Goal: Task Accomplishment & Management: Manage account settings

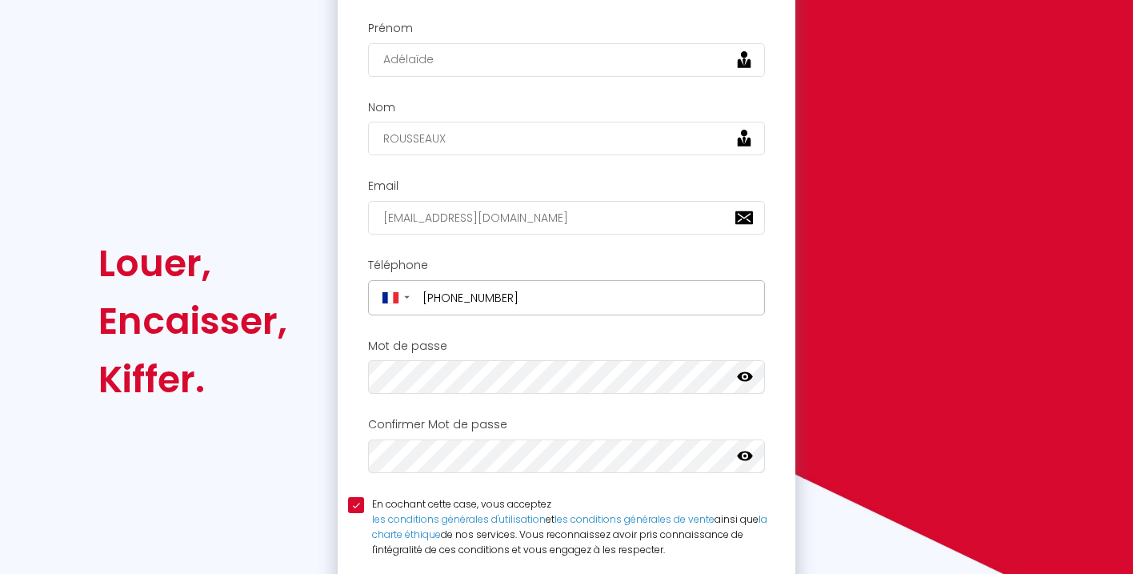
click at [747, 375] on icon at bounding box center [745, 377] width 16 height 10
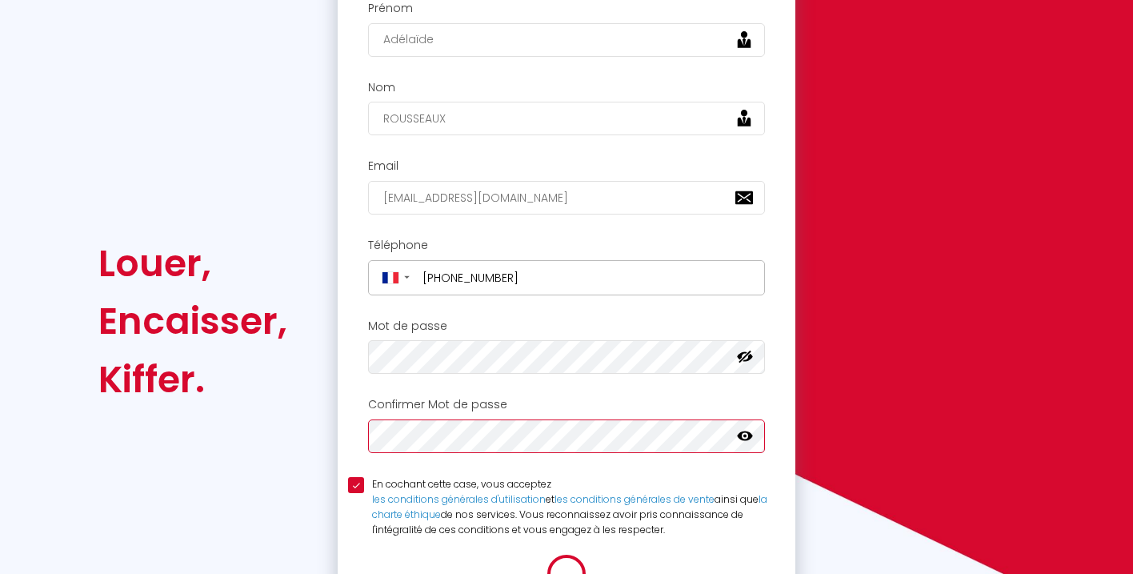
scroll to position [145, 0]
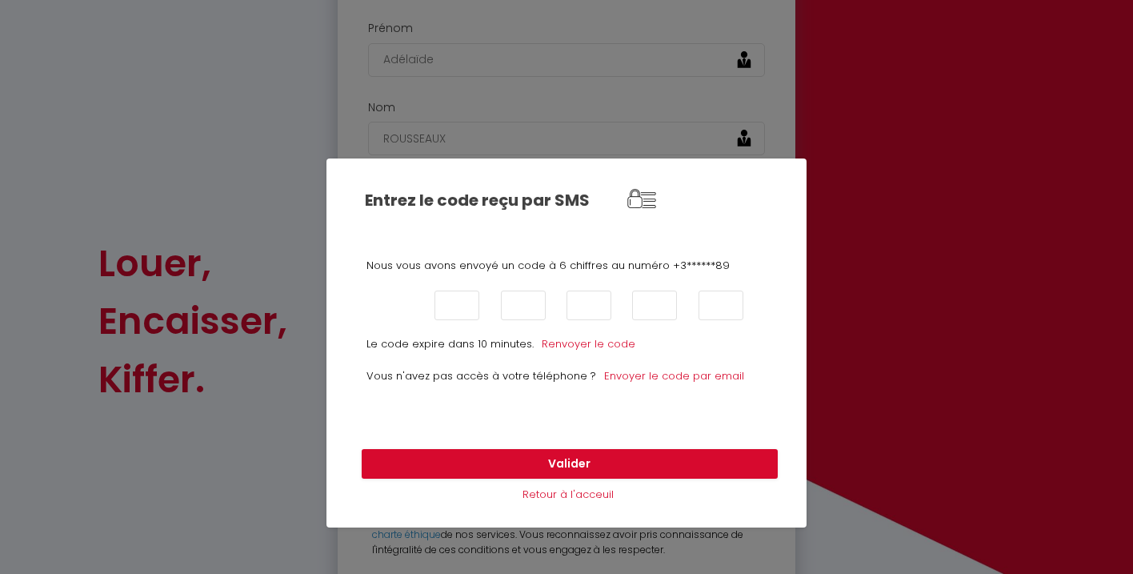
click at [378, 311] on input "text" at bounding box center [391, 306] width 45 height 30
type input "3"
type input "2"
type input "4"
type input "2"
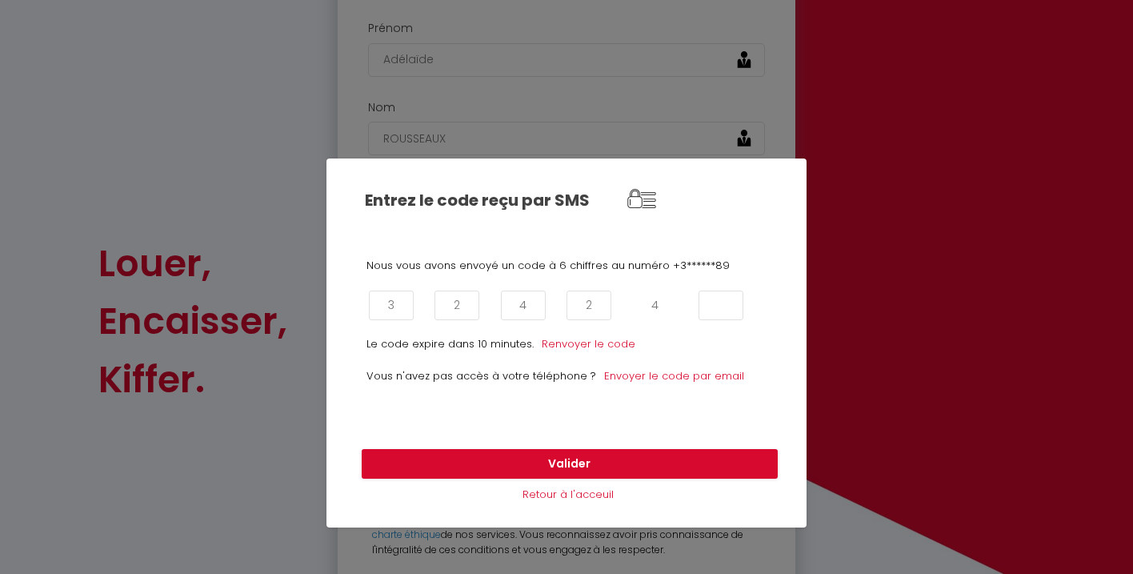
type input "4"
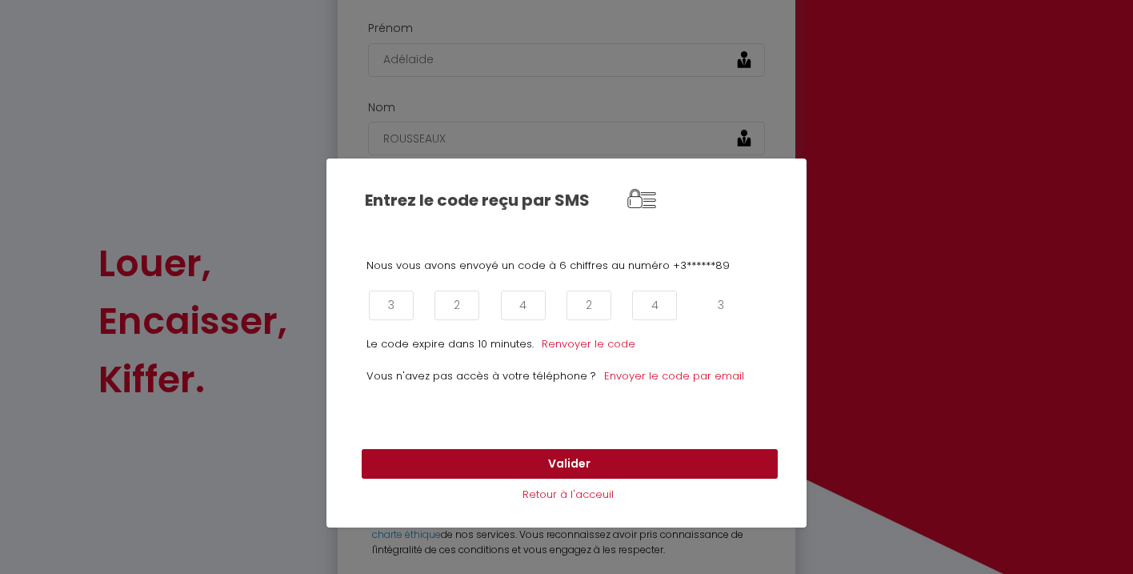
type input "3"
click at [567, 455] on button "Valider" at bounding box center [570, 464] width 416 height 30
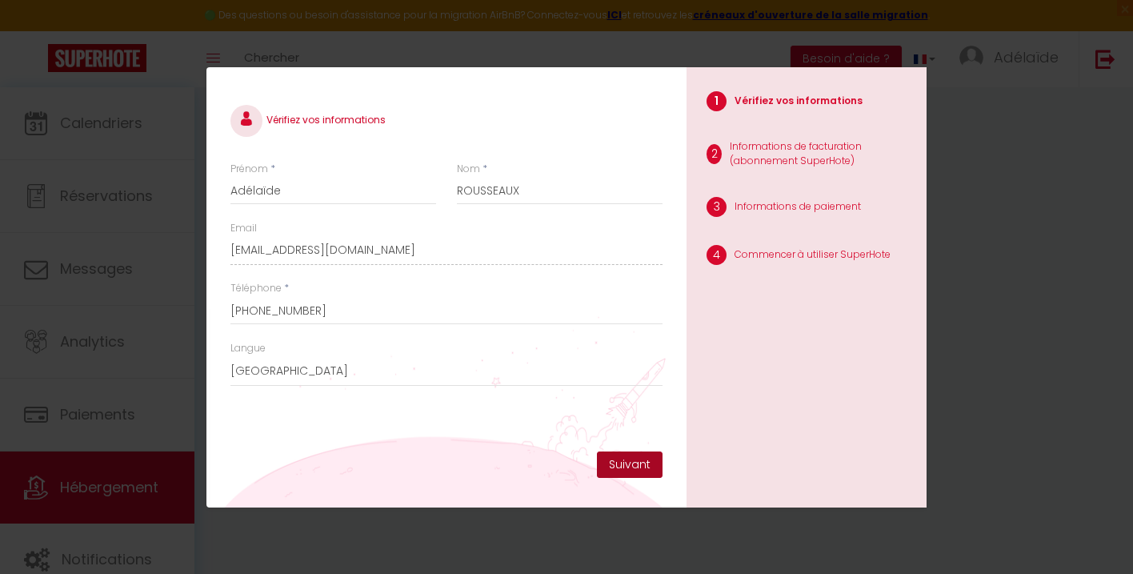
click at [644, 467] on button "Suivant" at bounding box center [630, 464] width 66 height 27
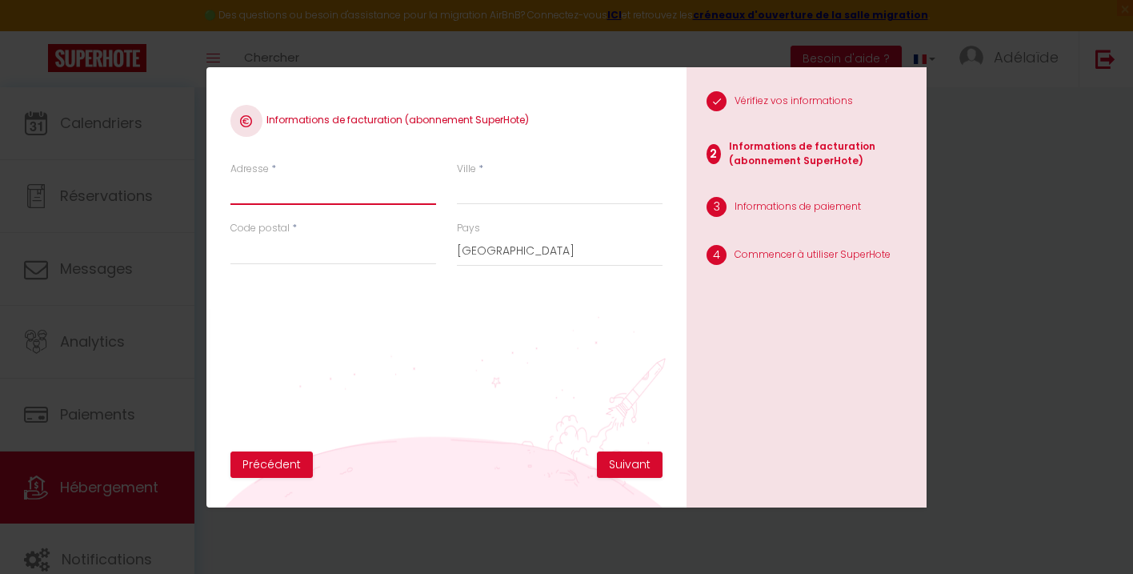
click at [293, 196] on input "Adresse" at bounding box center [334, 190] width 206 height 29
type input "3 route d'Argences, Hameau de Beneauville"
type input "MOULT CHICHEBOVILLE"
type input "14370"
click at [431, 340] on div "Informations de facturation (abonnement SuperHote) Adresse * 3 route d'Argences…" at bounding box center [447, 271] width 432 height 360
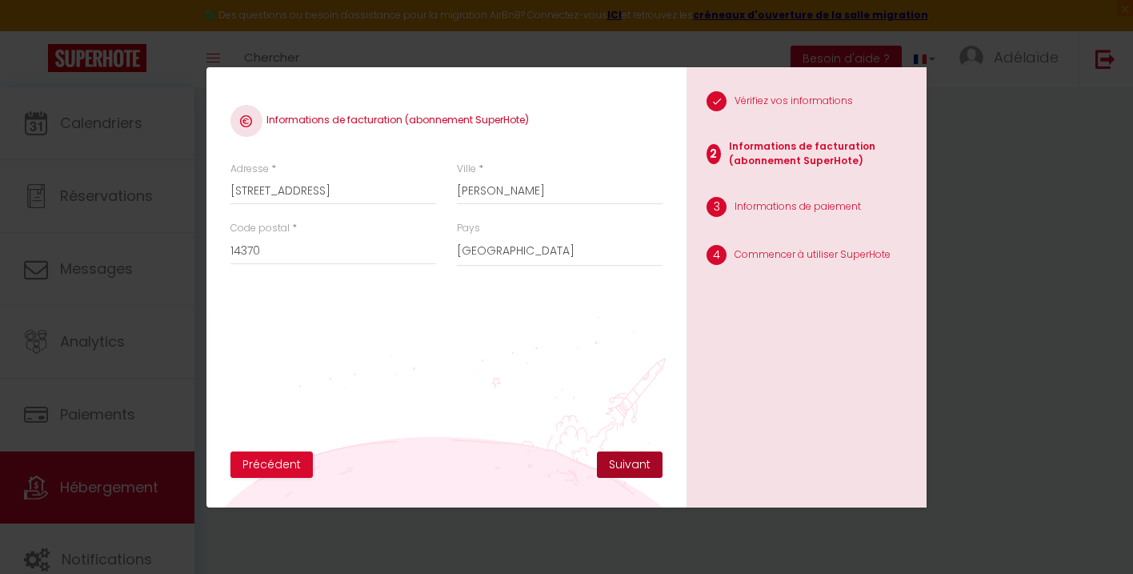
click at [643, 470] on button "Suivant" at bounding box center [630, 464] width 66 height 27
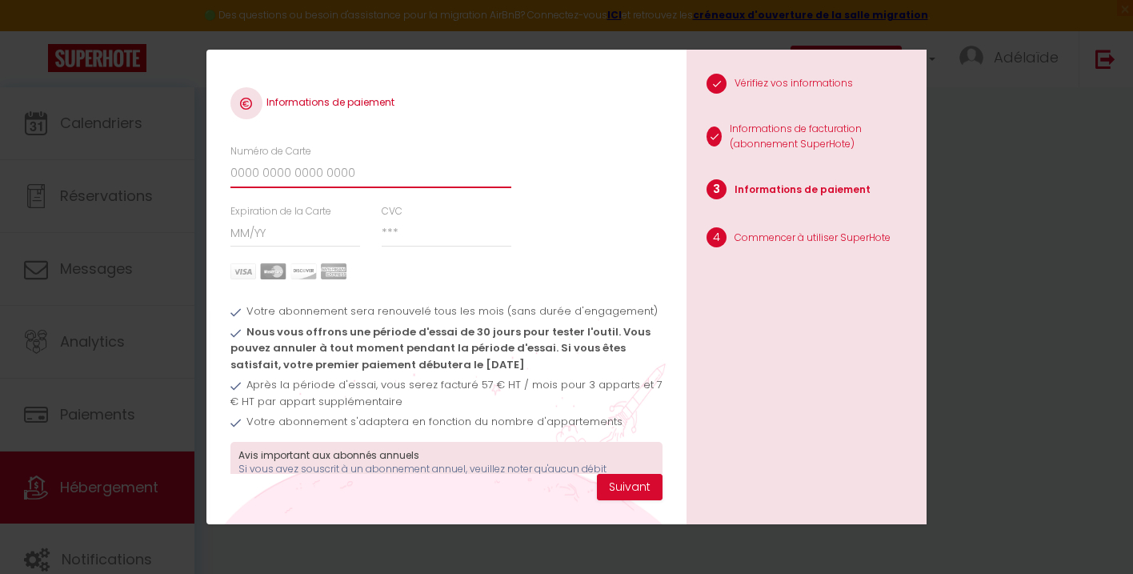
click at [375, 170] on input "Numéro de Carte" at bounding box center [371, 173] width 281 height 29
type input "5"
type input "5137786605980035"
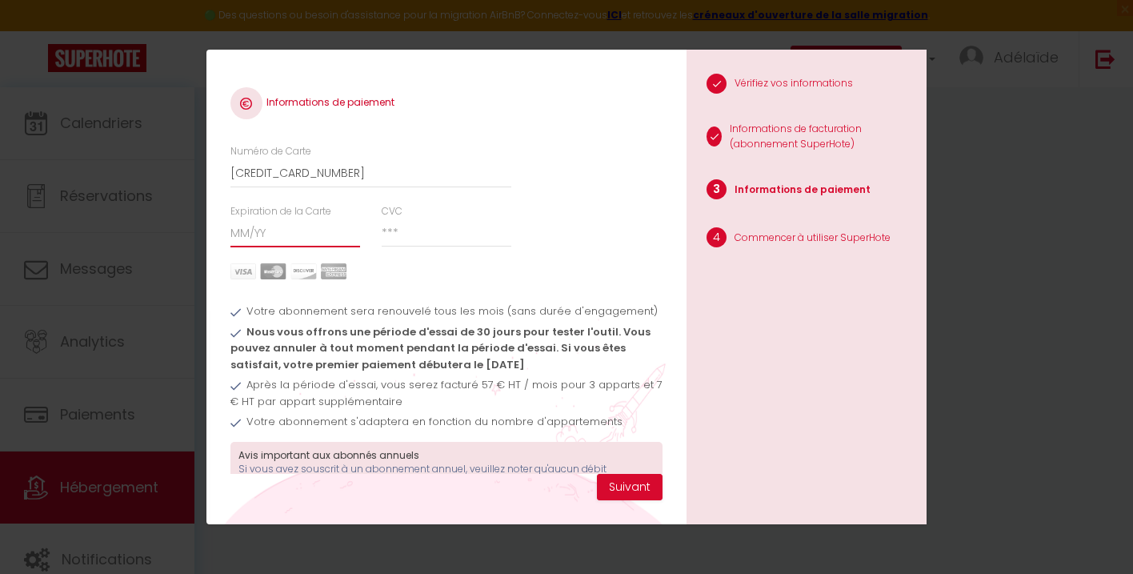
click at [293, 227] on input "Expiration de la Carte" at bounding box center [296, 233] width 130 height 29
type input "10 / 28"
type input "284"
click at [636, 493] on button "Suivant" at bounding box center [630, 487] width 66 height 27
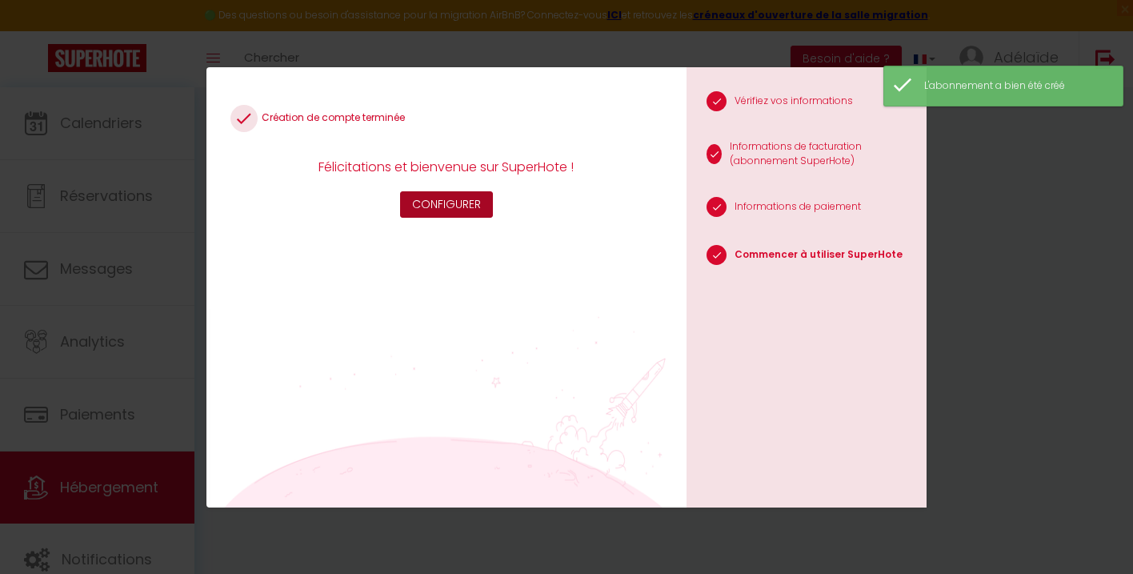
click at [460, 209] on button "Configurer" at bounding box center [446, 204] width 93 height 27
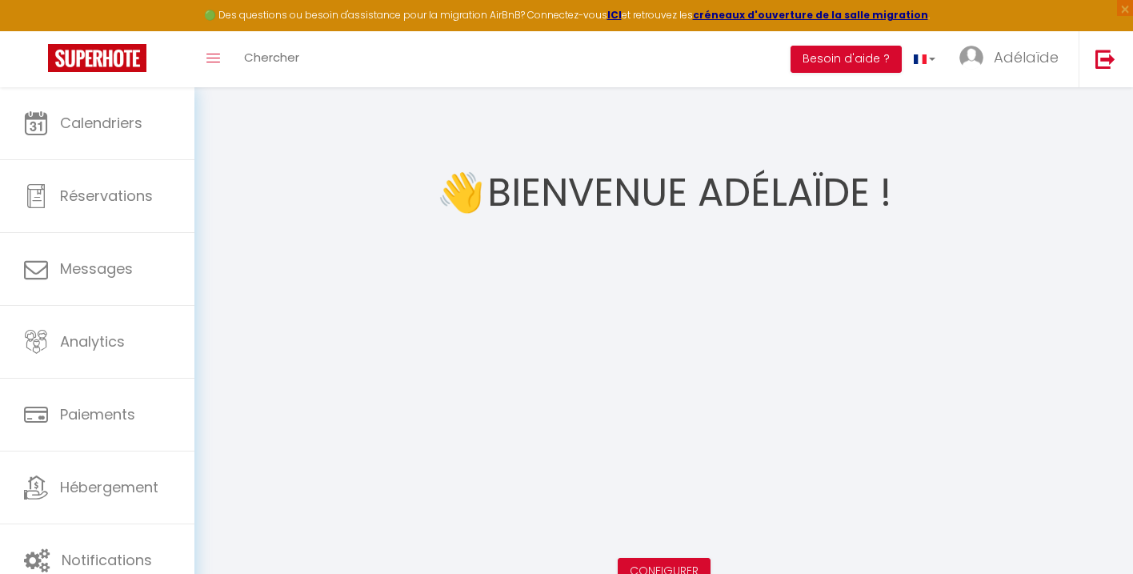
click at [479, 155] on div "👋 Bienvenue Adélaïde !" at bounding box center [664, 193] width 455 height 96
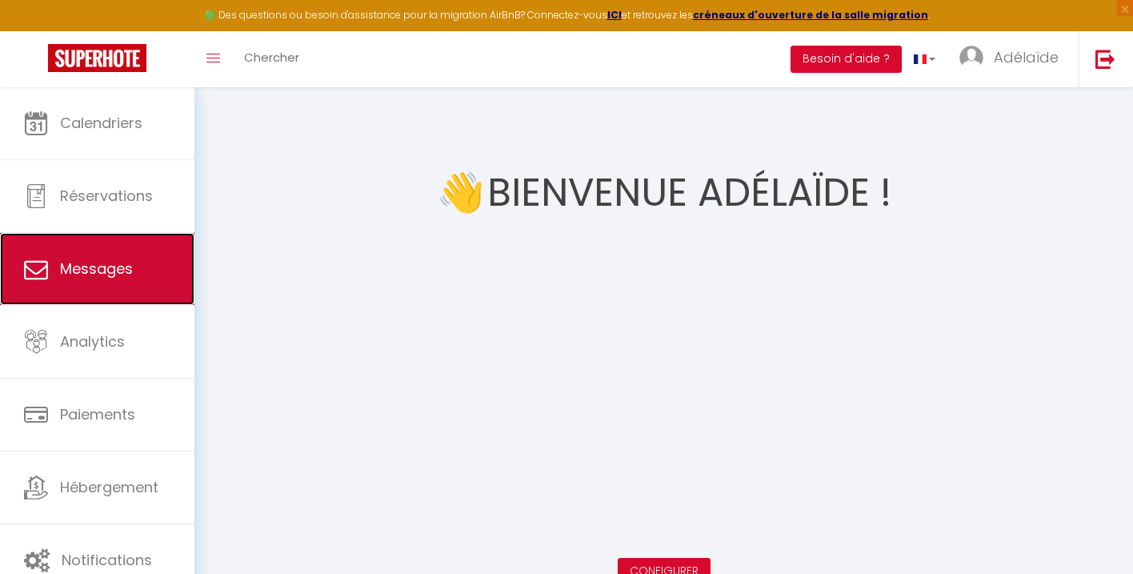
click at [119, 267] on span "Messages" at bounding box center [96, 269] width 73 height 20
select select "message"
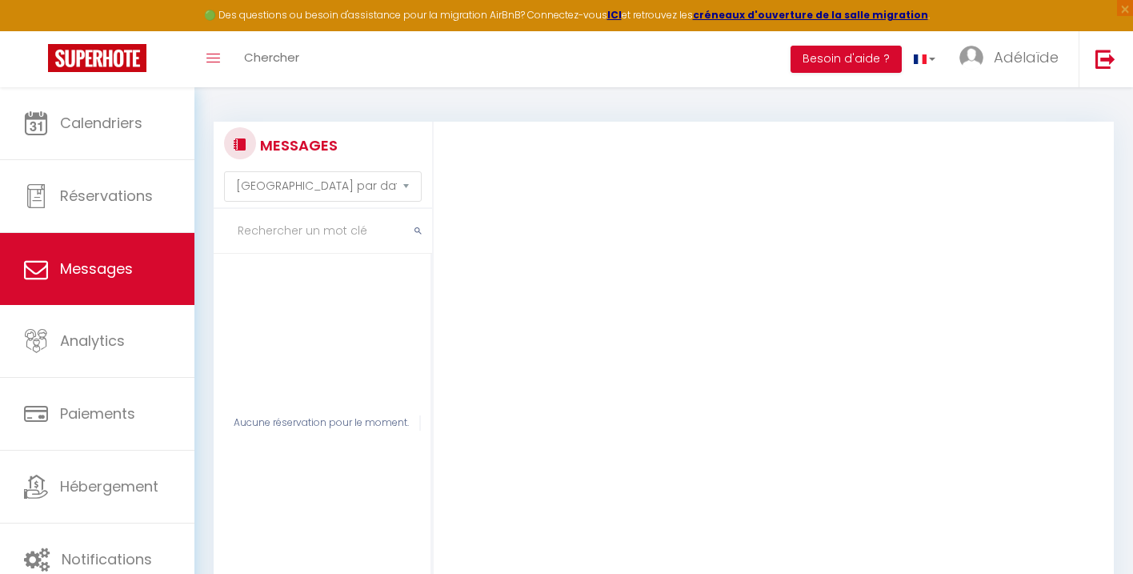
click at [403, 118] on div "MESSAGES Trier par date de réservation Trier par date de message Aucune réserva…" at bounding box center [664, 369] width 900 height 527
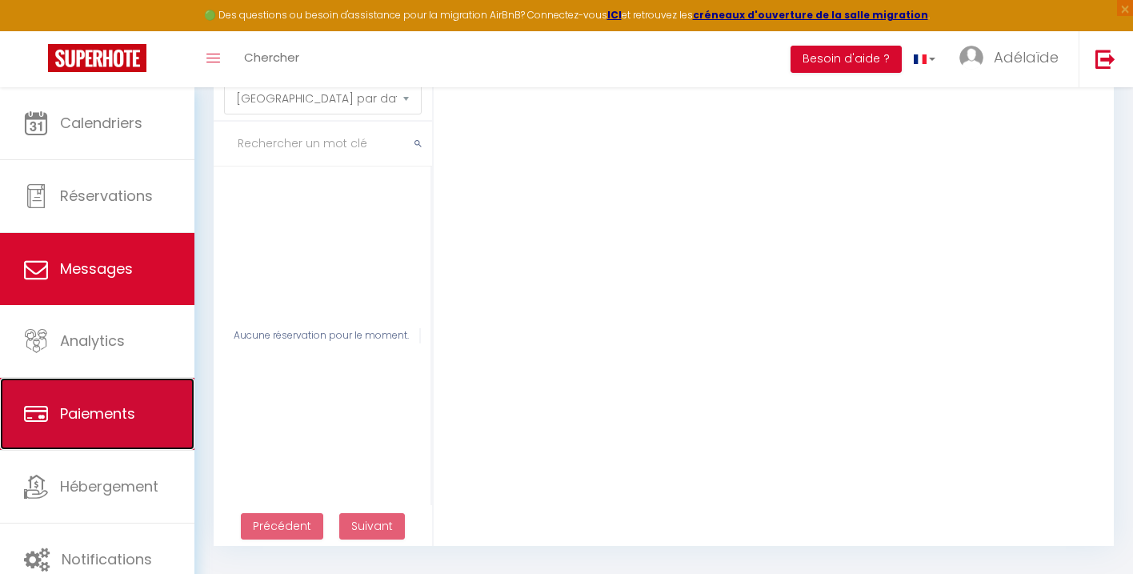
click at [130, 422] on span "Paiements" at bounding box center [97, 413] width 75 height 20
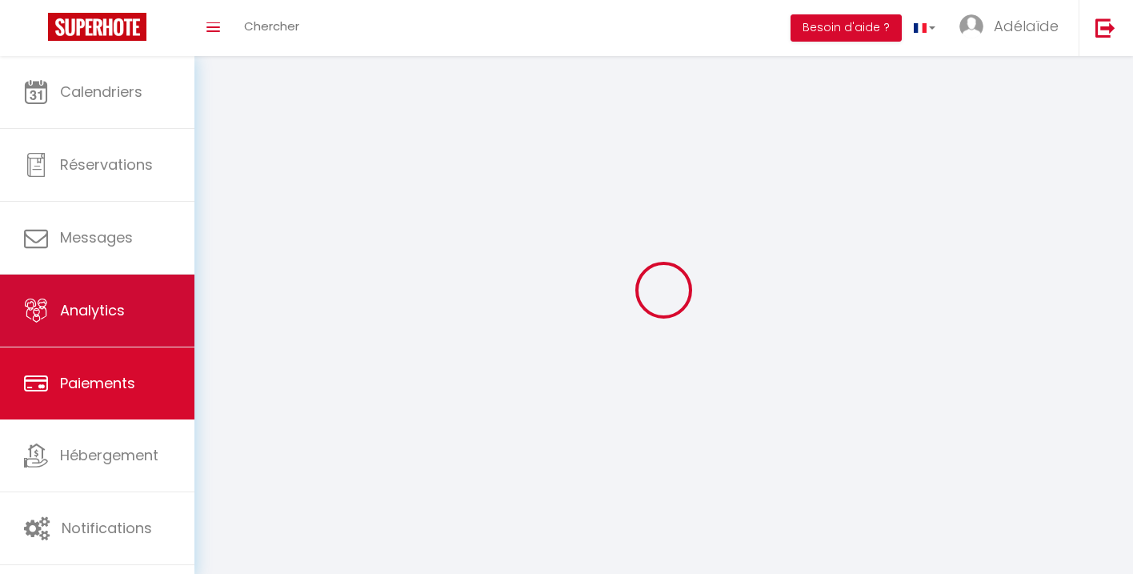
select select "2"
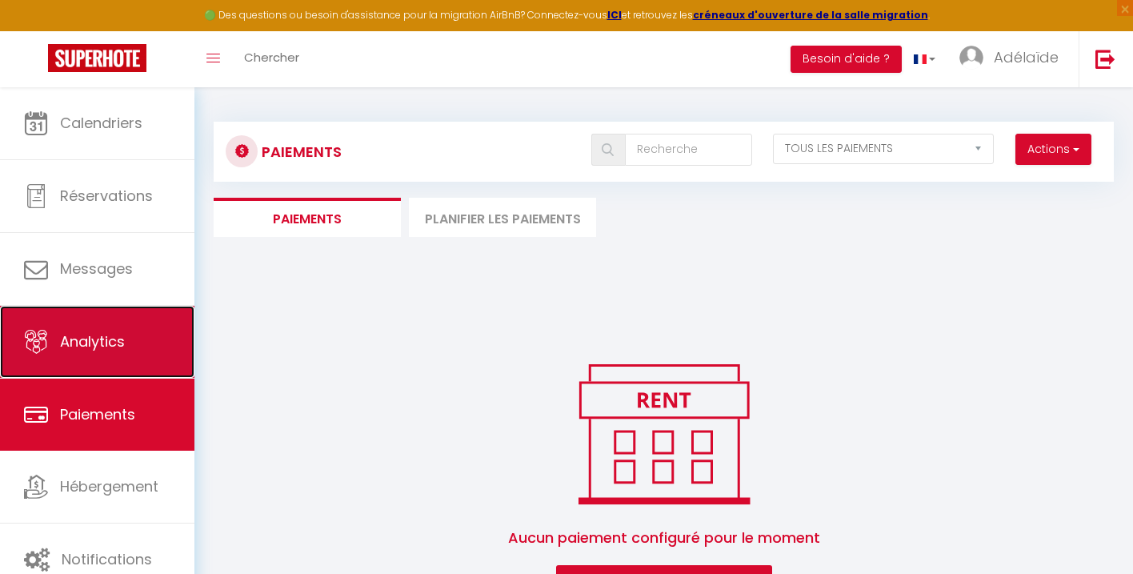
click at [132, 314] on link "Analytics" at bounding box center [97, 342] width 194 height 72
select select "2025"
select select "9"
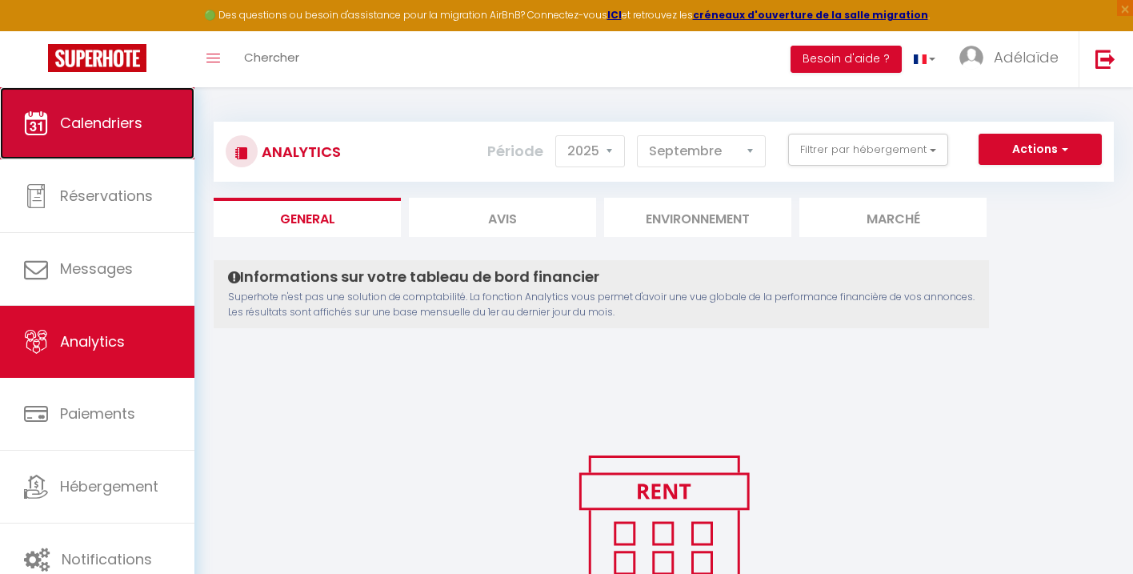
click at [138, 134] on link "Calendriers" at bounding box center [97, 123] width 194 height 72
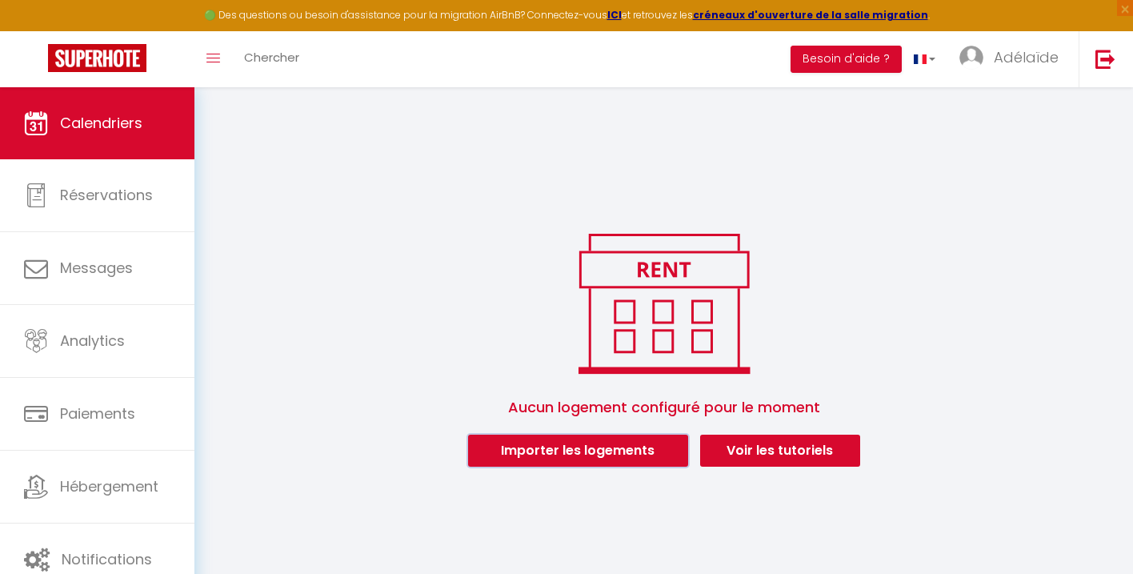
click at [623, 455] on button "Importer les logements" at bounding box center [578, 451] width 220 height 32
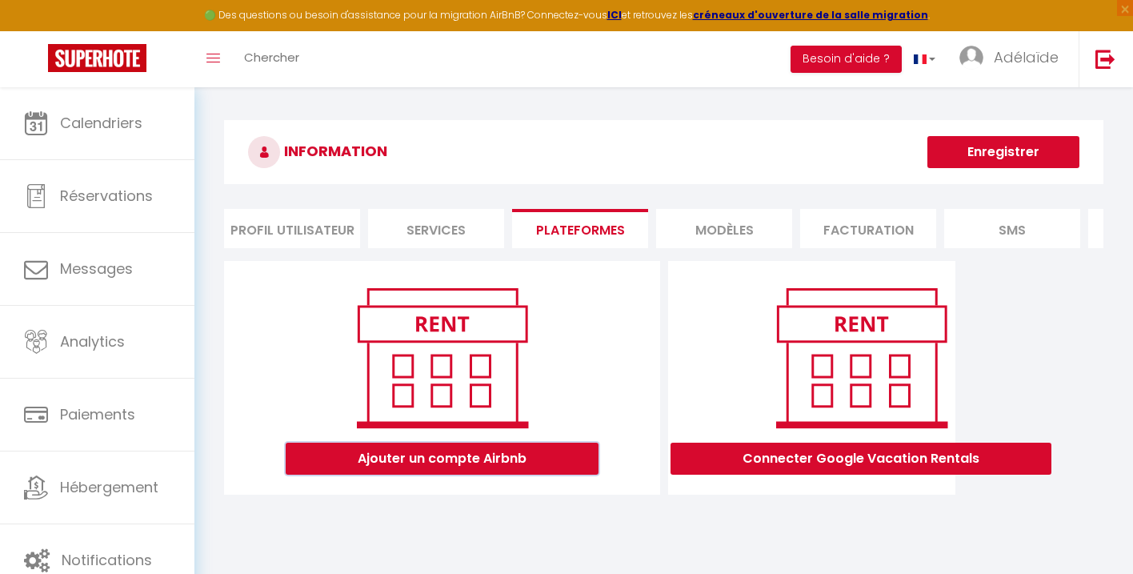
click at [553, 460] on button "Ajouter un compte Airbnb" at bounding box center [442, 459] width 313 height 32
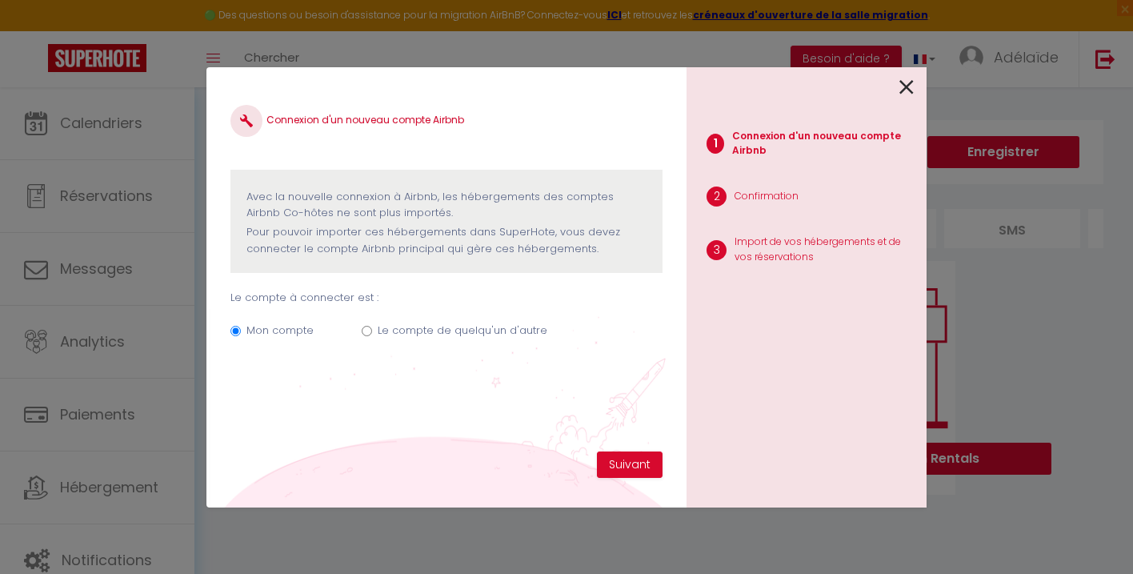
drag, startPoint x: 402, startPoint y: 191, endPoint x: 598, endPoint y: 269, distance: 210.9
click at [598, 269] on div "Avec la nouvelle connexion à Airbnb, les hébergements des comptes Airbnb Co-hôt…" at bounding box center [447, 222] width 432 height 104
drag, startPoint x: 385, startPoint y: 220, endPoint x: 608, endPoint y: 267, distance: 228.3
click at [608, 267] on div "Avec la nouvelle connexion à Airbnb, les hébergements des comptes Airbnb Co-hôt…" at bounding box center [447, 222] width 432 height 104
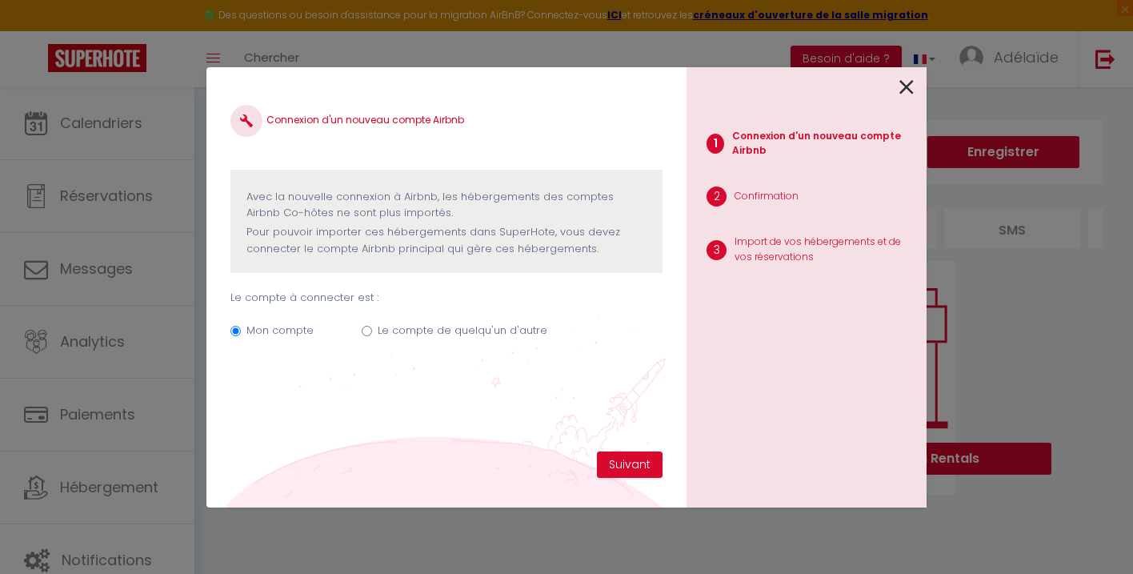
click at [608, 267] on div "Avec la nouvelle connexion à Airbnb, les hébergements des comptes Airbnb Co-hôt…" at bounding box center [447, 222] width 432 height 104
click at [632, 461] on button "Suivant" at bounding box center [630, 464] width 66 height 27
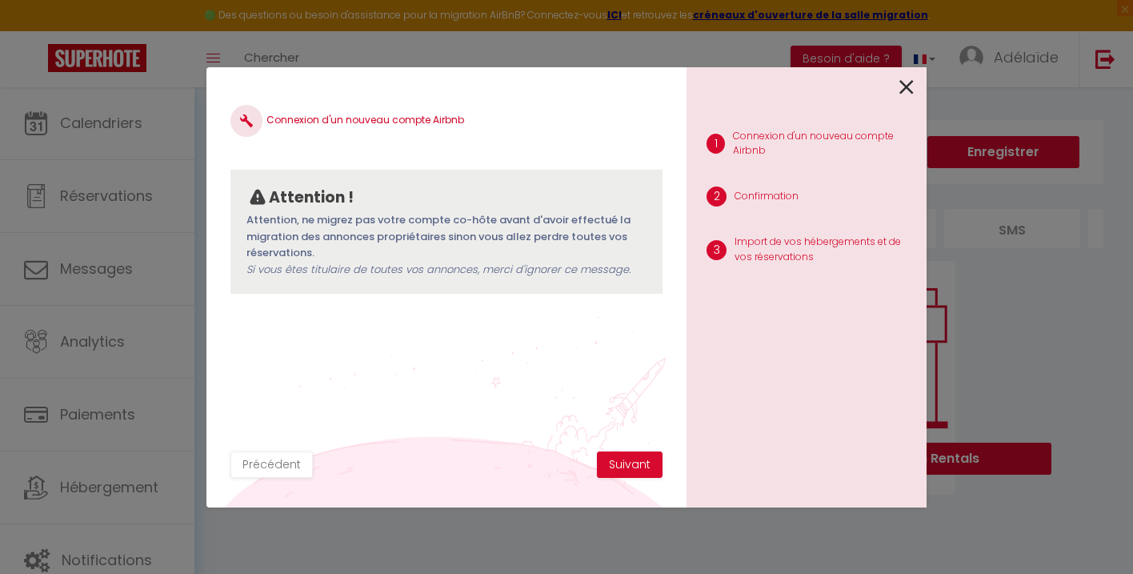
drag, startPoint x: 335, startPoint y: 219, endPoint x: 397, endPoint y: 255, distance: 71.8
click at [397, 255] on p "Attention, ne migrez pas votre compte co-hôte avant d'avoir effectué la migrati…" at bounding box center [447, 245] width 400 height 66
drag, startPoint x: 397, startPoint y: 255, endPoint x: 399, endPoint y: 216, distance: 39.3
click at [399, 216] on p "Attention, ne migrez pas votre compte co-hôte avant d'avoir effectué la migrati…" at bounding box center [447, 245] width 400 height 66
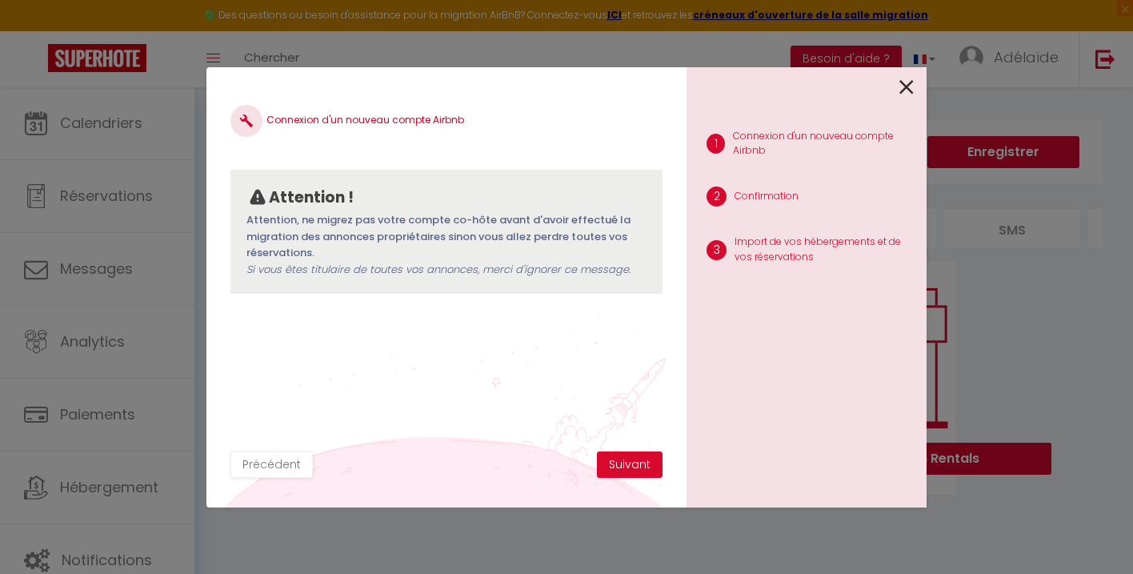
click at [399, 216] on p "Attention, ne migrez pas votre compte co-hôte avant d'avoir effectué la migrati…" at bounding box center [447, 245] width 400 height 66
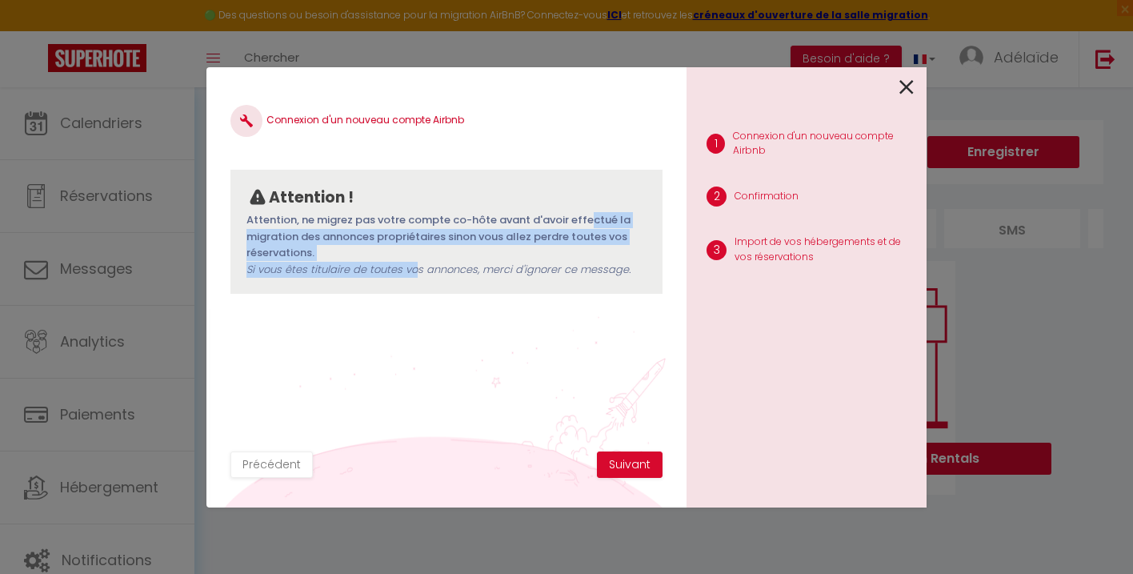
drag, startPoint x: 399, startPoint y: 216, endPoint x: 413, endPoint y: 265, distance: 50.7
click at [413, 265] on p "Attention, ne migrez pas votre compte co-hôte avant d'avoir effectué la migrati…" at bounding box center [447, 245] width 400 height 66
click at [413, 265] on span "Si vous êtes titulaire de toutes vos annonces, merci d'ignorer ce message." at bounding box center [439, 269] width 384 height 15
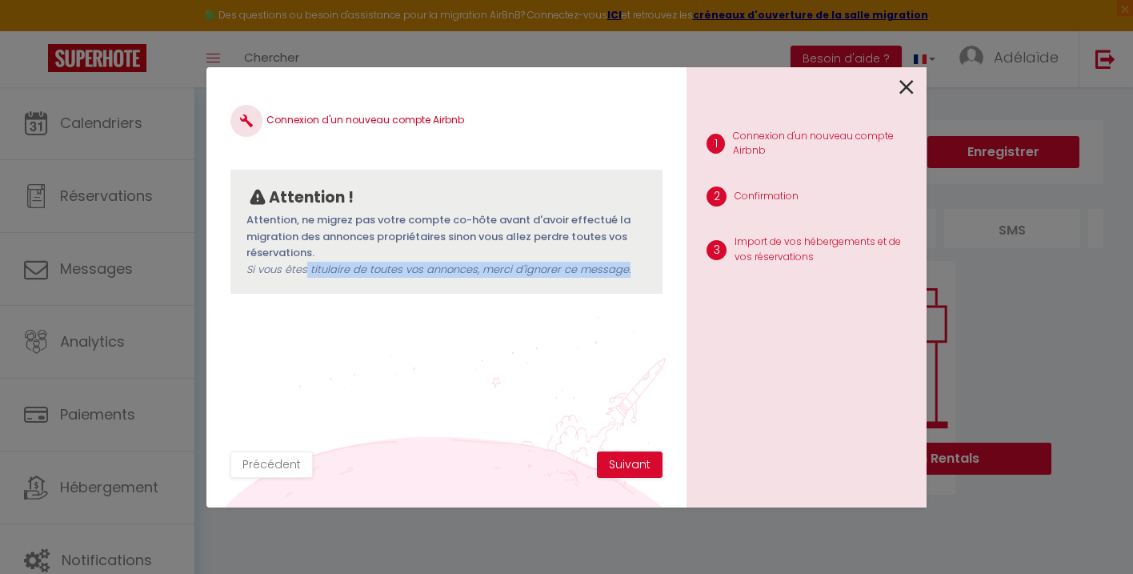
drag, startPoint x: 304, startPoint y: 265, endPoint x: 629, endPoint y: 300, distance: 326.9
click at [629, 300] on div "Connexion d'un nouveau compte Airbnb Attention ! Attention, ne migrez pas votre…" at bounding box center [447, 271] width 432 height 360
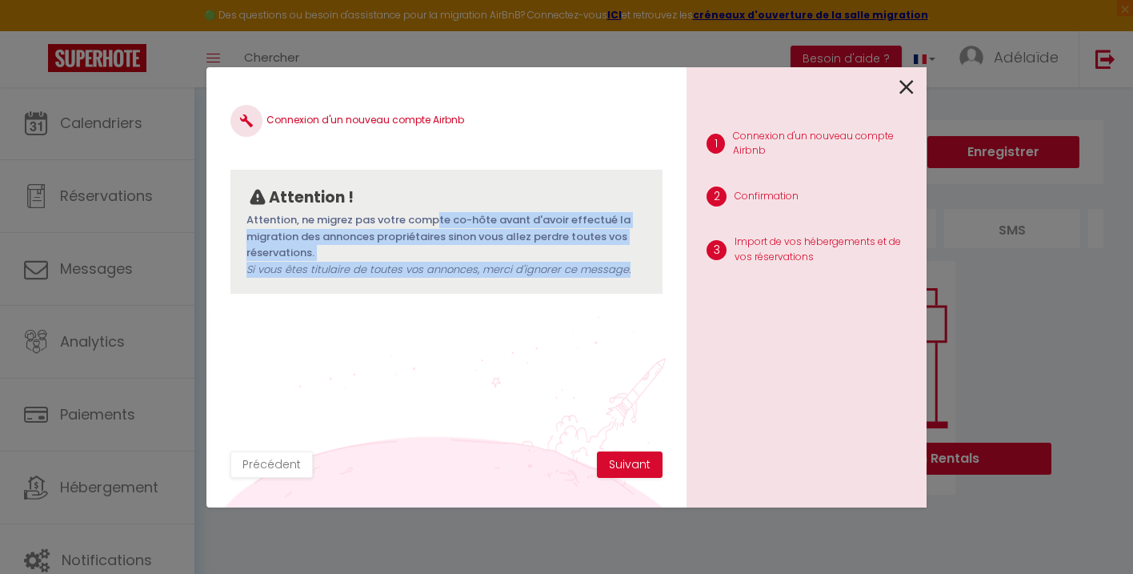
drag, startPoint x: 637, startPoint y: 270, endPoint x: 624, endPoint y: 210, distance: 61.4
click at [624, 210] on div "Attention ! Attention, ne migrez pas votre compte co-hôte avant d'avoir effectu…" at bounding box center [447, 232] width 432 height 125
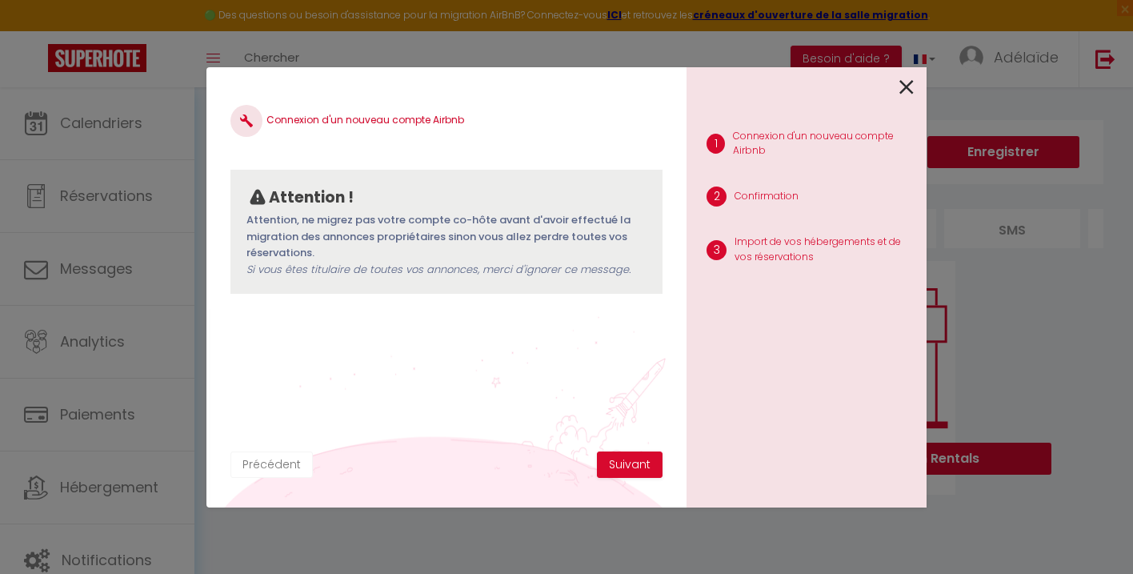
click at [291, 470] on button "Précédent" at bounding box center [272, 464] width 82 height 27
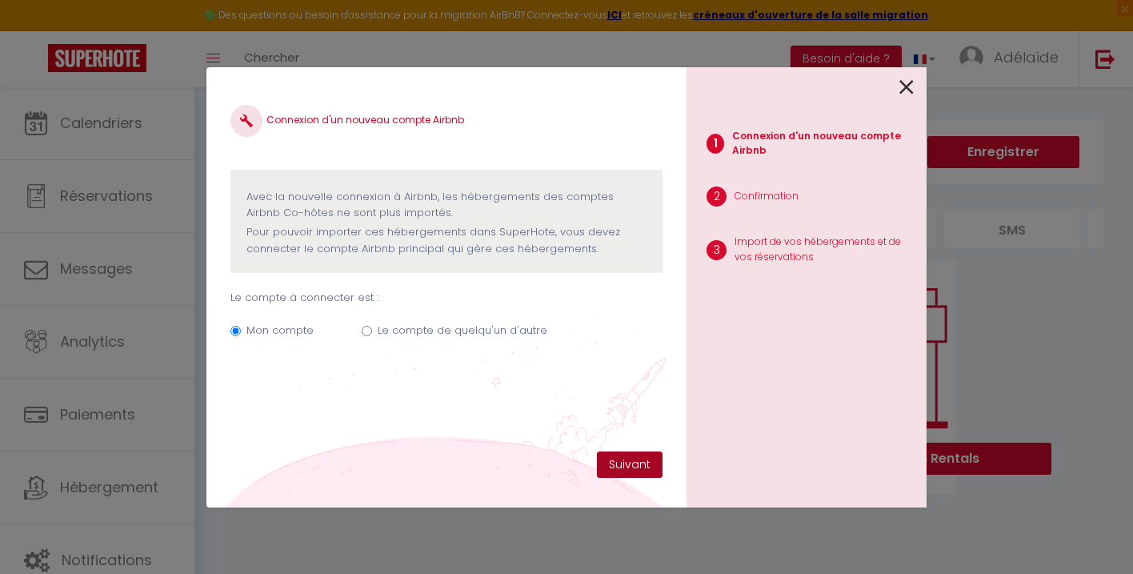
click at [637, 460] on button "Suivant" at bounding box center [630, 464] width 66 height 27
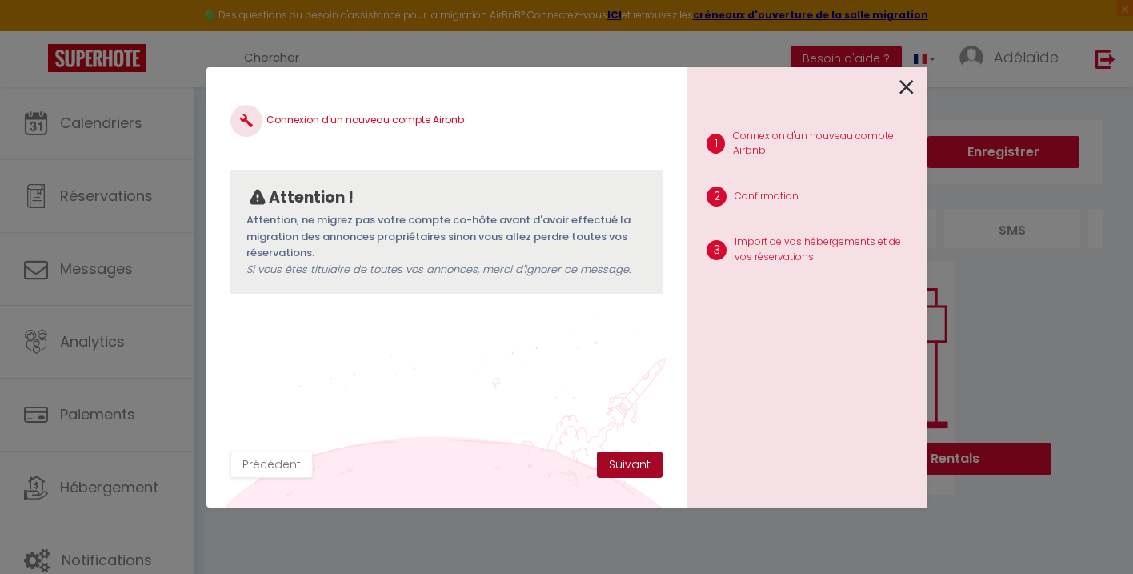
click at [637, 460] on button "Suivant" at bounding box center [630, 464] width 66 height 27
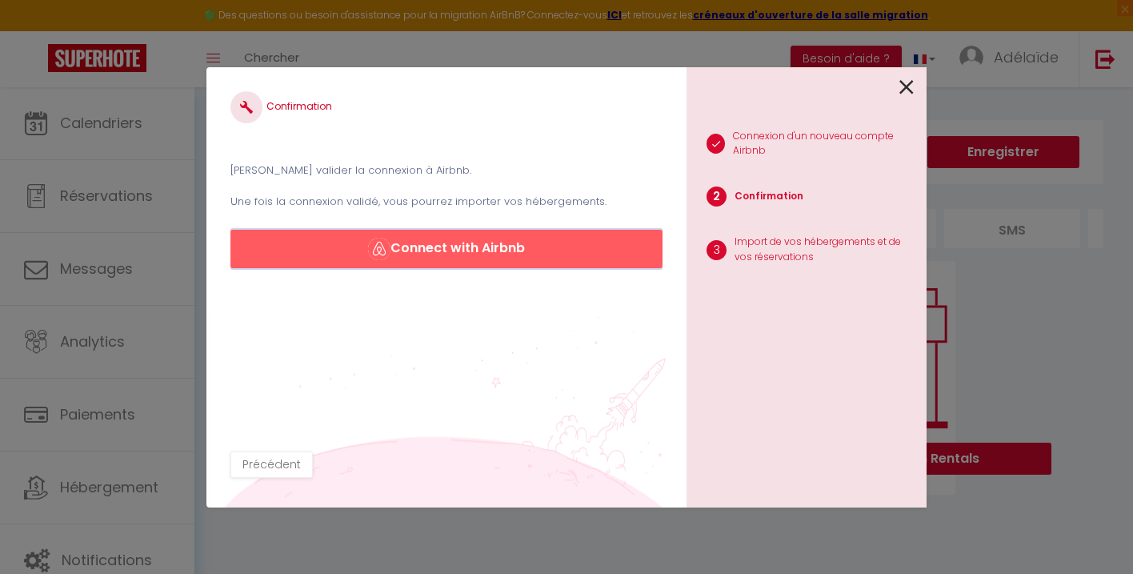
click at [504, 254] on button "Connect with Airbnb" at bounding box center [447, 249] width 432 height 38
click at [567, 256] on button "Connect with Airbnb" at bounding box center [447, 249] width 432 height 38
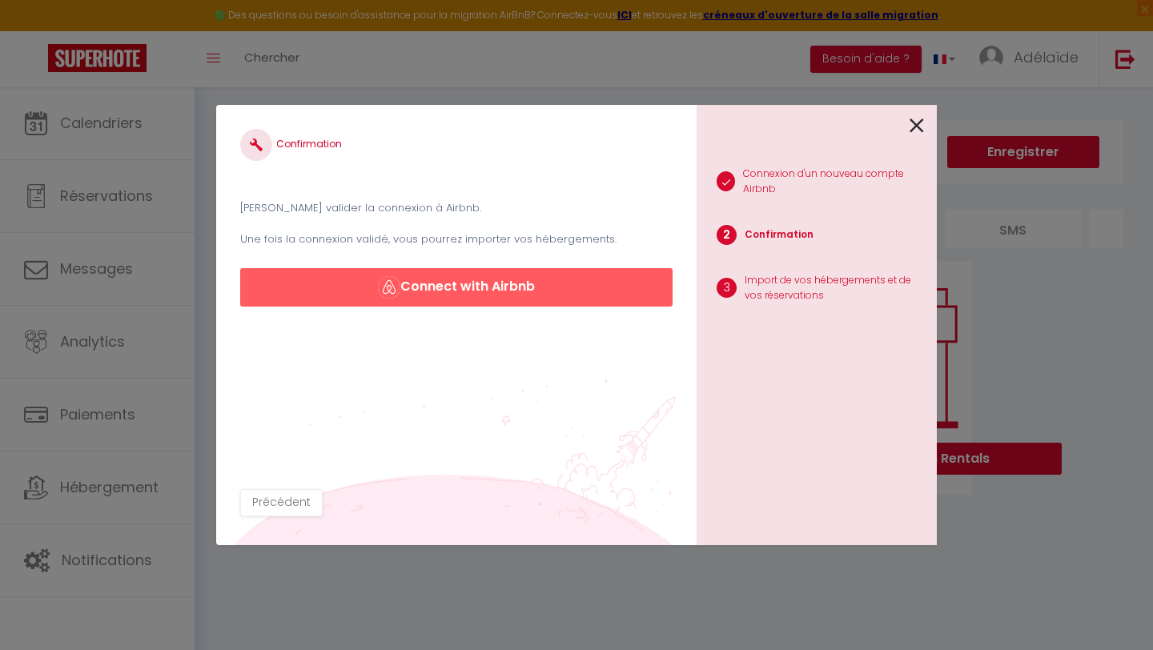
click at [920, 130] on icon at bounding box center [916, 126] width 14 height 24
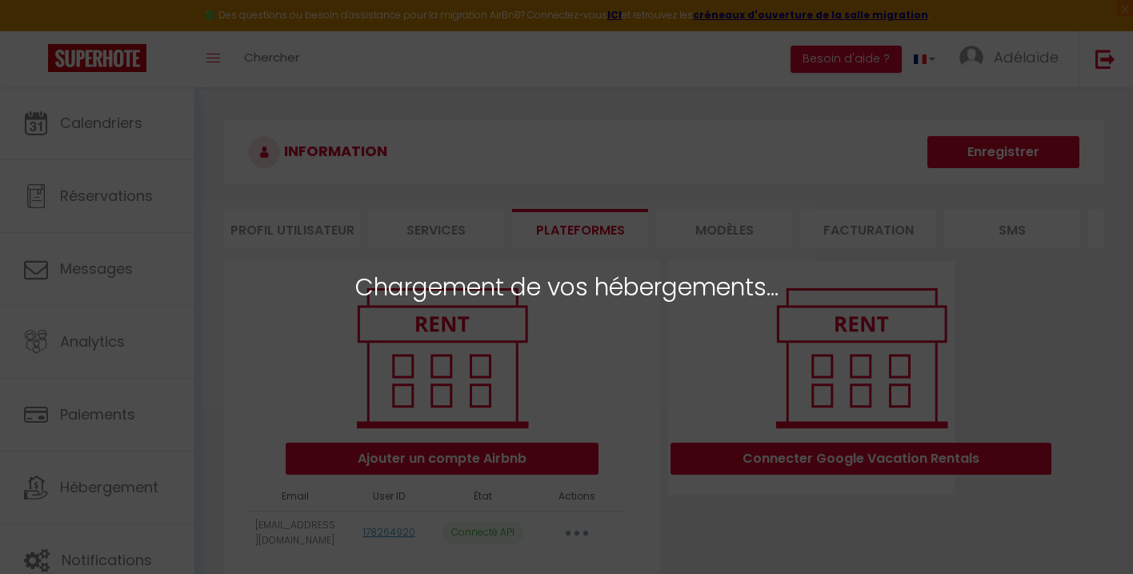
select select
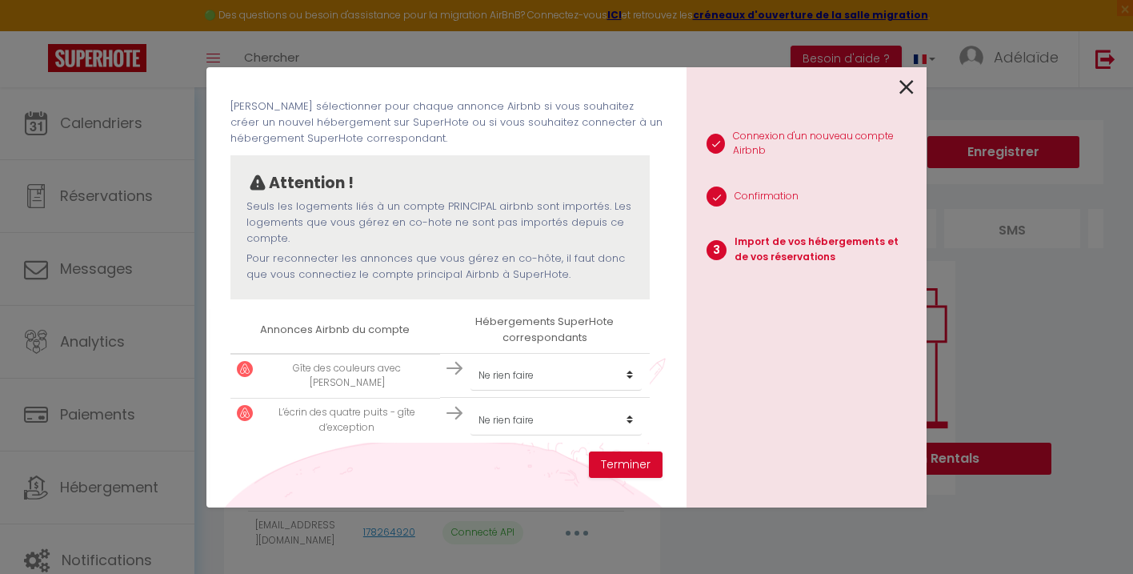
scroll to position [69, 0]
click at [548, 367] on select "Créer un nouvel hébergement Ne rien faire" at bounding box center [556, 373] width 171 height 30
click at [471, 358] on select "Créer un nouvel hébergement Ne rien faire" at bounding box center [556, 373] width 171 height 30
click at [655, 298] on div "Importer de vos hébergements et de vos réservations Veuillez sélectionner pour …" at bounding box center [447, 271] width 432 height 360
click at [536, 372] on select "Créer un nouvel hébergement Ne rien faire" at bounding box center [556, 373] width 171 height 30
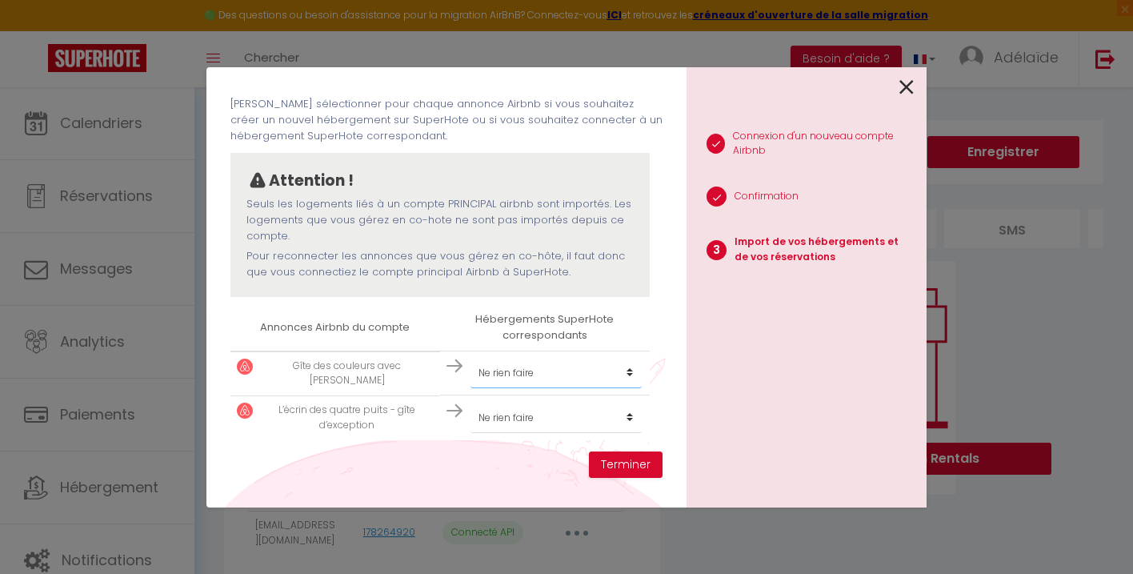
click at [471, 358] on select "Créer un nouvel hébergement Ne rien faire" at bounding box center [556, 373] width 171 height 30
click at [535, 415] on select "Créer un nouvel hébergement Ne rien faire" at bounding box center [556, 418] width 171 height 30
click at [471, 403] on select "Créer un nouvel hébergement Ne rien faire" at bounding box center [556, 418] width 171 height 30
click at [634, 467] on button "Terminer" at bounding box center [626, 464] width 74 height 27
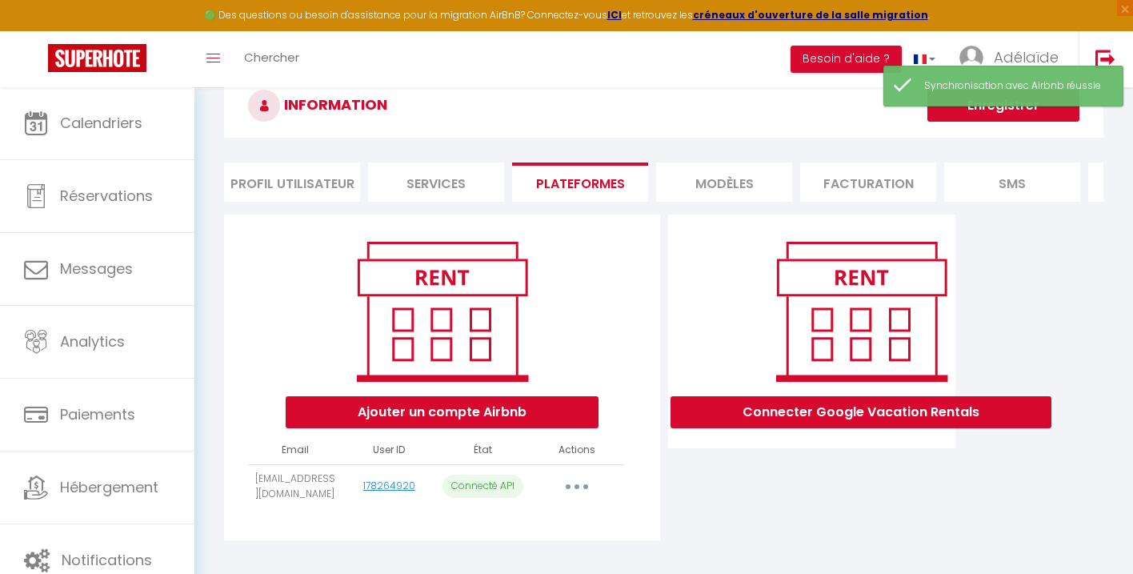
scroll to position [87, 0]
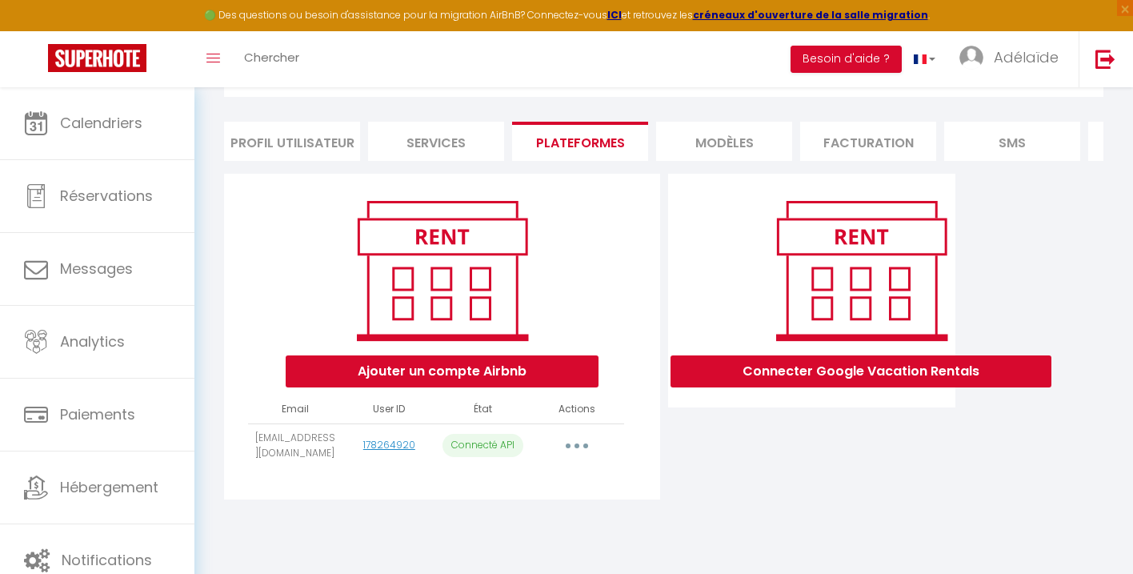
click at [453, 139] on li "Services" at bounding box center [436, 141] width 136 height 39
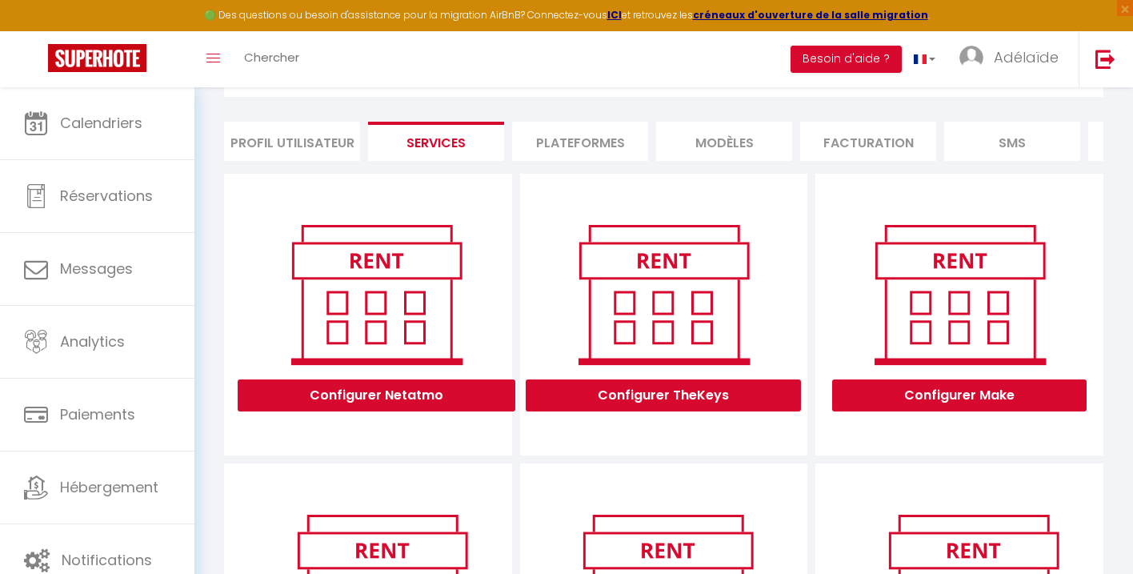
click at [595, 142] on li "Plateformes" at bounding box center [580, 141] width 136 height 39
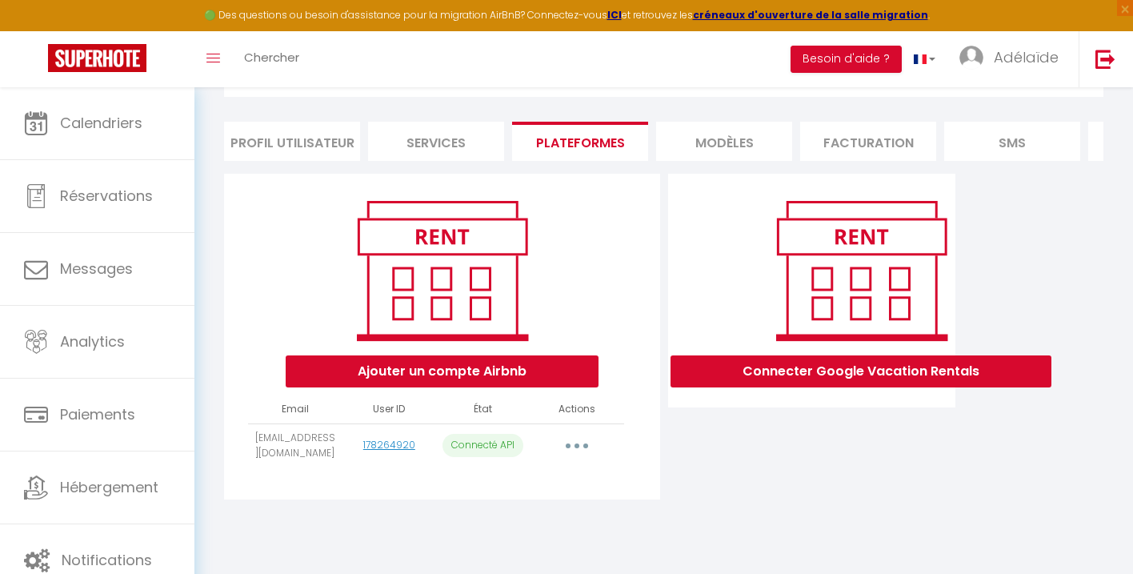
click at [663, 251] on div "Ajouter un compte Airbnb Email User ID État Actions adelaide.rousseaux5@gmail.c…" at bounding box center [441, 337] width 443 height 326
click at [574, 455] on button "button" at bounding box center [577, 446] width 45 height 26
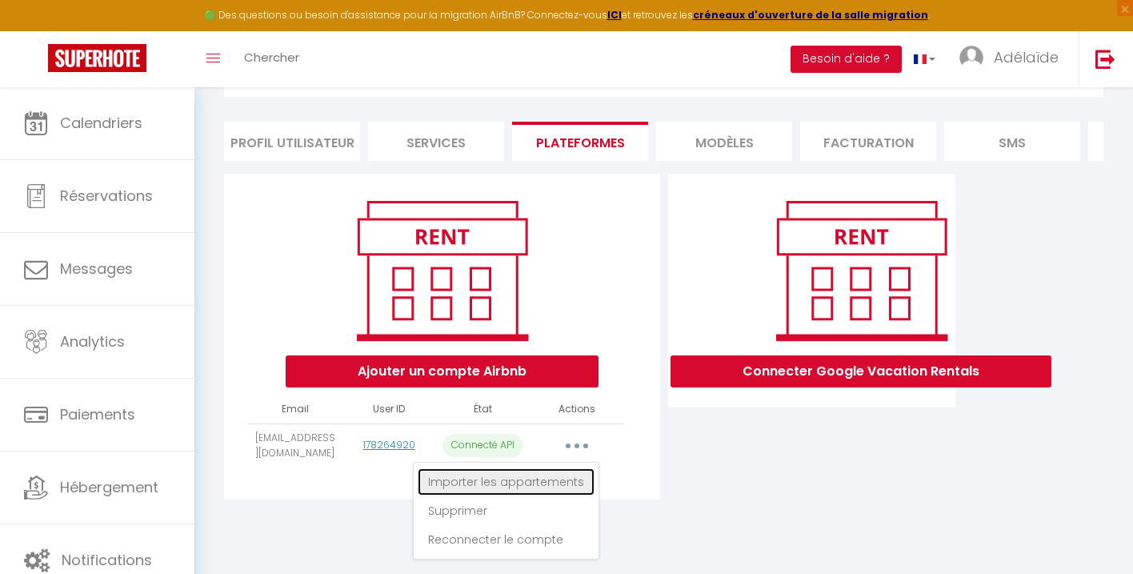
click at [563, 487] on link "Importer les appartements" at bounding box center [506, 481] width 177 height 27
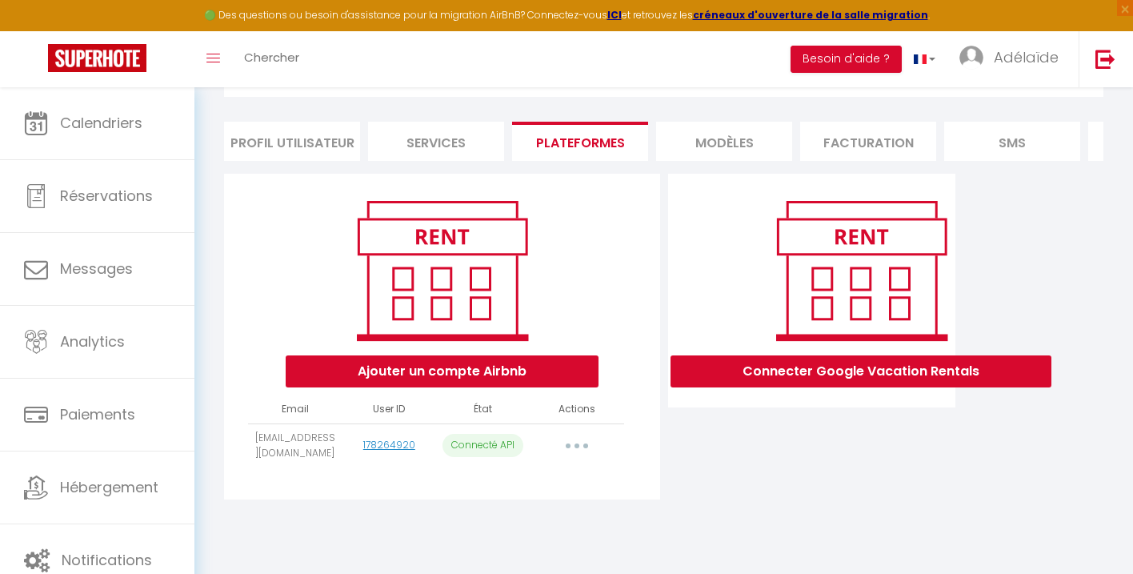
select select
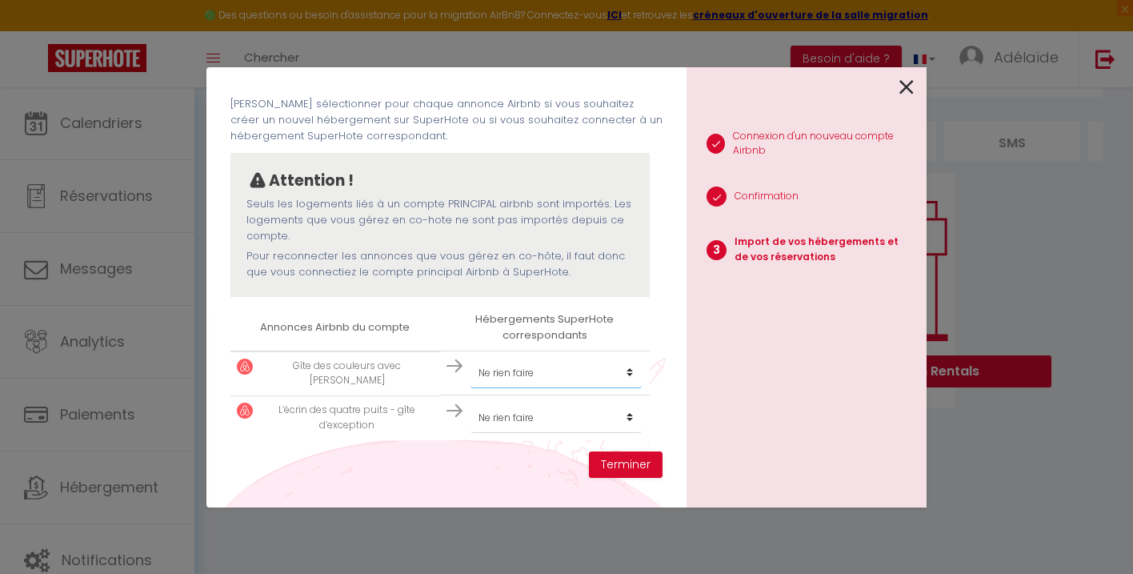
click at [526, 378] on select "Créer un nouvel hébergement Ne rien faire" at bounding box center [556, 373] width 171 height 30
select select "create_new"
click at [471, 358] on select "Créer un nouvel hébergement Ne rien faire" at bounding box center [556, 373] width 171 height 30
drag, startPoint x: 422, startPoint y: 100, endPoint x: 463, endPoint y: 130, distance: 51.5
click at [463, 130] on p "Veuillez sélectionner pour chaque annonce Airbnb si vous souhaitez créer un nou…" at bounding box center [447, 120] width 432 height 49
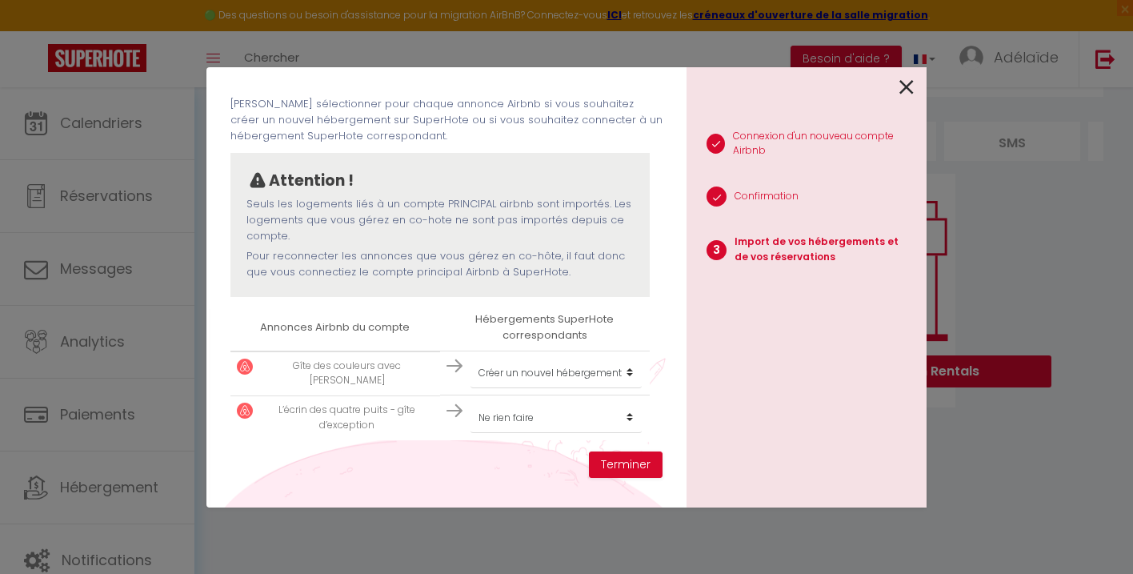
click at [463, 130] on p "Veuillez sélectionner pour chaque annonce Airbnb si vous souhaitez créer un nou…" at bounding box center [447, 120] width 432 height 49
drag, startPoint x: 463, startPoint y: 130, endPoint x: 464, endPoint y: 105, distance: 25.6
click at [464, 105] on p "Veuillez sélectionner pour chaque annonce Airbnb si vous souhaitez créer un nou…" at bounding box center [447, 120] width 432 height 49
drag, startPoint x: 464, startPoint y: 105, endPoint x: 467, endPoint y: 134, distance: 29.0
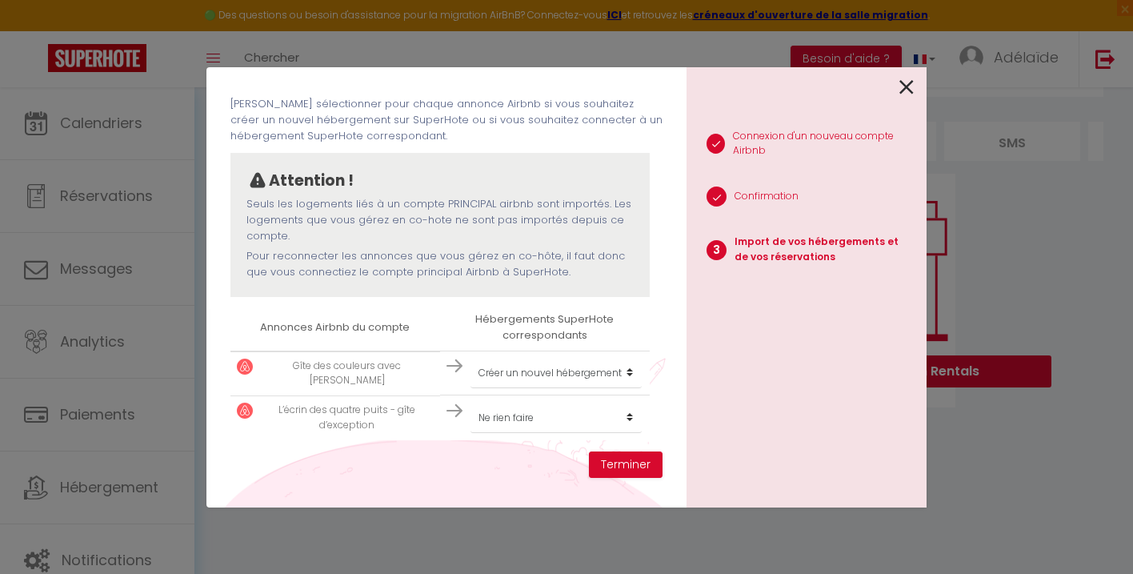
click at [467, 134] on p "Veuillez sélectionner pour chaque annonce Airbnb si vous souhaitez créer un nou…" at bounding box center [447, 120] width 432 height 49
click at [579, 411] on select "Créer un nouvel hébergement Ne rien faire" at bounding box center [556, 418] width 171 height 30
select select "create_new"
click at [471, 403] on select "Créer un nouvel hébergement Ne rien faire" at bounding box center [556, 418] width 171 height 30
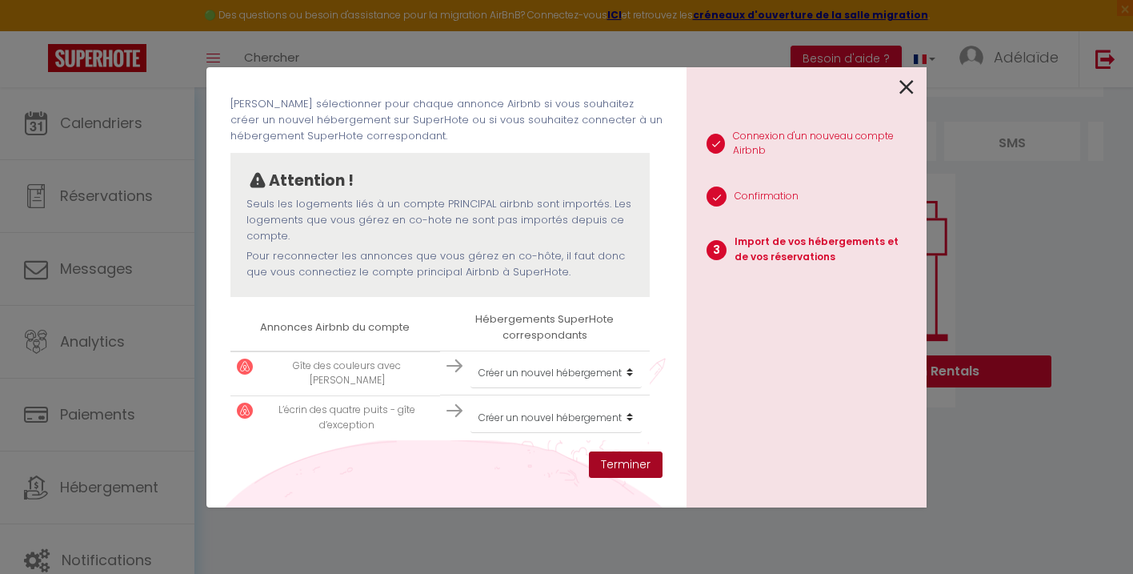
click at [628, 467] on button "Terminer" at bounding box center [626, 464] width 74 height 27
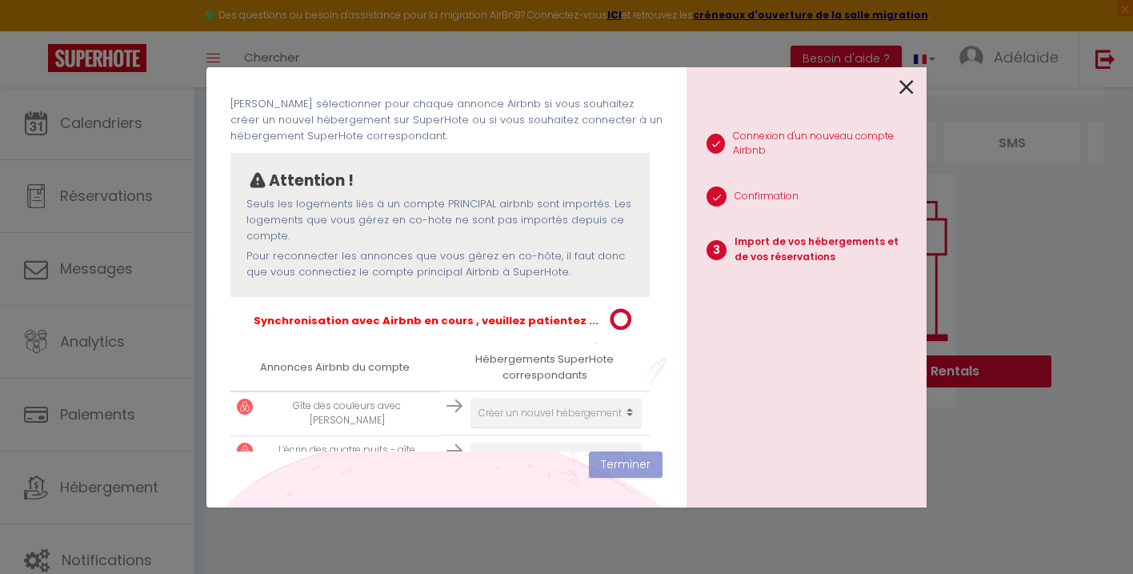
scroll to position [109, 0]
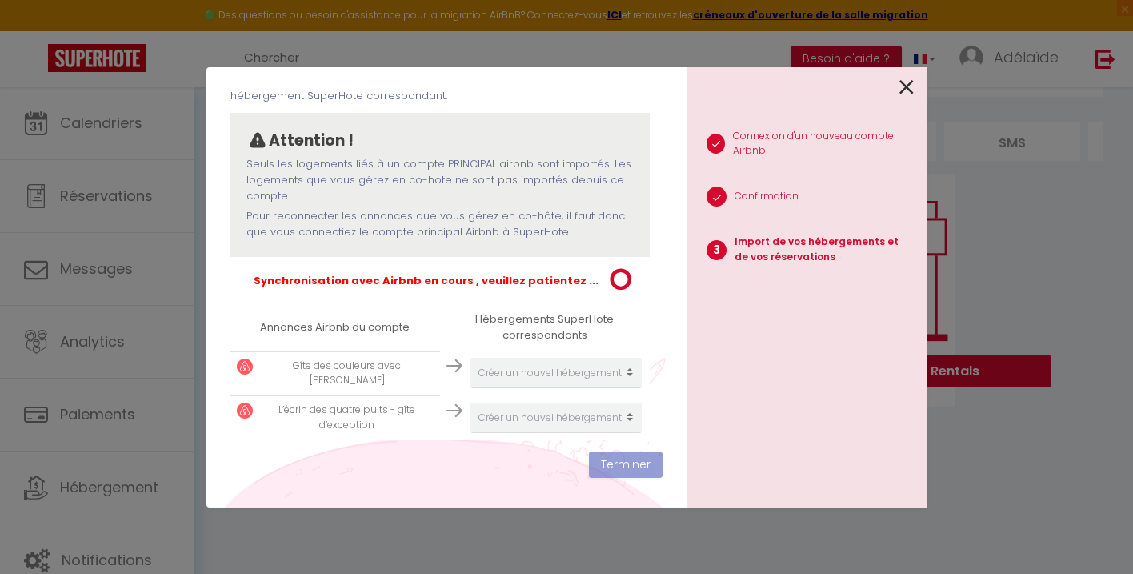
drag, startPoint x: 482, startPoint y: 277, endPoint x: 569, endPoint y: 286, distance: 87.7
click at [569, 286] on p "Synchronisation avec Airbnb en cours , veuillez patientez ..." at bounding box center [426, 285] width 345 height 24
click at [666, 327] on div "Importer de vos hébergements et de vos réservations Veuillez sélectionner pour …" at bounding box center [447, 287] width 480 height 440
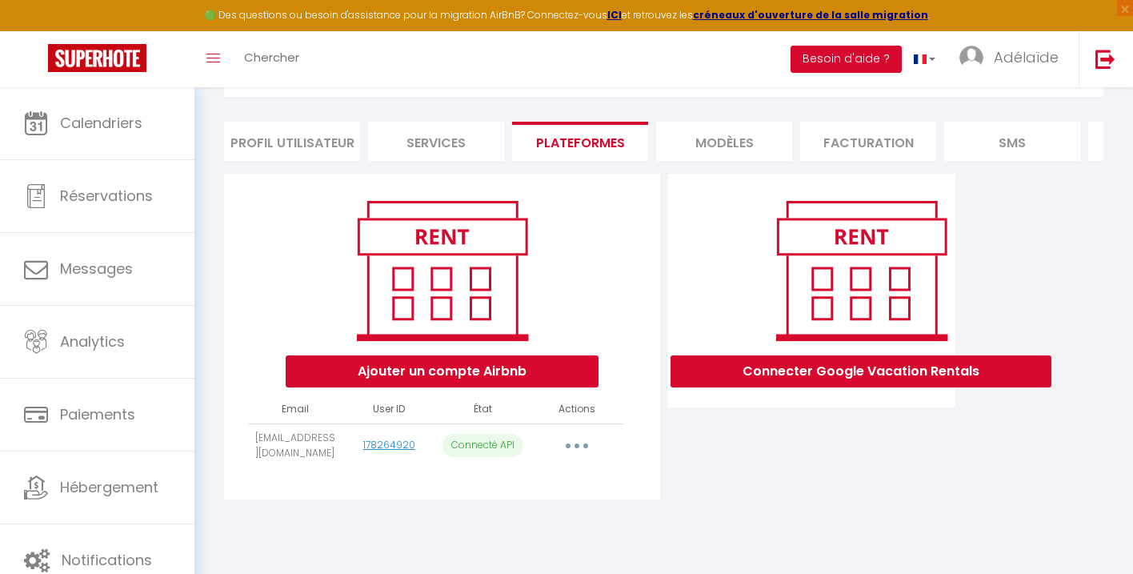
click at [580, 452] on button "button" at bounding box center [577, 446] width 45 height 26
click at [667, 455] on div "Connecter Google Vacation Rentals" at bounding box center [812, 341] width 296 height 335
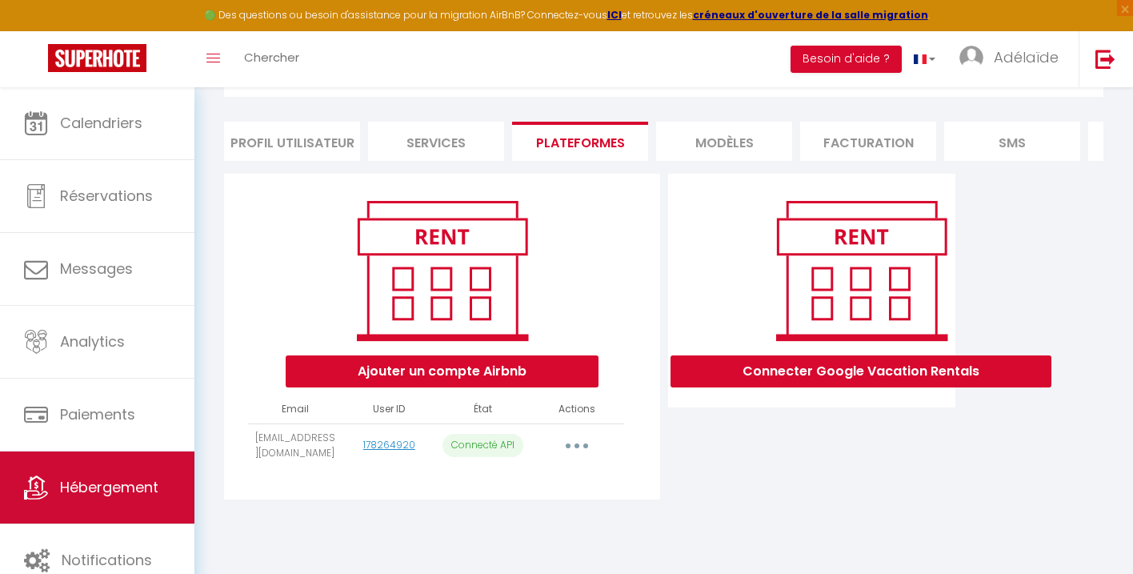
click at [134, 485] on span "Hébergement" at bounding box center [109, 487] width 98 height 20
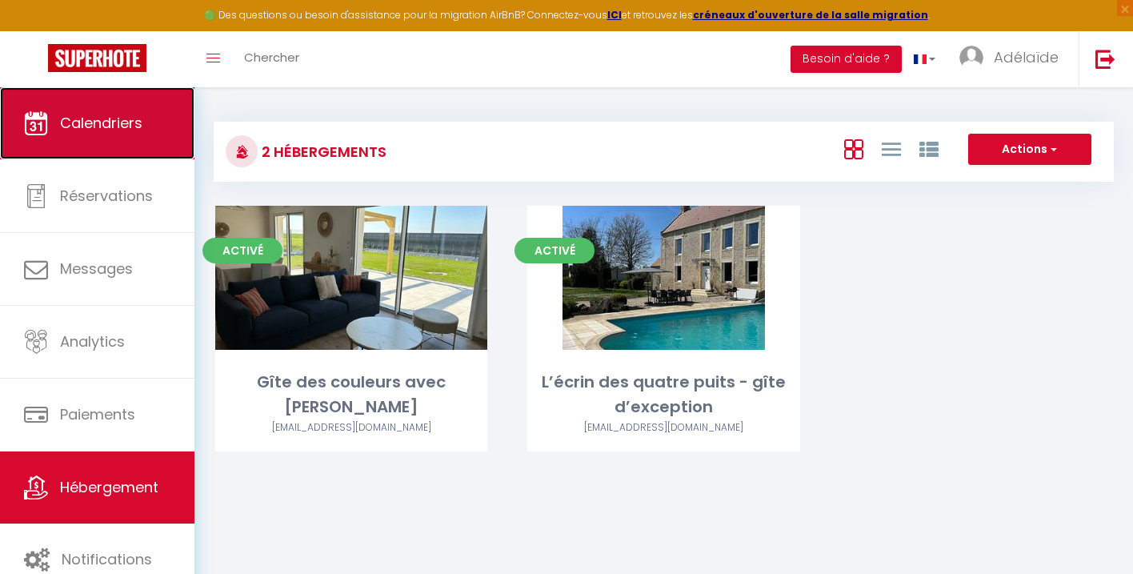
click at [125, 128] on span "Calendriers" at bounding box center [101, 123] width 82 height 20
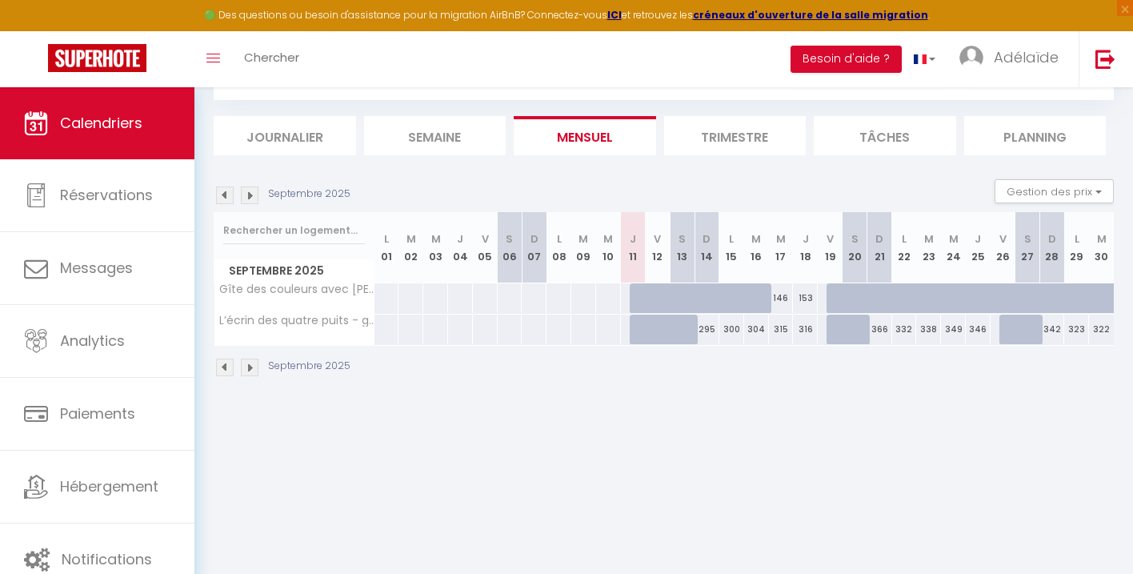
scroll to position [87, 0]
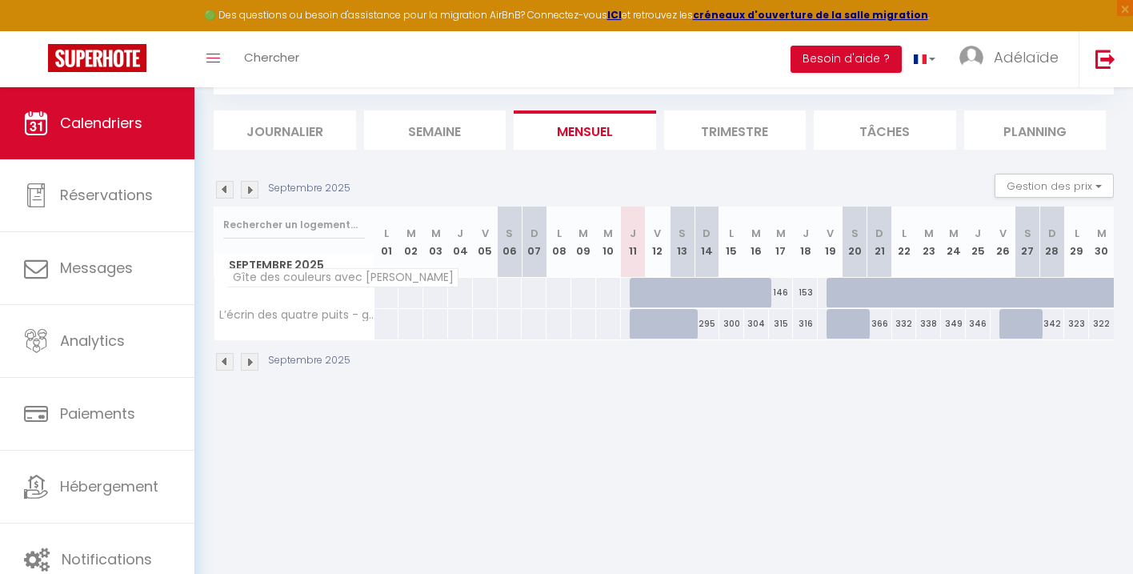
click at [333, 276] on span "Gîte des couleurs avec [PERSON_NAME]" at bounding box center [343, 277] width 232 height 19
click at [338, 311] on span "L’écrin des quatre puits - gîte d’exception" at bounding box center [349, 308] width 245 height 19
click at [467, 453] on body "🟢 Des questions ou besoin d'assistance pour la migration AirBnB? Connectez-vous…" at bounding box center [566, 287] width 1133 height 574
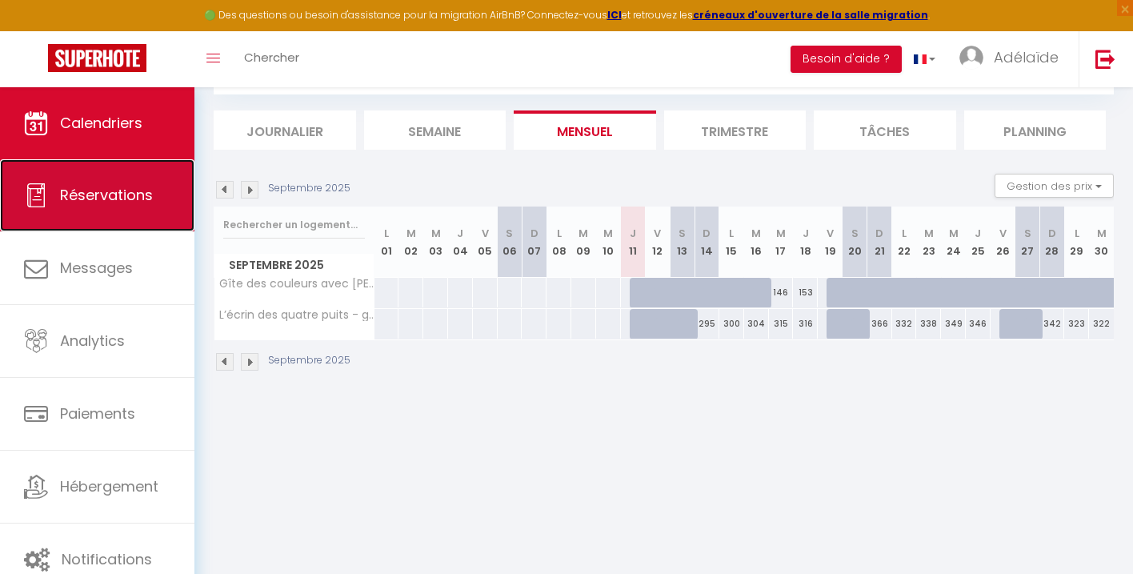
click at [143, 213] on link "Réservations" at bounding box center [97, 195] width 194 height 72
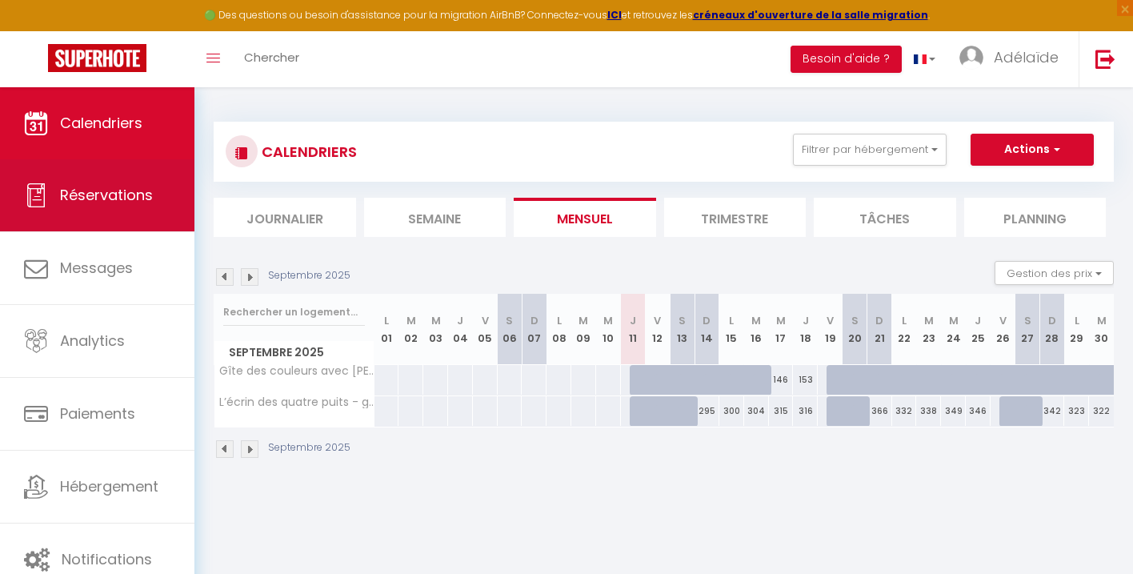
select select "not_cancelled"
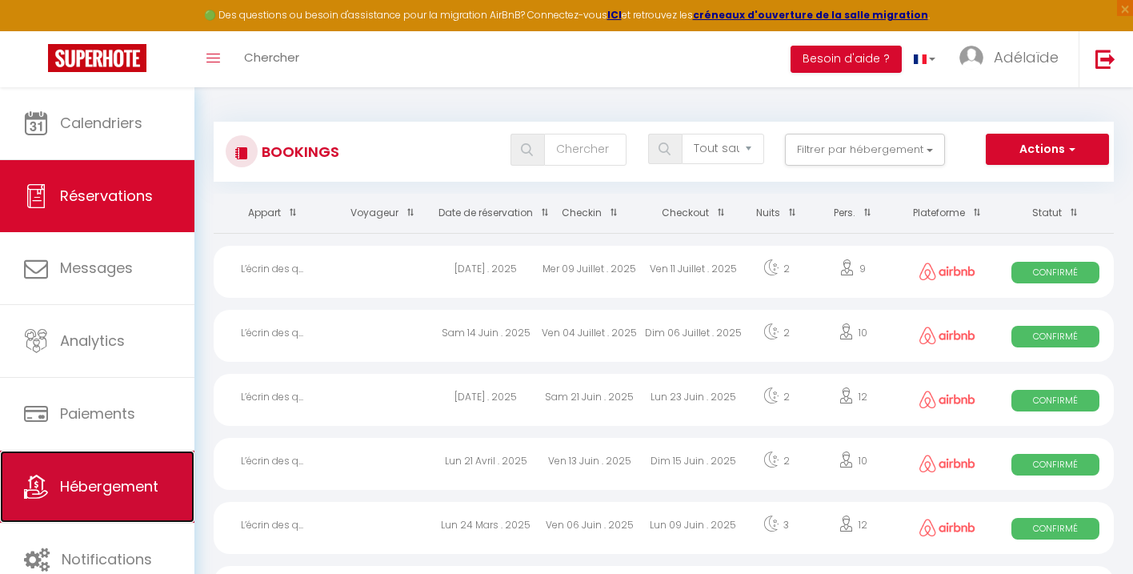
click at [104, 487] on span "Hébergement" at bounding box center [109, 486] width 98 height 20
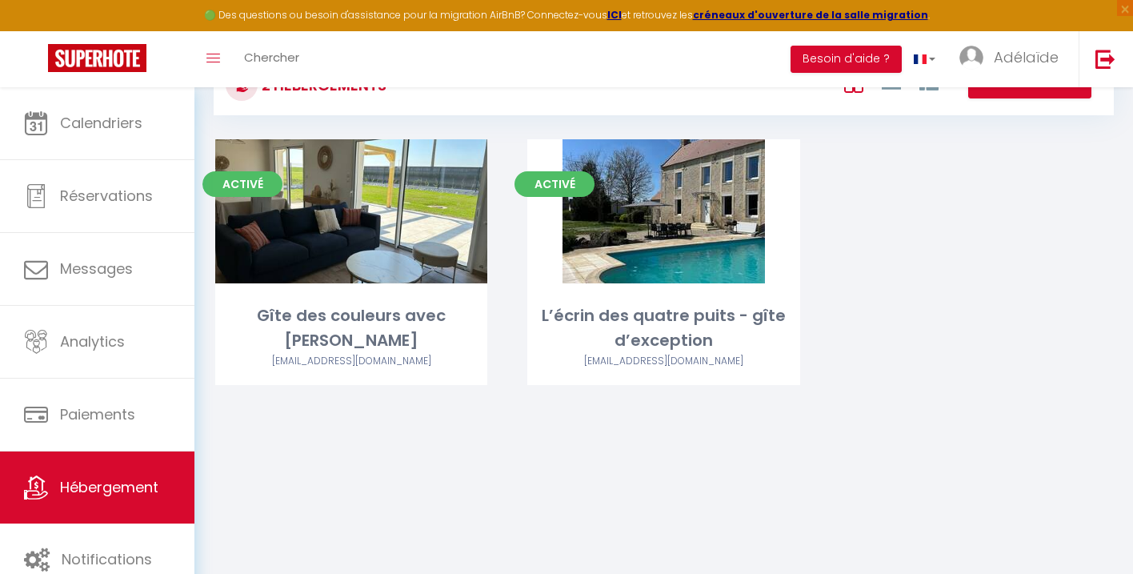
scroll to position [87, 0]
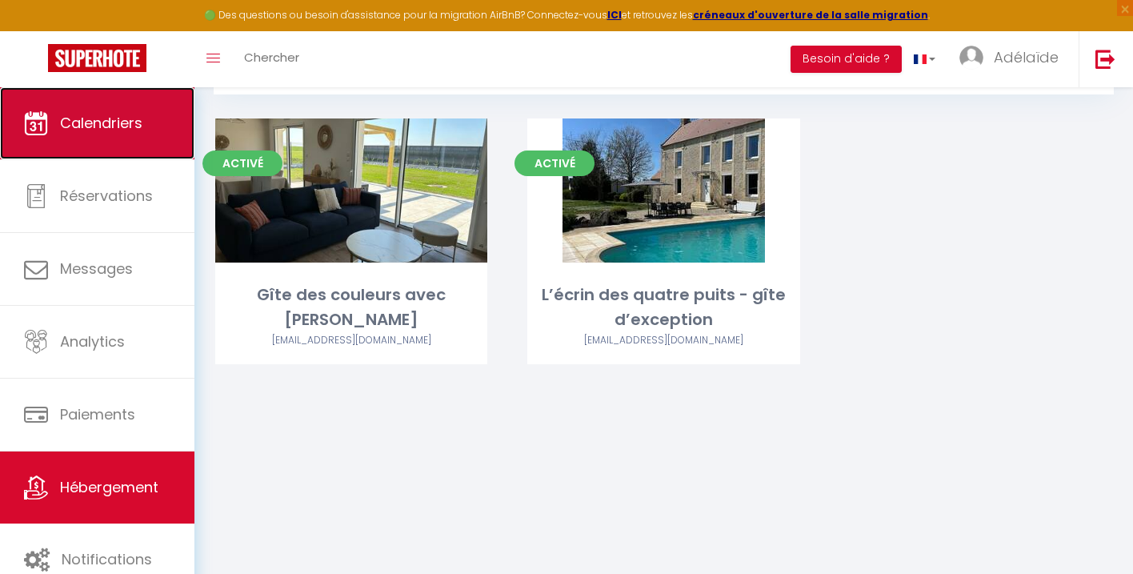
click at [137, 158] on link "Calendriers" at bounding box center [97, 123] width 194 height 72
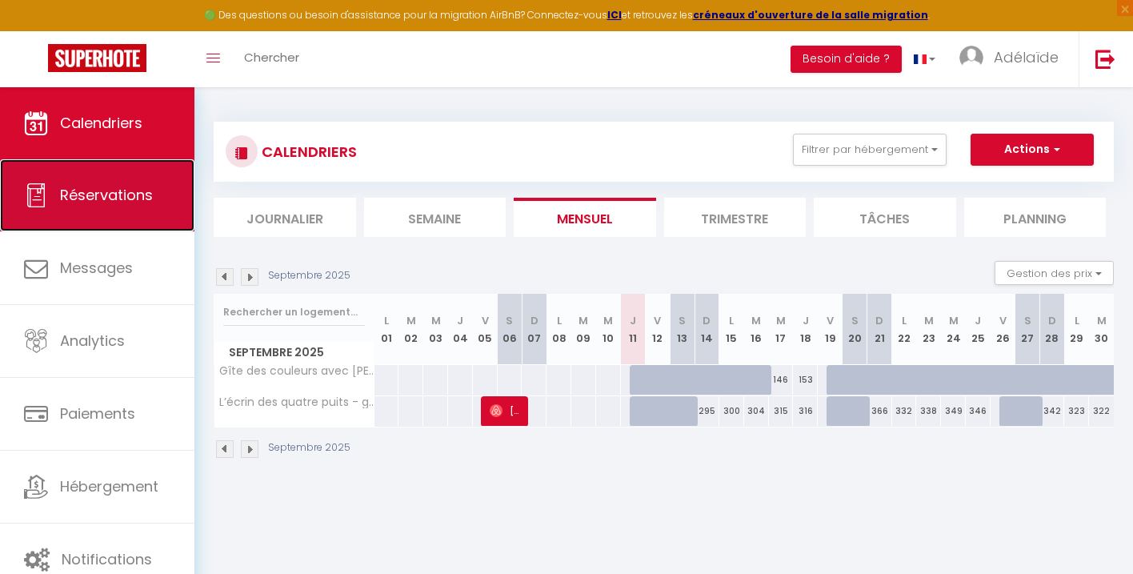
click at [133, 192] on span "Réservations" at bounding box center [106, 195] width 93 height 20
select select "not_cancelled"
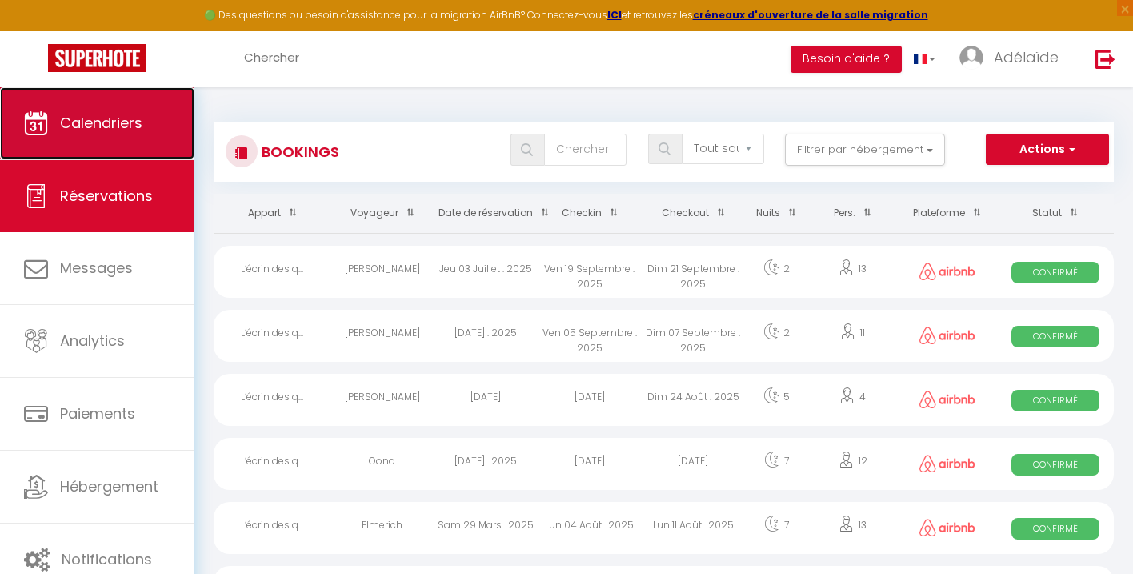
click at [140, 136] on link "Calendriers" at bounding box center [97, 123] width 194 height 72
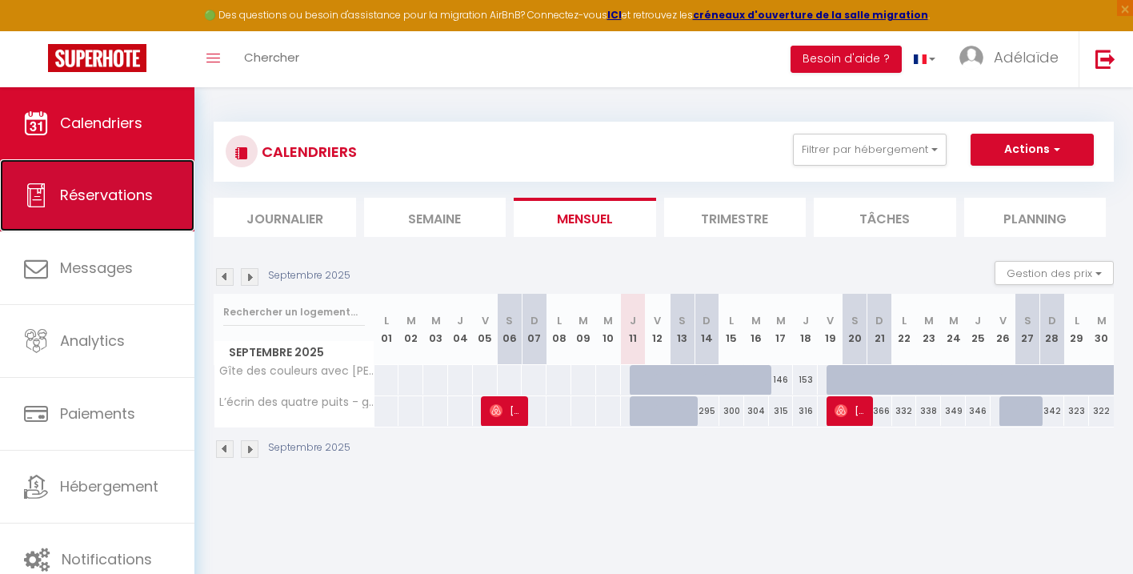
click at [141, 182] on link "Réservations" at bounding box center [97, 195] width 194 height 72
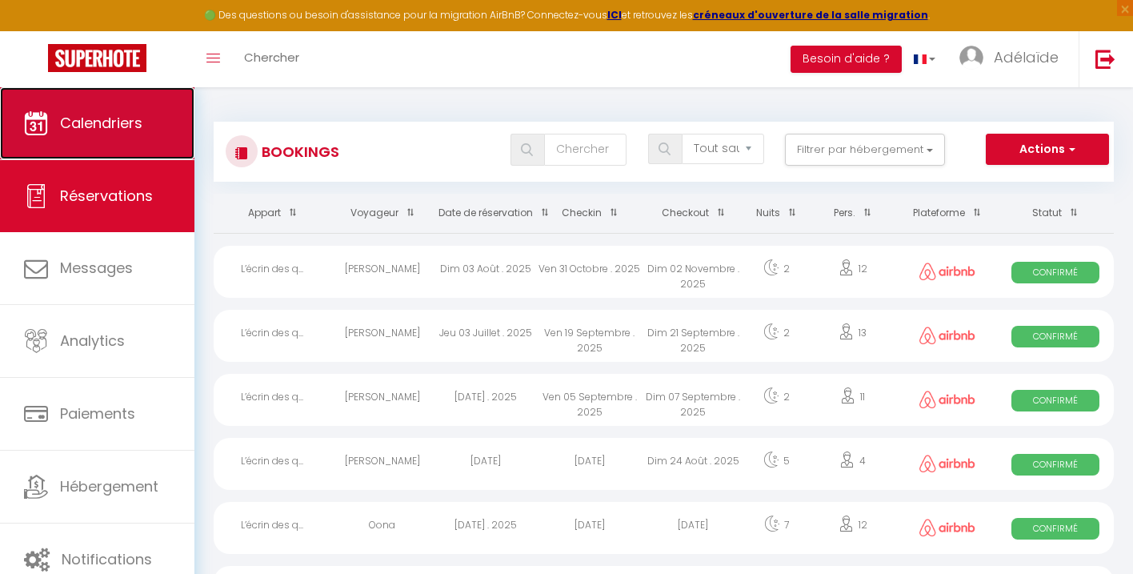
click at [113, 134] on link "Calendriers" at bounding box center [97, 123] width 194 height 72
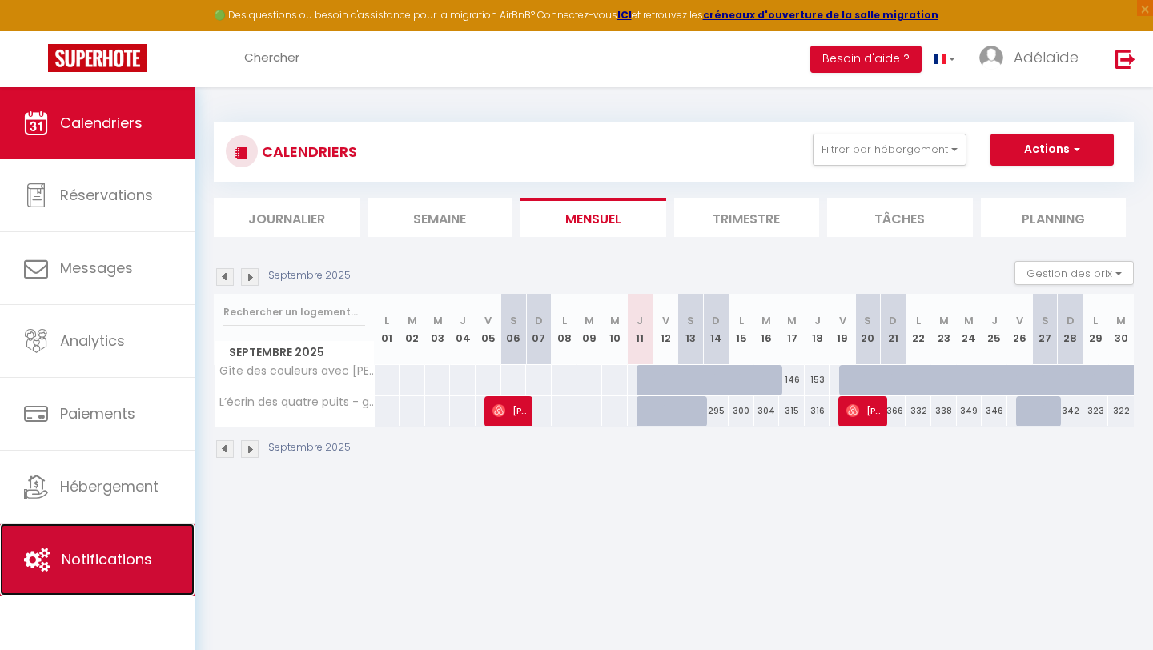
click at [149, 551] on span "Notifications" at bounding box center [107, 559] width 90 height 20
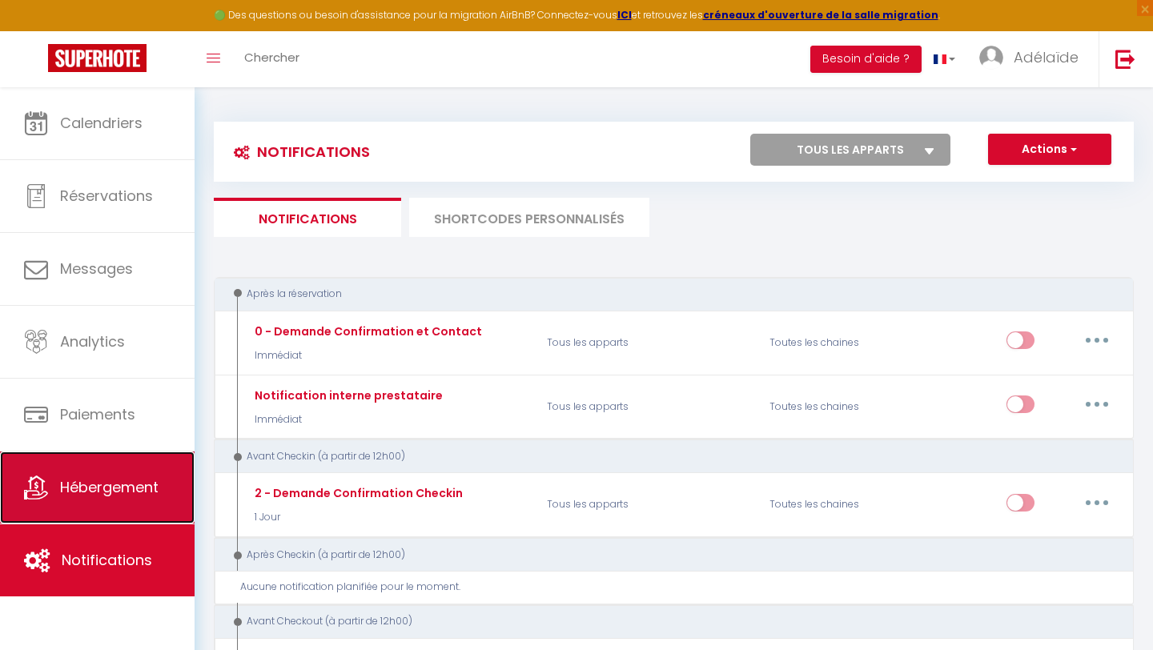
click at [151, 495] on span "Hébergement" at bounding box center [109, 487] width 98 height 20
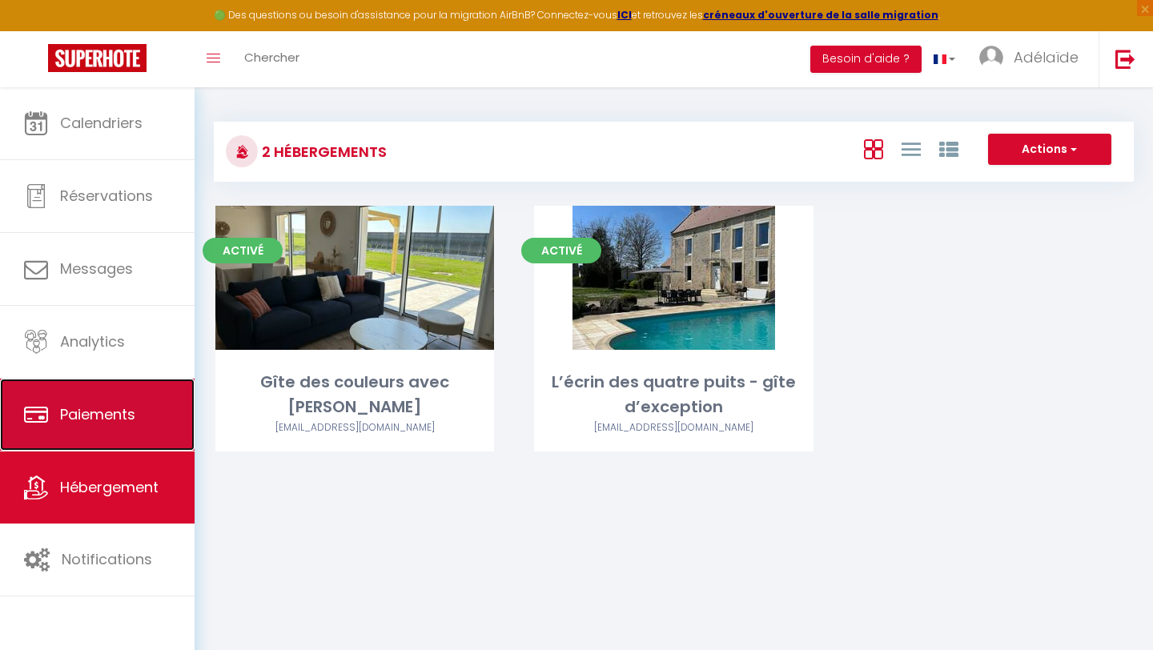
click at [148, 422] on link "Paiements" at bounding box center [97, 415] width 194 height 72
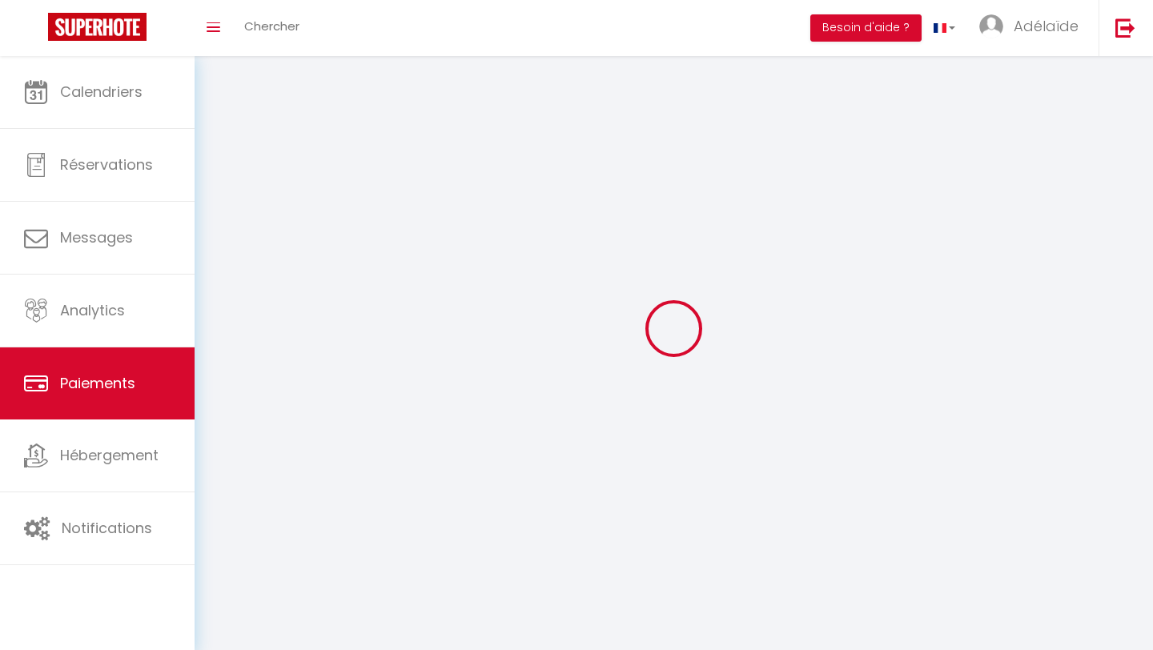
select select "2"
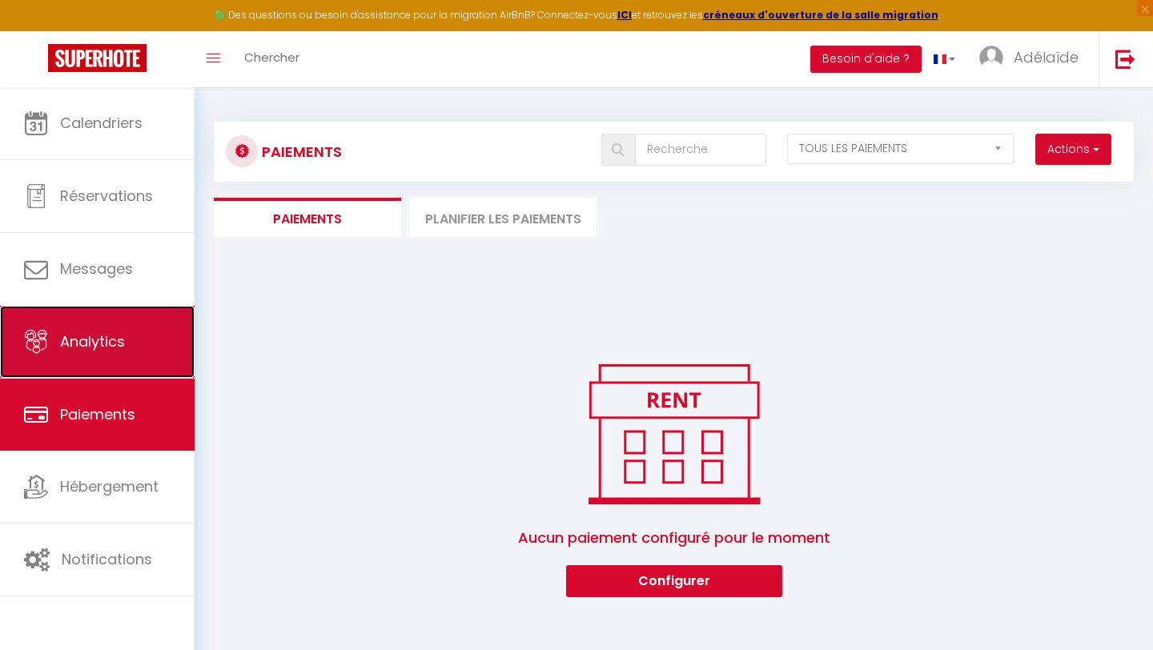
click at [145, 341] on link "Analytics" at bounding box center [97, 342] width 194 height 72
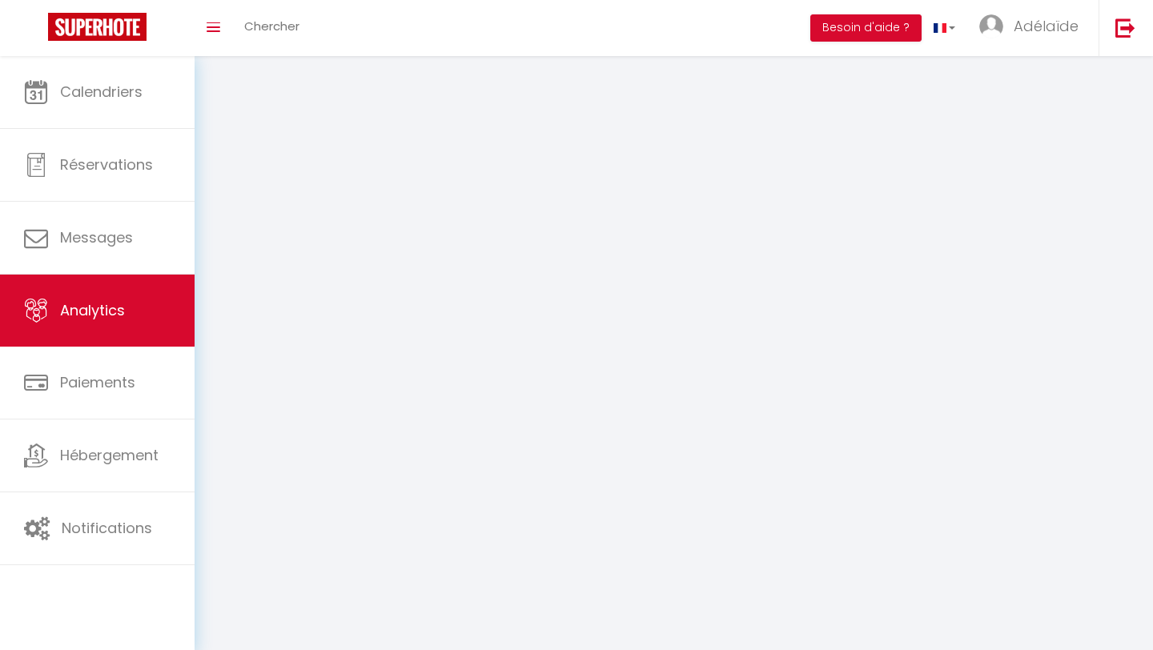
select select "2025"
select select "9"
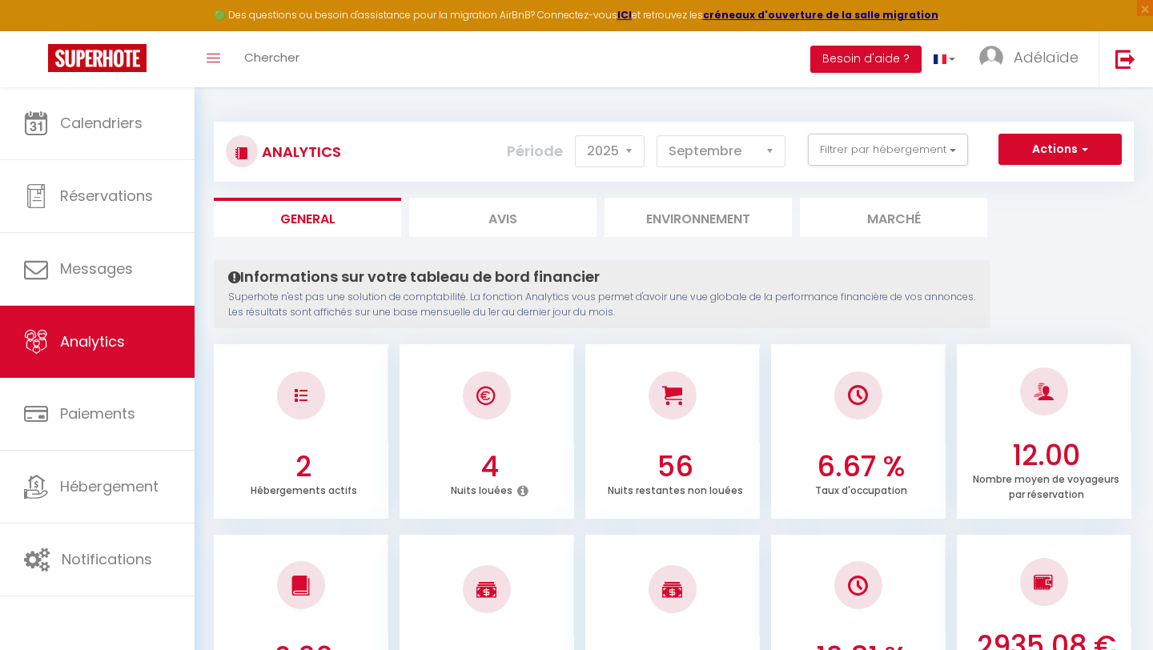
click at [523, 215] on li "Avis" at bounding box center [502, 217] width 187 height 39
select select "2025"
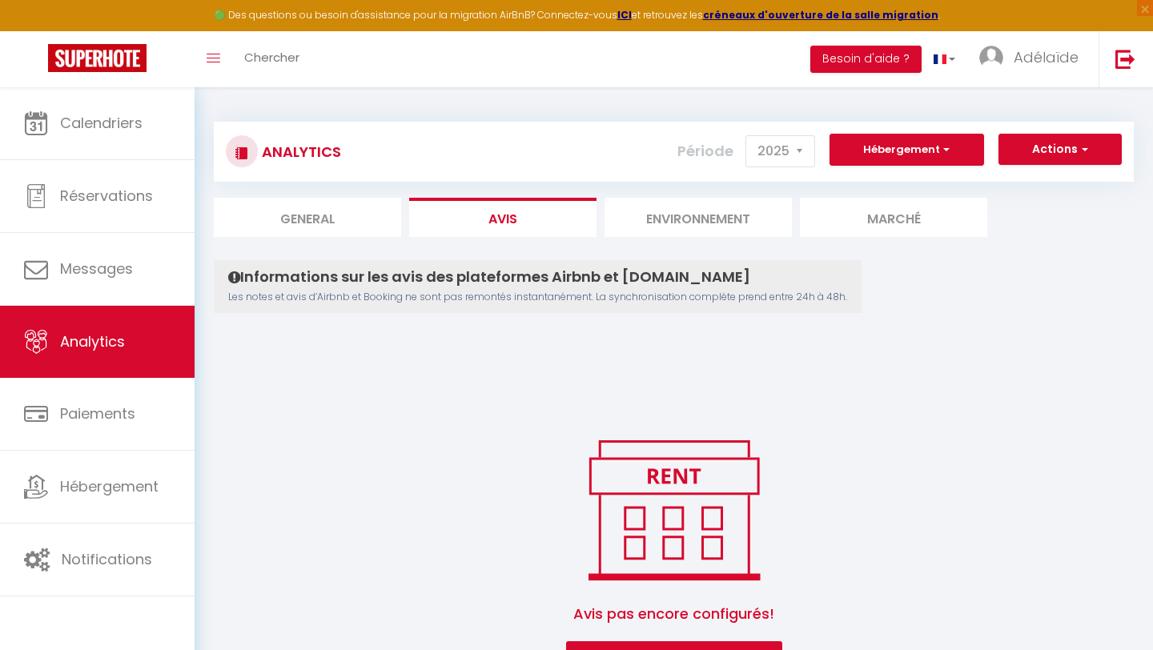
click at [337, 217] on li "General" at bounding box center [307, 217] width 187 height 39
select select "2025"
select select "9"
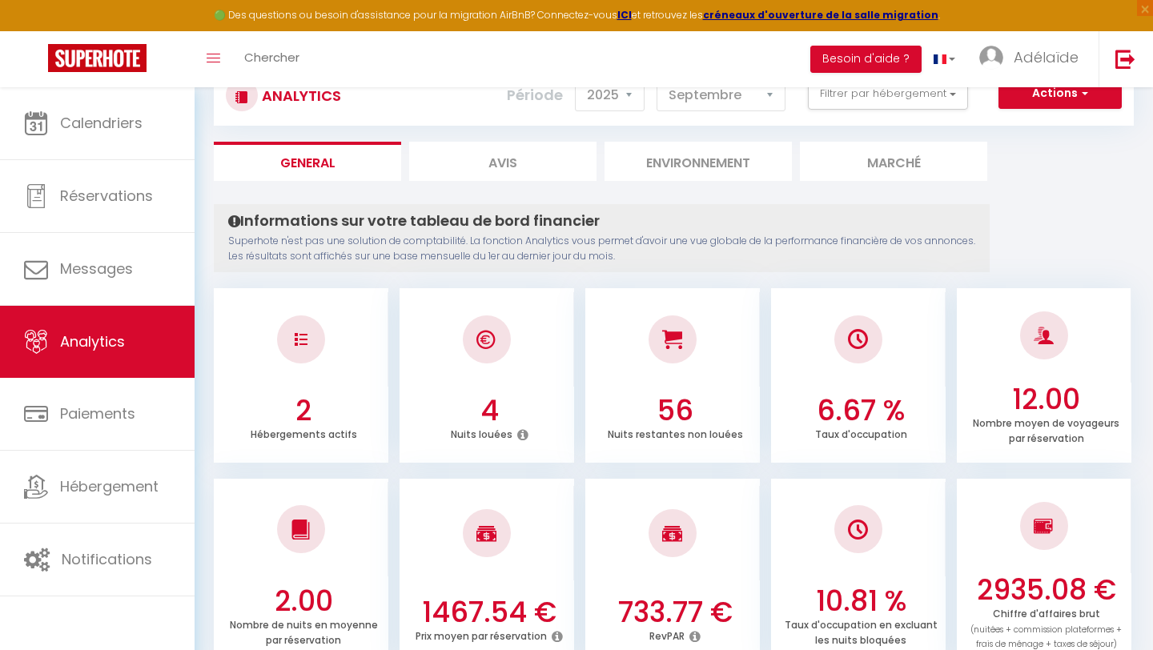
scroll to position [55, 0]
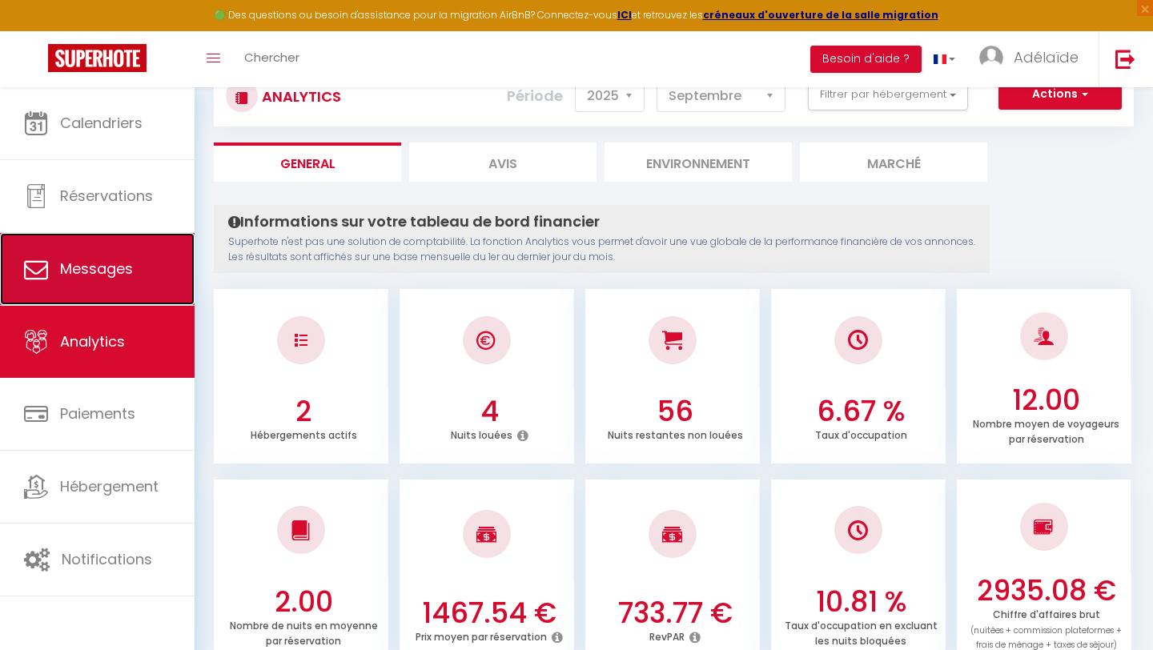
click at [126, 265] on span "Messages" at bounding box center [96, 269] width 73 height 20
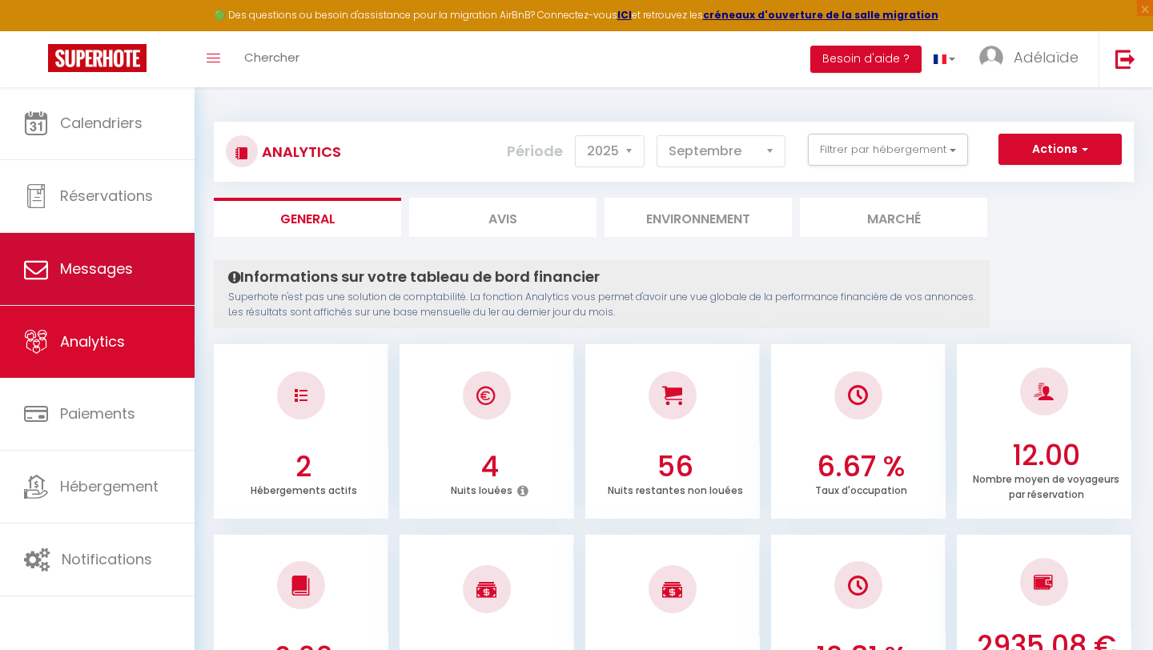
select select "message"
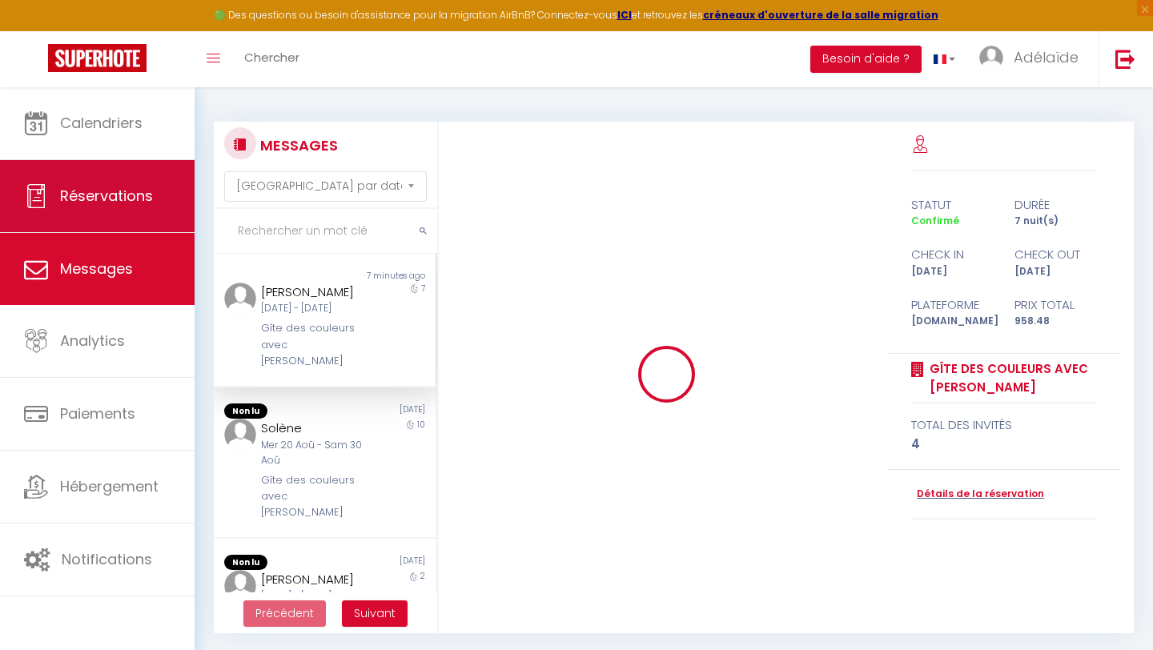
scroll to position [3470, 0]
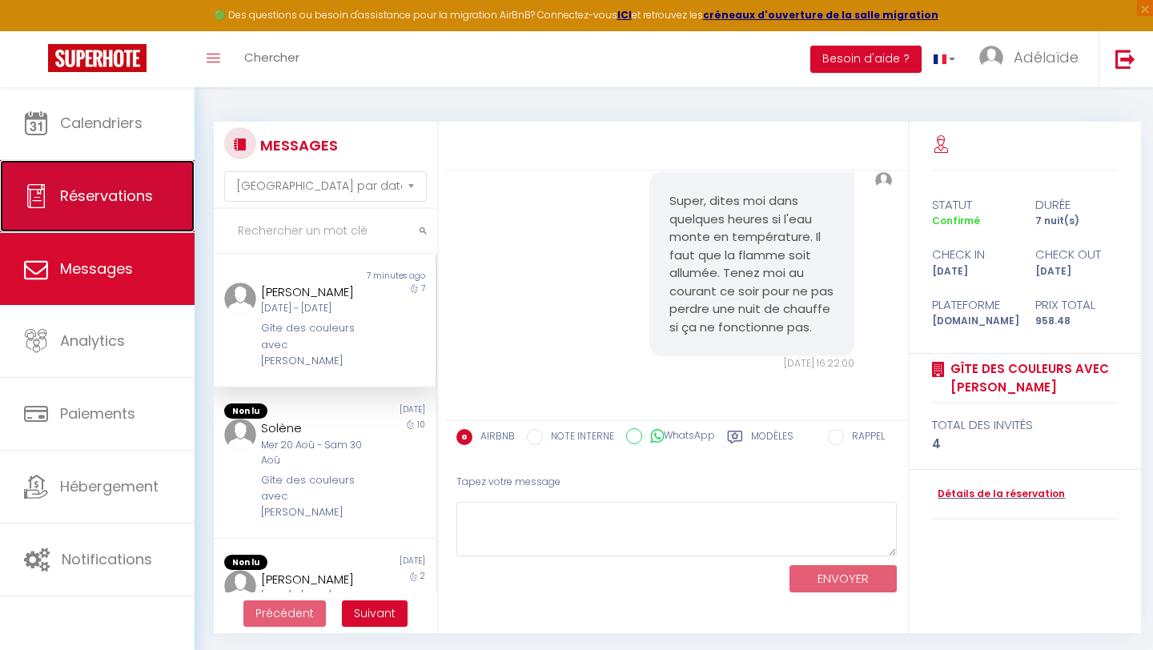
click at [134, 199] on span "Réservations" at bounding box center [106, 196] width 93 height 20
select select "not_cancelled"
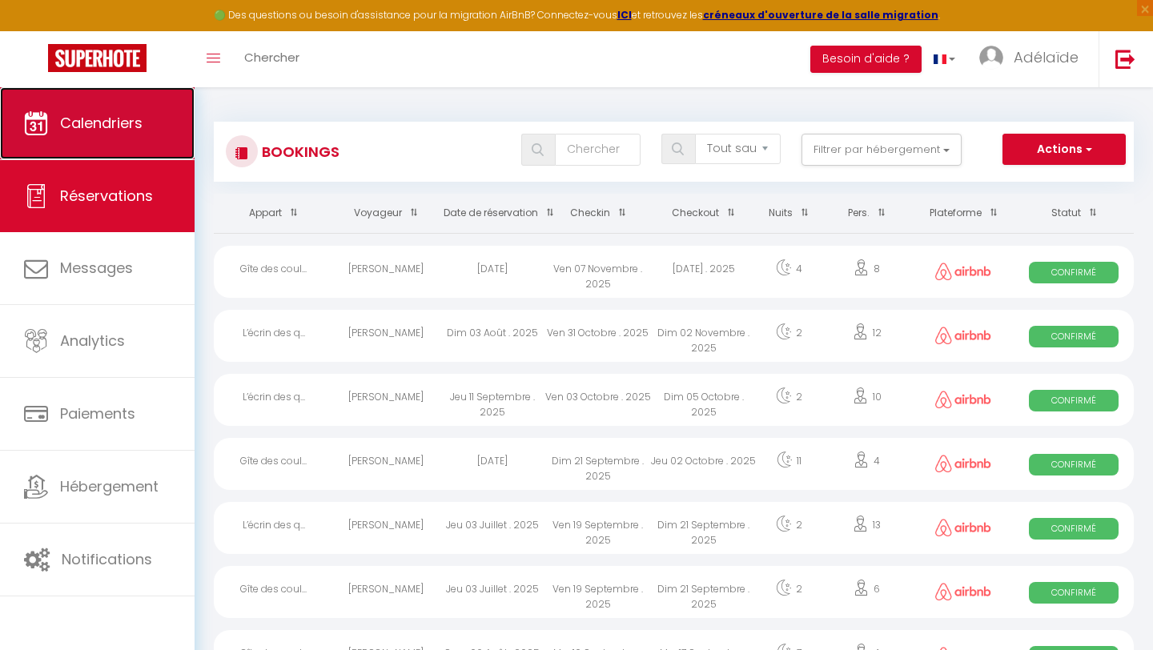
click at [137, 126] on span "Calendriers" at bounding box center [101, 123] width 82 height 20
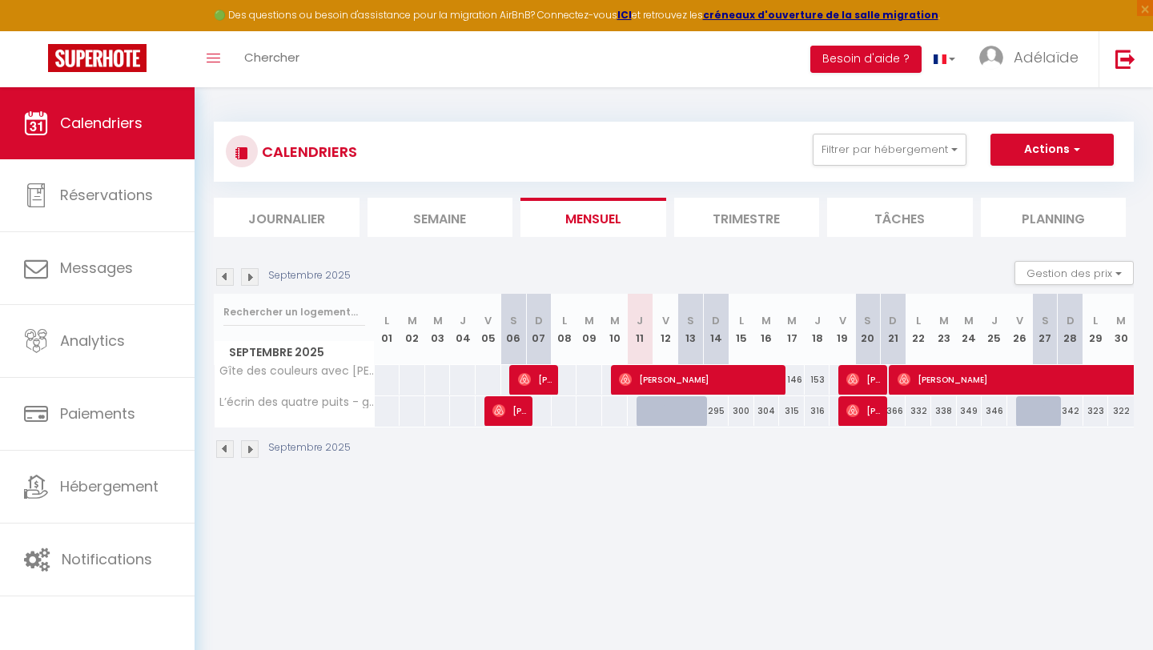
click at [316, 215] on li "Journalier" at bounding box center [287, 217] width 146 height 39
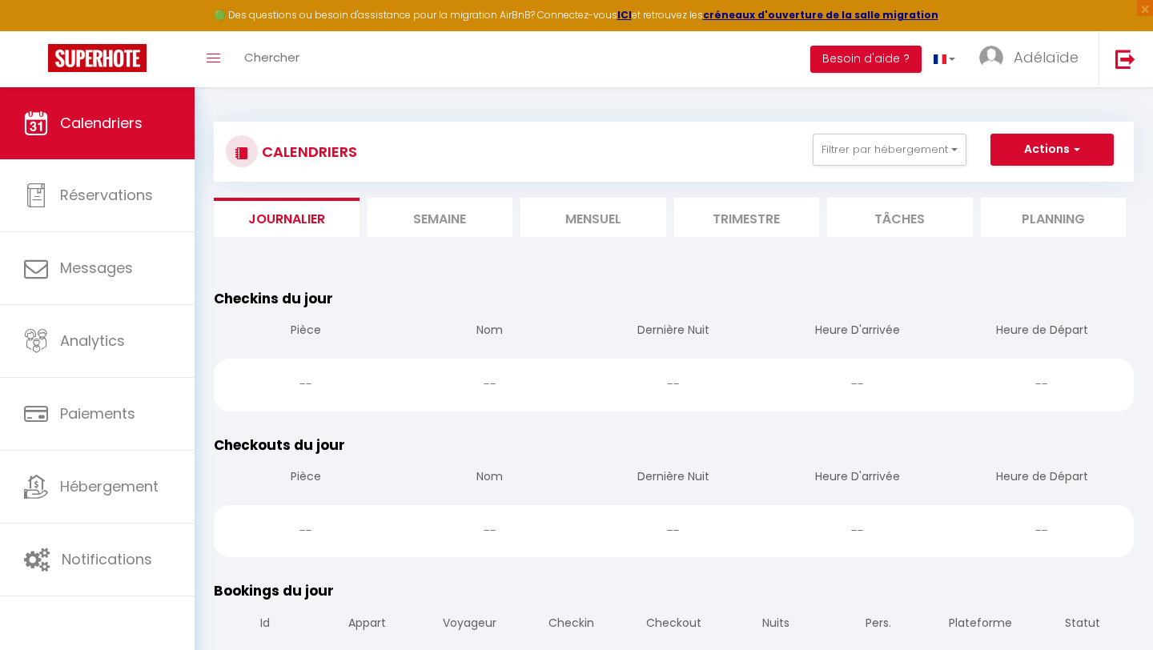
click at [514, 203] on ul "Journalier Semaine Mensuel Trimestre Tâches Planning" at bounding box center [674, 217] width 920 height 39
click at [463, 230] on li "Semaine" at bounding box center [440, 217] width 146 height 39
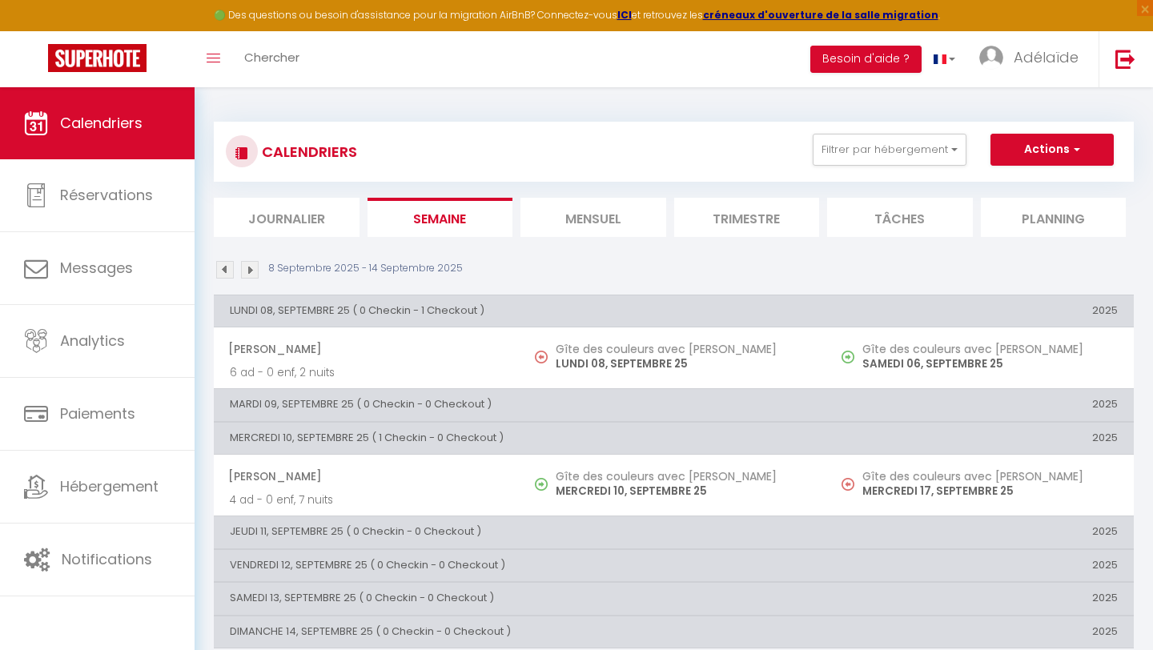
click at [563, 226] on li "Mensuel" at bounding box center [593, 217] width 146 height 39
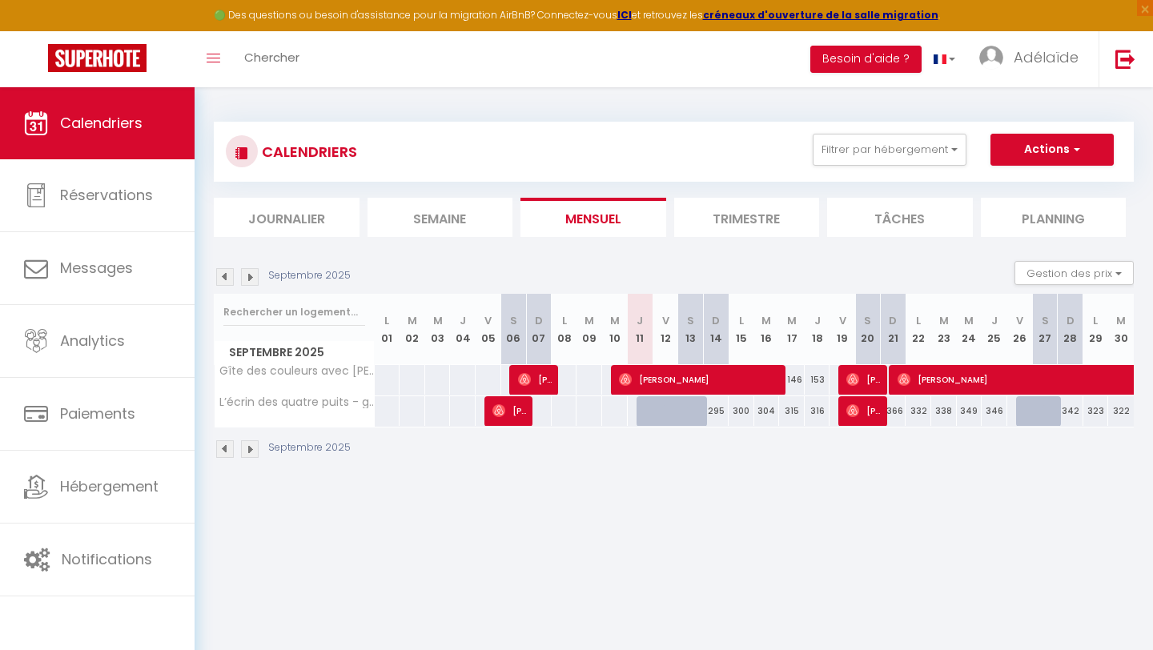
click at [454, 221] on li "Semaine" at bounding box center [440, 217] width 146 height 39
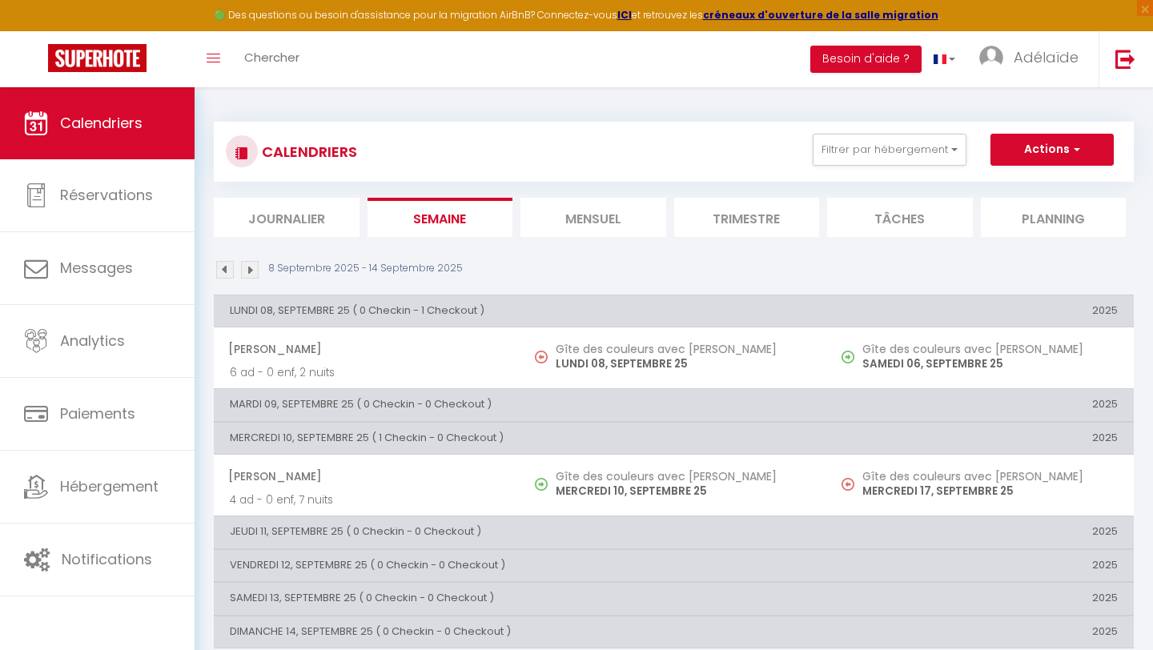
click at [595, 211] on li "Mensuel" at bounding box center [593, 217] width 146 height 39
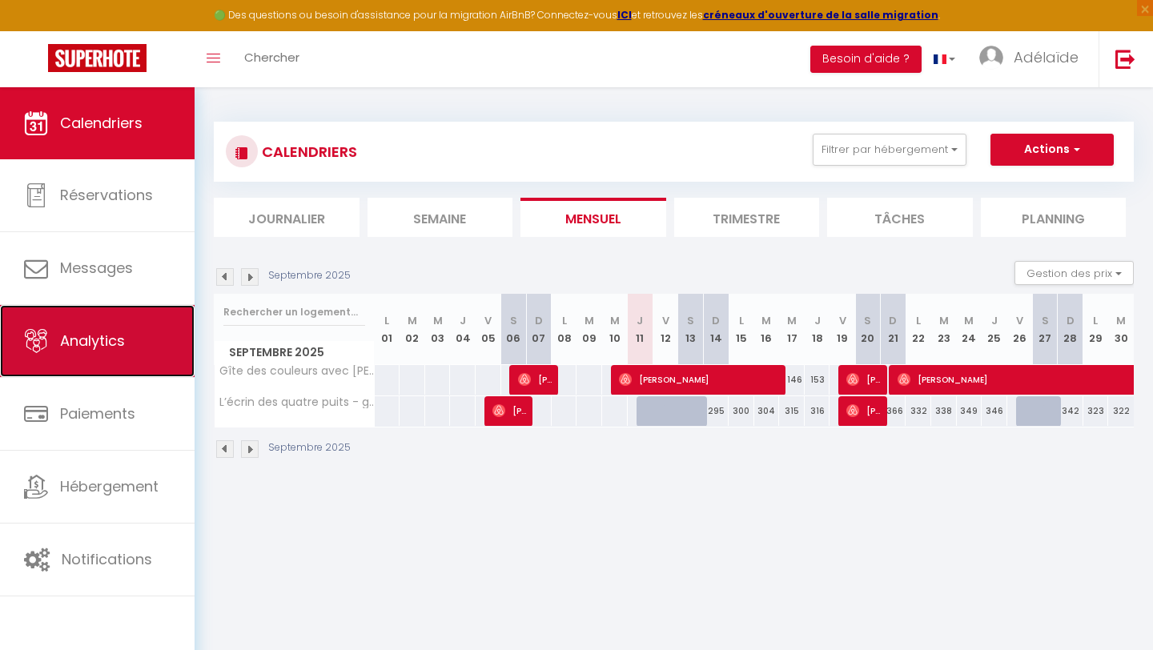
click at [94, 345] on span "Analytics" at bounding box center [92, 341] width 65 height 20
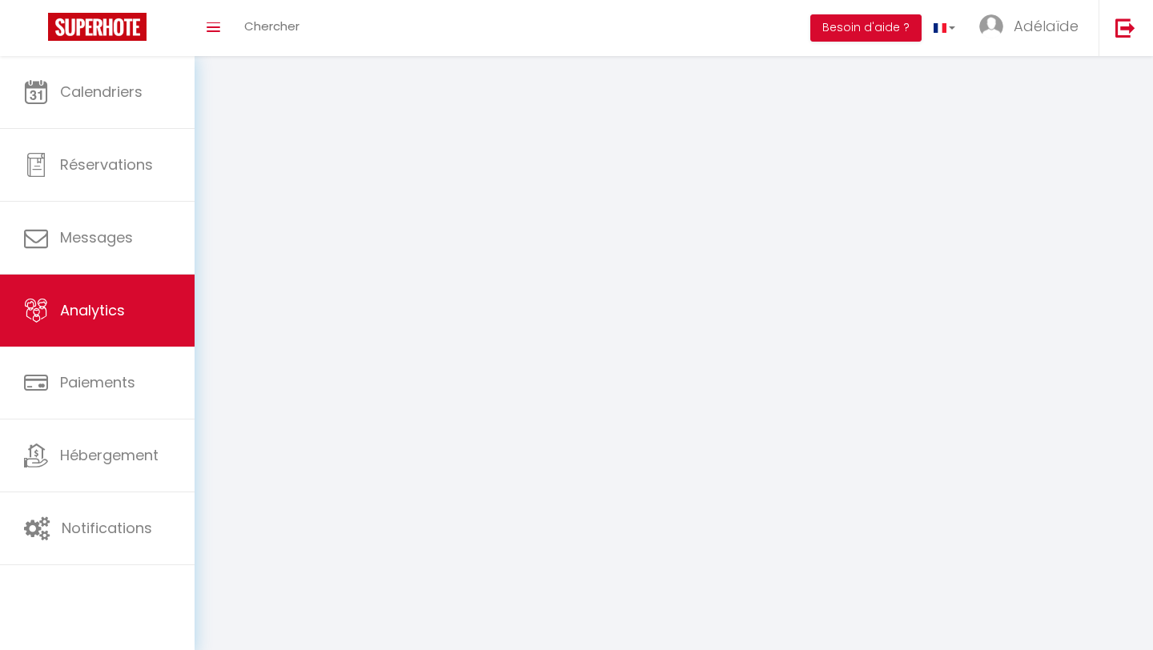
select select "2025"
select select "9"
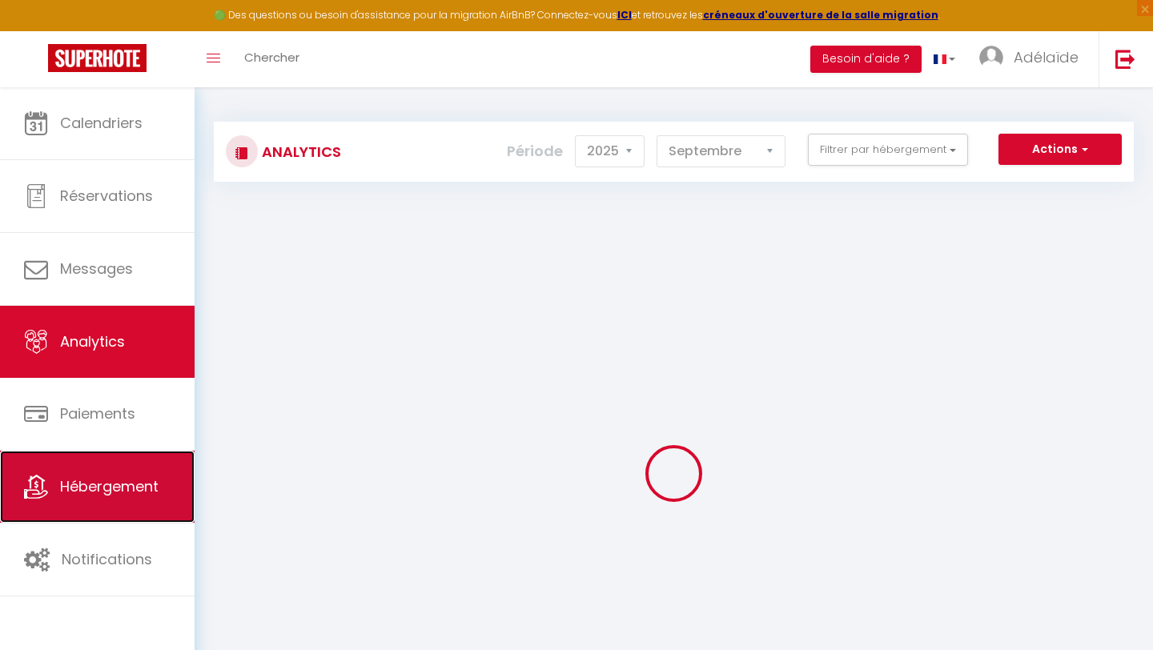
click at [102, 481] on span "Hébergement" at bounding box center [109, 486] width 98 height 20
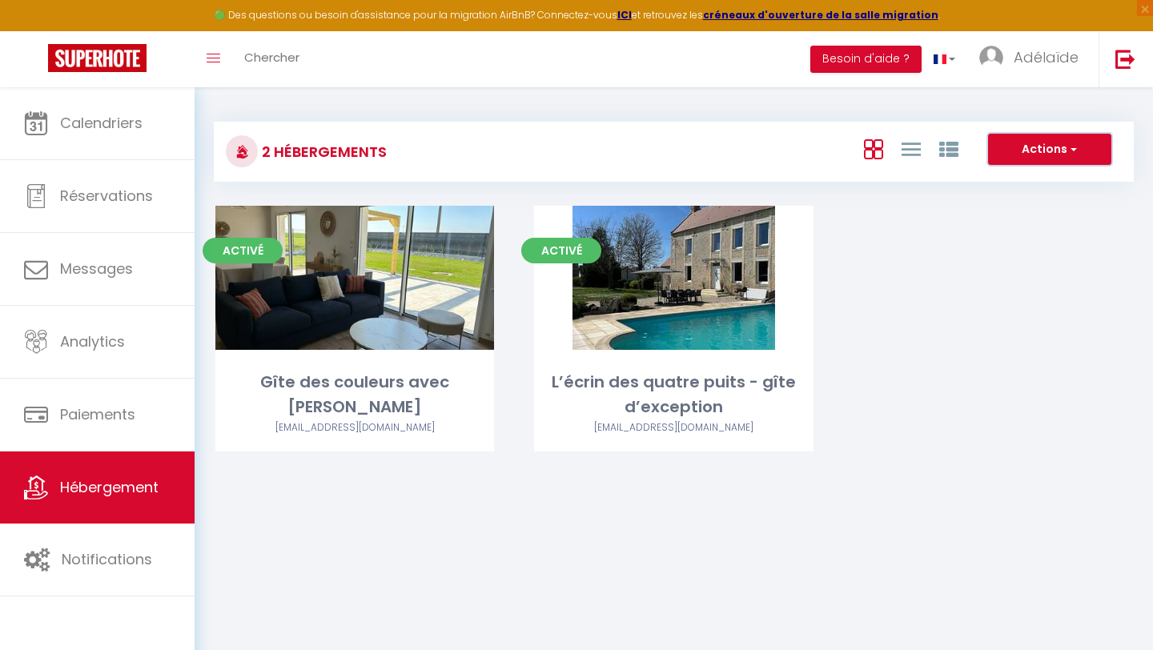
click at [1073, 150] on span "button" at bounding box center [1072, 149] width 10 height 16
click at [1035, 290] on div "Activé Editer Gîte des couleurs avec jacuzzi adelaide.rousseaux5@gmail.com Acti…" at bounding box center [673, 349] width 956 height 286
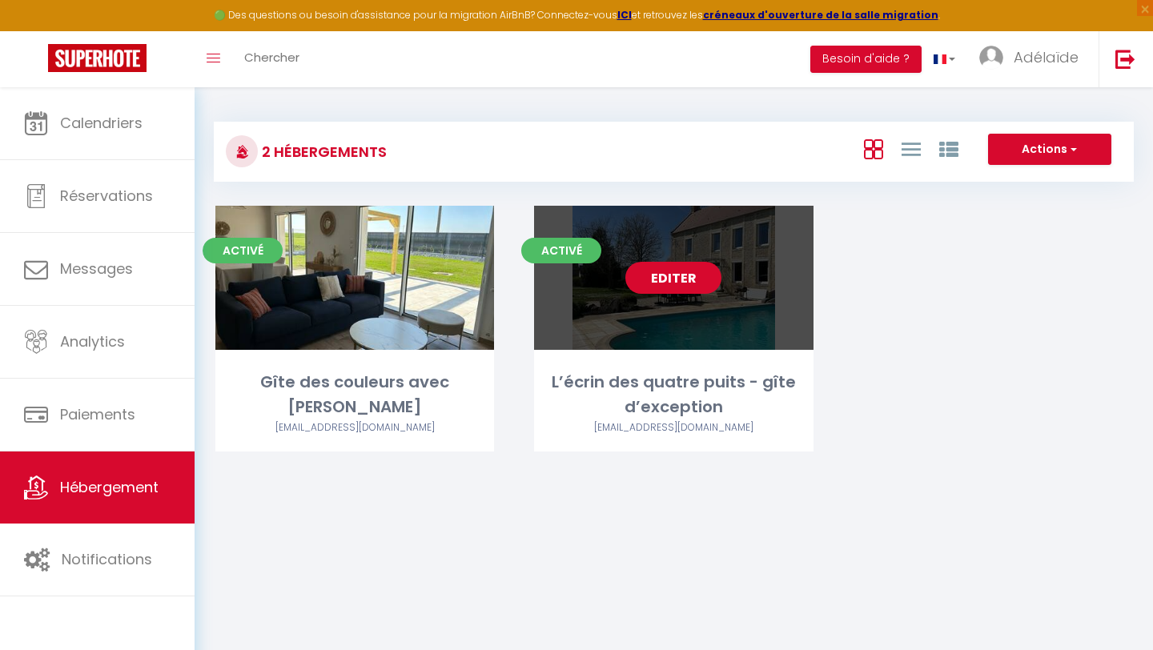
click at [662, 284] on link "Editer" at bounding box center [673, 278] width 96 height 32
click at [692, 304] on div "Editer" at bounding box center [673, 278] width 279 height 144
select select "3"
select select "2"
select select "1"
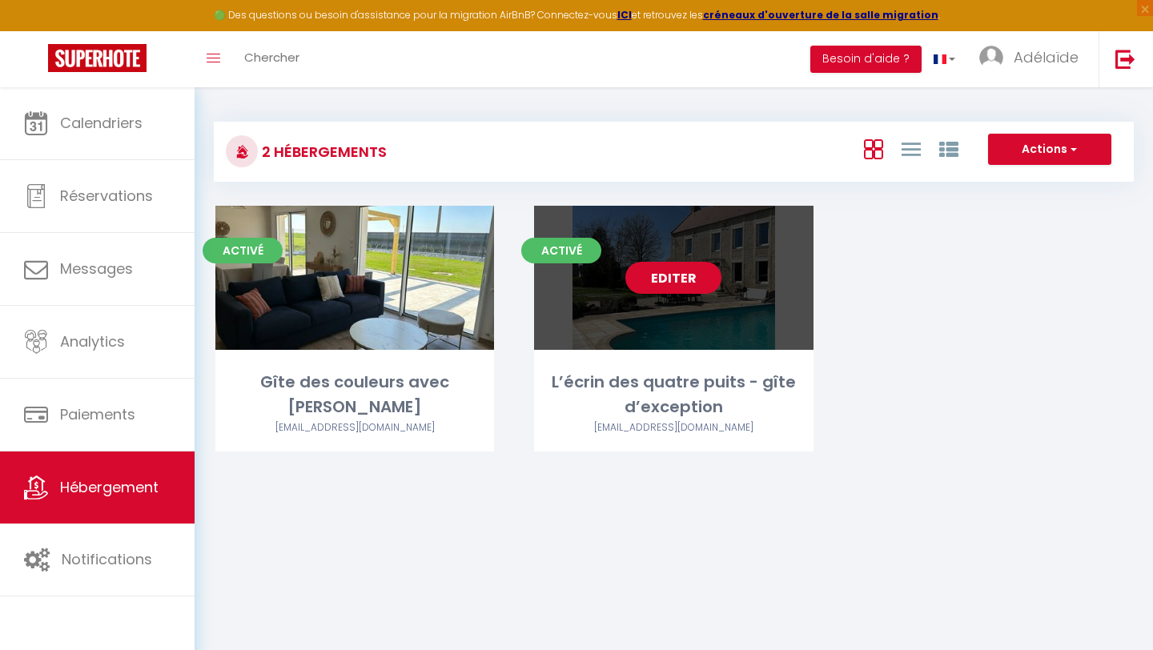
select select "1"
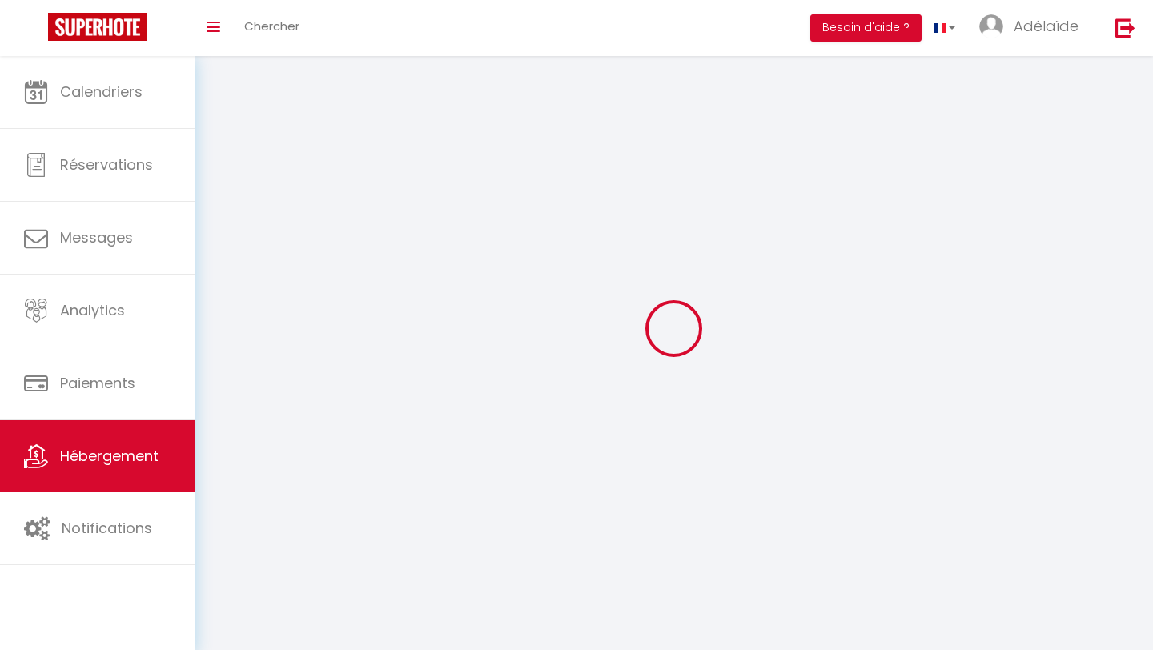
select select
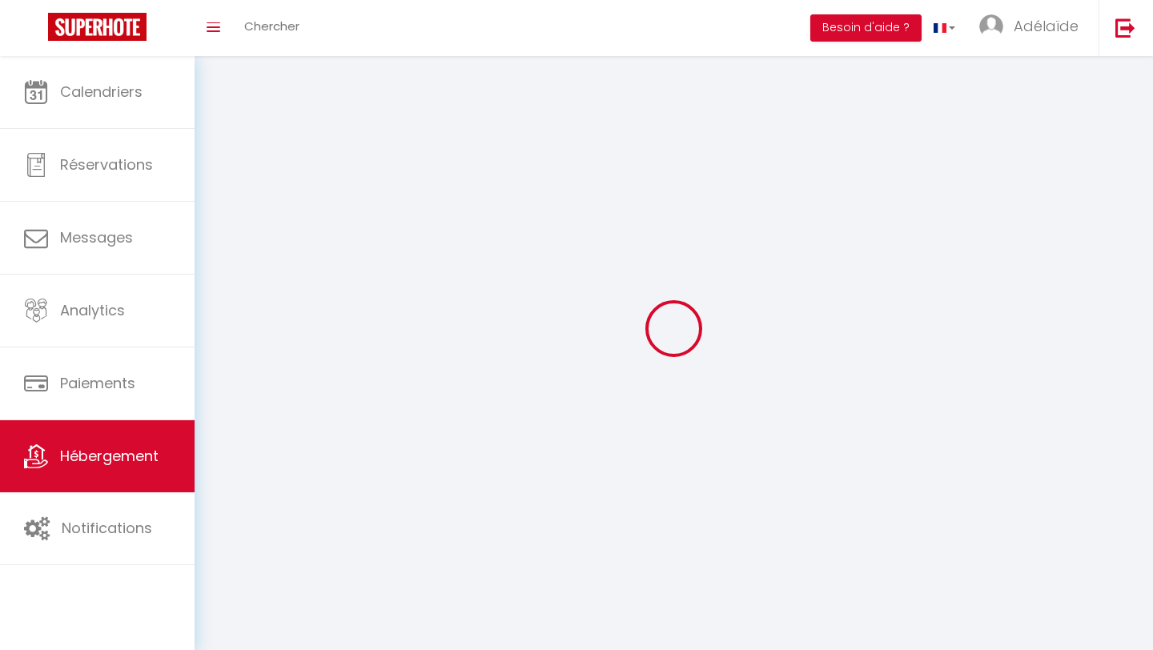
select select
checkbox input "false"
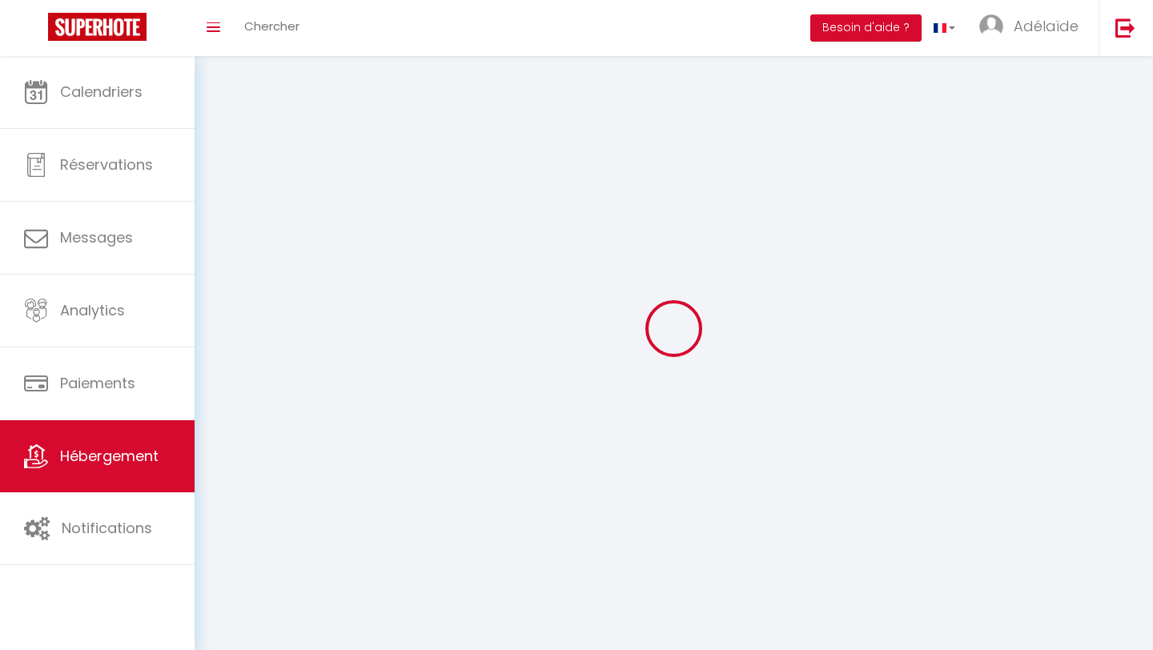
select select
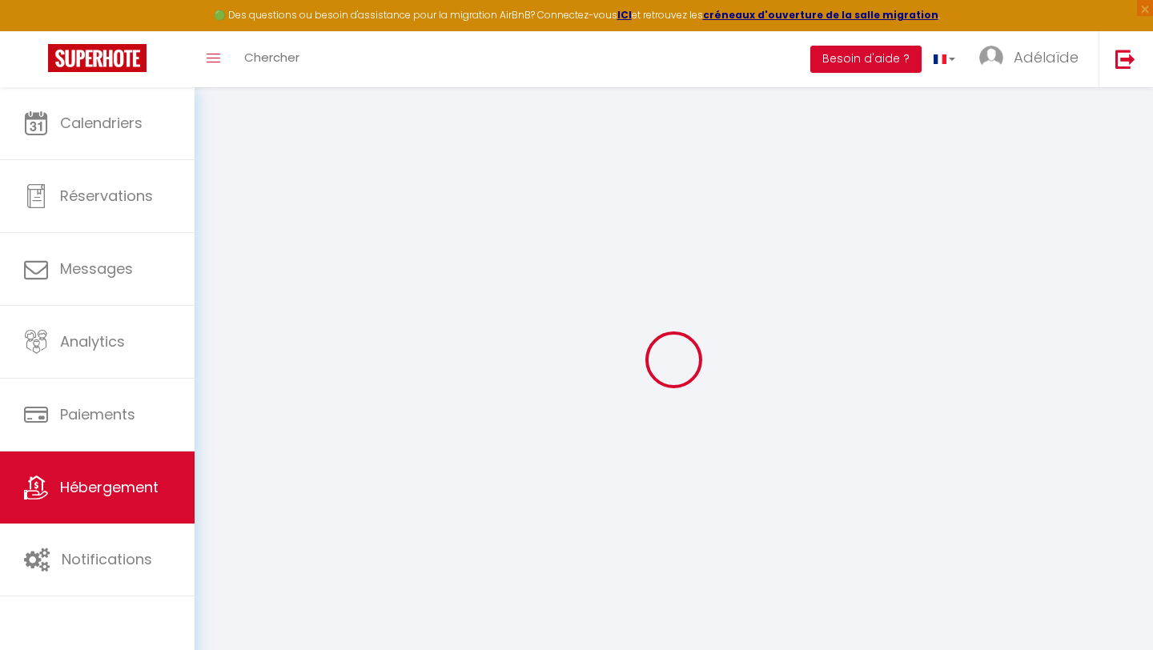
select select
checkbox input "false"
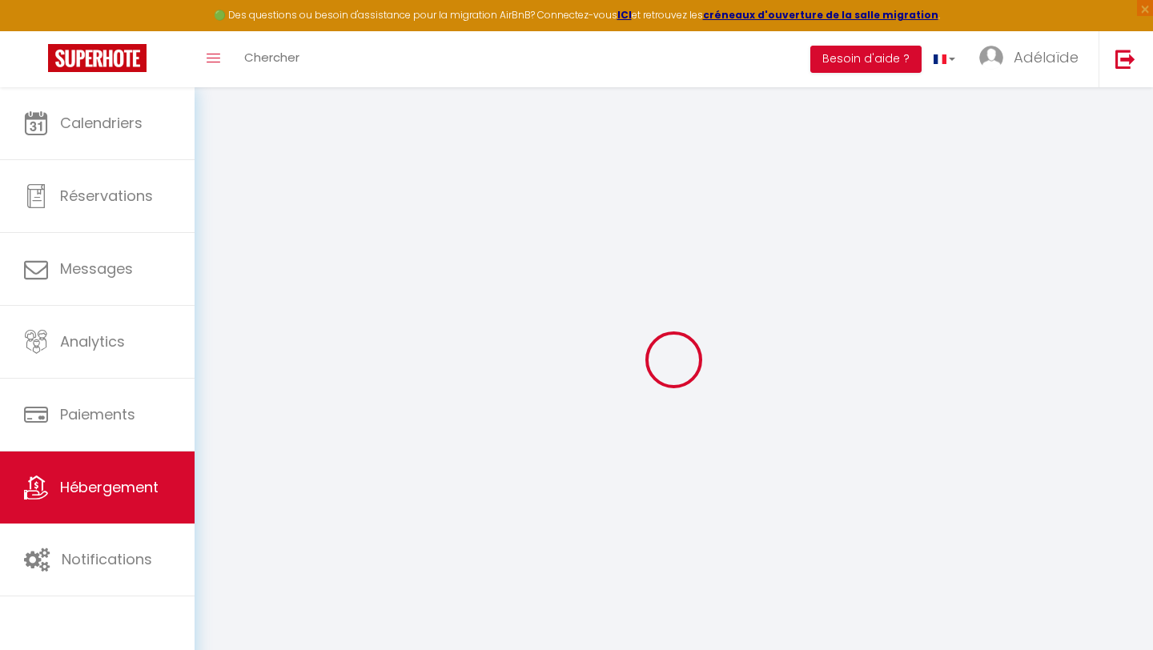
checkbox input "false"
select select
select select "17:00"
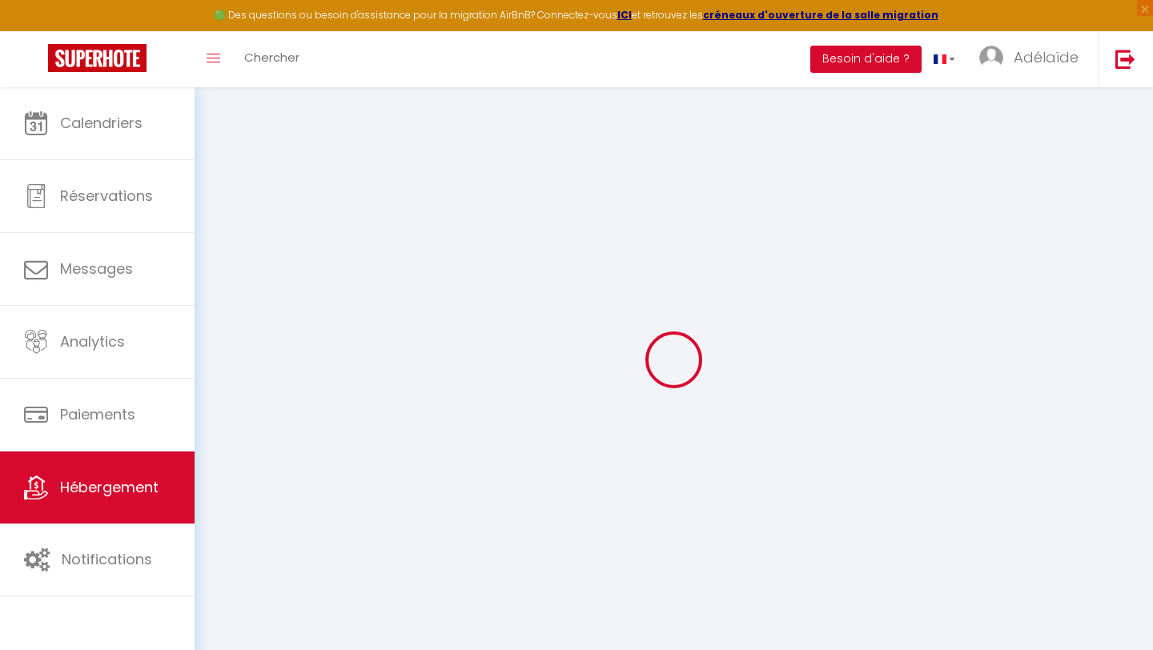
select select "23:45"
select select "10:00"
select select "30"
select select "120"
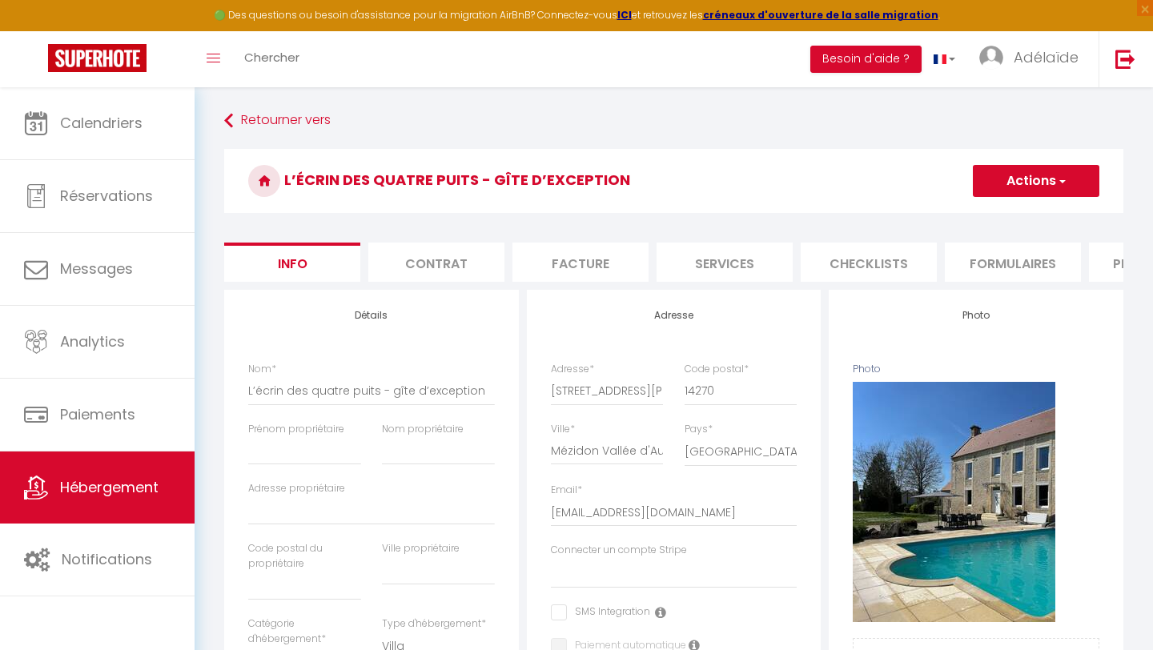
select select
checkbox input "false"
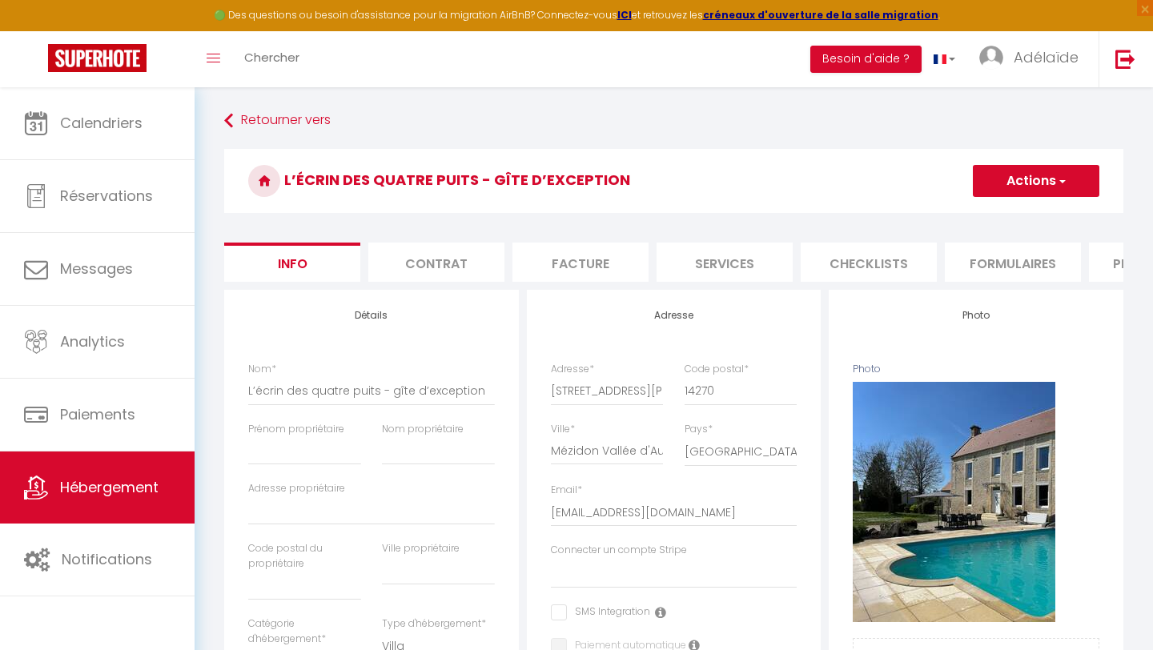
select select
select select "365"
select select "well_reviewed_guests"
select select "EUR"
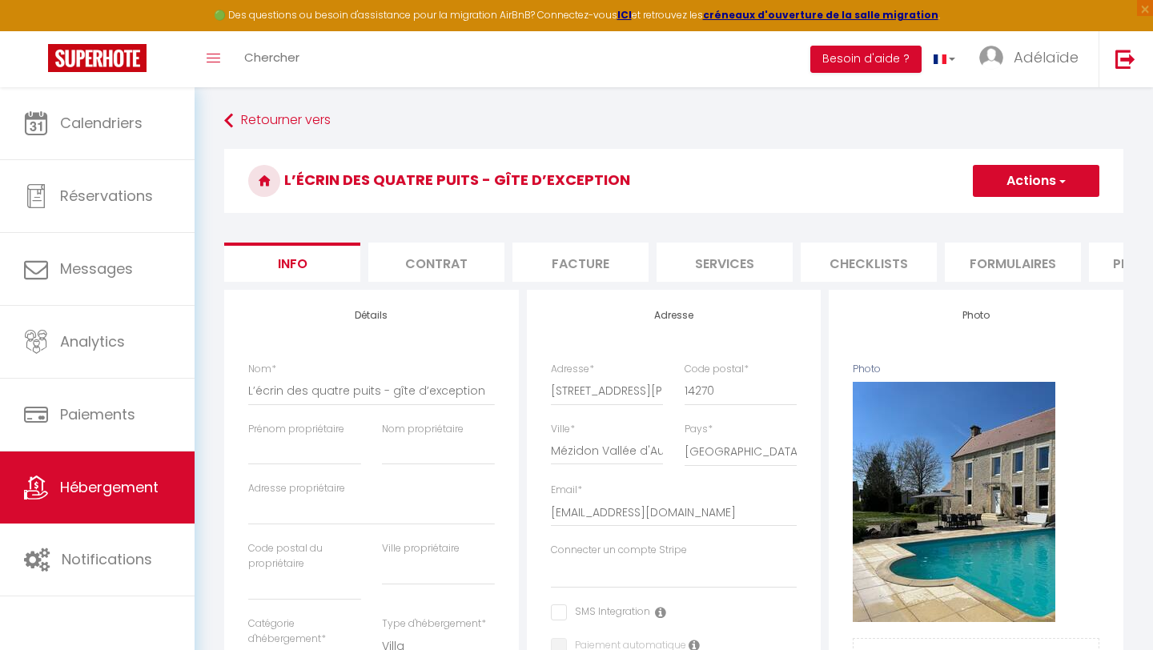
select select
select select "19411-1381347249938344168"
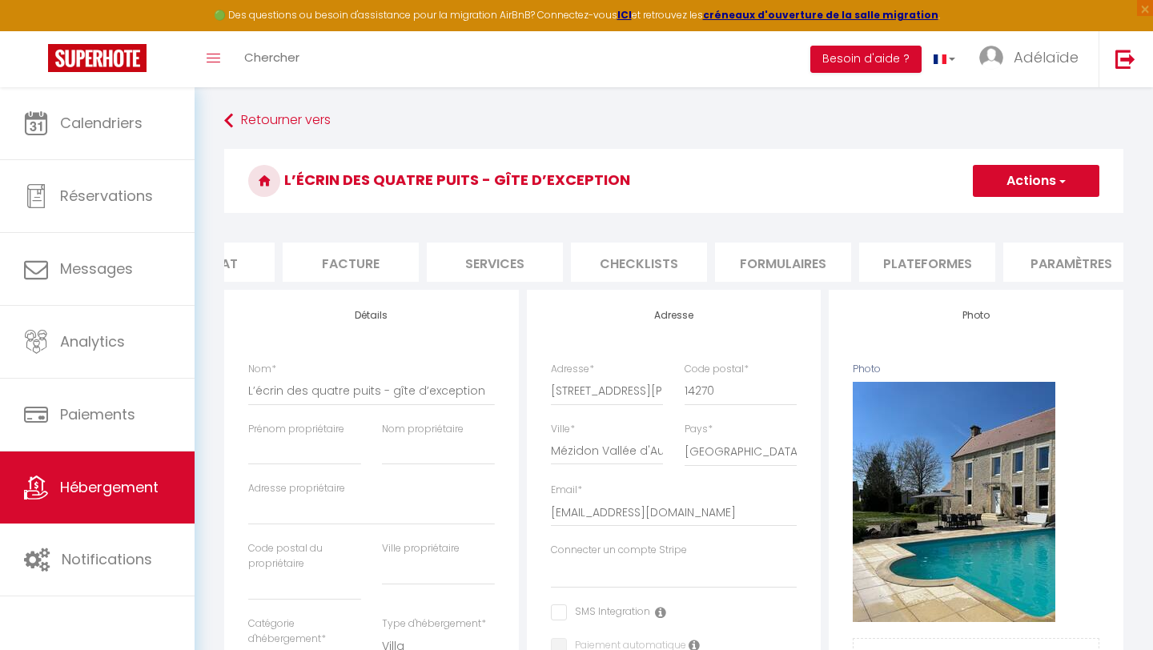
scroll to position [0, 542]
click at [635, 268] on li "Plateformes" at bounding box center [615, 262] width 136 height 39
select select
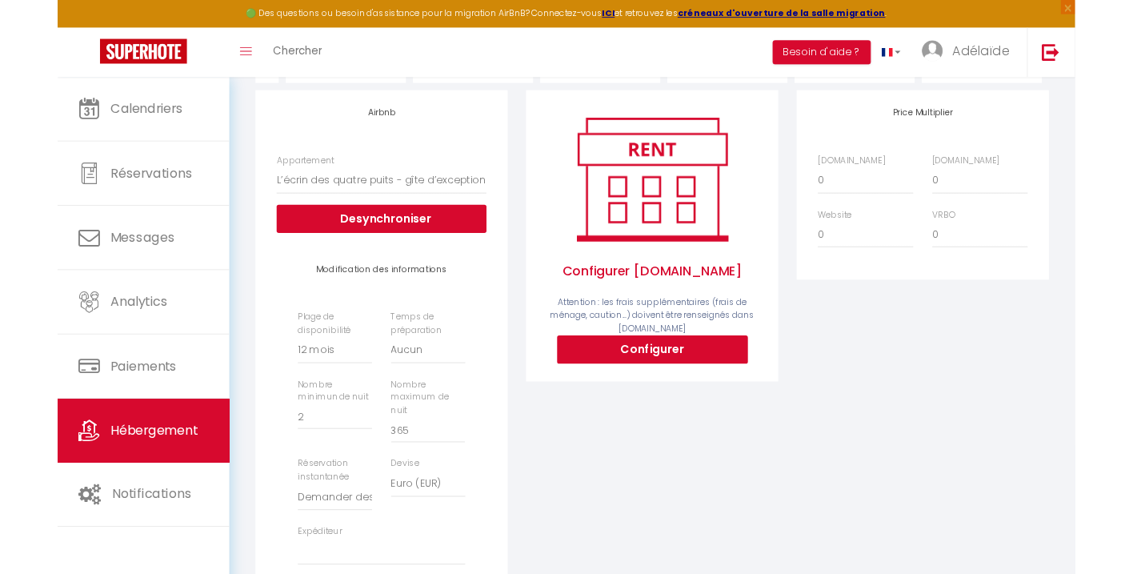
scroll to position [188, 0]
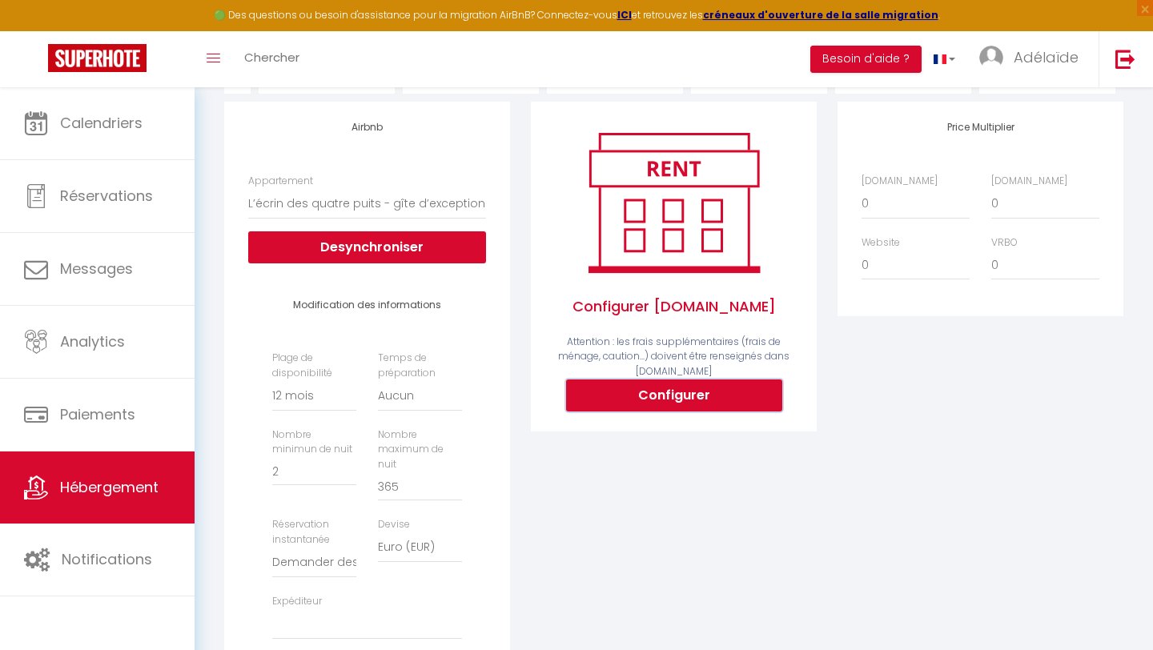
click at [704, 394] on button "Configurer" at bounding box center [674, 395] width 216 height 32
select select
type input "[EMAIL_ADDRESS][DOMAIN_NAME]"
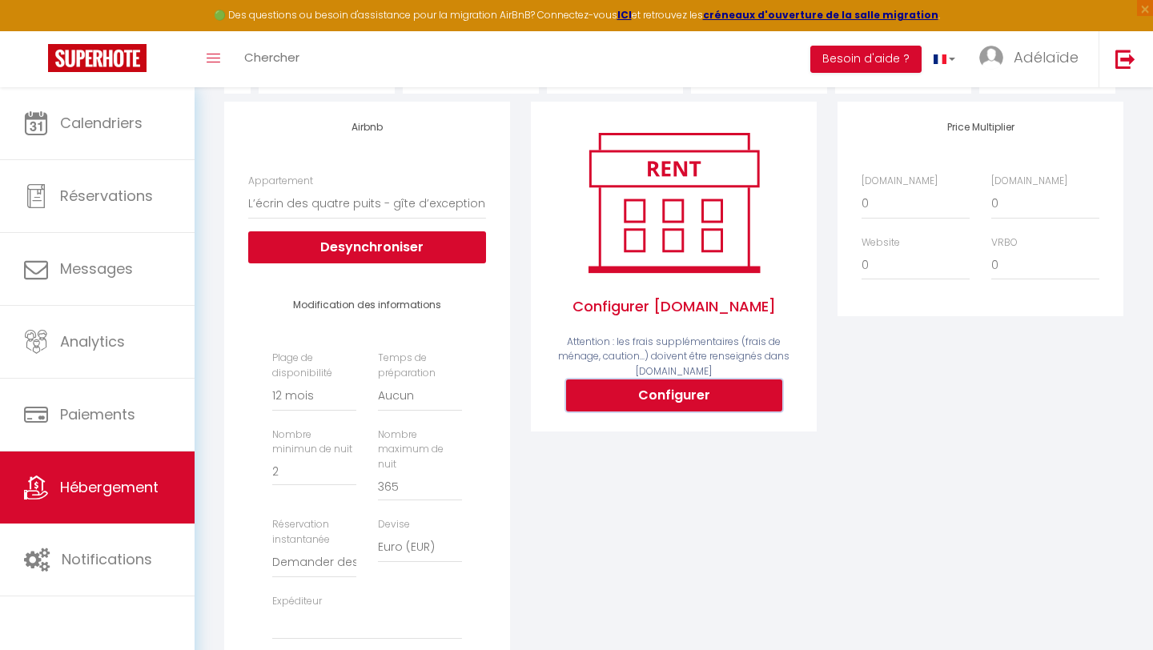
type input "[EMAIL_ADDRESS][DOMAIN_NAME]"
select select
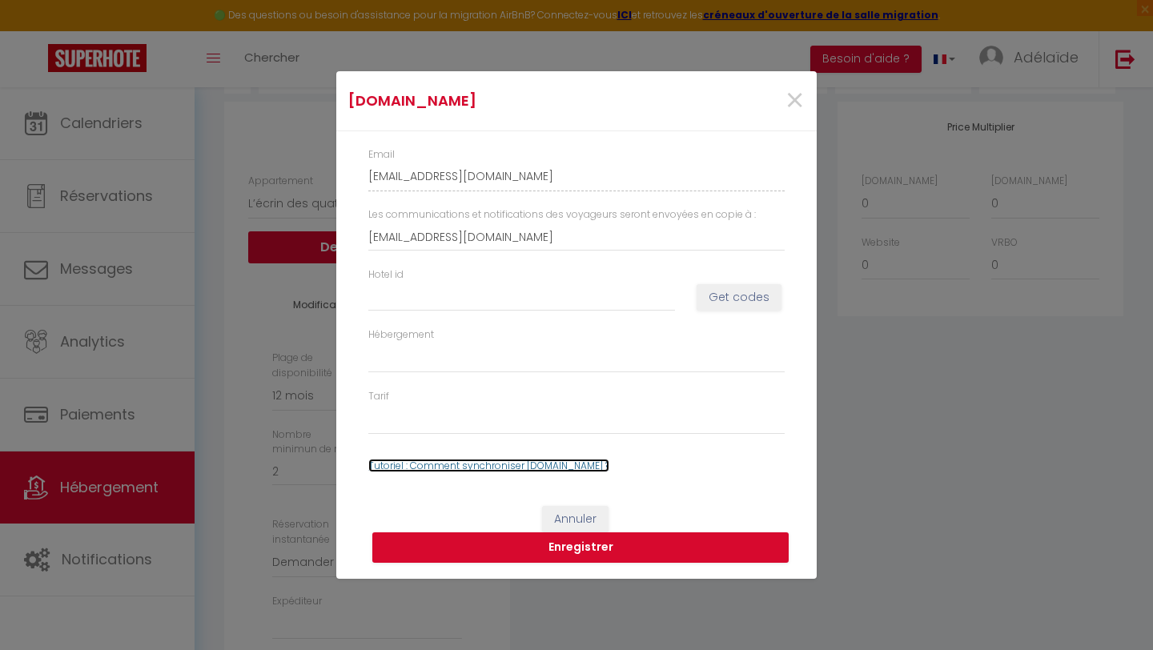
click at [555, 466] on link "Tutoriel : Comment synchroniser [DOMAIN_NAME] ?" at bounding box center [488, 466] width 241 height 14
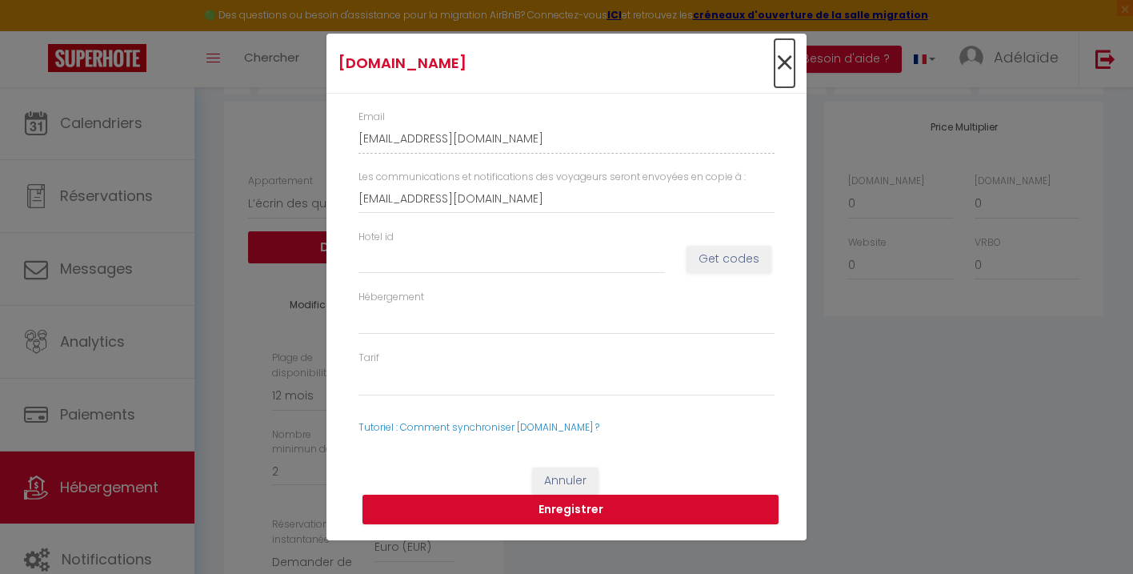
click at [786, 70] on span "×" at bounding box center [785, 63] width 20 height 48
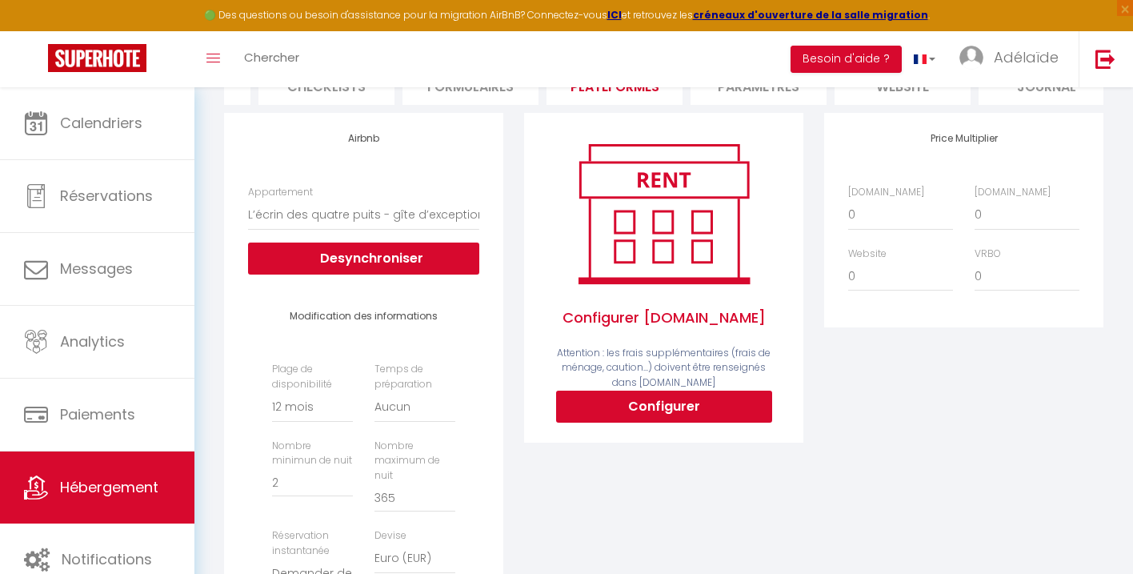
scroll to position [207, 0]
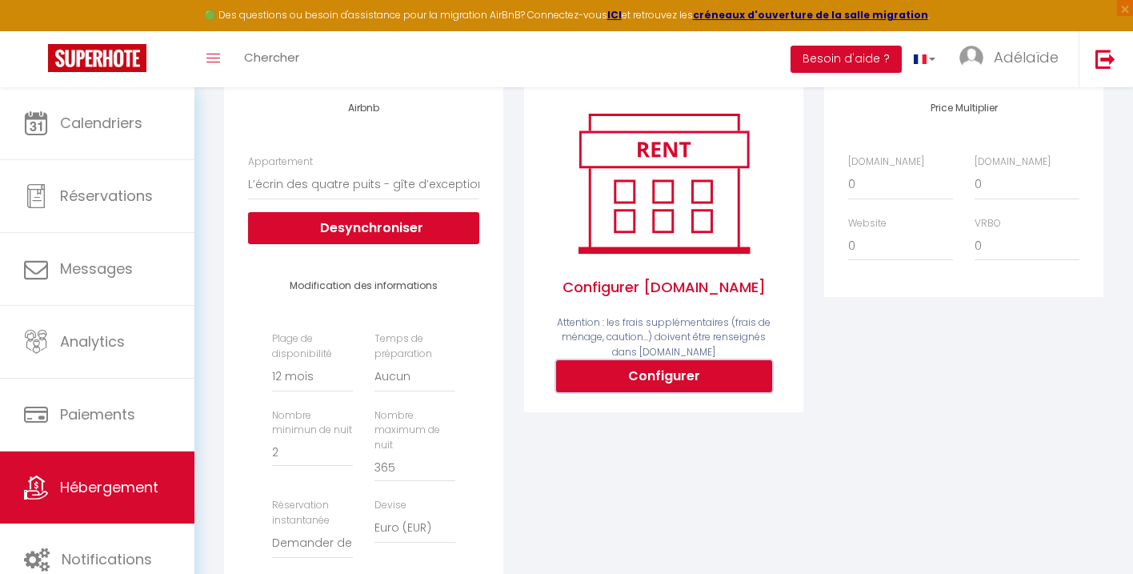
click at [672, 377] on button "Configurer" at bounding box center [664, 376] width 216 height 32
type input "[EMAIL_ADDRESS][DOMAIN_NAME]"
select select
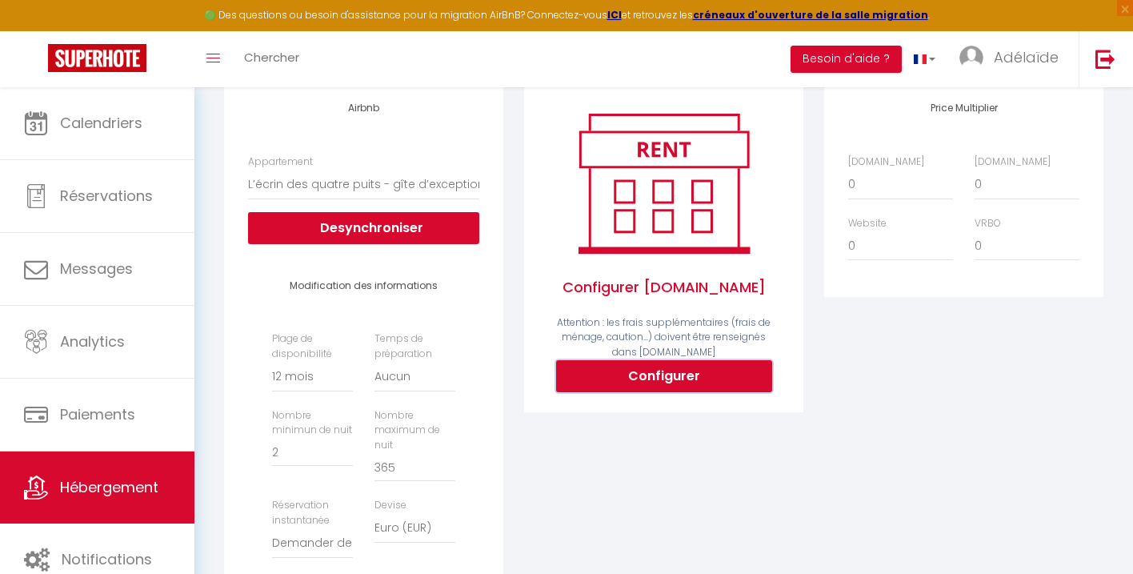
select select
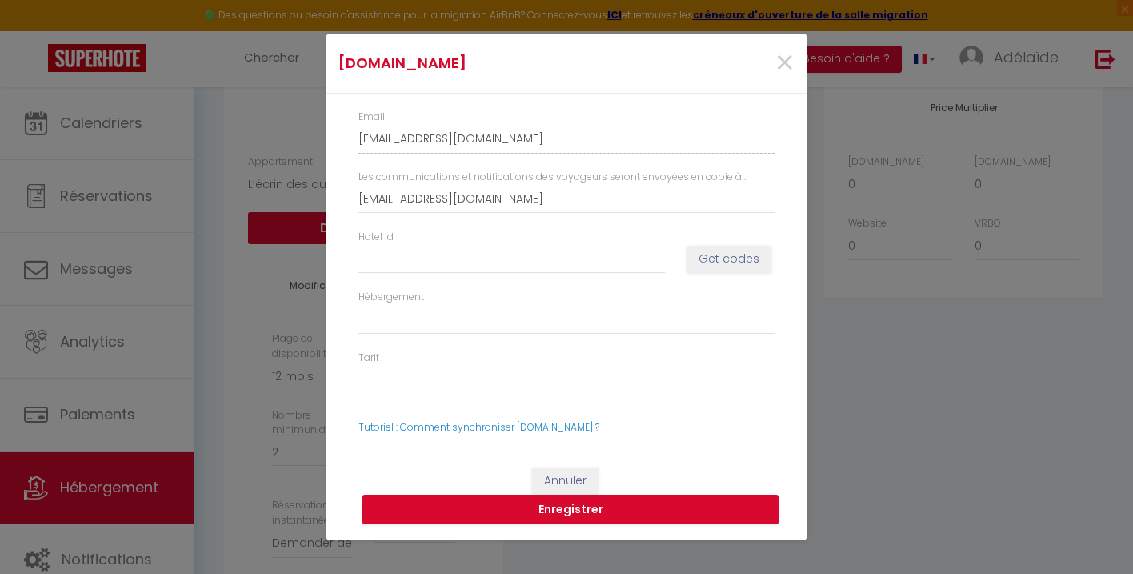
click at [517, 279] on div "Hotel id Get codes" at bounding box center [566, 260] width 437 height 60
click at [714, 267] on button "Get codes" at bounding box center [729, 259] width 85 height 27
select select
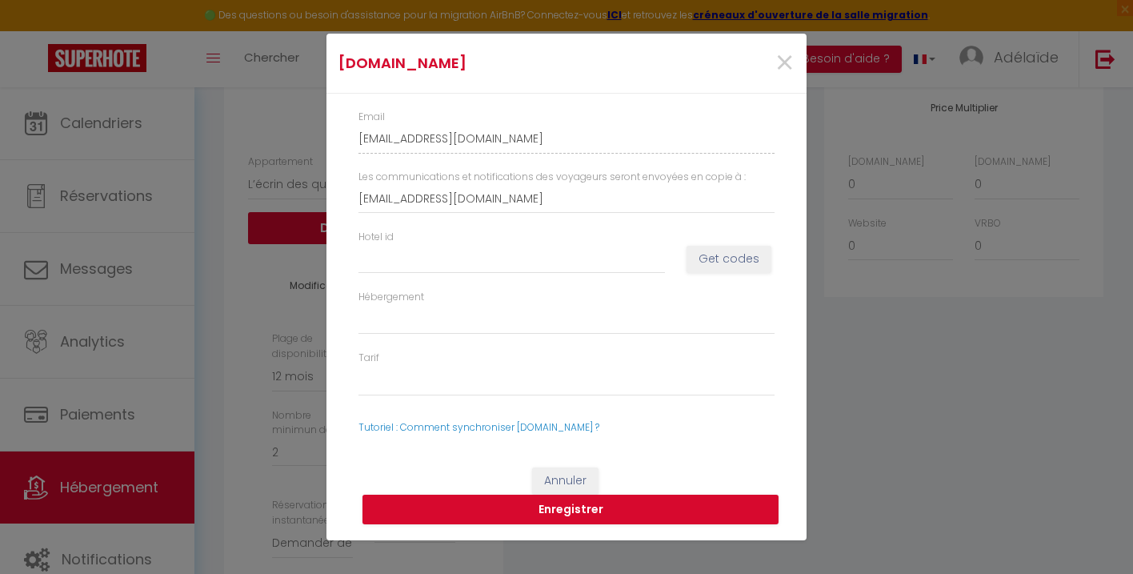
select select
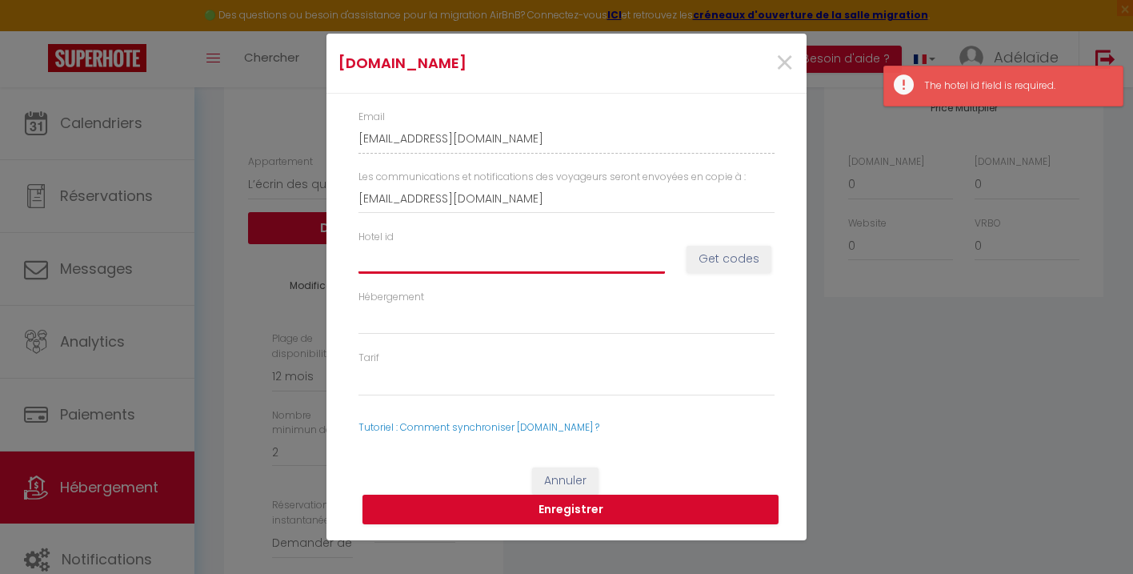
click at [617, 258] on input "Hotel id" at bounding box center [512, 258] width 307 height 29
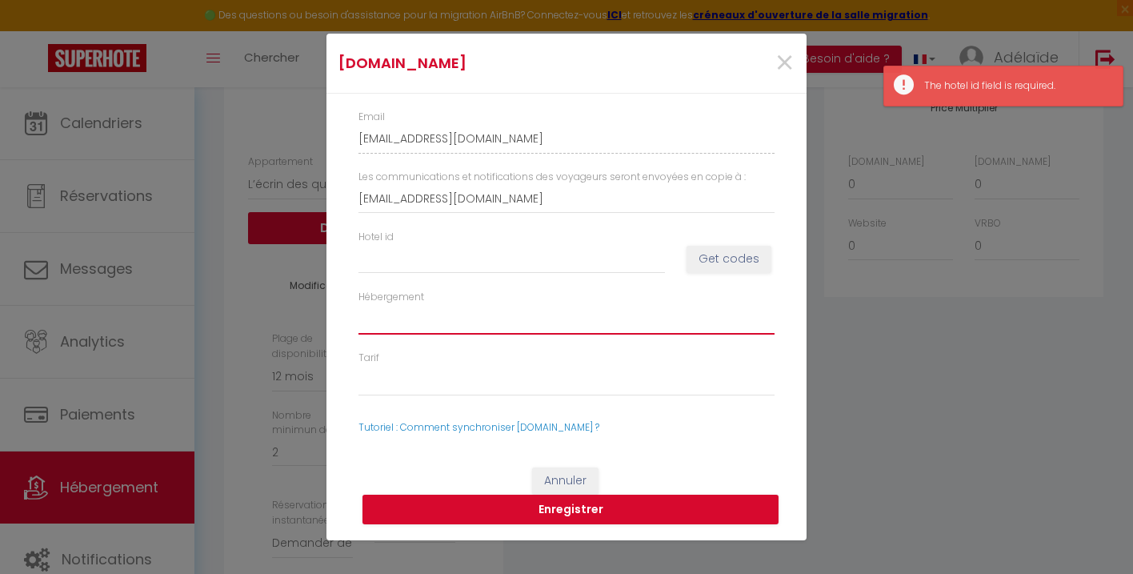
click at [587, 319] on select "Hébergement" at bounding box center [567, 319] width 416 height 30
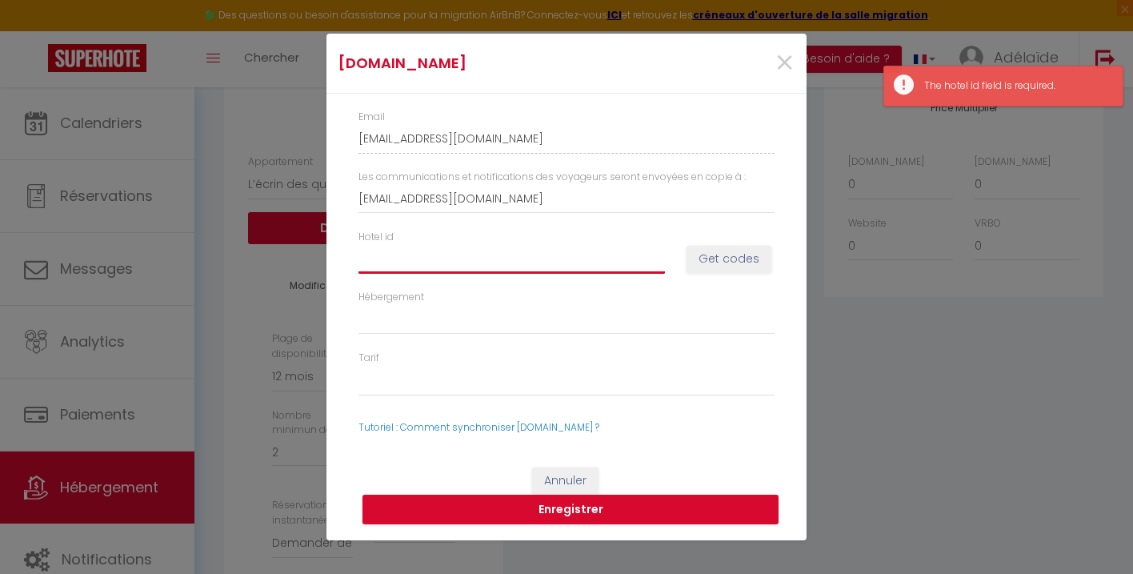
click at [573, 260] on input "Hotel id" at bounding box center [512, 258] width 307 height 29
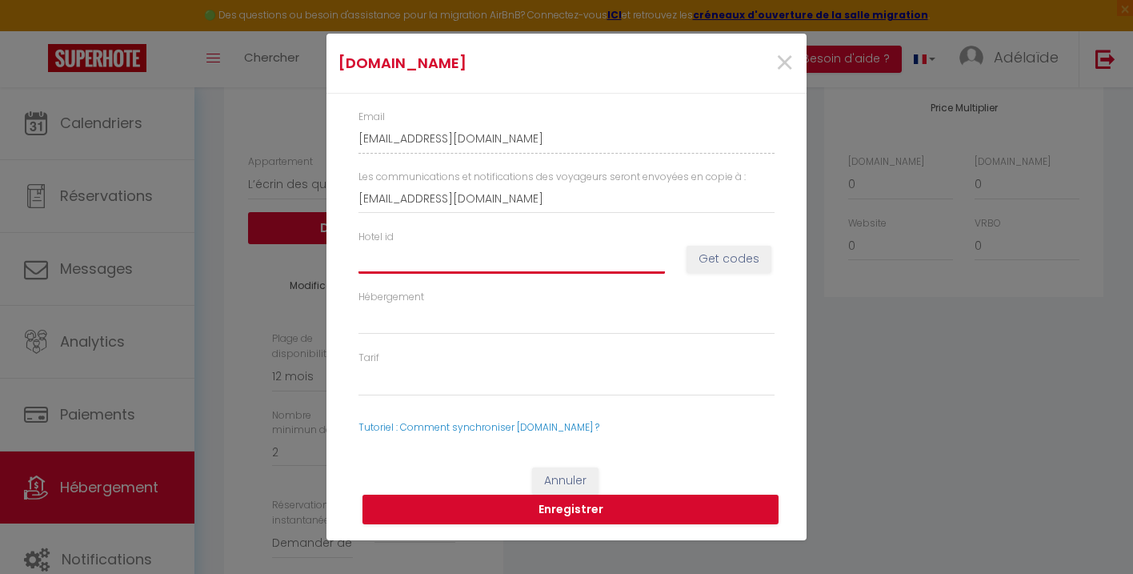
click at [532, 258] on input "Hotel id" at bounding box center [512, 258] width 307 height 29
paste input "13857744"
type input "13857744"
select select
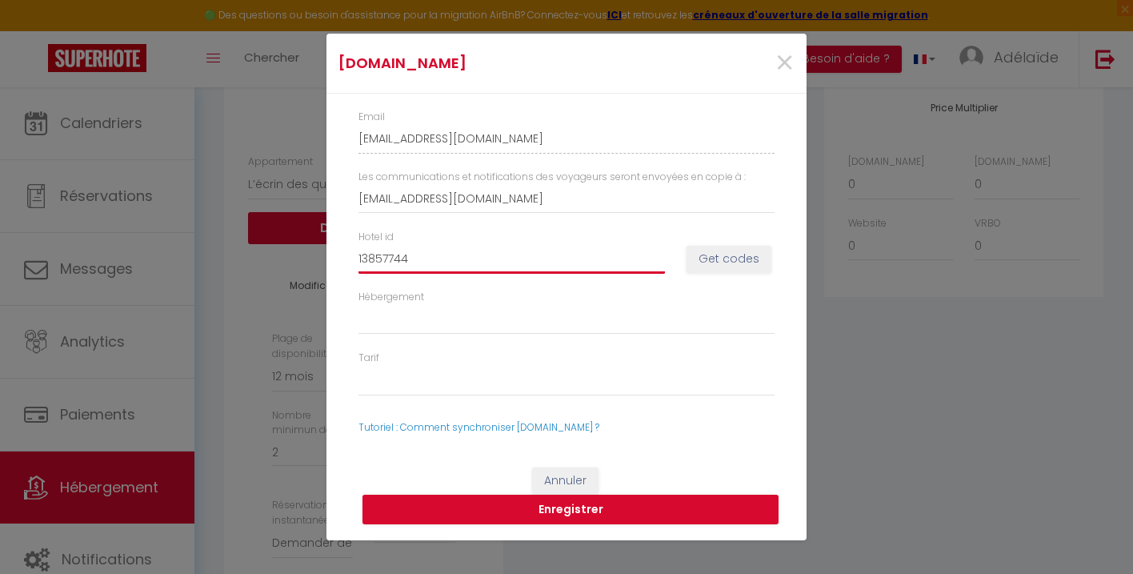
select select
type input "13857744"
click at [716, 267] on button "Get codes" at bounding box center [729, 259] width 85 height 27
select select
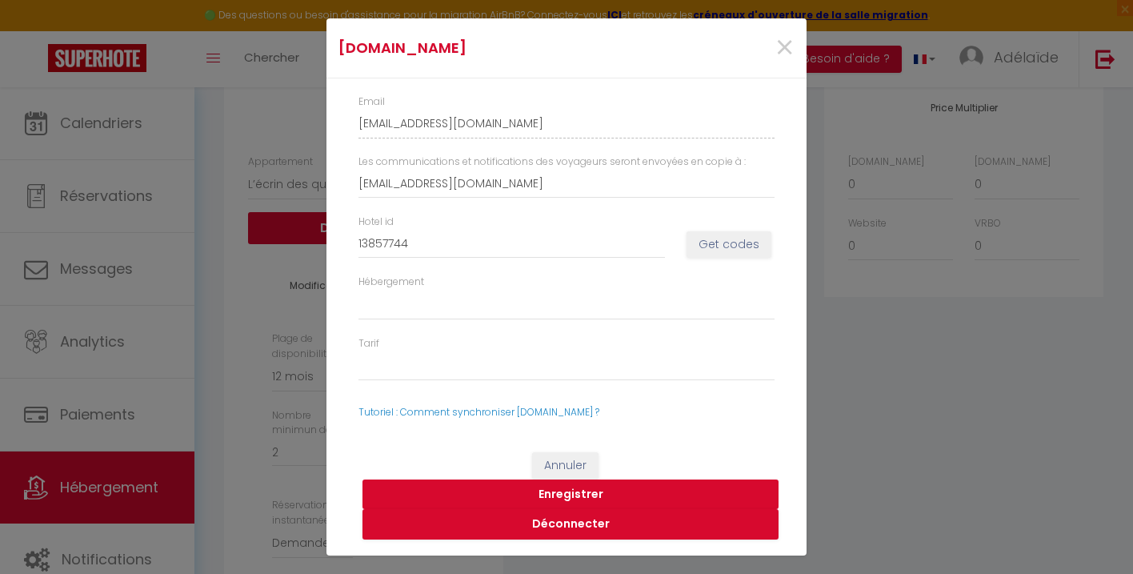
click at [573, 499] on button "Enregistrer" at bounding box center [571, 494] width 416 height 30
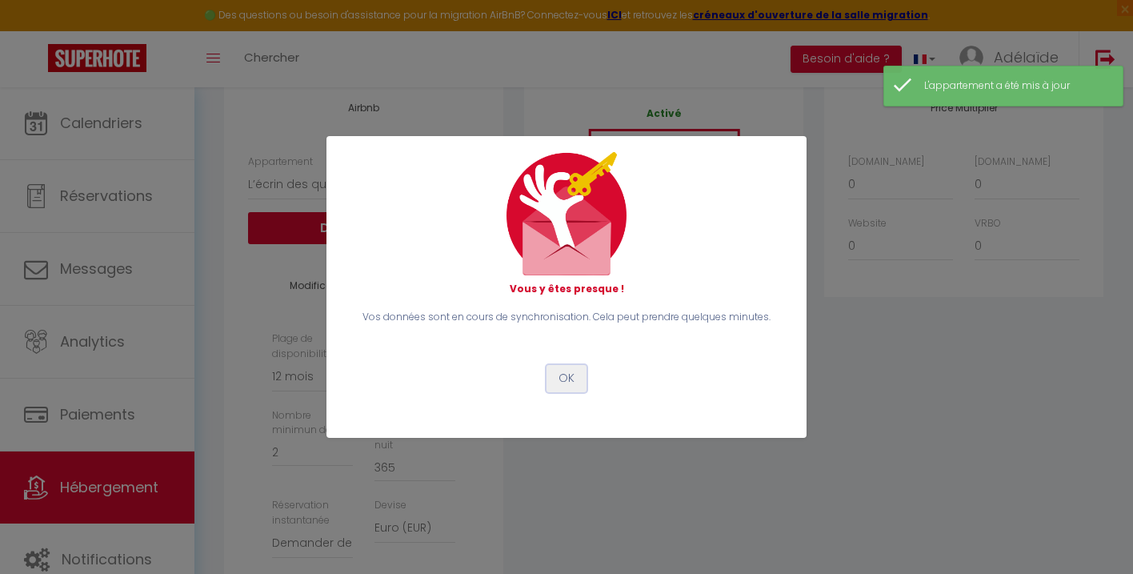
click at [571, 384] on button "OK" at bounding box center [567, 378] width 40 height 27
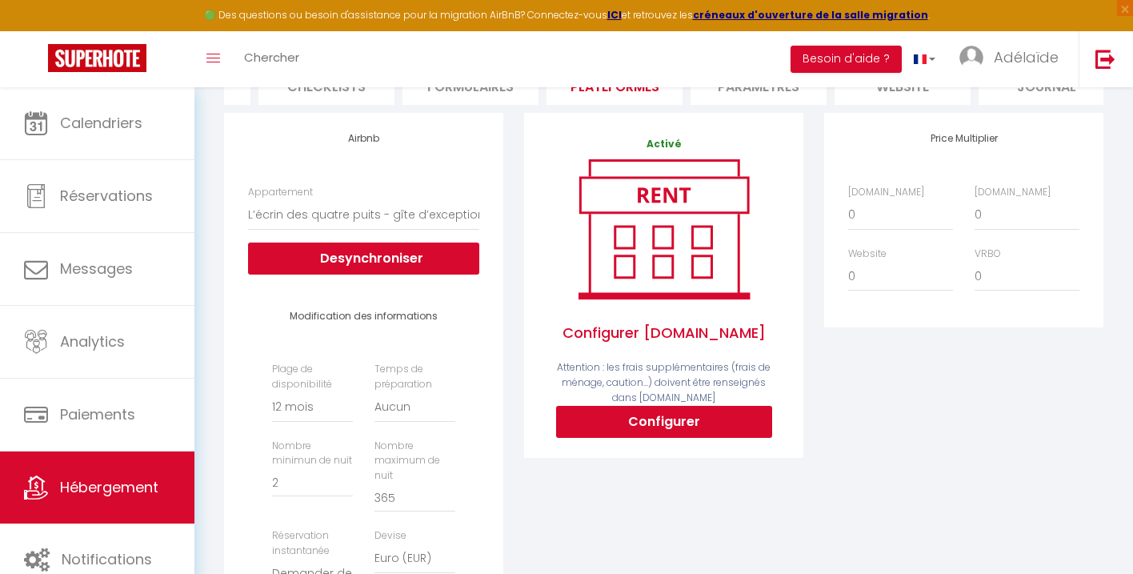
scroll to position [166, 0]
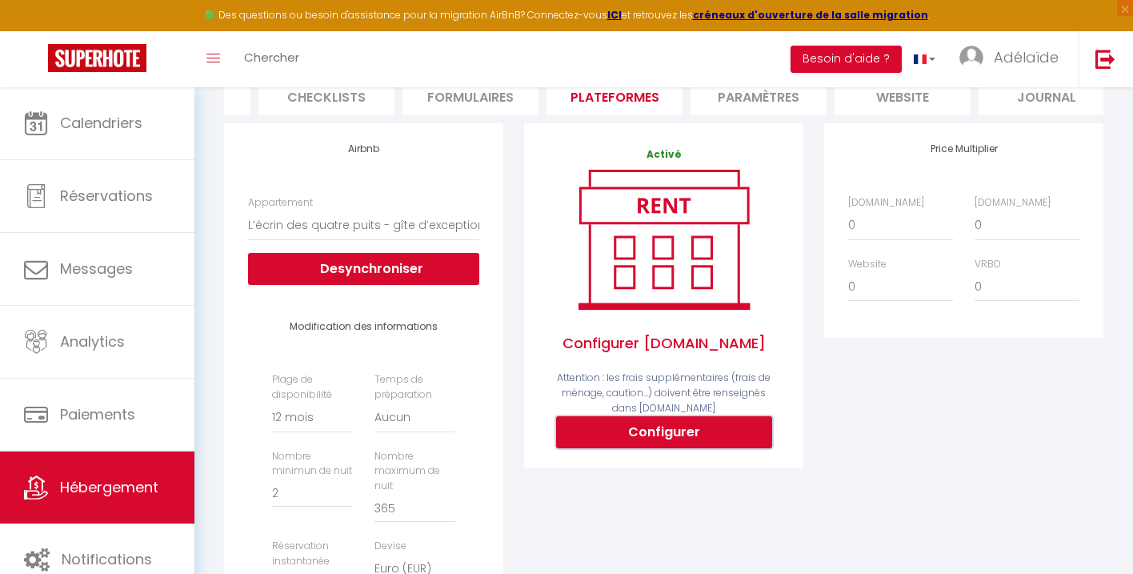
click at [671, 439] on button "Configurer" at bounding box center [664, 432] width 216 height 32
select select
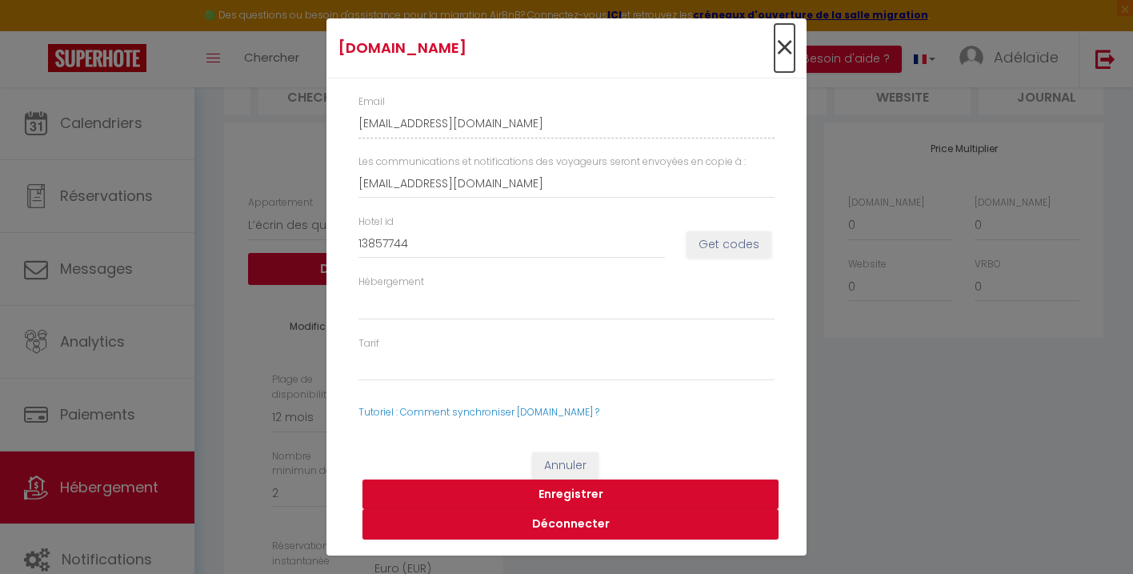
click at [784, 51] on span "×" at bounding box center [785, 48] width 20 height 48
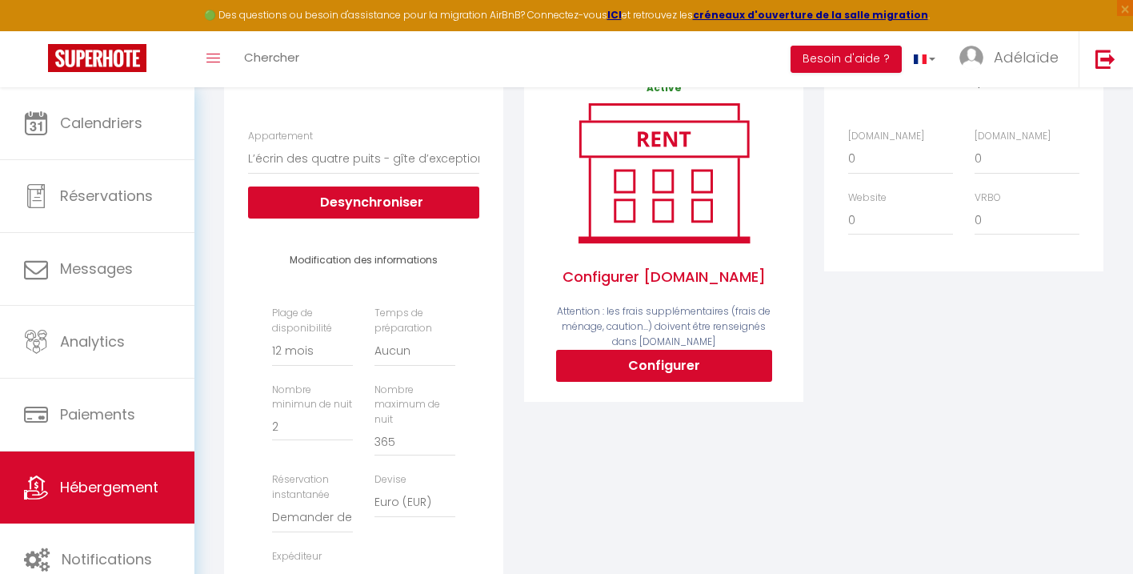
scroll to position [235, 0]
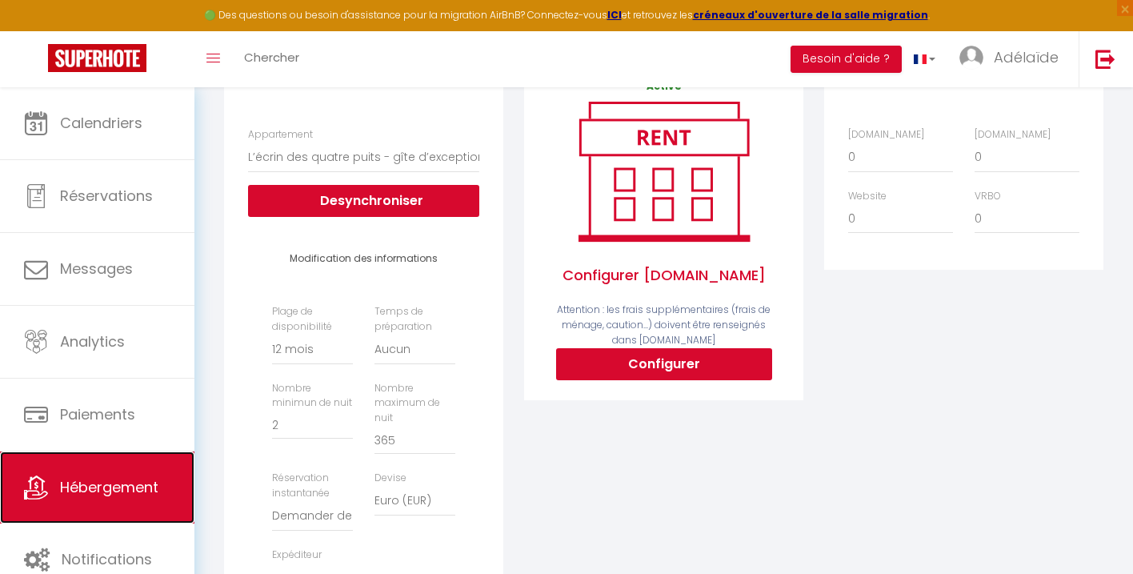
click at [107, 489] on span "Hébergement" at bounding box center [109, 487] width 98 height 20
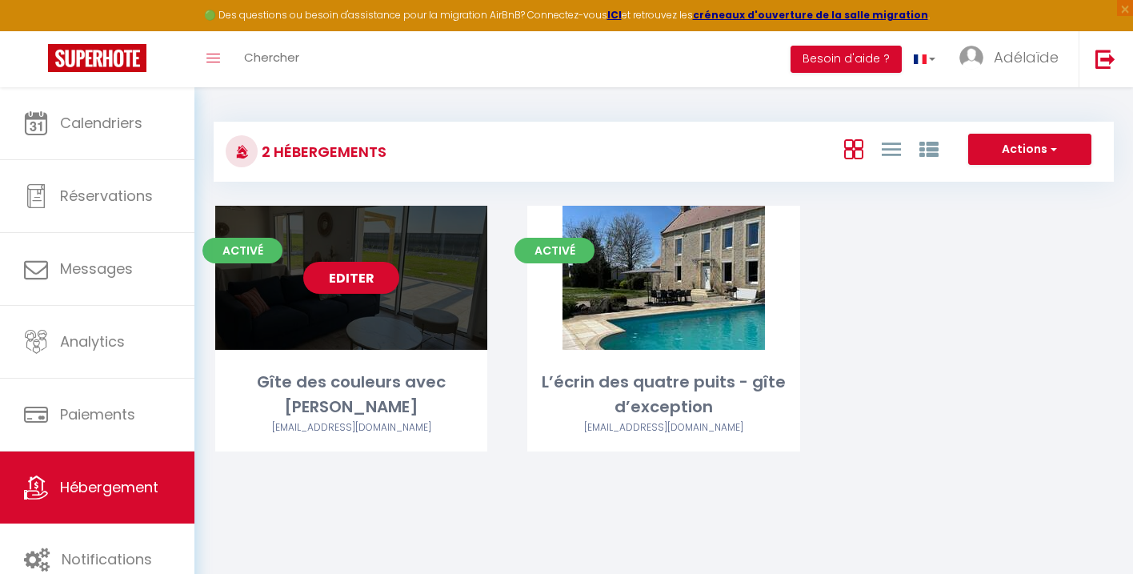
click at [373, 282] on link "Editer" at bounding box center [351, 278] width 96 height 32
select select "3"
select select "2"
select select "1"
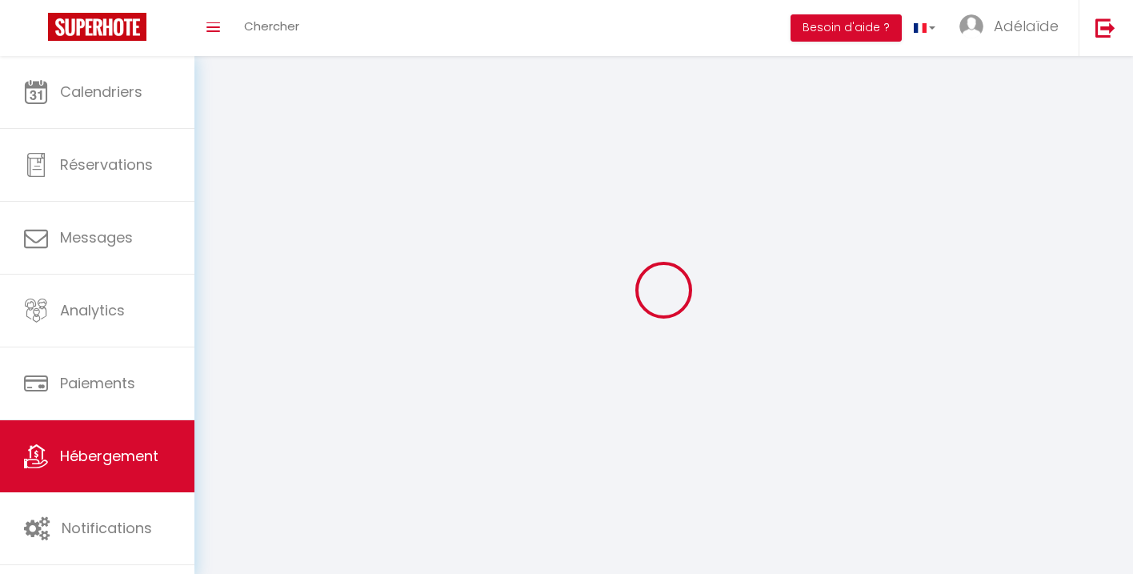
select select
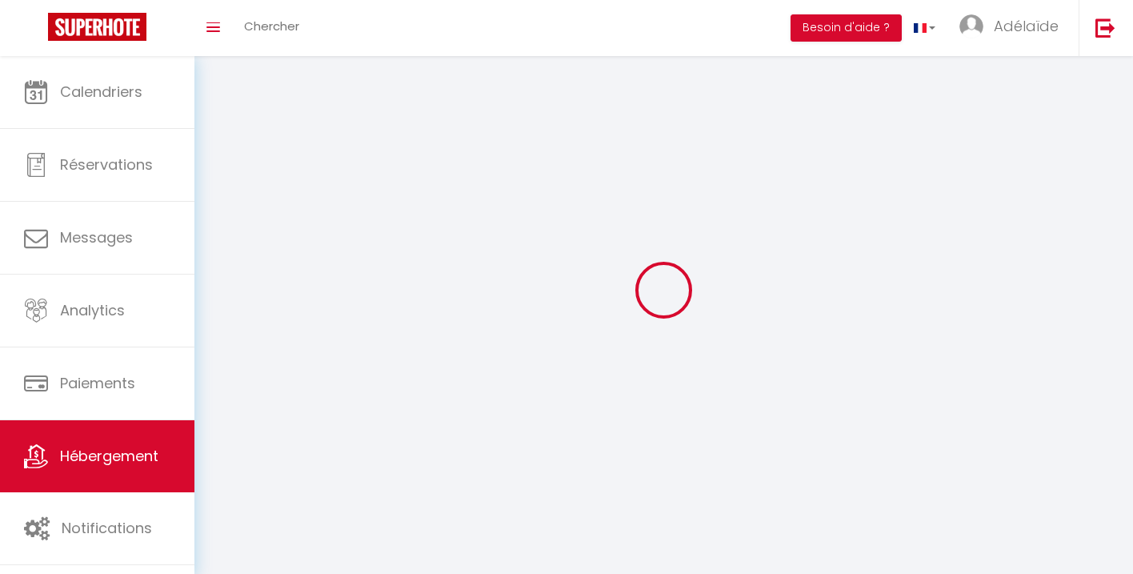
select select
checkbox input "false"
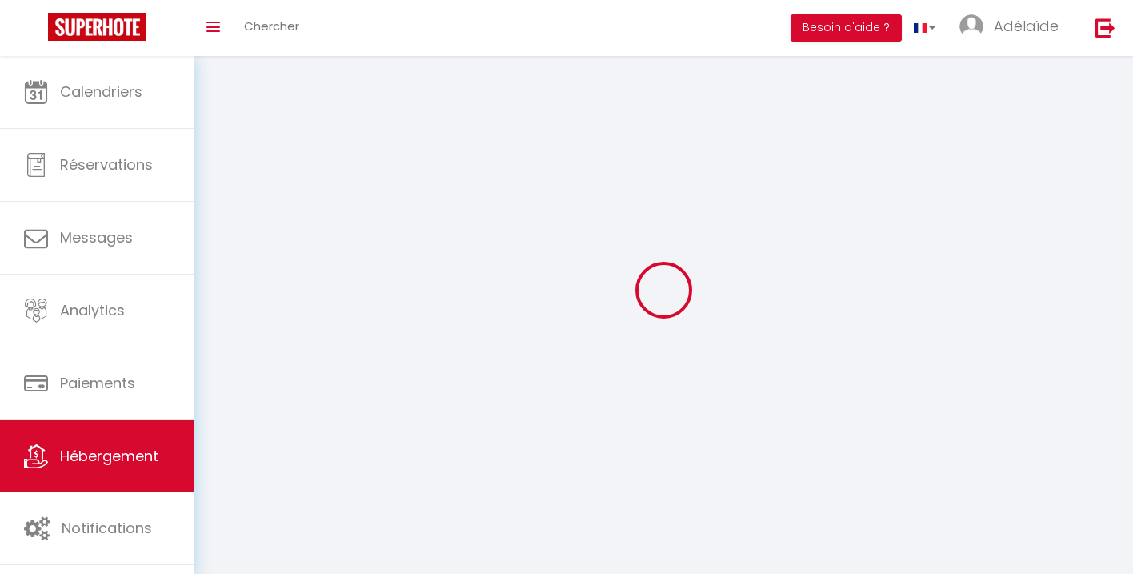
select select
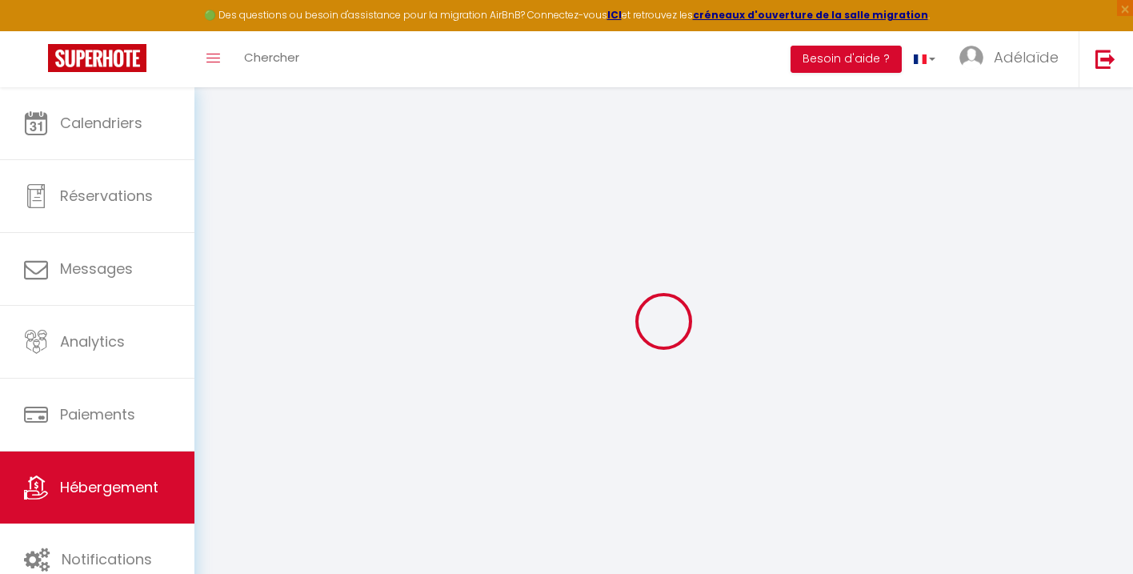
select select
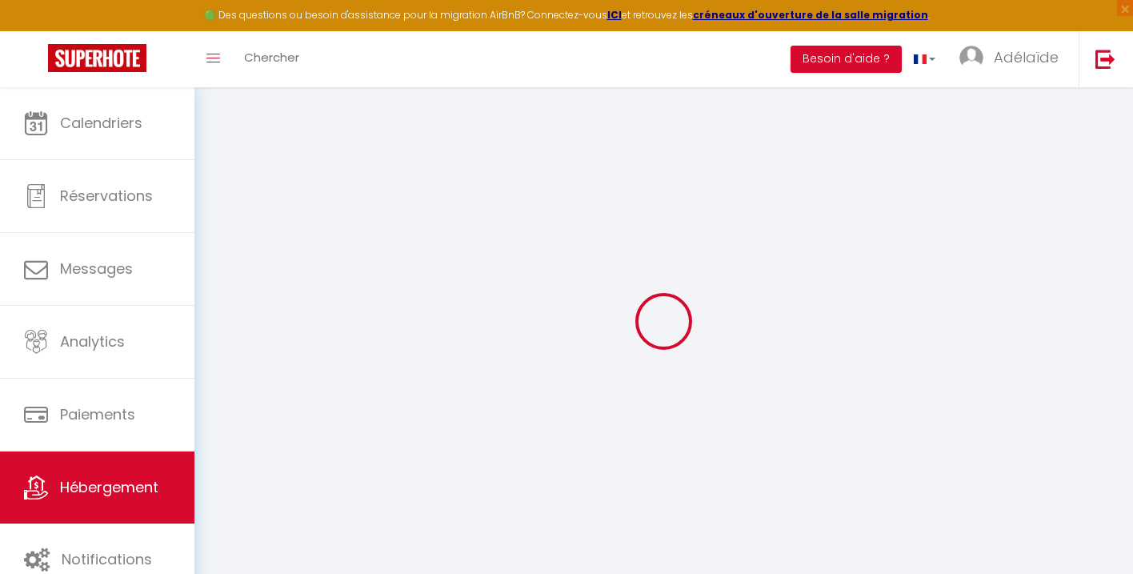
select select
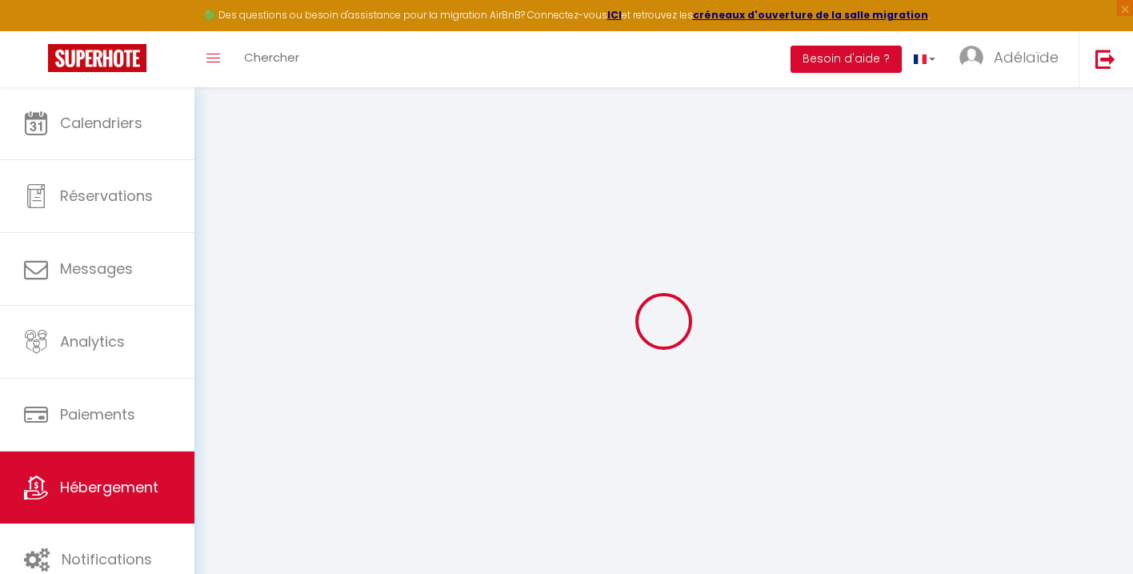
select select
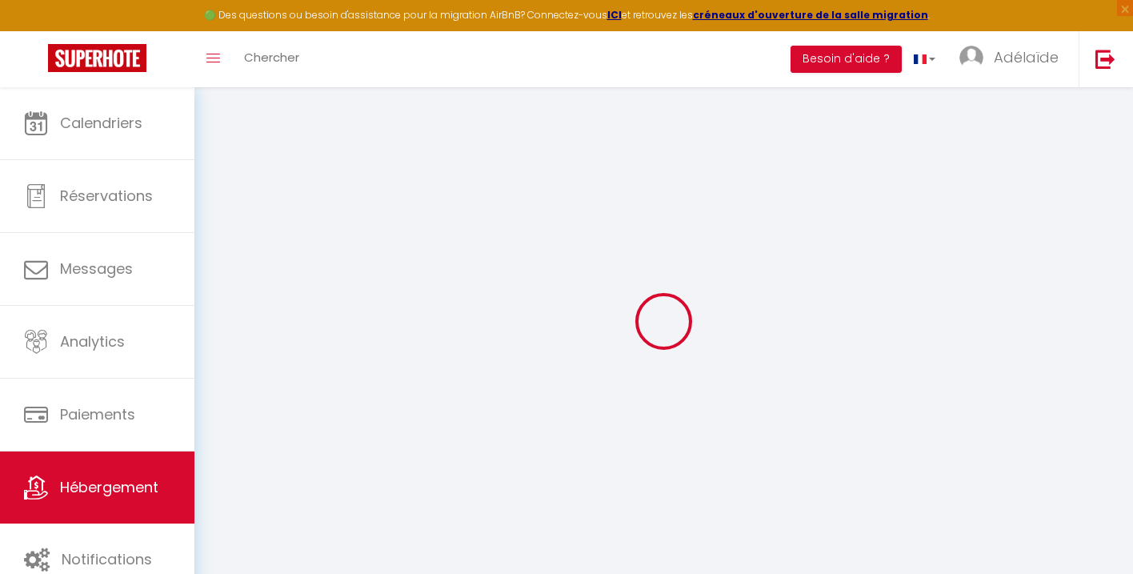
checkbox input "false"
select select
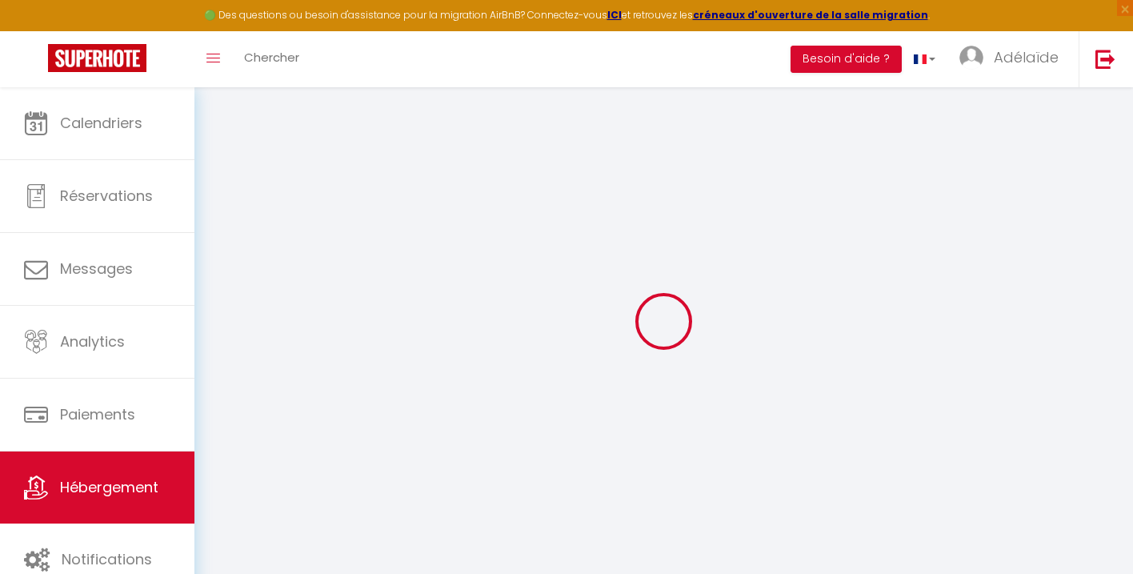
select select
select select "17:00"
select select "23:45"
select select "10:00"
select select "30"
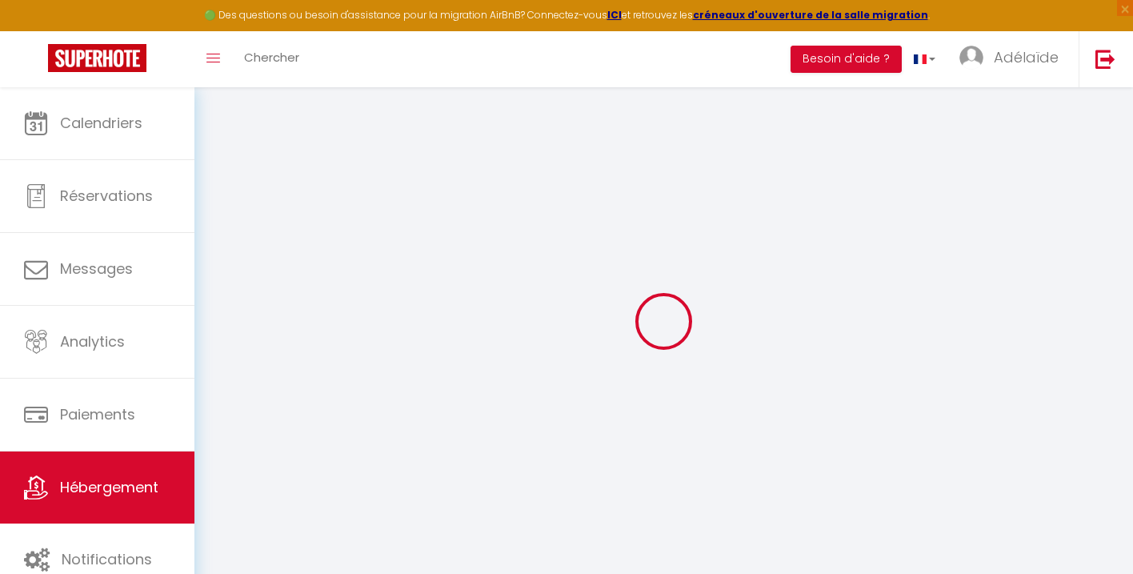
select select "120"
select select
checkbox input "false"
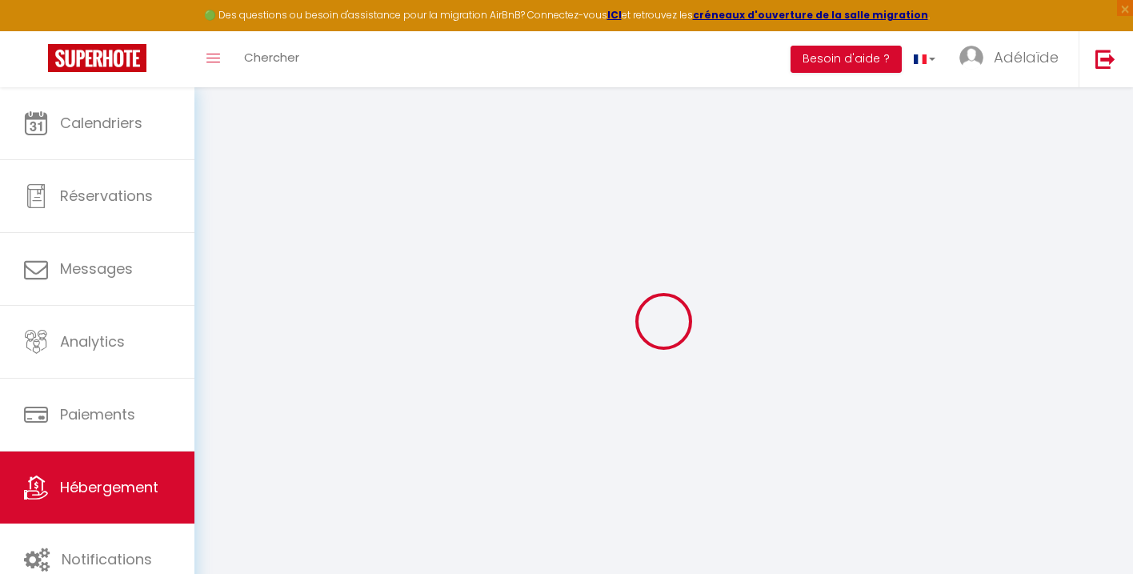
checkbox input "false"
select select
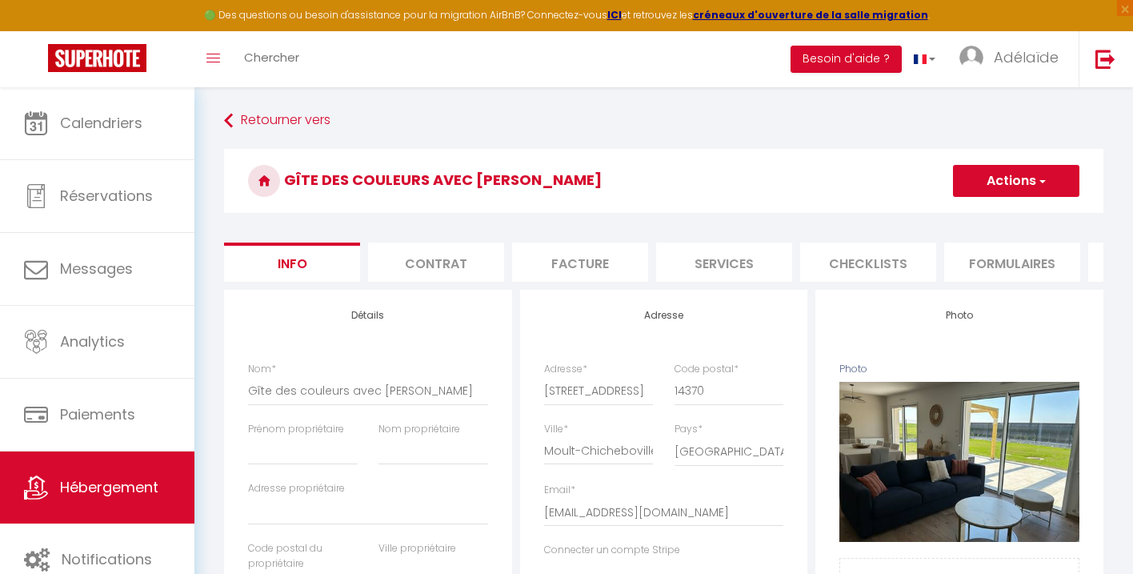
select select
checkbox input "false"
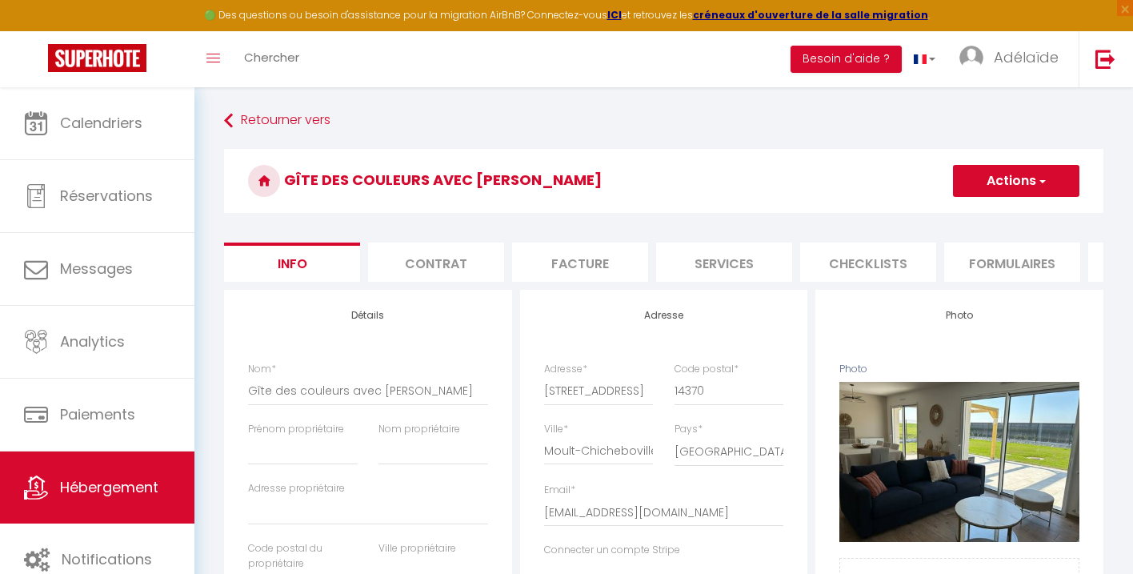
select select
select select "180"
select select "EUR"
select select
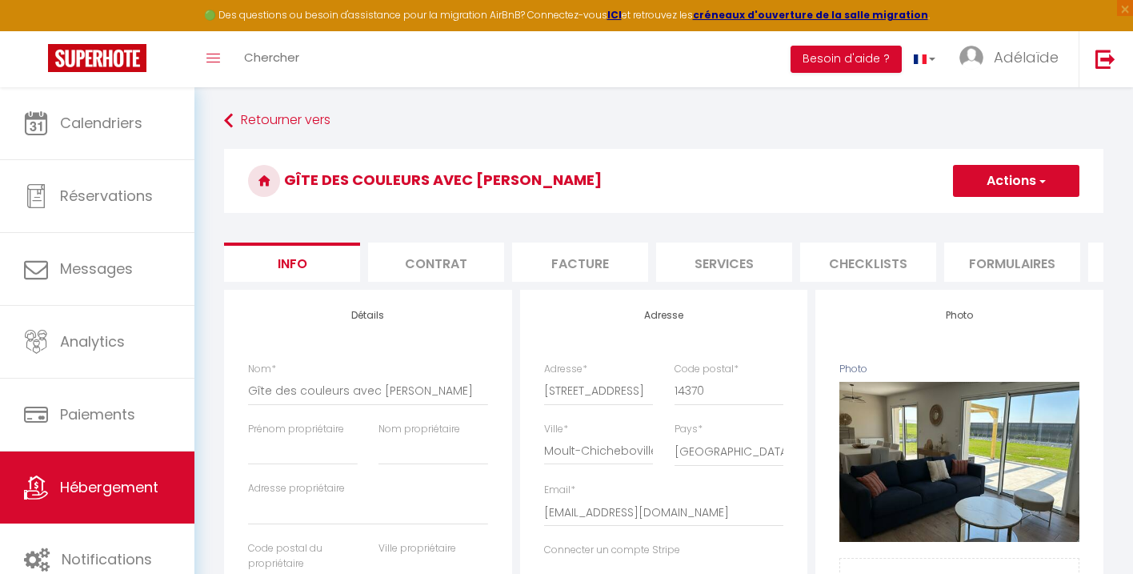
select select "19411-1141459229867661276"
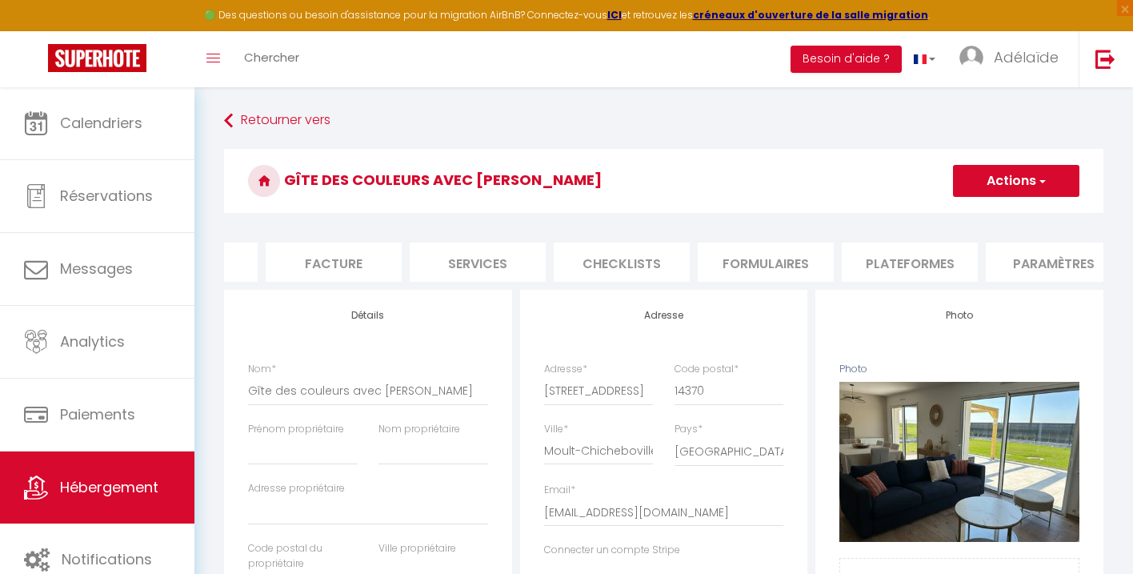
scroll to position [0, 258]
click at [955, 260] on li "Plateformes" at bounding box center [899, 262] width 136 height 39
select select
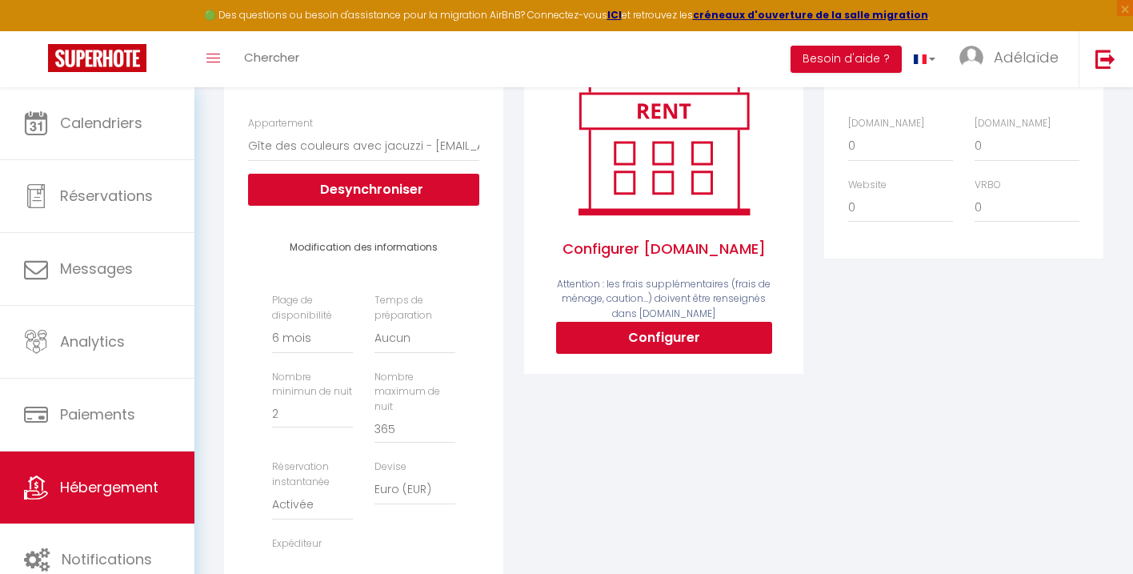
scroll to position [247, 0]
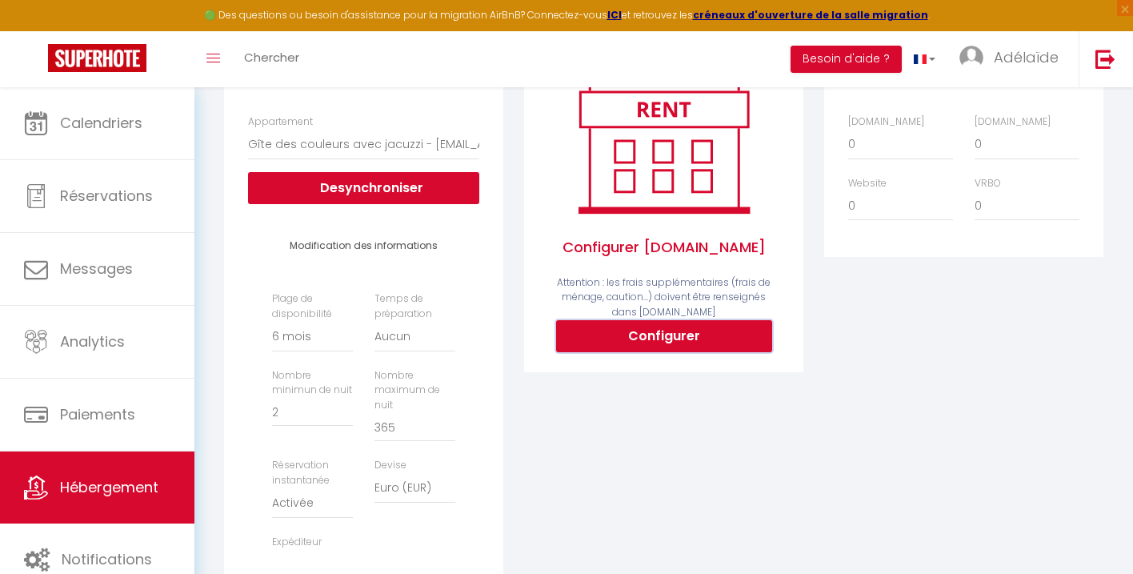
click at [696, 333] on button "Configurer" at bounding box center [664, 336] width 216 height 32
select select
type input "adelaïde-rousseaux-atjkzdlh_property@reply.superhote.com"
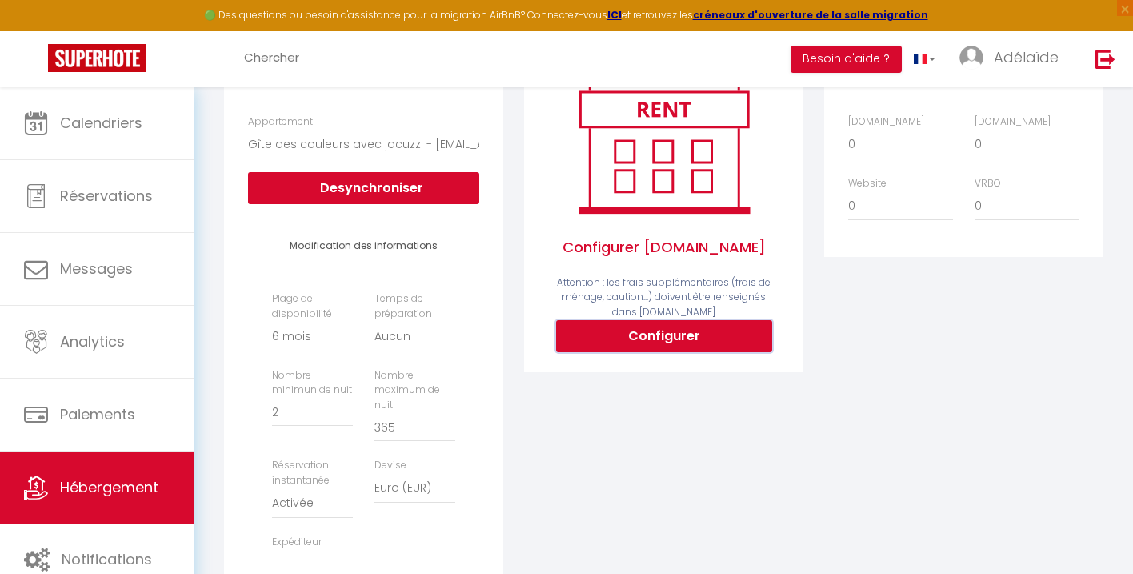
type input "[EMAIL_ADDRESS][DOMAIN_NAME]"
select select
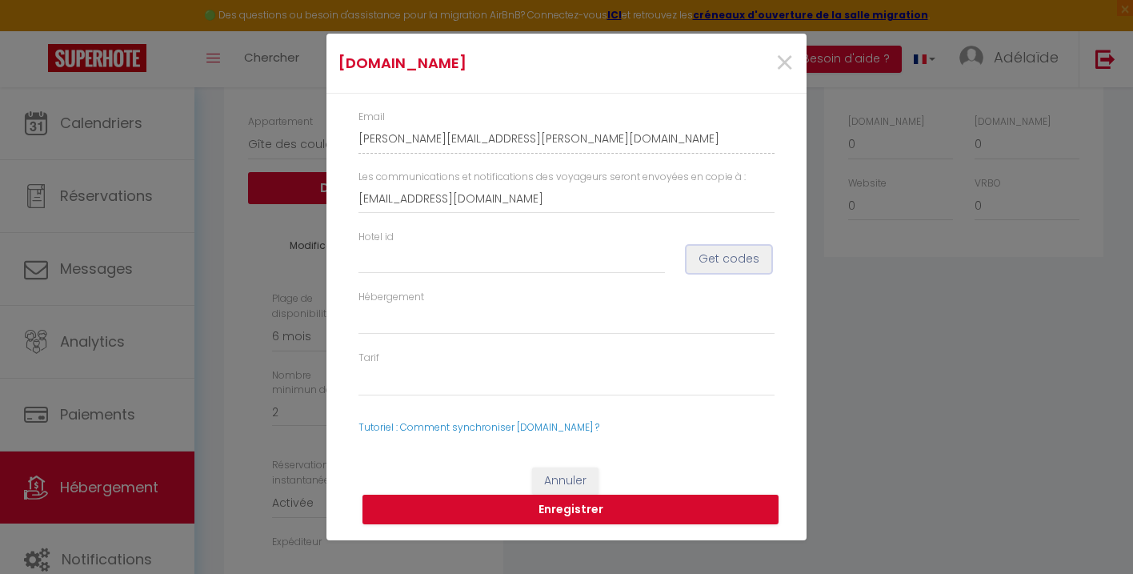
click at [712, 265] on button "Get codes" at bounding box center [729, 259] width 85 height 27
select select
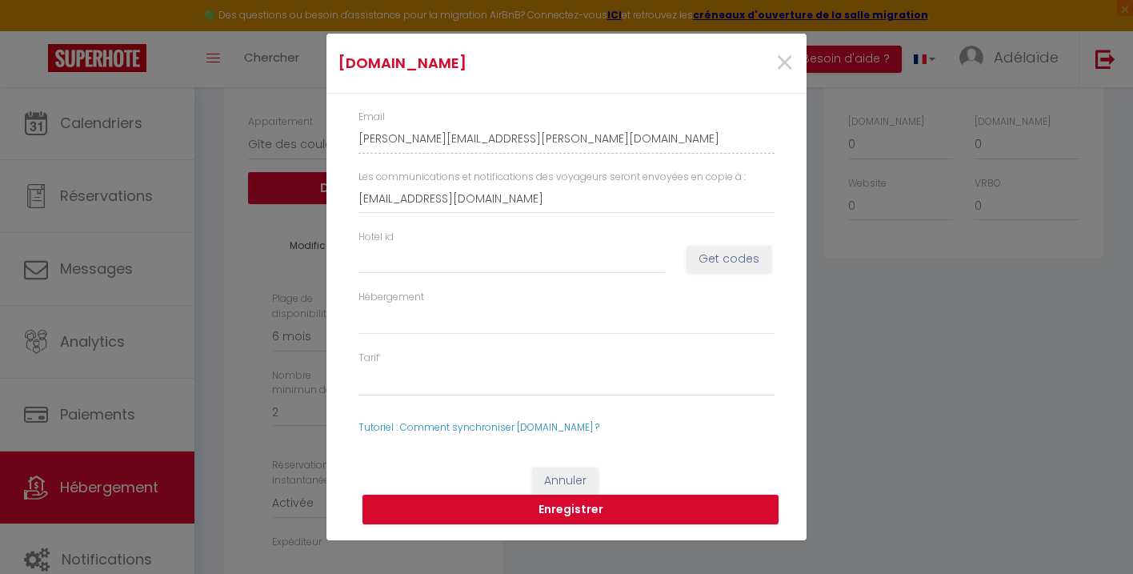
select select
click at [514, 260] on input "Hotel id" at bounding box center [512, 258] width 307 height 29
paste input "11976900"
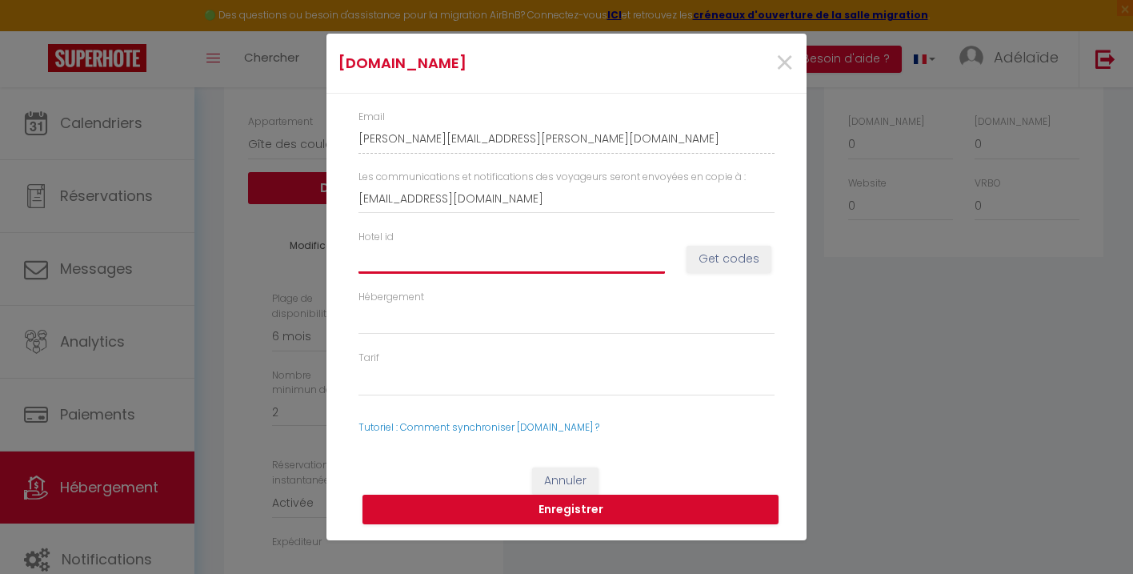
type input "11976900"
select select
type input "11976900"
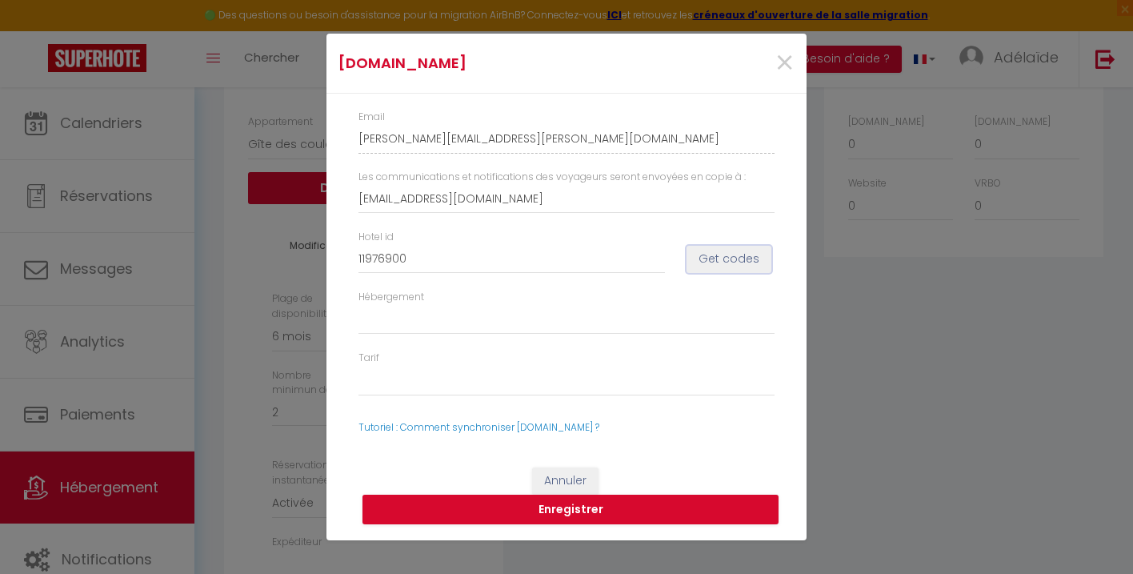
click at [739, 261] on button "Get codes" at bounding box center [729, 259] width 85 height 27
select select
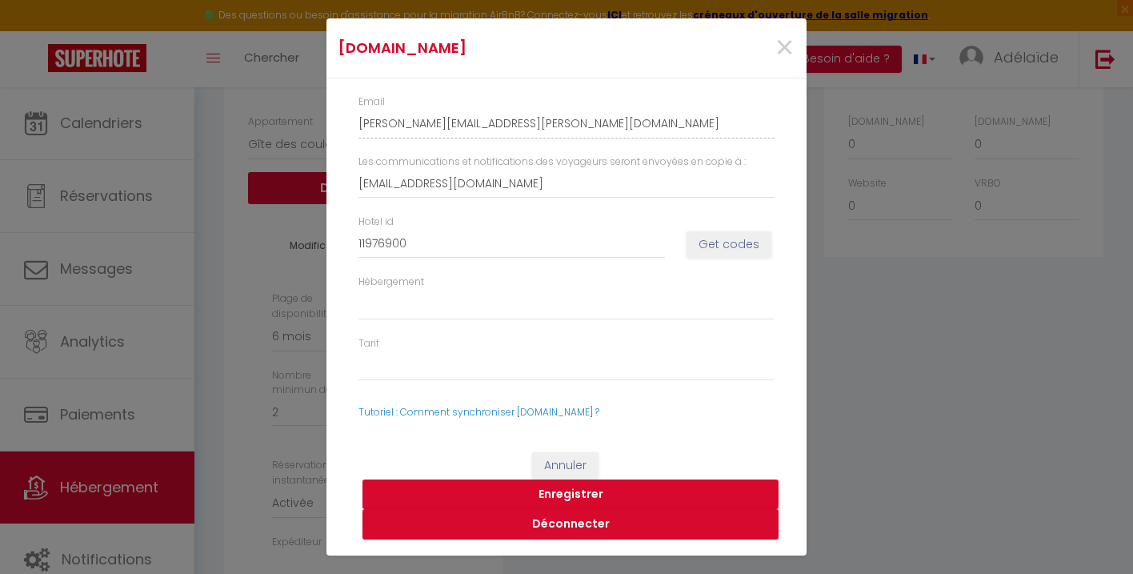
click at [580, 493] on button "Enregistrer" at bounding box center [571, 494] width 416 height 30
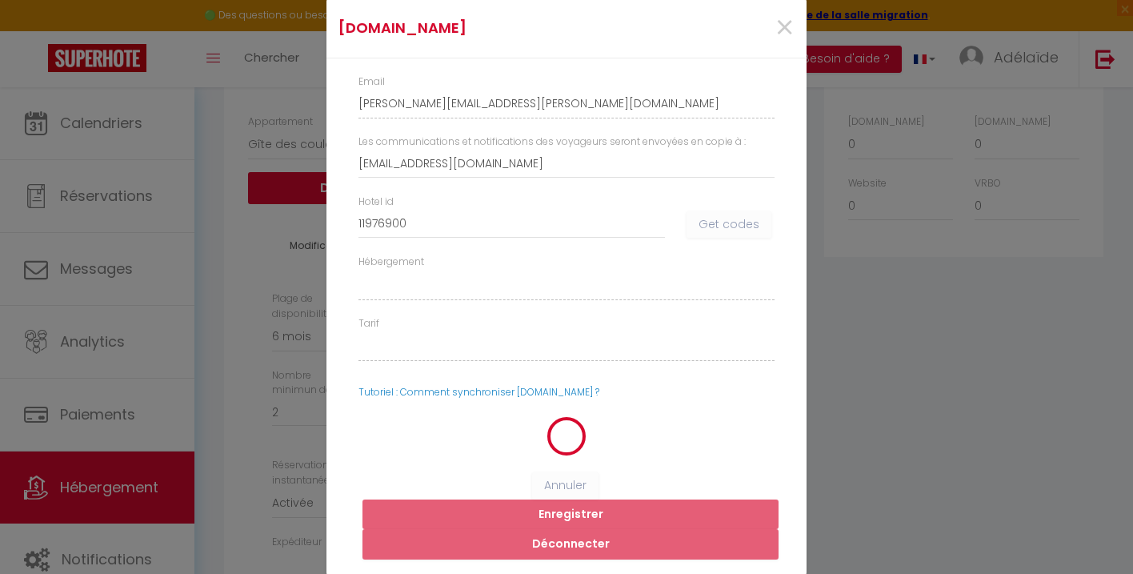
select select
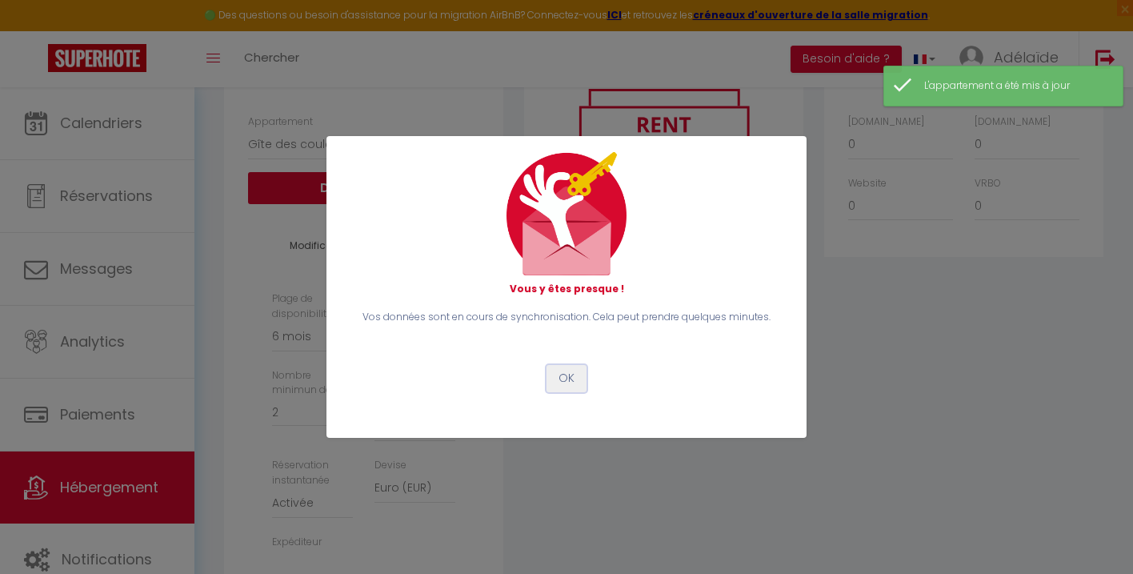
click at [568, 379] on button "OK" at bounding box center [567, 378] width 40 height 27
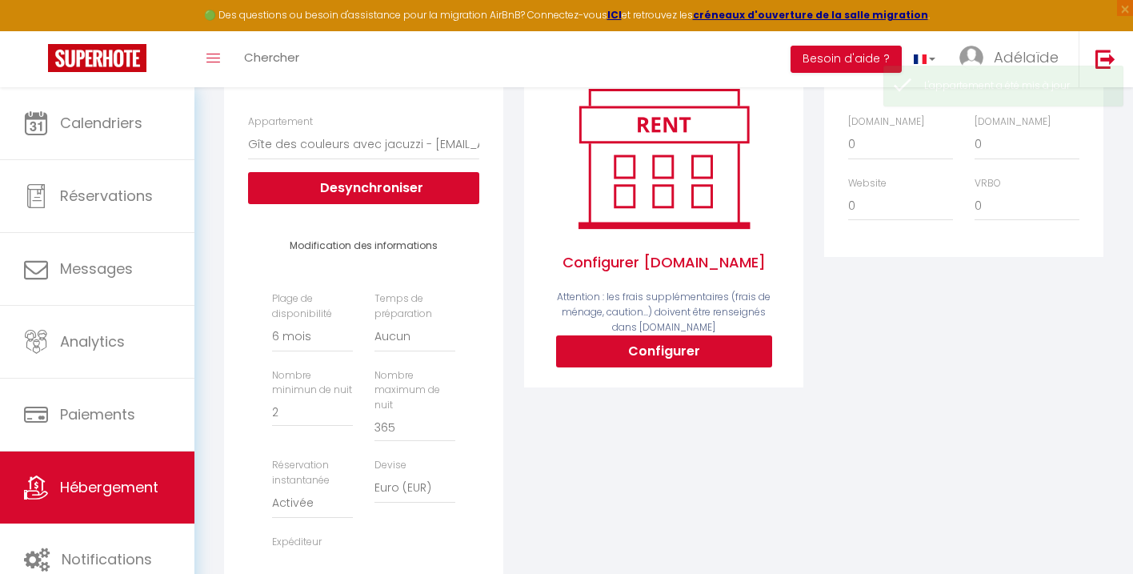
click at [660, 458] on div "Activé Configurer Booking.com Attention : les frais supplémentaires (frais de m…" at bounding box center [664, 383] width 300 height 682
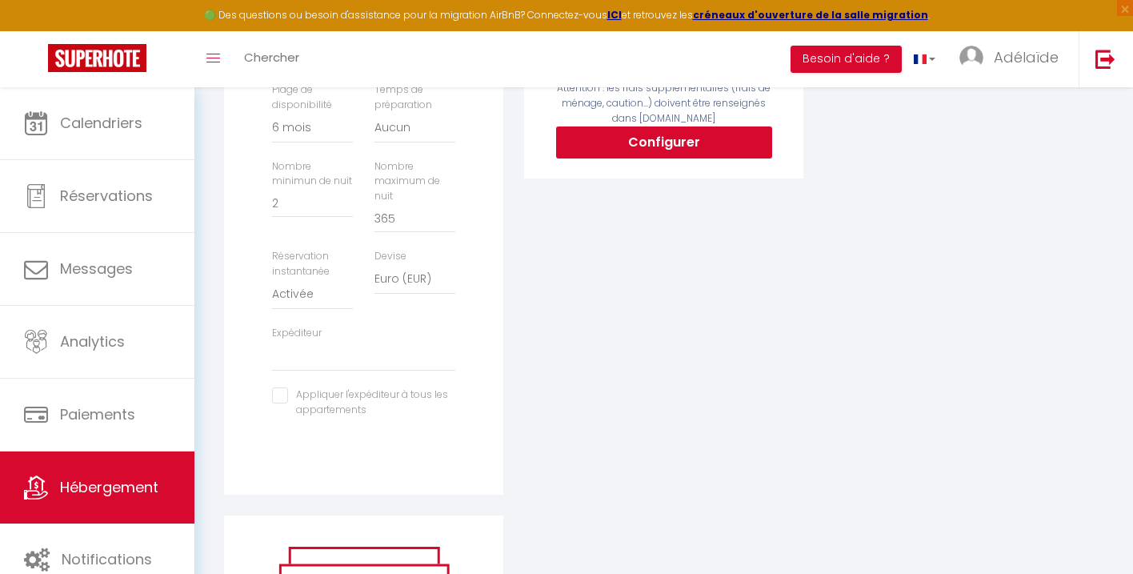
scroll to position [0, 0]
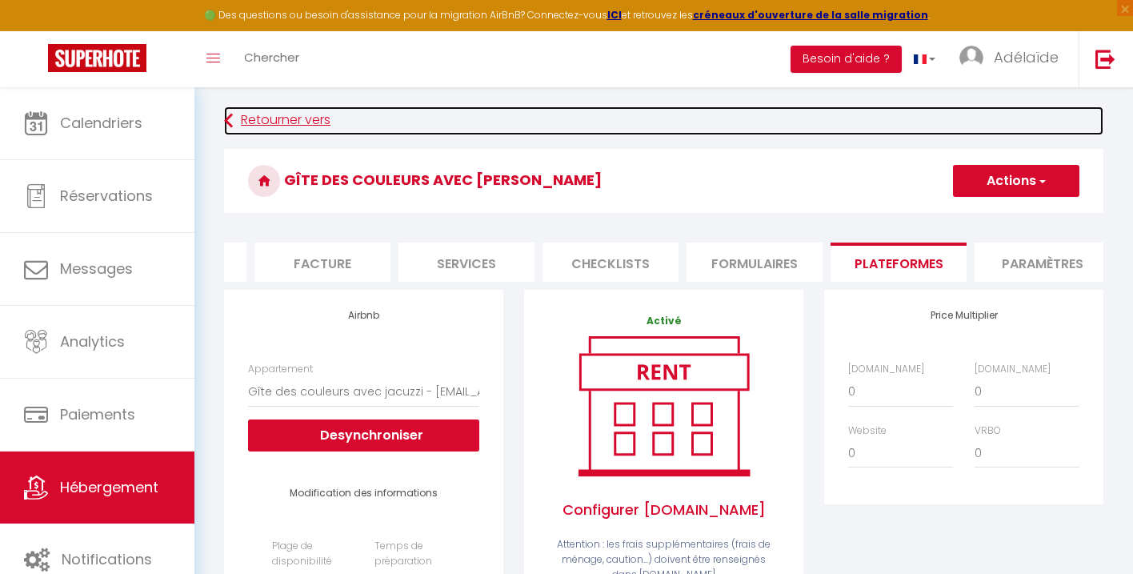
click at [235, 131] on link "Retourner vers" at bounding box center [664, 120] width 880 height 29
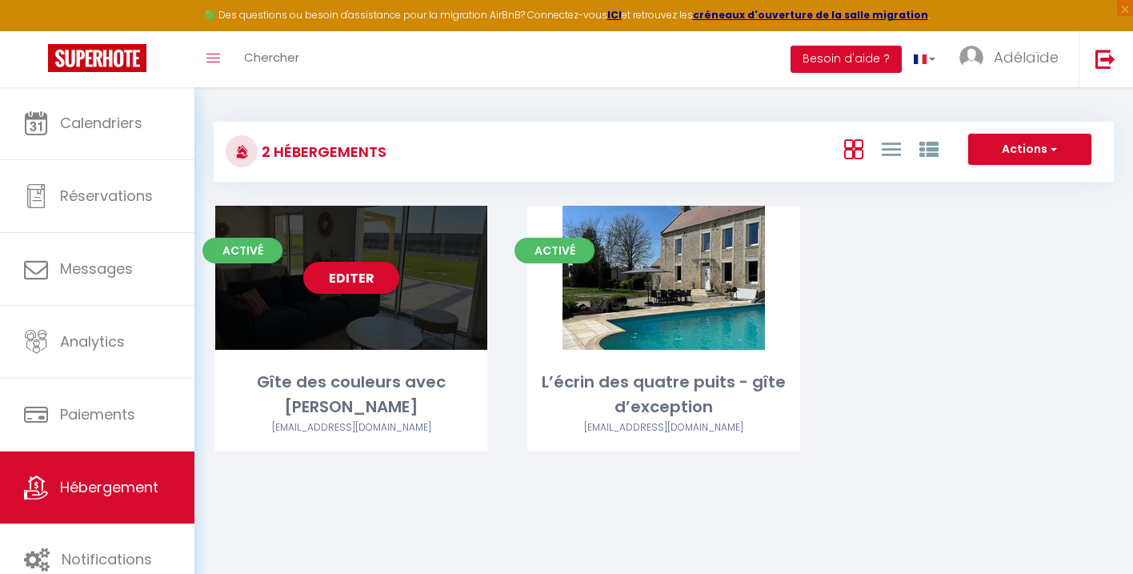
click at [435, 420] on div "[EMAIL_ADDRESS][DOMAIN_NAME]" at bounding box center [351, 427] width 272 height 15
select select "3"
select select "2"
select select "1"
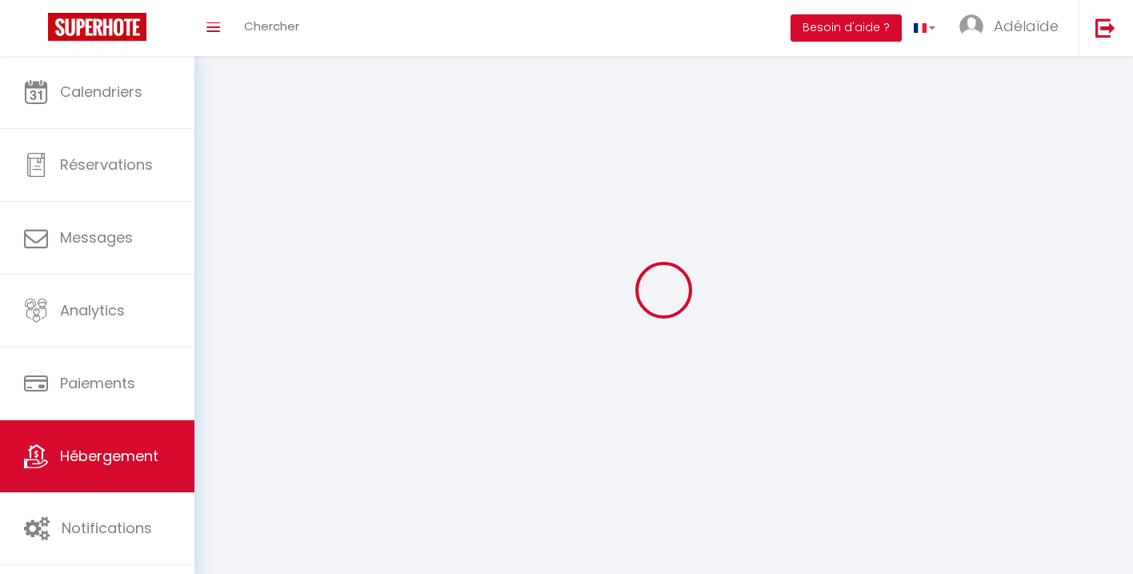
select select
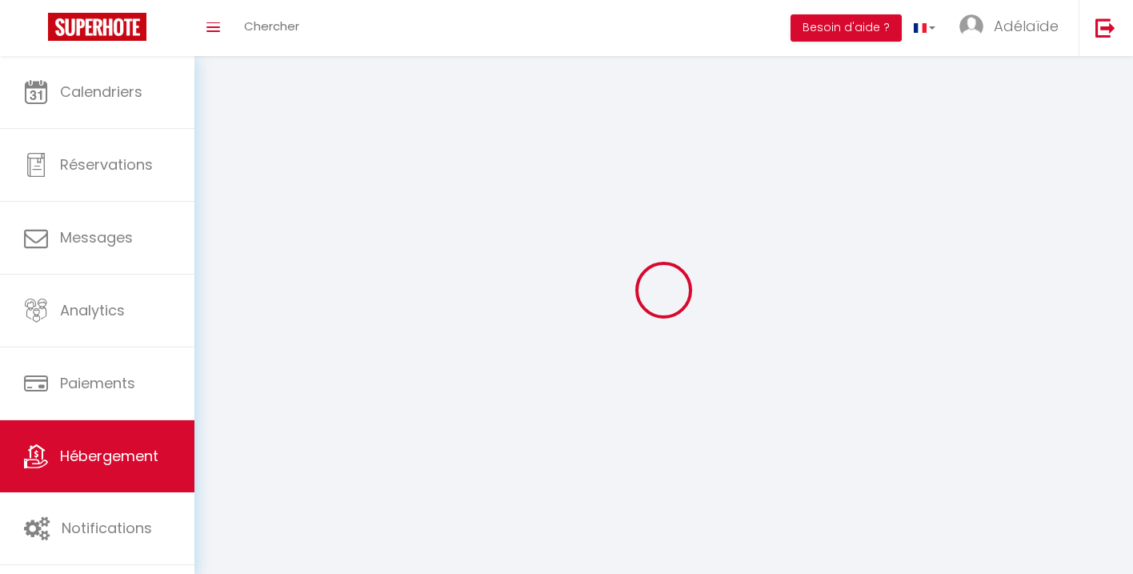
select select
checkbox input "false"
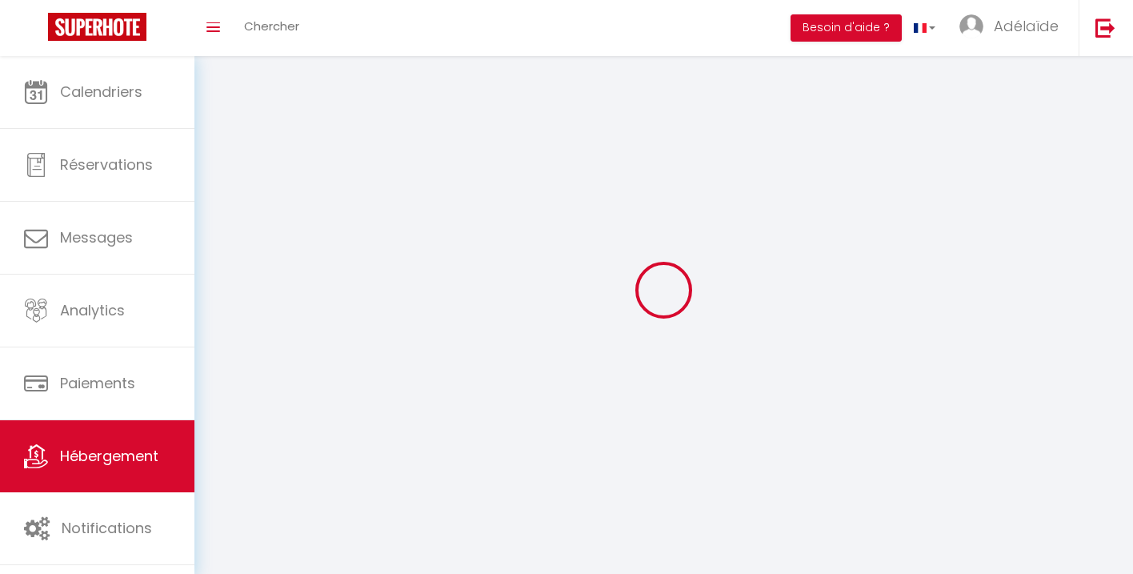
checkbox input "false"
select select
select select "28"
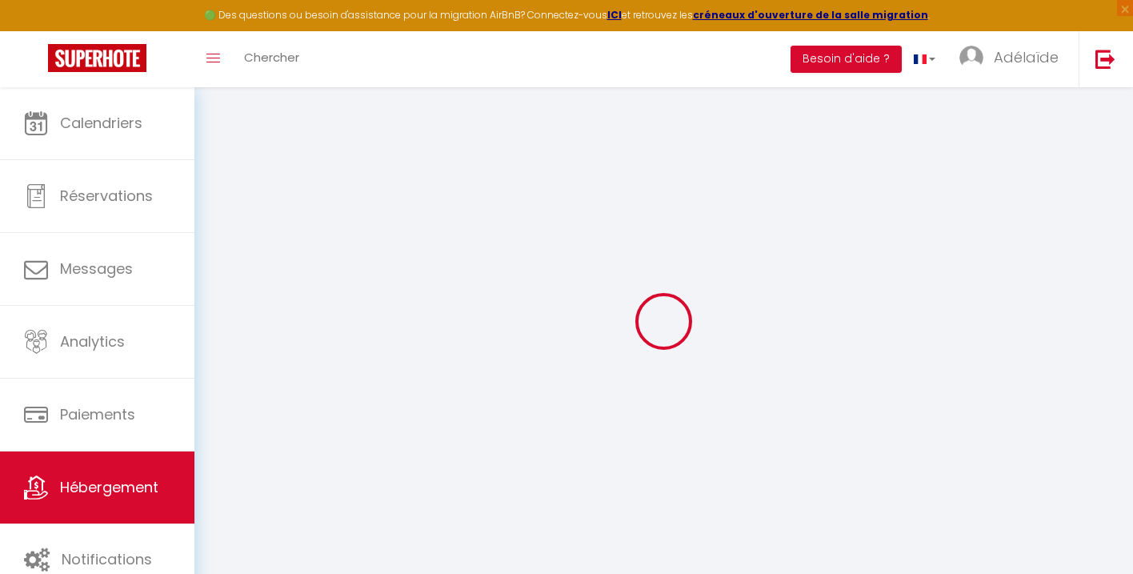
select select "19411-1141459229867661276"
select select
checkbox input "false"
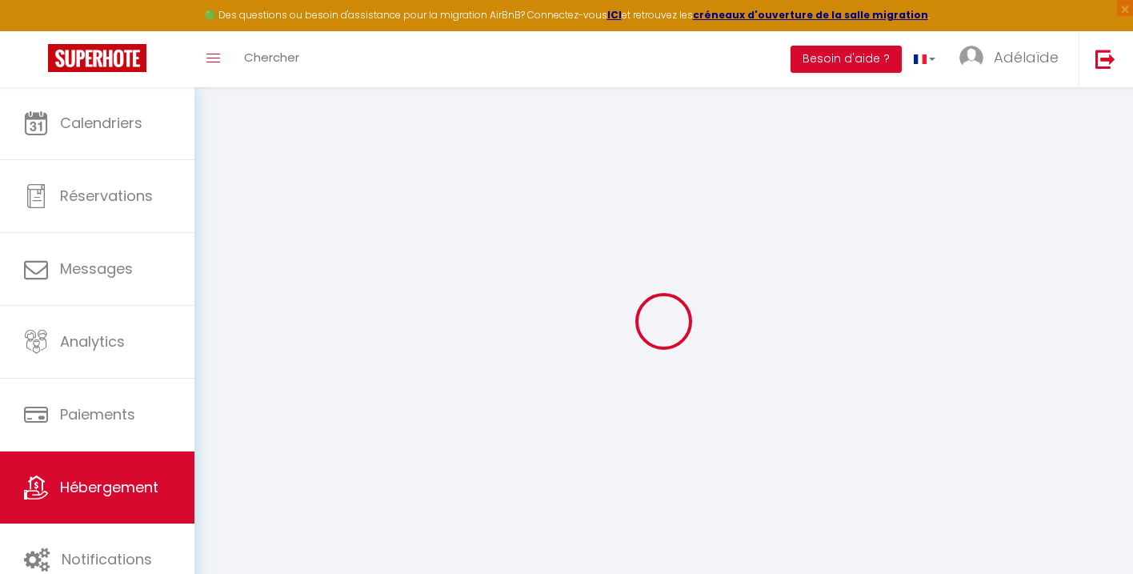
checkbox input "false"
select select "180"
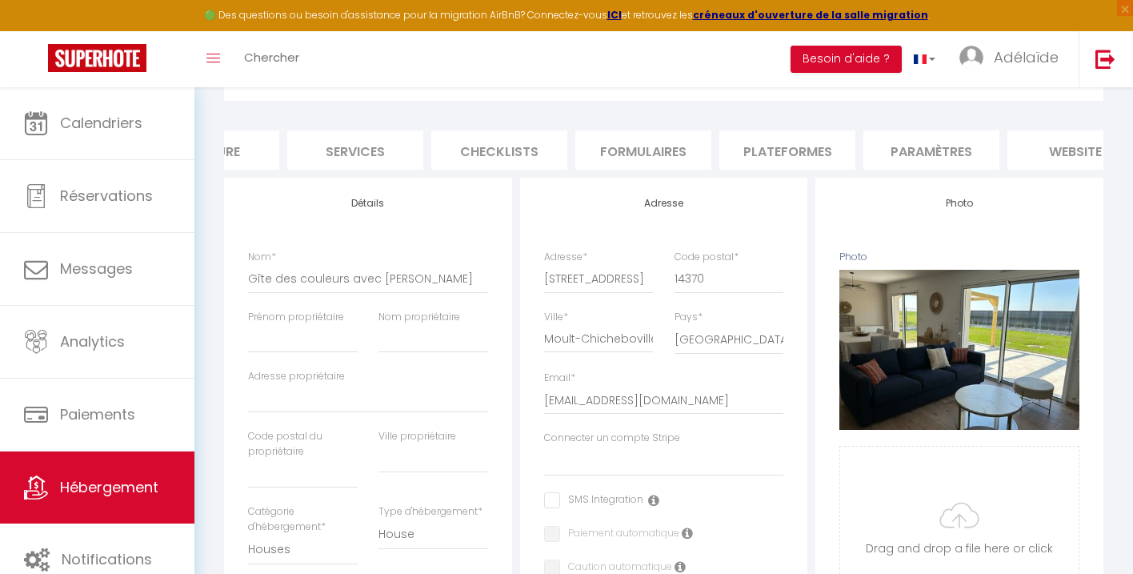
scroll to position [0, 439]
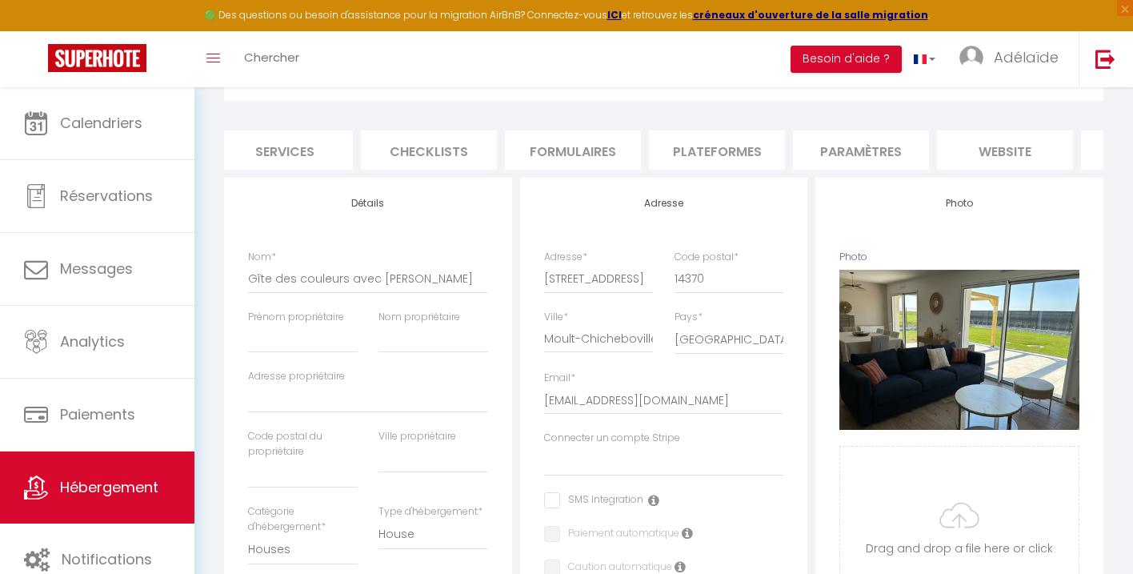
click at [740, 150] on li "Plateformes" at bounding box center [717, 149] width 136 height 39
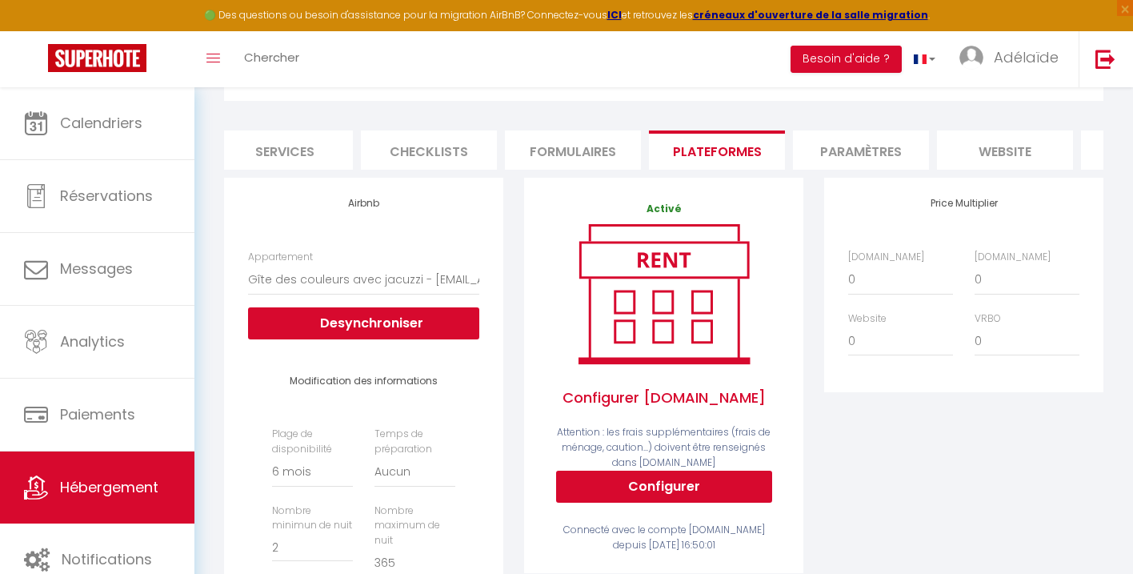
click at [829, 473] on div "Price Multiplier Airbnb.com 0 + 1 % + 2 % + 3 % + 4 % + 5 % + 6 % + 7 %" at bounding box center [964, 519] width 300 height 682
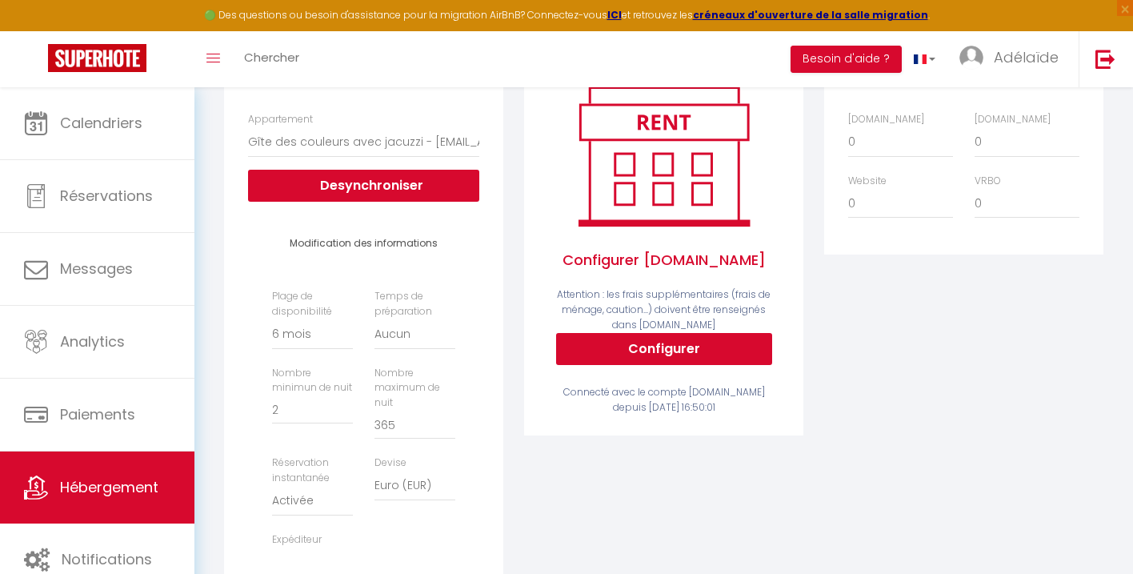
scroll to position [252, 0]
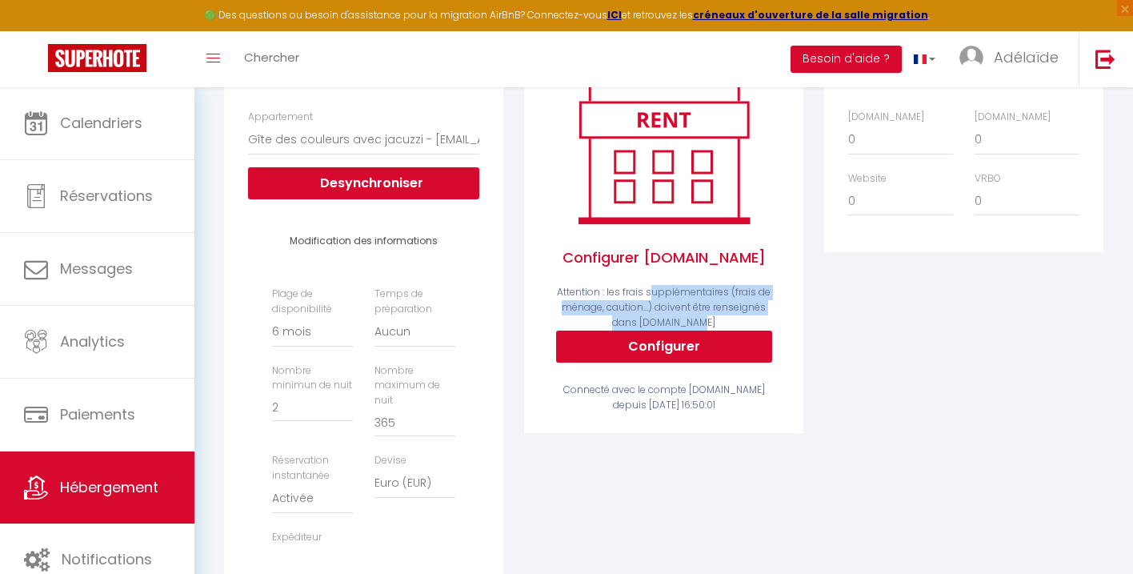
drag, startPoint x: 652, startPoint y: 295, endPoint x: 711, endPoint y: 321, distance: 63.8
click at [711, 321] on div "Activé Configurer Booking.com Attention : les frais supplémentaires (frais de m…" at bounding box center [663, 237] width 231 height 351
drag, startPoint x: 632, startPoint y: 391, endPoint x: 733, endPoint y: 408, distance: 103.2
click at [733, 408] on div "Connecté avec le compte Booking.com depuis Jeu 11 Septembre 2025 16:50:01" at bounding box center [663, 398] width 231 height 30
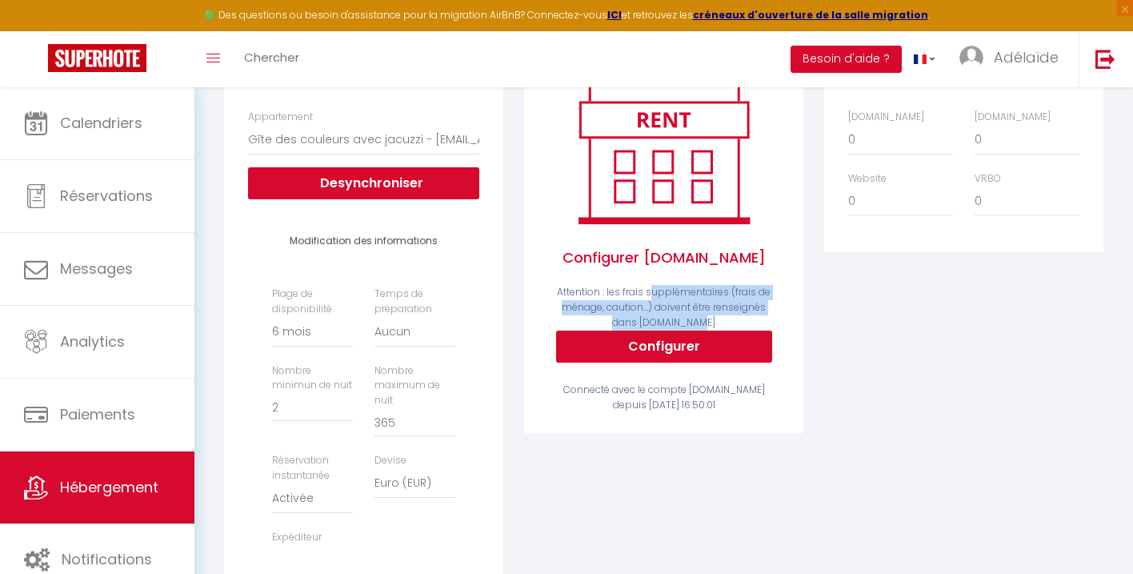
click at [733, 408] on div "Connecté avec le compte Booking.com depuis Jeu 11 Septembre 2025 16:50:01" at bounding box center [663, 398] width 231 height 30
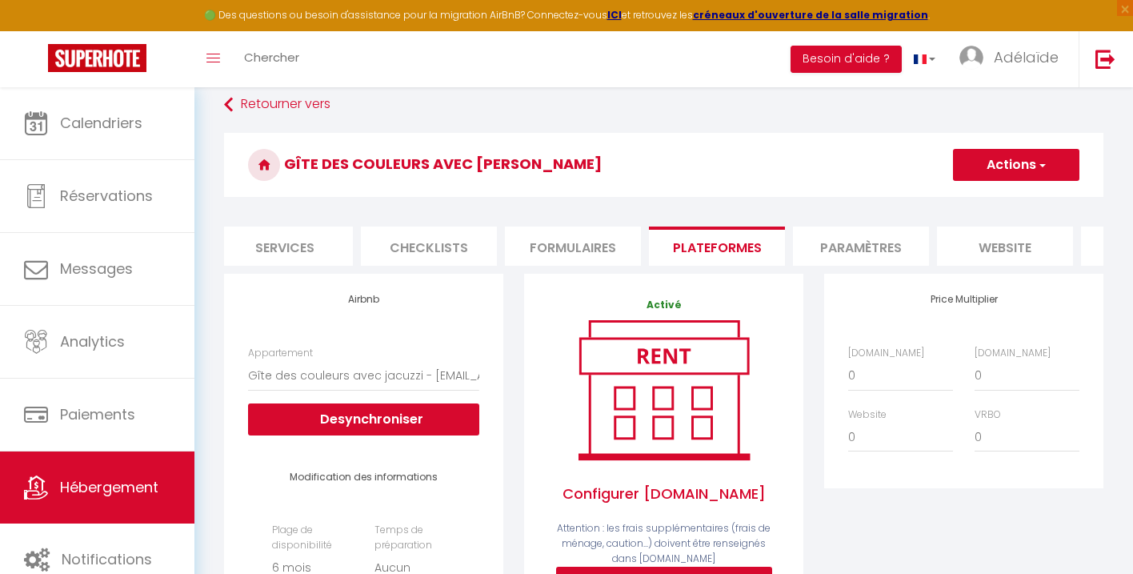
scroll to position [0, 0]
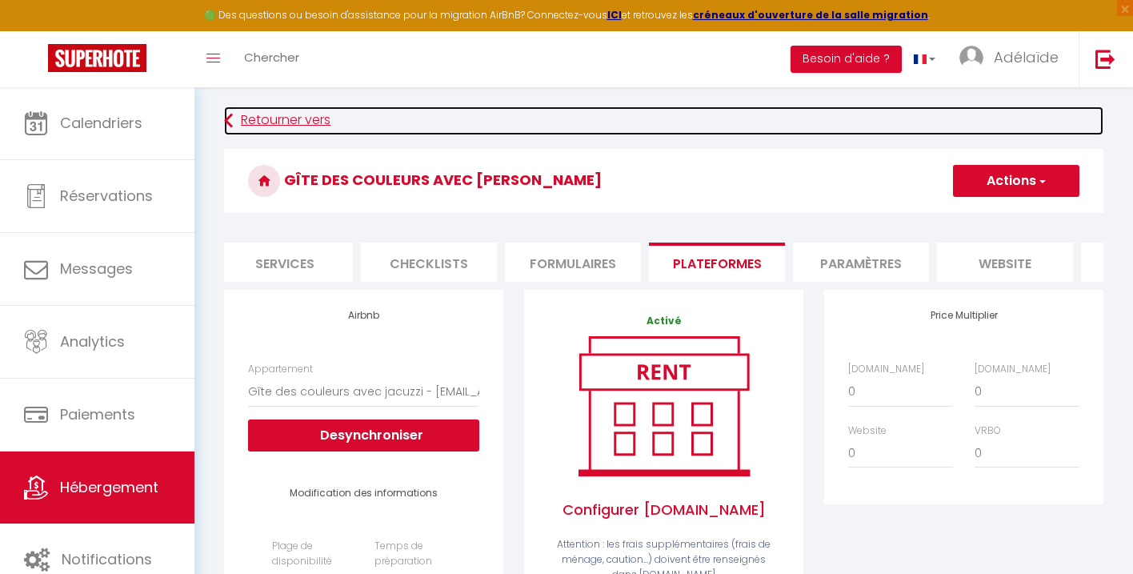
click at [287, 117] on link "Retourner vers" at bounding box center [664, 120] width 880 height 29
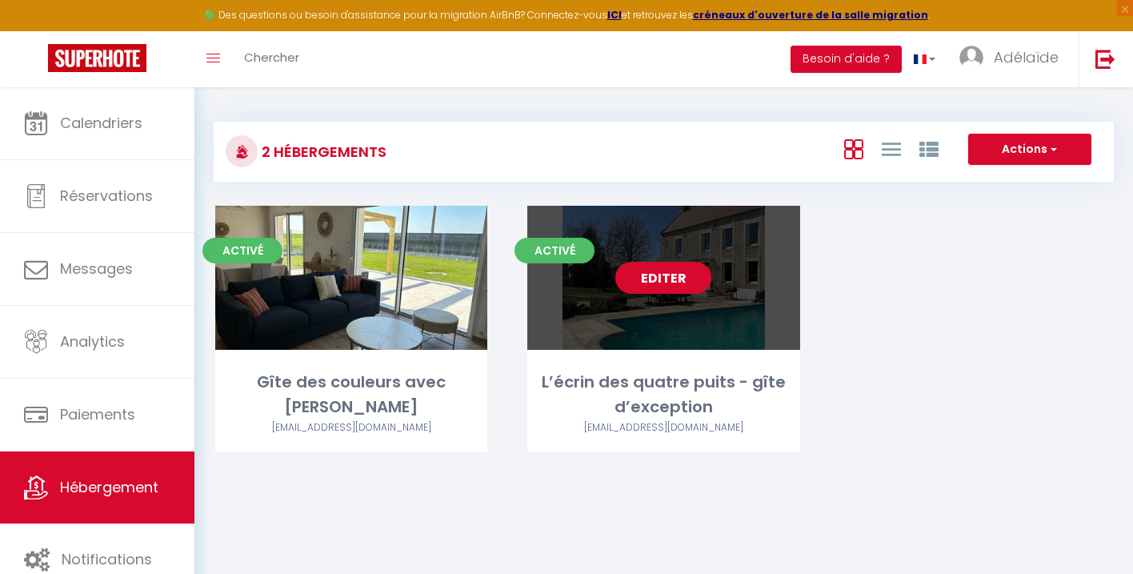
click at [683, 282] on link "Editer" at bounding box center [664, 278] width 96 height 32
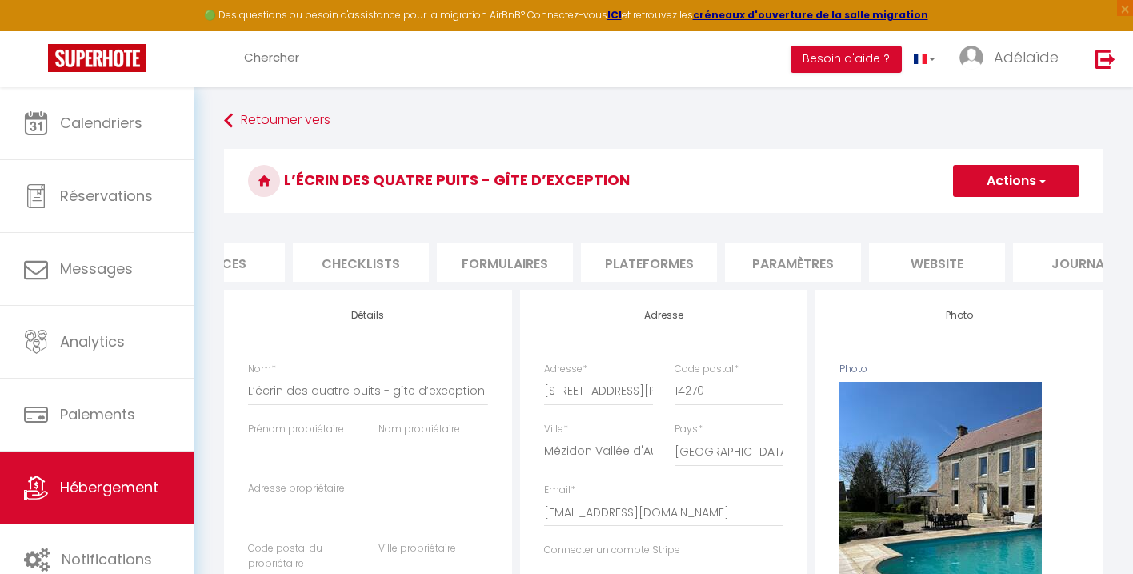
scroll to position [0, 561]
click at [596, 260] on li "Plateformes" at bounding box center [595, 262] width 136 height 39
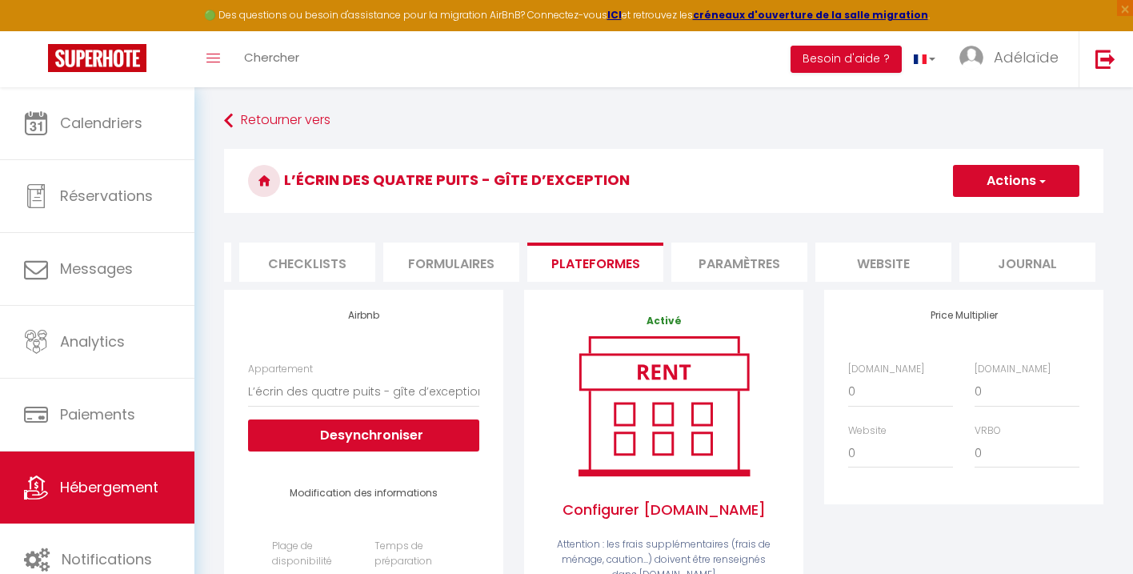
click at [891, 273] on li "website" at bounding box center [884, 262] width 136 height 39
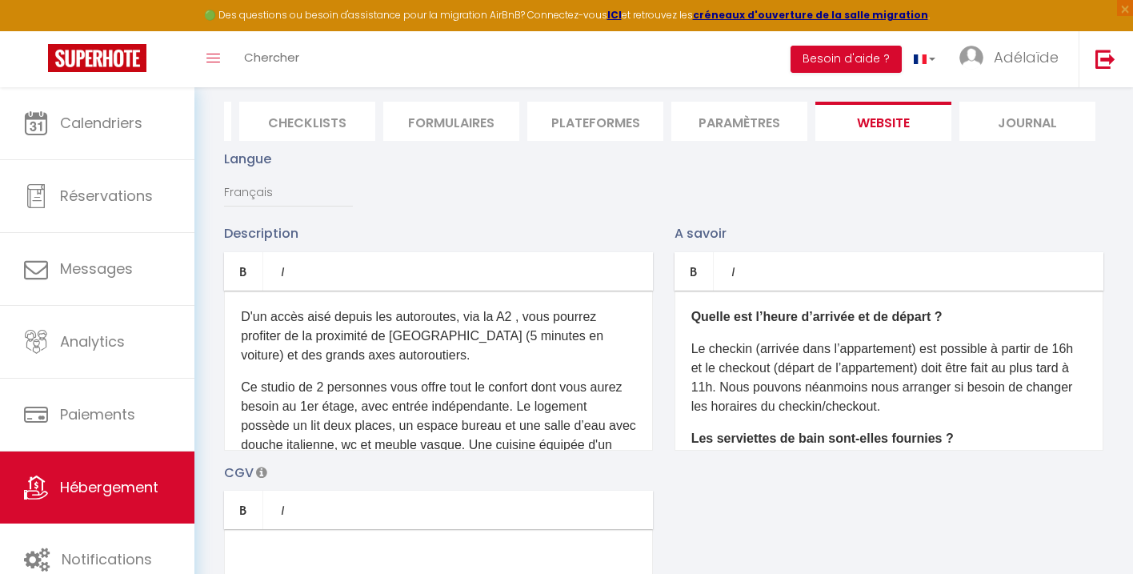
scroll to position [130, 0]
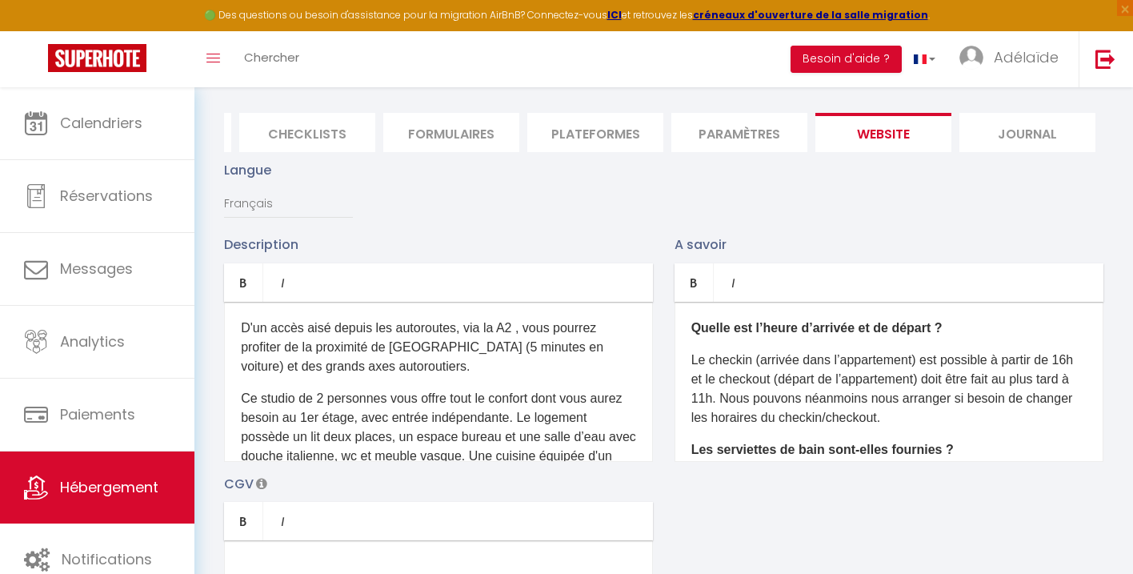
click at [487, 446] on p "Ce studio de 2 personnes vous offre tout le confort dont vous aurez besoin au 1…" at bounding box center [438, 485] width 395 height 192
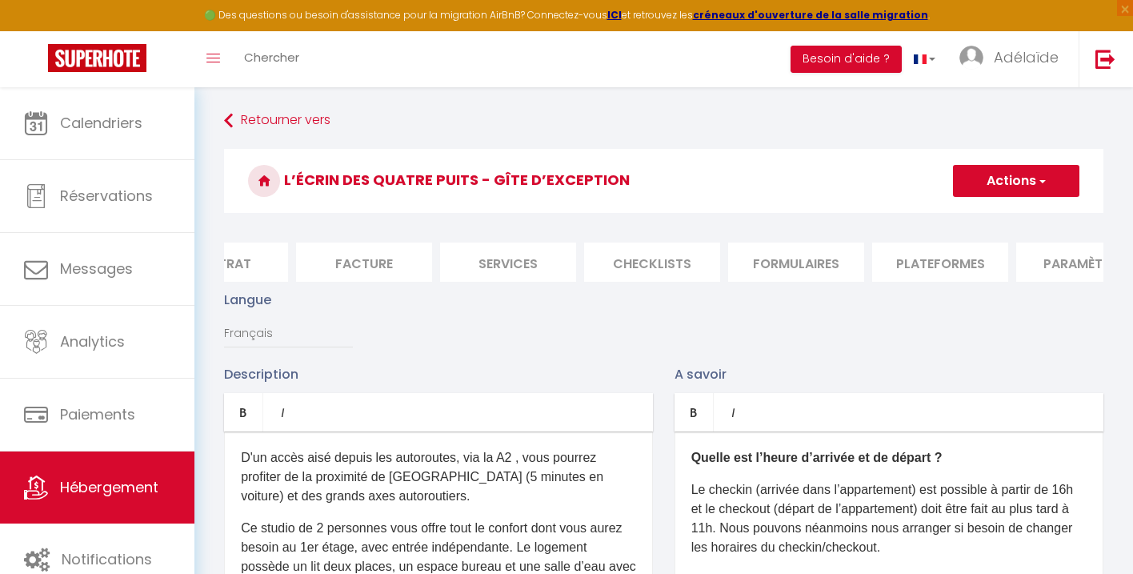
scroll to position [0, 0]
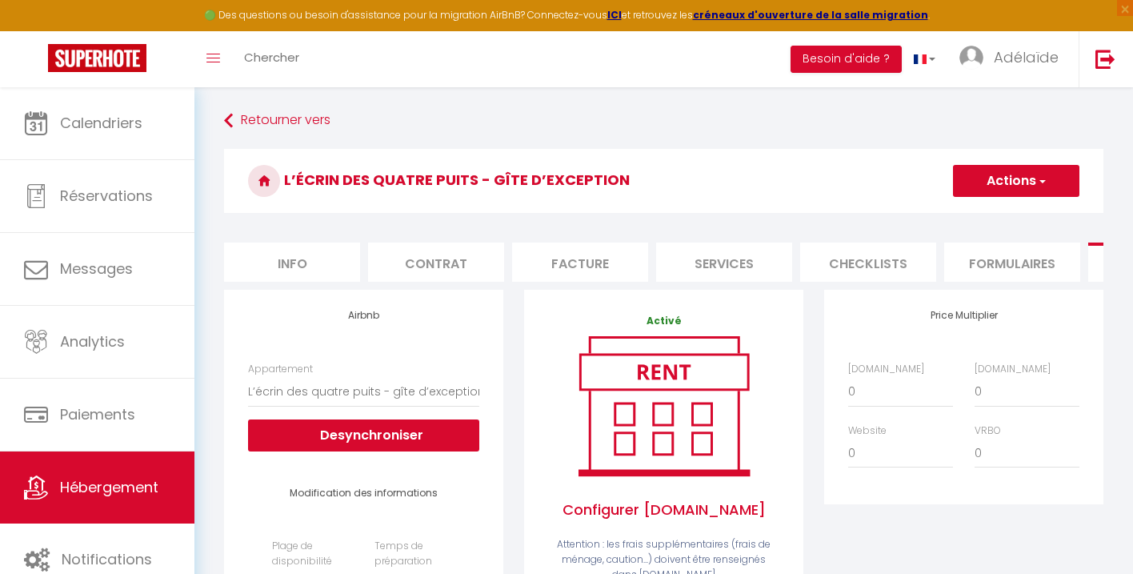
click at [322, 263] on li "Info" at bounding box center [292, 262] width 136 height 39
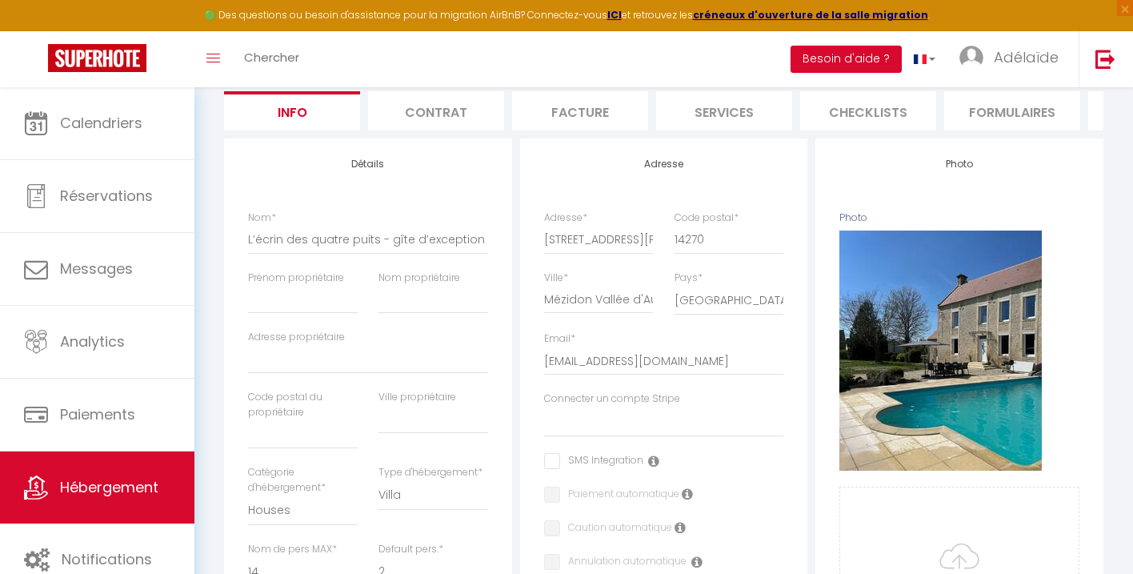
scroll to position [159, 0]
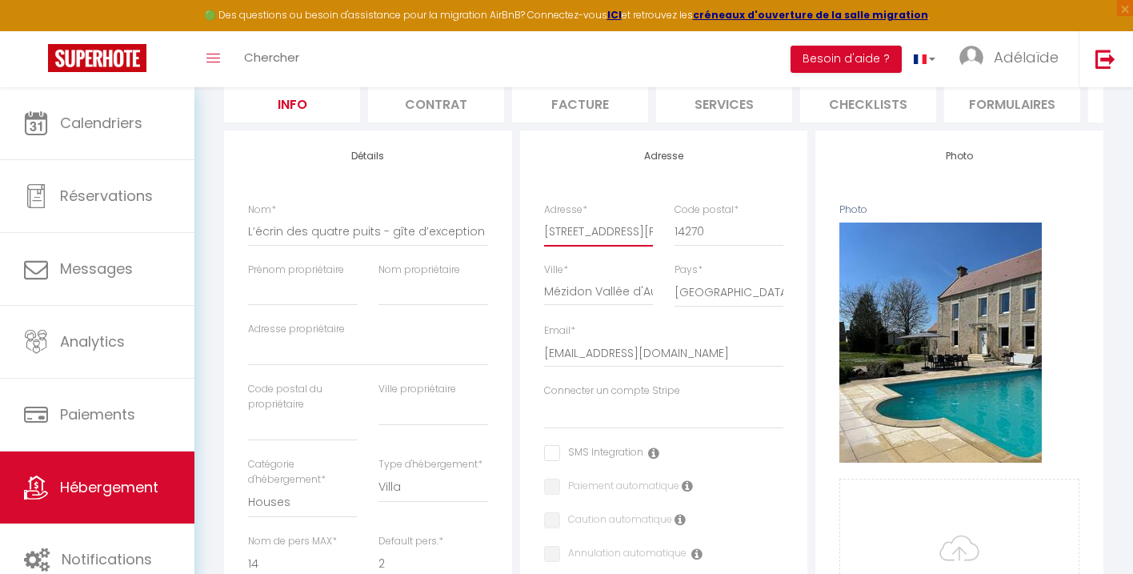
click at [650, 232] on input "[STREET_ADDRESS]" at bounding box center [599, 231] width 110 height 29
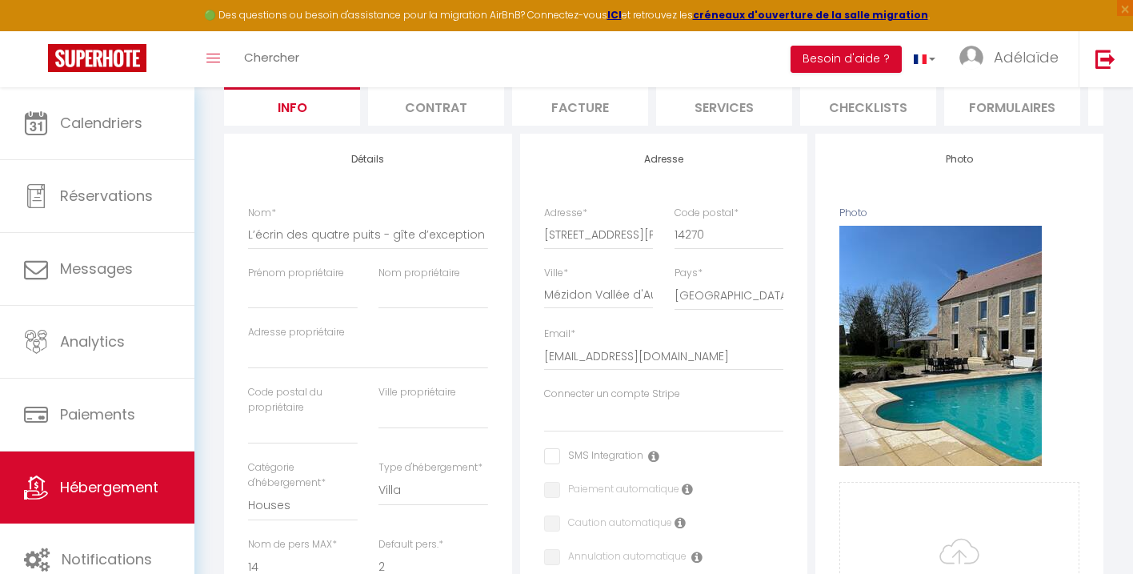
scroll to position [0, 0]
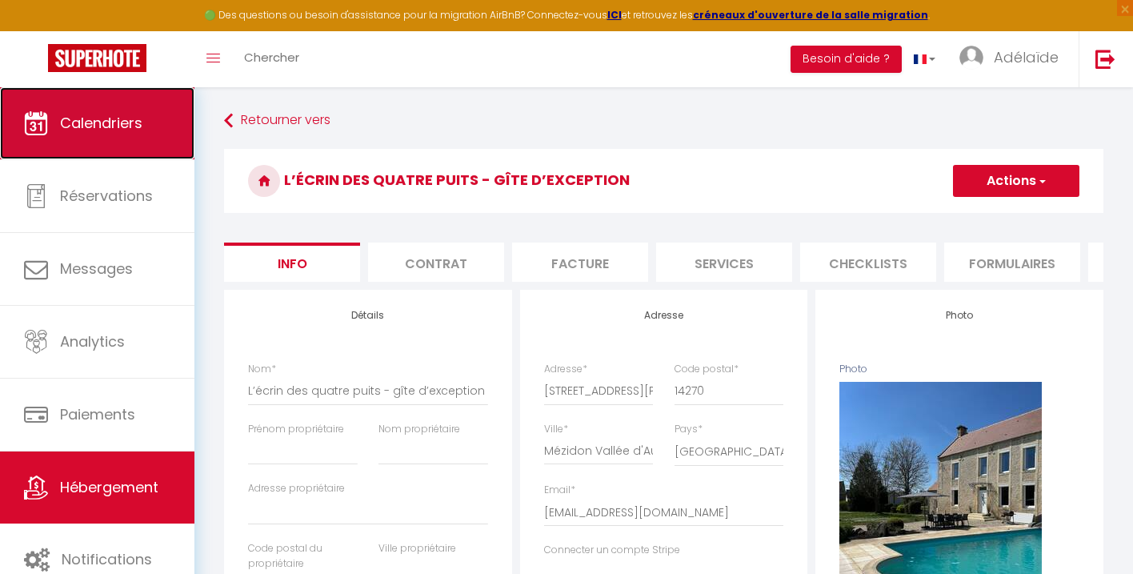
click at [62, 127] on span "Calendriers" at bounding box center [101, 123] width 82 height 20
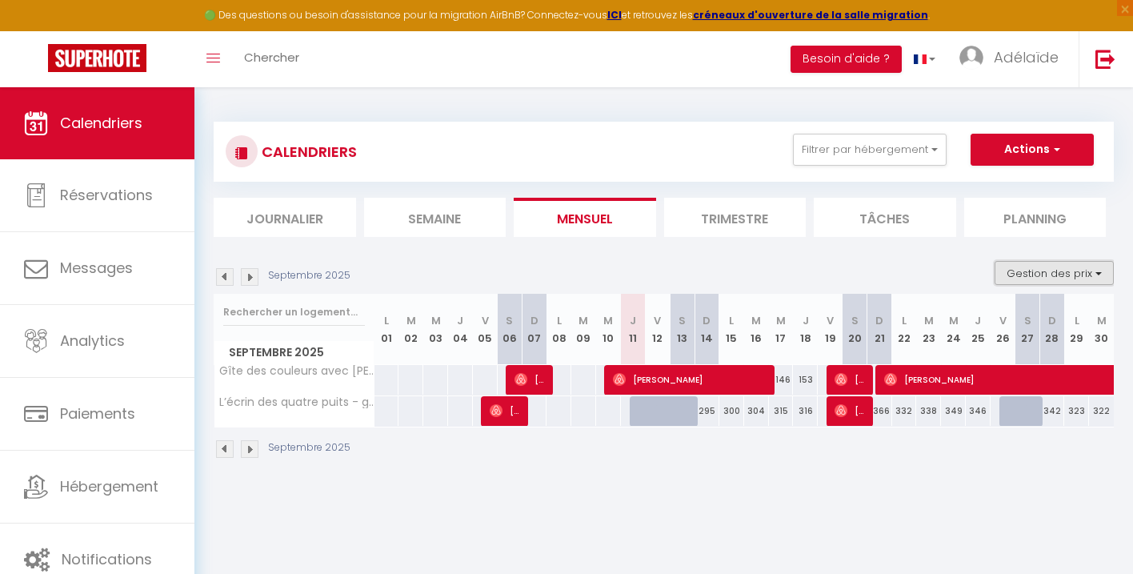
click at [1103, 279] on button "Gestion des prix" at bounding box center [1054, 273] width 119 height 24
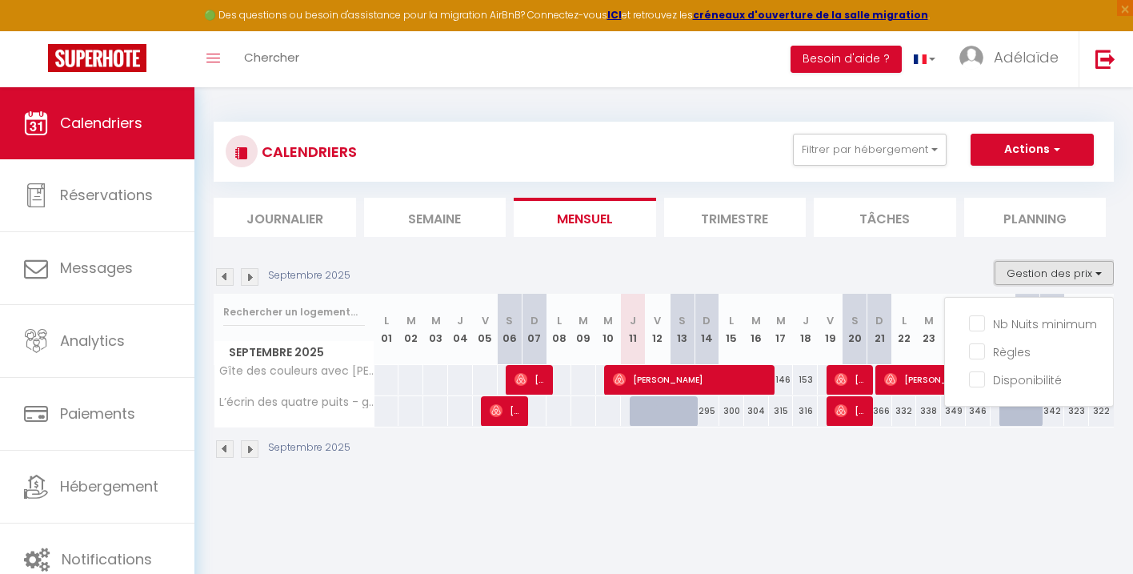
click at [1103, 279] on button "Gestion des prix" at bounding box center [1054, 273] width 119 height 24
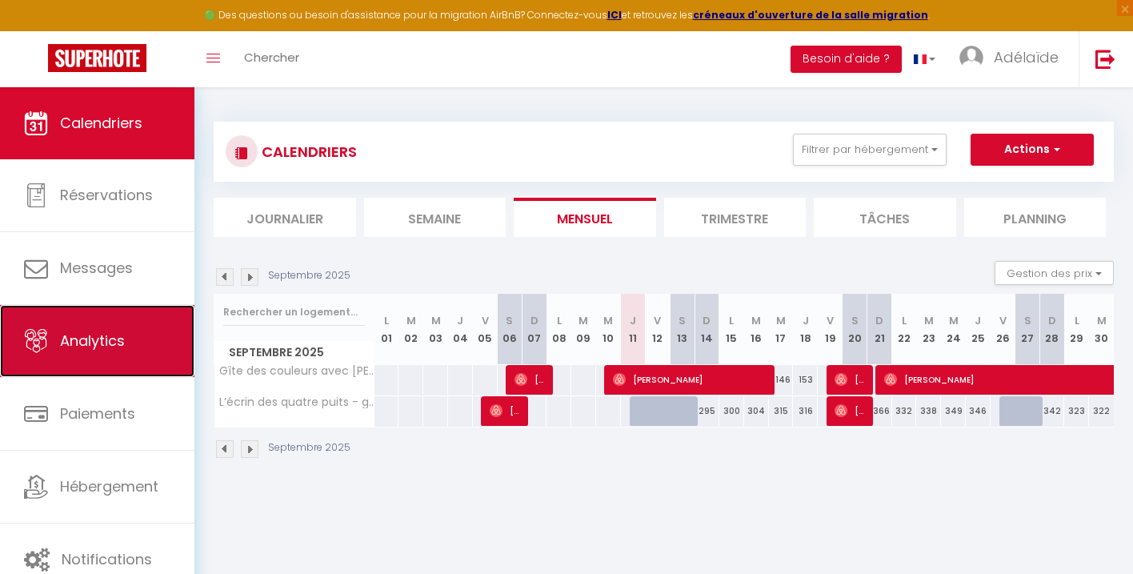
click at [122, 335] on span "Analytics" at bounding box center [92, 341] width 65 height 20
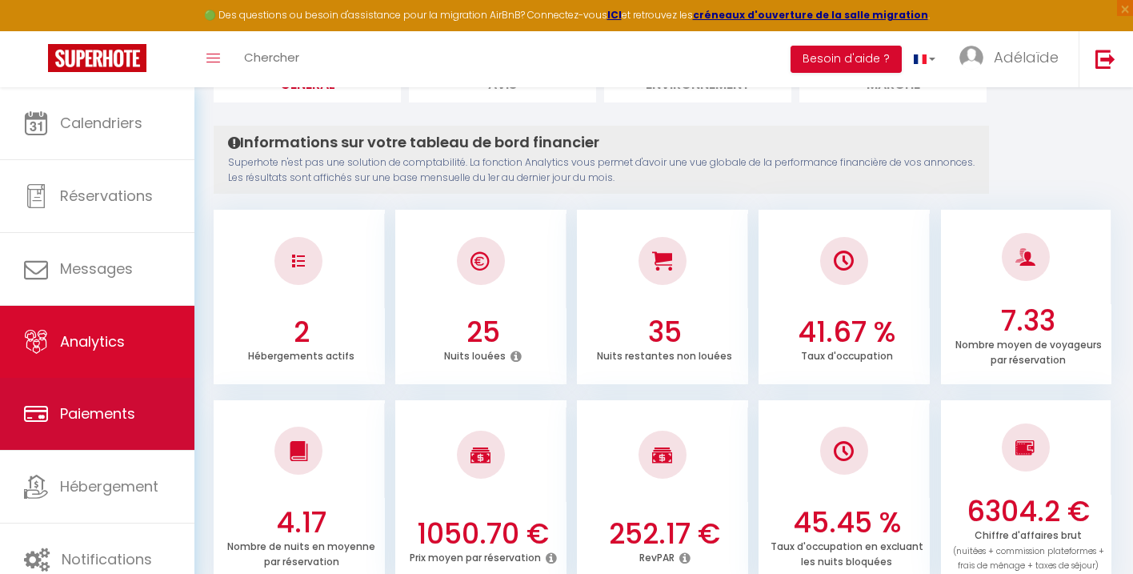
scroll to position [142, 0]
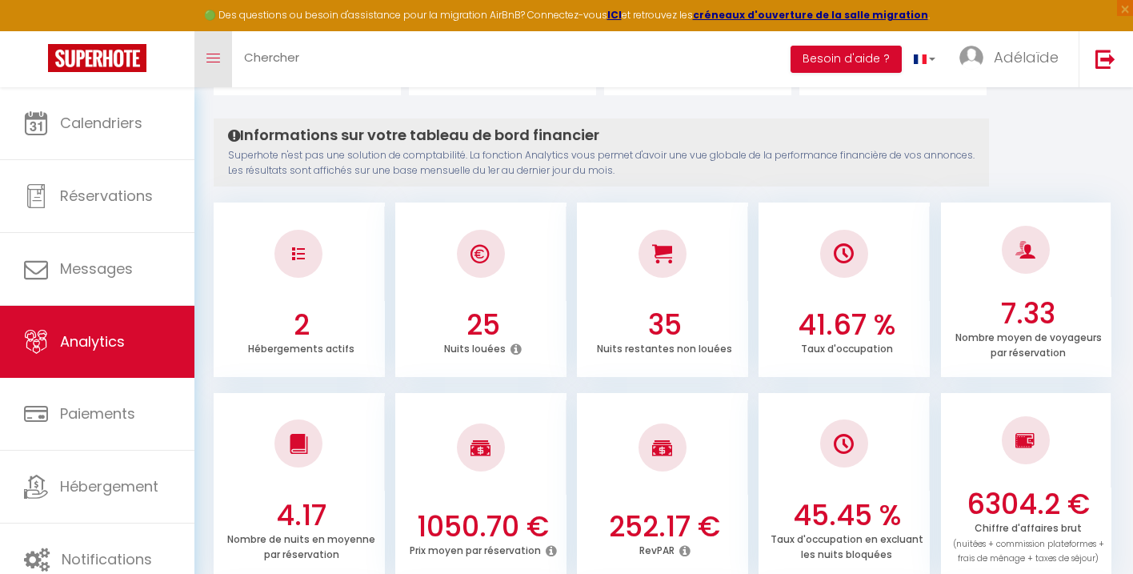
click at [220, 56] on link "Toggle menubar" at bounding box center [213, 59] width 38 height 56
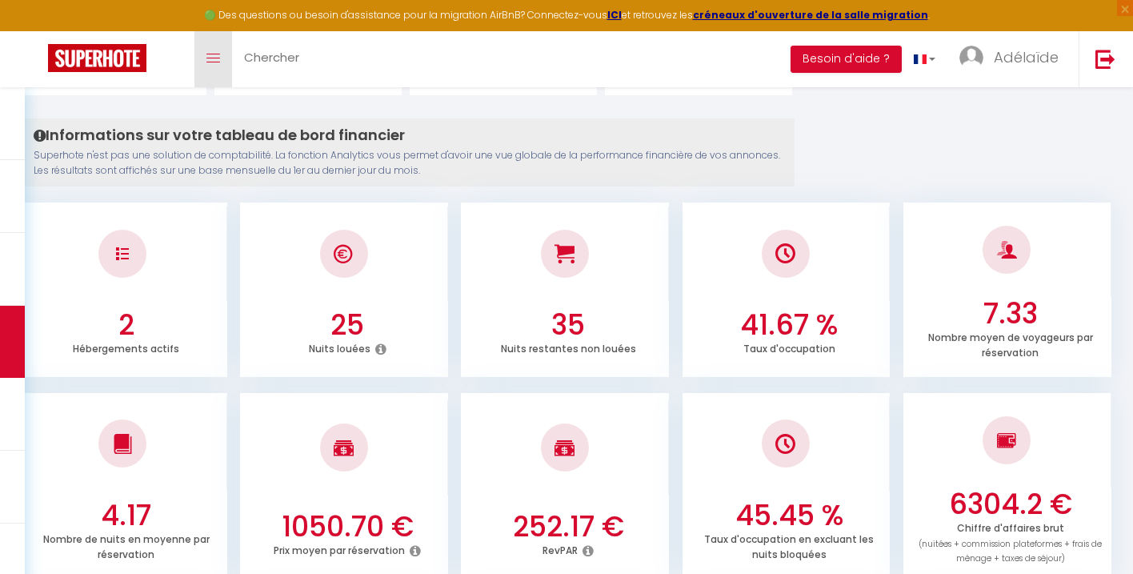
click at [220, 53] on link "Toggle menubar" at bounding box center [213, 59] width 38 height 56
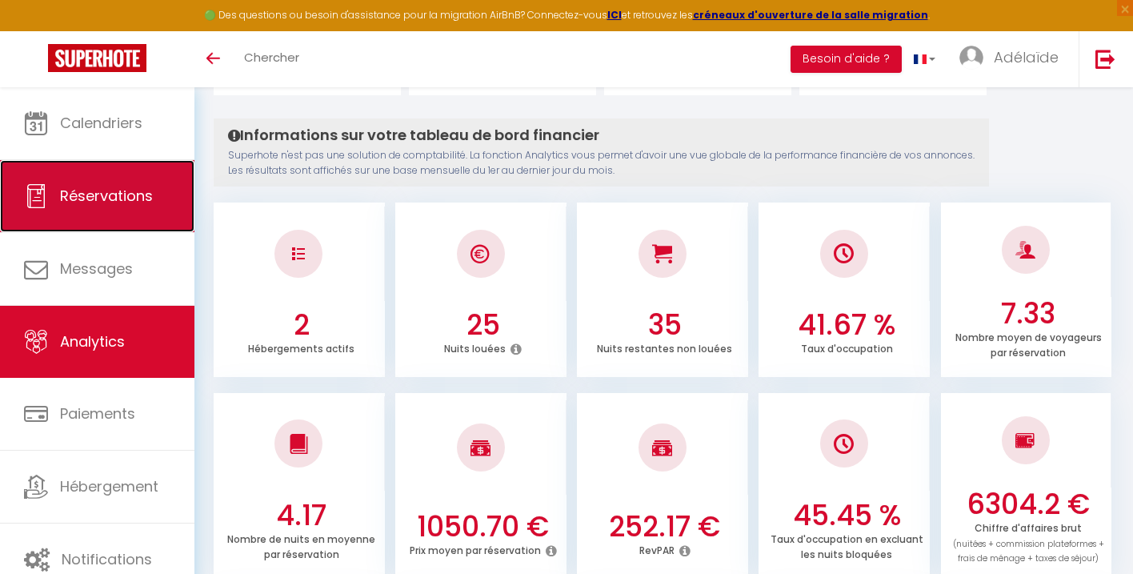
click at [150, 184] on link "Réservations" at bounding box center [97, 196] width 194 height 72
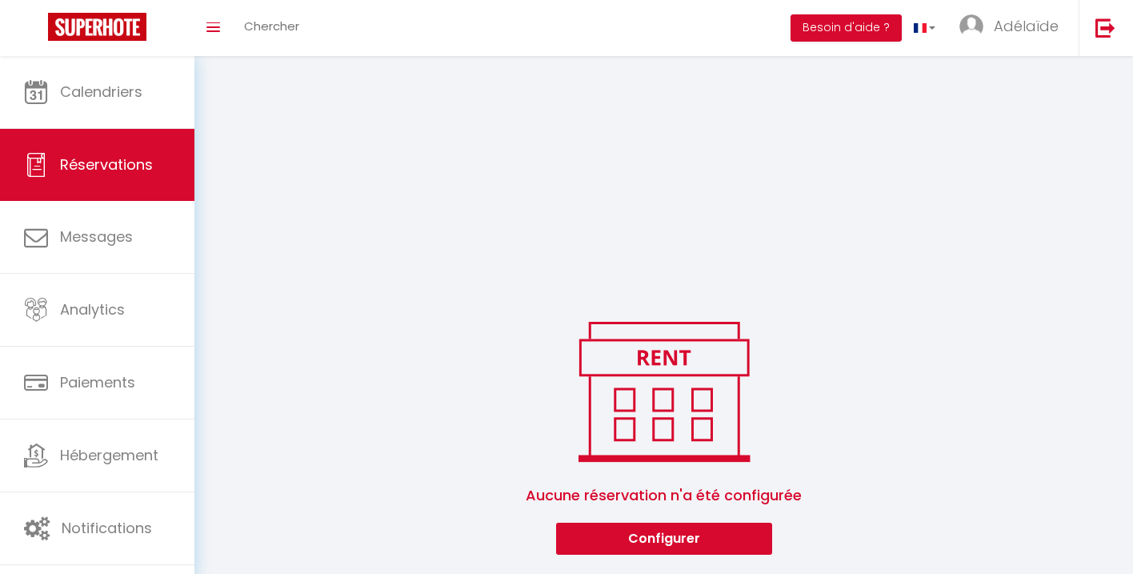
scroll to position [342, 0]
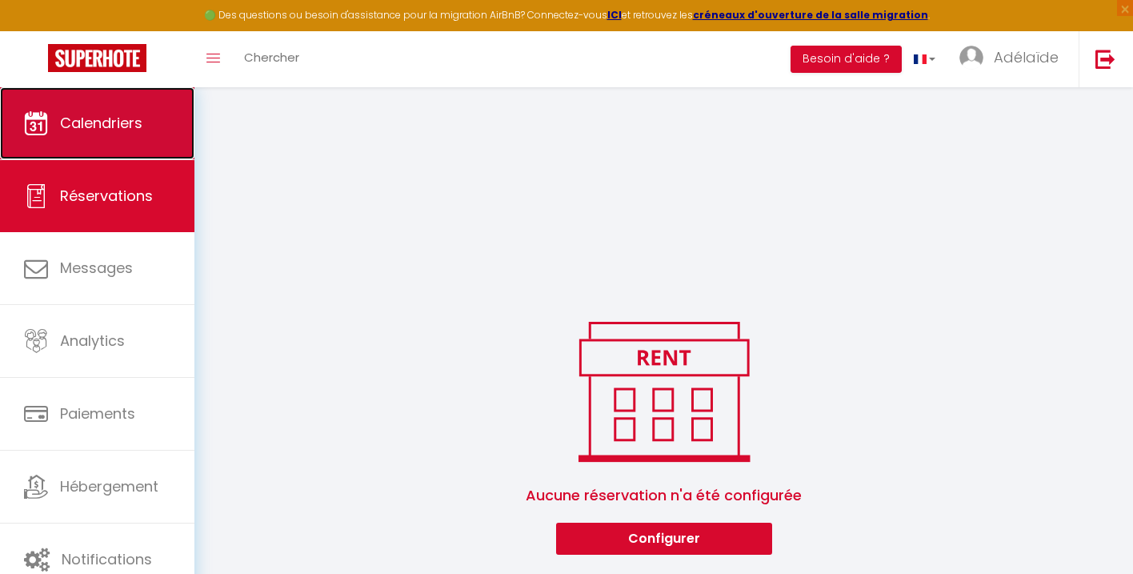
click at [125, 135] on link "Calendriers" at bounding box center [97, 123] width 194 height 72
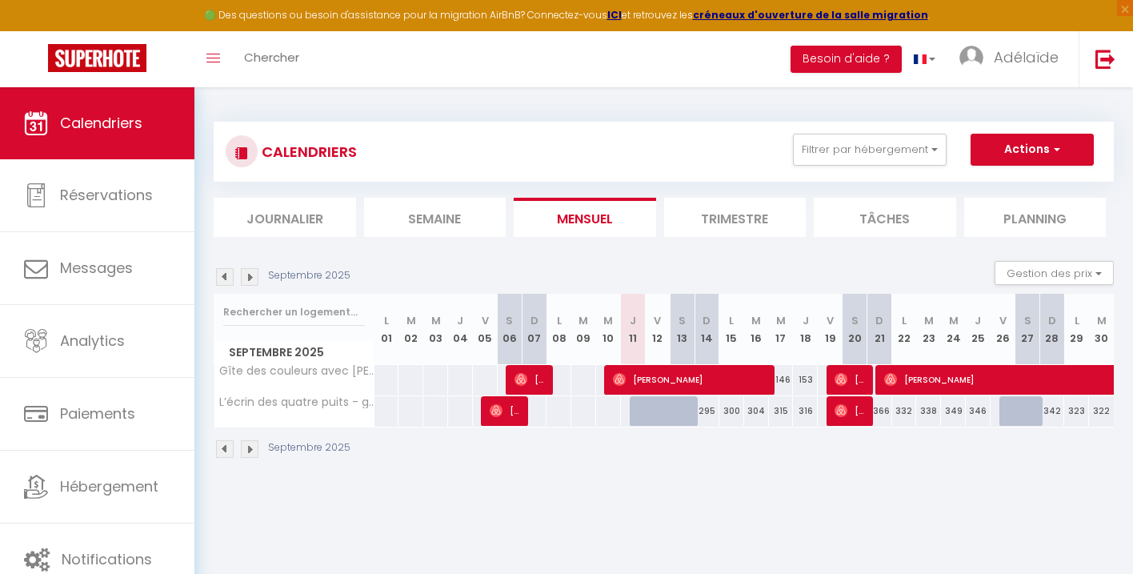
click at [745, 216] on li "Trimestre" at bounding box center [735, 217] width 142 height 39
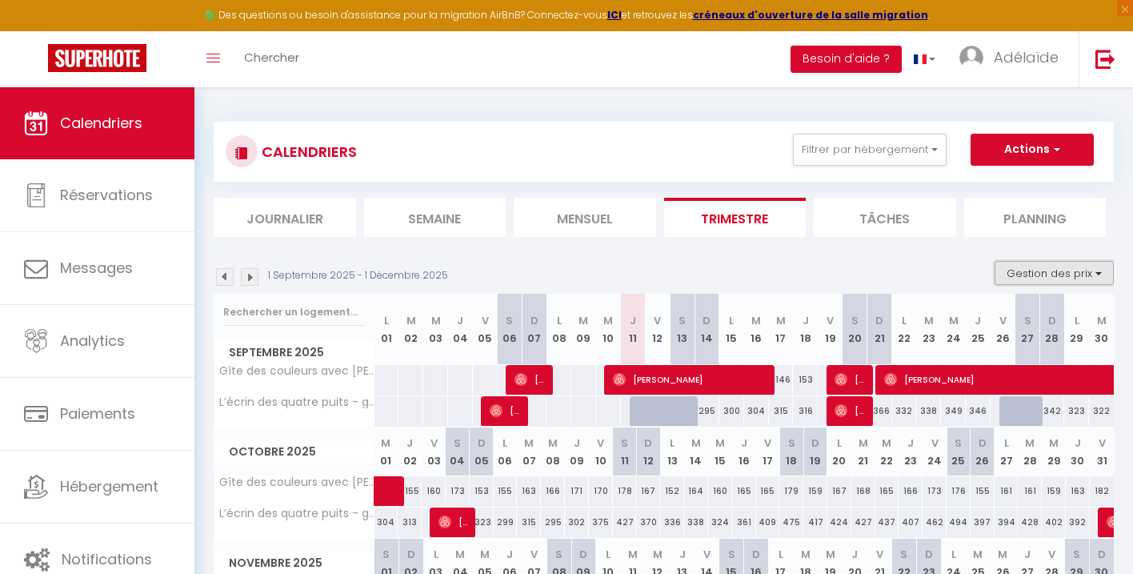
click at [1071, 279] on button "Gestion des prix" at bounding box center [1054, 273] width 119 height 24
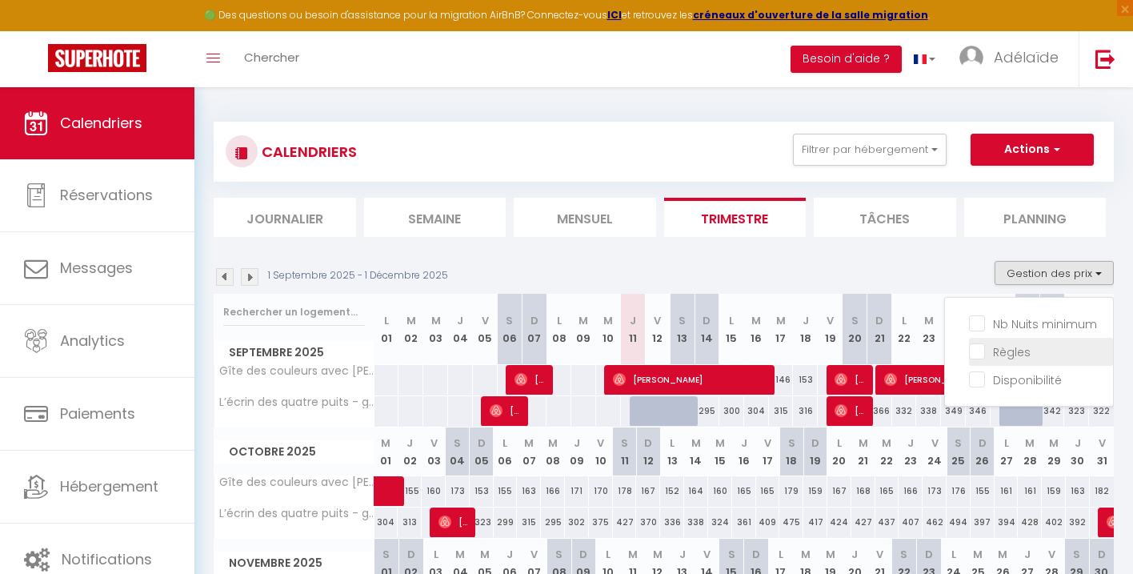
click at [978, 355] on input "Règles" at bounding box center [1041, 351] width 144 height 16
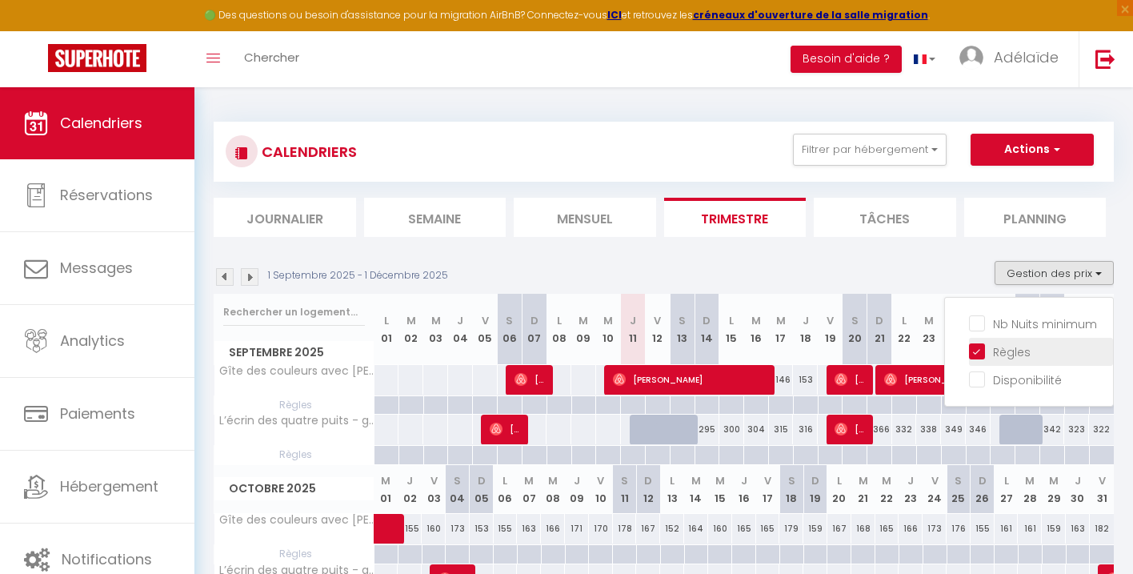
click at [978, 355] on input "Règles" at bounding box center [1041, 351] width 144 height 16
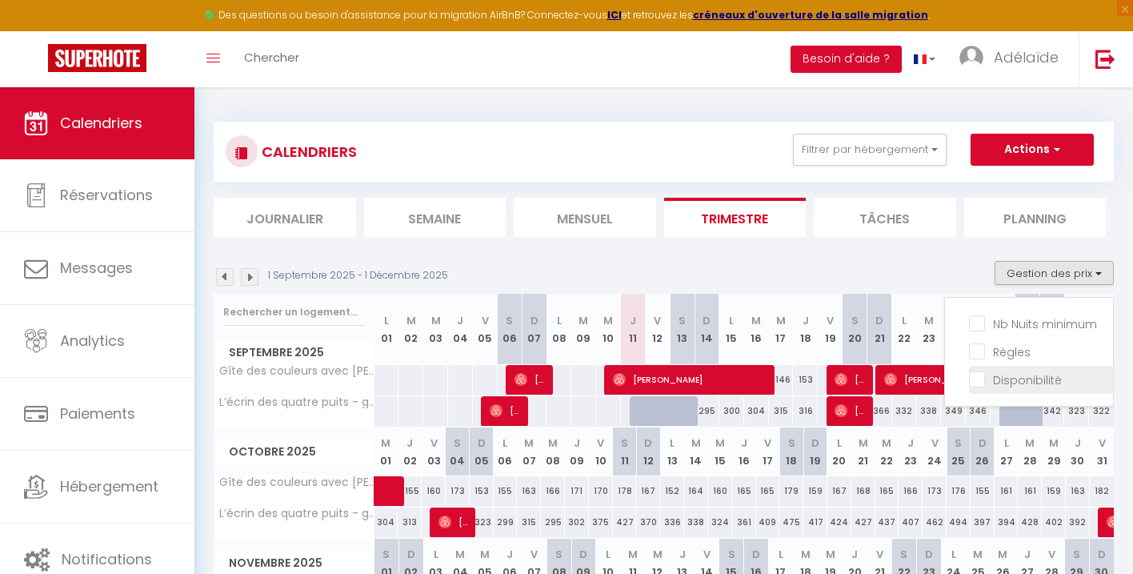
click at [980, 378] on input "Disponibilité" at bounding box center [1041, 379] width 144 height 16
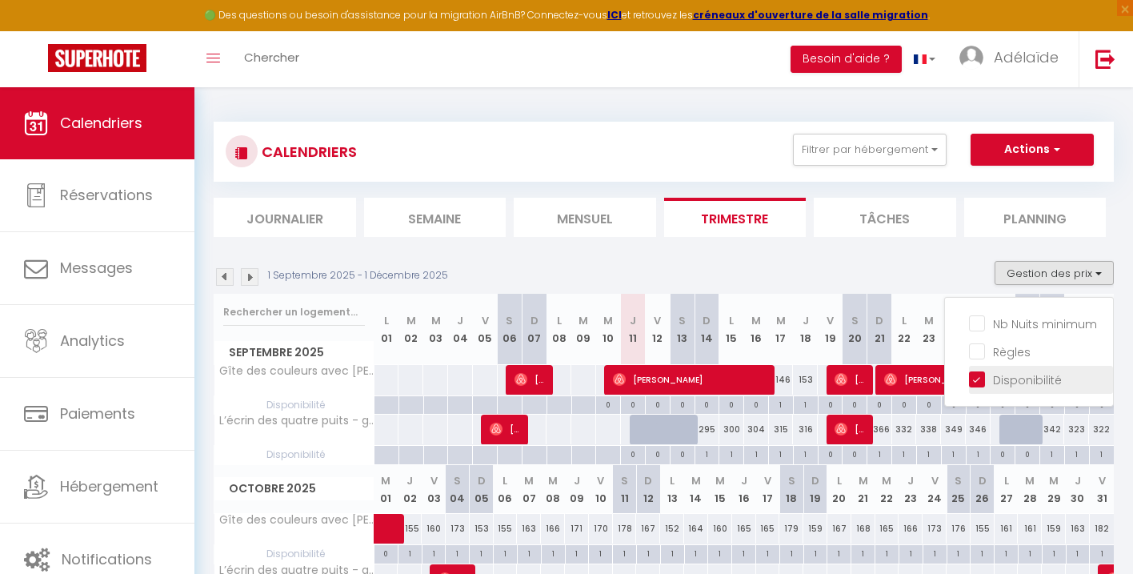
click at [981, 379] on input "Disponibilité" at bounding box center [1041, 379] width 144 height 16
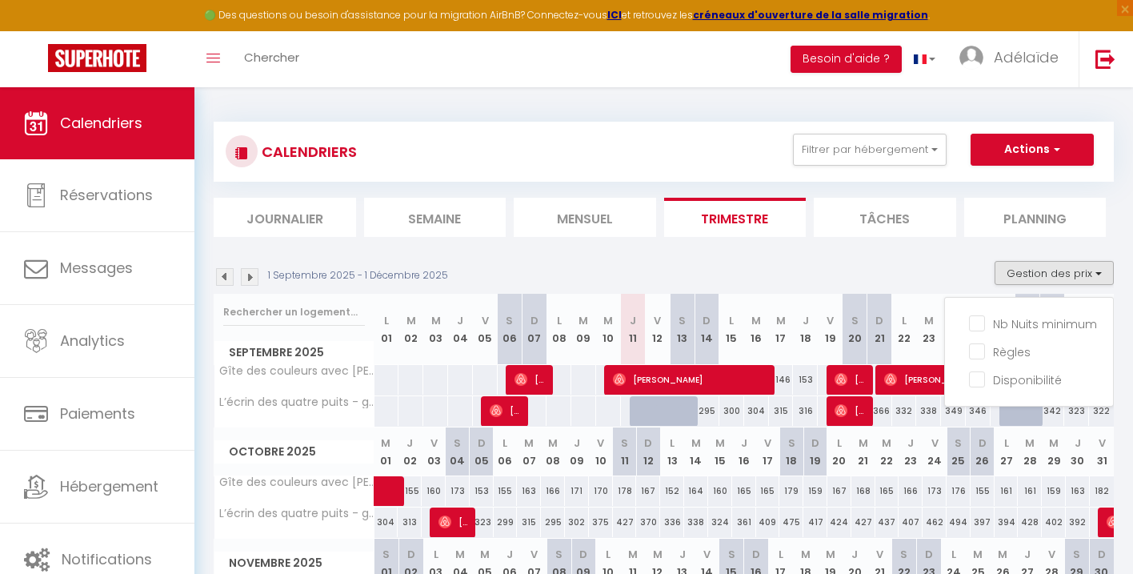
click at [1070, 214] on li "Planning" at bounding box center [1035, 217] width 142 height 39
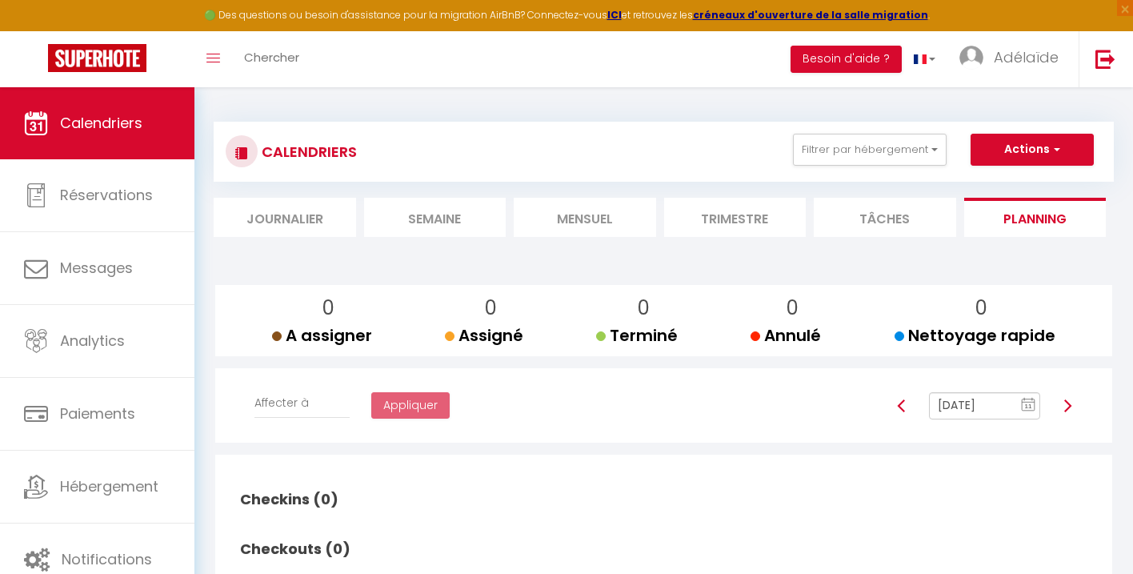
click at [920, 216] on li "Tâches" at bounding box center [885, 217] width 142 height 39
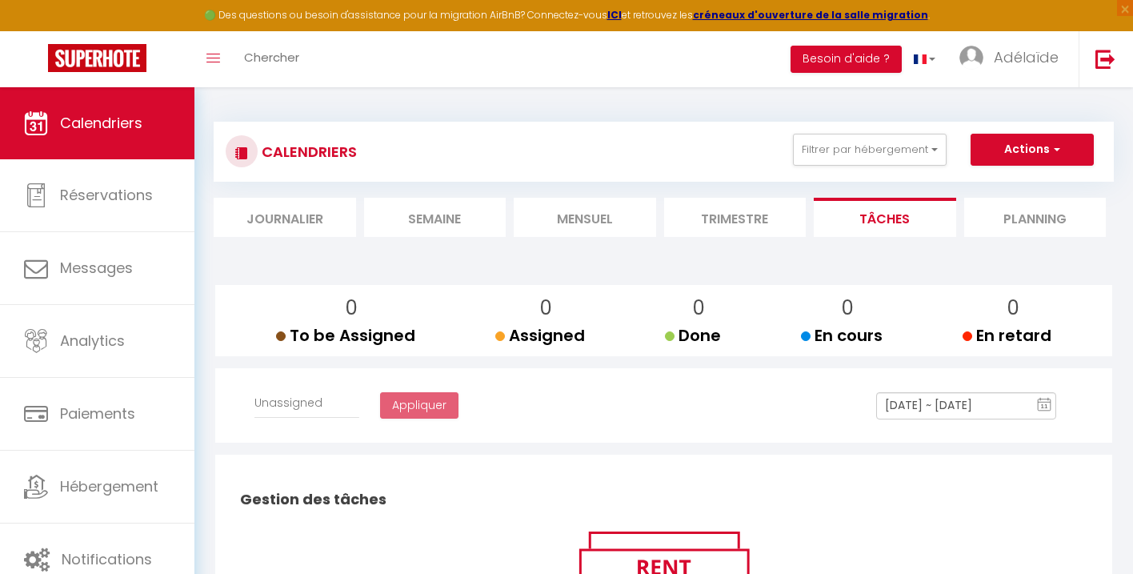
click at [753, 211] on li "Trimestre" at bounding box center [735, 217] width 142 height 39
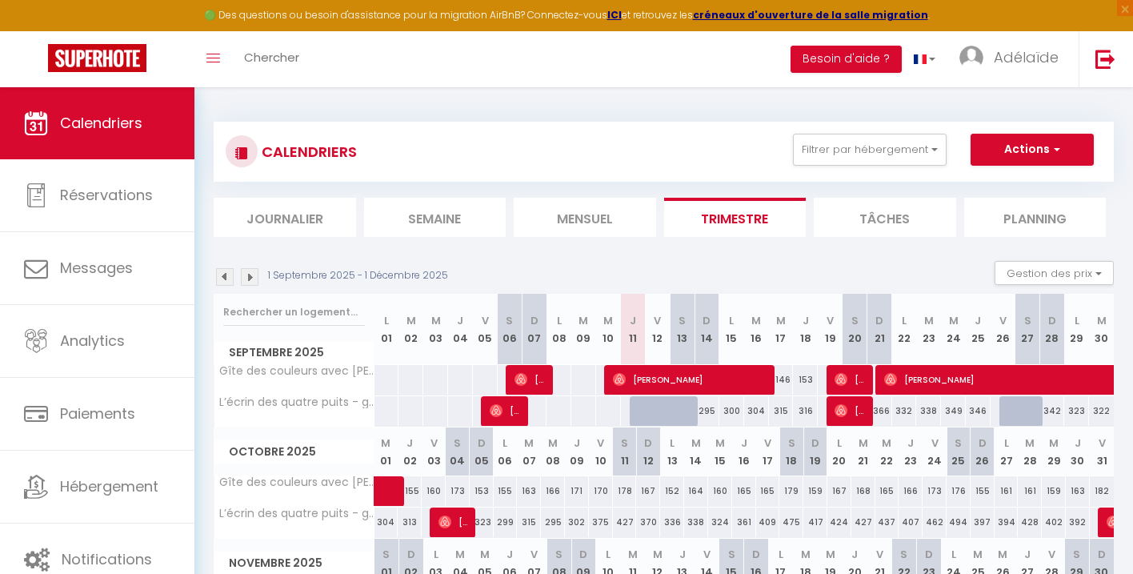
click at [887, 204] on li "Tâches" at bounding box center [885, 217] width 142 height 39
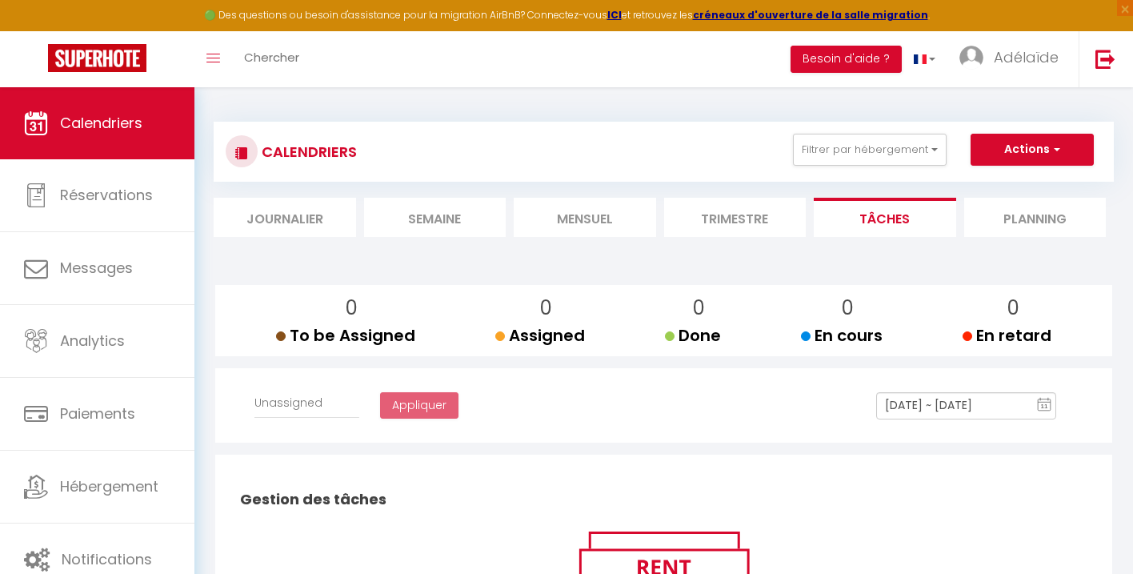
click at [772, 211] on li "Trimestre" at bounding box center [735, 217] width 142 height 39
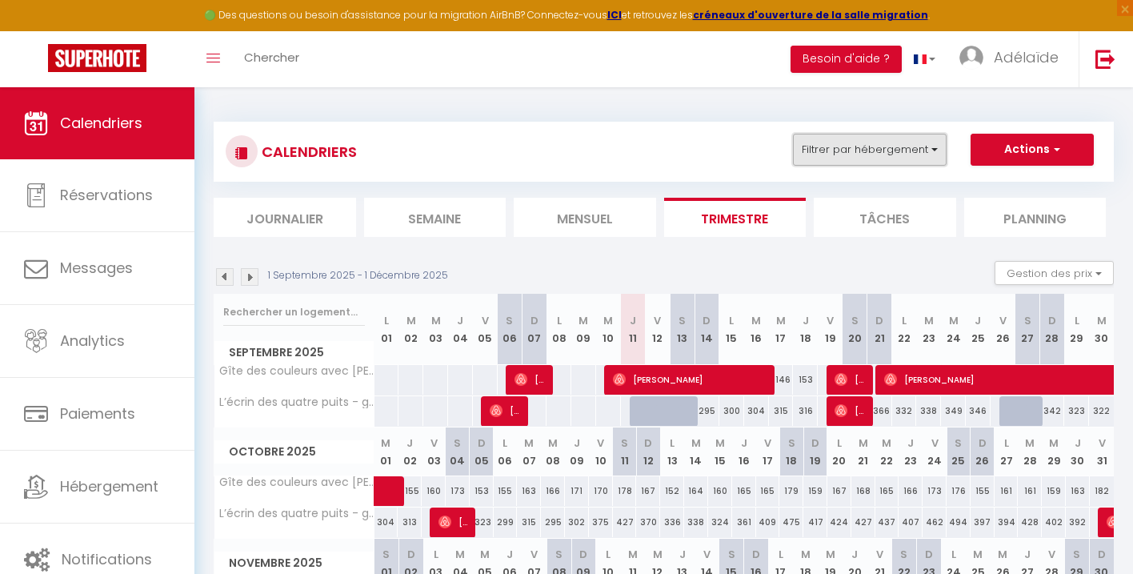
click at [935, 152] on button "Filtrer par hébergement" at bounding box center [870, 150] width 154 height 32
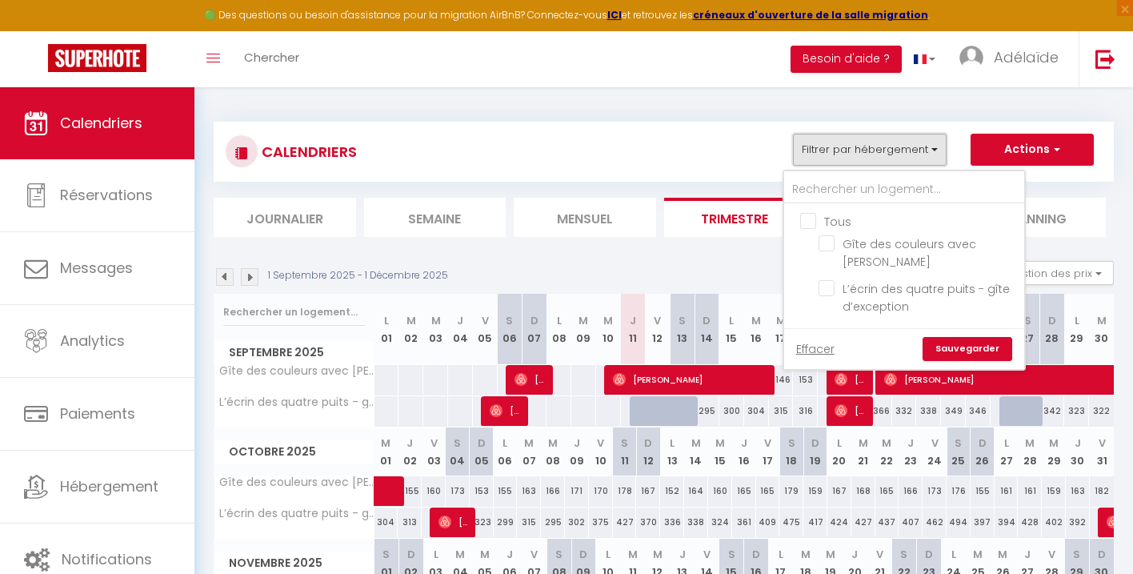
click at [935, 152] on button "Filtrer par hébergement" at bounding box center [870, 150] width 154 height 32
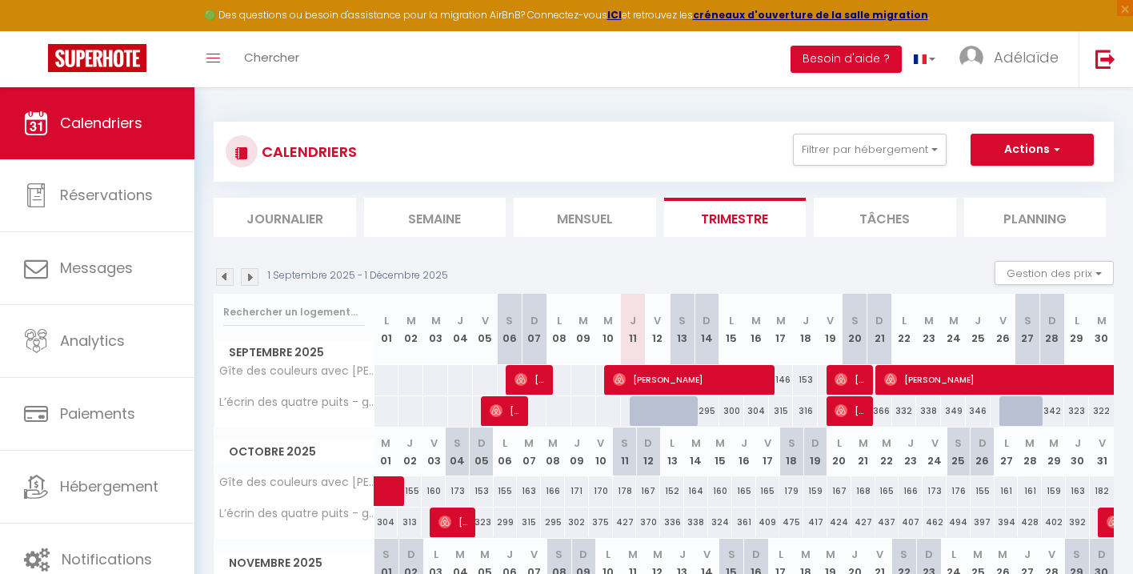
click at [602, 223] on li "Mensuel" at bounding box center [585, 217] width 142 height 39
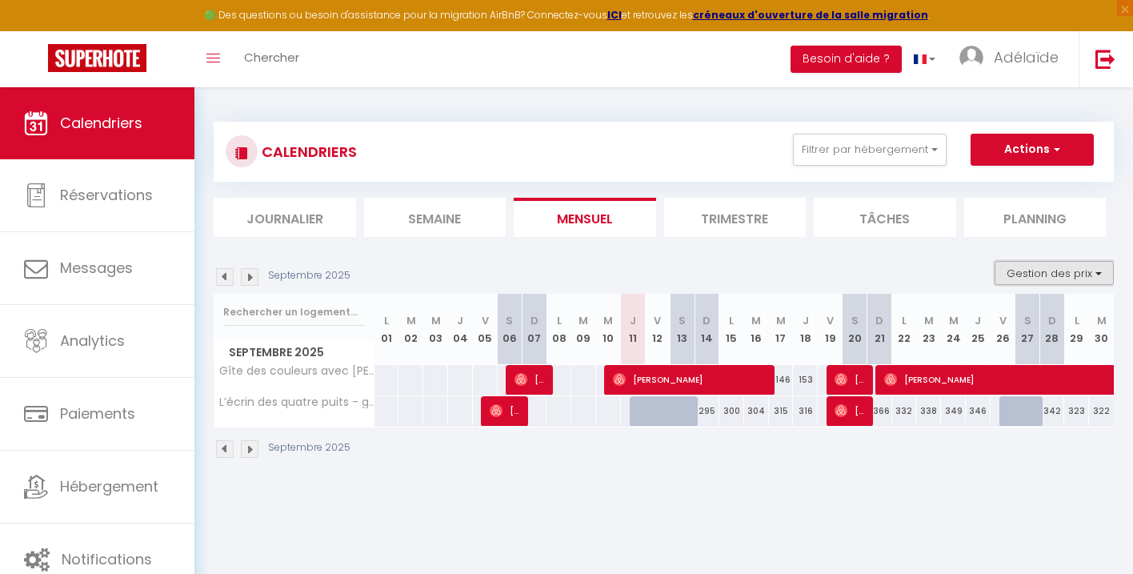
click at [1030, 283] on button "Gestion des prix" at bounding box center [1054, 273] width 119 height 24
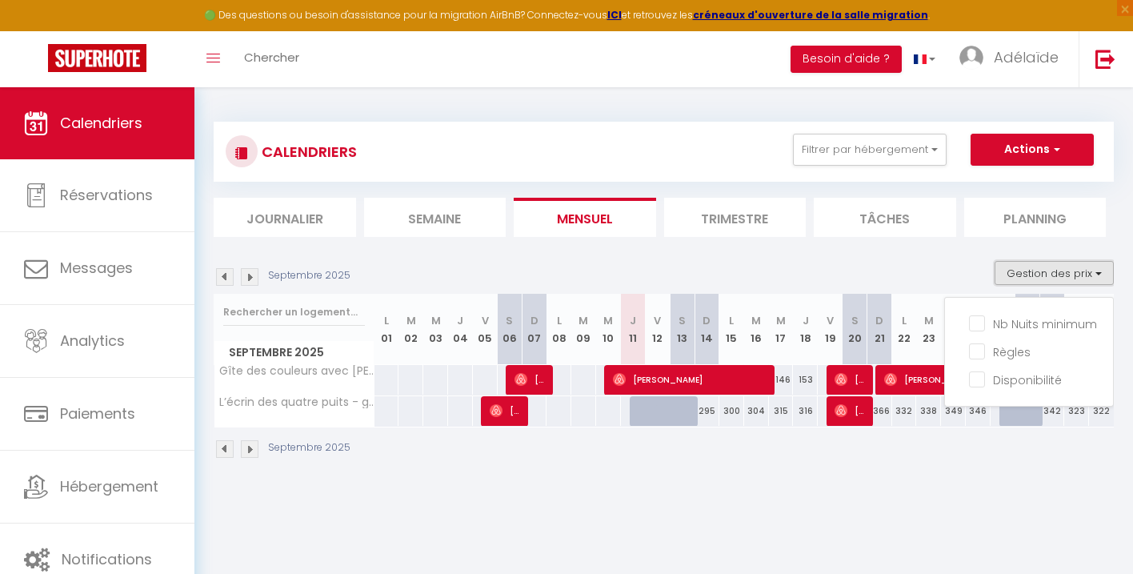
click at [1030, 283] on button "Gestion des prix" at bounding box center [1054, 273] width 119 height 24
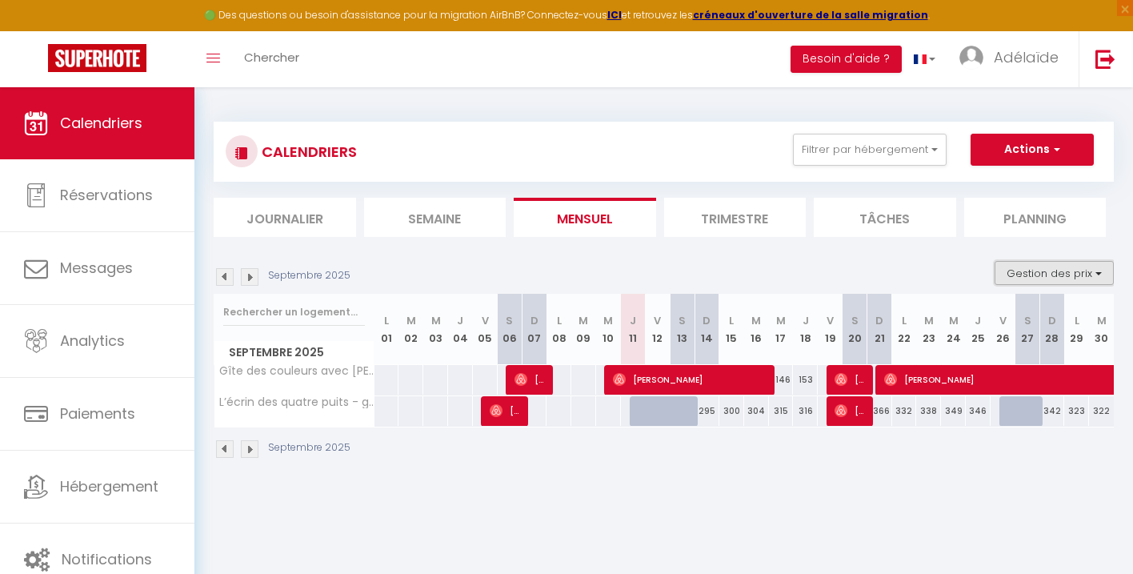
click at [1028, 277] on button "Gestion des prix" at bounding box center [1054, 273] width 119 height 24
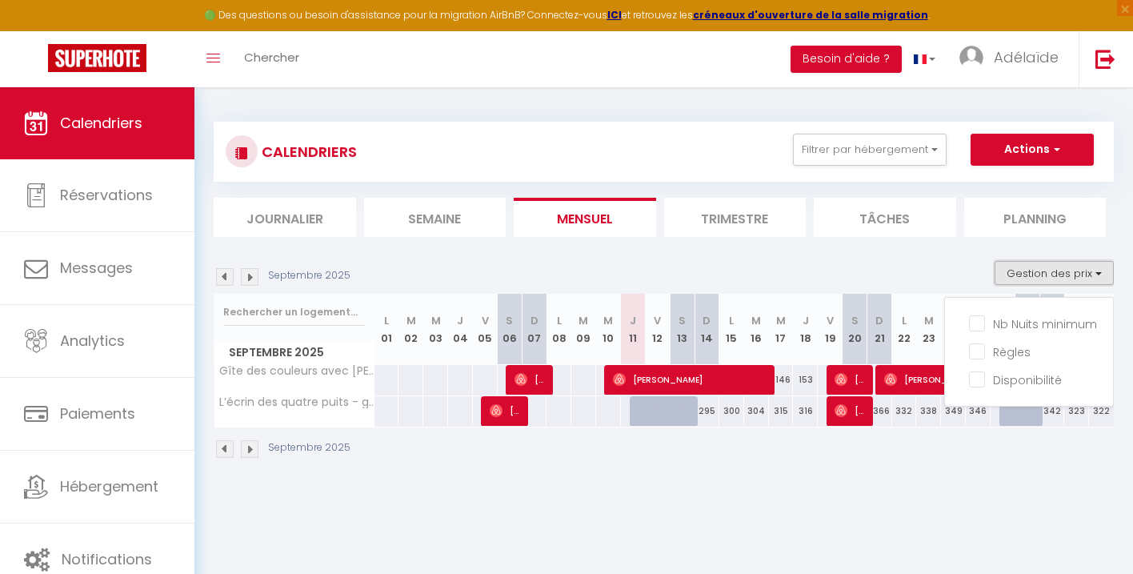
click at [1028, 276] on button "Gestion des prix" at bounding box center [1054, 273] width 119 height 24
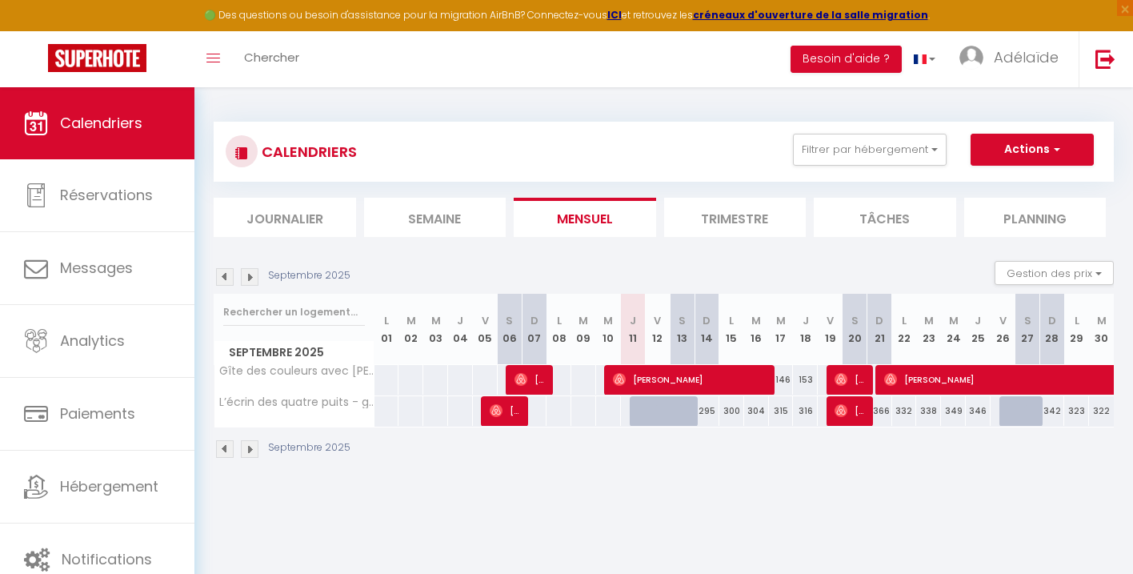
click at [806, 381] on div "153" at bounding box center [805, 380] width 25 height 30
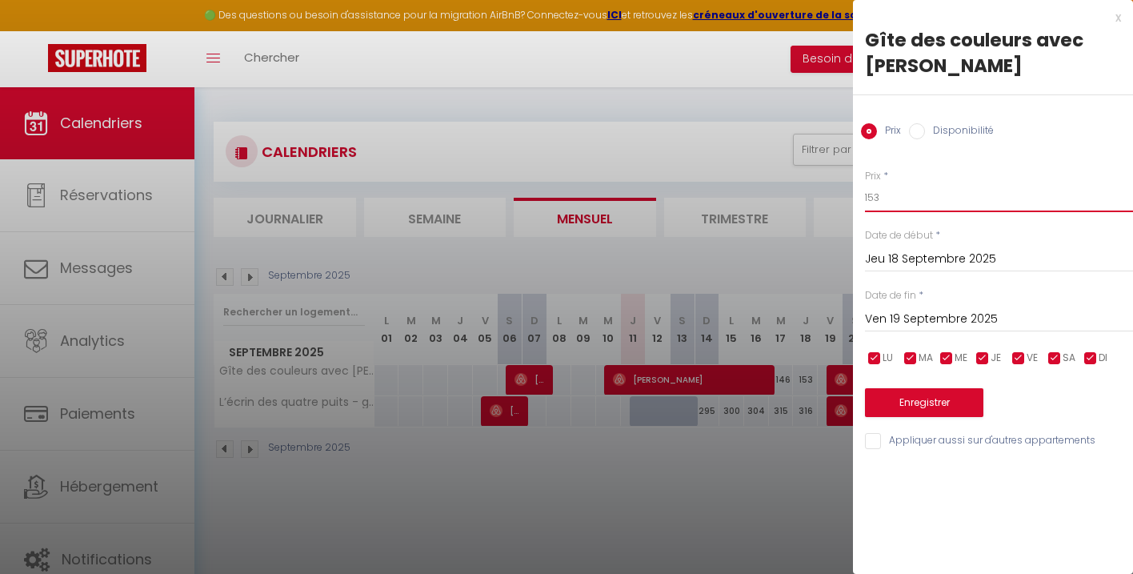
drag, startPoint x: 889, startPoint y: 201, endPoint x: 848, endPoint y: 201, distance: 41.6
click at [848, 201] on body "🟢 Des questions ou besoin d'assistance pour la migration AirBnB? Connectez-vous…" at bounding box center [566, 374] width 1133 height 574
click at [999, 261] on input "Jeu 18 Septembre 2025" at bounding box center [999, 259] width 268 height 21
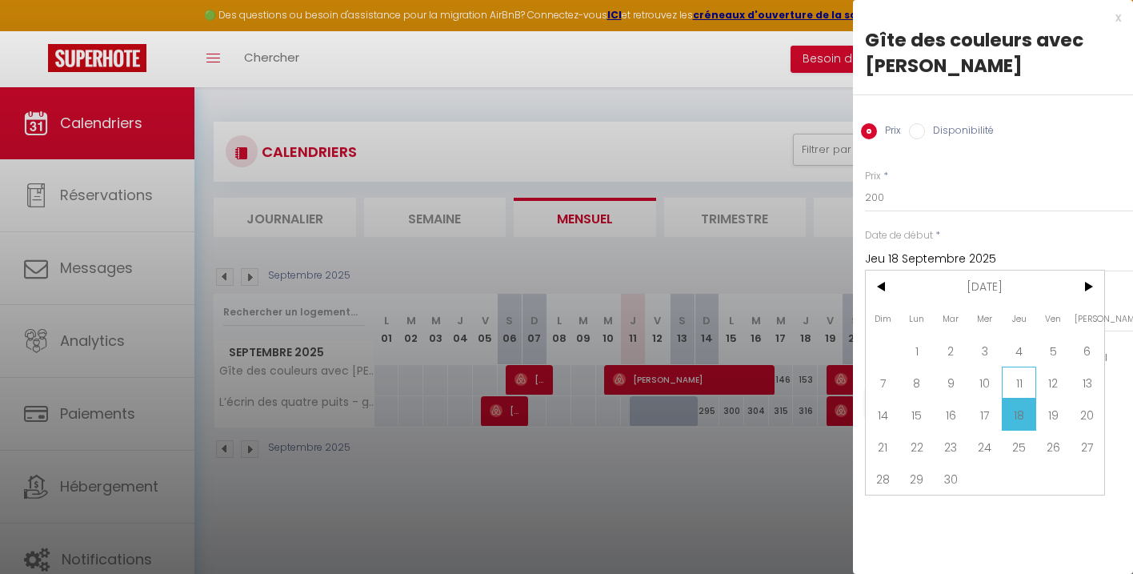
click at [1015, 384] on span "11" at bounding box center [1019, 383] width 34 height 32
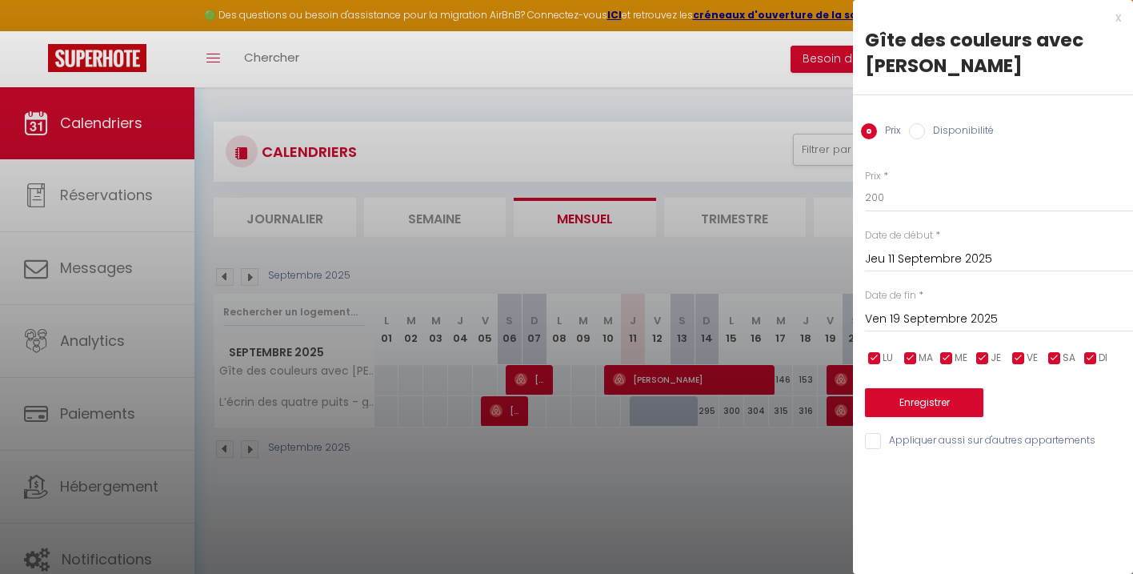
click at [912, 315] on input "Ven 19 Septembre 2025" at bounding box center [999, 319] width 268 height 21
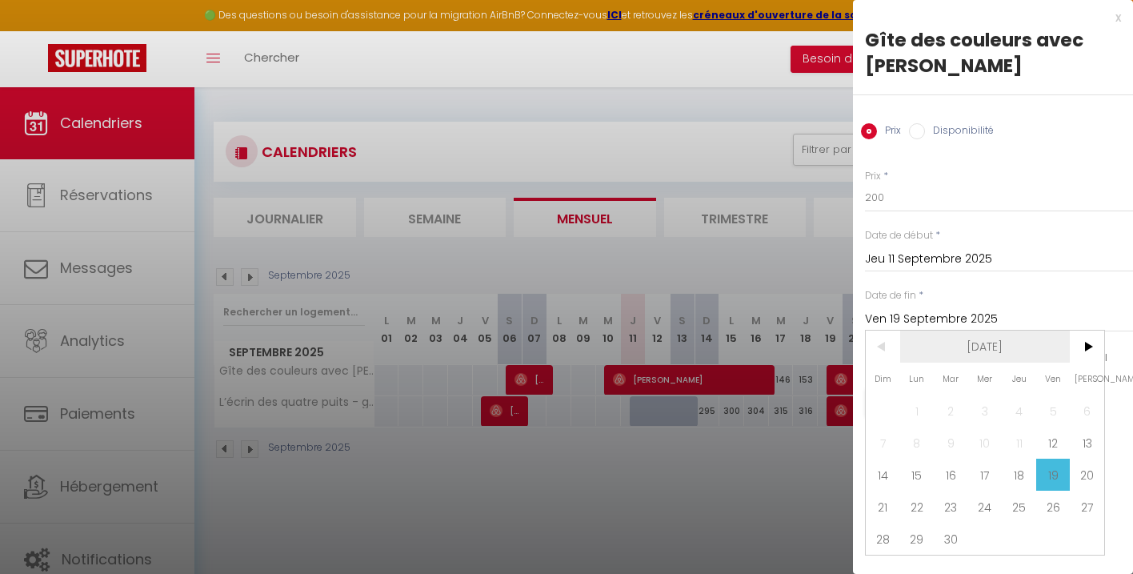
click at [1009, 350] on span "[DATE]" at bounding box center [985, 347] width 170 height 32
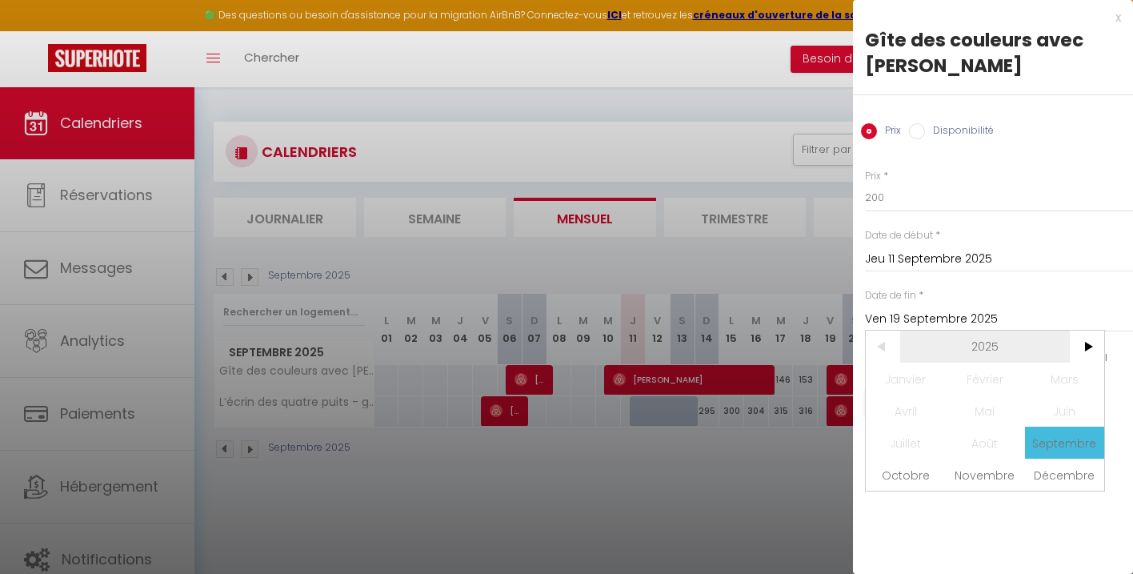
click at [995, 344] on span "2025" at bounding box center [985, 347] width 170 height 32
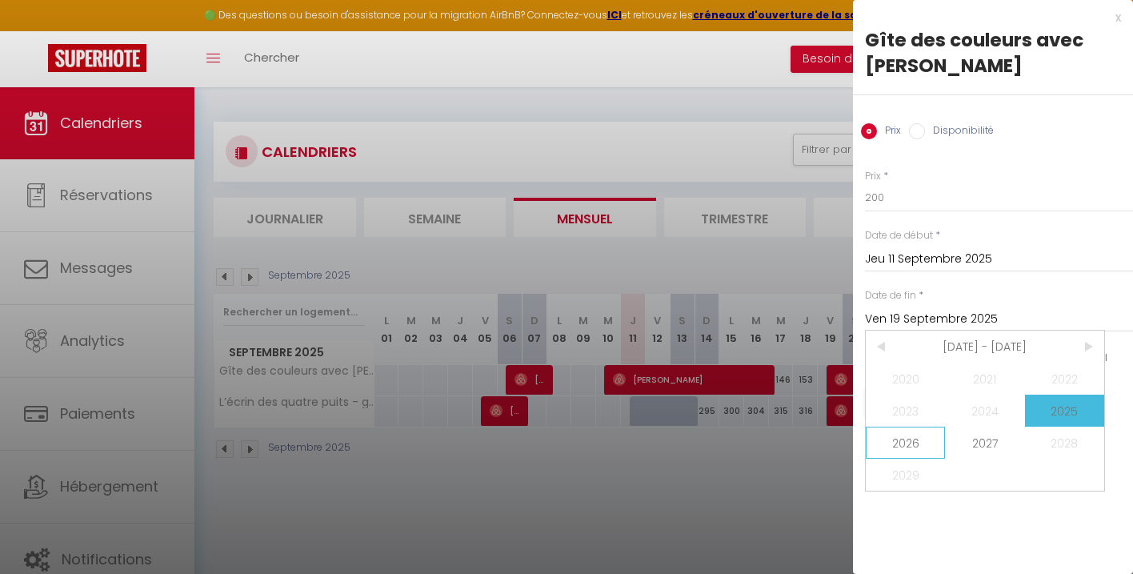
click at [908, 431] on span "2026" at bounding box center [905, 443] width 79 height 32
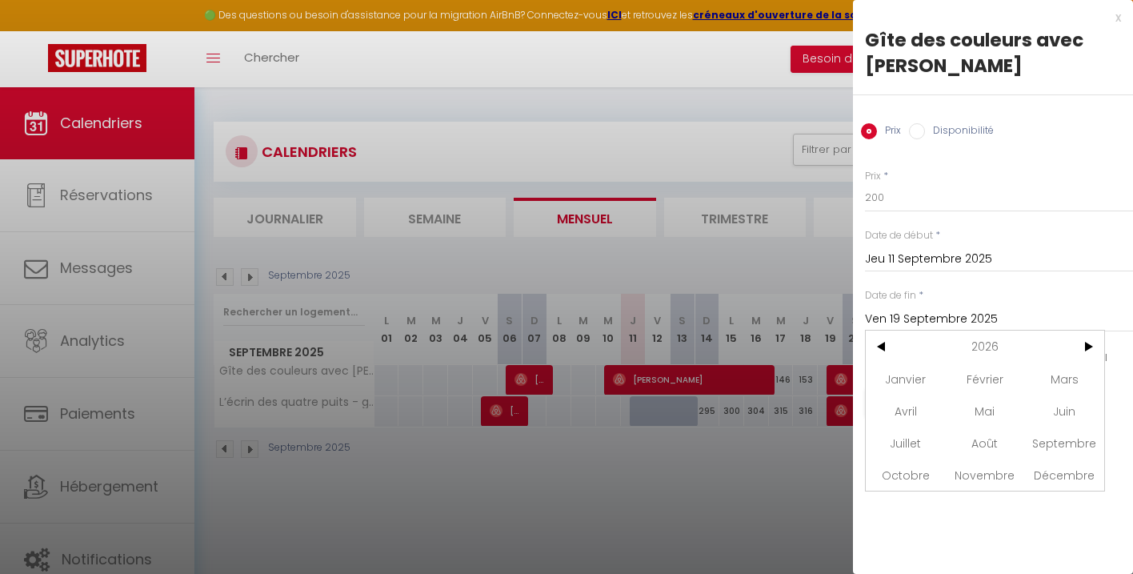
click at [1006, 519] on div "x Gîte des couleurs avec jacuzzi Prix Disponibilité Prix * 200 Statut * Disponi…" at bounding box center [993, 287] width 280 height 574
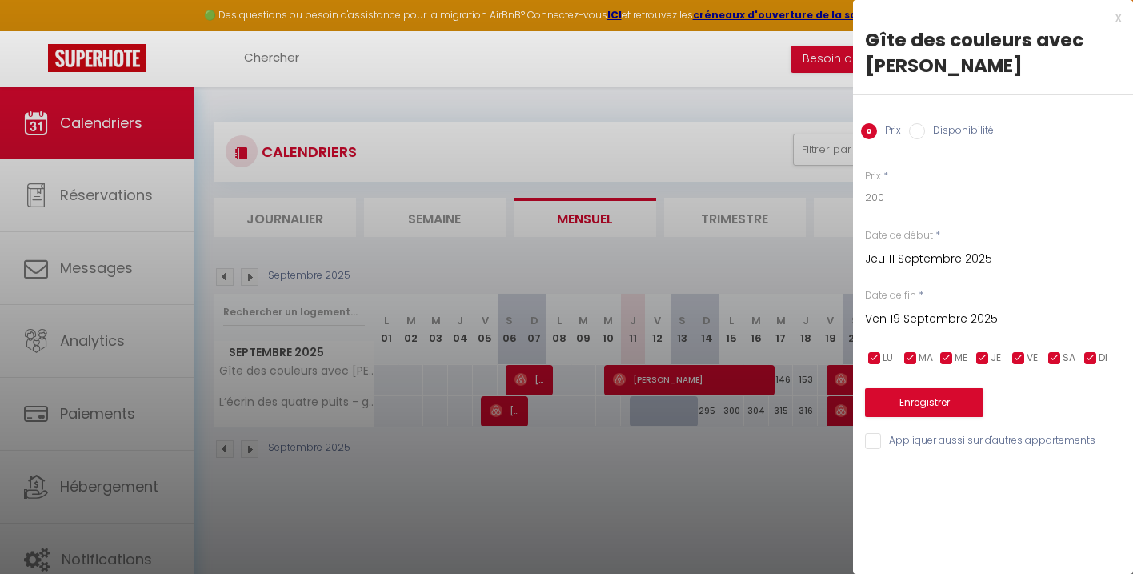
click at [997, 324] on input "Ven 19 Septembre 2025" at bounding box center [999, 319] width 268 height 21
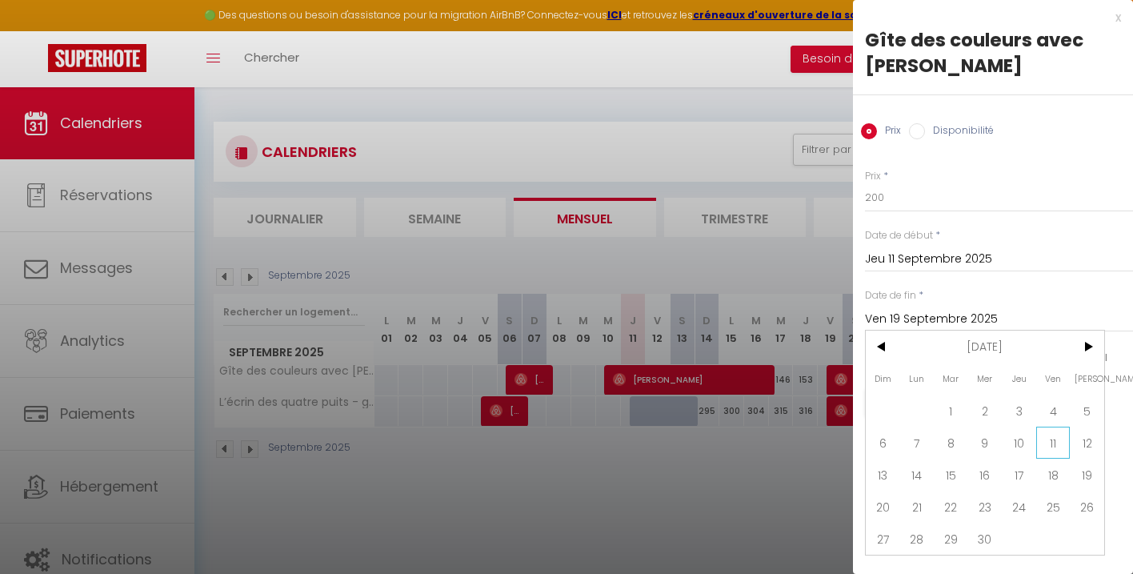
click at [1047, 447] on span "11" at bounding box center [1054, 443] width 34 height 32
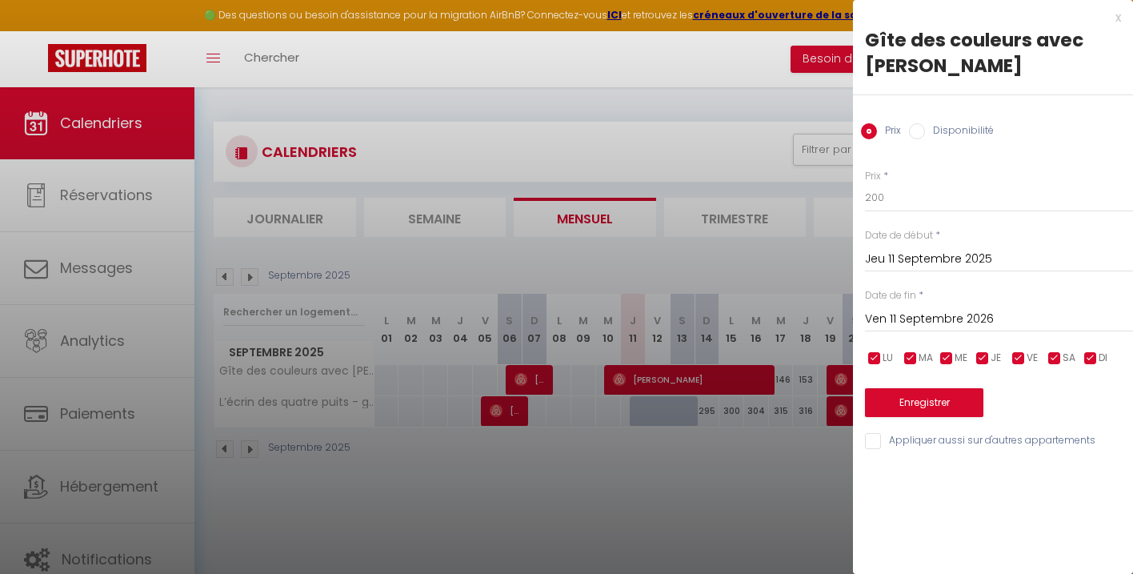
click at [871, 443] on input "Appliquer aussi sur d'autres appartements" at bounding box center [999, 441] width 268 height 16
click at [944, 413] on button "Enregistrer" at bounding box center [924, 402] width 118 height 29
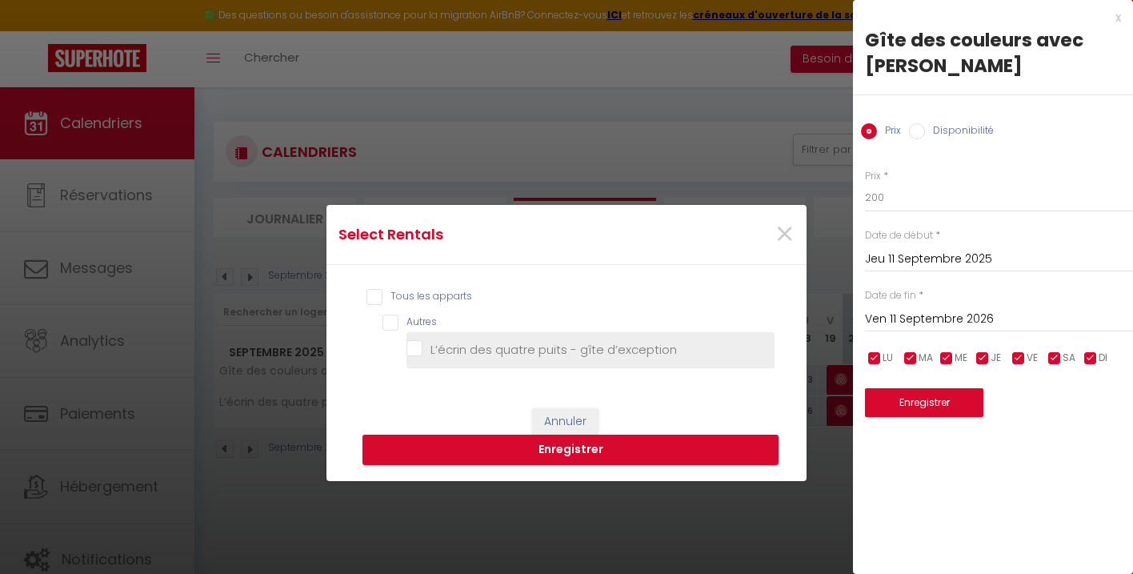
click at [419, 351] on d’exception "L’écrin des quatre puits - gîte d’exception" at bounding box center [591, 350] width 368 height 16
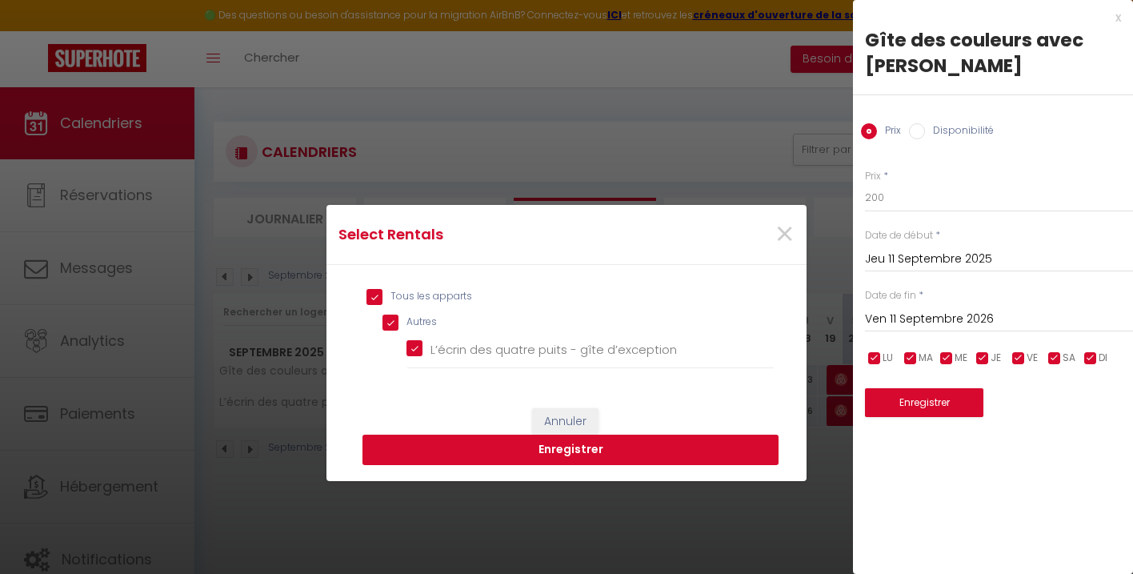
click at [578, 460] on button "Enregistrer" at bounding box center [571, 450] width 416 height 30
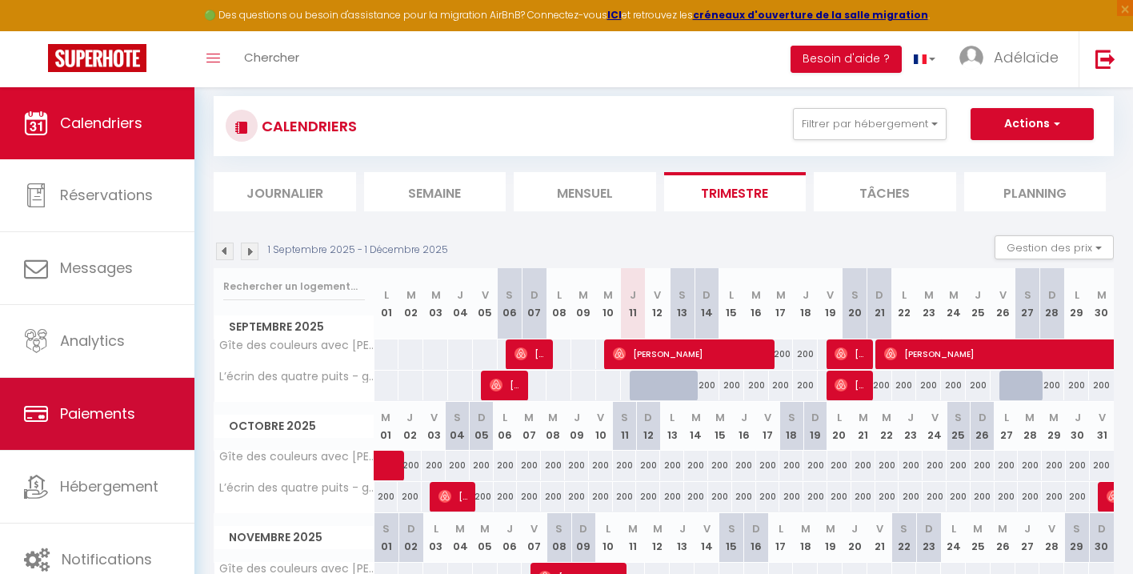
scroll to position [23, 0]
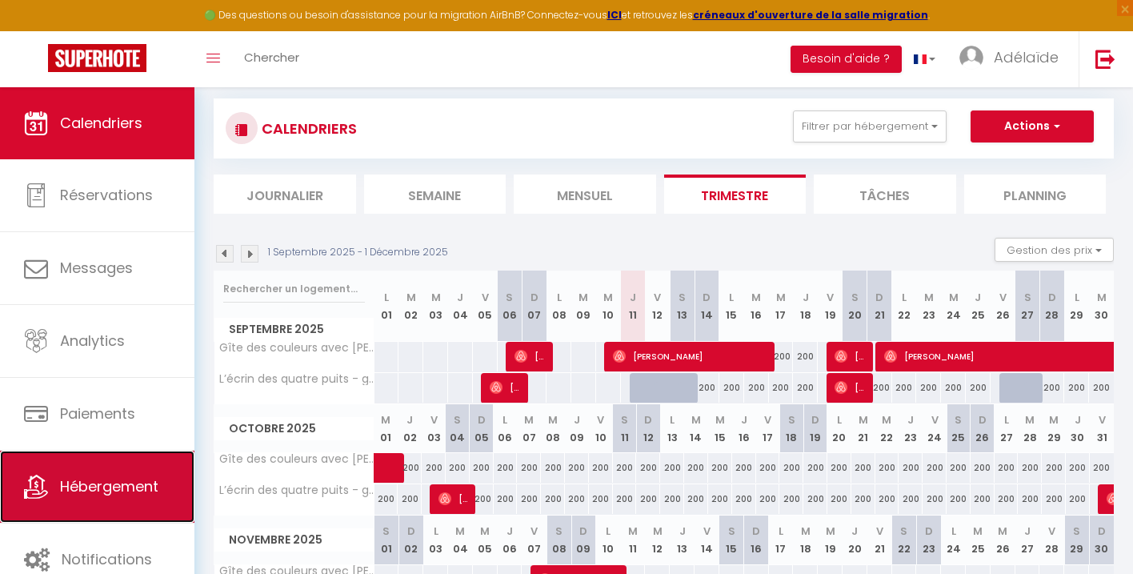
click at [142, 475] on link "Hébergement" at bounding box center [97, 487] width 194 height 72
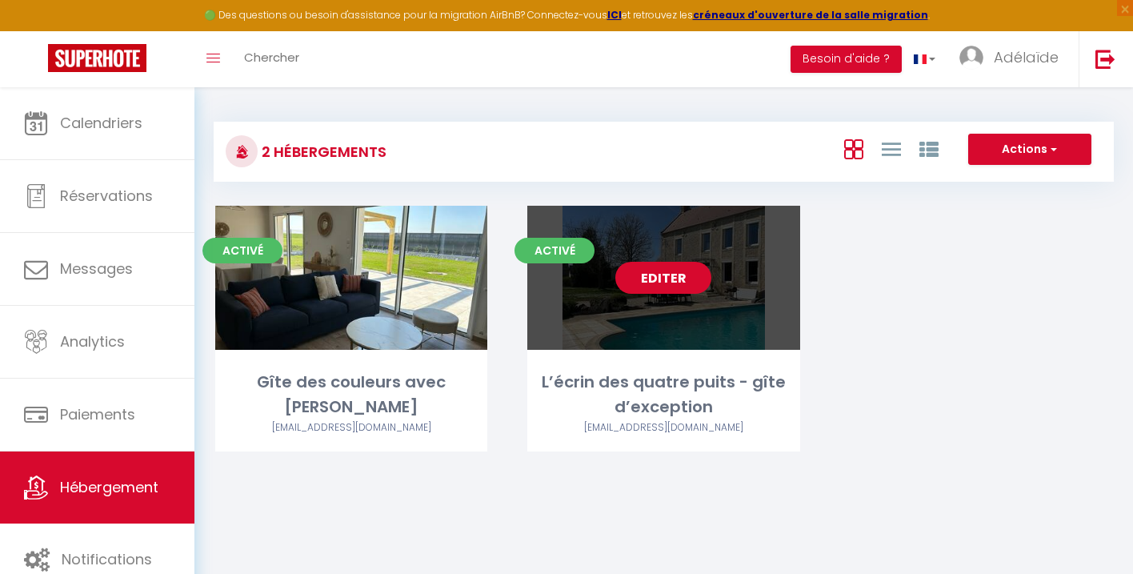
click at [675, 317] on div "Editer" at bounding box center [663, 278] width 272 height 144
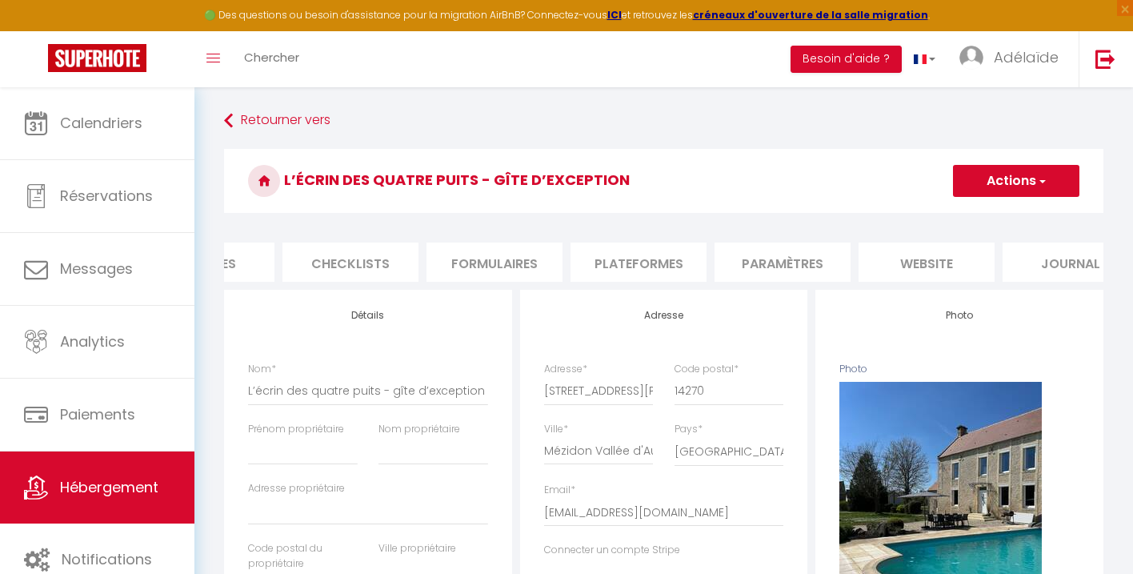
scroll to position [0, 561]
click at [892, 261] on li "website" at bounding box center [884, 262] width 136 height 39
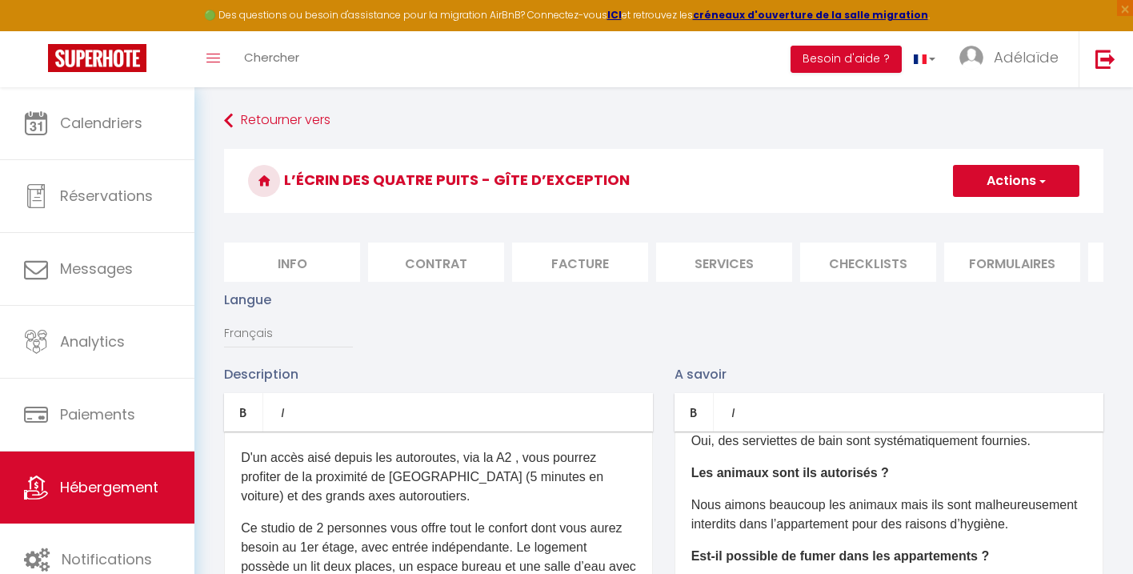
click at [711, 259] on li "Services" at bounding box center [724, 262] width 136 height 39
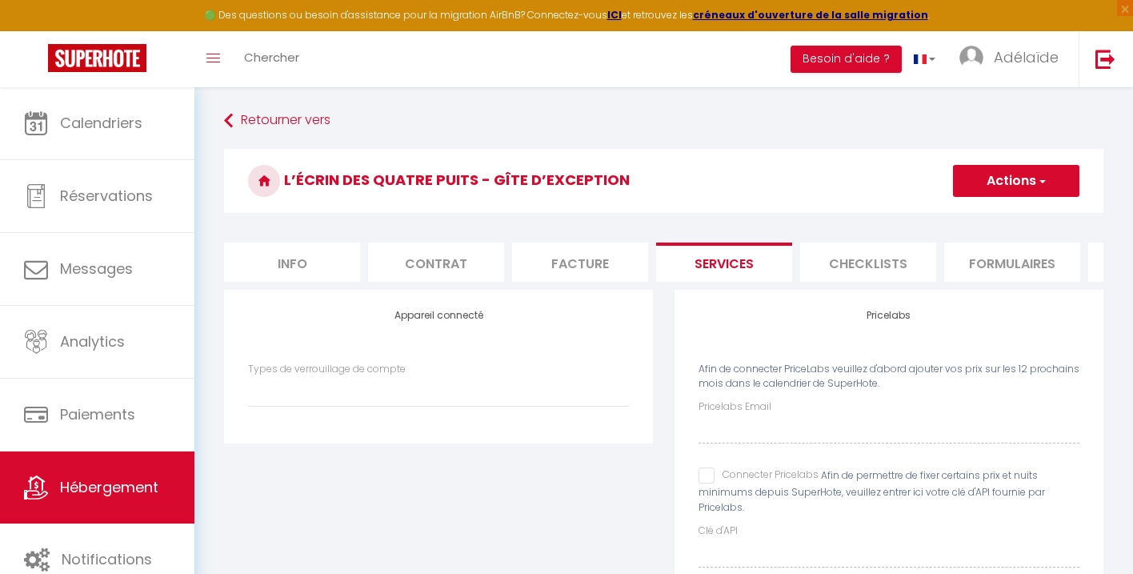
scroll to position [87, 0]
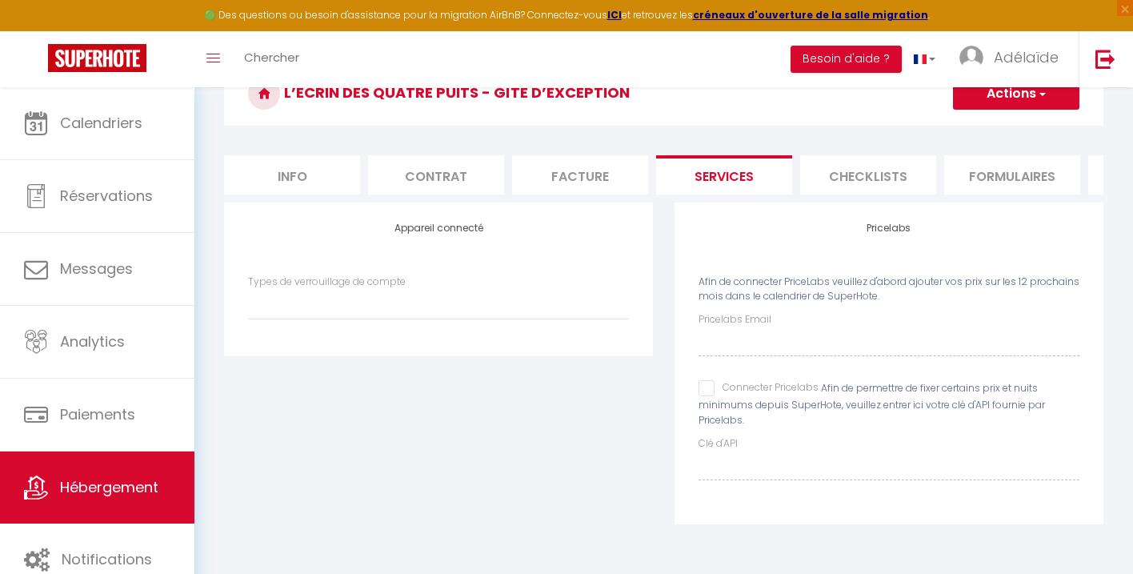
click at [704, 385] on input "Connecter Pricelabs" at bounding box center [759, 388] width 120 height 16
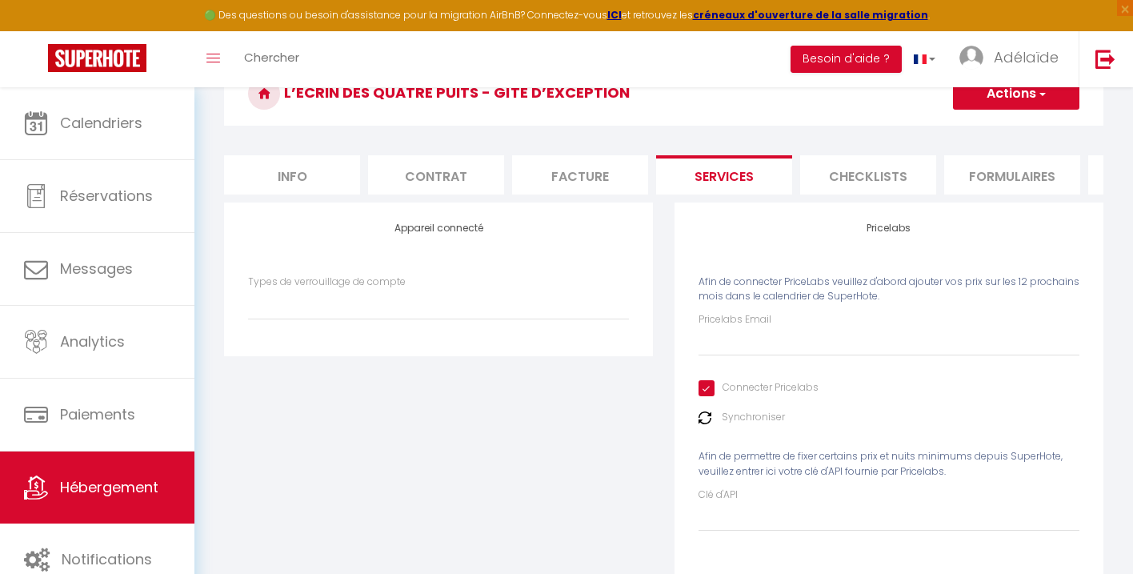
click at [764, 413] on label "Synchroniser" at bounding box center [753, 417] width 63 height 15
click at [765, 418] on label "Synchroniser" at bounding box center [753, 417] width 63 height 15
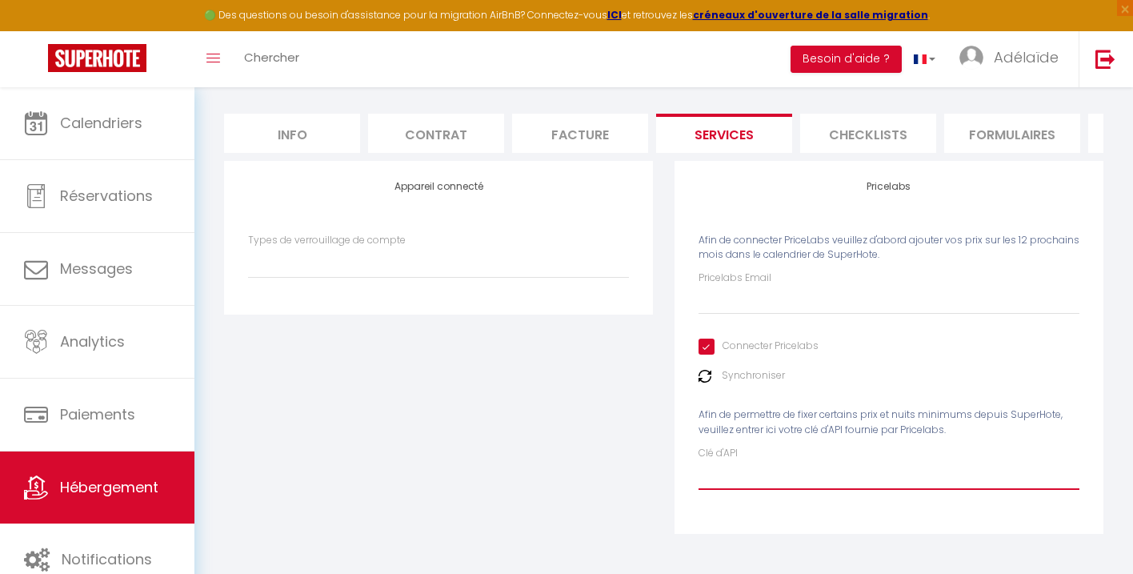
click at [766, 474] on input "Clé d'API" at bounding box center [889, 475] width 381 height 29
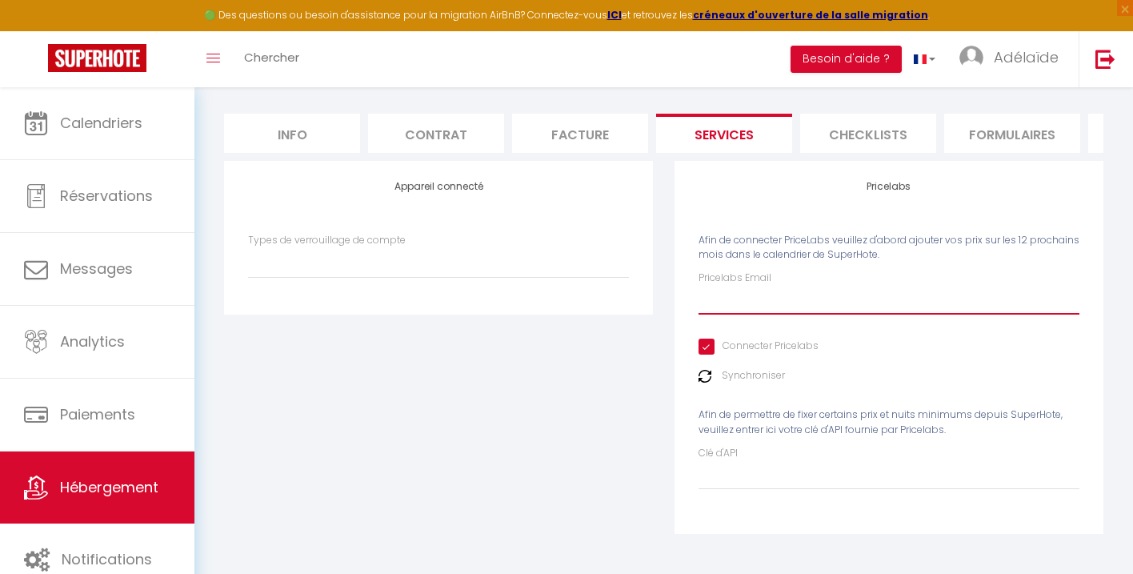
click at [796, 307] on input "Pricelabs Email" at bounding box center [889, 300] width 381 height 29
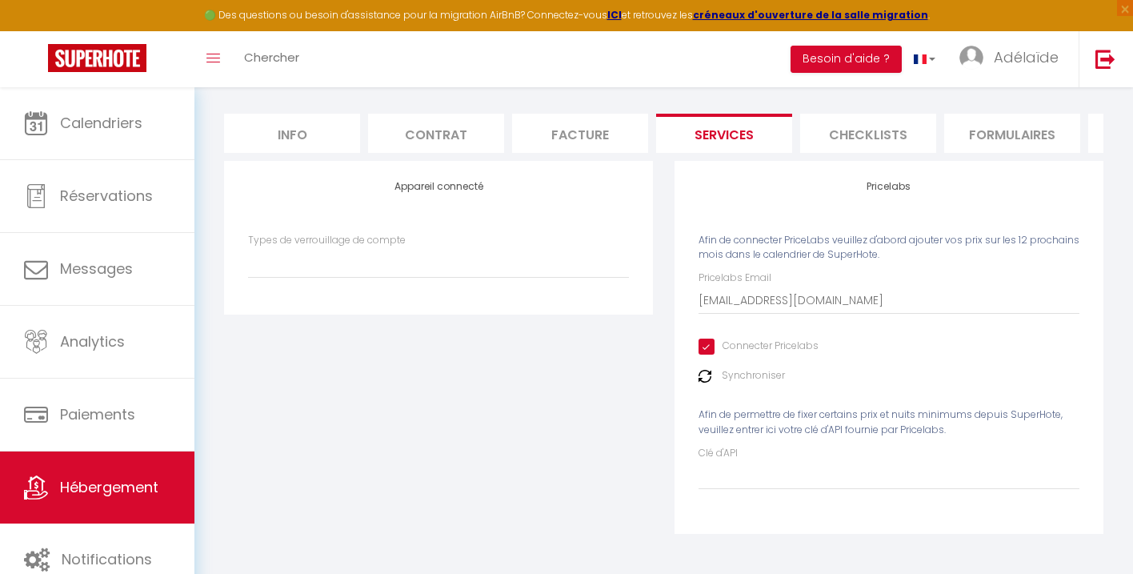
click at [874, 342] on div "Pricelabs Email contact@ecrindesquatrepuits.fr Connecter Pricelabs Synchroniser…" at bounding box center [889, 380] width 381 height 219
click at [745, 376] on label "Synchroniser" at bounding box center [753, 375] width 63 height 15
click at [716, 483] on input "Clé d'API" at bounding box center [889, 475] width 381 height 29
drag, startPoint x: 922, startPoint y: 413, endPoint x: 951, endPoint y: 430, distance: 33.4
click at [951, 430] on div "Pricelabs Email contact@ecrindesquatrepuits.fr Connecter Pricelabs Synchroniser…" at bounding box center [889, 380] width 381 height 219
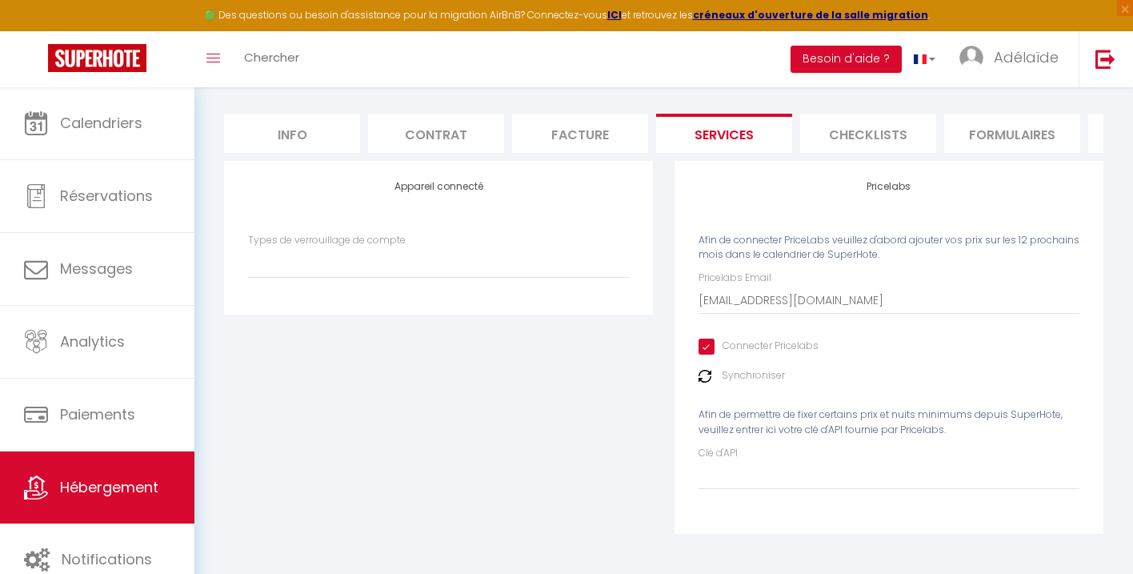
click at [951, 430] on div "Pricelabs Email contact@ecrindesquatrepuits.fr Connecter Pricelabs Synchroniser…" at bounding box center [889, 380] width 381 height 219
click at [934, 475] on input "Clé d'API" at bounding box center [889, 475] width 381 height 29
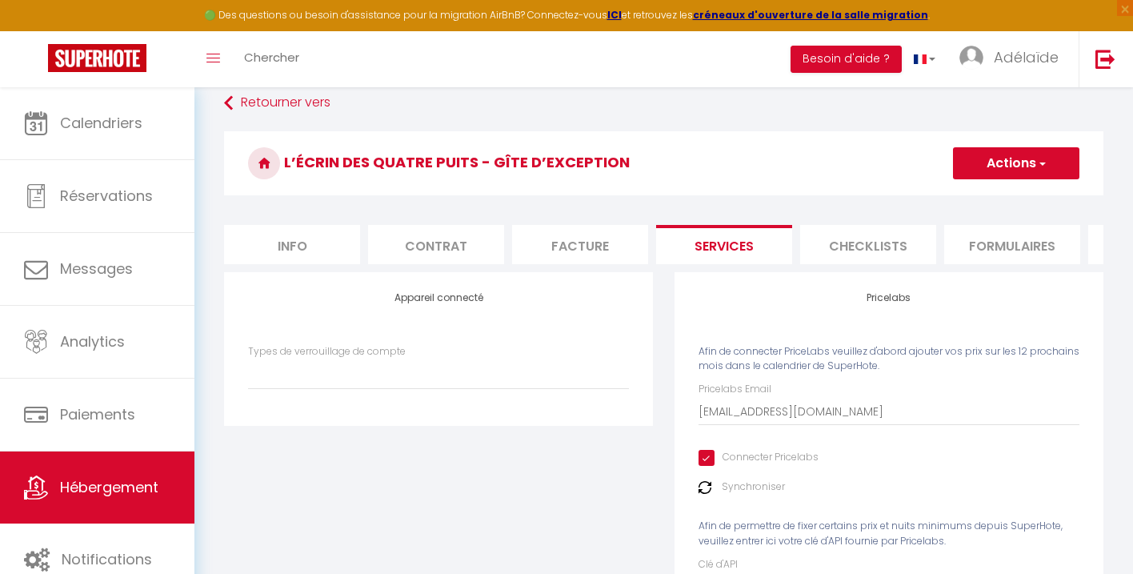
scroll to position [26, 0]
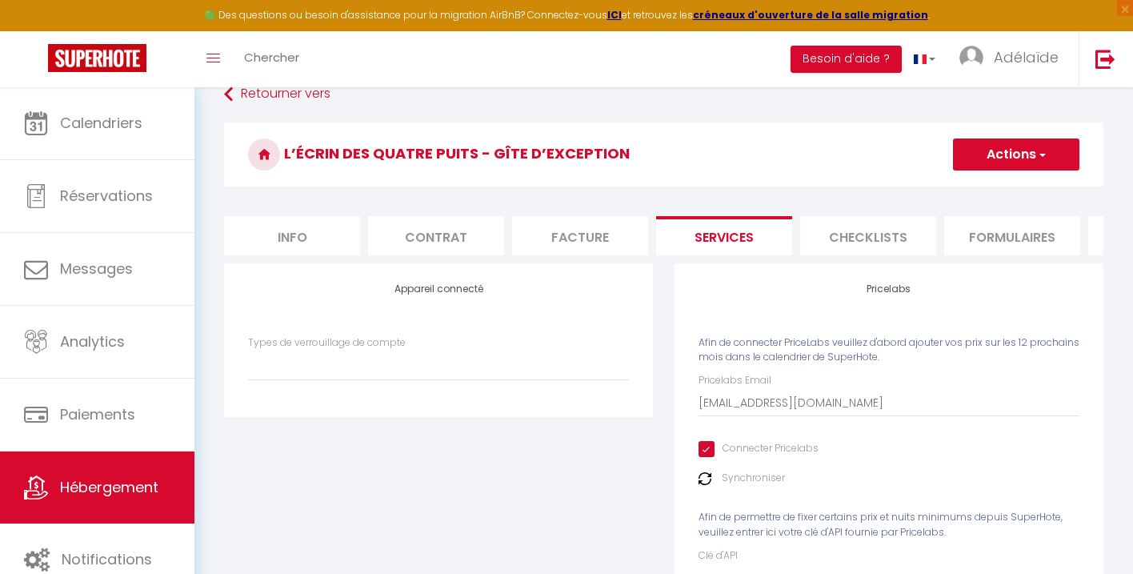
click at [1046, 154] on button "Actions" at bounding box center [1016, 154] width 126 height 32
click at [1013, 194] on link "Enregistrer" at bounding box center [1015, 189] width 126 height 21
click at [906, 238] on li "website" at bounding box center [884, 235] width 136 height 39
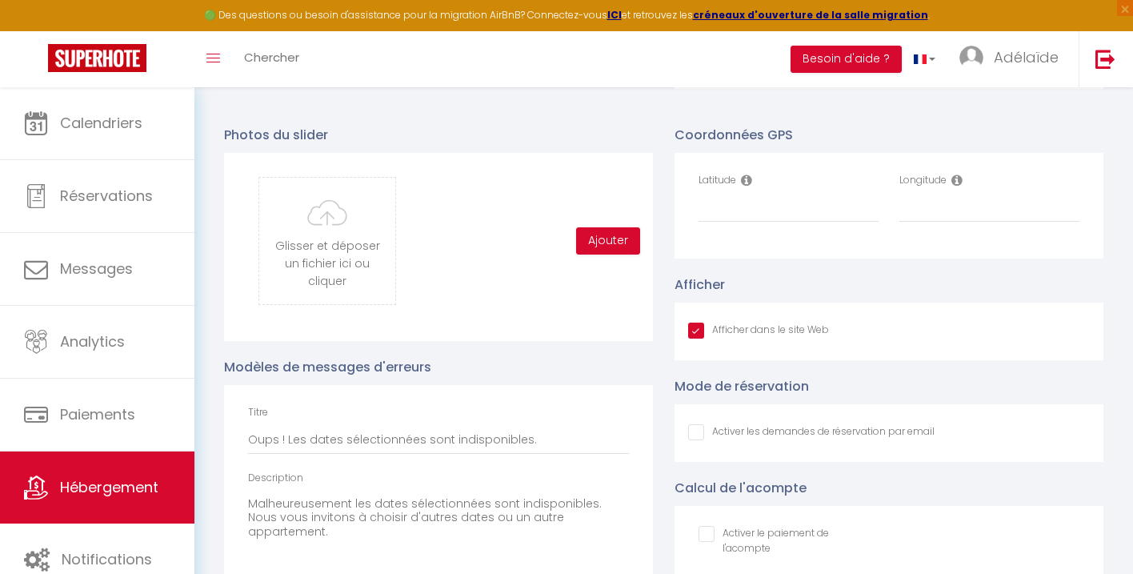
scroll to position [1663, 0]
click at [748, 201] on input "Latitude" at bounding box center [789, 205] width 180 height 29
click at [793, 207] on input "Latitude" at bounding box center [789, 205] width 180 height 29
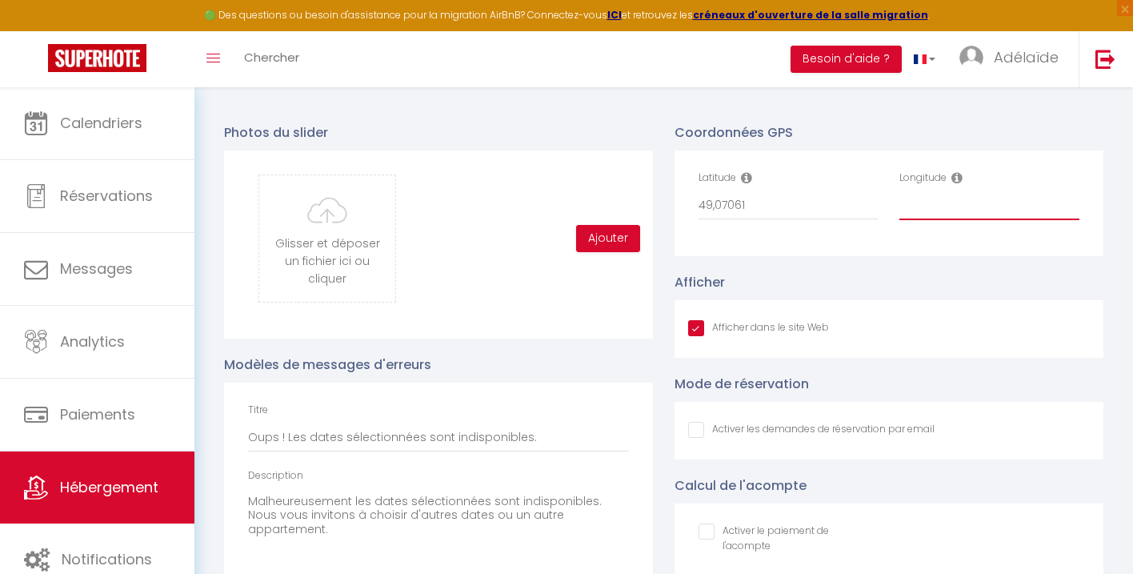
click at [976, 204] on input "Longitude" at bounding box center [990, 205] width 180 height 29
click at [830, 204] on input "49,07061" at bounding box center [789, 205] width 180 height 29
click at [943, 203] on input "Longitude" at bounding box center [990, 205] width 180 height 29
click at [749, 176] on icon at bounding box center [746, 177] width 11 height 13
click at [903, 209] on input "Longitude" at bounding box center [990, 205] width 180 height 29
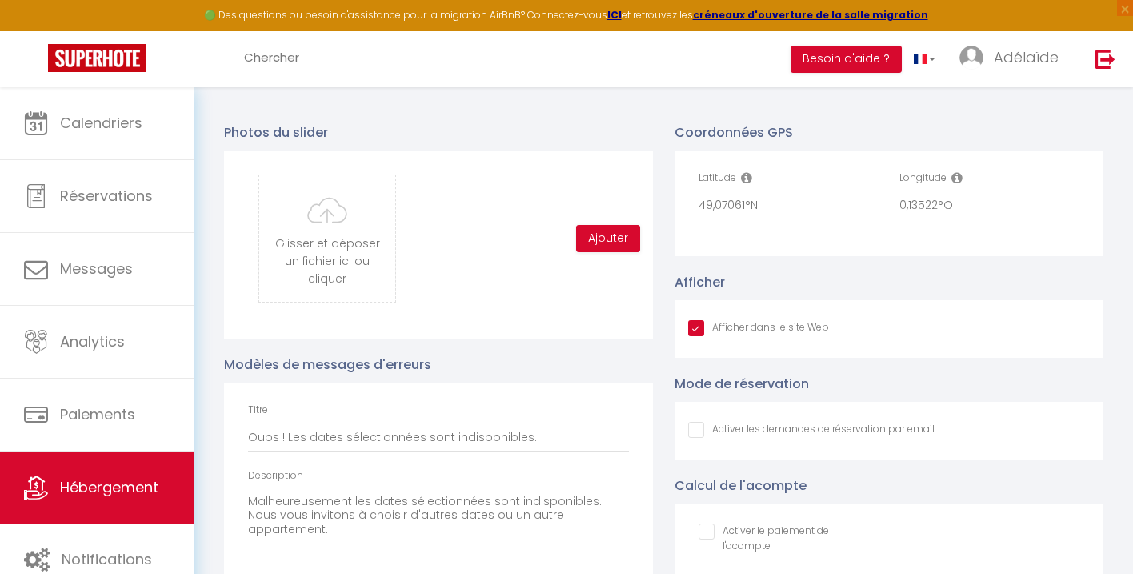
click at [864, 254] on div "Latitude 49,07061°N Longitude 0,13522°O" at bounding box center [889, 203] width 429 height 106
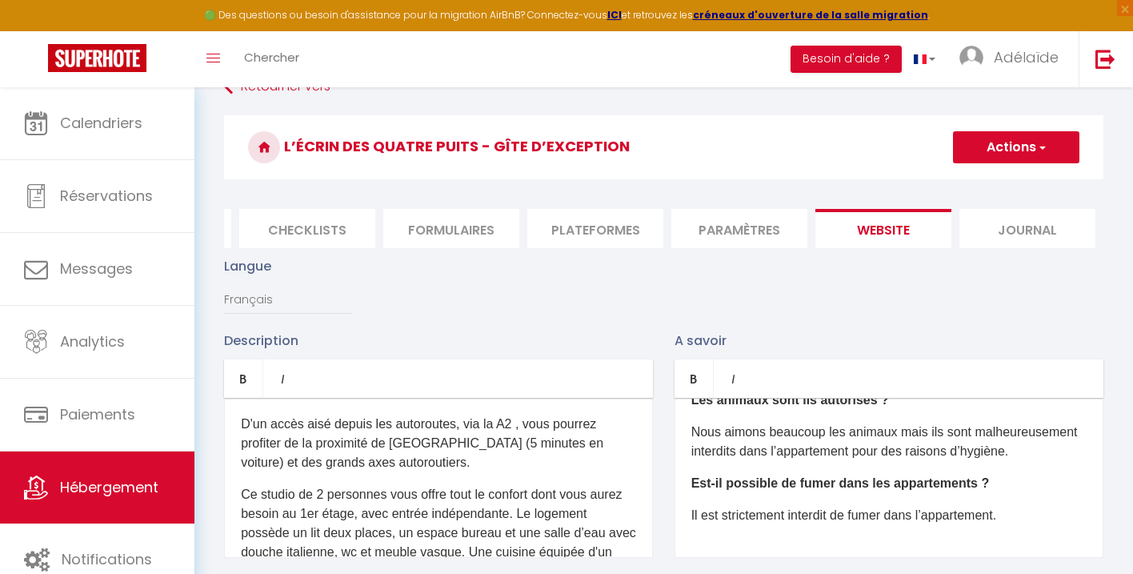
scroll to position [0, 0]
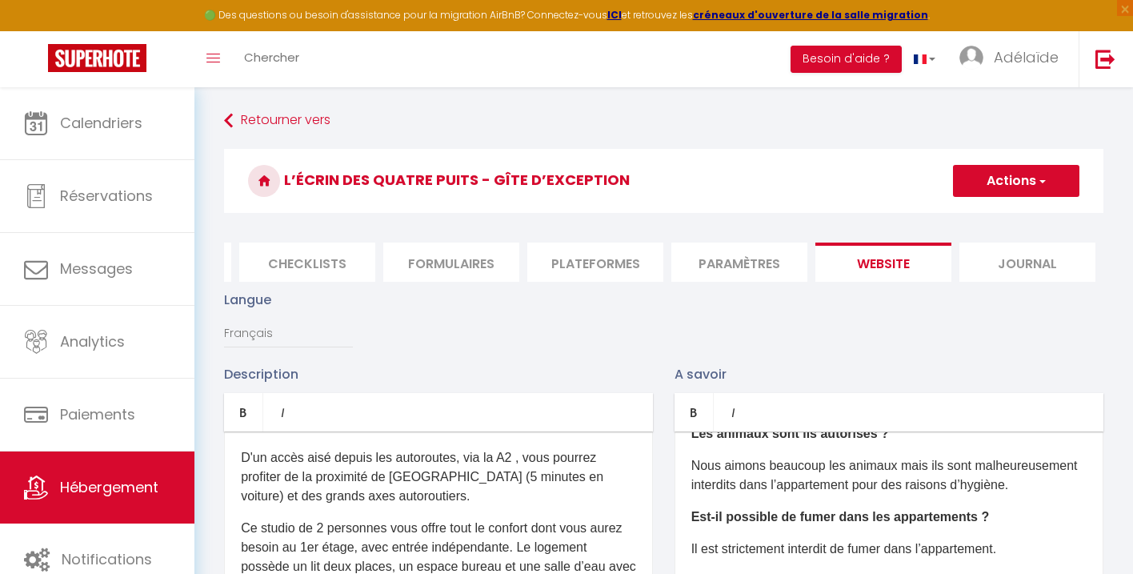
click at [984, 178] on button "Actions" at bounding box center [1016, 181] width 126 height 32
click at [979, 219] on input "Enregistrer" at bounding box center [997, 216] width 59 height 16
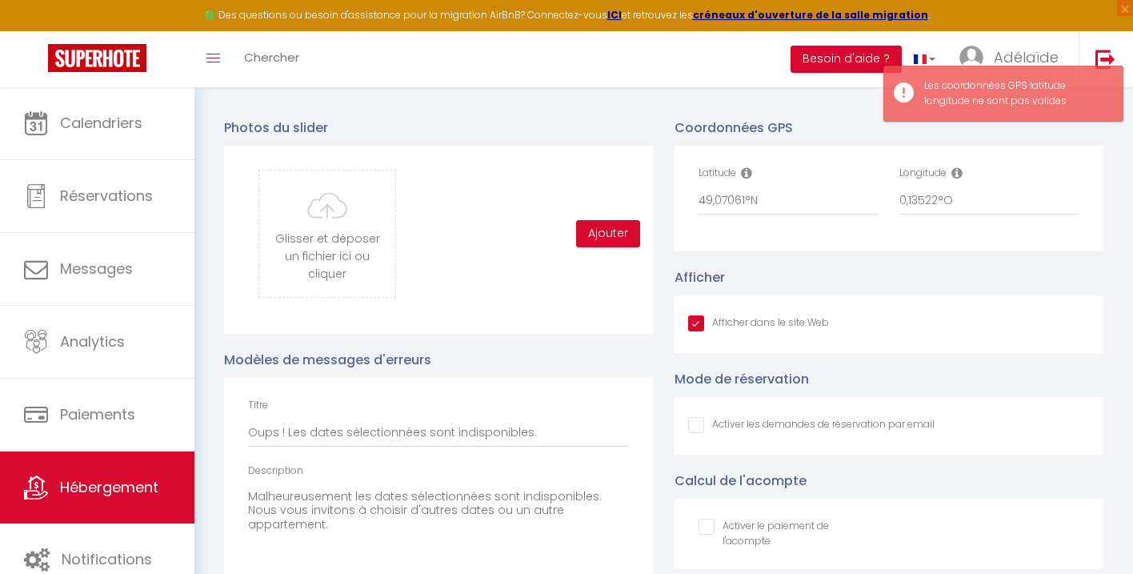
scroll to position [1670, 0]
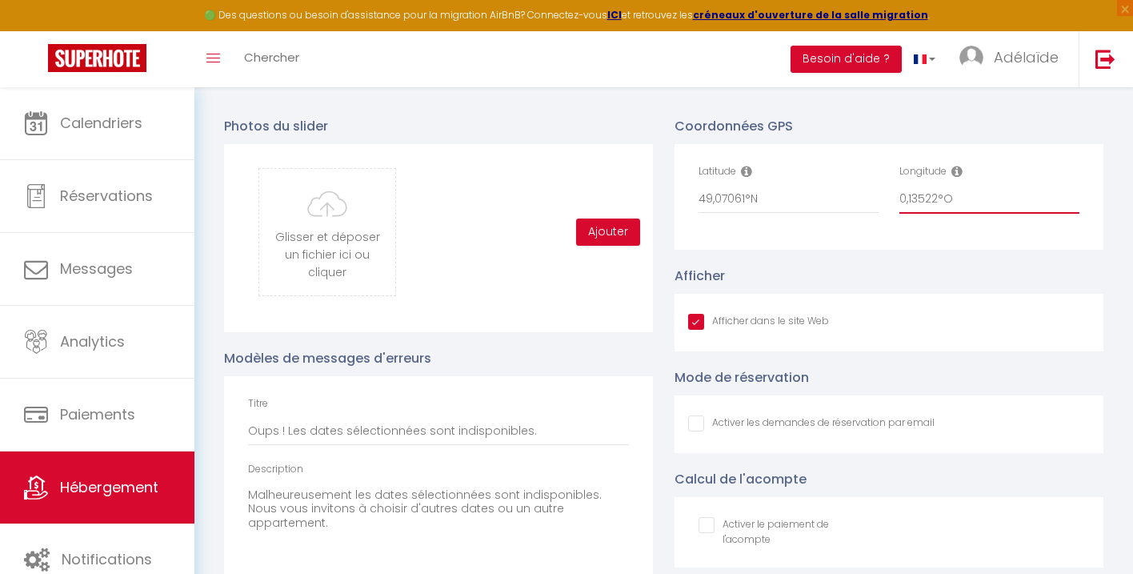
click at [975, 199] on input "0,13522°O" at bounding box center [990, 199] width 180 height 29
click at [957, 173] on icon at bounding box center [957, 171] width 11 height 13
click at [963, 169] on div "Longitude 0,13522°O" at bounding box center [990, 189] width 180 height 50
click at [958, 169] on icon at bounding box center [957, 171] width 11 height 13
click at [960, 170] on icon at bounding box center [957, 171] width 11 height 13
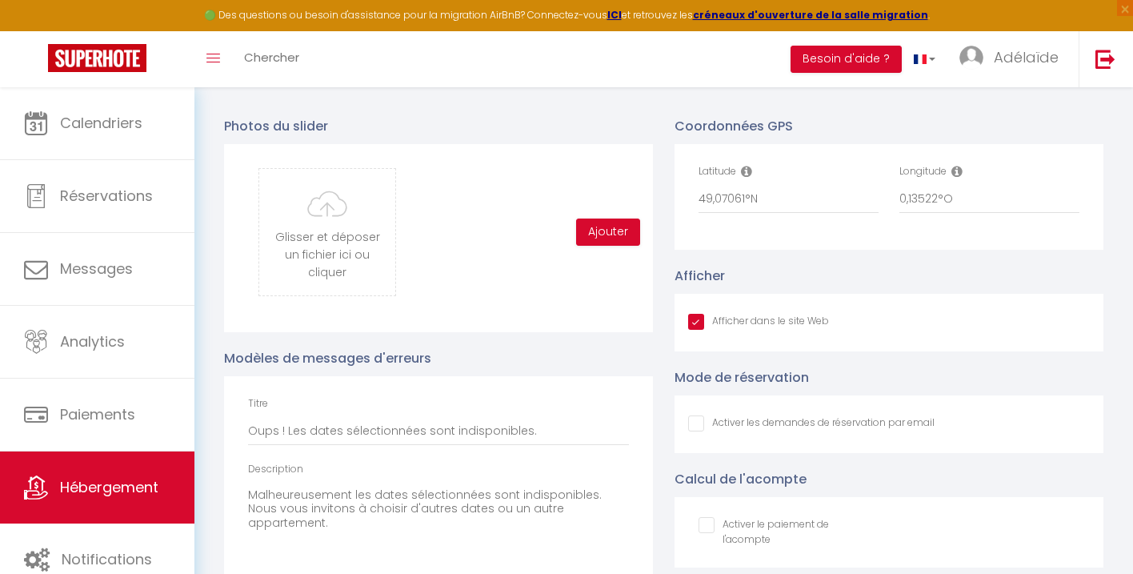
click at [960, 170] on icon at bounding box center [957, 171] width 11 height 13
click at [918, 198] on input "0,13522°O" at bounding box center [990, 199] width 180 height 29
click at [931, 198] on input "0,13522°O" at bounding box center [990, 199] width 180 height 29
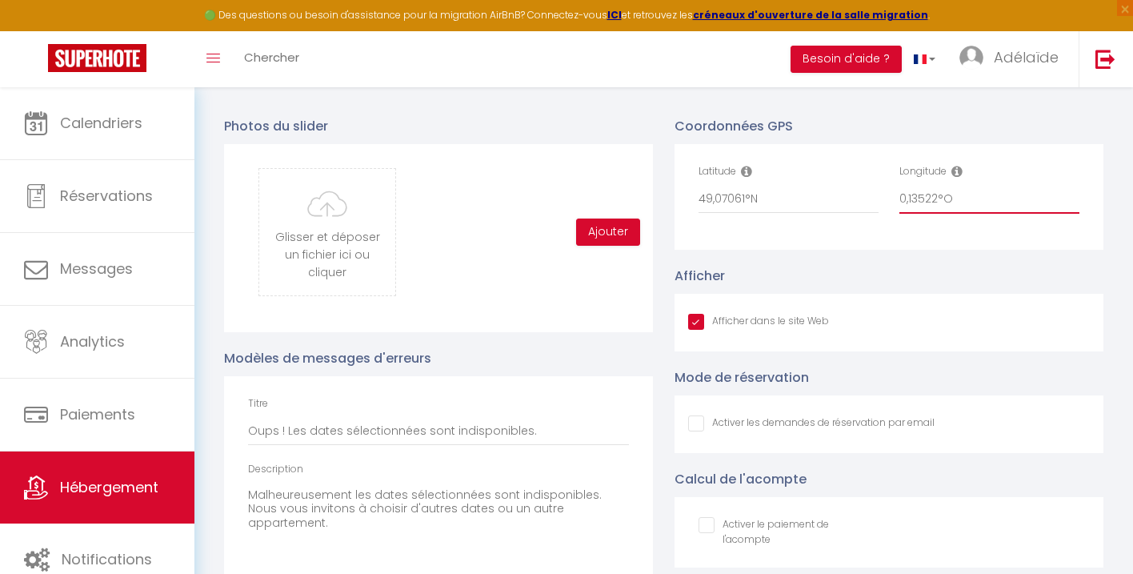
click at [942, 197] on input "0,13522°O" at bounding box center [990, 199] width 180 height 29
click at [956, 197] on input "0,13522°O" at bounding box center [990, 199] width 180 height 29
click at [791, 202] on input "49,07061°N" at bounding box center [789, 199] width 180 height 29
click at [715, 203] on input "49,07061°N" at bounding box center [789, 199] width 180 height 29
click at [781, 196] on input "49,07061°N" at bounding box center [789, 199] width 180 height 29
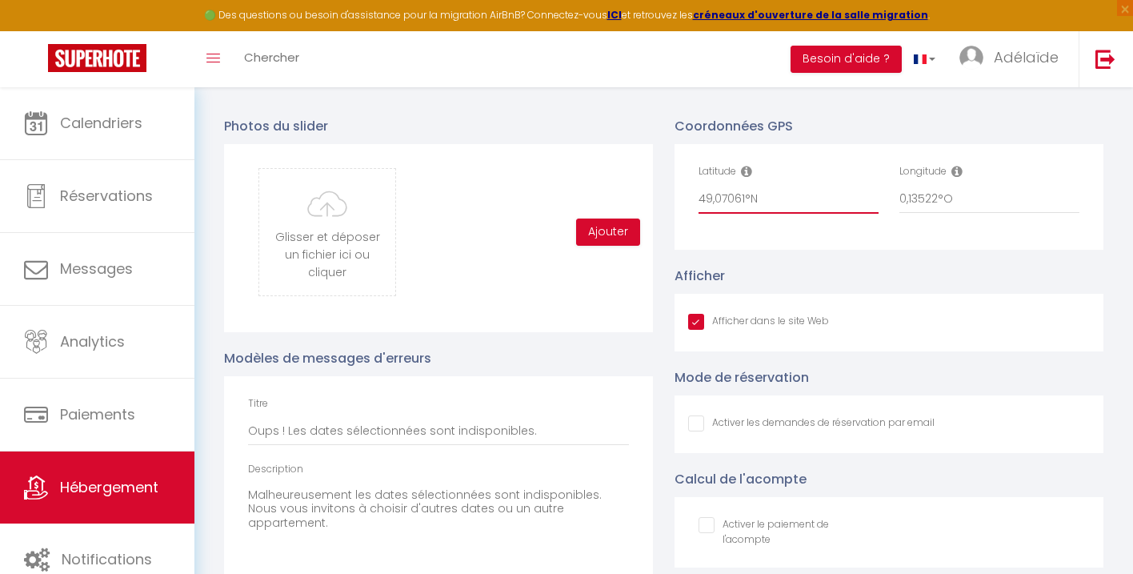
click at [747, 196] on input "49,07061°N" at bounding box center [789, 199] width 180 height 29
click at [939, 195] on input "0,13522°O" at bounding box center [990, 199] width 180 height 29
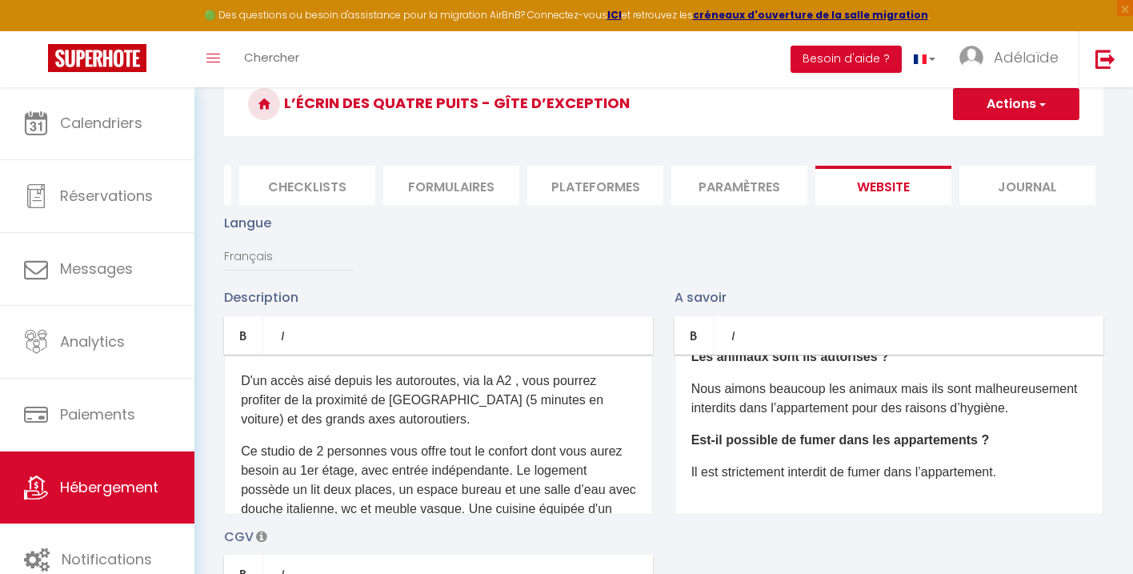
scroll to position [0, 0]
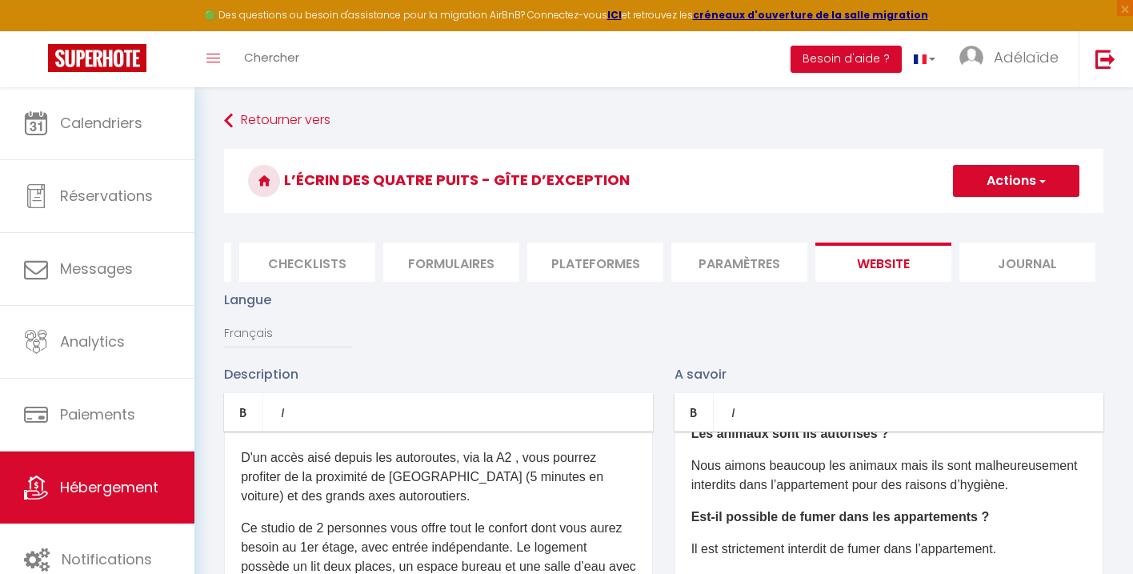
click at [1004, 186] on button "Actions" at bounding box center [1016, 181] width 126 height 32
click at [983, 220] on input "Enregistrer" at bounding box center [997, 216] width 59 height 16
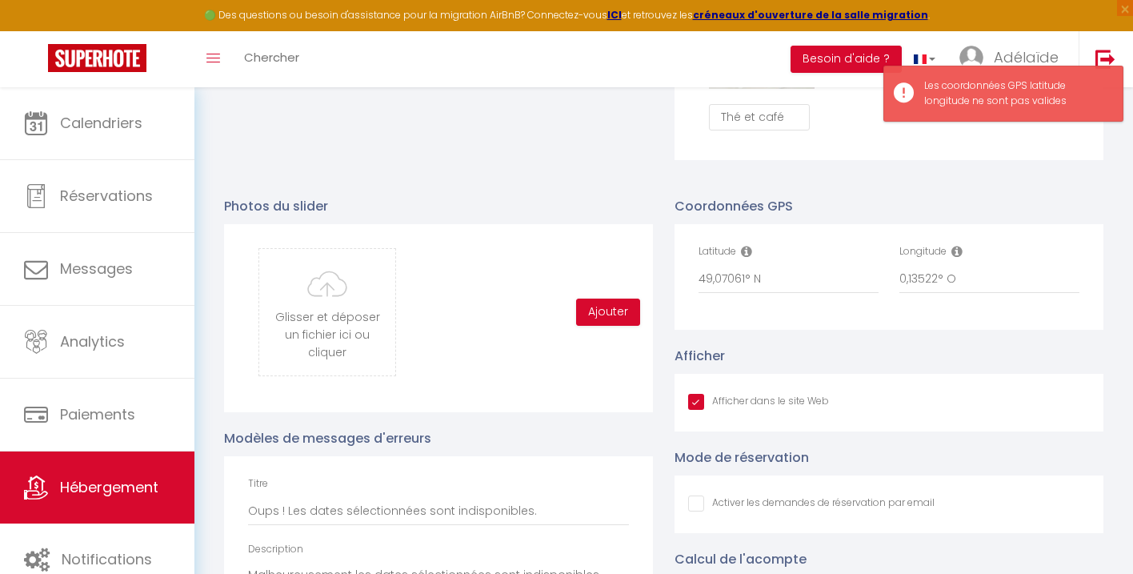
scroll to position [1630, 0]
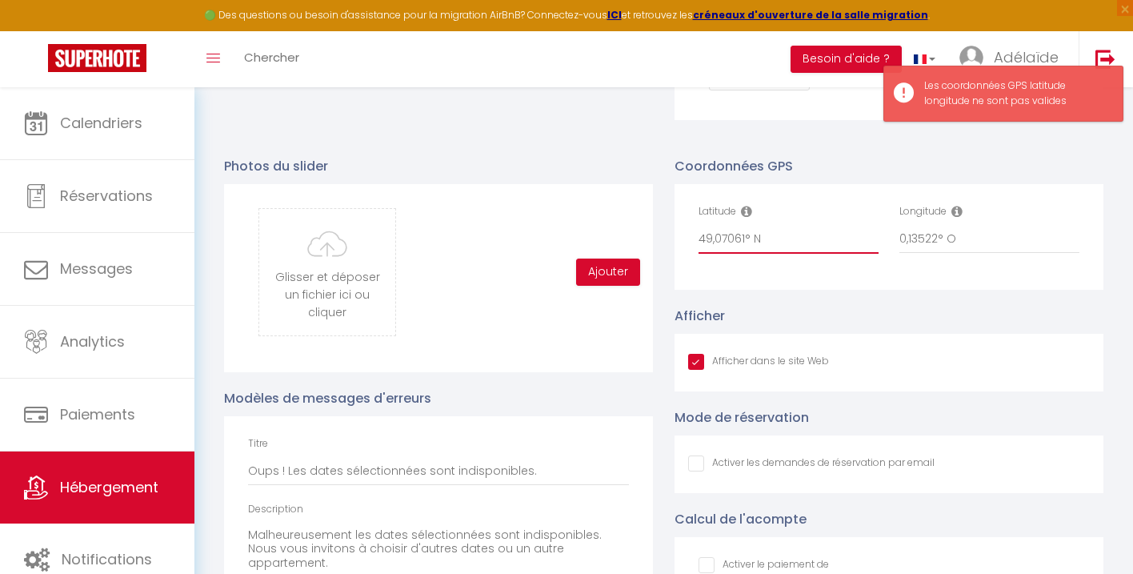
click at [754, 240] on input "49,07061° N" at bounding box center [789, 239] width 180 height 29
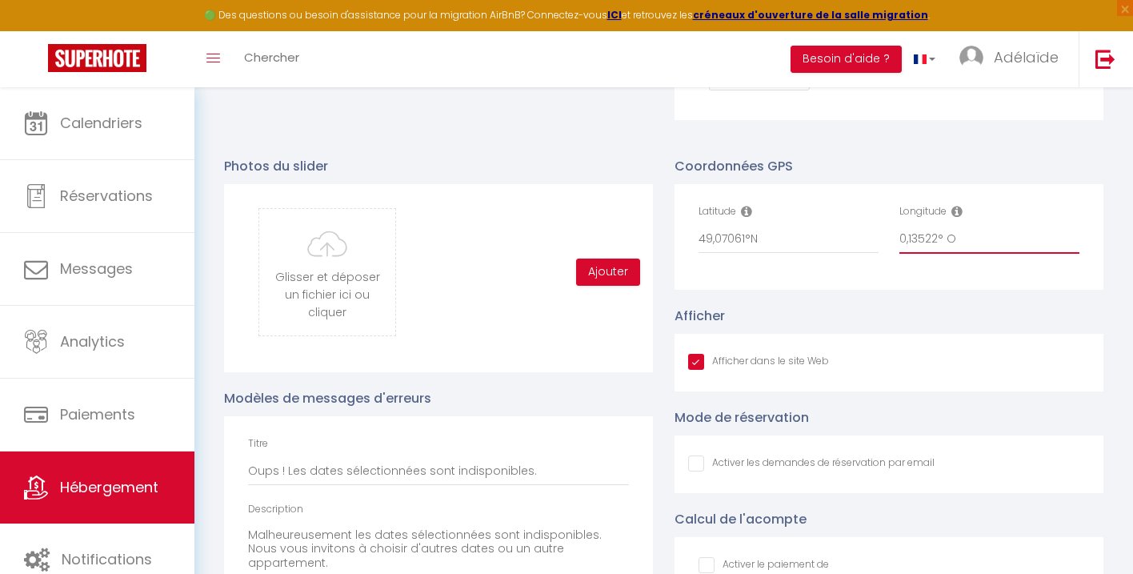
click at [946, 239] on input "0,13522° O" at bounding box center [990, 239] width 180 height 29
click at [879, 304] on div "Coordonnées GPS Latitude 49,07061°N Longitude 0,13522°O Afficher Afficher dans …" at bounding box center [889, 424] width 451 height 569
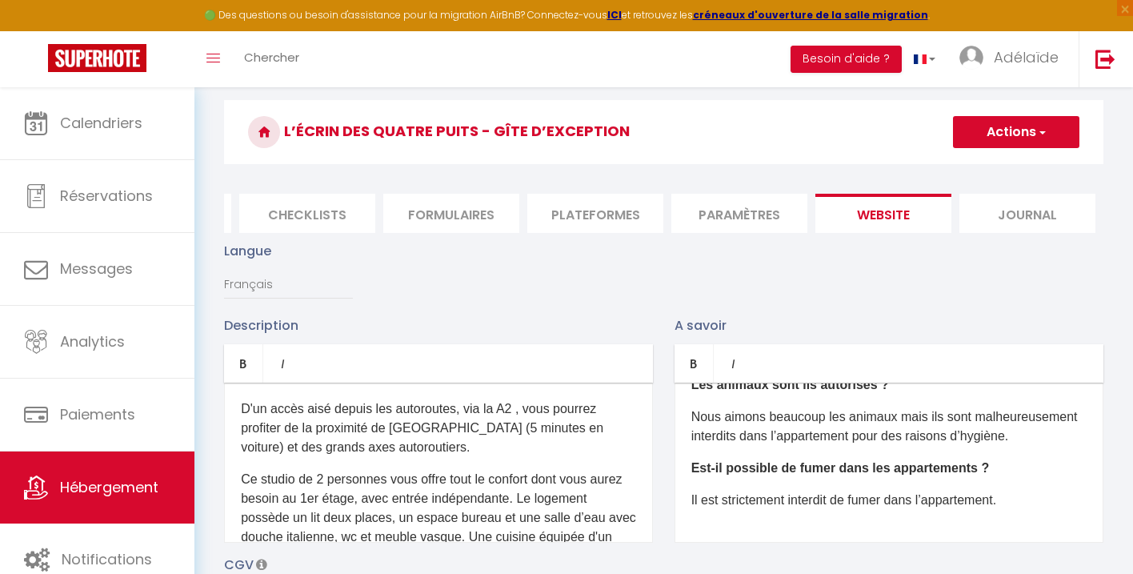
scroll to position [0, 0]
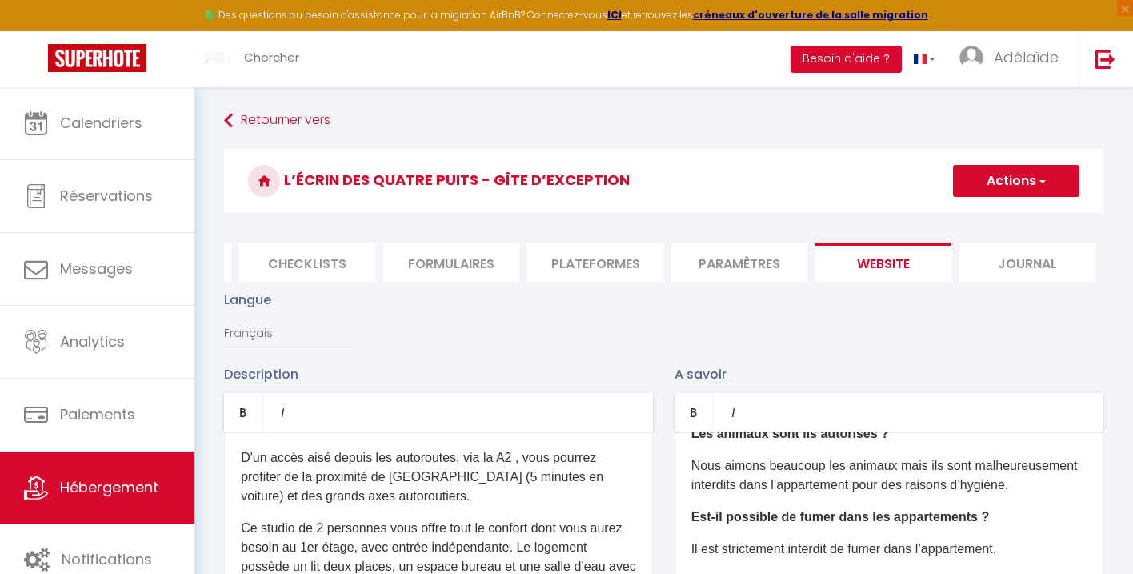
click at [1022, 178] on button "Actions" at bounding box center [1016, 181] width 126 height 32
click at [996, 222] on input "Enregistrer" at bounding box center [997, 216] width 59 height 16
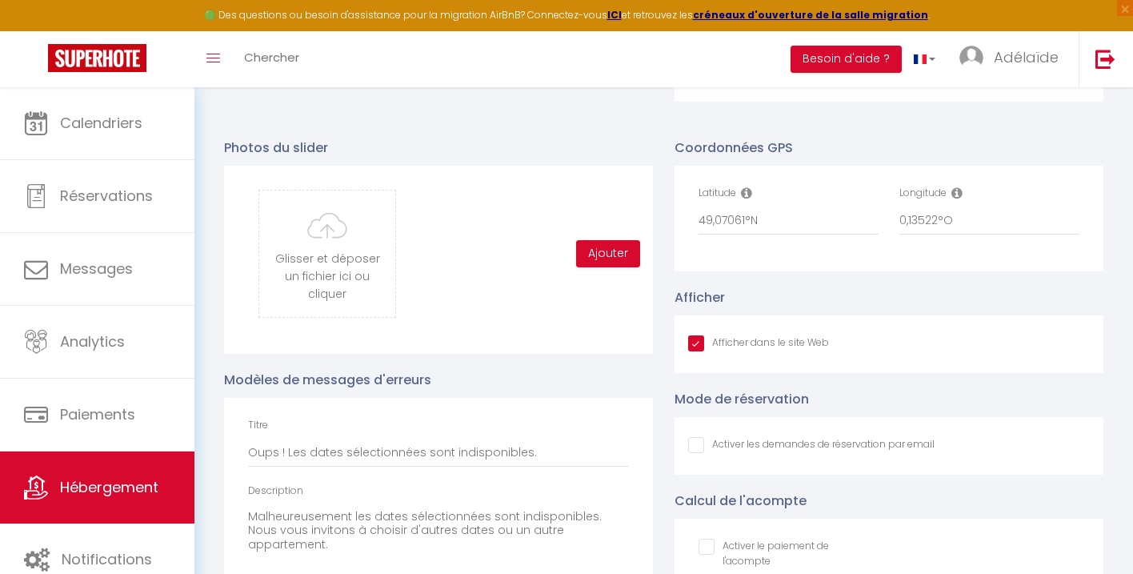
scroll to position [1650, 0]
click at [792, 220] on input "49,07061°N" at bounding box center [789, 218] width 180 height 29
click at [977, 221] on input "0,13522°O" at bounding box center [990, 218] width 180 height 29
click at [716, 215] on input "49,07061°N" at bounding box center [789, 218] width 180 height 29
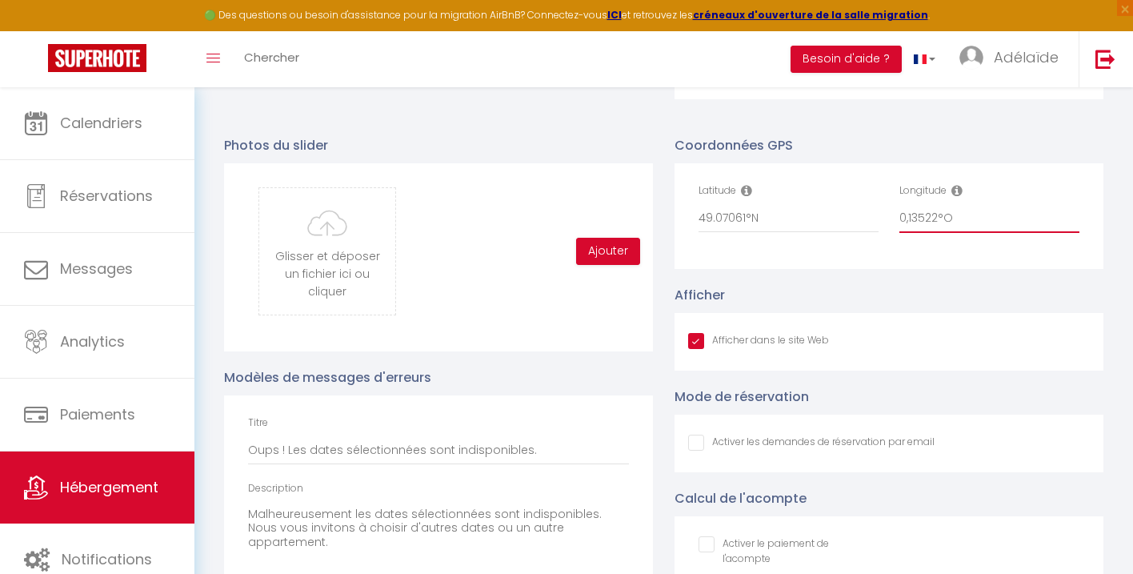
click at [909, 211] on input "0,13522°O" at bounding box center [990, 218] width 180 height 29
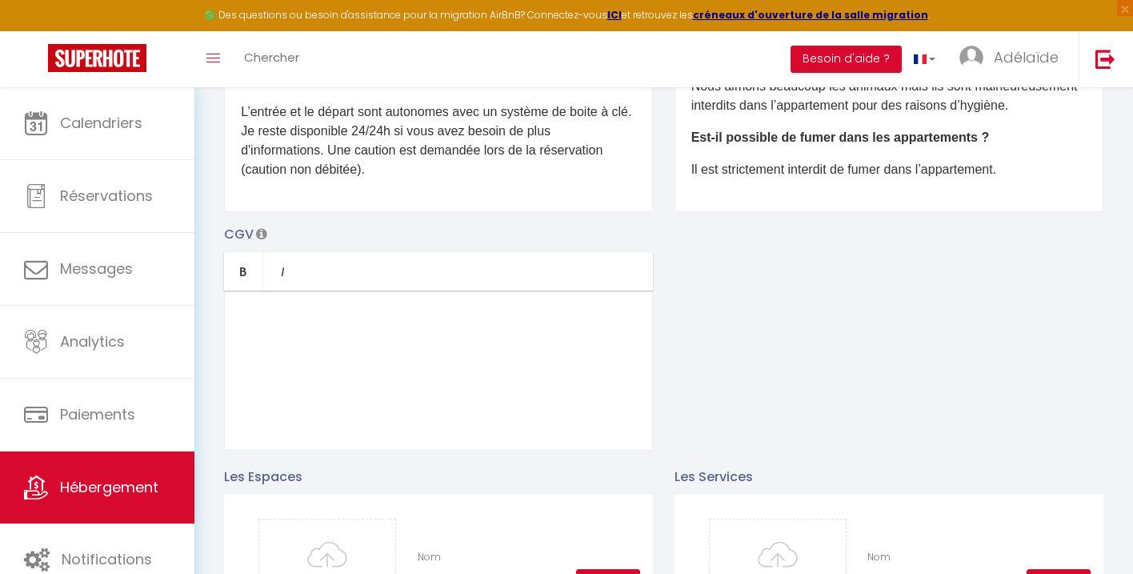
scroll to position [0, 0]
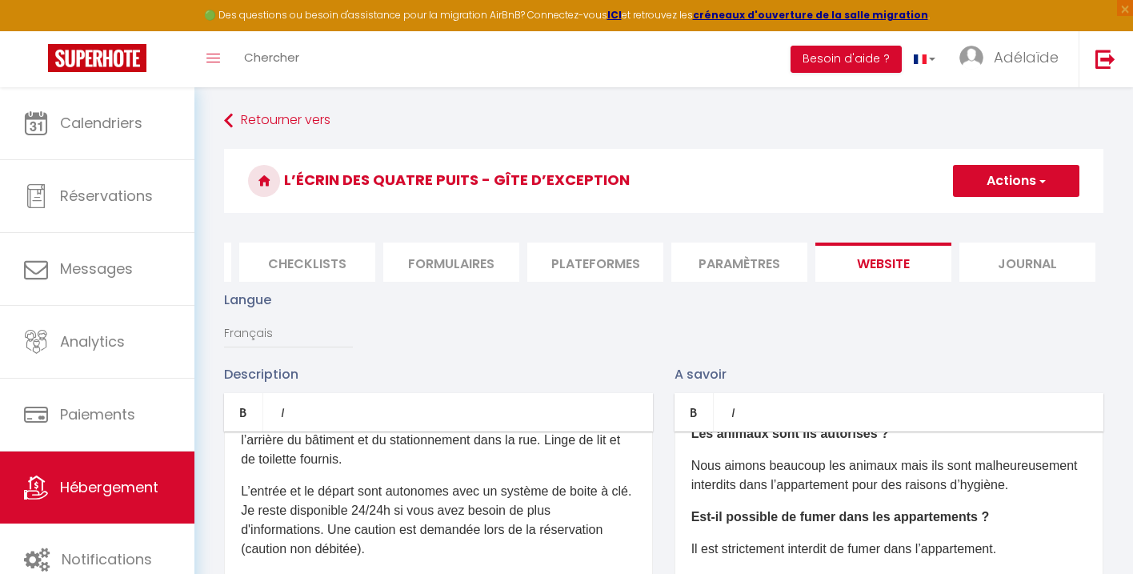
click at [1000, 194] on button "Actions" at bounding box center [1016, 181] width 126 height 32
click at [994, 224] on link "Enregistrer" at bounding box center [1015, 216] width 126 height 21
click at [1002, 187] on button "Actions" at bounding box center [1016, 181] width 126 height 32
click at [997, 215] on input "Enregistrer" at bounding box center [997, 216] width 59 height 16
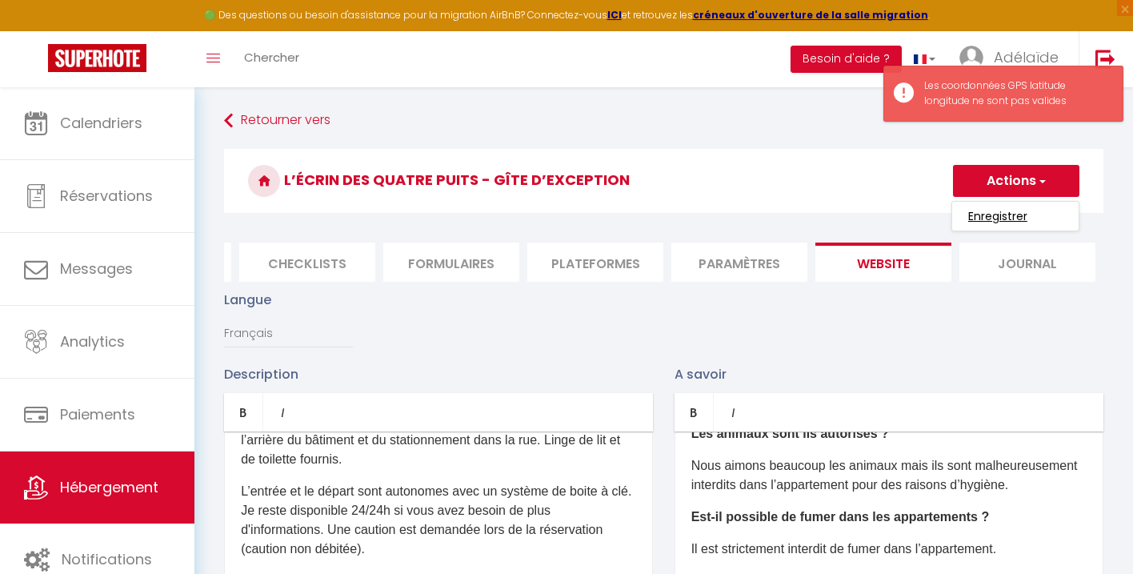
click at [996, 219] on input "Enregistrer" at bounding box center [997, 216] width 59 height 16
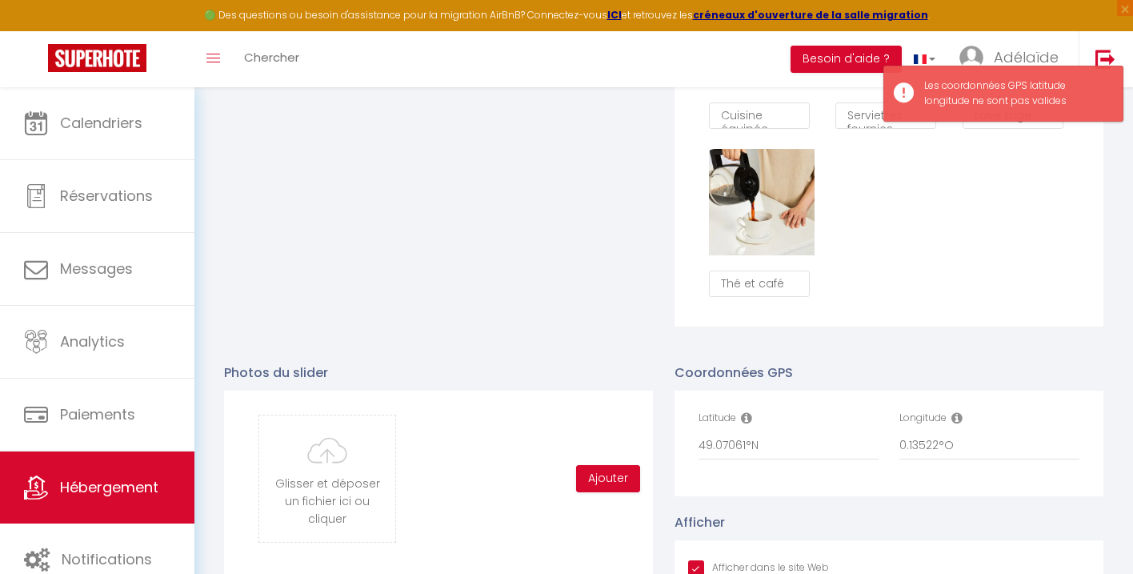
scroll to position [1518, 0]
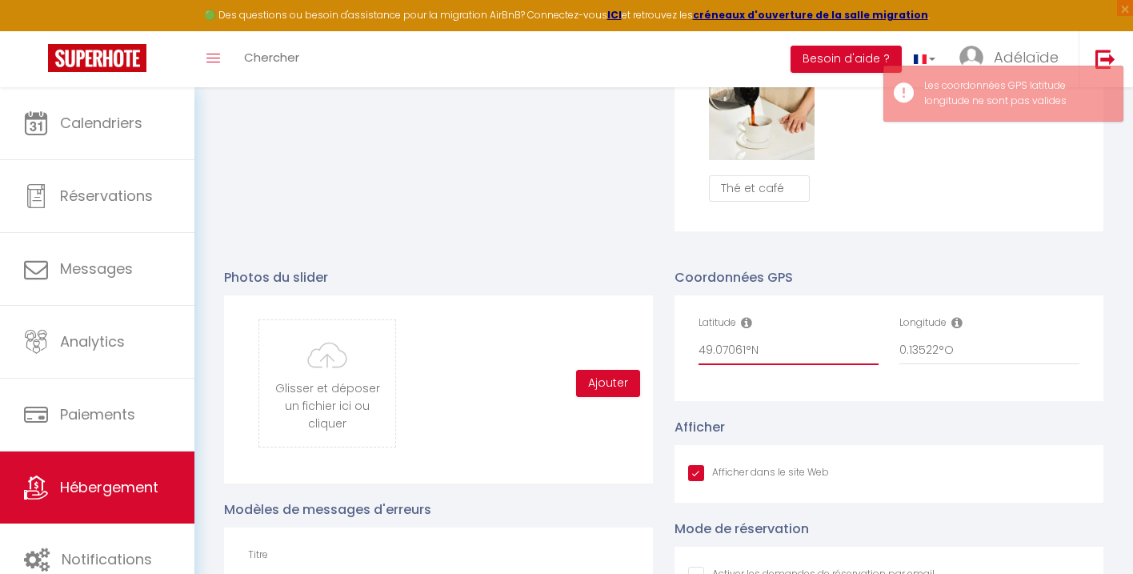
click at [716, 350] on input "49.07061°N" at bounding box center [789, 350] width 180 height 29
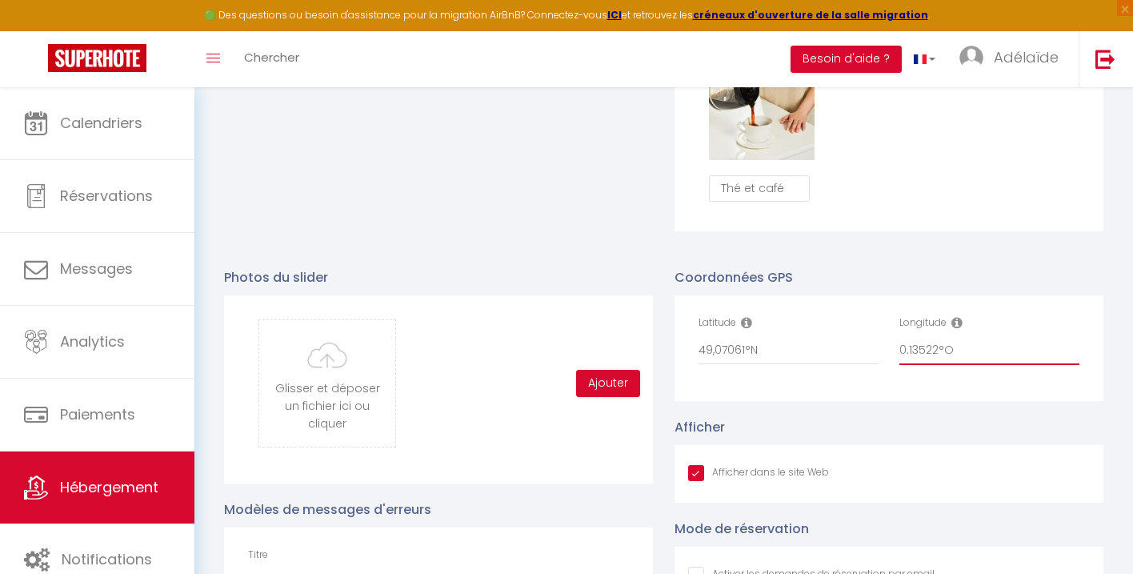
click at [908, 345] on input "0.13522°O" at bounding box center [990, 350] width 180 height 29
click at [1005, 353] on input "0,13522°O" at bounding box center [990, 350] width 180 height 29
click at [817, 351] on input "49,07061°N" at bounding box center [789, 350] width 180 height 29
click at [974, 351] on input "0,13522°O" at bounding box center [990, 350] width 180 height 29
click at [1025, 279] on div "Coordonnées GPS Latitude 49,07061 Longitude 0,13522" at bounding box center [889, 334] width 429 height 134
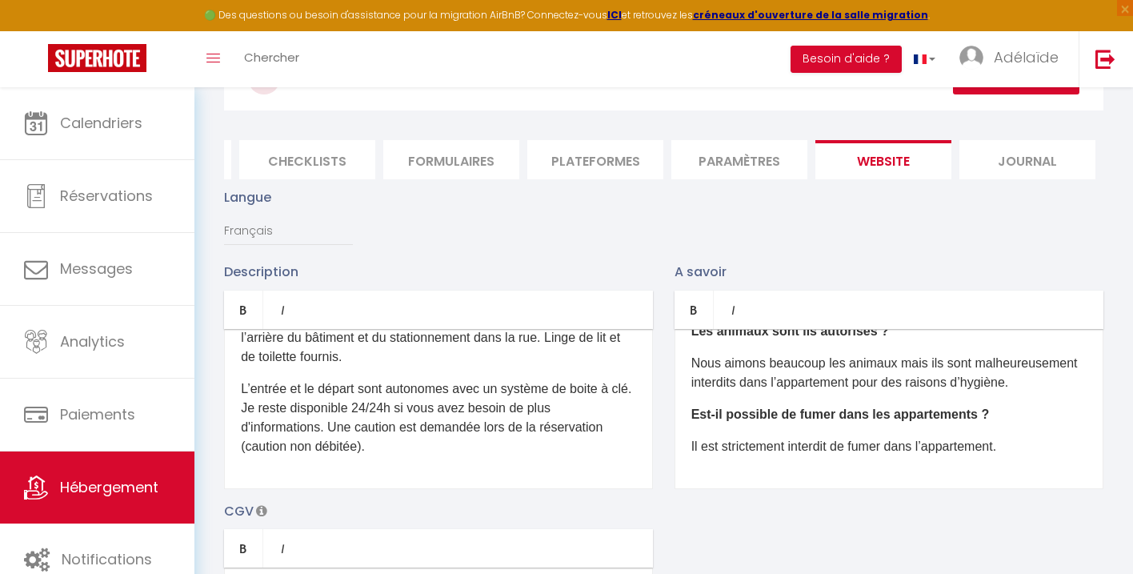
scroll to position [0, 0]
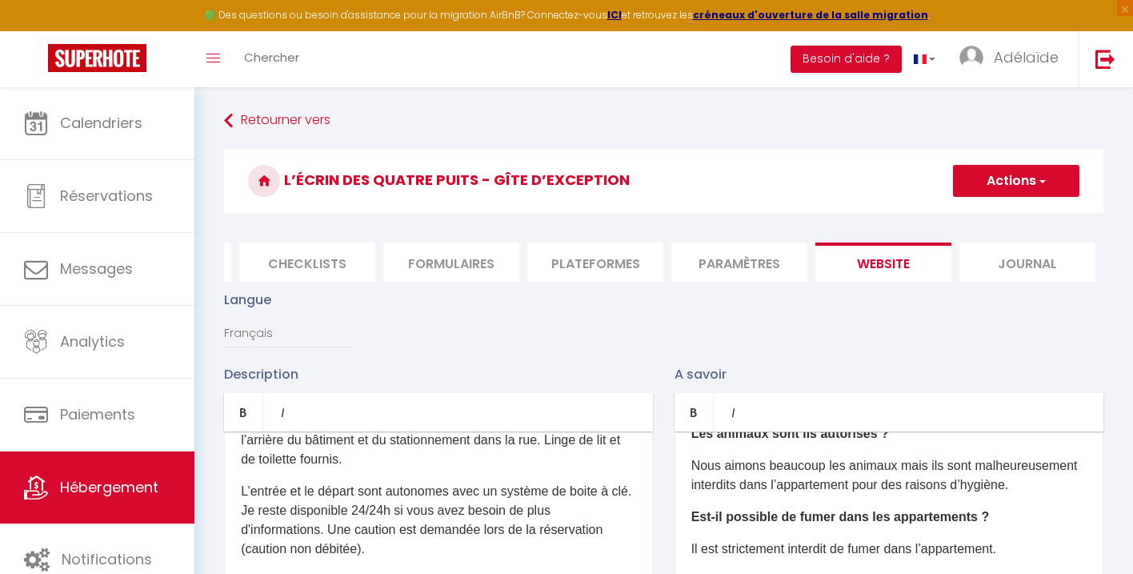
click at [1009, 190] on button "Actions" at bounding box center [1016, 181] width 126 height 32
click at [1005, 215] on input "Enregistrer" at bounding box center [997, 216] width 59 height 16
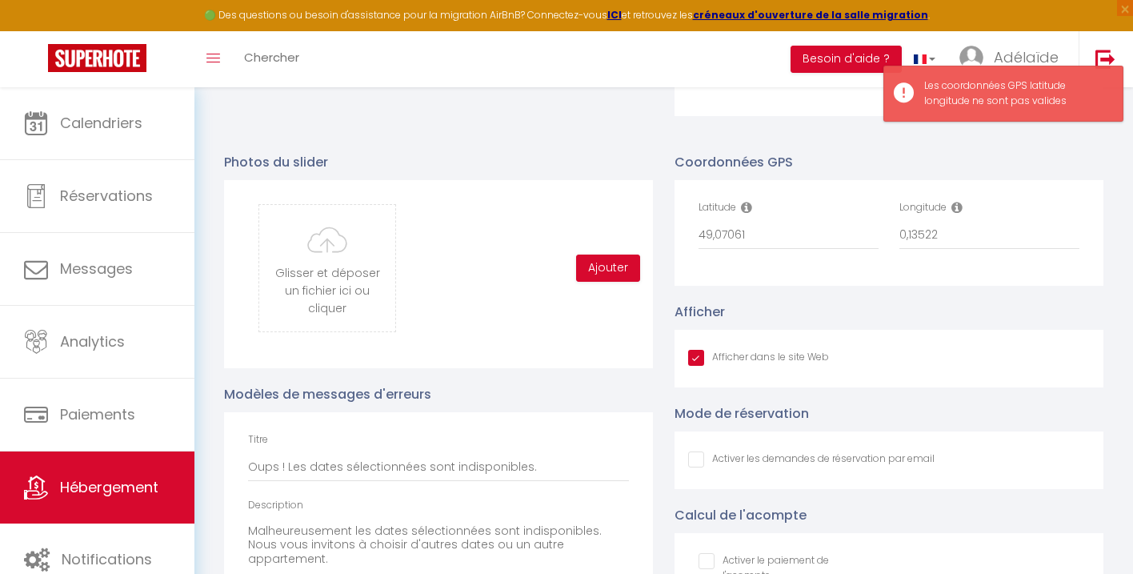
scroll to position [1631, 0]
click at [855, 231] on input "49,07061" at bounding box center [789, 237] width 180 height 29
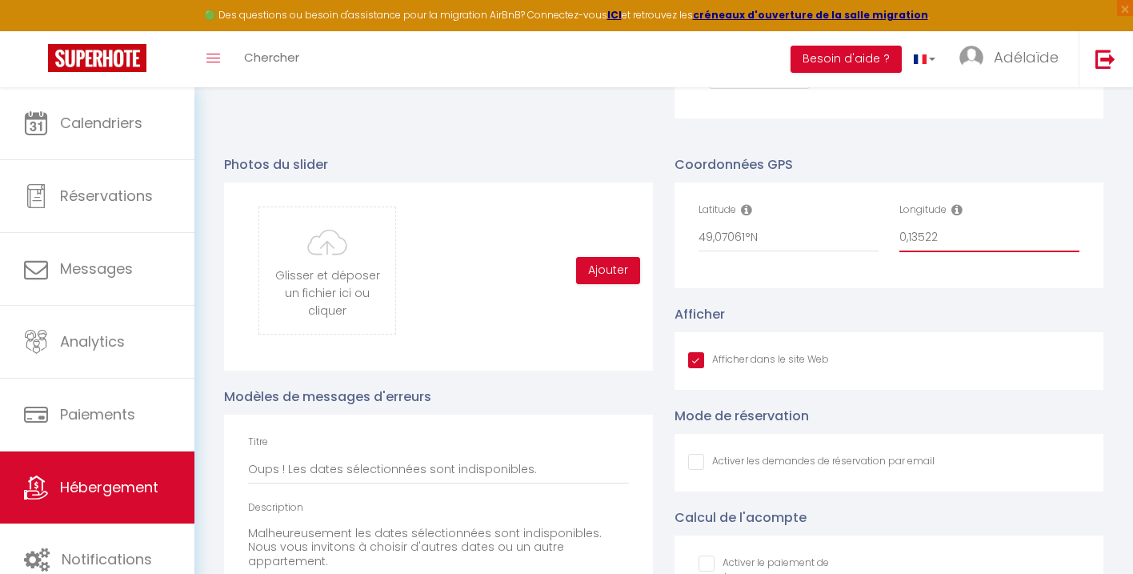
click at [960, 236] on input "0,13522" at bounding box center [990, 237] width 180 height 29
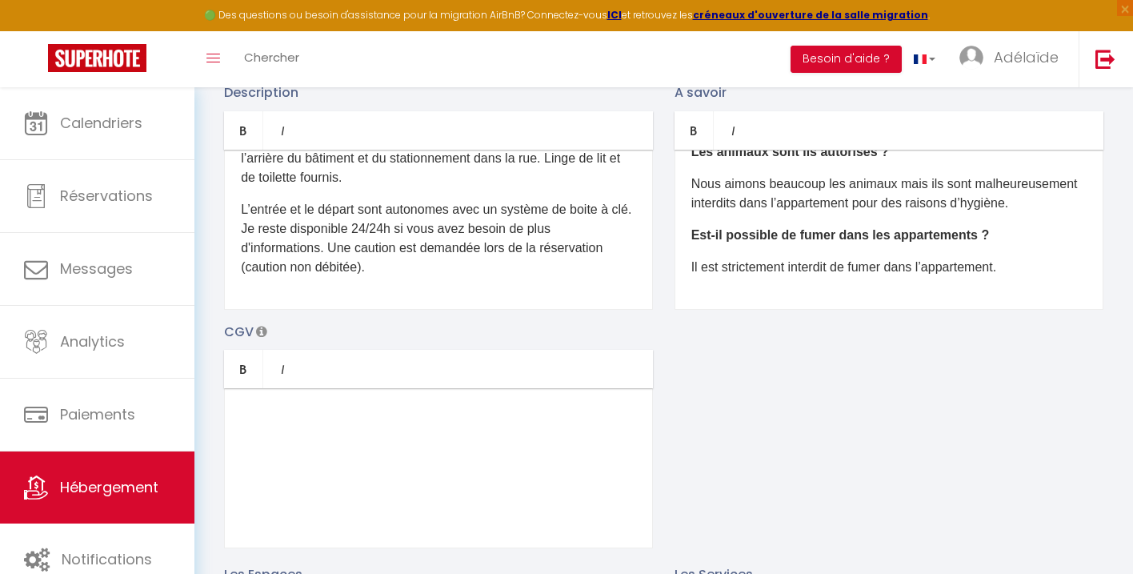
scroll to position [0, 0]
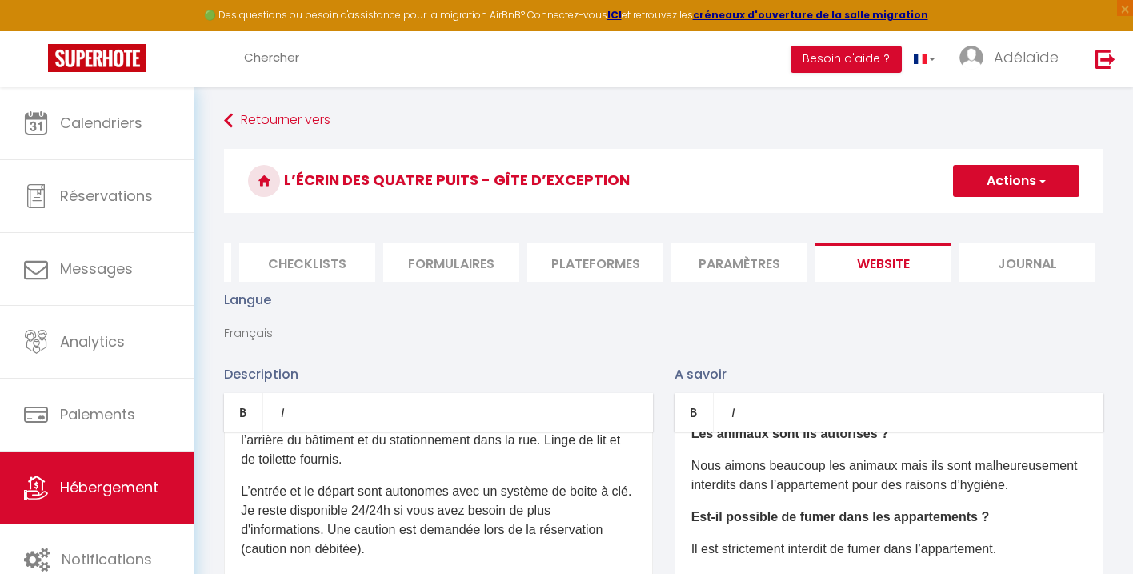
click at [1008, 174] on button "Actions" at bounding box center [1016, 181] width 126 height 32
click at [998, 219] on input "Enregistrer" at bounding box center [997, 216] width 59 height 16
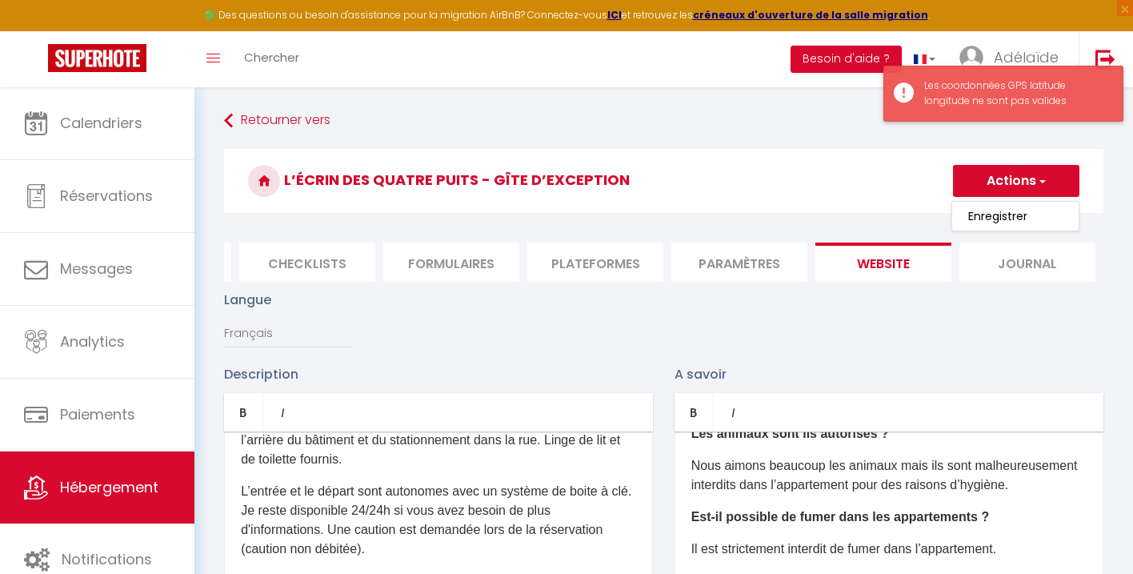
click at [904, 94] on div "Les coordonnées GPS latitude longitude ne sont pas valides" at bounding box center [1004, 94] width 240 height 56
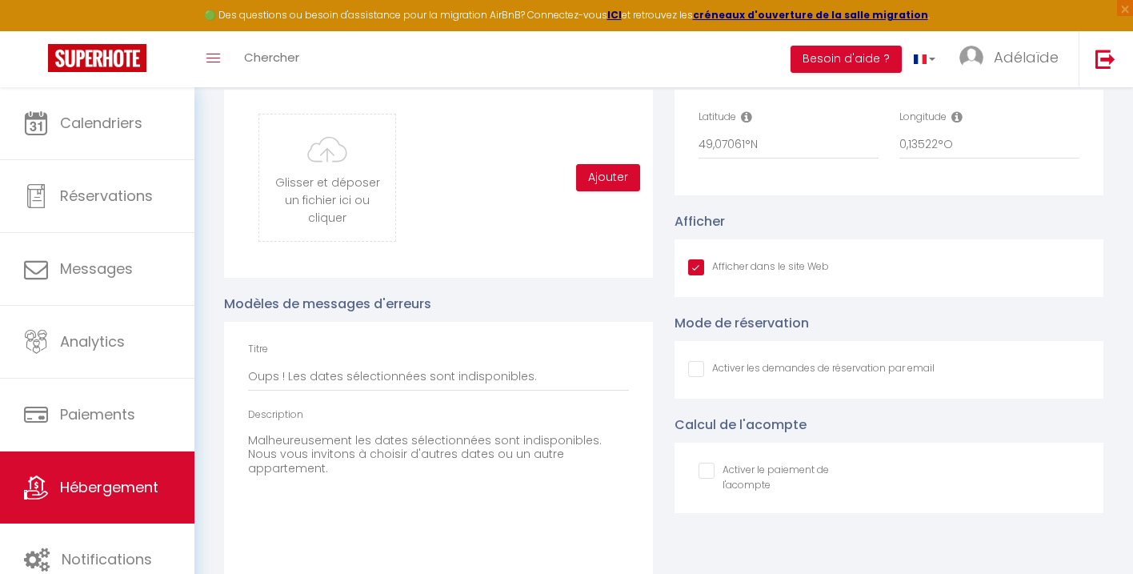
scroll to position [1730, 0]
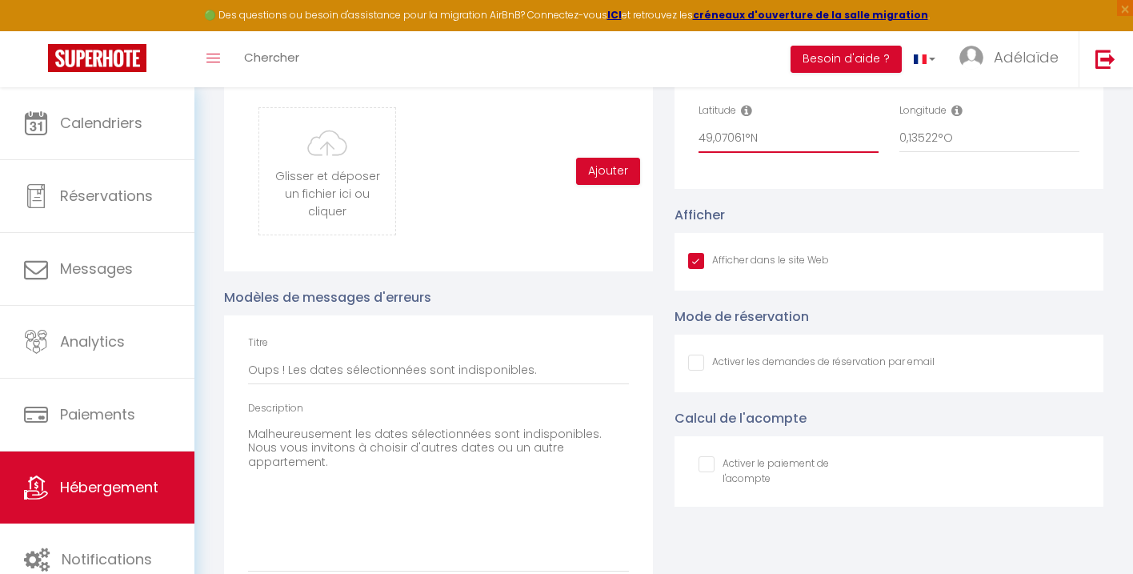
click at [790, 142] on input "49,07061°N" at bounding box center [789, 138] width 180 height 29
click at [744, 138] on input "49,07061°N" at bounding box center [789, 138] width 180 height 29
click at [936, 138] on input "0,13522°O" at bounding box center [990, 138] width 180 height 29
click at [940, 203] on div "Coordonnées GPS Latitude 49,07067°N Longitude 0,13506°O Afficher Afficher dans …" at bounding box center [889, 323] width 451 height 569
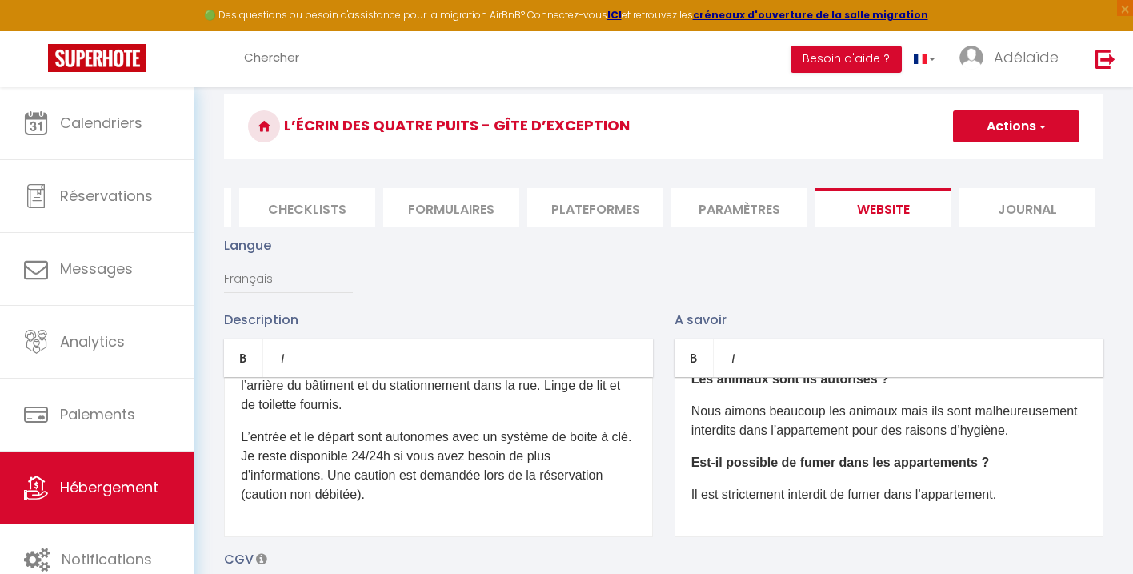
scroll to position [0, 0]
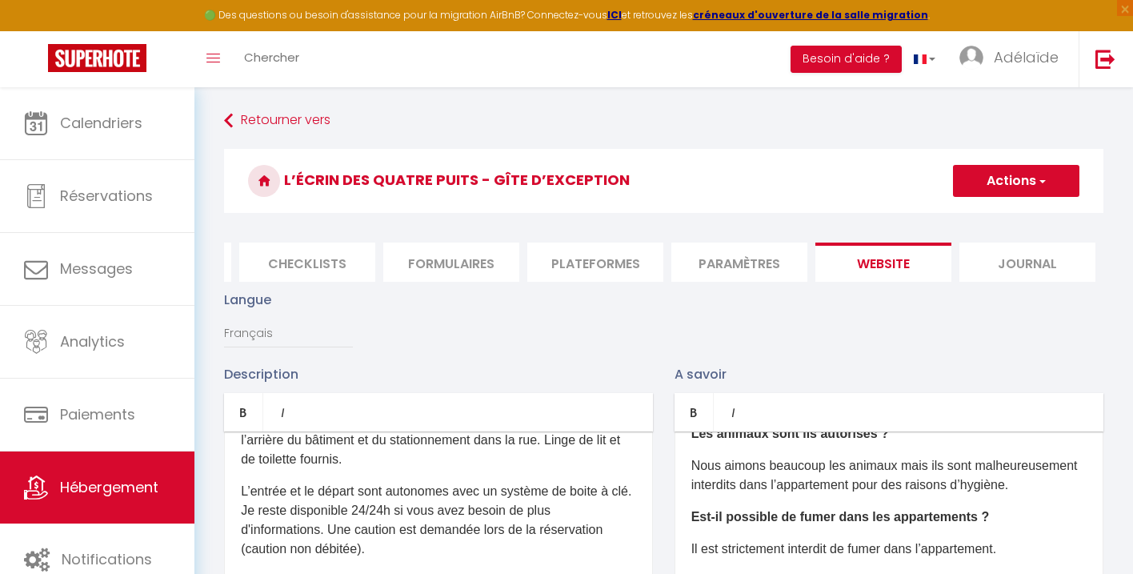
click at [1011, 189] on button "Actions" at bounding box center [1016, 181] width 126 height 32
click at [994, 218] on input "Enregistrer" at bounding box center [997, 216] width 59 height 16
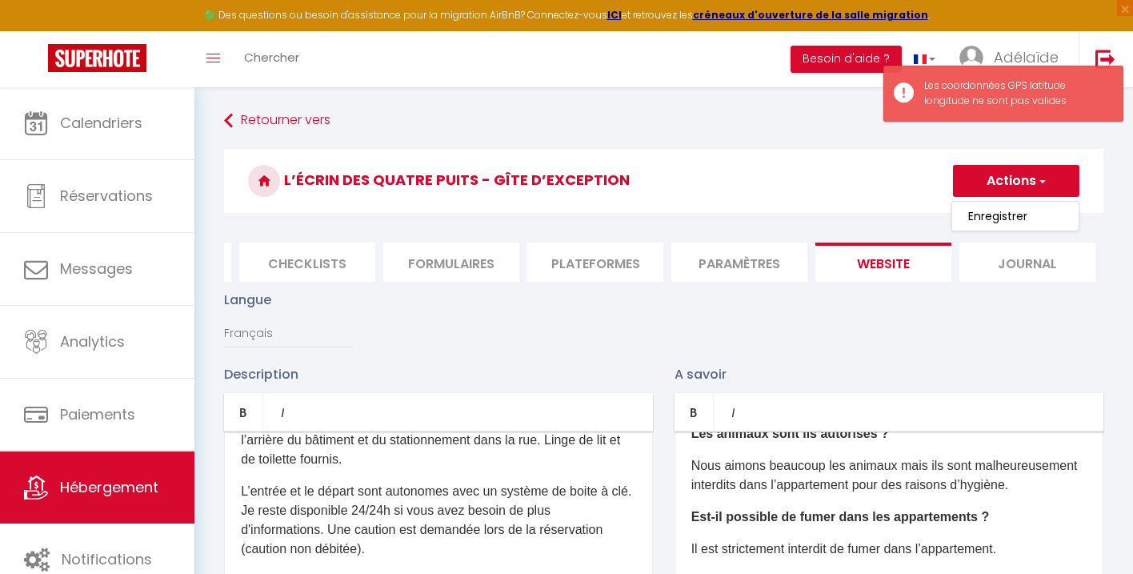
click at [940, 369] on p "A savoir" at bounding box center [889, 374] width 429 height 20
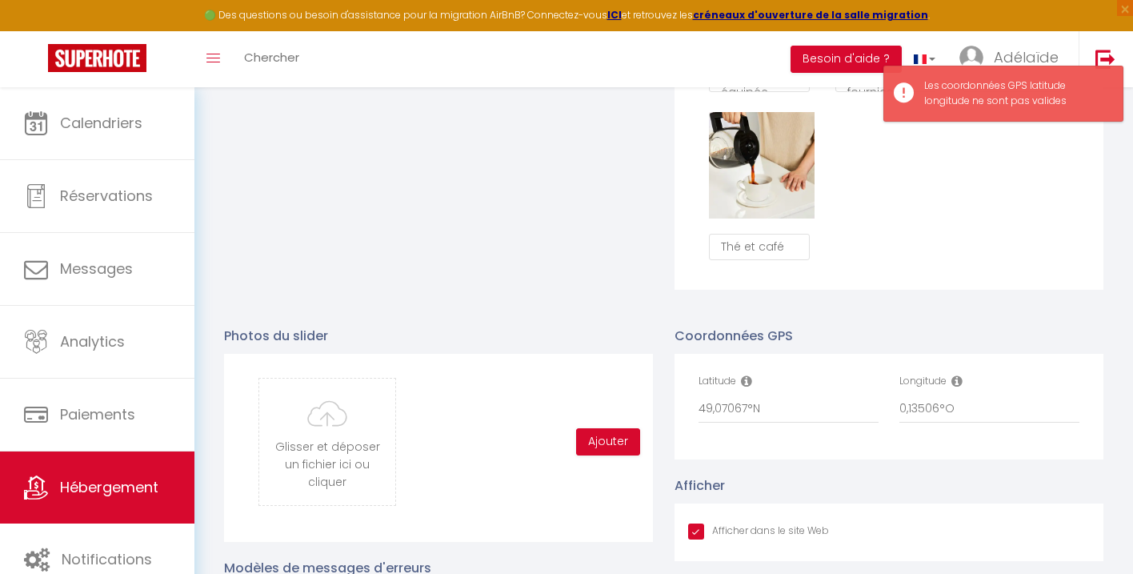
scroll to position [1461, 0]
click at [781, 413] on input "49,07067°N" at bounding box center [789, 408] width 180 height 29
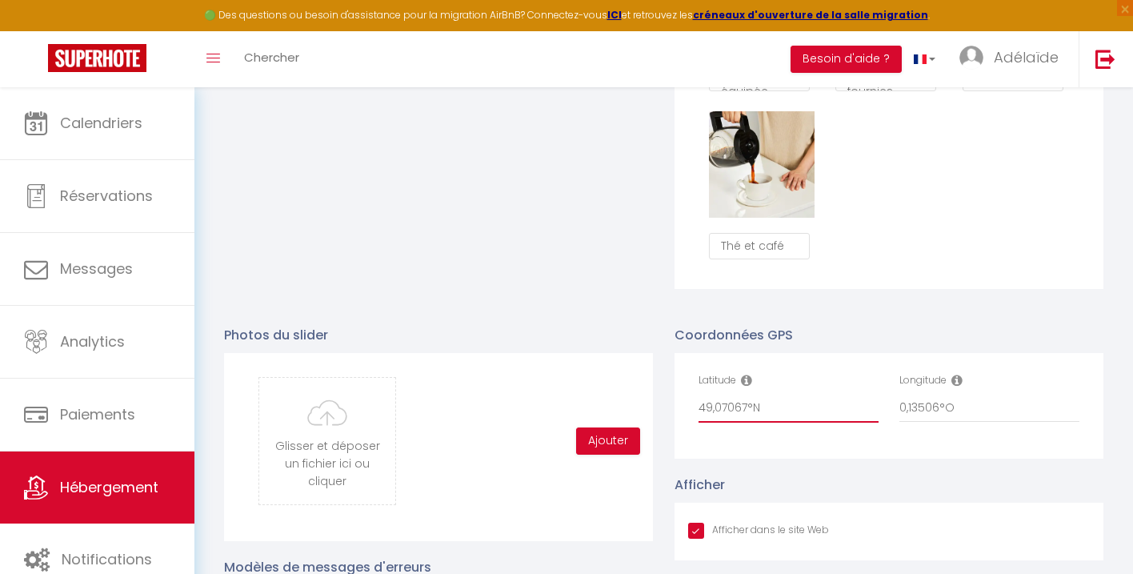
click at [753, 399] on input "49,07067°N" at bounding box center [789, 408] width 180 height 29
click at [945, 407] on input "0,13506°O" at bounding box center [990, 408] width 180 height 29
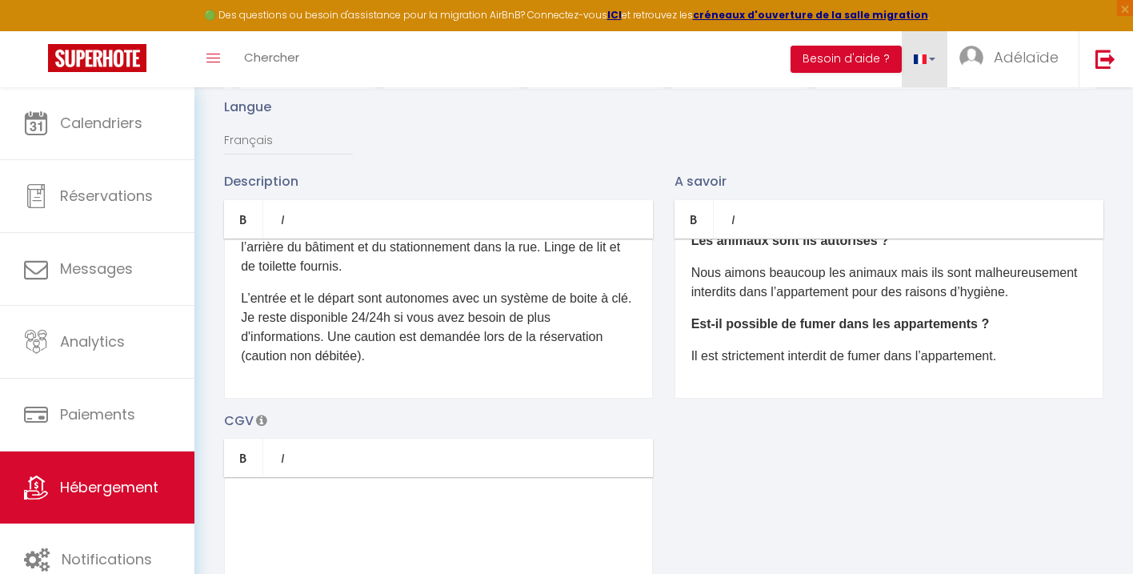
scroll to position [0, 0]
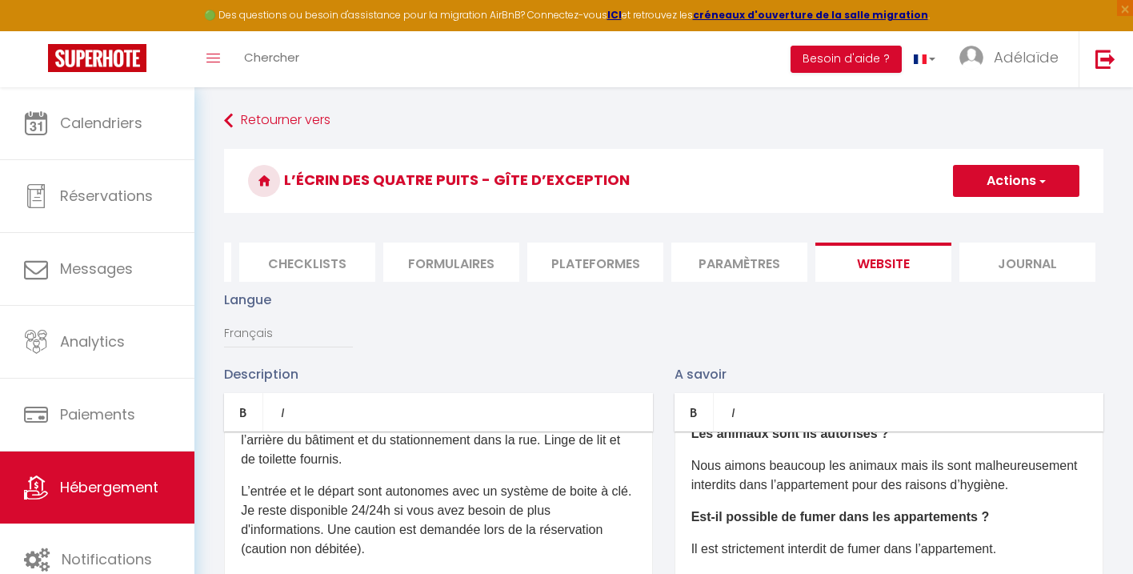
click at [998, 185] on button "Actions" at bounding box center [1016, 181] width 126 height 32
click at [994, 219] on input "Enregistrer" at bounding box center [997, 216] width 59 height 16
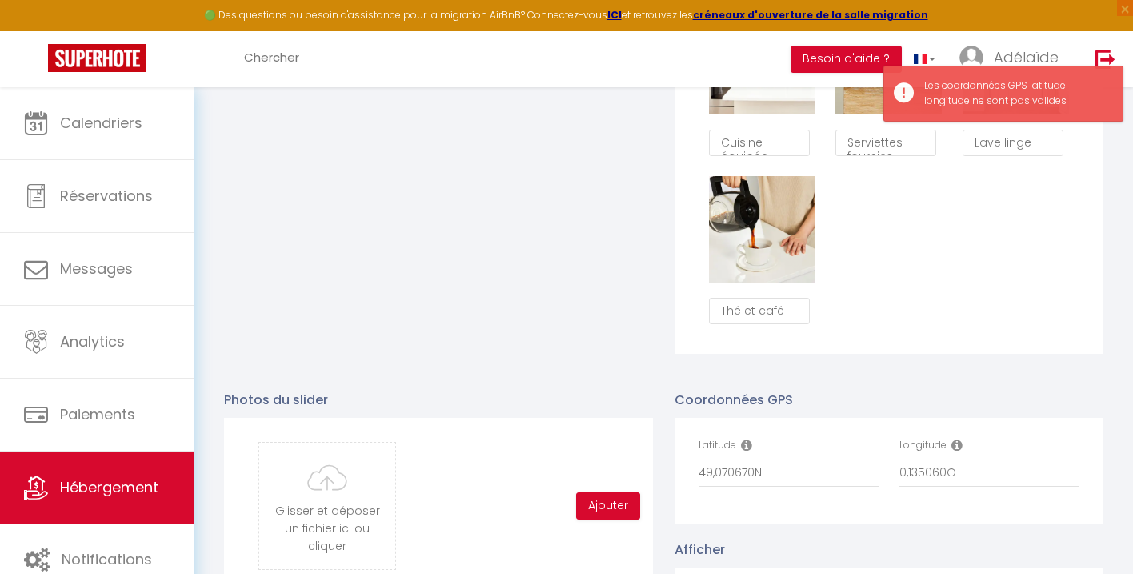
scroll to position [1394, 0]
click at [752, 471] on input "49,070670N" at bounding box center [789, 474] width 180 height 29
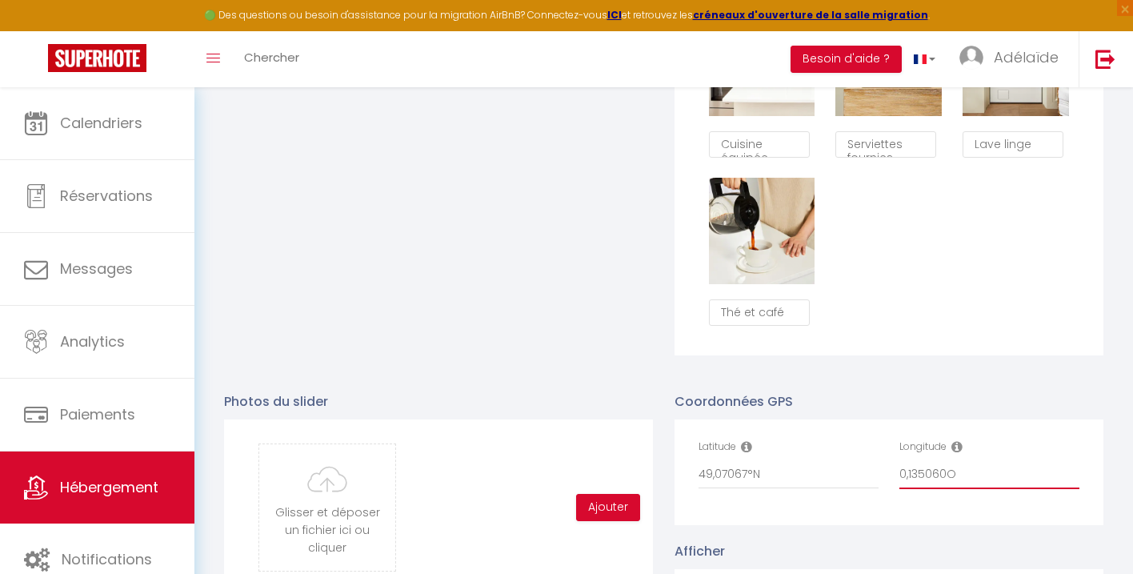
click at [947, 473] on input "0,135060O" at bounding box center [990, 474] width 180 height 29
click at [1013, 462] on input "0,13506°O" at bounding box center [990, 474] width 180 height 29
drag, startPoint x: 977, startPoint y: 468, endPoint x: 692, endPoint y: 462, distance: 285.8
click at [692, 462] on div "Latitude 49,07067°N Longitude 0,13506°O" at bounding box center [889, 472] width 403 height 66
drag, startPoint x: 773, startPoint y: 470, endPoint x: 664, endPoint y: 467, distance: 108.9
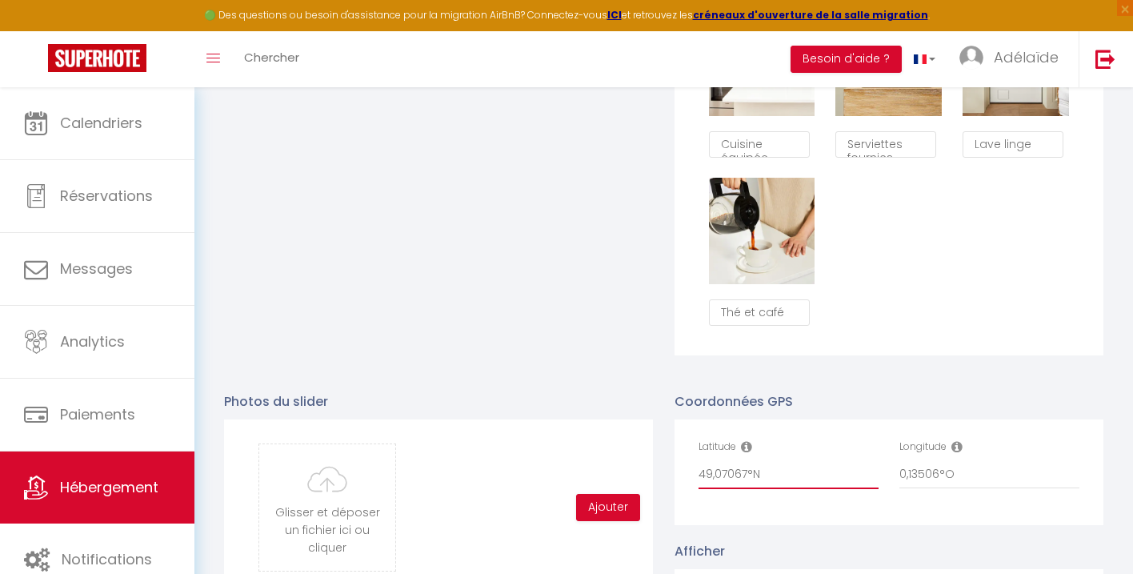
click at [782, 482] on input "49,07067°N" at bounding box center [789, 474] width 180 height 29
click at [1005, 479] on input "0,13506°O" at bounding box center [990, 474] width 180 height 29
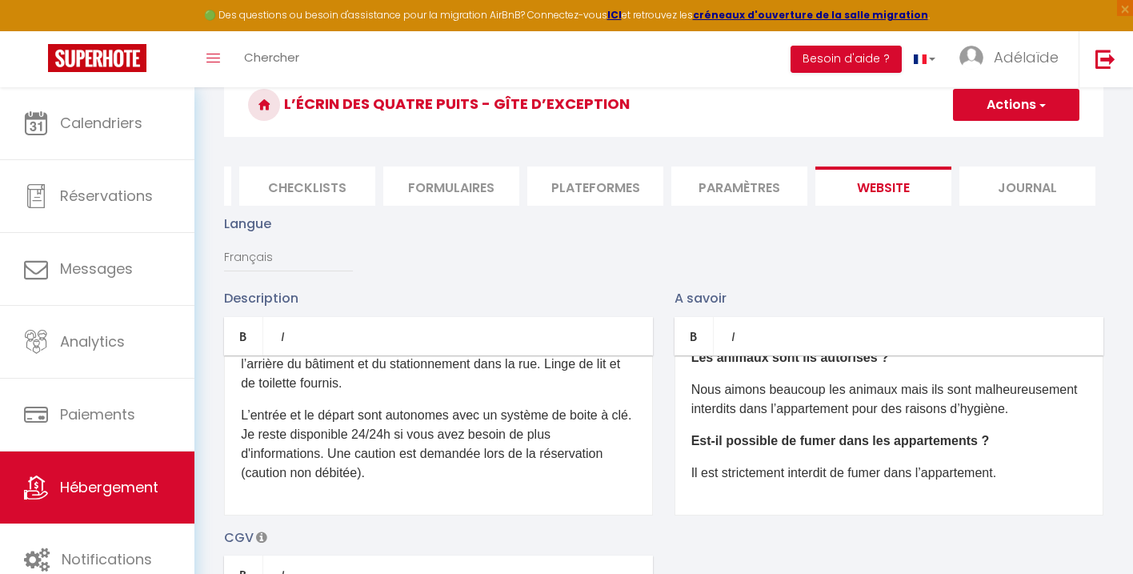
scroll to position [18, 0]
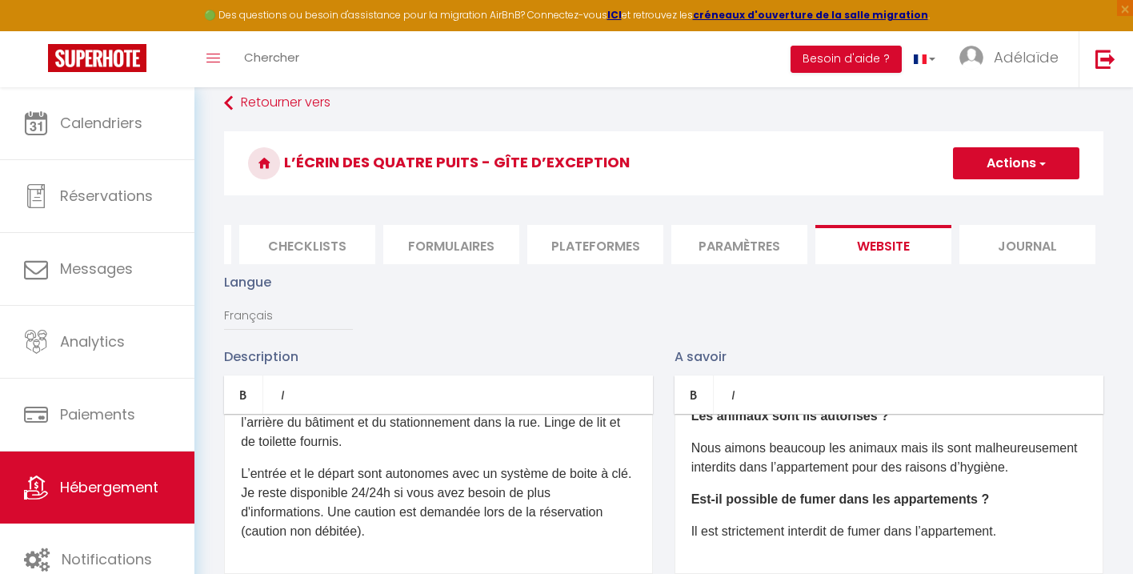
click at [993, 157] on button "Actions" at bounding box center [1016, 163] width 126 height 32
click at [993, 200] on input "Enregistrer" at bounding box center [997, 198] width 59 height 16
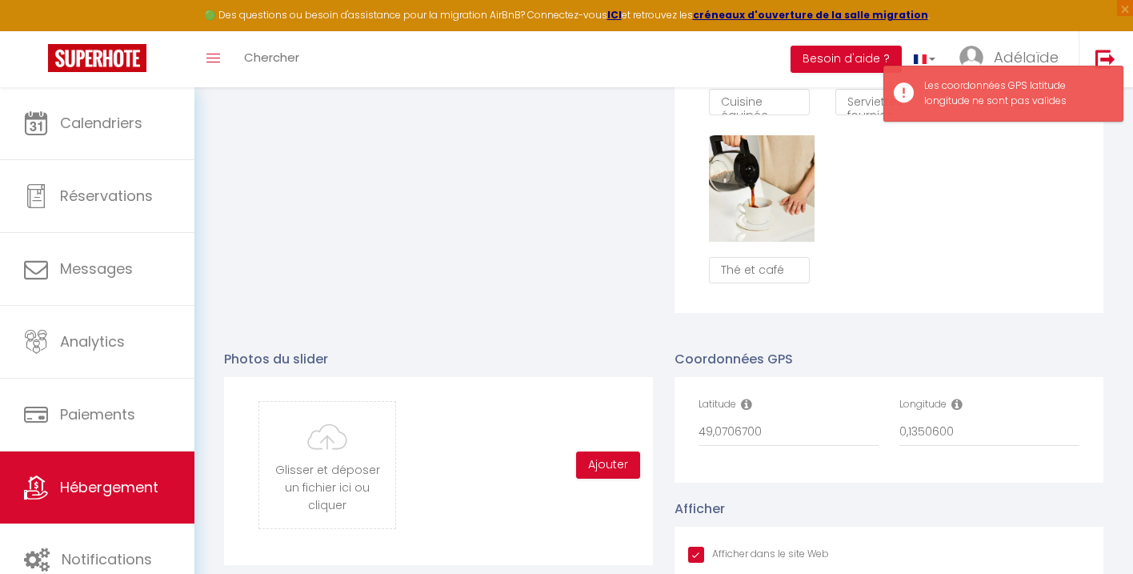
scroll to position [1446, 0]
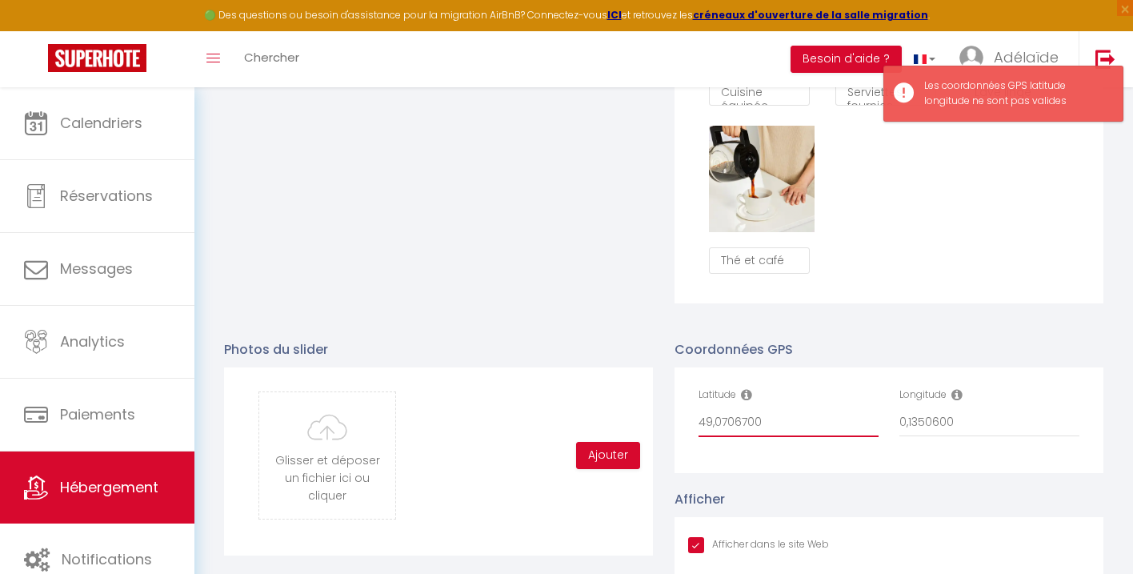
click at [817, 425] on input "49,0706700" at bounding box center [789, 422] width 180 height 29
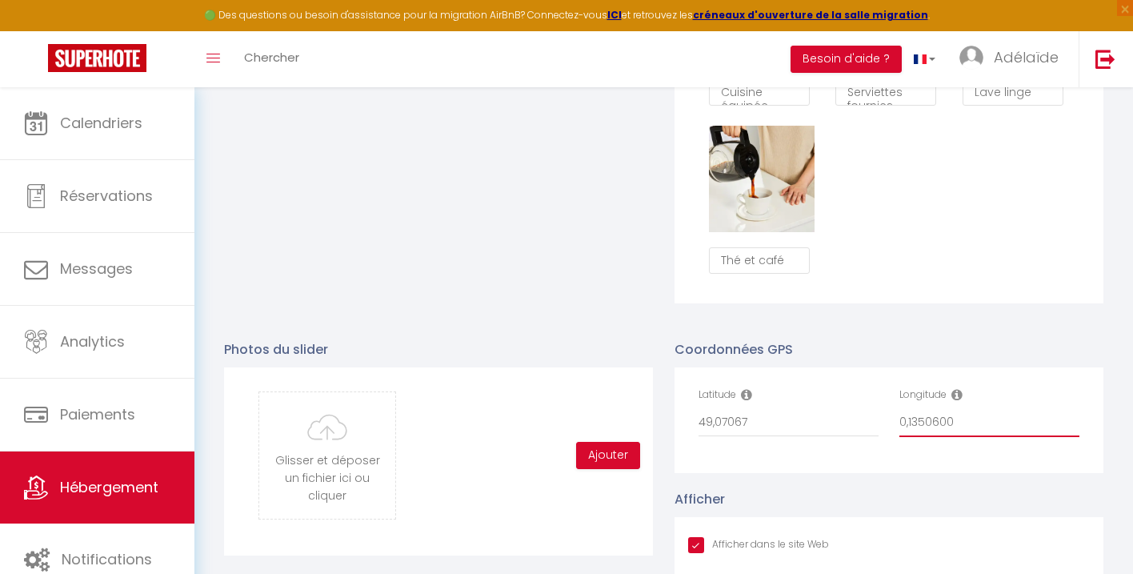
click at [974, 424] on input "0,1350600" at bounding box center [990, 422] width 180 height 29
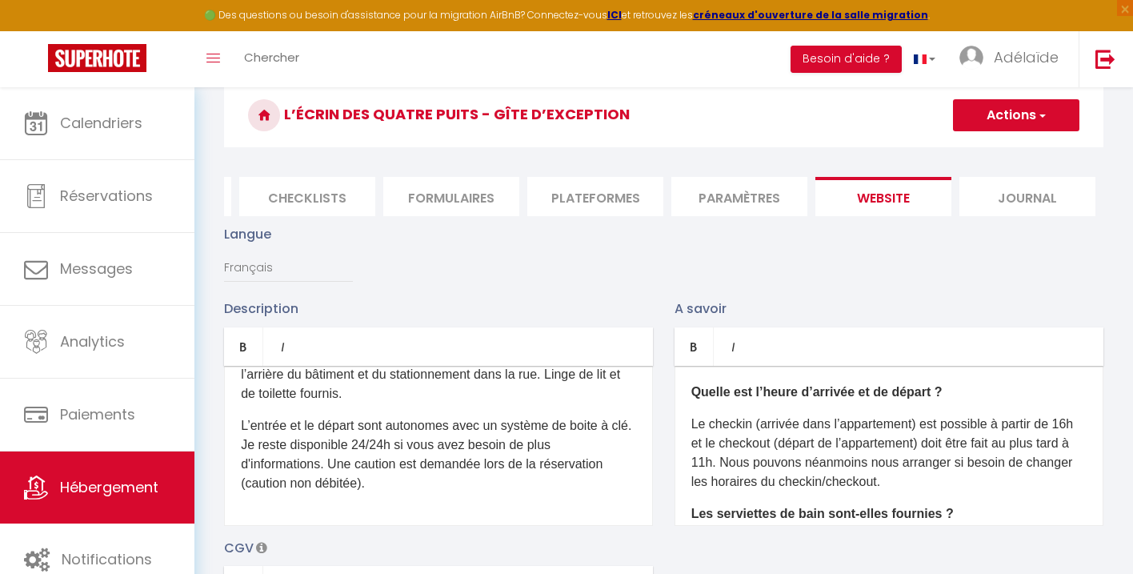
scroll to position [0, 0]
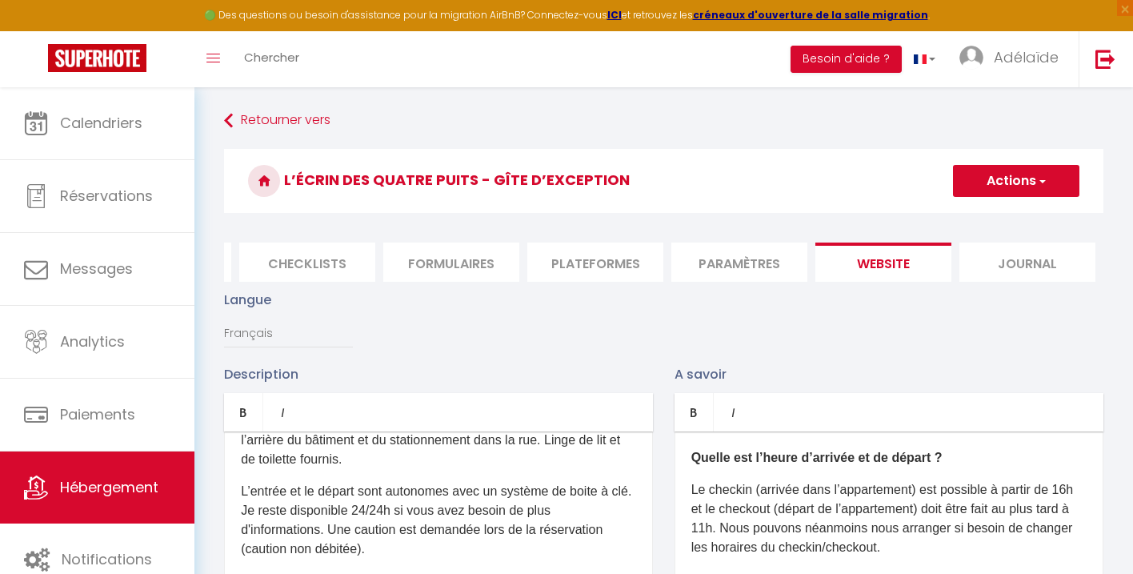
click at [1041, 170] on button "Actions" at bounding box center [1016, 181] width 126 height 32
click at [984, 213] on input "Enregistrer" at bounding box center [997, 216] width 59 height 16
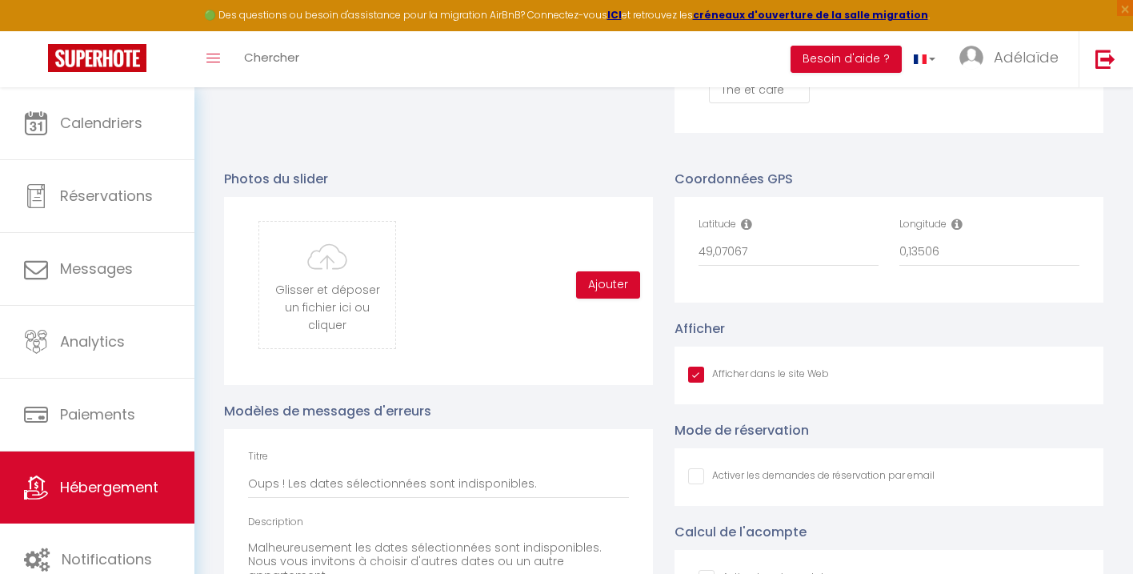
scroll to position [1622, 0]
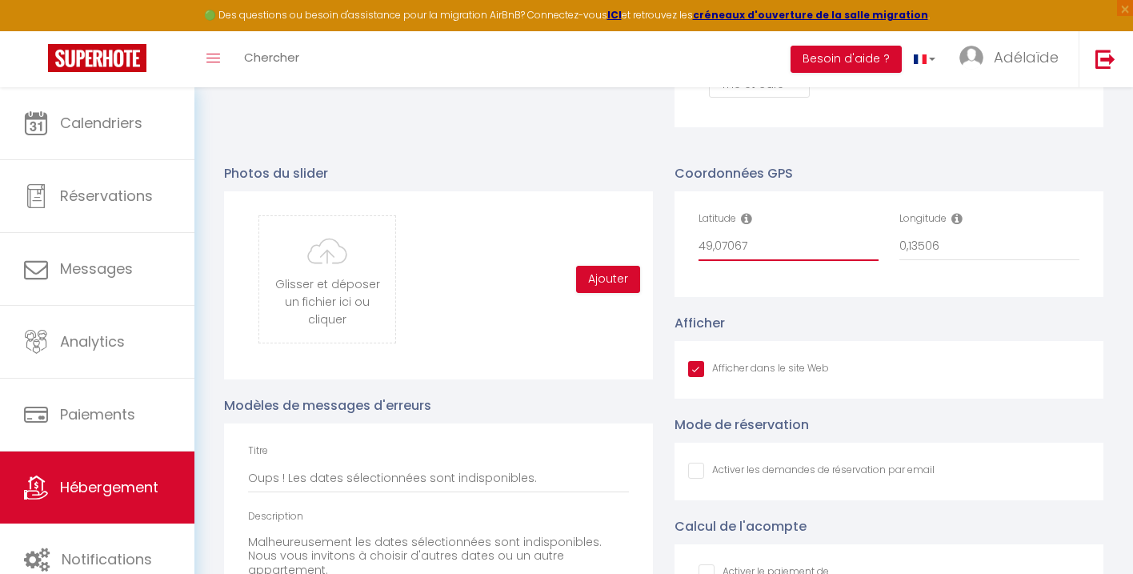
click at [780, 253] on input "49,07067" at bounding box center [789, 246] width 180 height 29
click at [964, 241] on input "0,13506" at bounding box center [990, 246] width 180 height 29
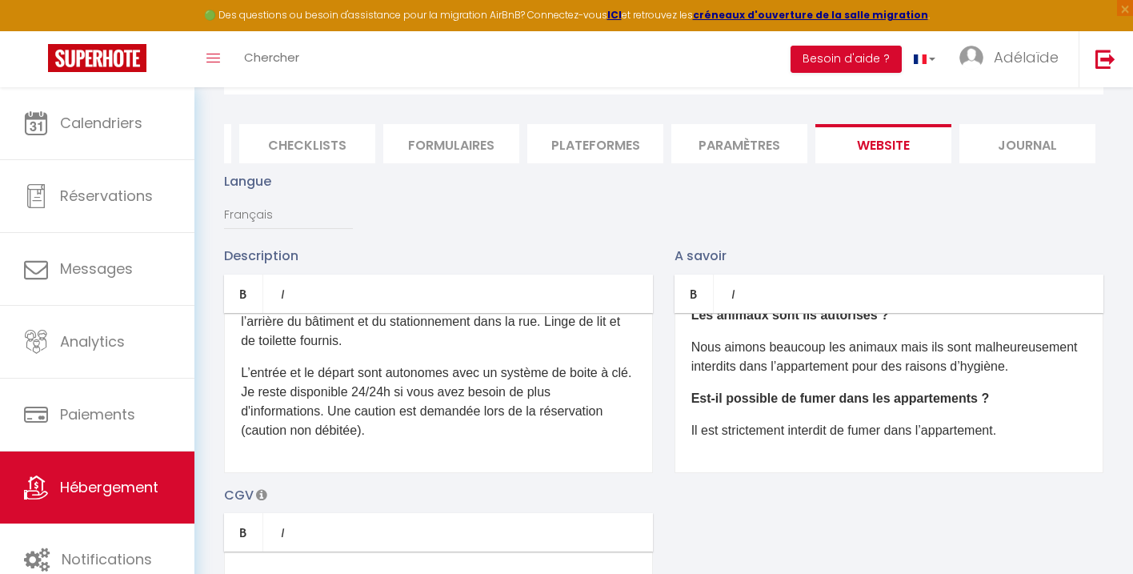
scroll to position [0, 0]
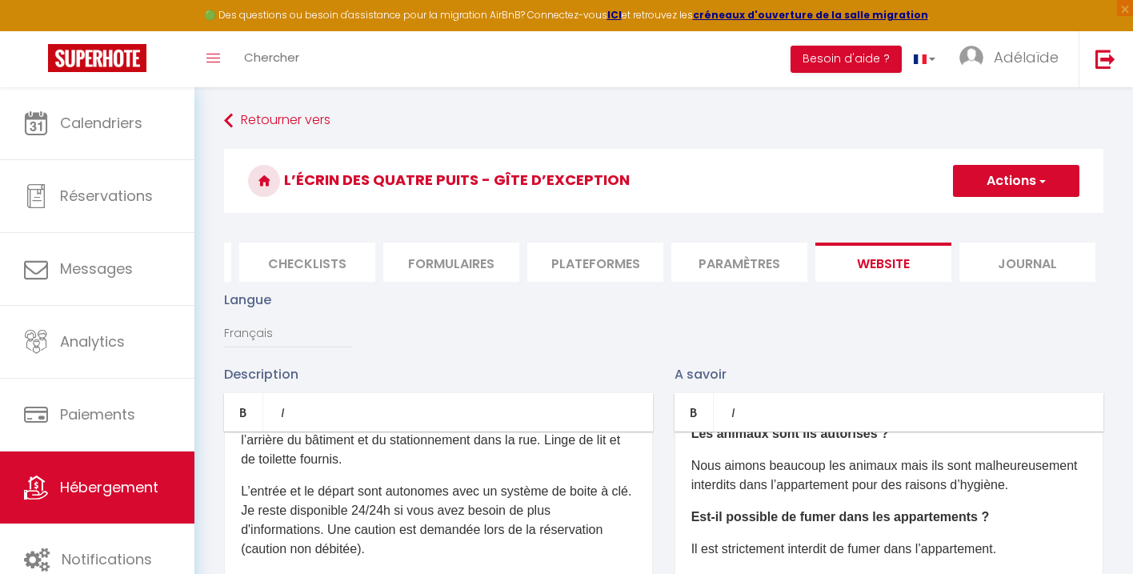
click at [1030, 178] on button "Actions" at bounding box center [1016, 181] width 126 height 32
click at [1003, 222] on input "Enregistrer" at bounding box center [997, 216] width 59 height 16
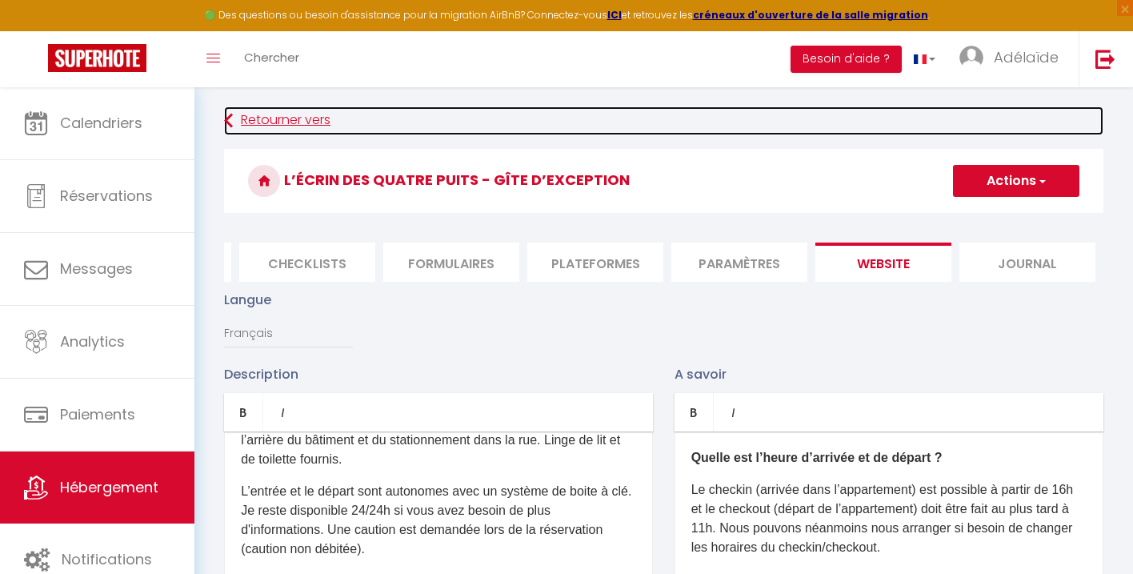
click at [235, 119] on link "Retourner vers" at bounding box center [664, 120] width 880 height 29
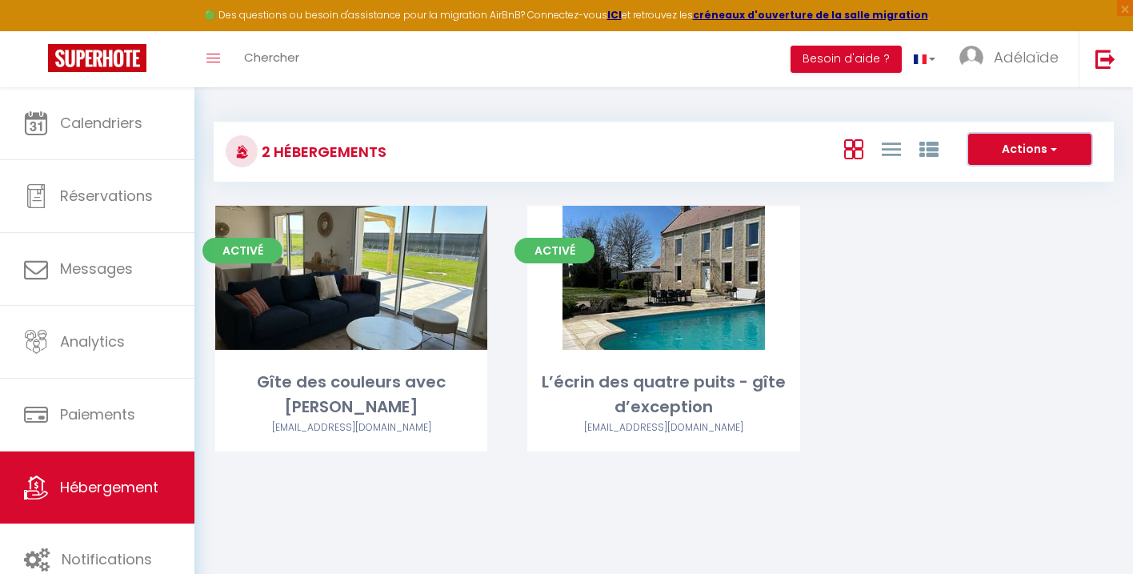
click at [1045, 141] on button "Actions" at bounding box center [1029, 150] width 123 height 32
click at [1039, 147] on button "Actions" at bounding box center [1029, 150] width 123 height 32
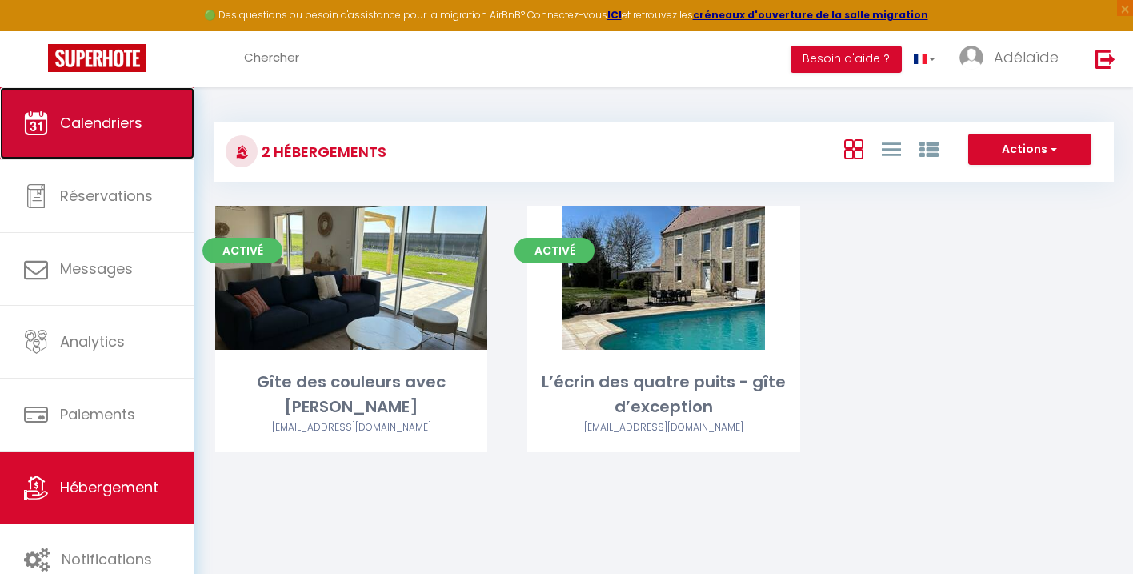
click at [110, 127] on span "Calendriers" at bounding box center [101, 123] width 82 height 20
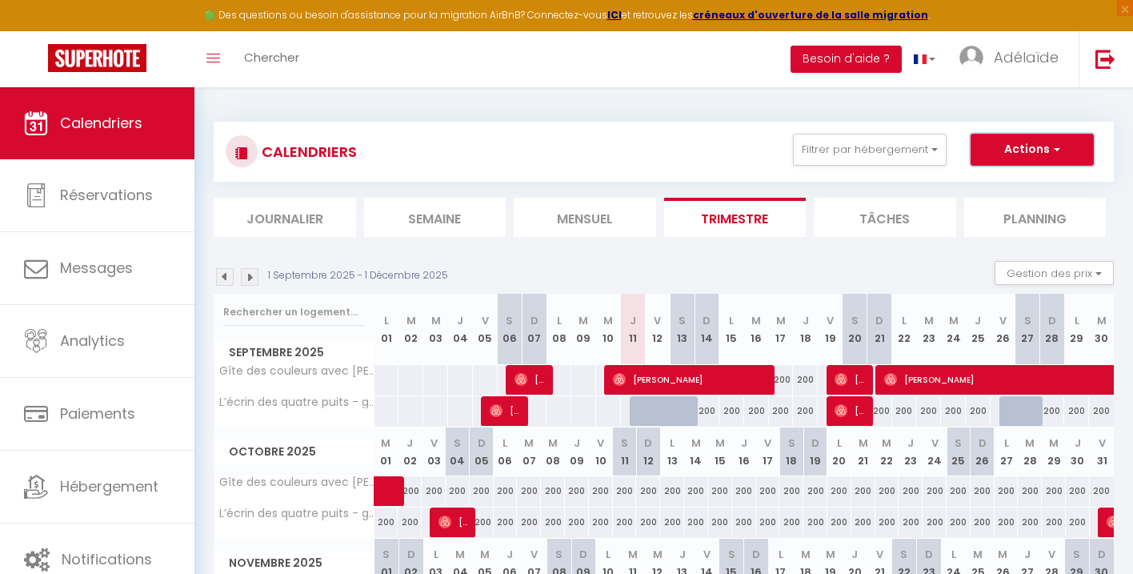
click at [1033, 144] on button "Actions" at bounding box center [1032, 150] width 123 height 32
click at [769, 419] on div "200" at bounding box center [781, 411] width 25 height 30
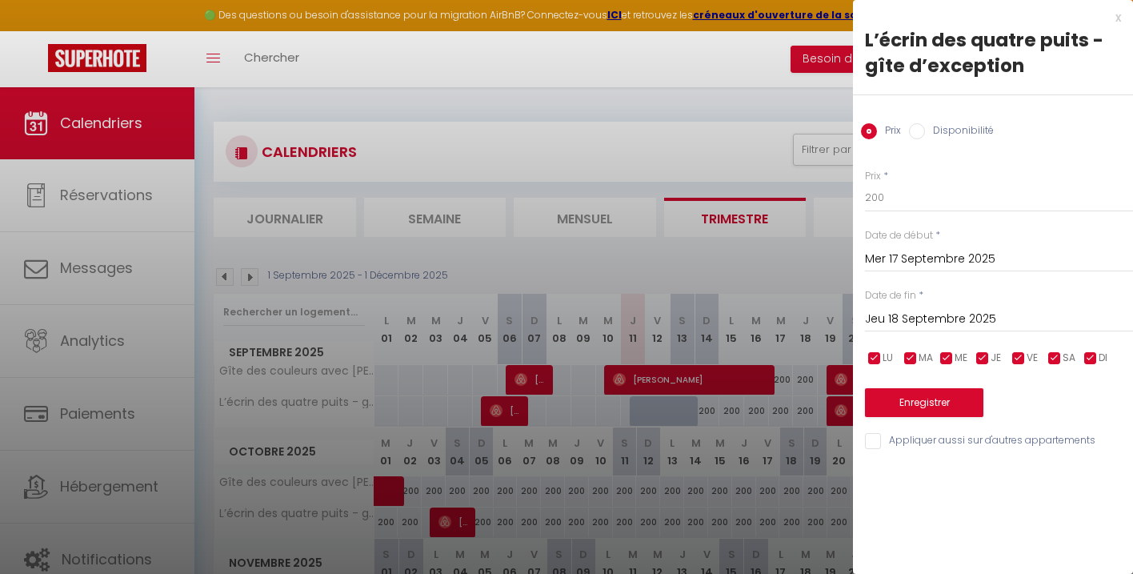
click at [763, 411] on div at bounding box center [566, 287] width 1133 height 574
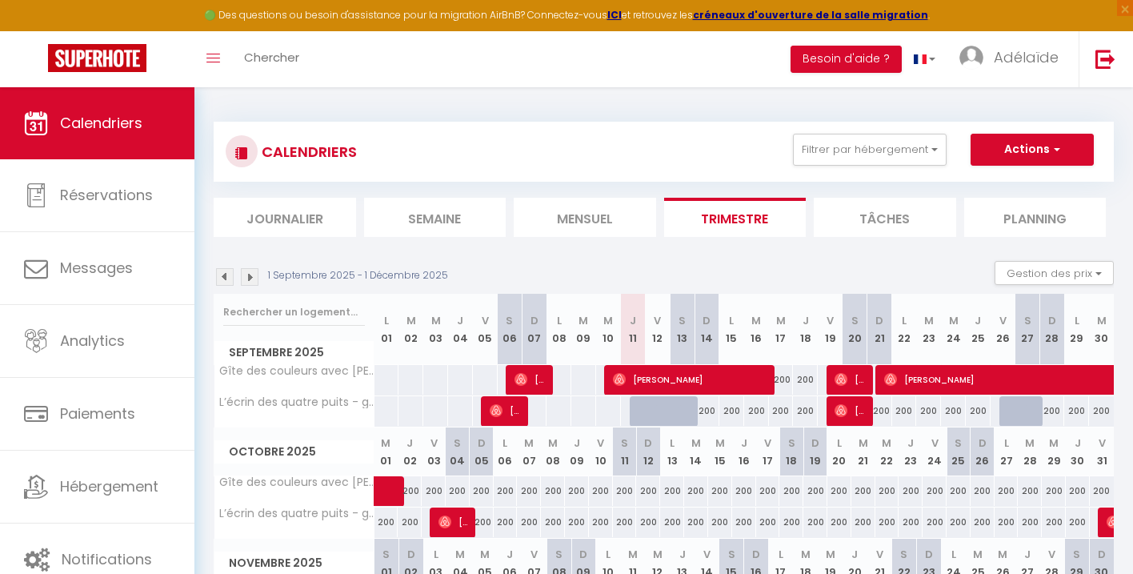
click at [763, 411] on div "200" at bounding box center [756, 411] width 25 height 30
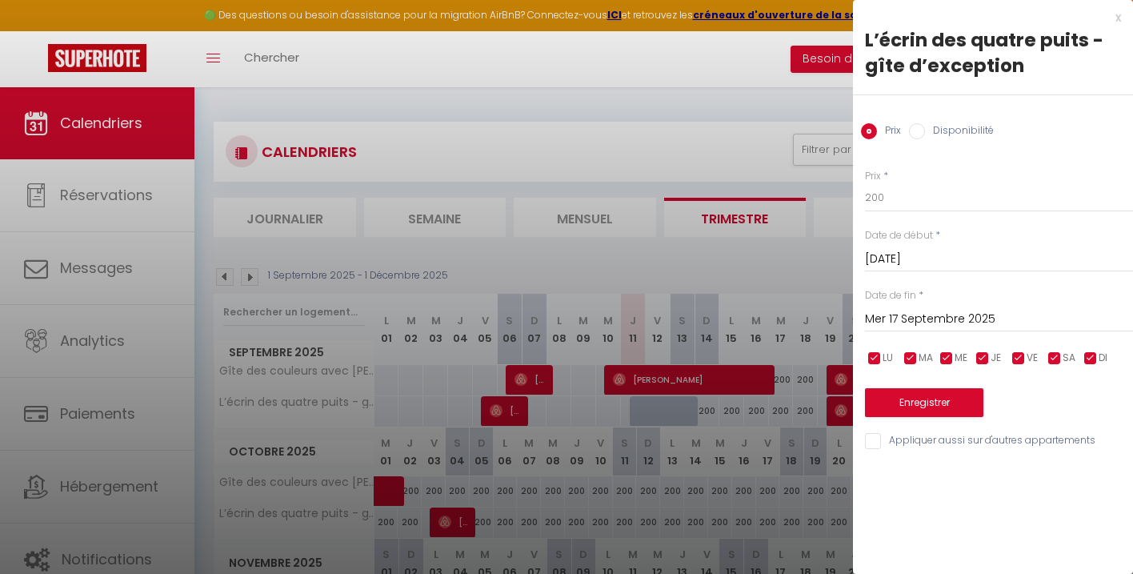
click at [918, 131] on input "Disponibilité" at bounding box center [917, 131] width 16 height 16
click at [949, 257] on input "Mar 16 Septembre 2025" at bounding box center [999, 261] width 268 height 21
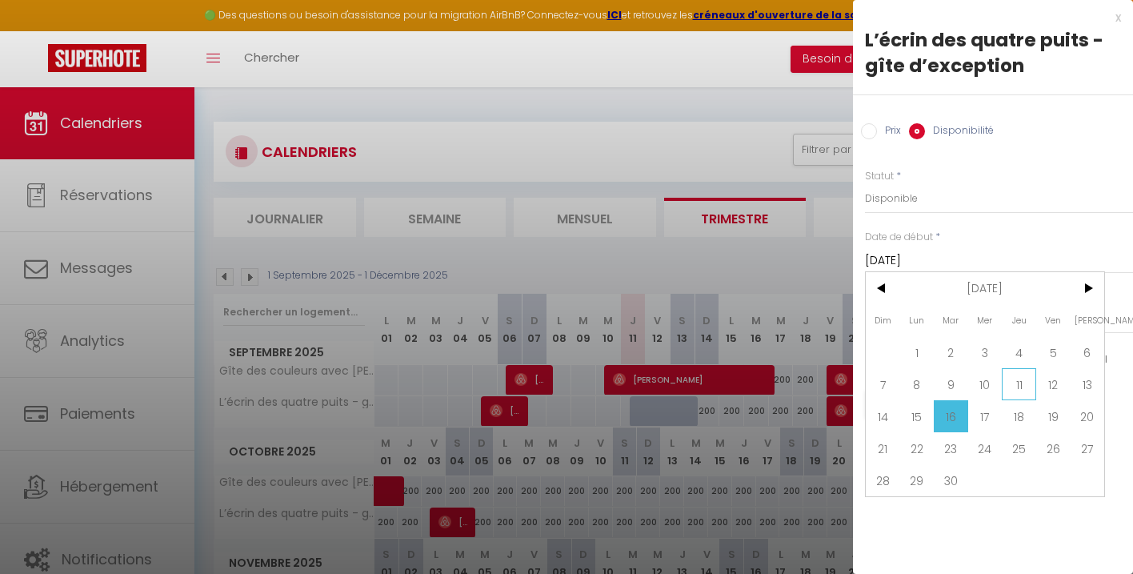
click at [1022, 375] on span "11" at bounding box center [1019, 384] width 34 height 32
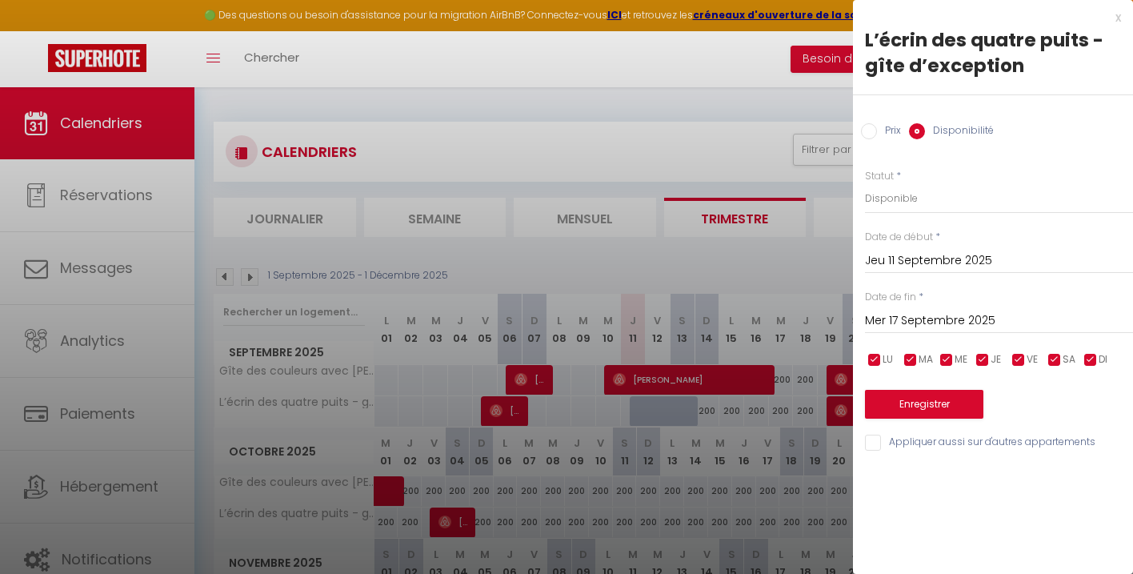
click at [937, 315] on input "Mer 17 Septembre 2025" at bounding box center [999, 321] width 268 height 21
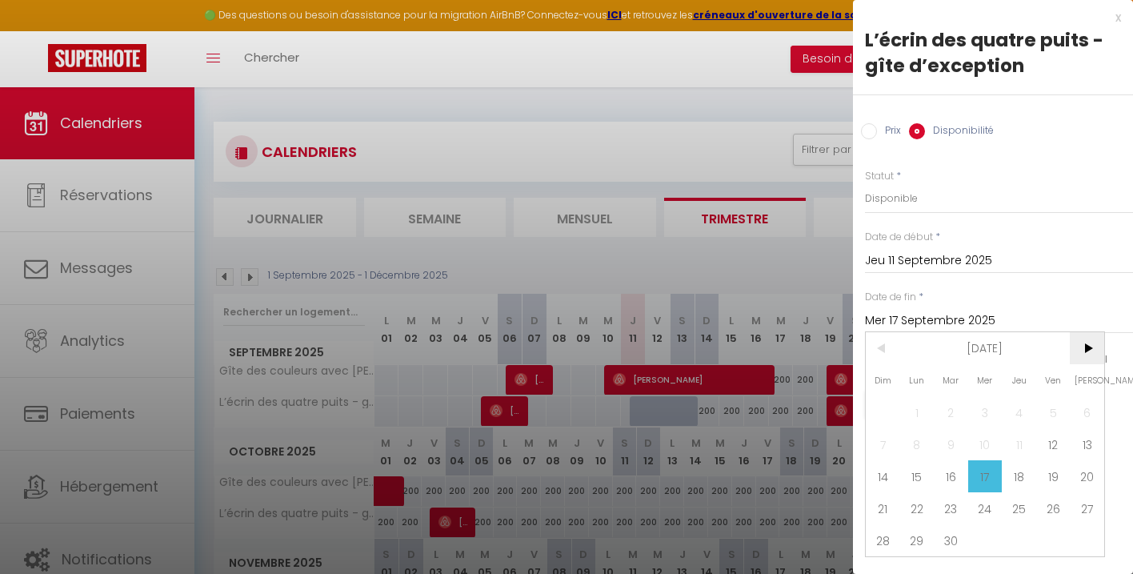
click at [1093, 347] on span ">" at bounding box center [1087, 348] width 34 height 32
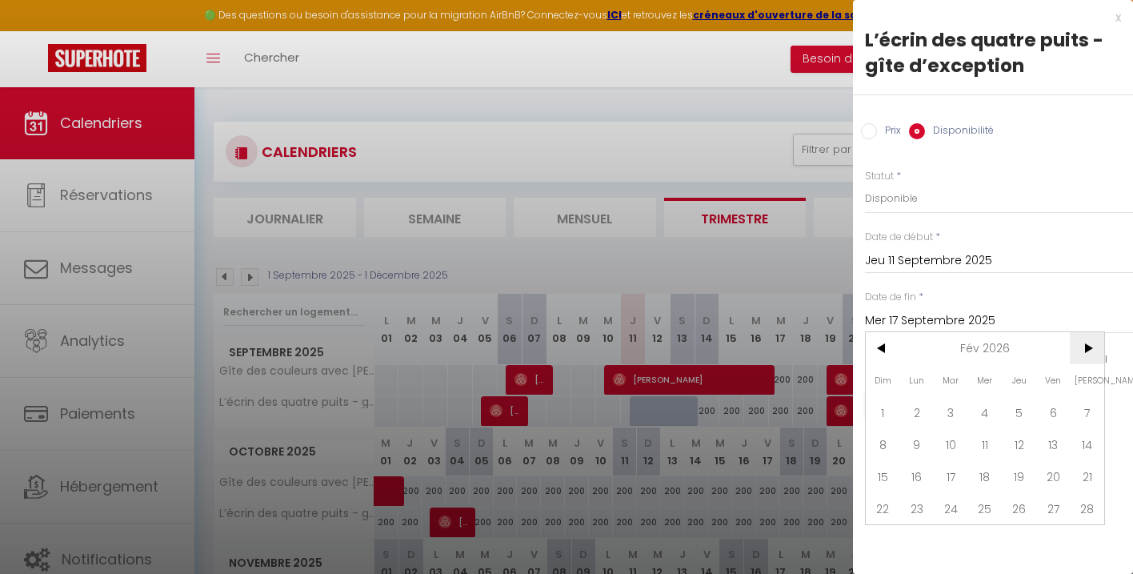
click at [1093, 347] on span ">" at bounding box center [1087, 348] width 34 height 32
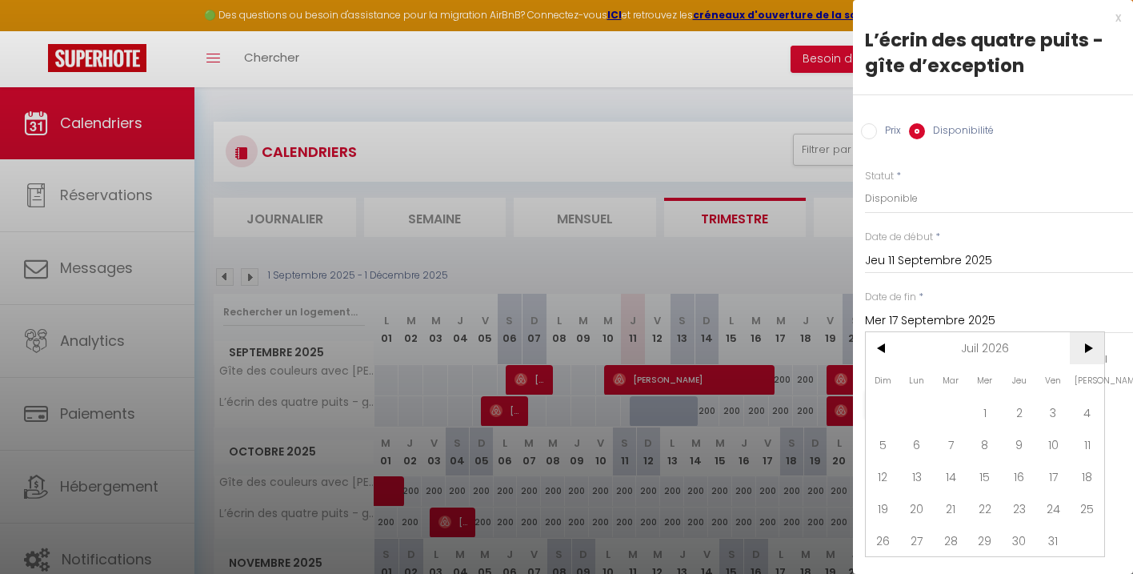
click at [1093, 347] on span ">" at bounding box center [1087, 348] width 34 height 32
click at [884, 344] on span "<" at bounding box center [883, 348] width 34 height 32
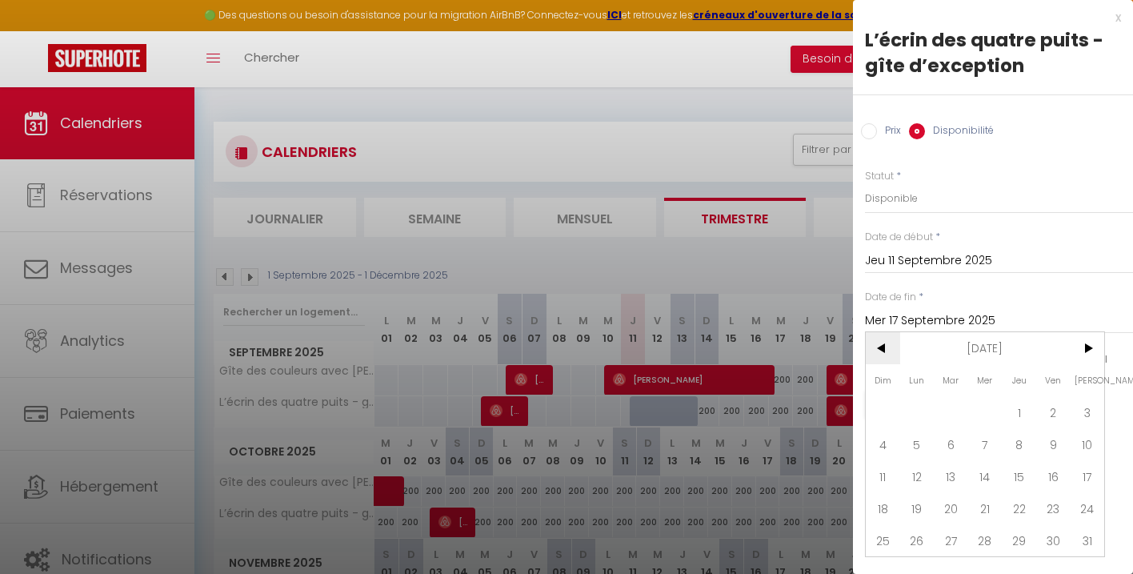
click at [884, 344] on span "<" at bounding box center [883, 348] width 34 height 32
click at [1045, 447] on span "11" at bounding box center [1054, 444] width 34 height 32
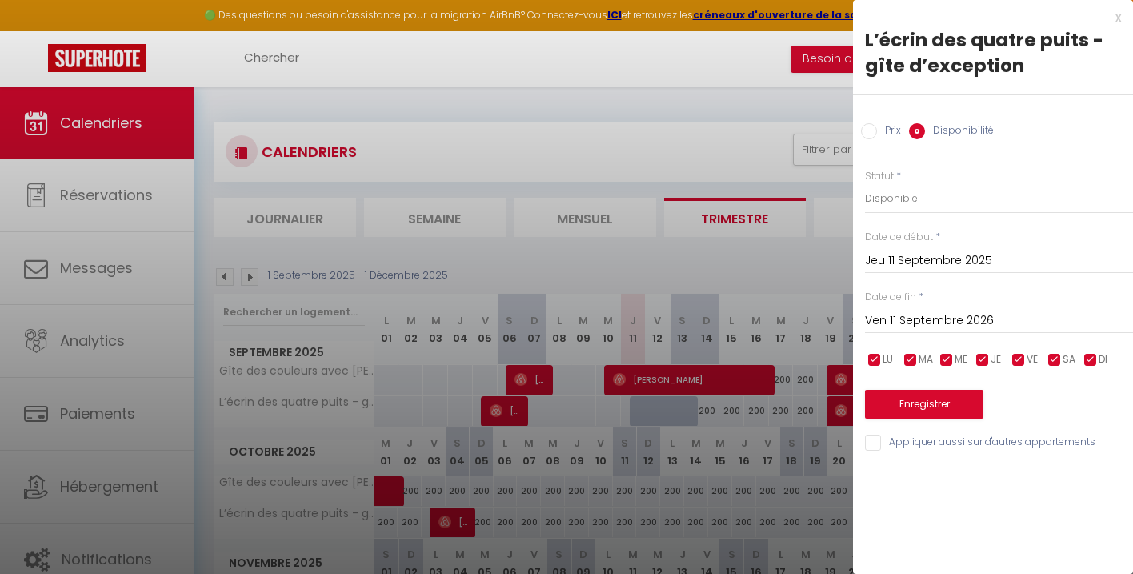
click at [869, 129] on input "Prix" at bounding box center [869, 131] width 16 height 16
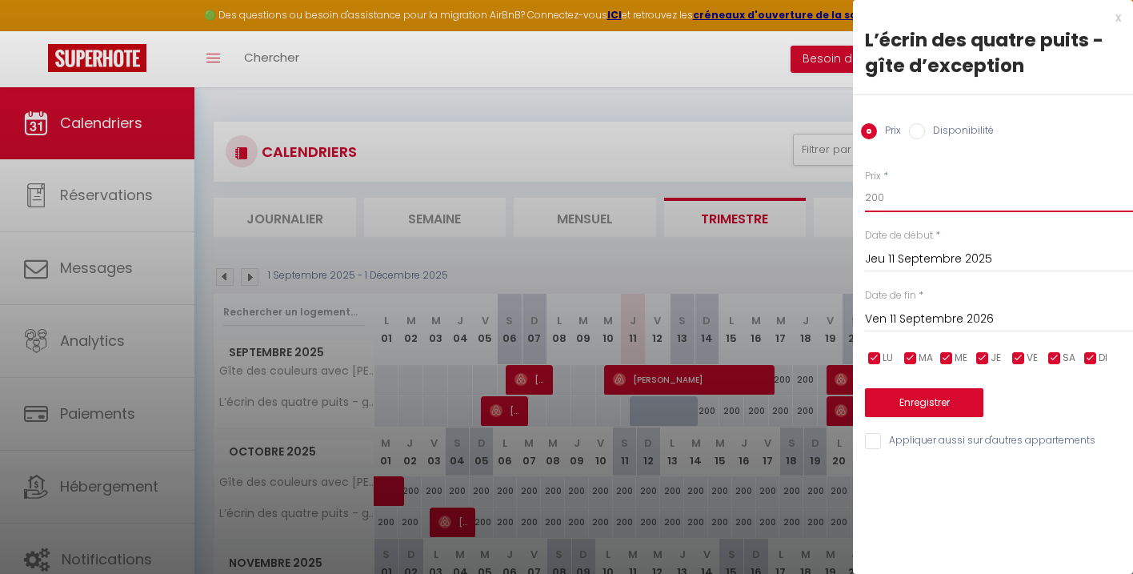
click at [871, 196] on input "200" at bounding box center [999, 197] width 268 height 29
click at [943, 393] on button "Enregistrer" at bounding box center [924, 402] width 118 height 29
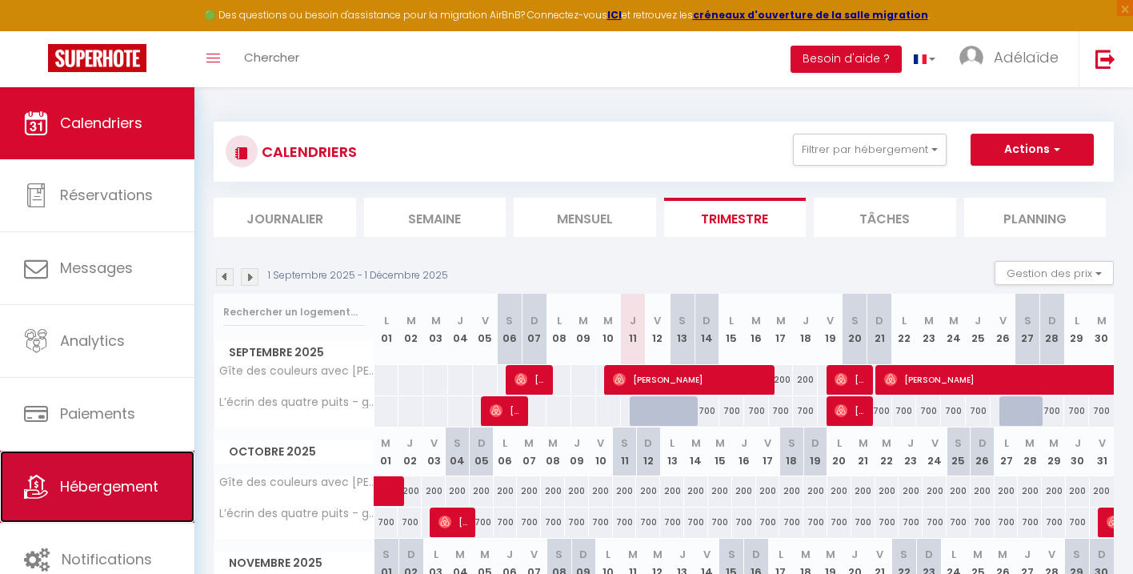
click at [136, 499] on link "Hébergement" at bounding box center [97, 487] width 194 height 72
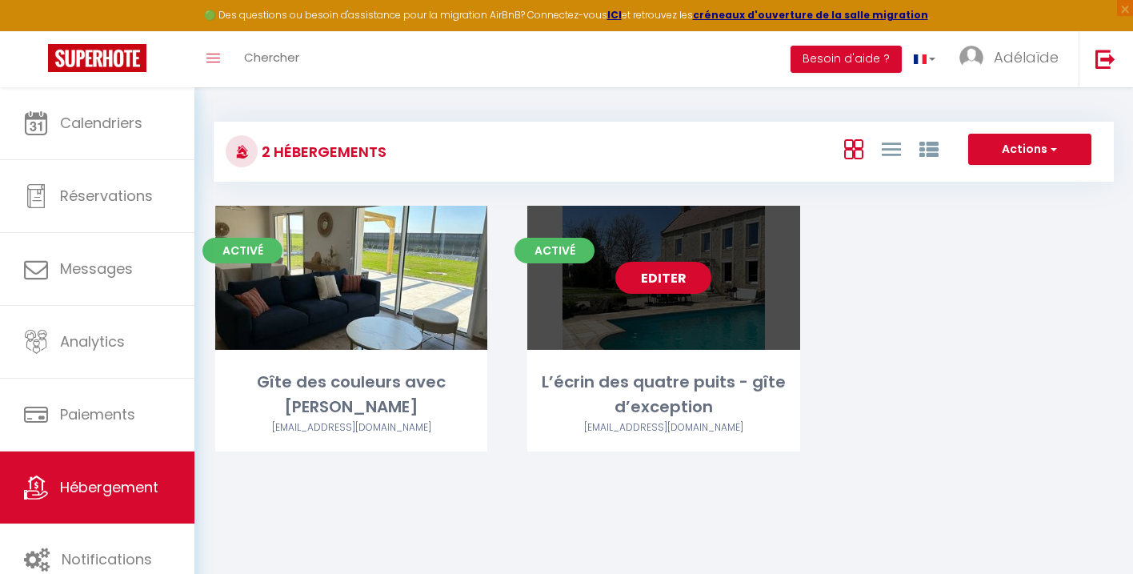
click at [668, 278] on link "Editer" at bounding box center [664, 278] width 96 height 32
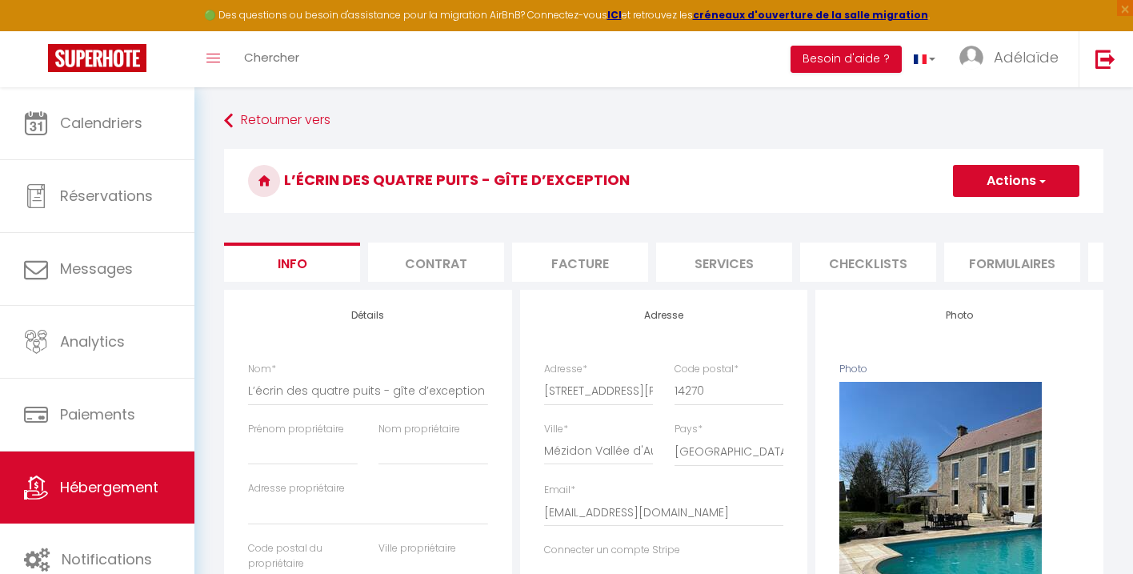
click at [1016, 177] on button "Actions" at bounding box center [1016, 181] width 126 height 32
click at [859, 182] on h3 "L’écrin des quatre puits - gîte d’exception" at bounding box center [664, 181] width 880 height 64
click at [753, 257] on li "Services" at bounding box center [724, 262] width 136 height 39
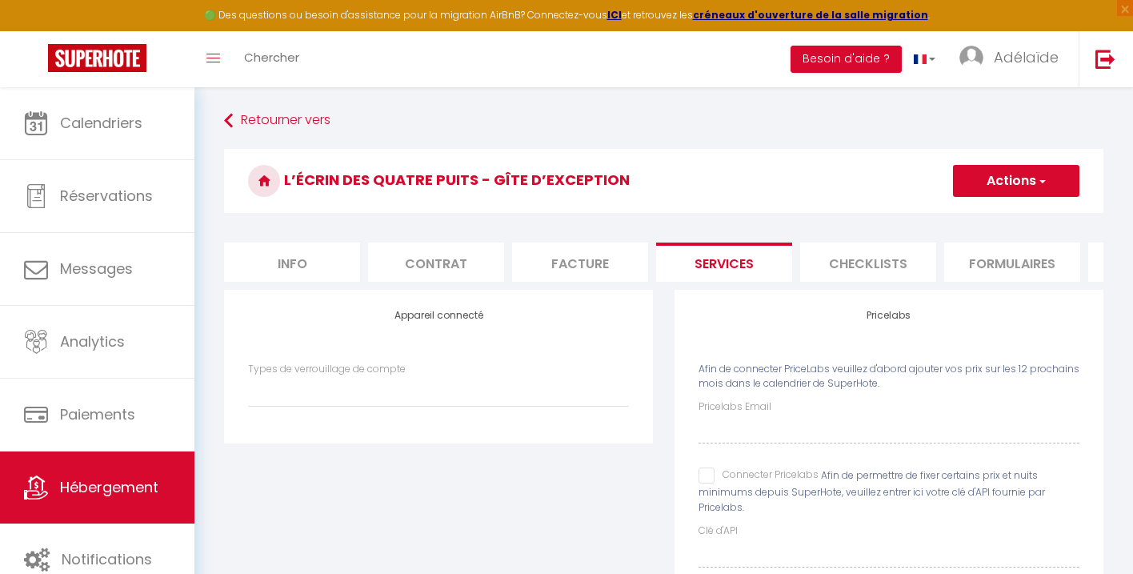
scroll to position [87, 0]
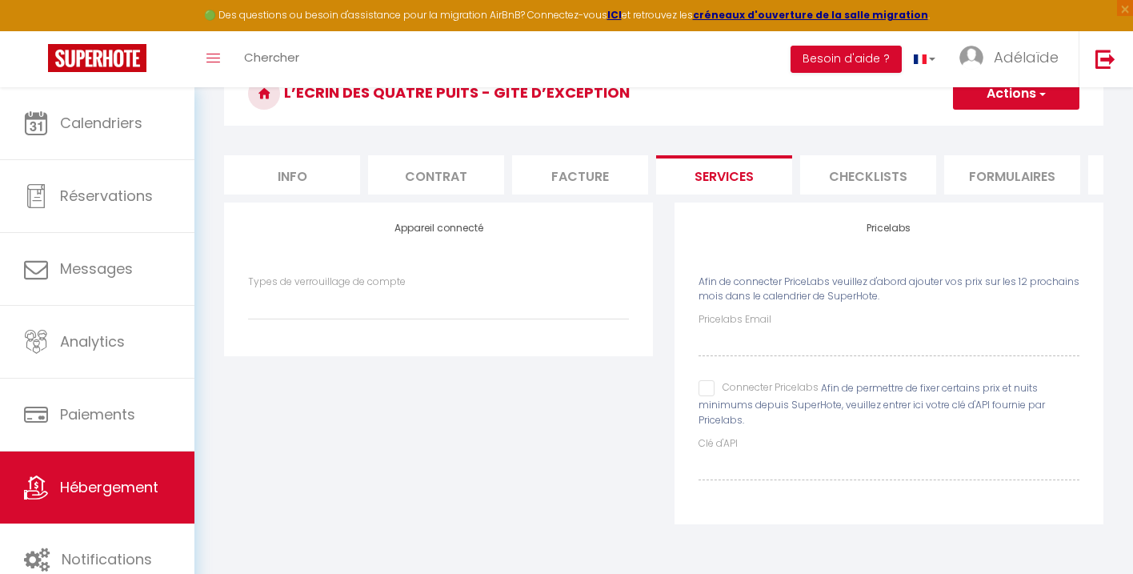
click at [706, 395] on input "Connecter Pricelabs" at bounding box center [759, 388] width 120 height 16
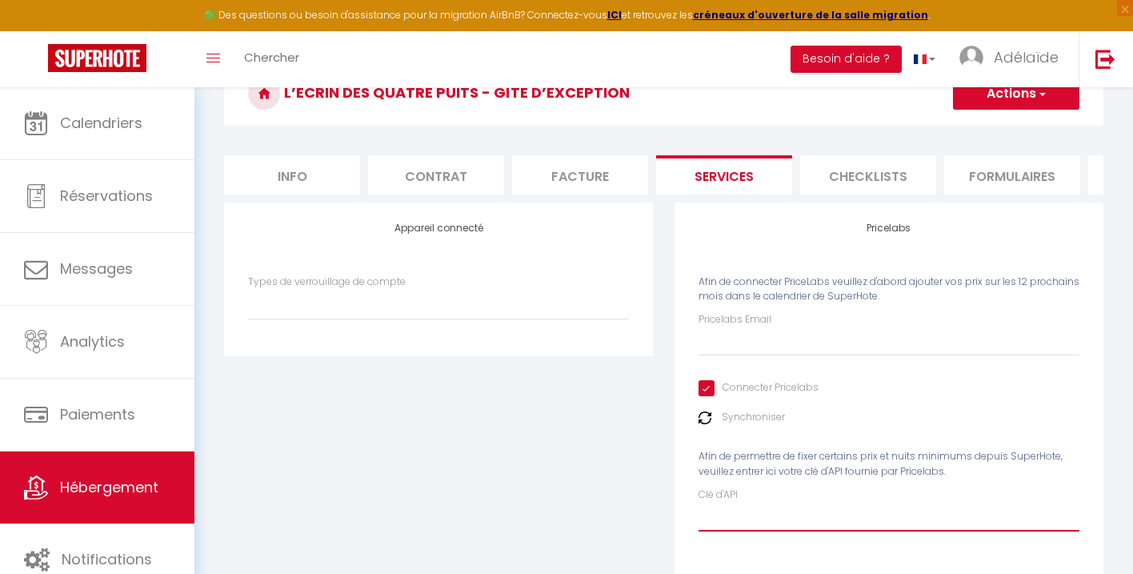
click at [748, 526] on input "Clé d'API" at bounding box center [889, 517] width 381 height 29
click at [760, 530] on input "Clé d'API" at bounding box center [889, 517] width 381 height 29
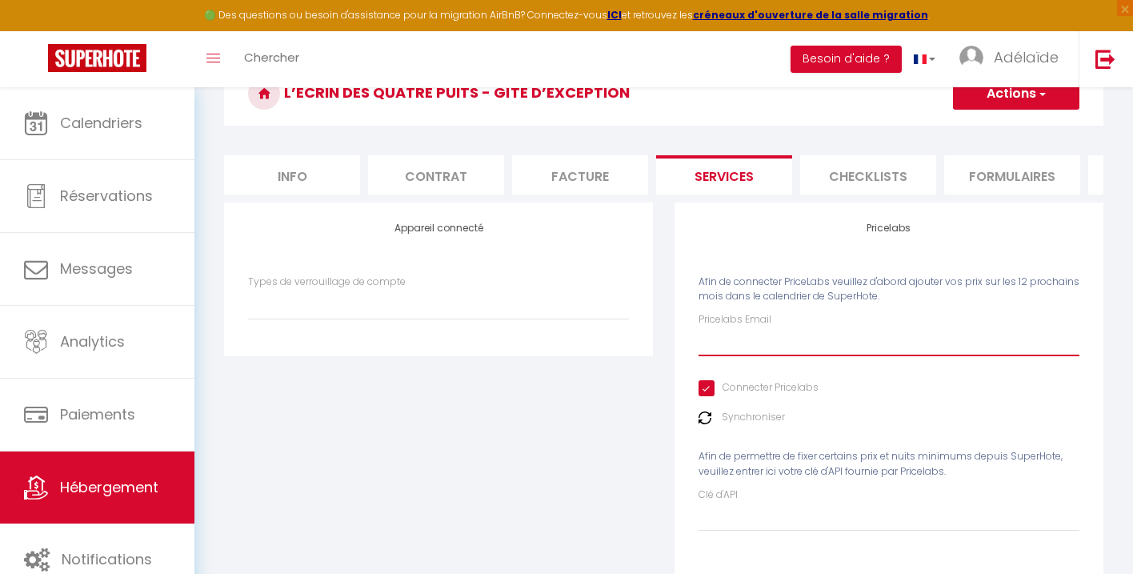
click at [823, 351] on input "Pricelabs Email" at bounding box center [889, 341] width 381 height 29
click at [904, 405] on div "Pricelabs Email contact@ecrindesquatrepuits.fr Connecter Pricelabs Synchroniser…" at bounding box center [889, 421] width 381 height 219
click at [756, 415] on label "Synchroniser" at bounding box center [753, 417] width 63 height 15
click at [703, 419] on img at bounding box center [705, 417] width 13 height 13
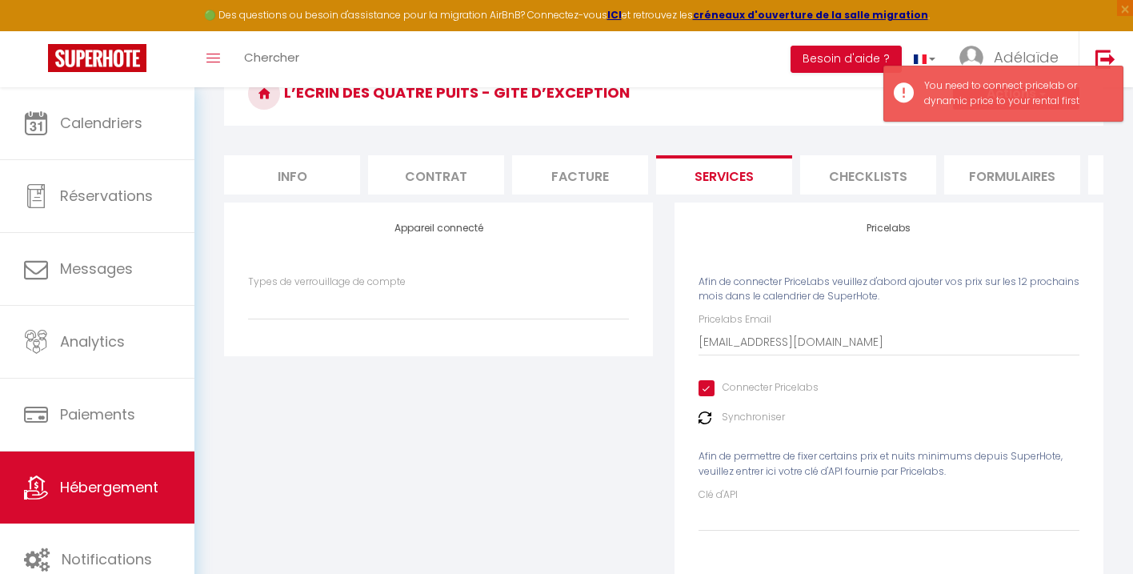
click at [745, 536] on div "Pricelabs Afin de connecter PriceLabs veuillez d'abord ajouter vos prix sur les…" at bounding box center [889, 389] width 429 height 372
click at [739, 519] on input "Clé d'API" at bounding box center [889, 517] width 381 height 29
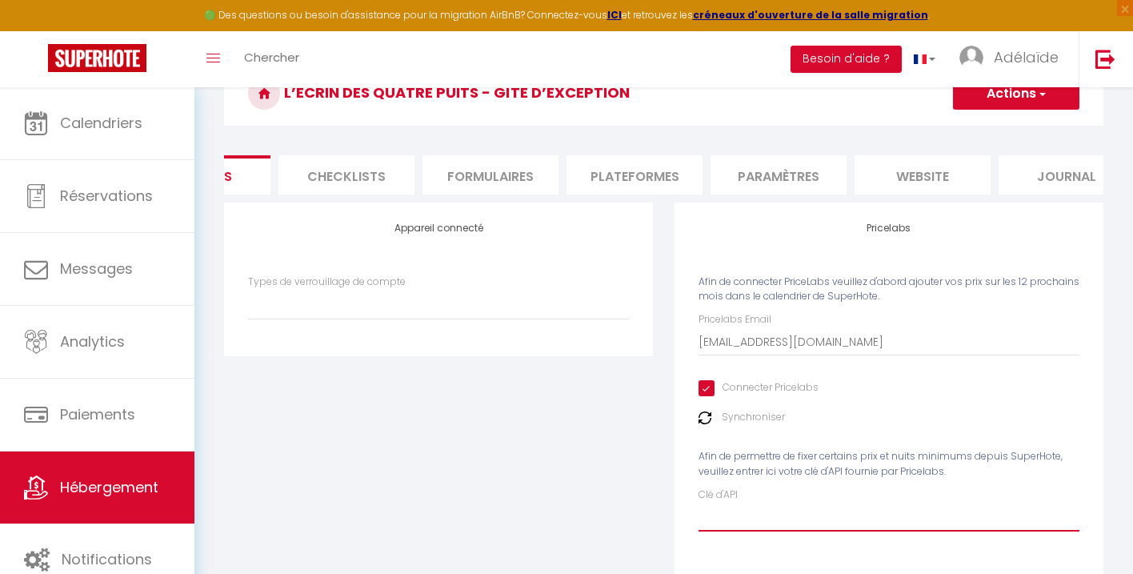
scroll to position [0, 561]
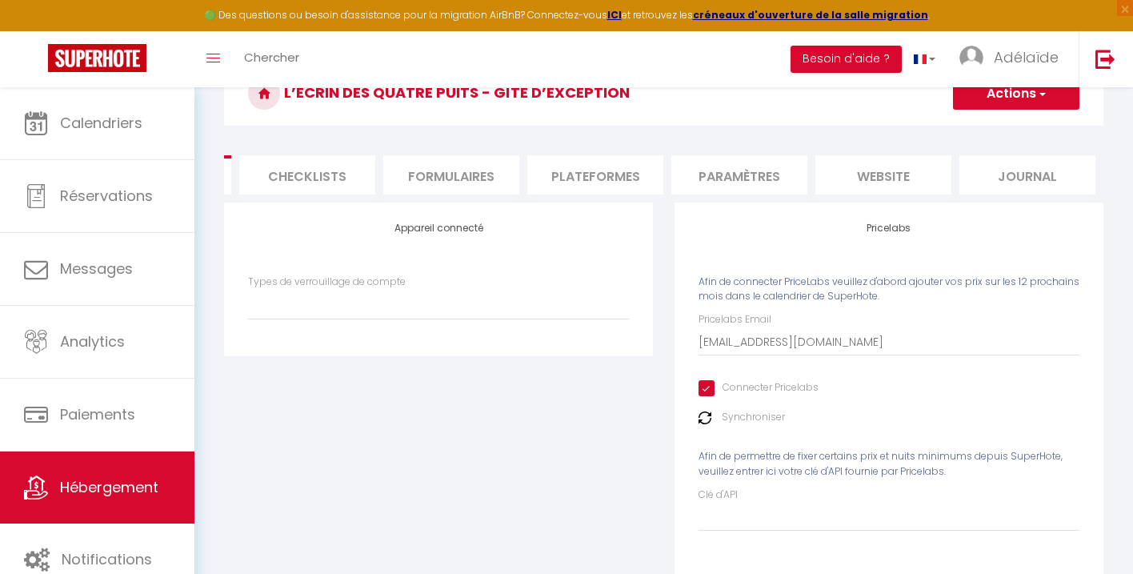
click at [927, 165] on li "website" at bounding box center [884, 174] width 136 height 39
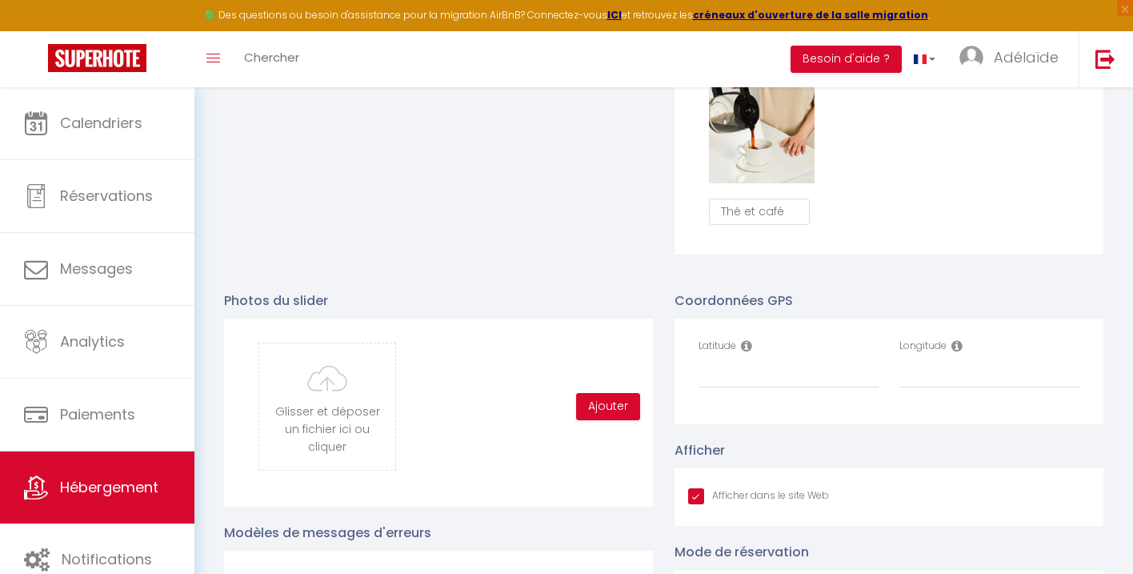
scroll to position [1506, 0]
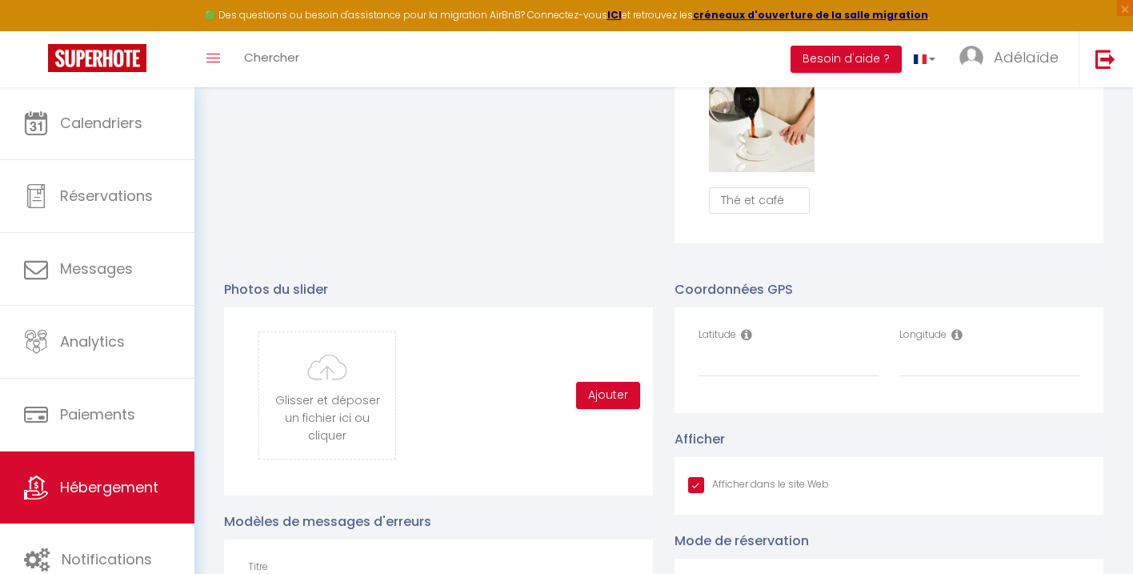
click at [747, 332] on icon at bounding box center [746, 334] width 11 height 13
click at [751, 336] on icon at bounding box center [746, 334] width 11 height 13
click at [748, 337] on icon at bounding box center [746, 334] width 11 height 13
click at [748, 336] on icon at bounding box center [746, 334] width 11 height 13
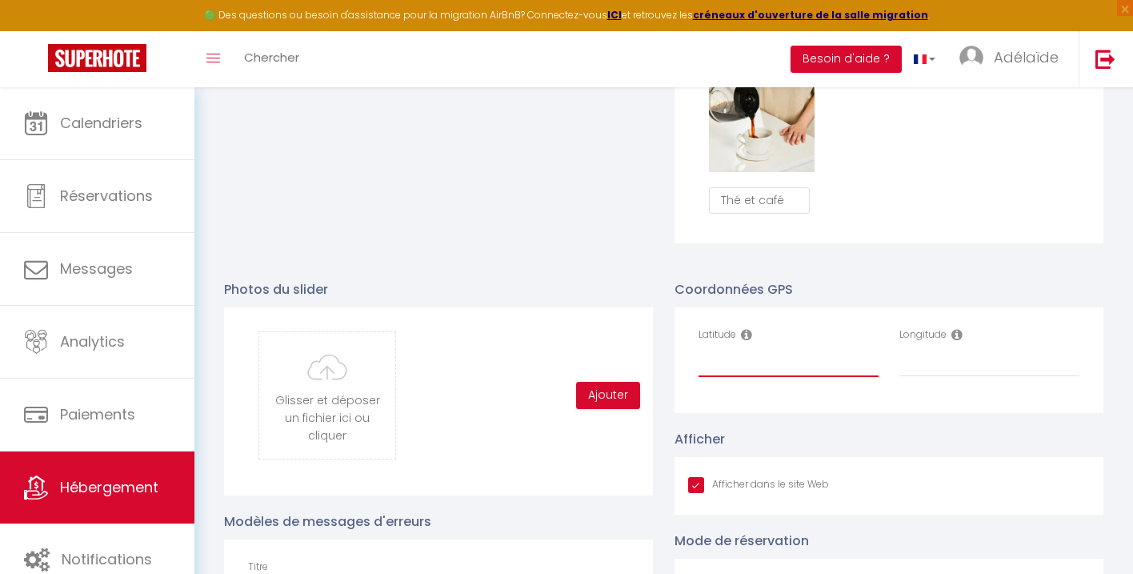
click at [738, 358] on input "Latitude" at bounding box center [789, 362] width 180 height 29
click at [748, 339] on icon at bounding box center [746, 334] width 11 height 13
click at [741, 365] on input "Latitude" at bounding box center [789, 362] width 180 height 29
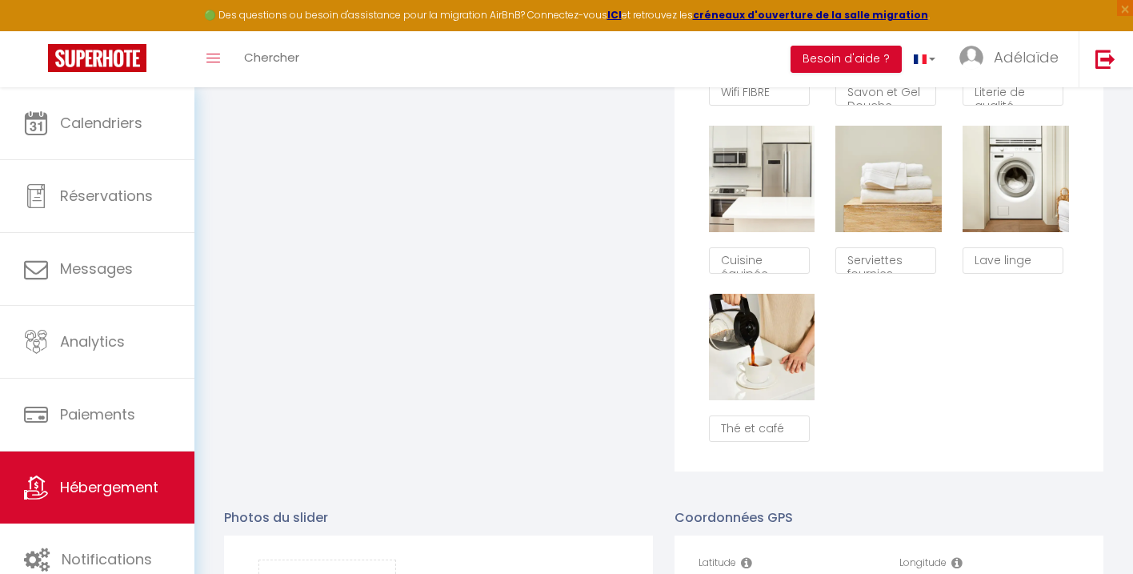
scroll to position [1273, 0]
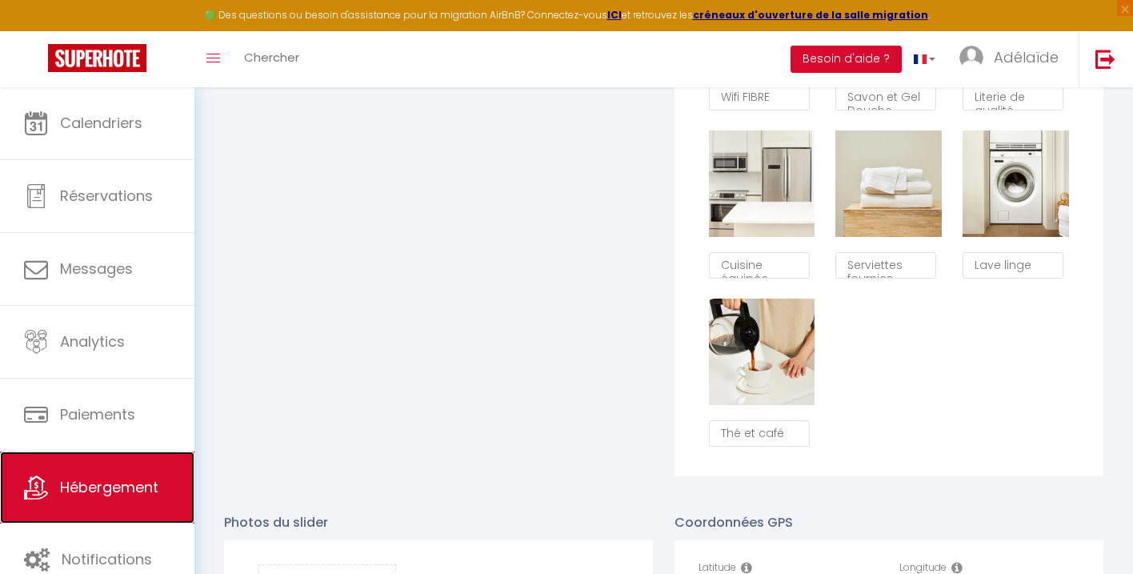
click at [110, 485] on span "Hébergement" at bounding box center [109, 487] width 98 height 20
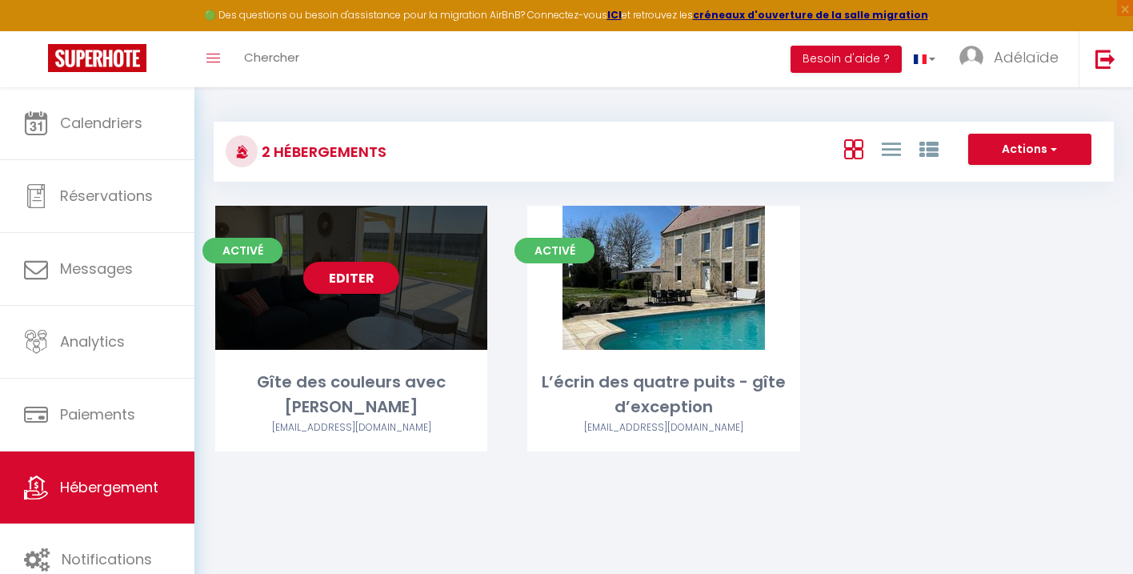
click at [351, 279] on link "Editer" at bounding box center [351, 278] width 96 height 32
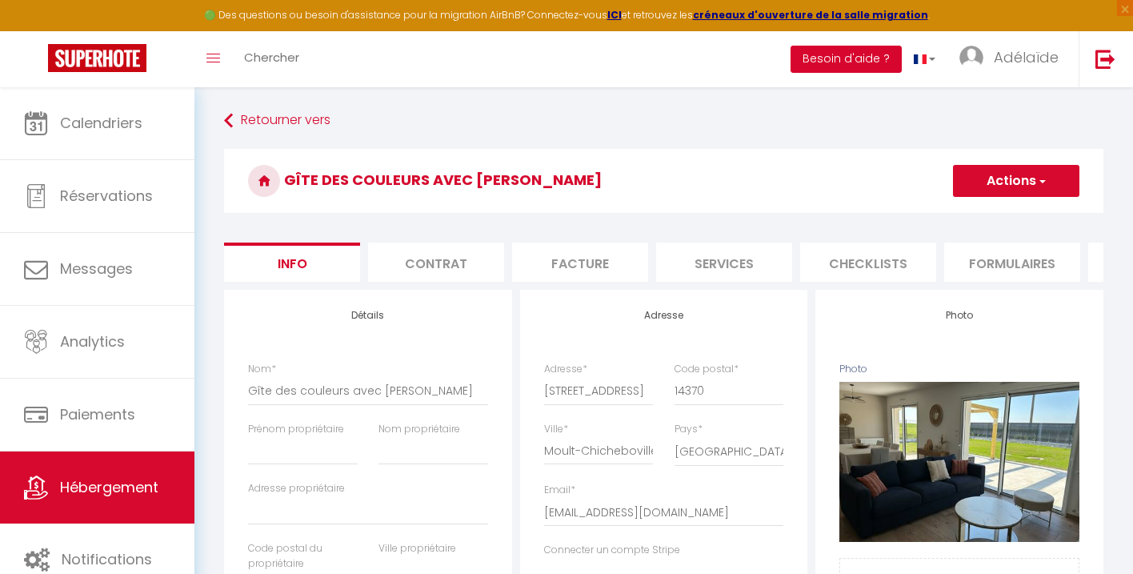
click at [862, 59] on button "Besoin d'aide ?" at bounding box center [846, 59] width 111 height 27
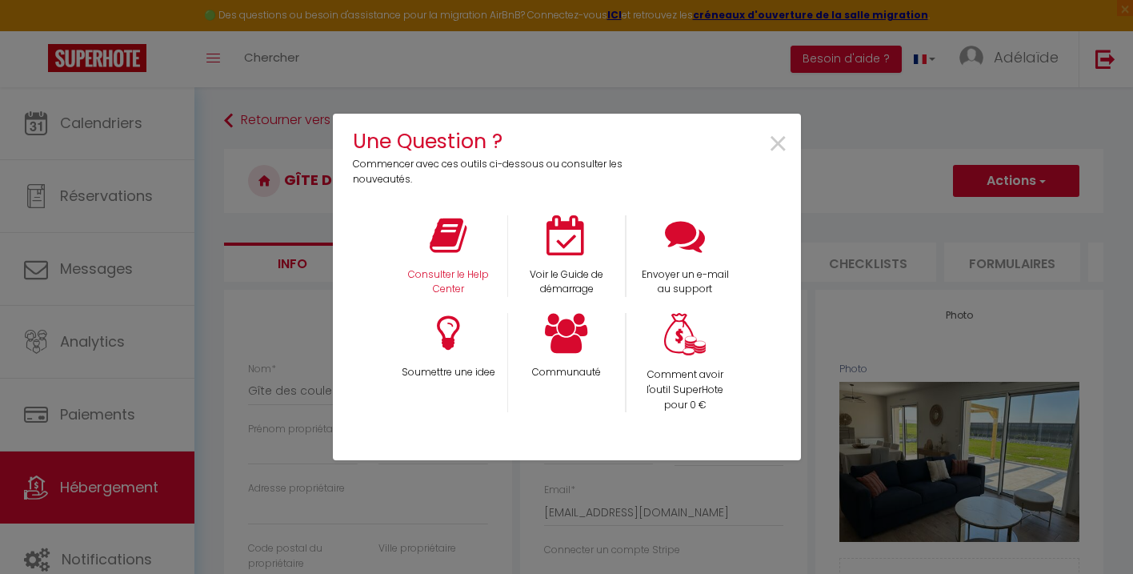
click at [452, 255] on div "Consulter le Help Center" at bounding box center [448, 256] width 118 height 82
click at [439, 271] on p "Consulter le Help Center" at bounding box center [448, 282] width 98 height 30
click at [776, 146] on span "×" at bounding box center [779, 144] width 22 height 50
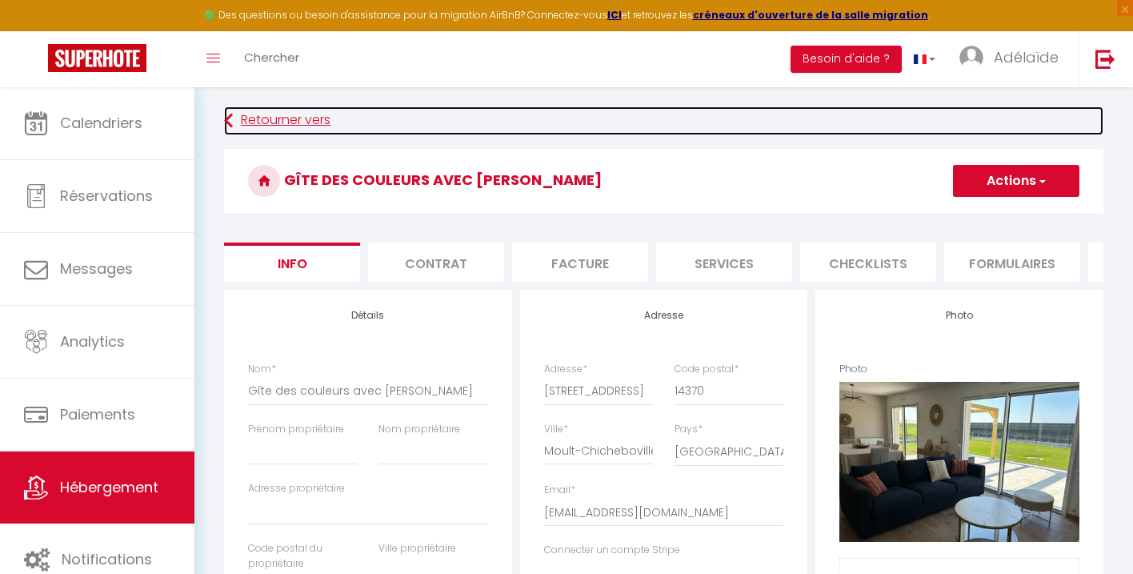
click at [250, 108] on link "Retourner vers" at bounding box center [664, 120] width 880 height 29
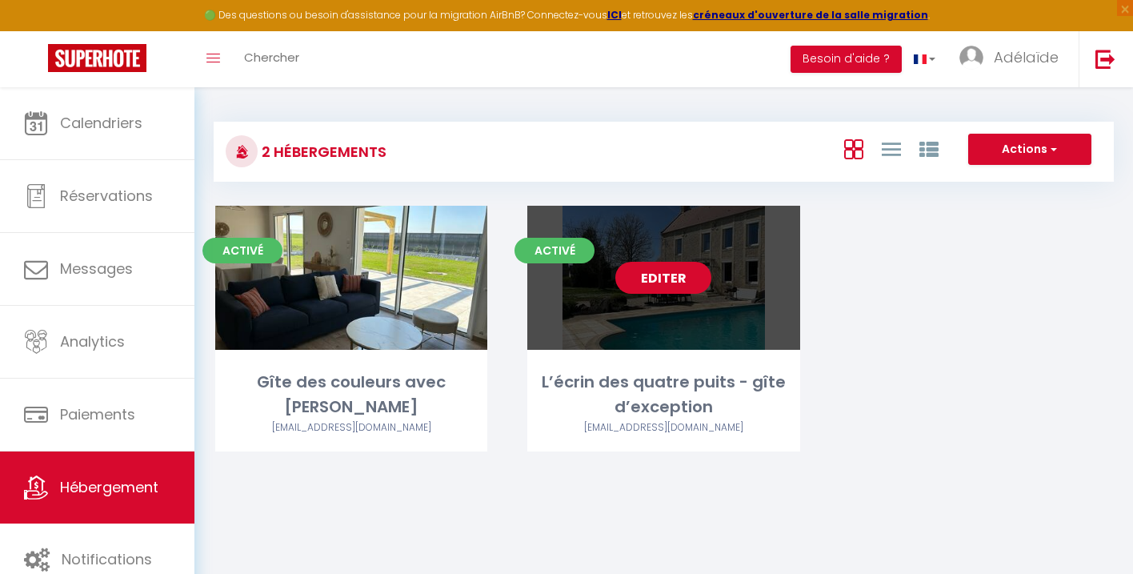
click at [664, 274] on link "Editer" at bounding box center [664, 278] width 96 height 32
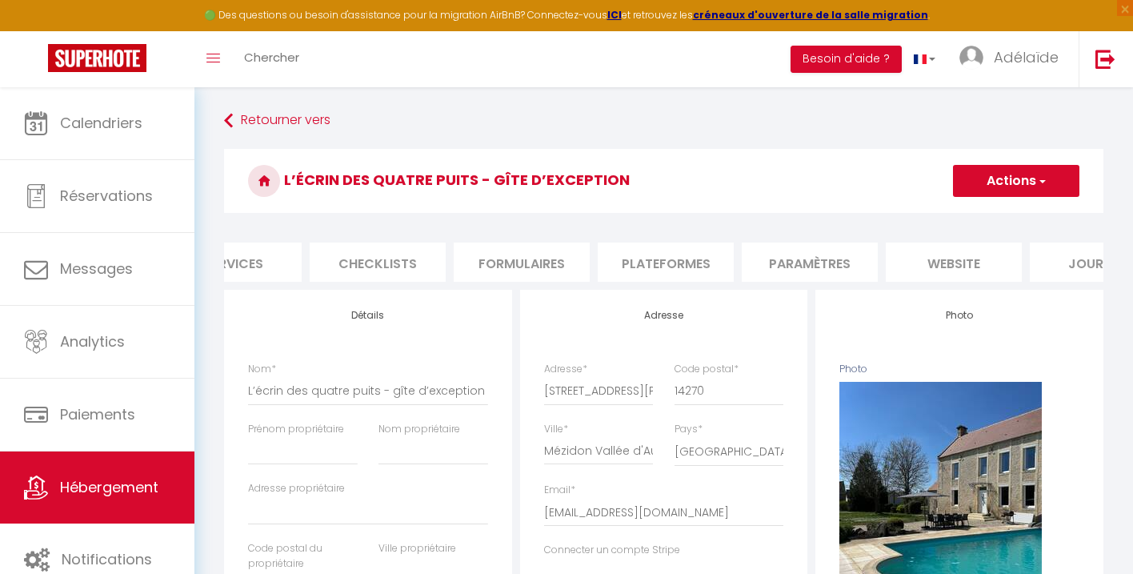
scroll to position [0, 561]
click at [897, 263] on li "website" at bounding box center [884, 262] width 136 height 39
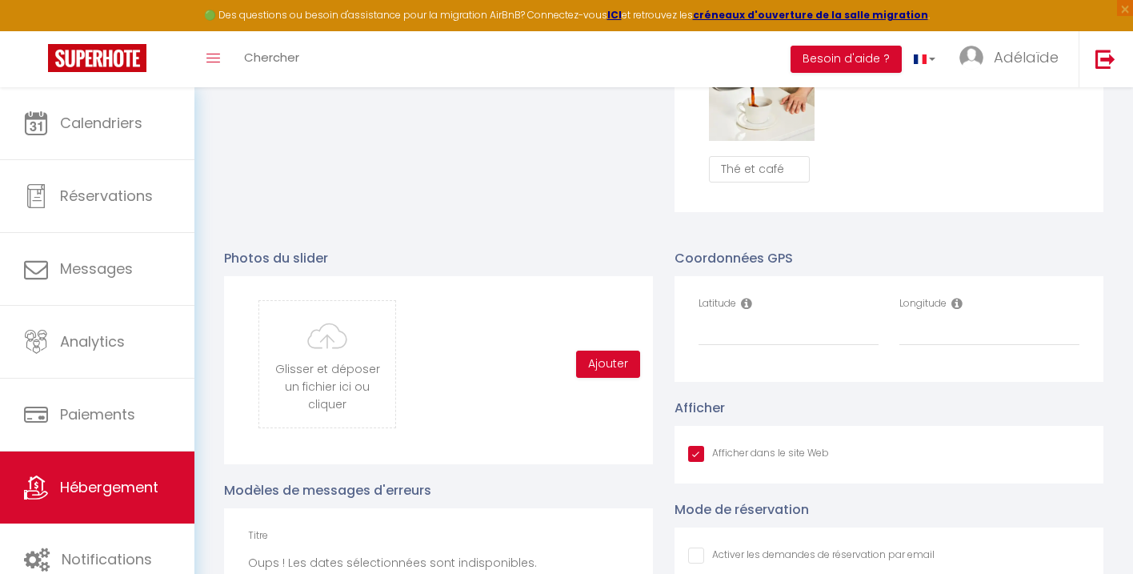
scroll to position [1544, 0]
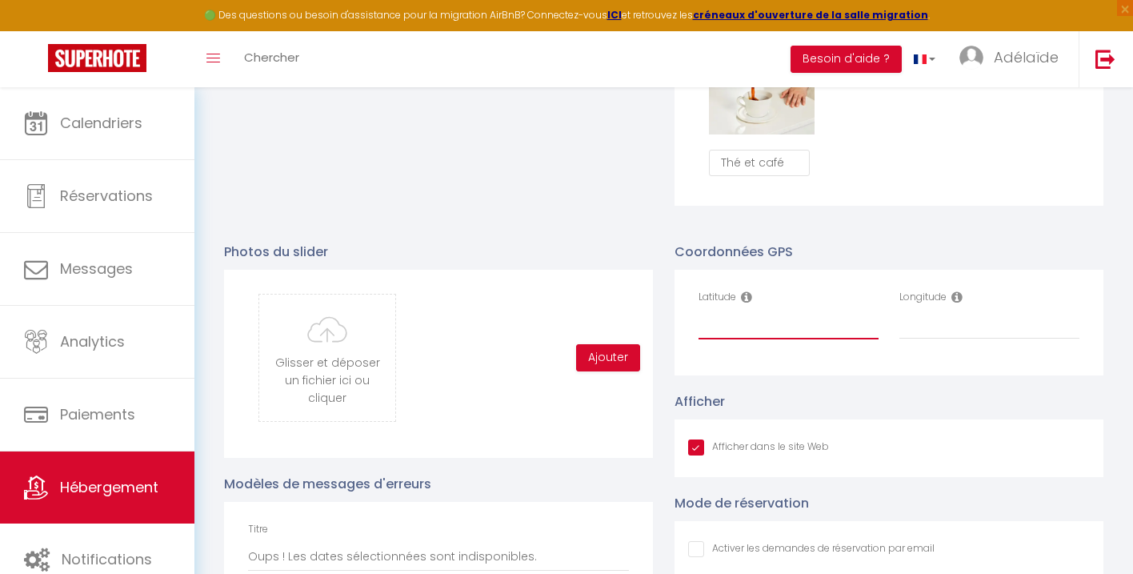
click at [763, 326] on input "Latitude" at bounding box center [789, 325] width 180 height 29
paste input "49.070802"
click at [936, 334] on input "Longitude" at bounding box center [990, 325] width 180 height 29
paste input "-0.13498"
click at [960, 380] on div "Coordonnées GPS Latitude 49.070802 Longitude -0.13498 Afficher Afficher dans le…" at bounding box center [889, 510] width 451 height 569
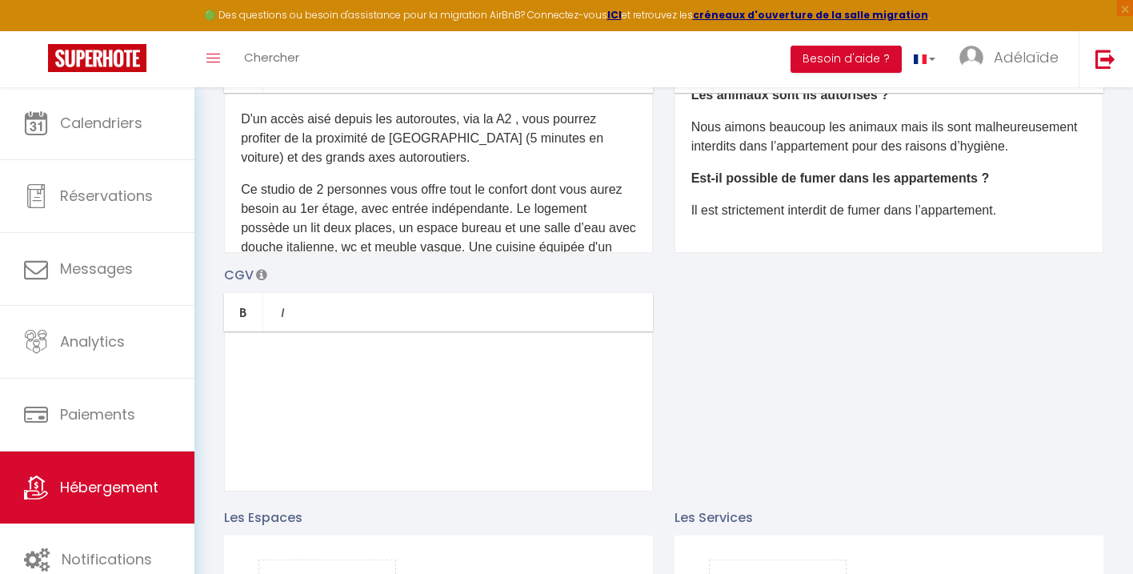
scroll to position [0, 0]
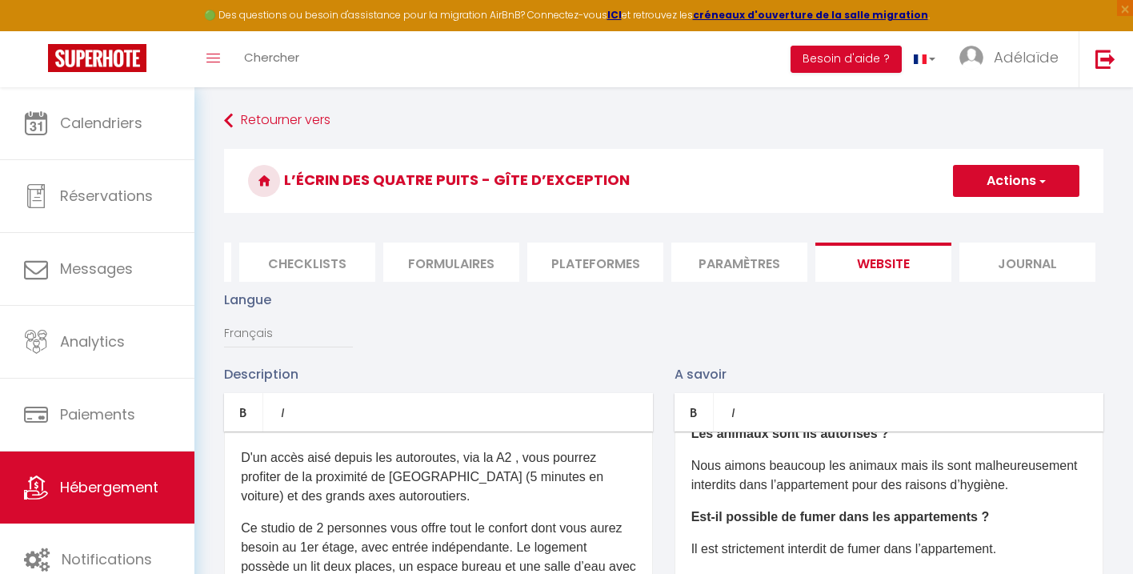
click at [1022, 179] on button "Actions" at bounding box center [1016, 181] width 126 height 32
click at [1012, 211] on input "Enregistrer" at bounding box center [997, 216] width 59 height 16
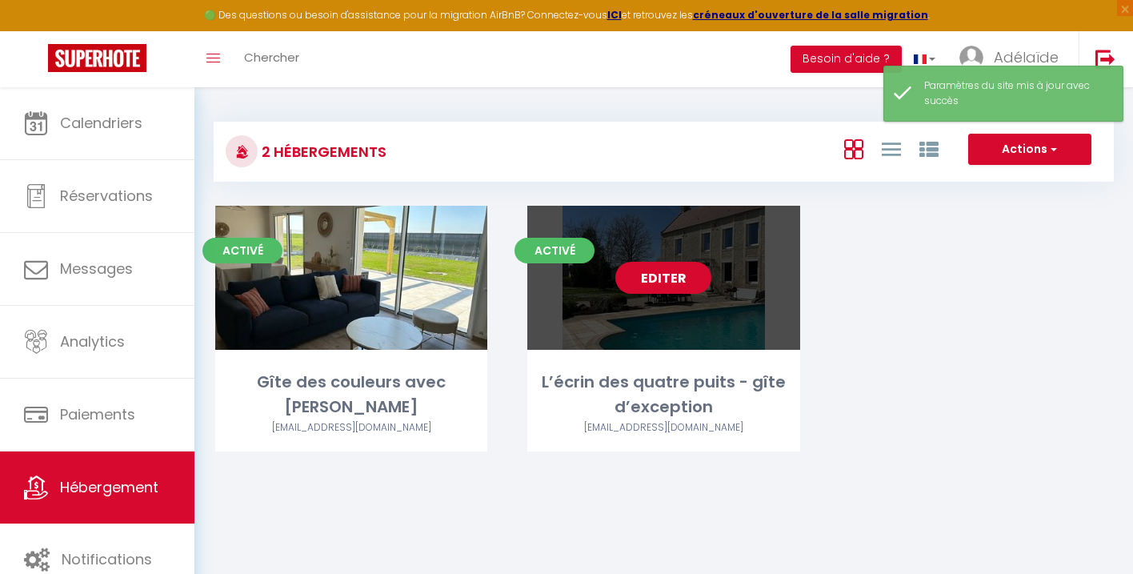
click at [664, 291] on link "Editer" at bounding box center [664, 278] width 96 height 32
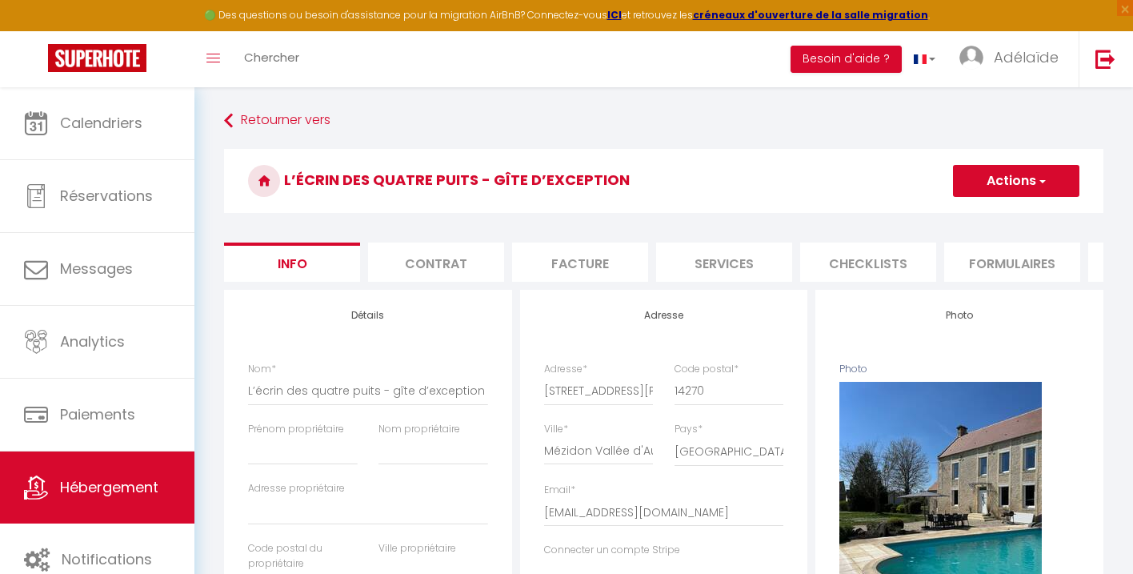
click at [724, 267] on li "Services" at bounding box center [724, 262] width 136 height 39
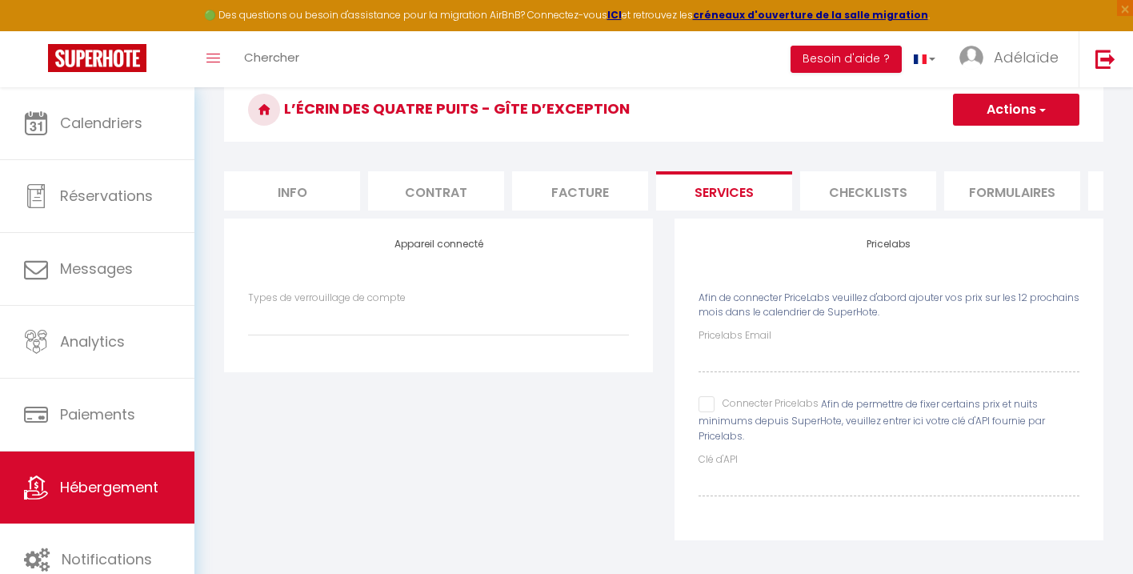
scroll to position [78, 0]
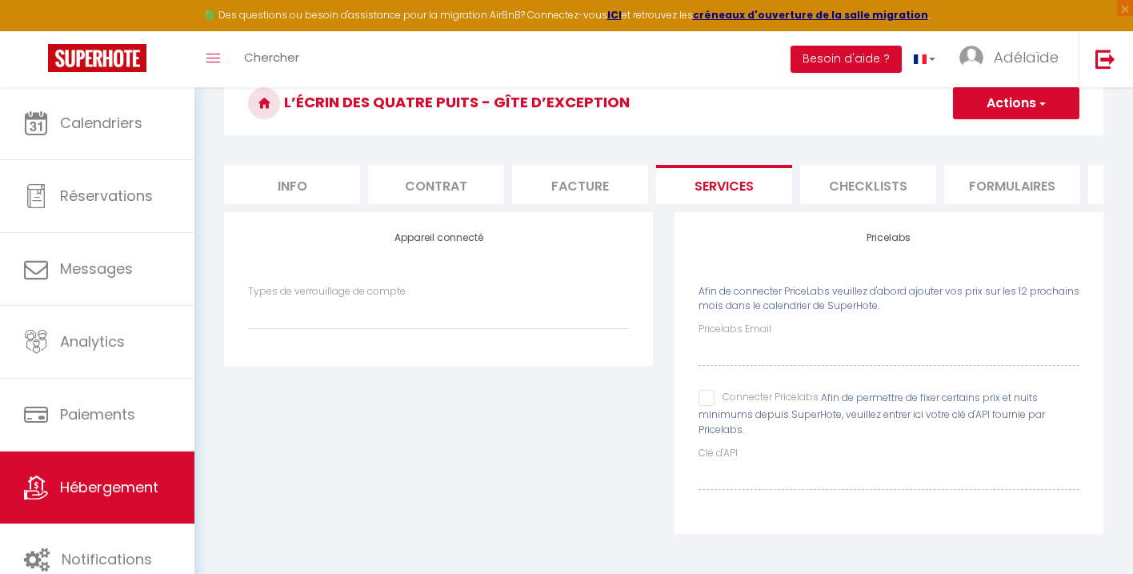
click at [709, 396] on input "Connecter Pricelabs" at bounding box center [759, 398] width 120 height 16
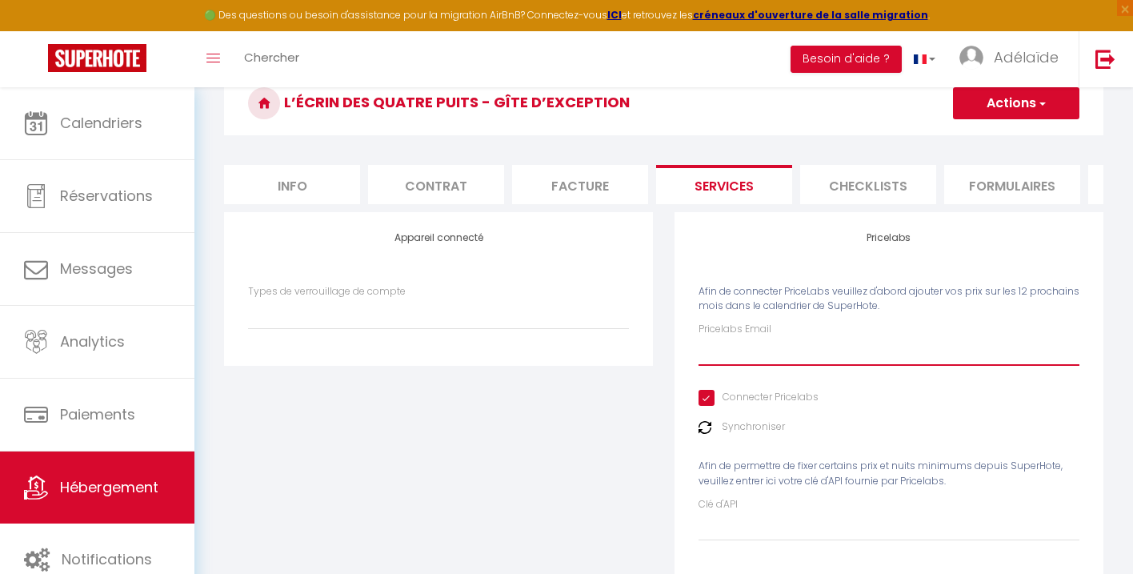
click at [736, 346] on input "Pricelabs Email" at bounding box center [889, 351] width 381 height 29
click at [1014, 102] on button "Actions" at bounding box center [1016, 103] width 126 height 32
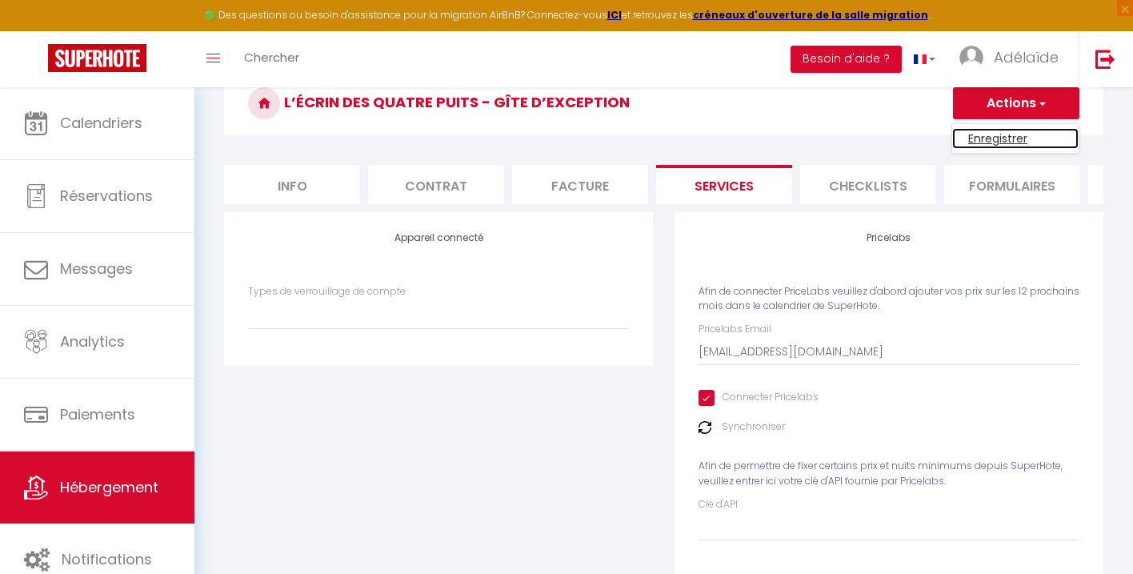
click at [1004, 144] on link "Enregistrer" at bounding box center [1015, 138] width 126 height 21
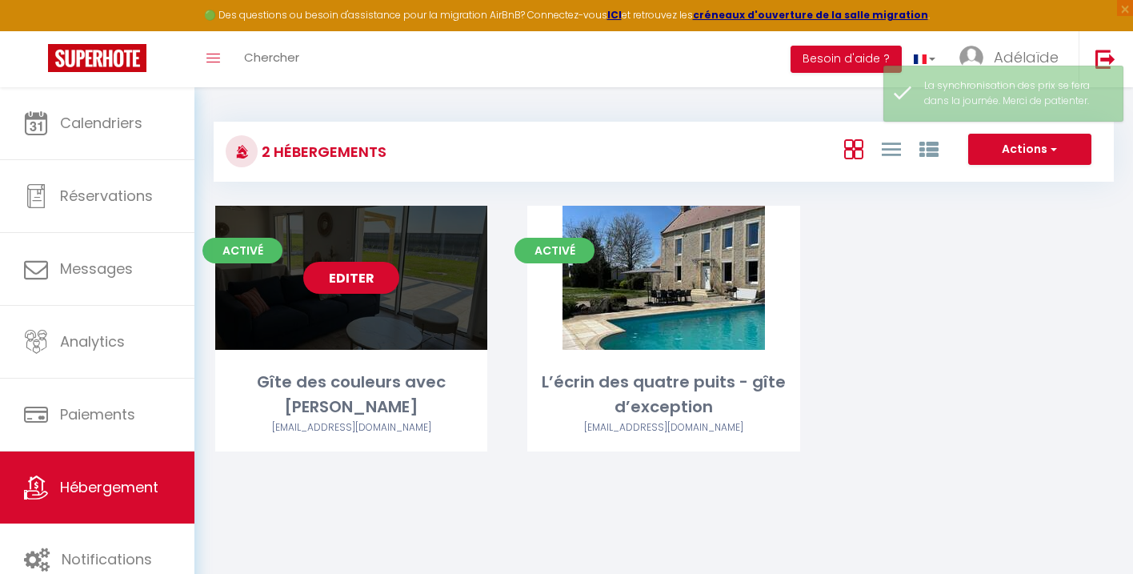
click at [362, 279] on link "Editer" at bounding box center [351, 278] width 96 height 32
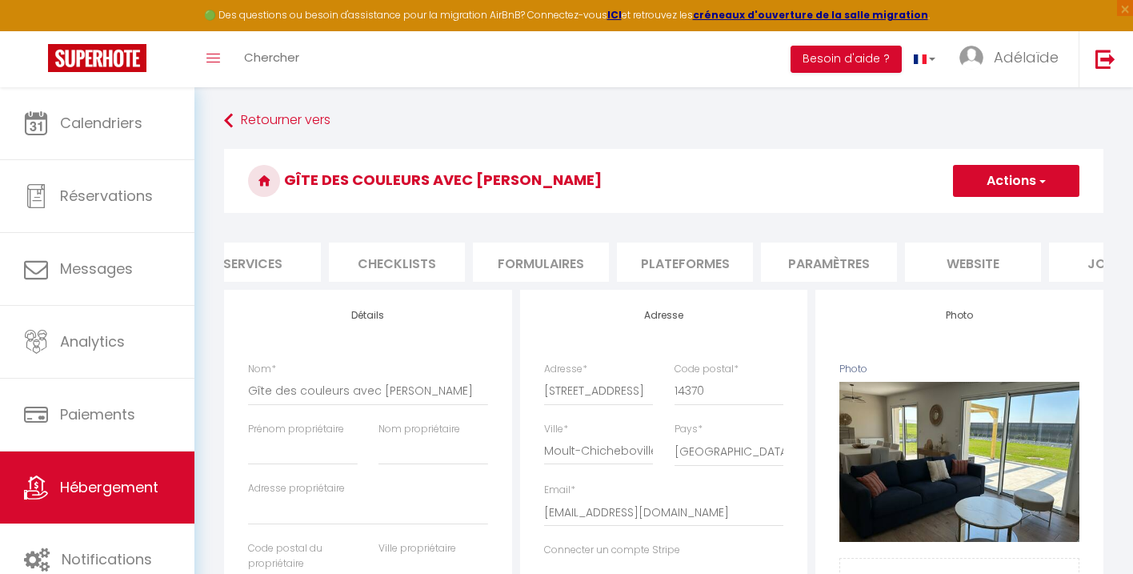
scroll to position [0, 561]
click at [886, 263] on li "website" at bounding box center [884, 262] width 136 height 39
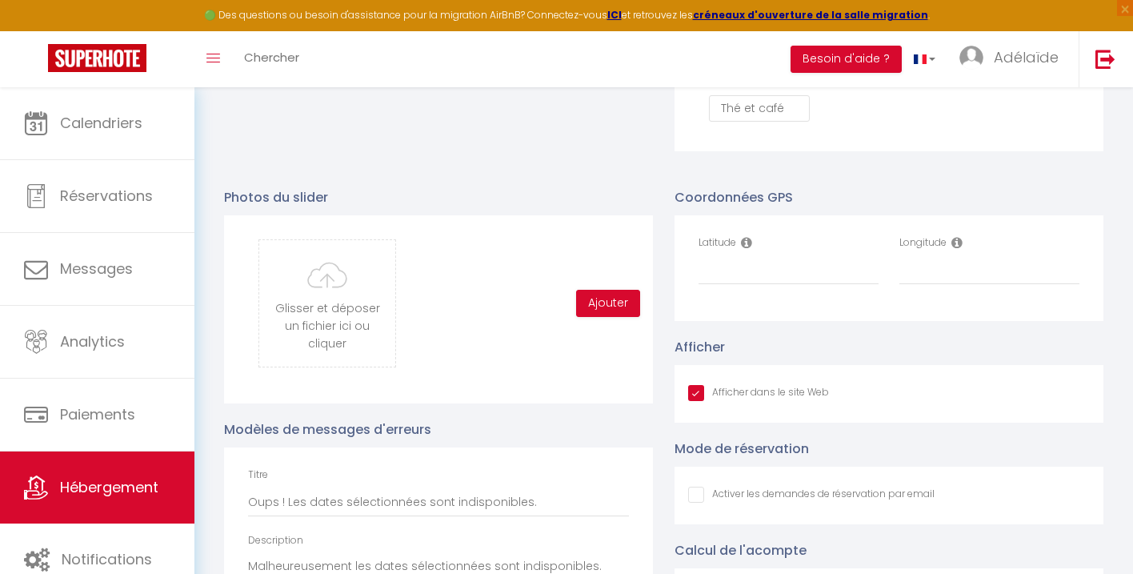
scroll to position [1598, 0]
click at [812, 263] on input "Latitude" at bounding box center [789, 271] width 180 height 29
paste input "49.108459"
click at [937, 275] on input "Longitude" at bounding box center [990, 271] width 180 height 29
paste input "0.218303"
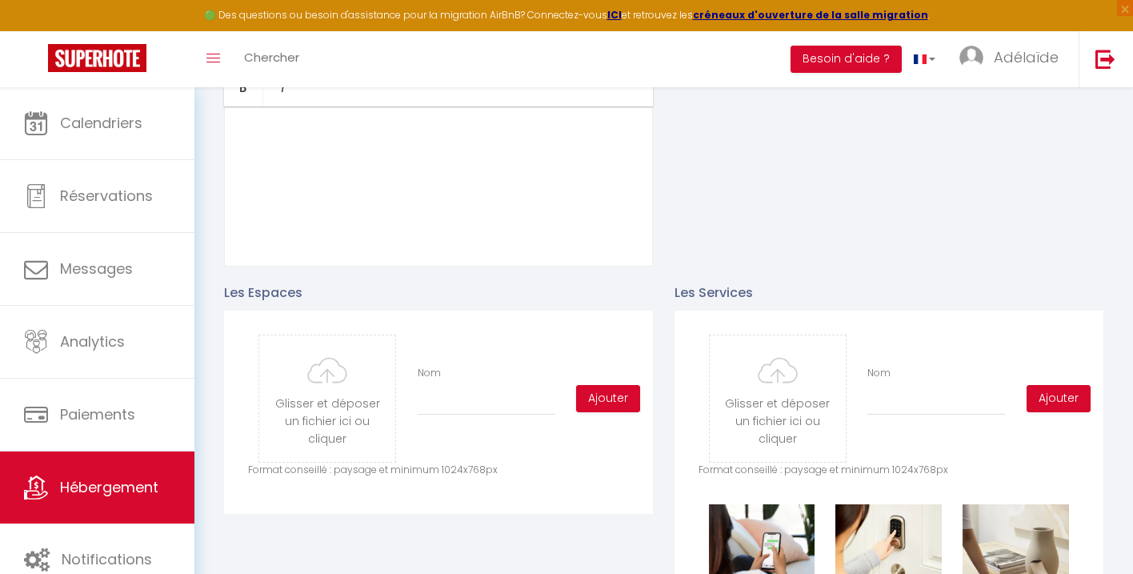
scroll to position [0, 0]
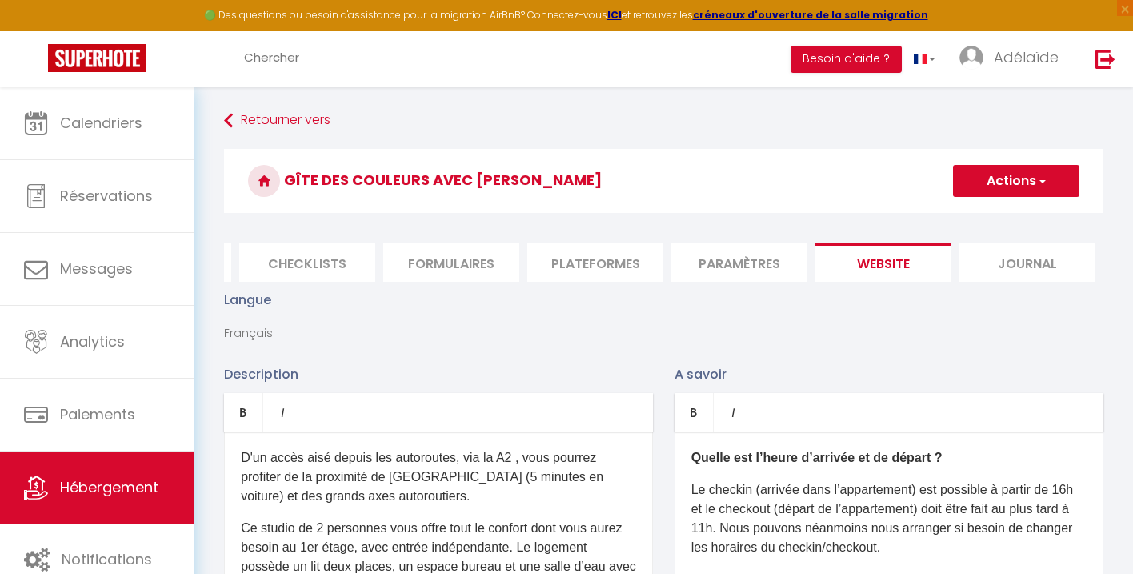
click at [1018, 185] on button "Actions" at bounding box center [1016, 181] width 126 height 32
click at [1005, 216] on input "Enregistrer" at bounding box center [997, 216] width 59 height 16
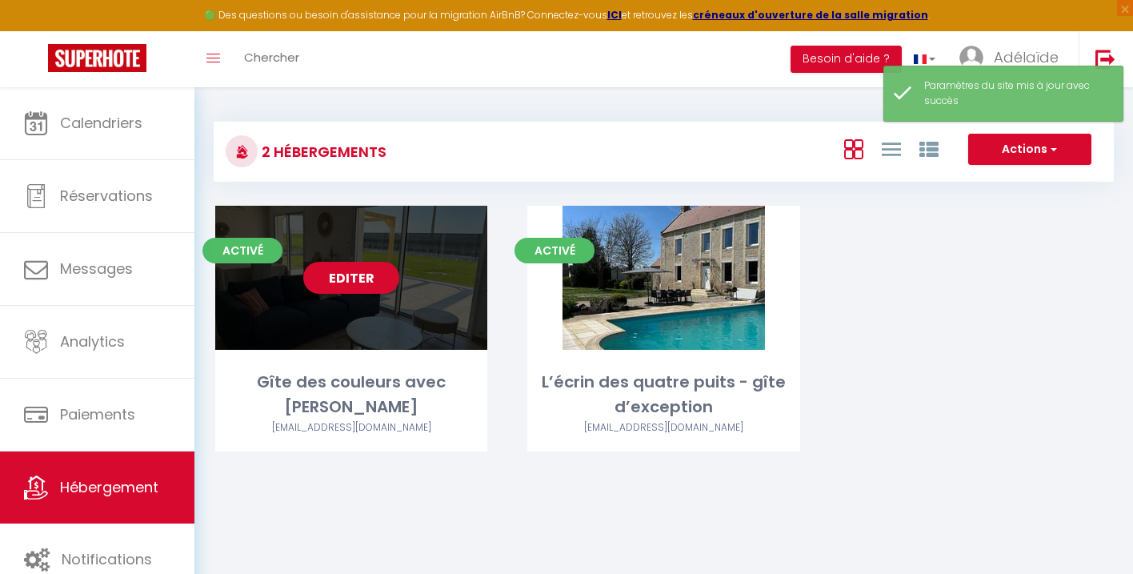
click at [371, 270] on link "Editer" at bounding box center [351, 278] width 96 height 32
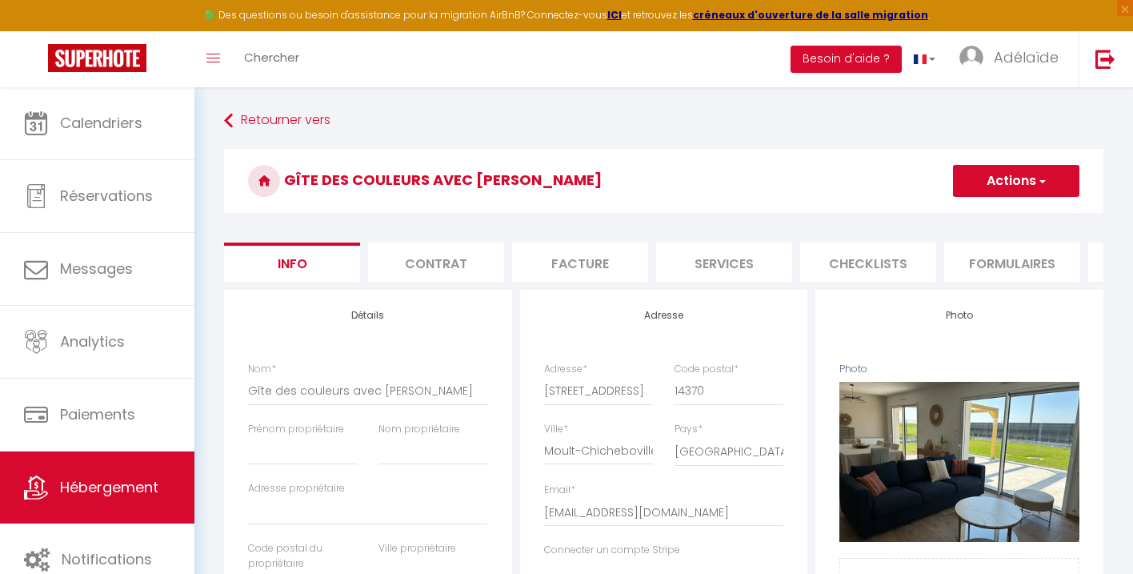
click at [726, 263] on li "Services" at bounding box center [724, 262] width 136 height 39
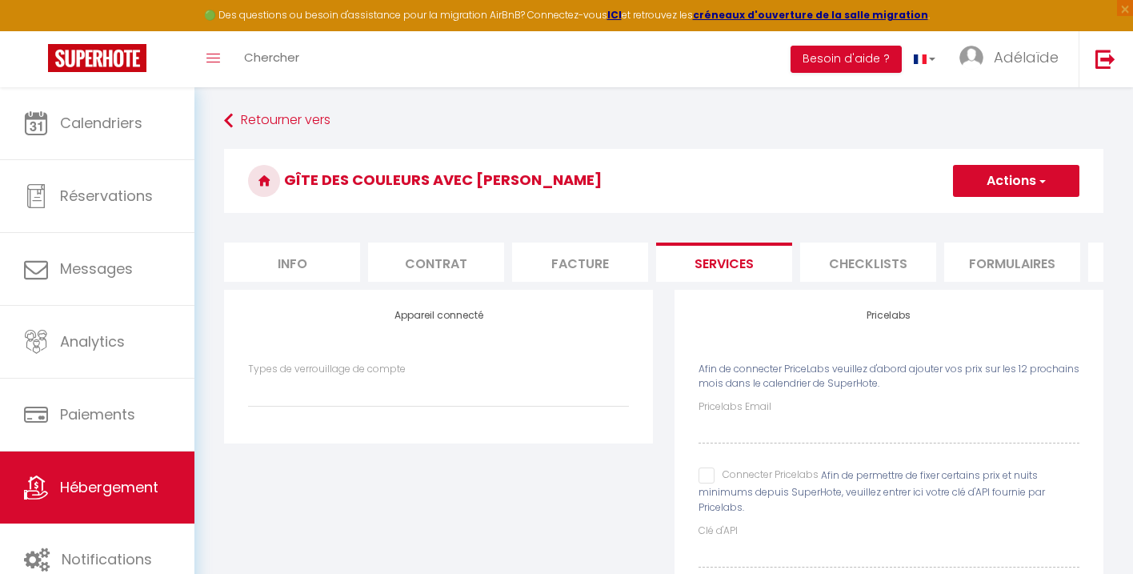
click at [705, 472] on input "Connecter Pricelabs" at bounding box center [759, 475] width 120 height 16
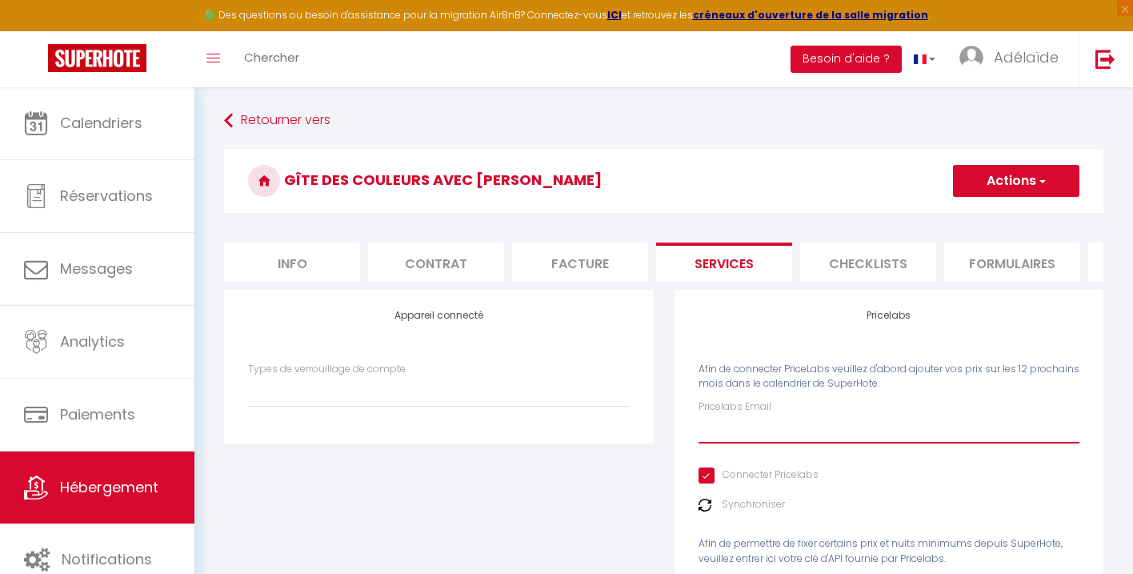
click at [740, 434] on input "Pricelabs Email" at bounding box center [889, 429] width 381 height 29
select select
type input "conta"
select select
type input "contac"
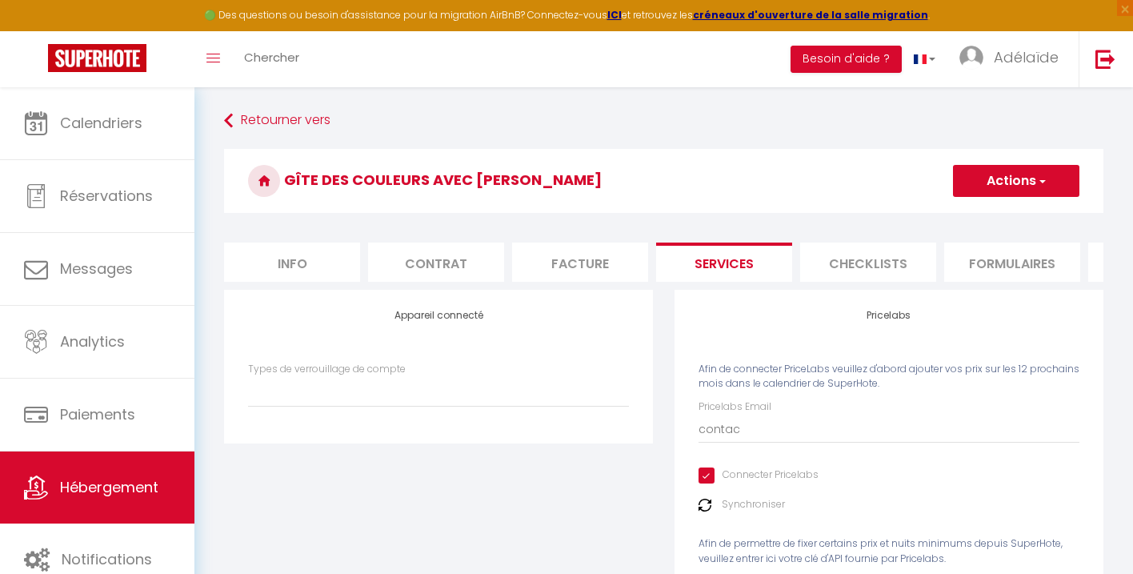
select select
type input "contact"
select select
type input "contact@"
select select
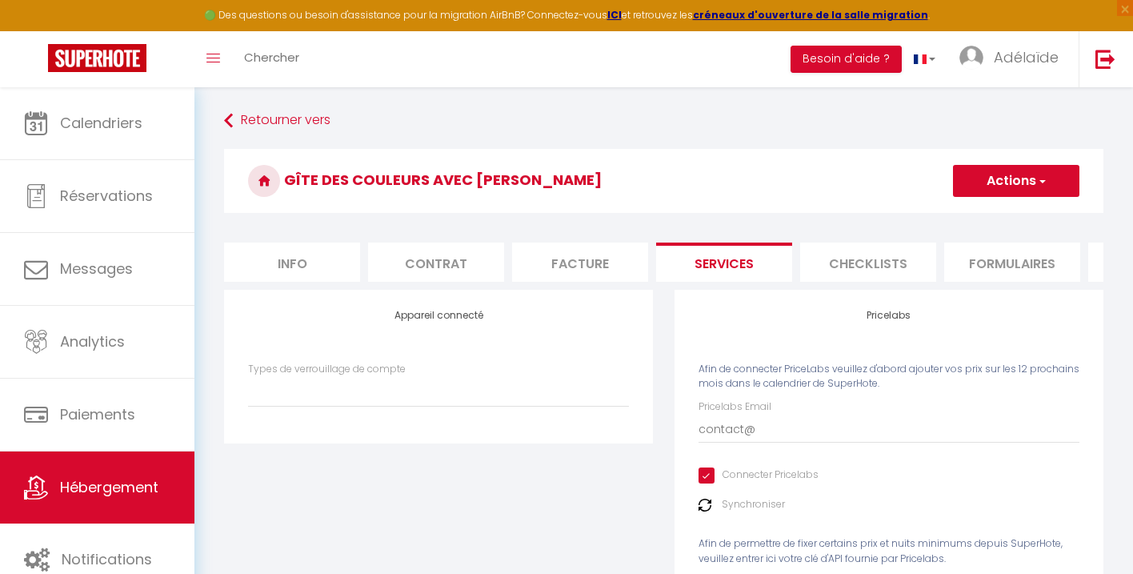
type input "contact@e"
select select
type input "contact@ec"
select select
type input "contact@ecr"
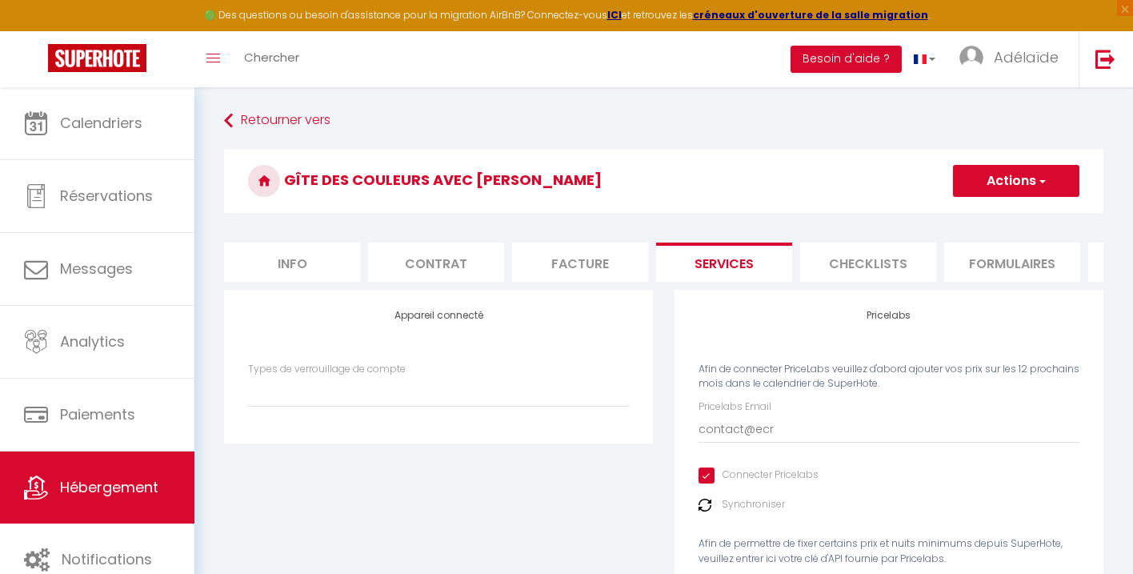
select select
type input "contact@ecri"
select select
type input "contact@ecrin"
select select
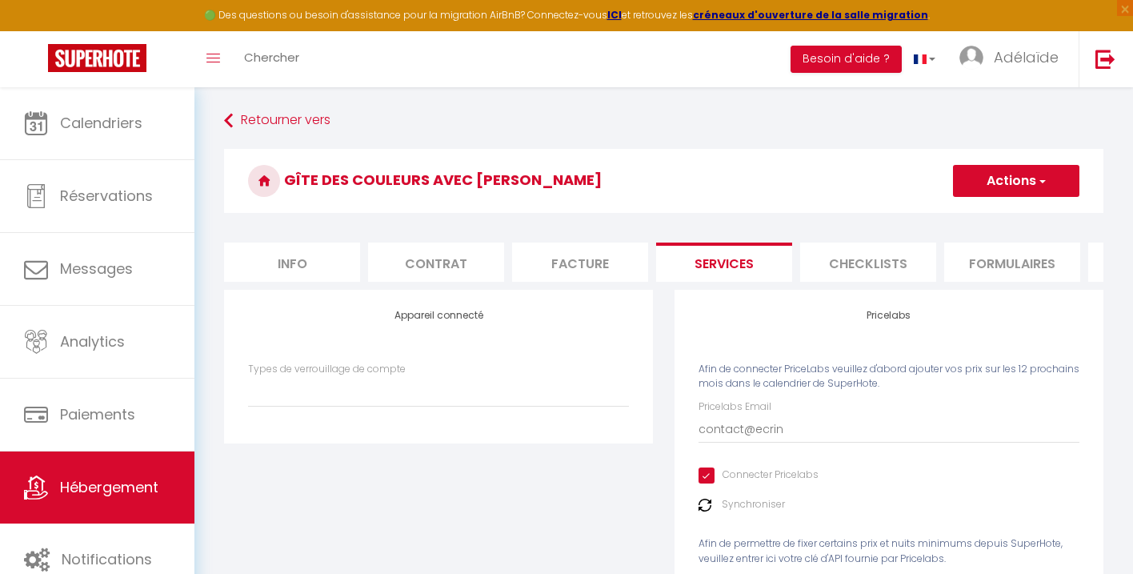
type input "contact@ecrind"
select select
type input "contact@ecrinde"
select select
type input "contact@ecrindes"
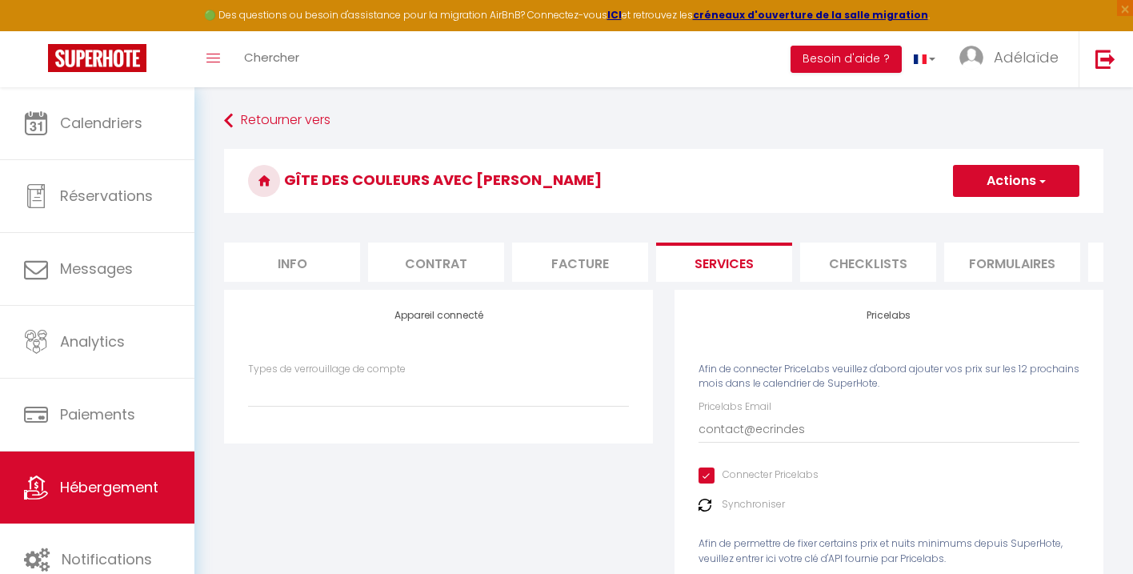
select select
type input "contact@ecrindesq"
select select
type input "contact@ecrindesqu"
select select
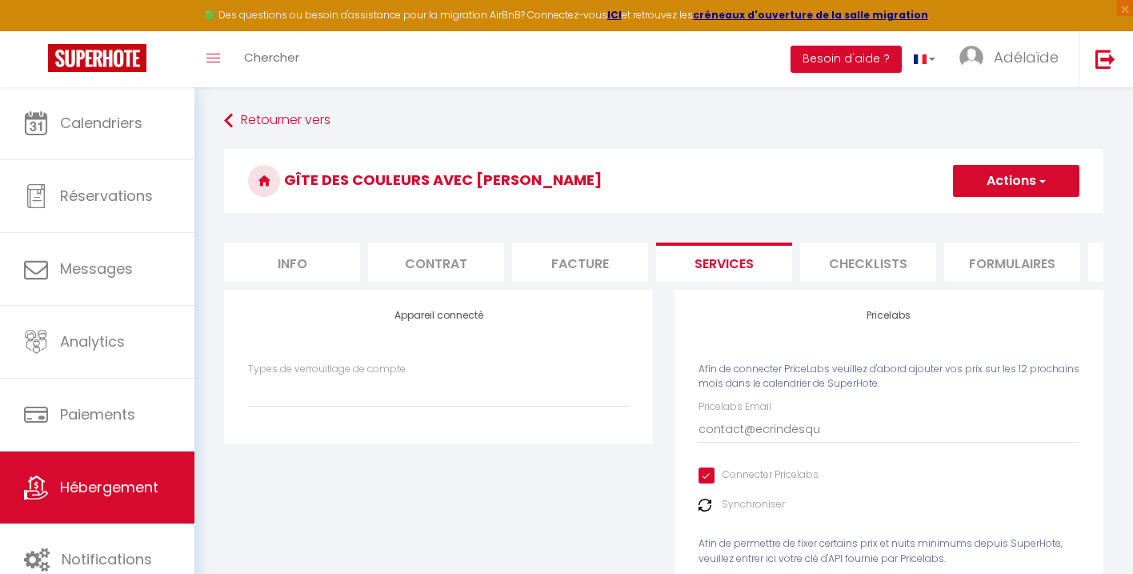
type input "contact@ecrindesqua"
select select
type input "contact@ecrindesquat"
select select
type input "contact@ecrindesquatr"
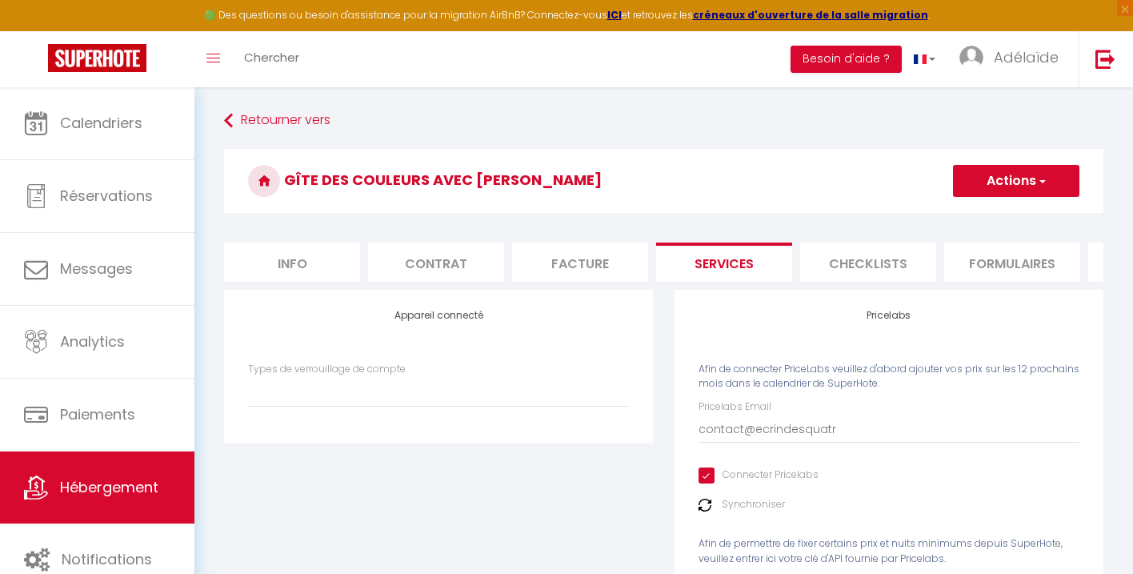
select select
type input "contact@ecrindesquatre"
select select
type input "contact@ecrindesquatrep"
select select
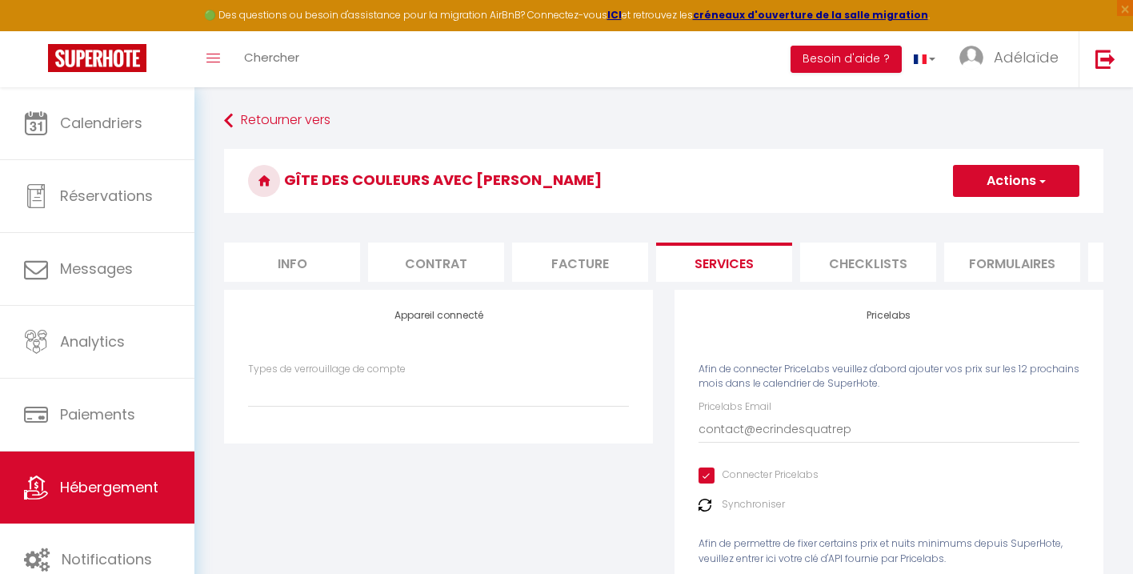
type input "contact@ecrindesquatrepu"
select select
type input "contact@ecrindesquatrepui"
select select
type input "contact@ecrindesquatrepuit"
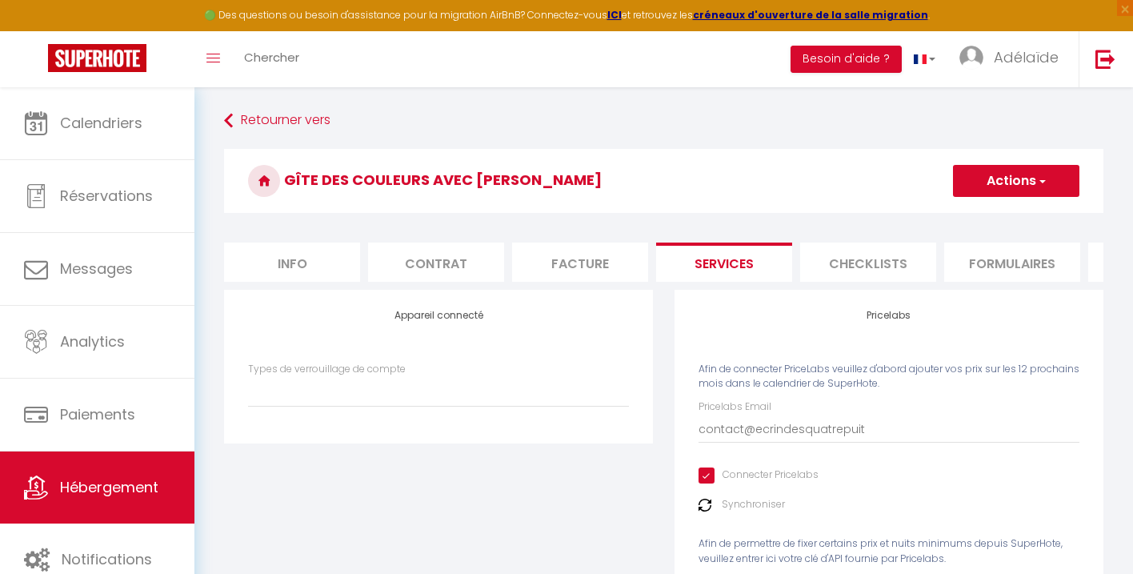
select select
type input "contact@ecrindesquatrepuits"
select select
type input "contact@ecrindesquatrepuits."
select select
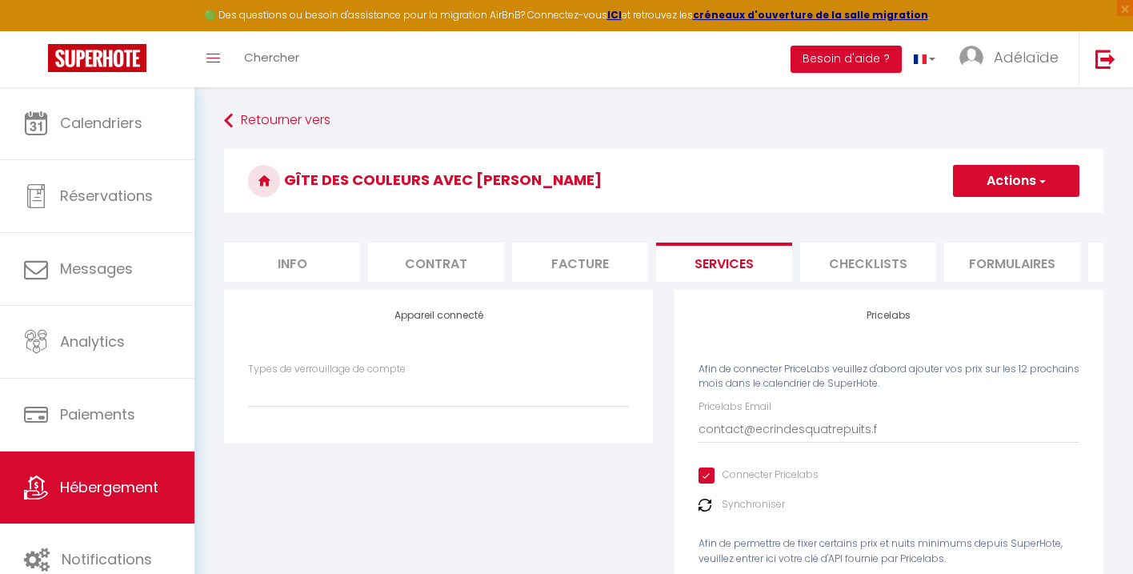
type input "[EMAIL_ADDRESS][DOMAIN_NAME]"
select select
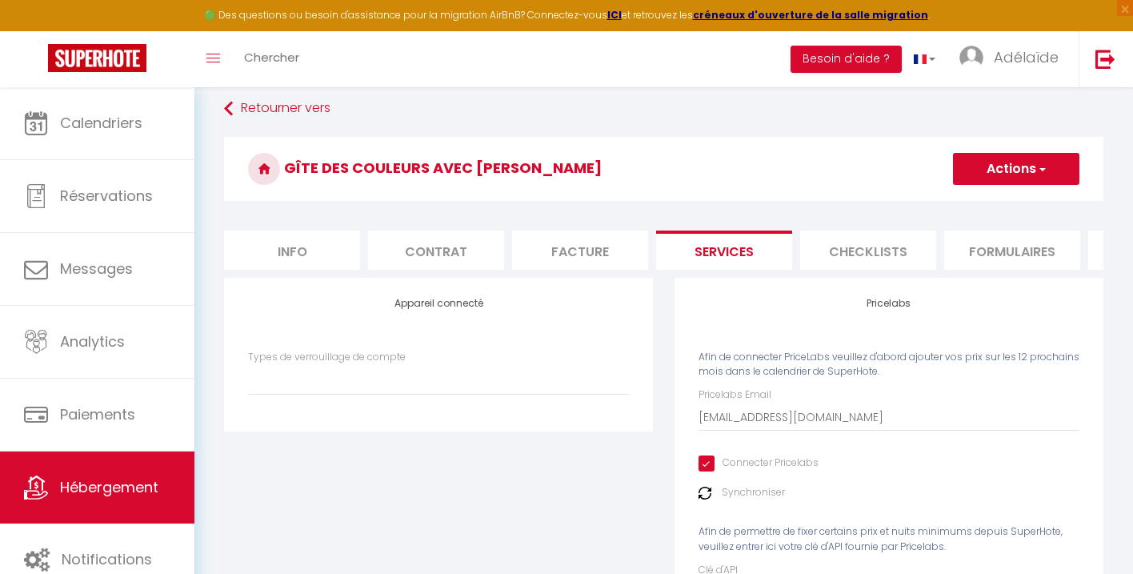
scroll to position [10, 0]
type input "[EMAIL_ADDRESS][DOMAIN_NAME]"
click at [1034, 174] on button "Actions" at bounding box center [1016, 170] width 126 height 32
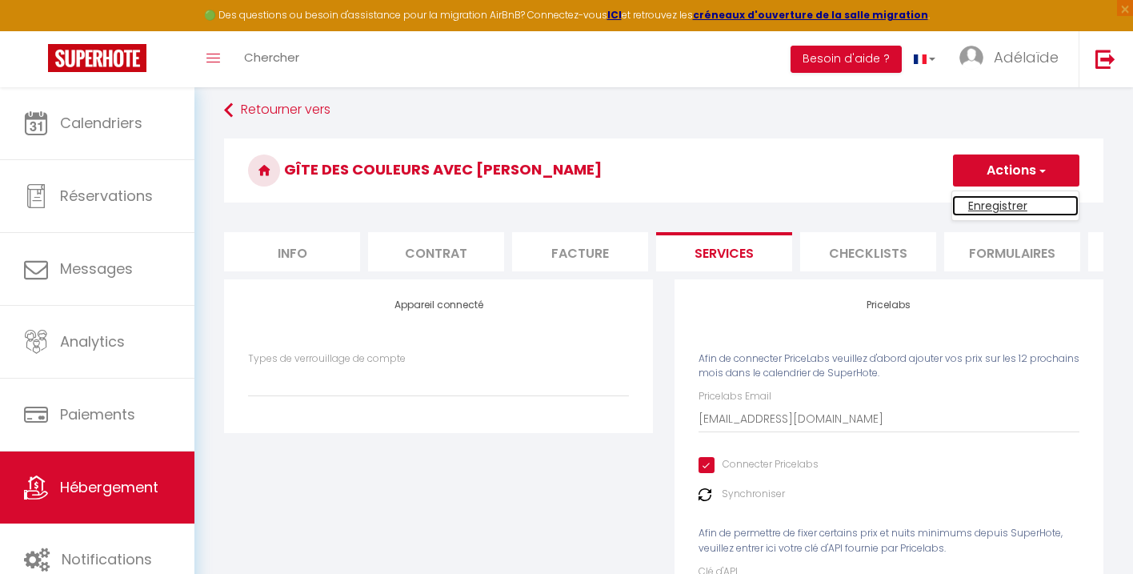
click at [1024, 208] on link "Enregistrer" at bounding box center [1015, 205] width 126 height 21
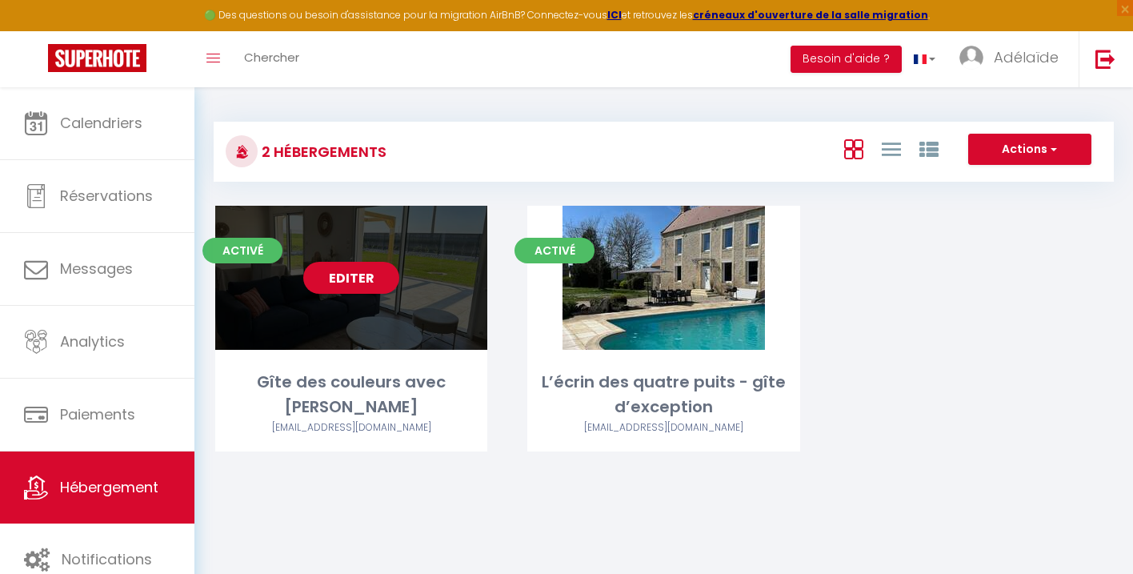
click at [360, 283] on link "Editer" at bounding box center [351, 278] width 96 height 32
click at [365, 279] on link "Editer" at bounding box center [351, 278] width 96 height 32
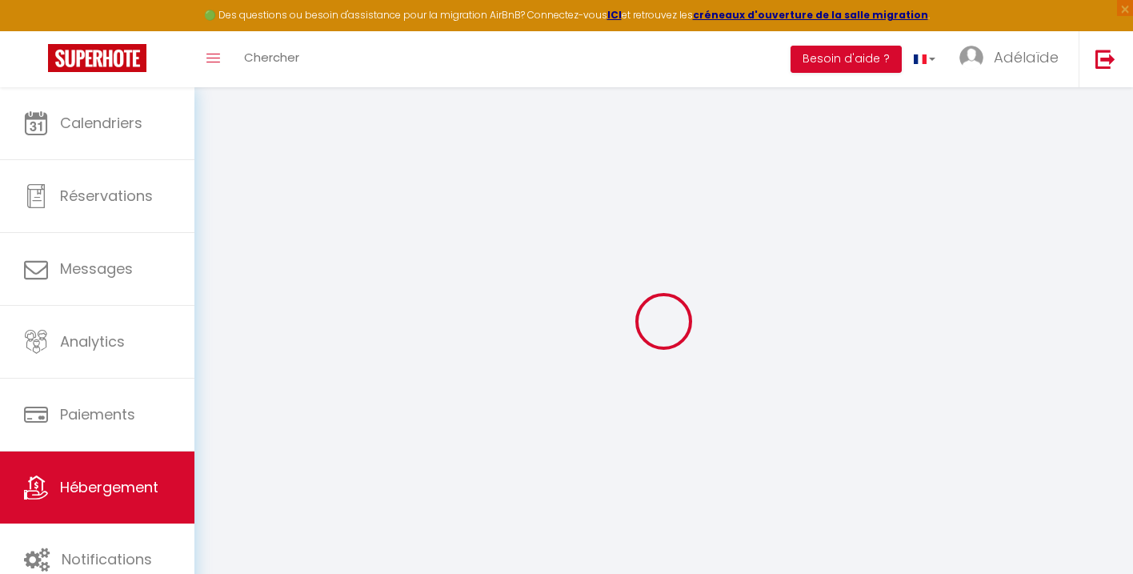
select select
type input "[EMAIL_ADDRESS][DOMAIN_NAME]"
checkbox input "true"
select select
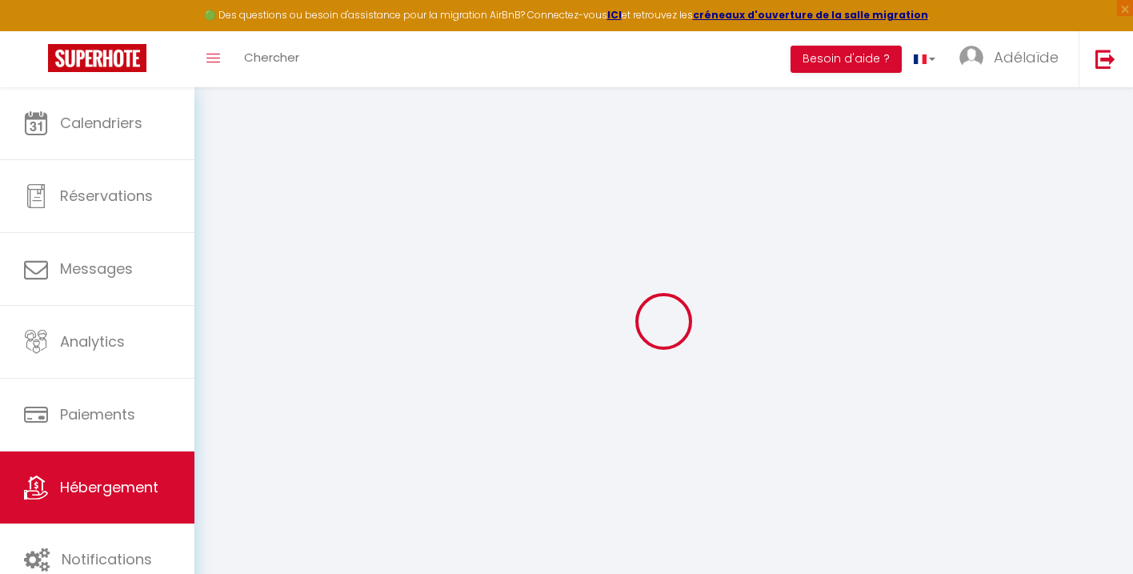
select select
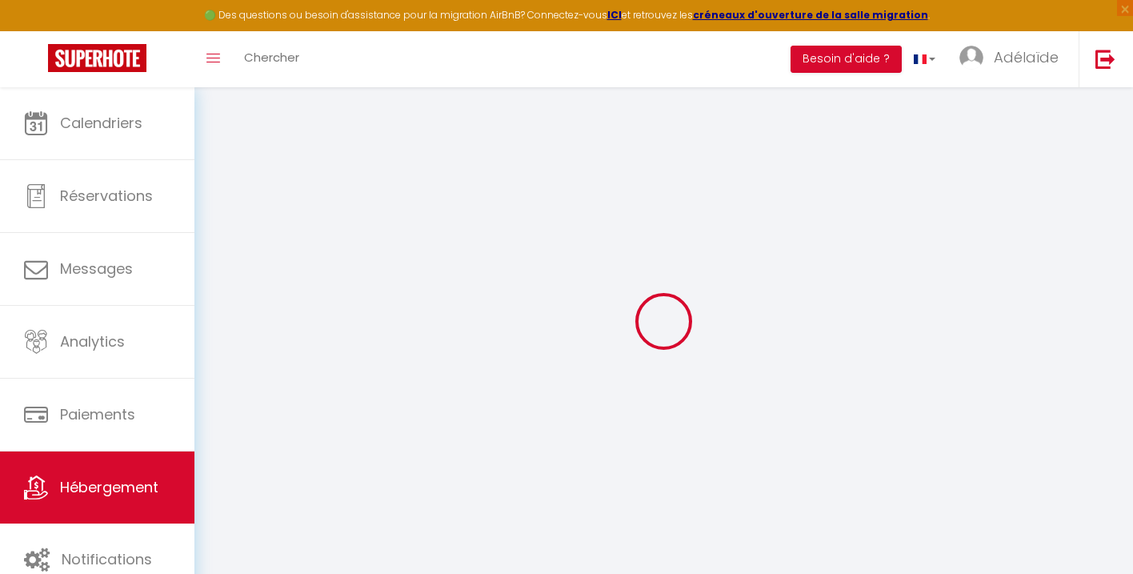
checkbox input "false"
select select
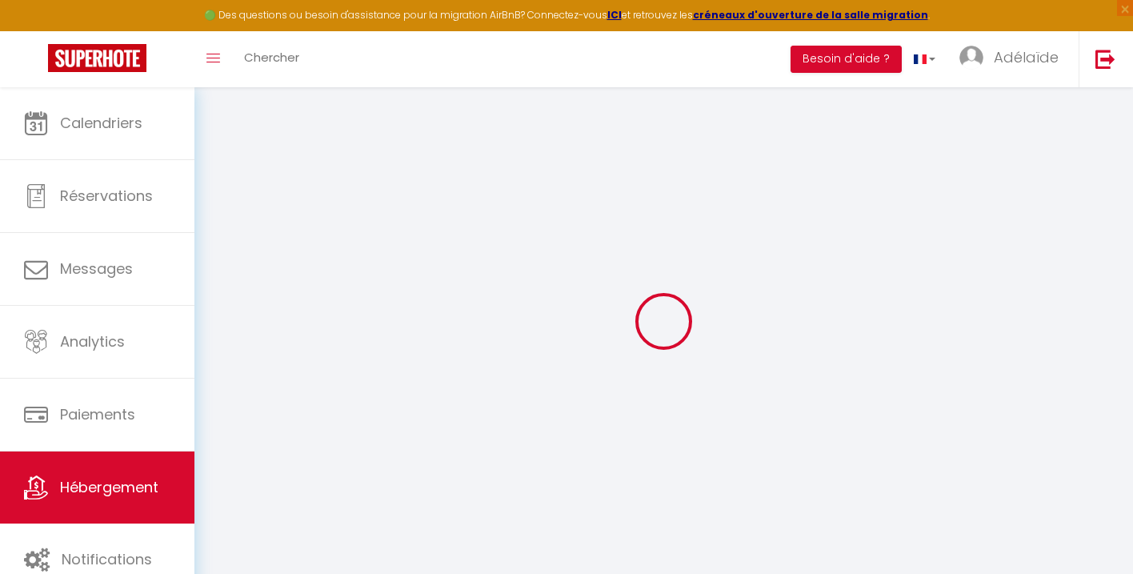
select select
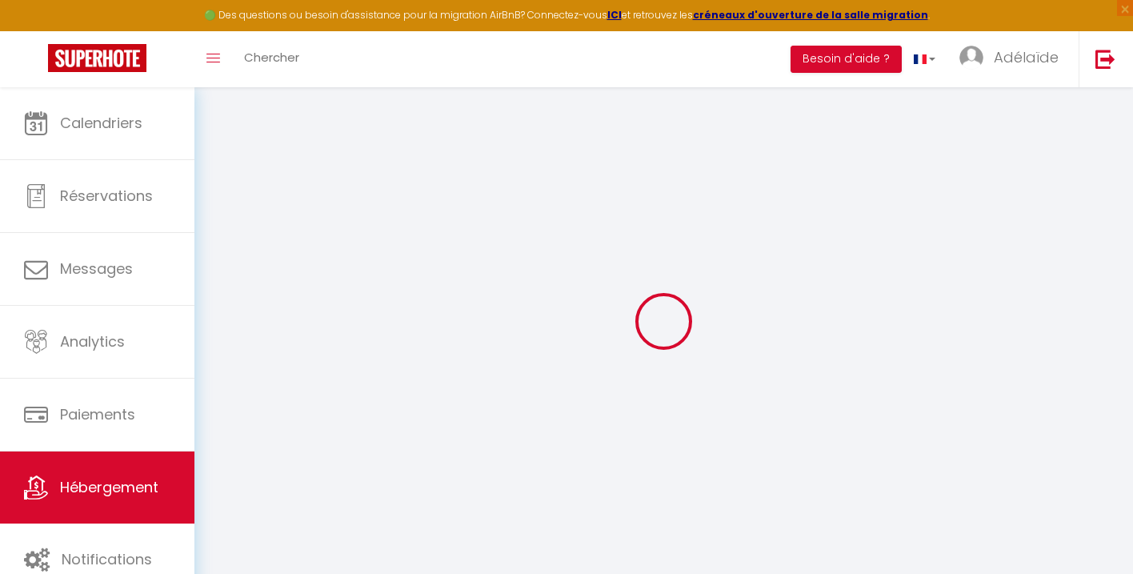
checkbox input "false"
select select
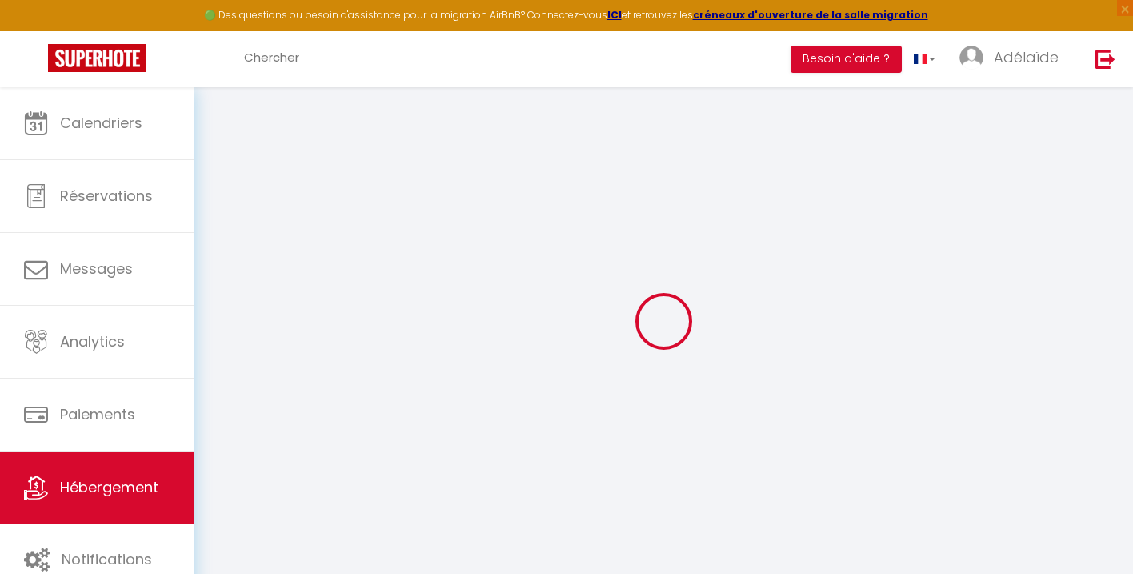
checkbox input "false"
select select
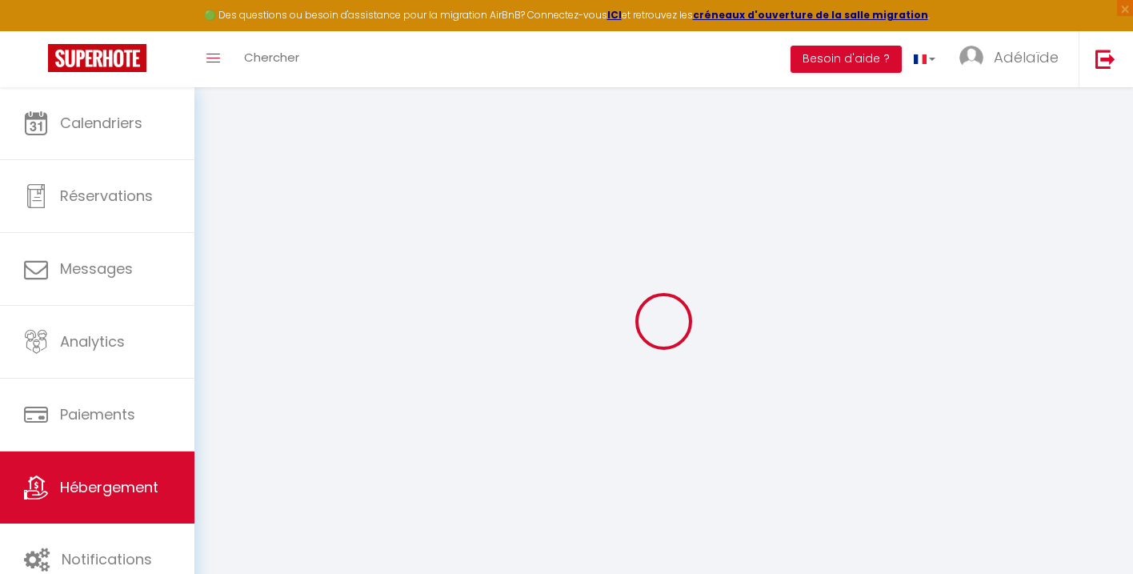
select select "17:00"
select select "23:45"
select select "10:00"
select select "30"
select select "120"
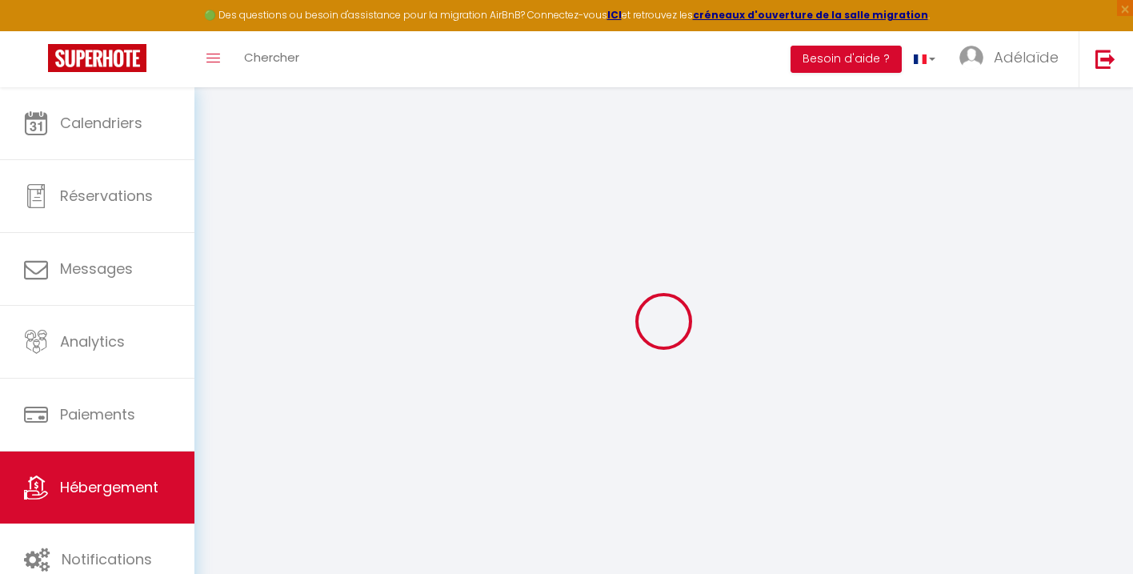
select select
checkbox input "false"
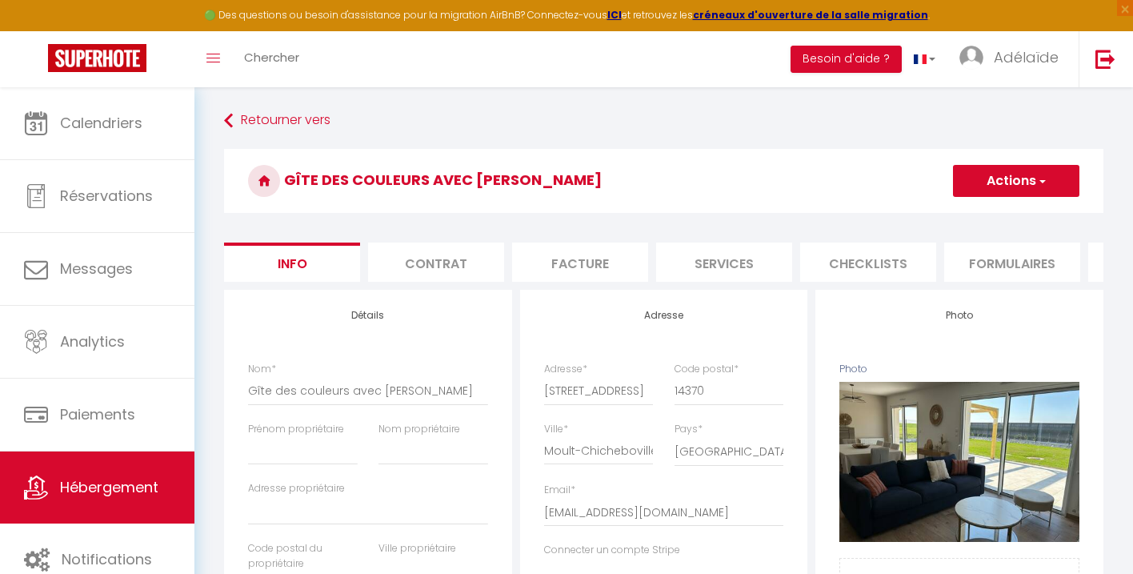
click at [704, 272] on li "Services" at bounding box center [724, 262] width 136 height 39
select select
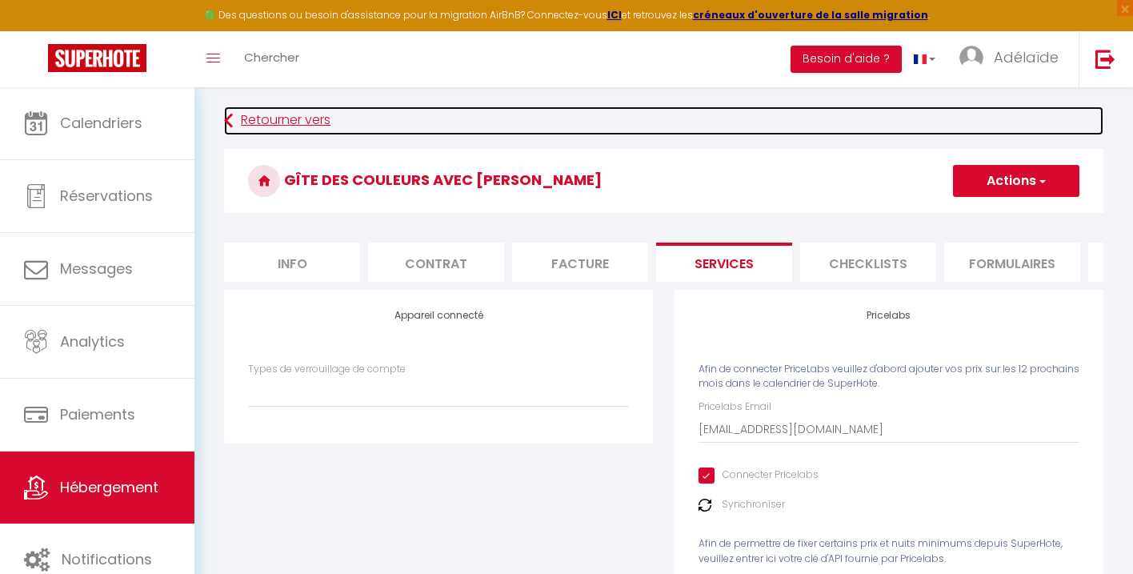
click at [283, 118] on link "Retourner vers" at bounding box center [664, 120] width 880 height 29
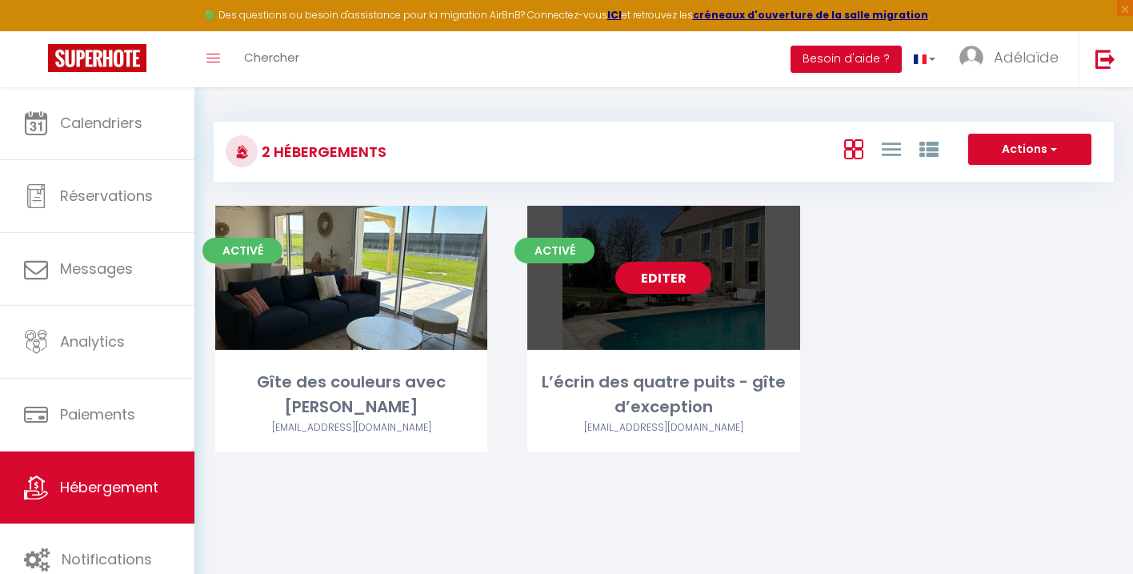
click at [648, 286] on link "Editer" at bounding box center [664, 278] width 96 height 32
click at [674, 279] on link "Editer" at bounding box center [664, 278] width 96 height 32
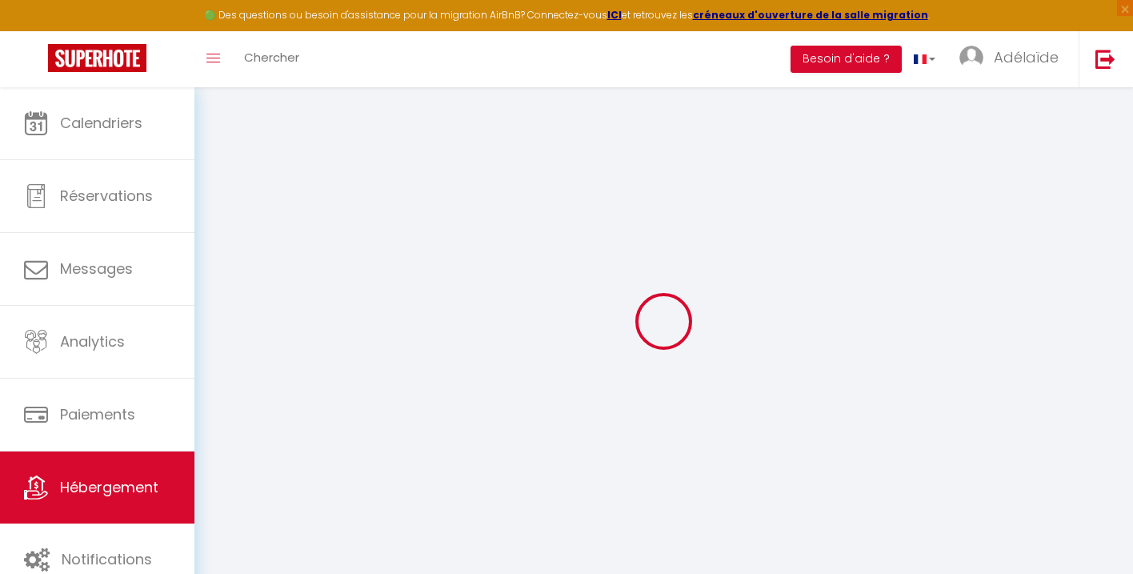
select select
type input "[EMAIL_ADDRESS][DOMAIN_NAME]"
checkbox input "true"
select select
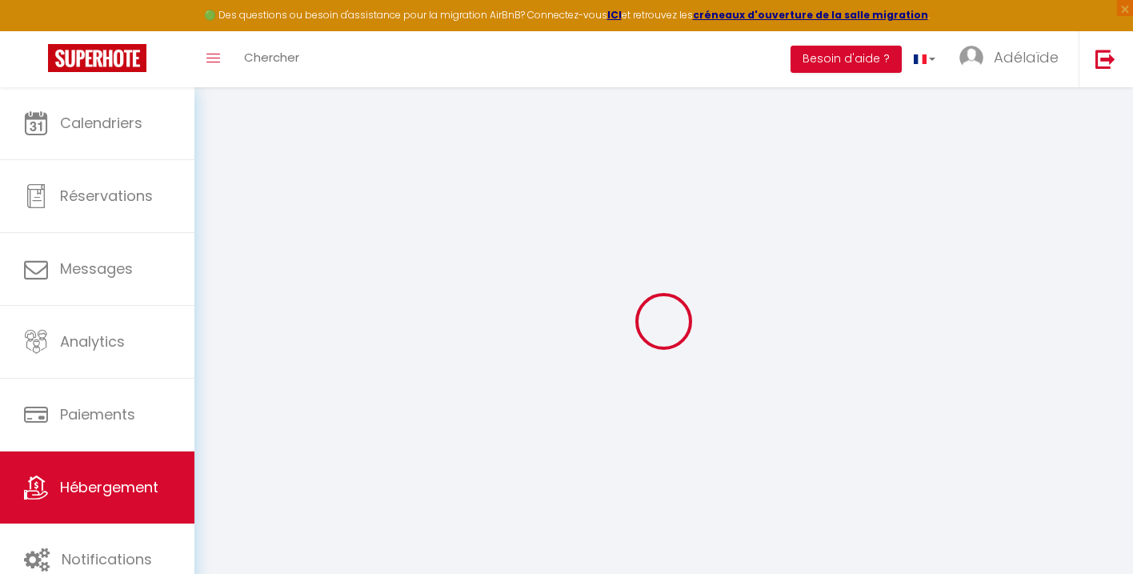
checkbox input "false"
select select "17:00"
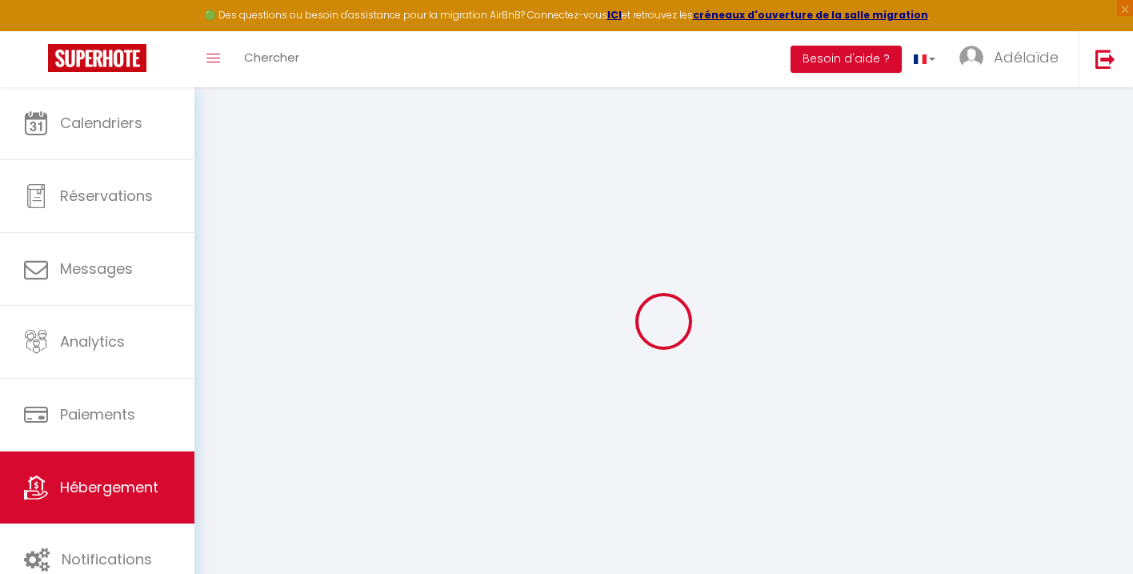
select select "23:45"
select select "10:00"
select select "30"
select select "120"
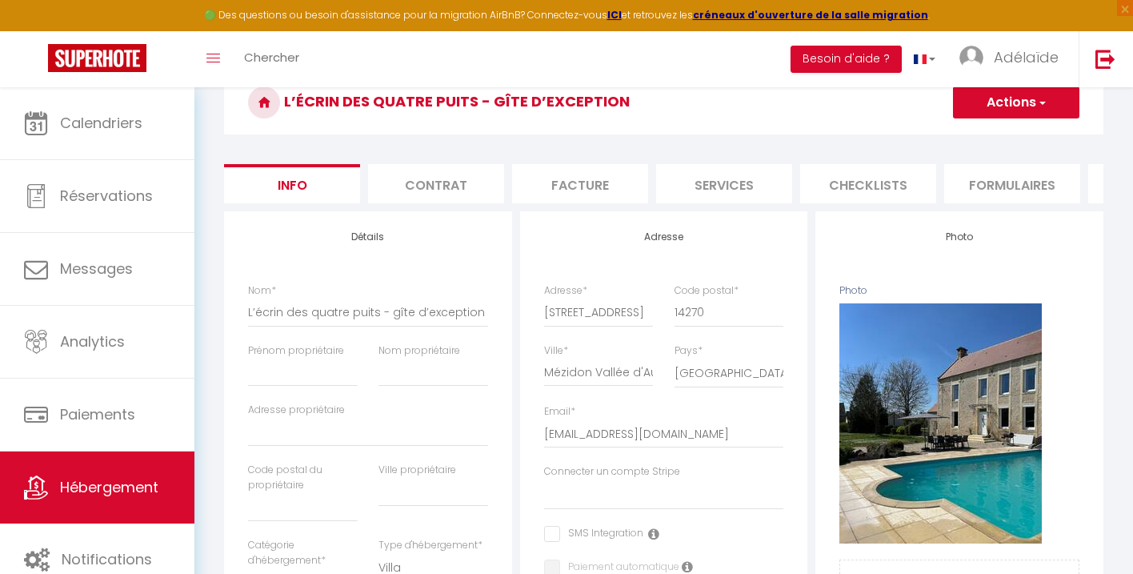
scroll to position [81, 0]
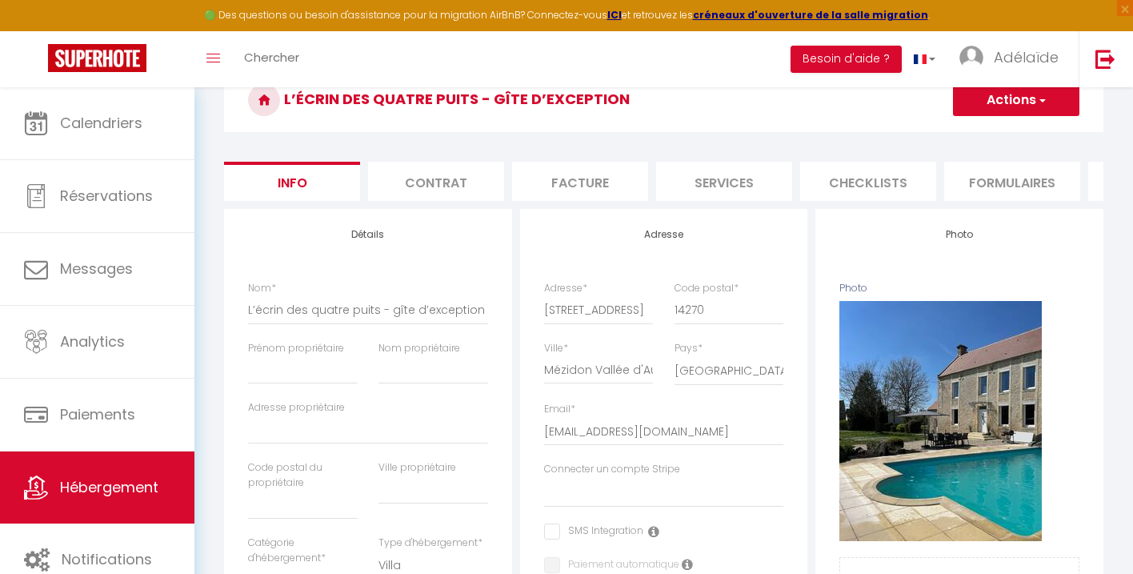
click at [724, 189] on li "Services" at bounding box center [724, 181] width 136 height 39
select select
checkbox input "false"
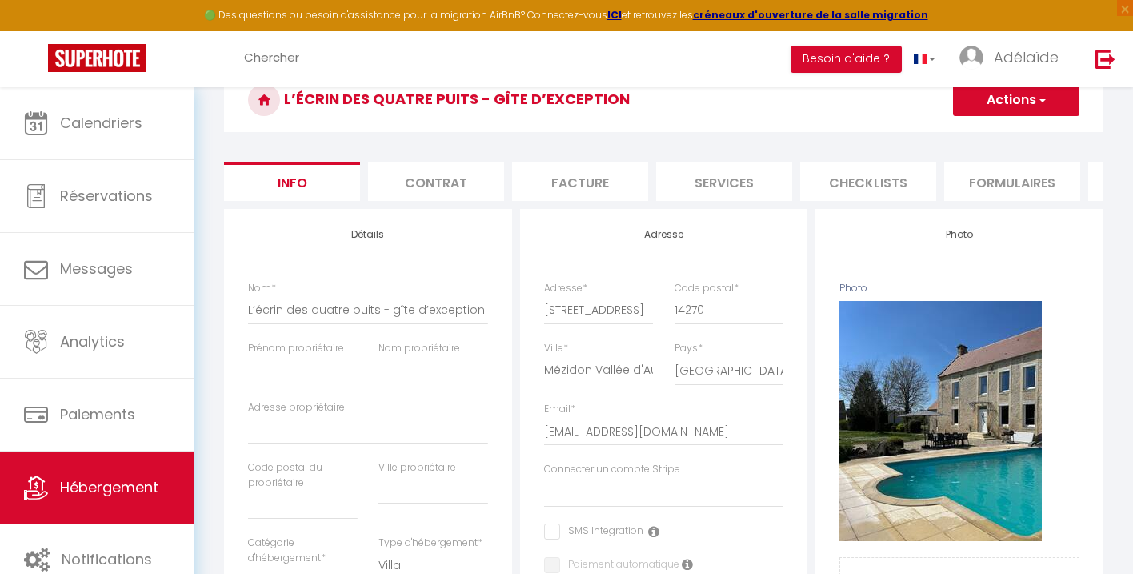
checkbox input "false"
select select
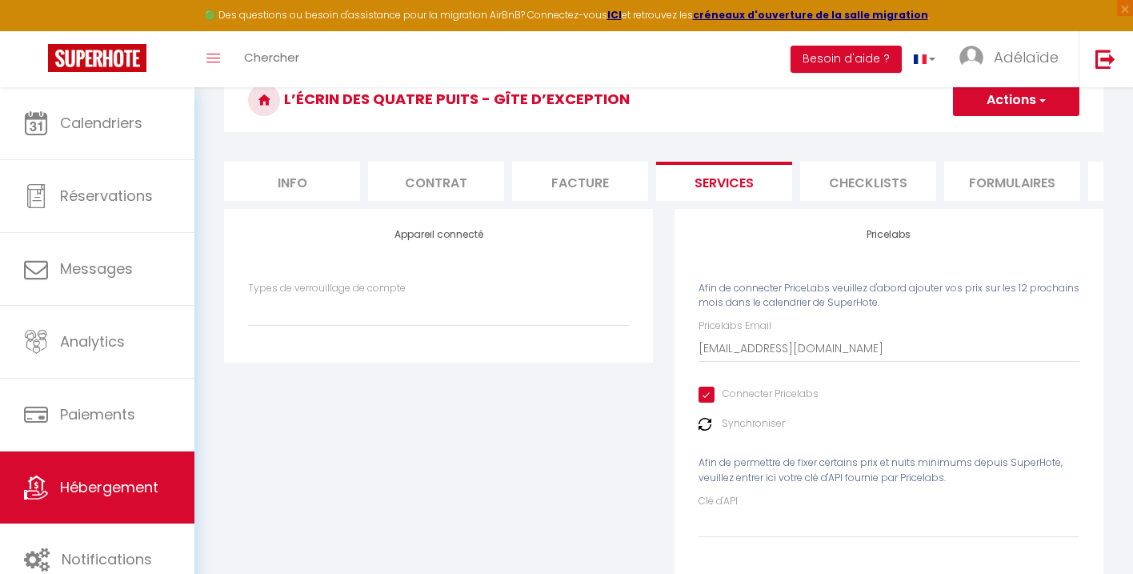
click at [288, 176] on li "Info" at bounding box center [292, 181] width 136 height 39
select select
checkbox input "false"
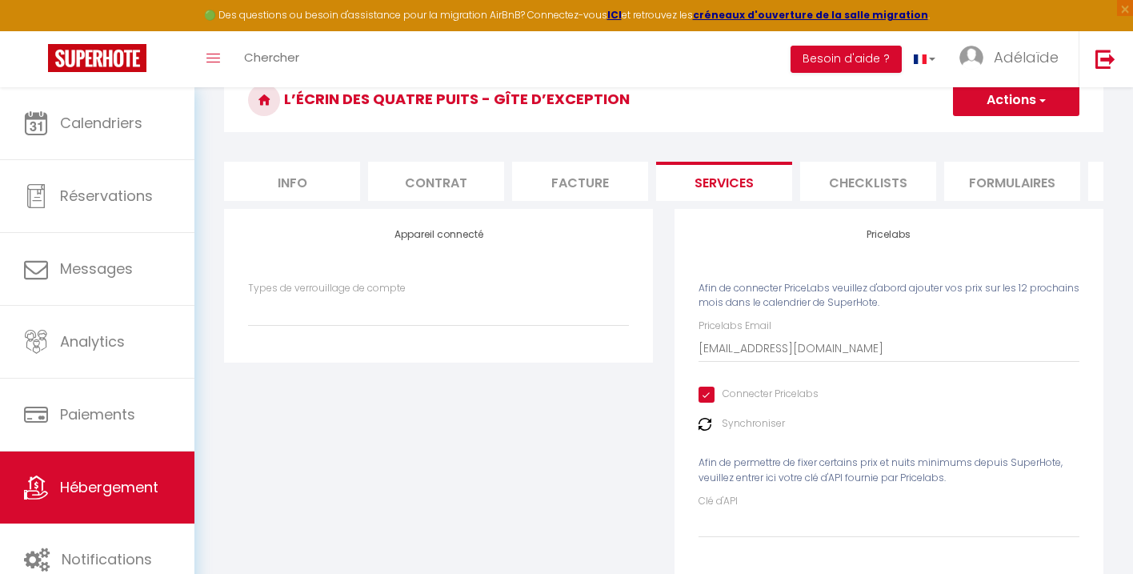
checkbox input "false"
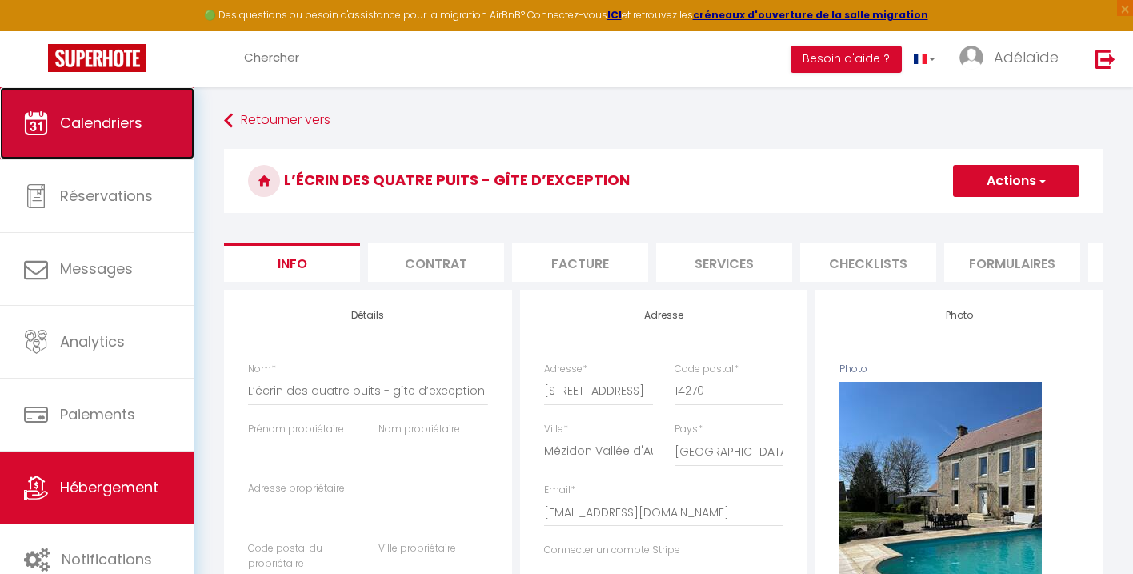
click at [137, 122] on span "Calendriers" at bounding box center [101, 123] width 82 height 20
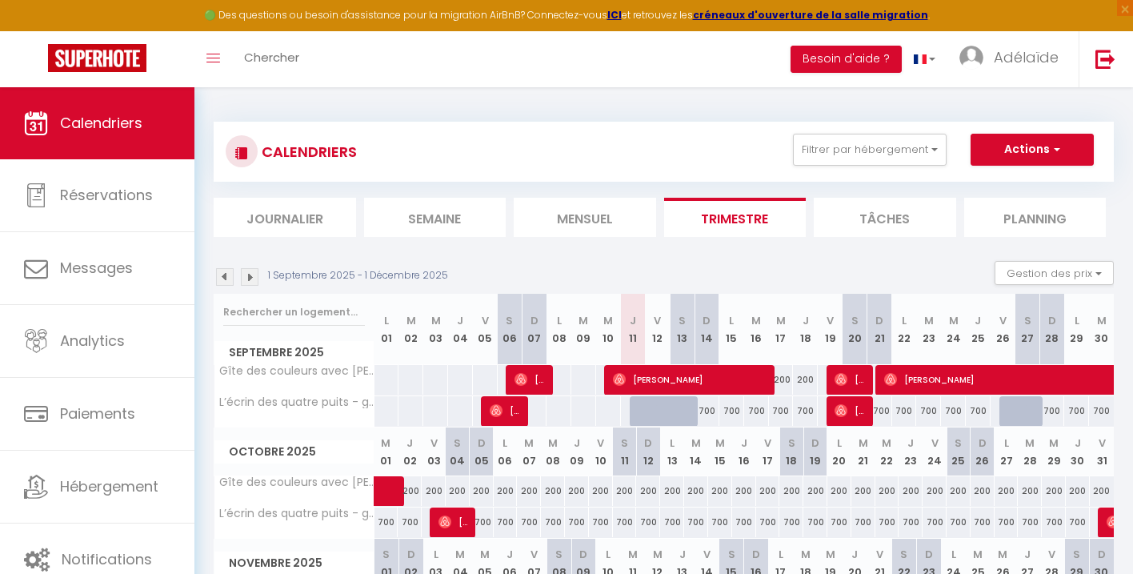
click at [759, 267] on div "1 Septembre 2025 - 1 Décembre 2025 Gestion des prix Nb Nuits minimum Règles Dis…" at bounding box center [664, 277] width 900 height 33
click at [1087, 279] on button "Gestion des prix" at bounding box center [1054, 273] width 119 height 24
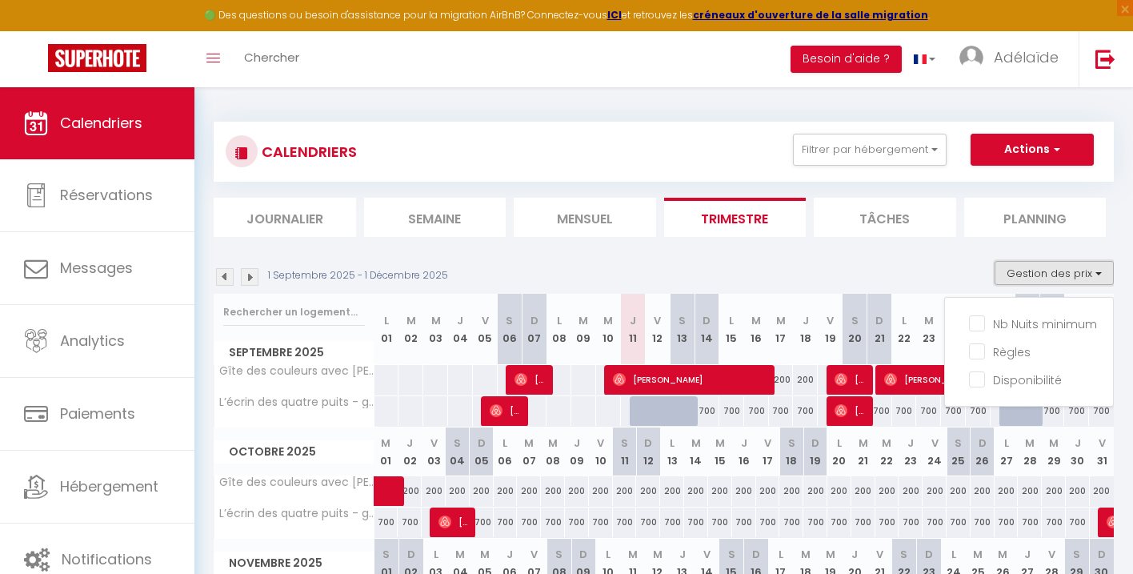
click at [1087, 279] on button "Gestion des prix" at bounding box center [1054, 273] width 119 height 24
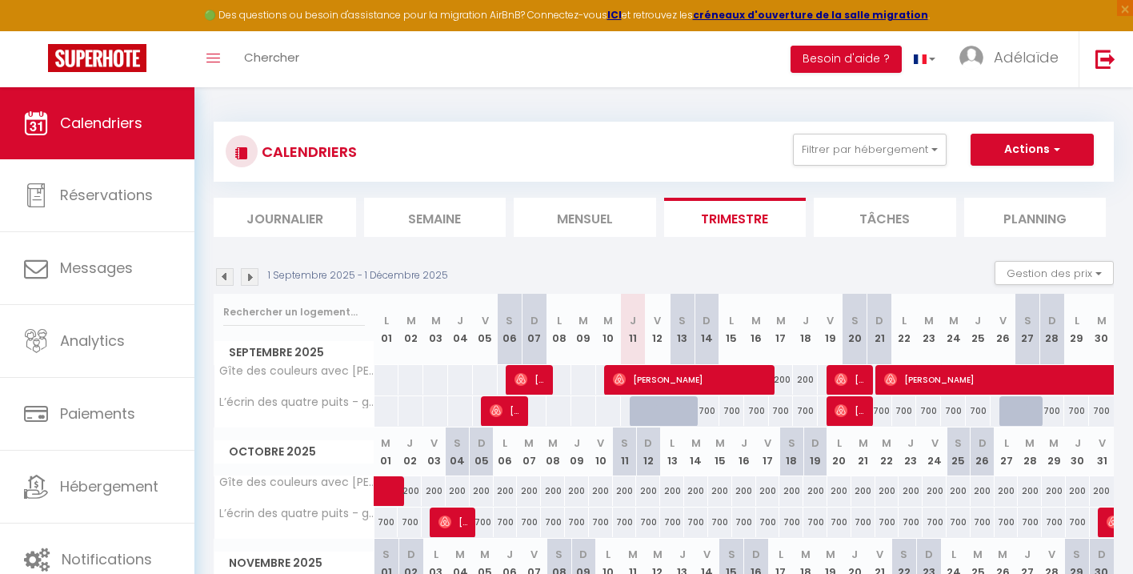
click at [868, 279] on div "1 Septembre 2025 - 1 Décembre 2025 Gestion des prix Nb Nuits minimum Règles Dis…" at bounding box center [664, 277] width 900 height 33
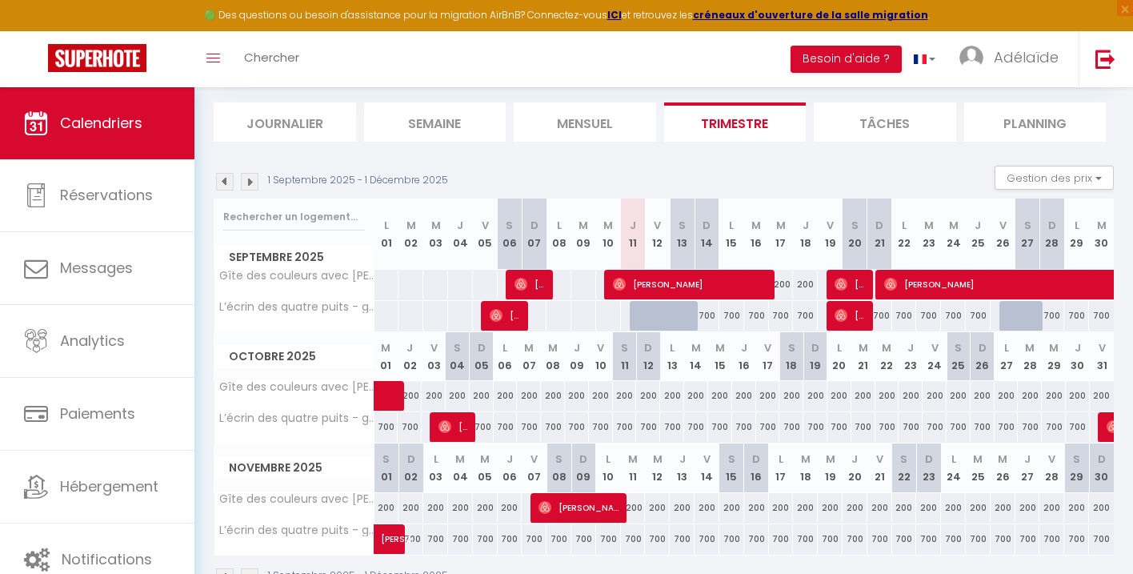
scroll to position [142, 0]
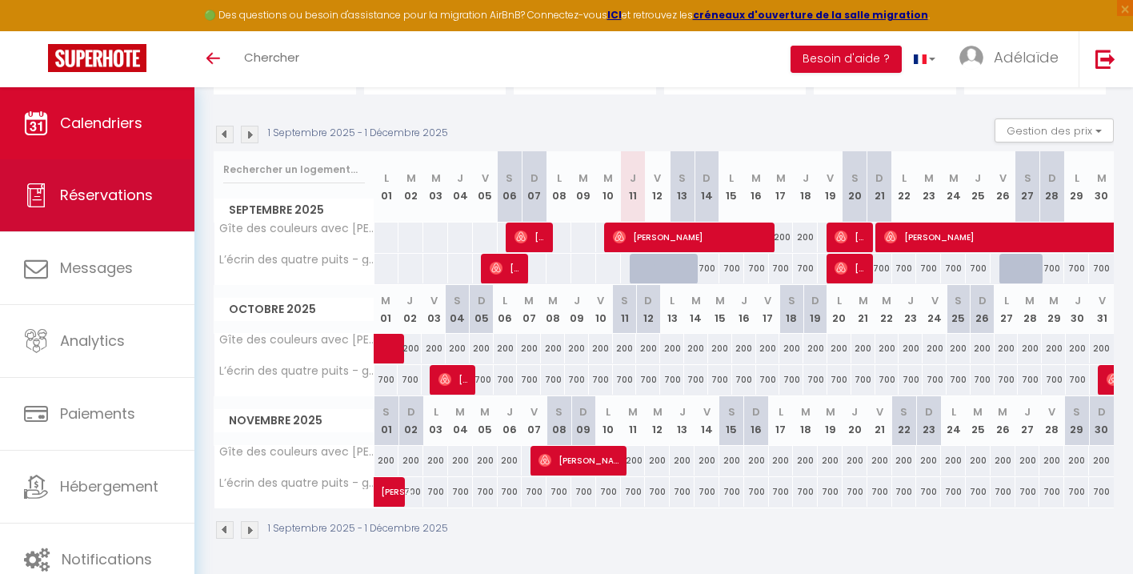
click at [128, 194] on span "Réservations" at bounding box center [106, 195] width 93 height 20
select select "not_cancelled"
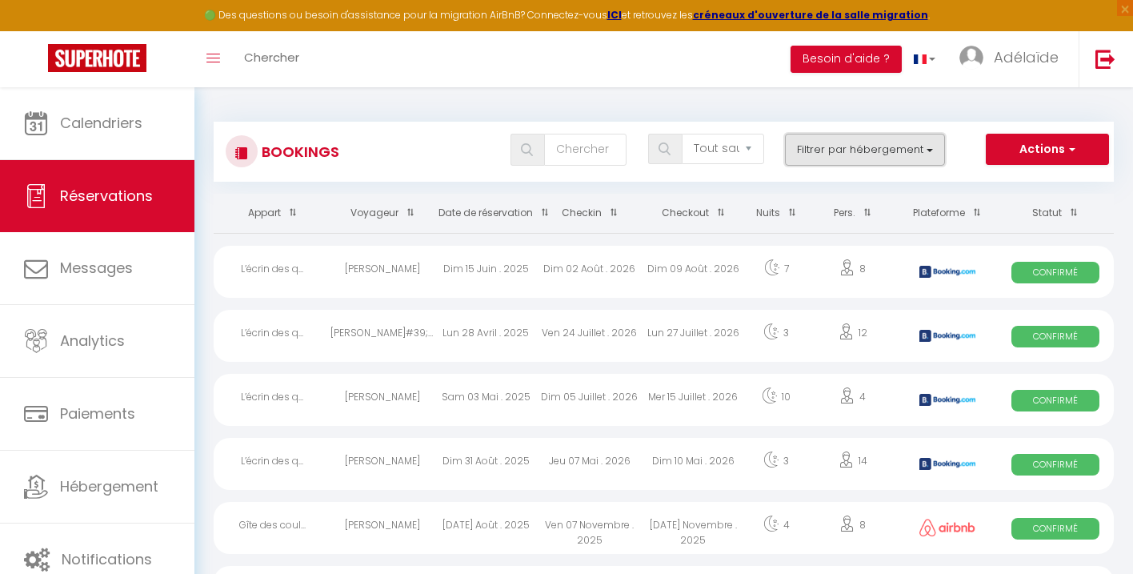
click at [839, 146] on button "Filtrer par hébergement" at bounding box center [865, 150] width 160 height 32
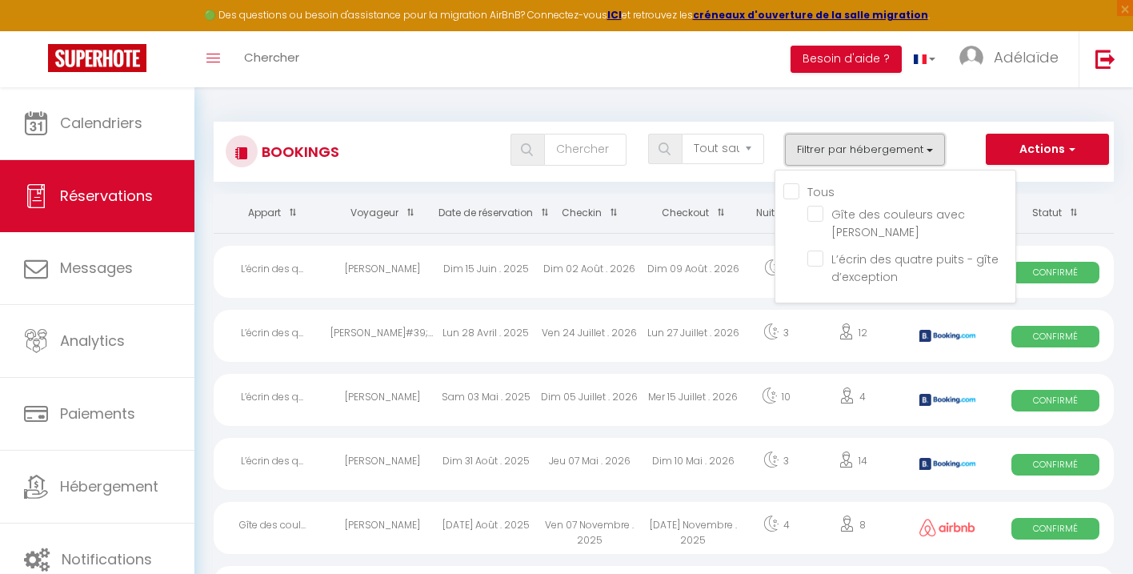
click at [839, 147] on button "Filtrer par hébergement" at bounding box center [865, 150] width 160 height 32
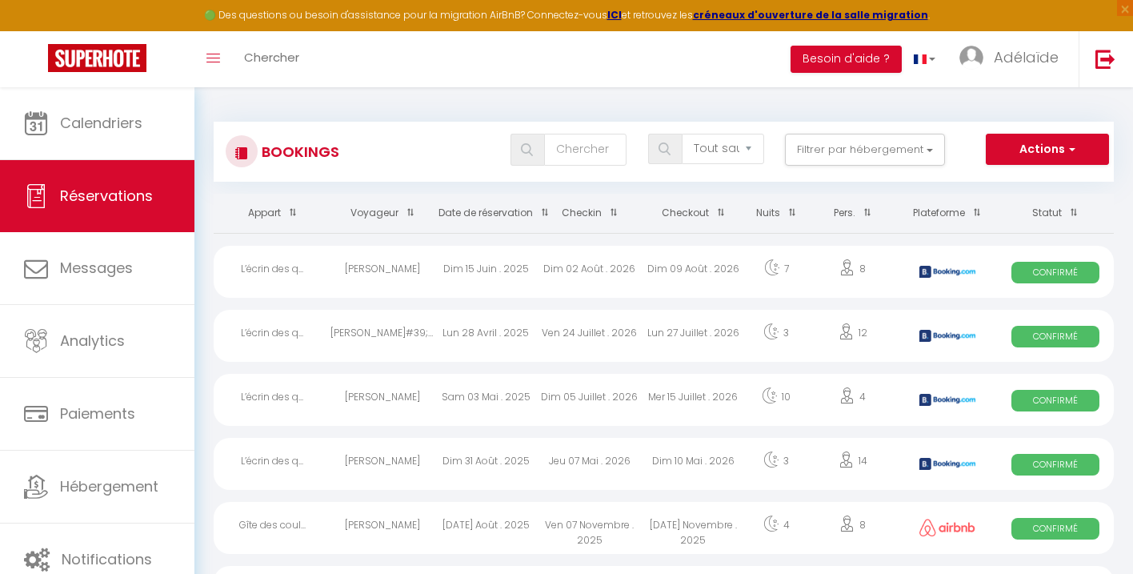
click at [583, 218] on th "Checkin" at bounding box center [589, 213] width 103 height 39
click at [599, 211] on th "Checkin" at bounding box center [589, 213] width 103 height 39
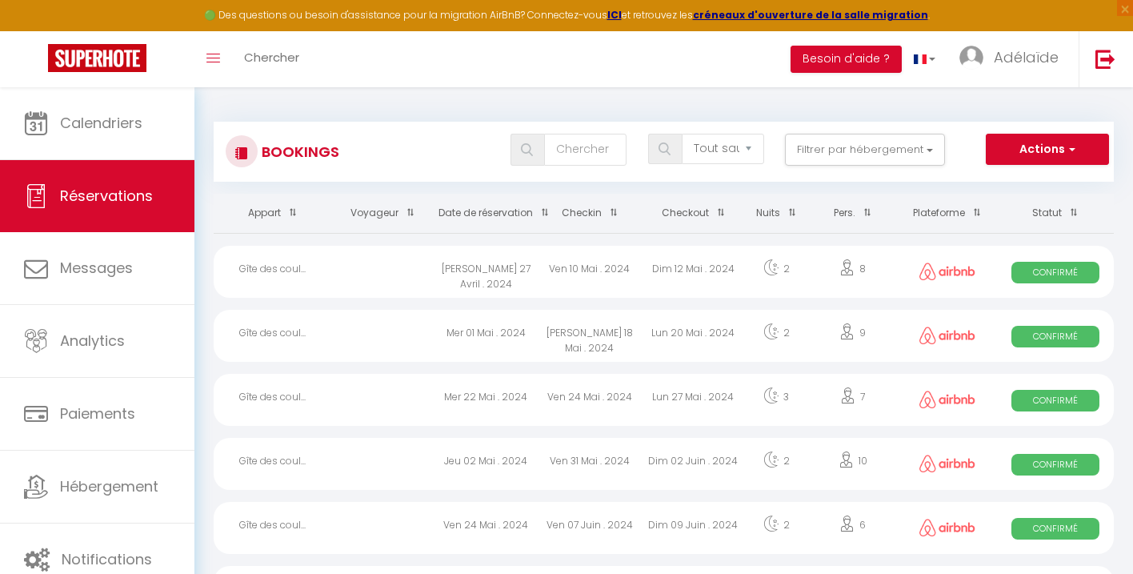
click at [613, 213] on span at bounding box center [610, 213] width 16 height 30
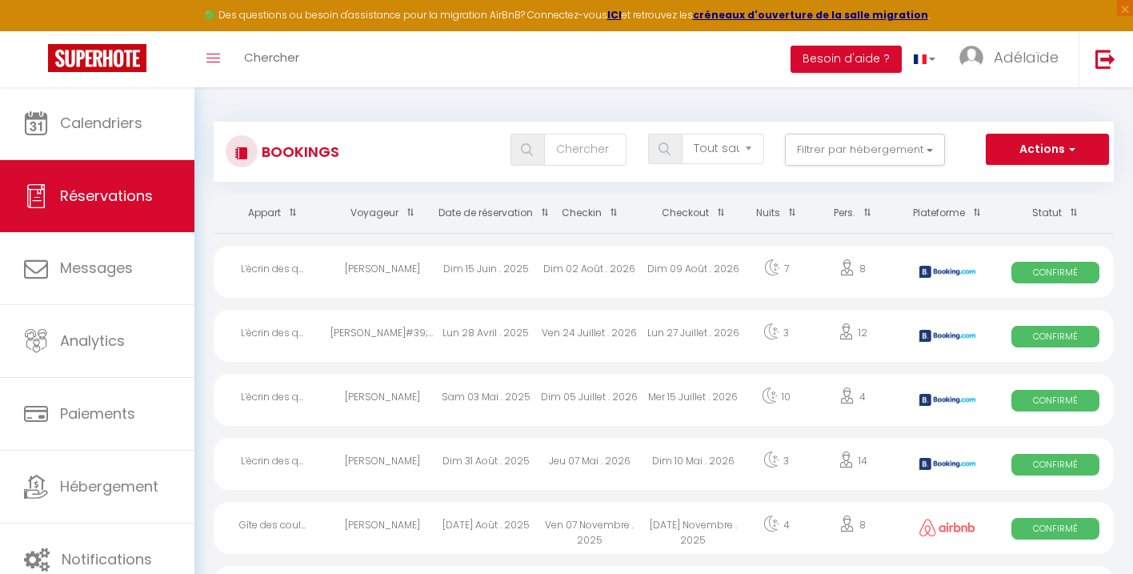
click at [613, 213] on span at bounding box center [610, 213] width 16 height 30
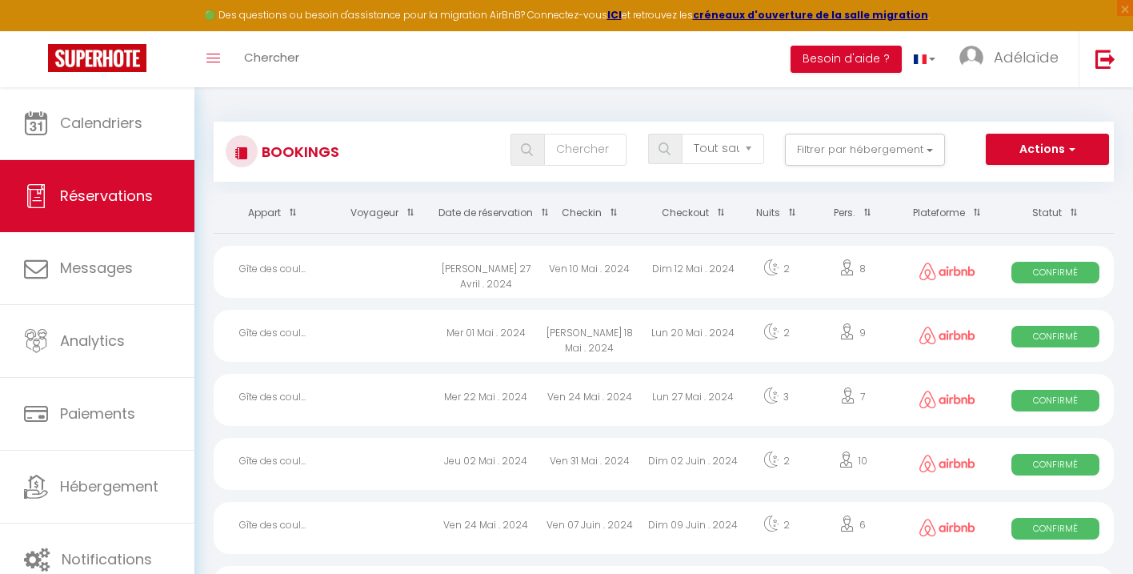
click at [613, 213] on span at bounding box center [610, 213] width 16 height 30
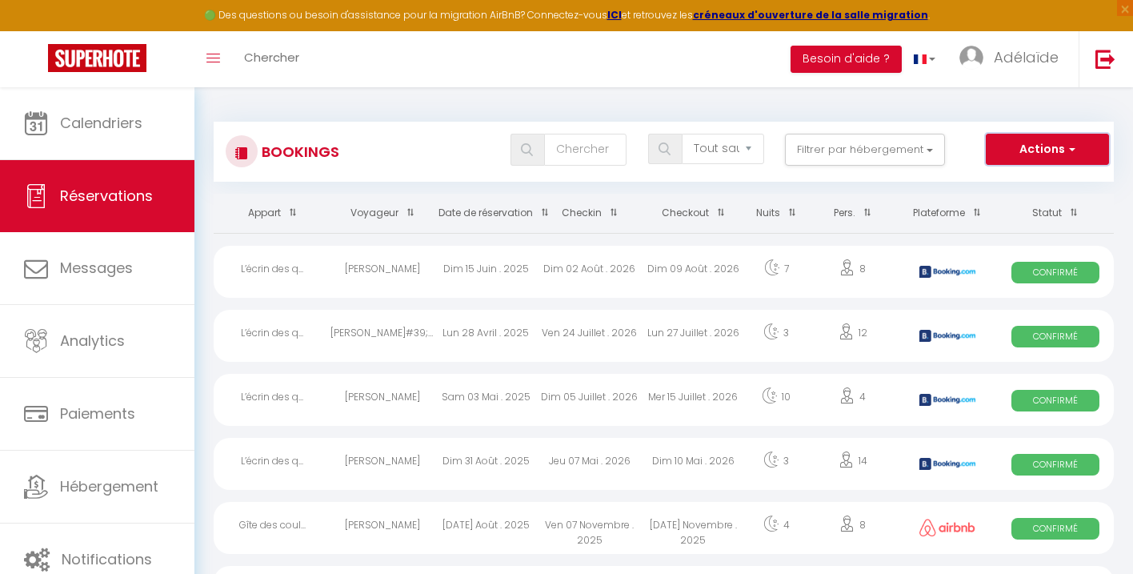
click at [1069, 156] on span "button" at bounding box center [1070, 149] width 10 height 16
click at [1071, 158] on button "Actions" at bounding box center [1047, 150] width 123 height 32
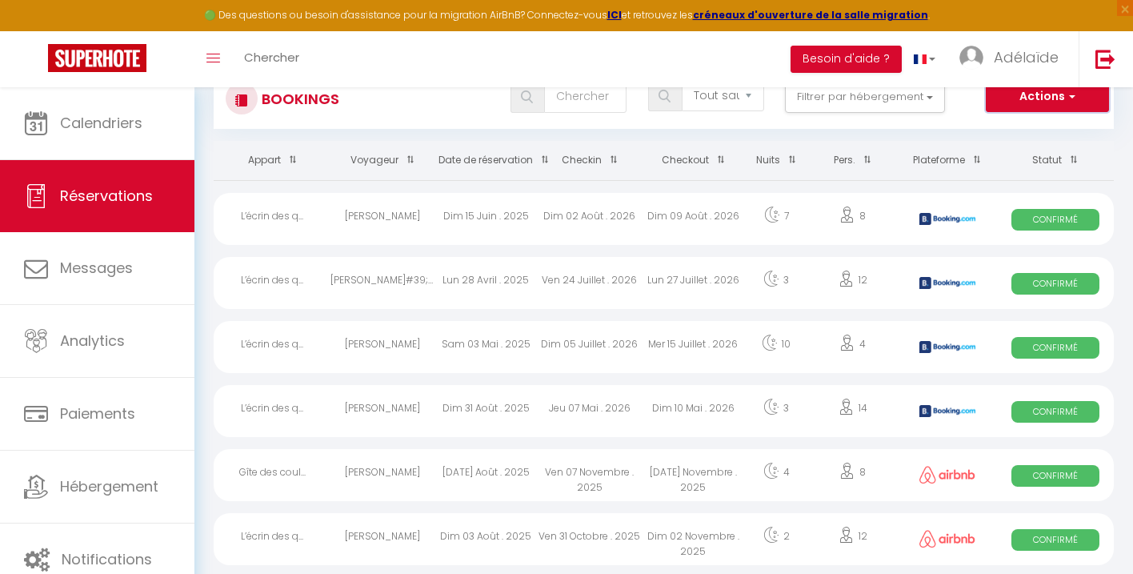
scroll to position [54, 0]
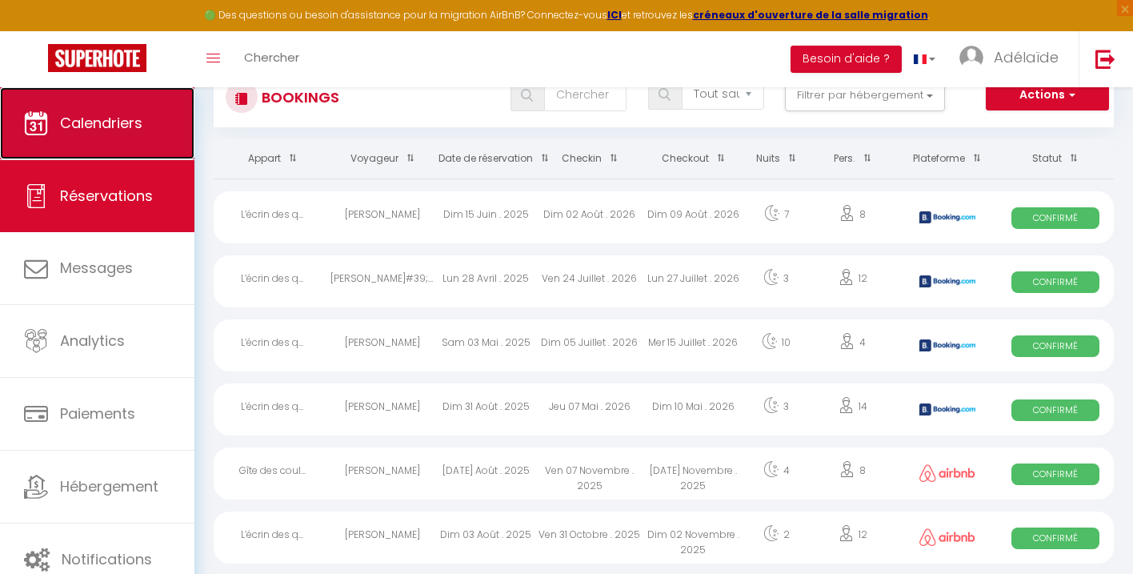
click at [119, 126] on span "Calendriers" at bounding box center [101, 123] width 82 height 20
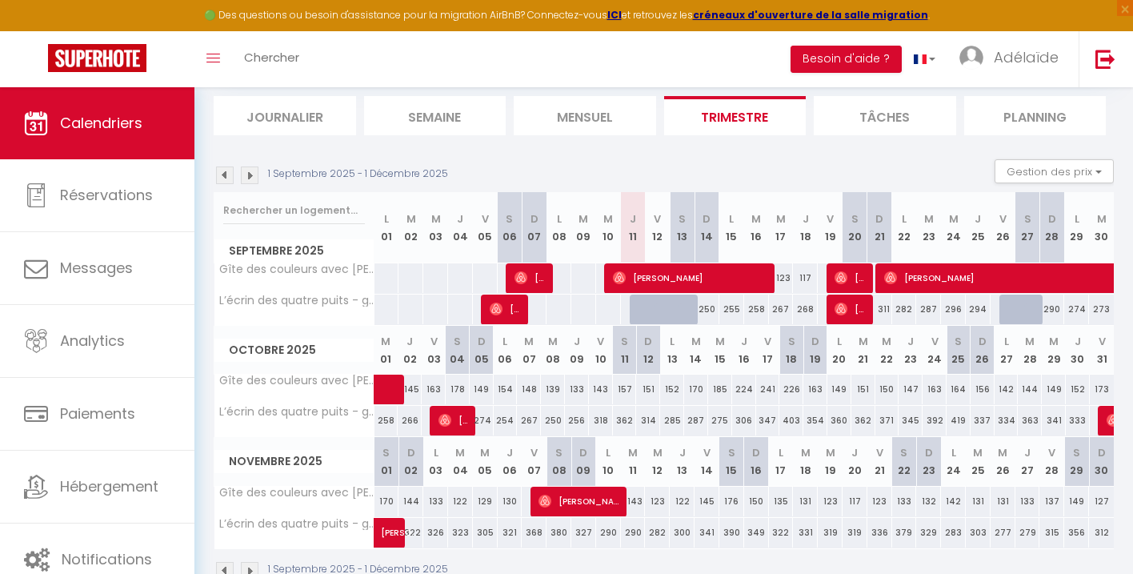
scroll to position [98, 0]
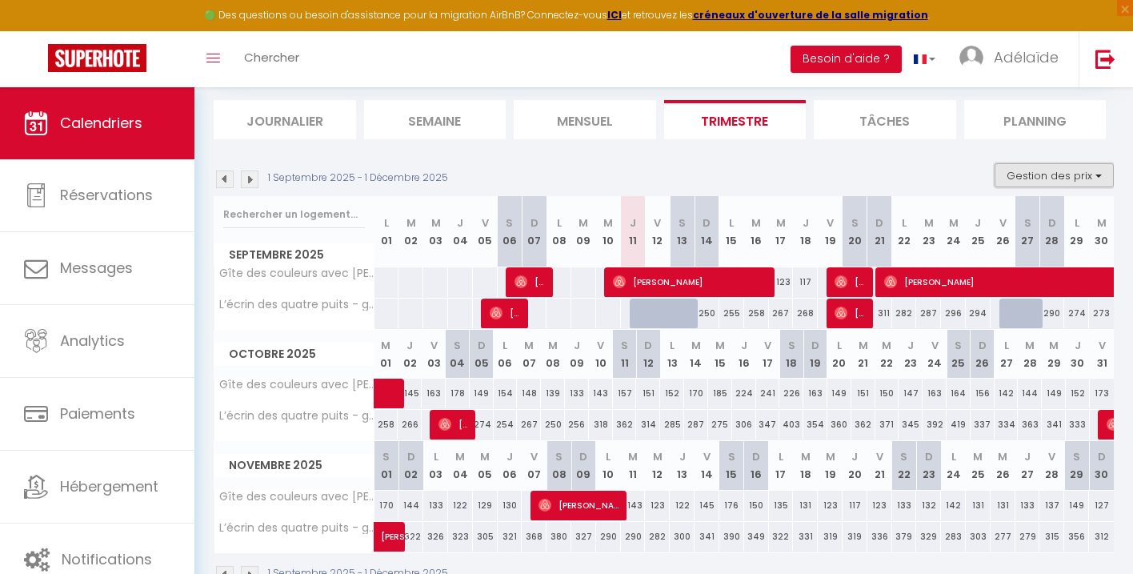
click at [1101, 174] on button "Gestion des prix" at bounding box center [1054, 175] width 119 height 24
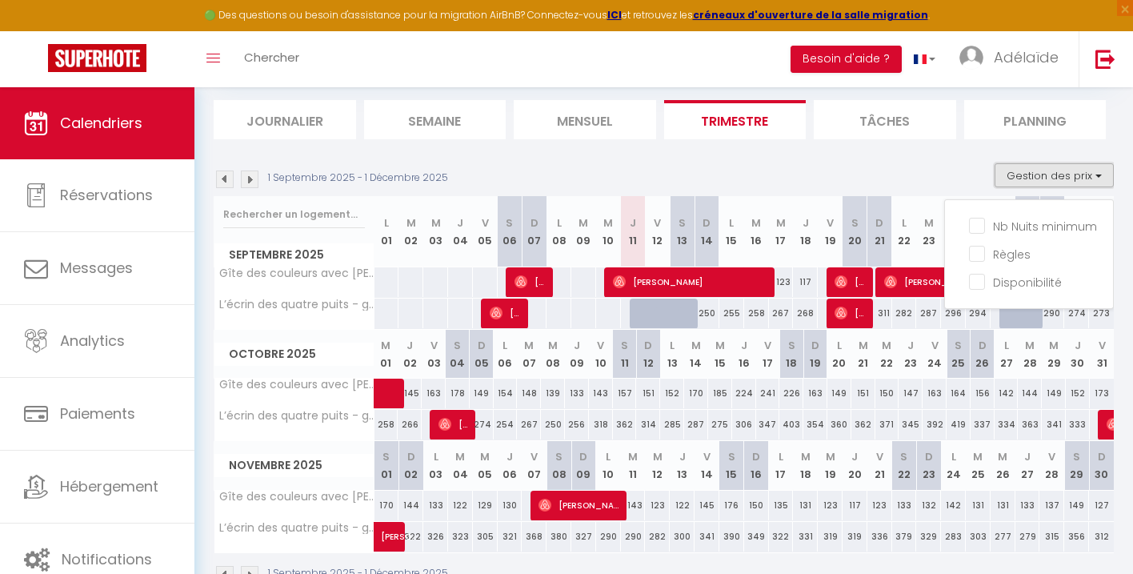
click at [1101, 174] on button "Gestion des prix" at bounding box center [1054, 175] width 119 height 24
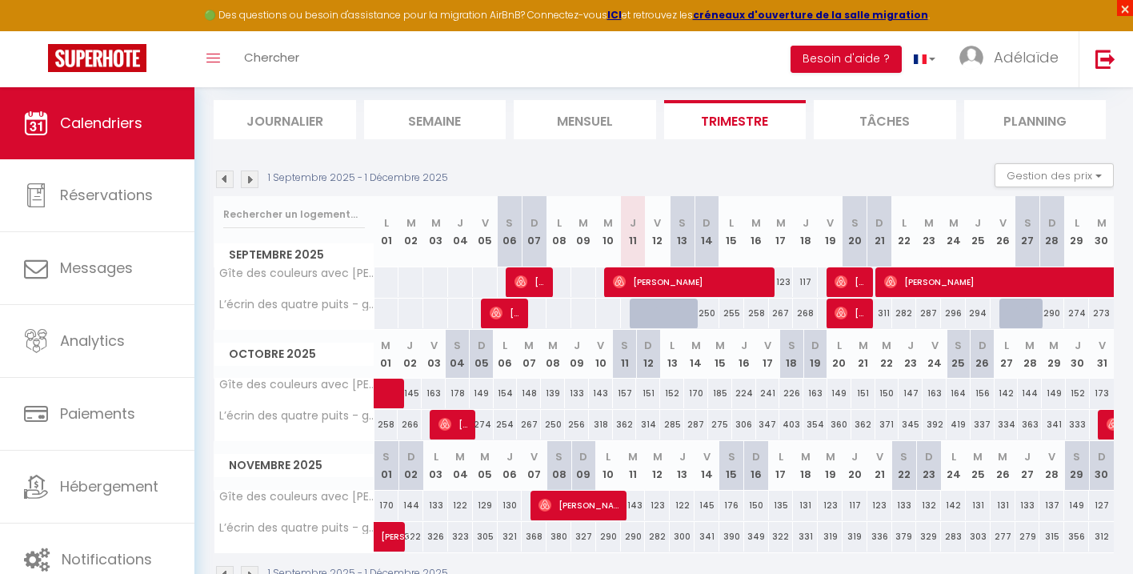
click at [1126, 12] on span "×" at bounding box center [1125, 8] width 16 height 16
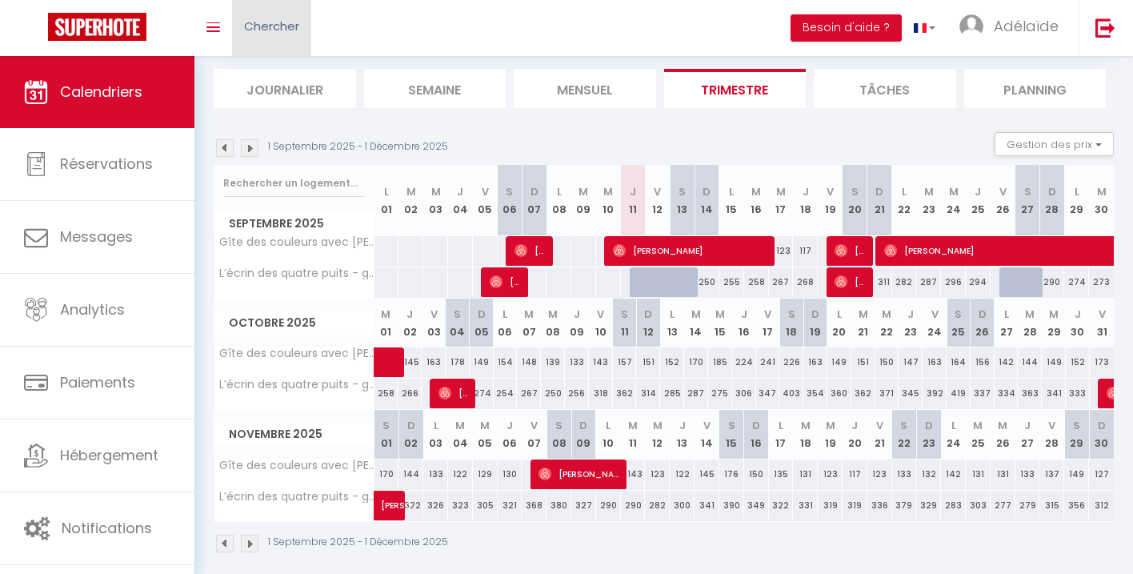
click at [276, 31] on span "Chercher" at bounding box center [271, 26] width 55 height 17
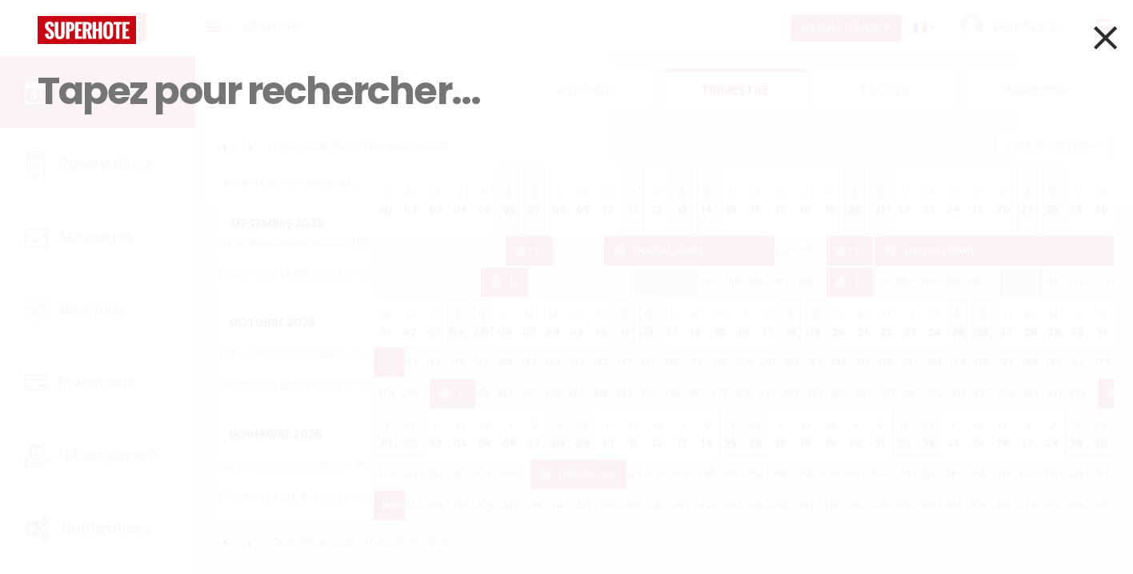
click at [1113, 39] on icon at bounding box center [1105, 38] width 23 height 40
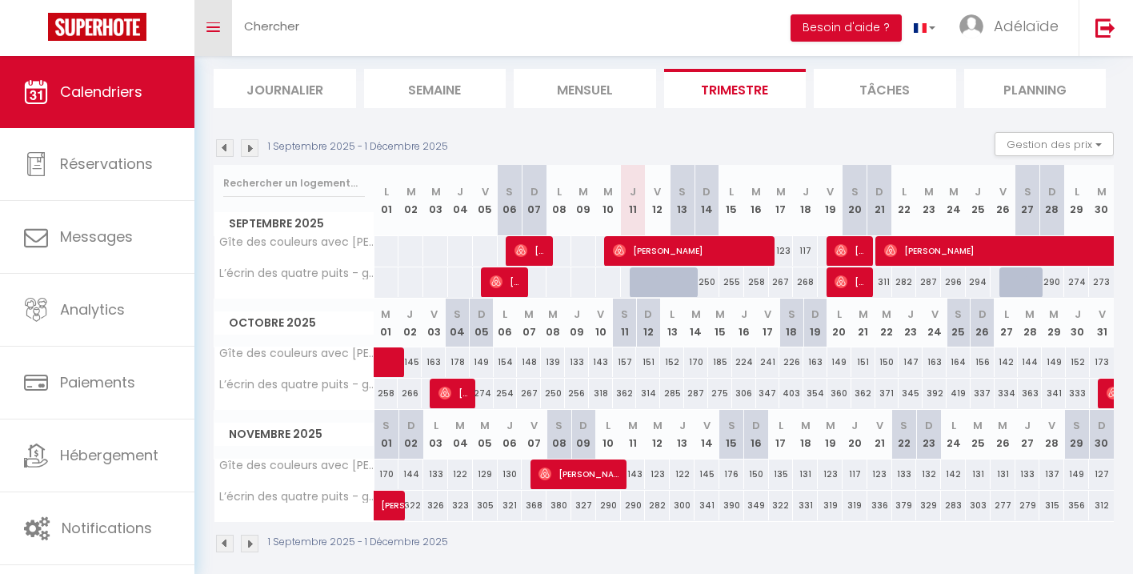
click at [223, 29] on link "Toggle menubar" at bounding box center [213, 28] width 38 height 56
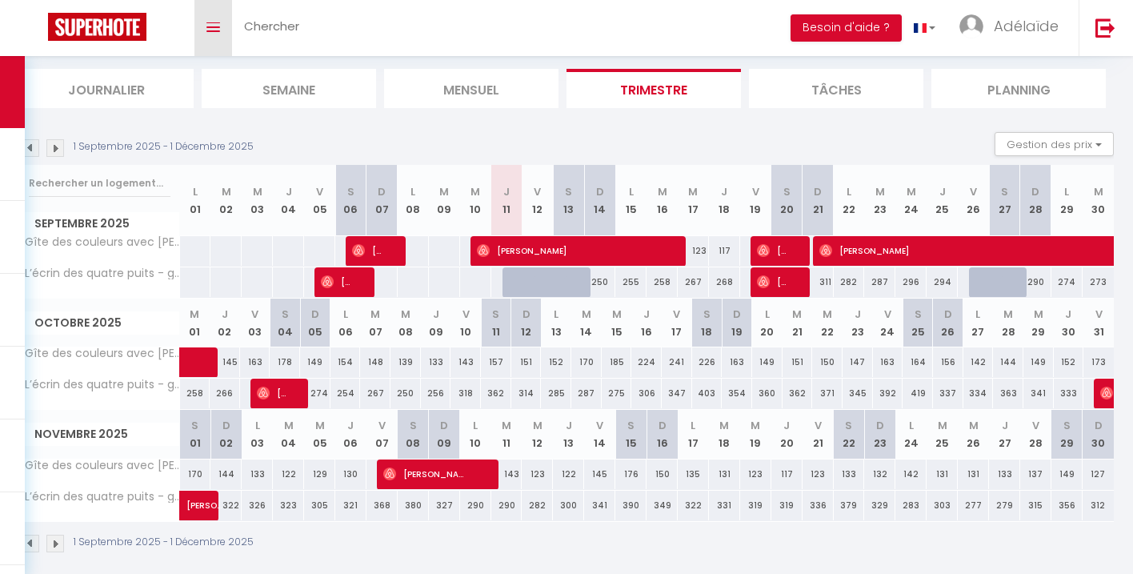
click at [223, 29] on link "Toggle menubar" at bounding box center [213, 28] width 38 height 56
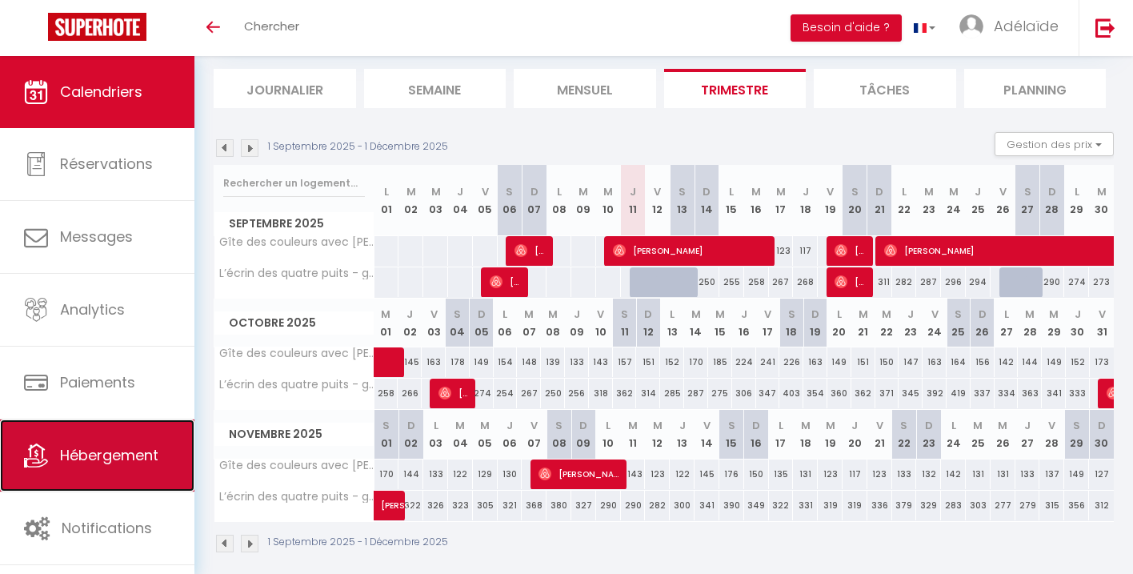
click at [134, 458] on span "Hébergement" at bounding box center [109, 455] width 98 height 20
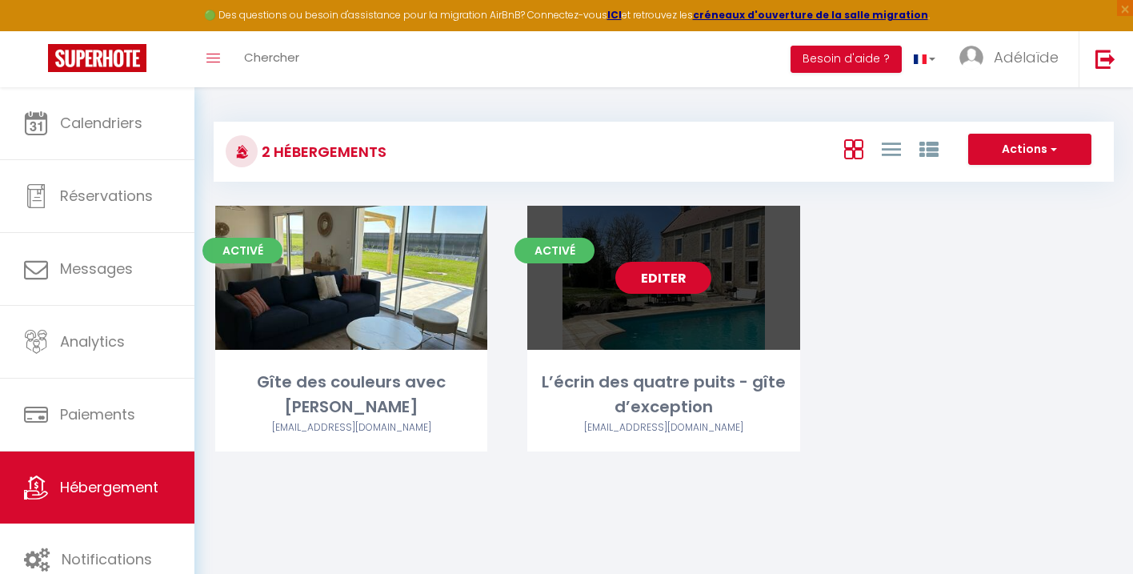
click at [689, 286] on link "Editer" at bounding box center [664, 278] width 96 height 32
select select "3"
select select "2"
select select "1"
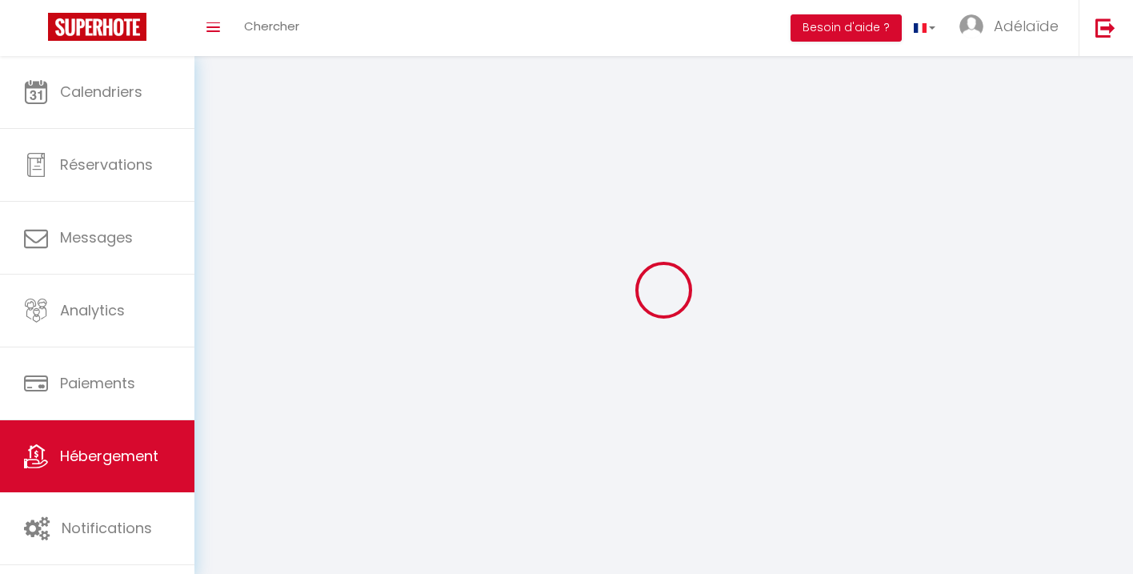
select select
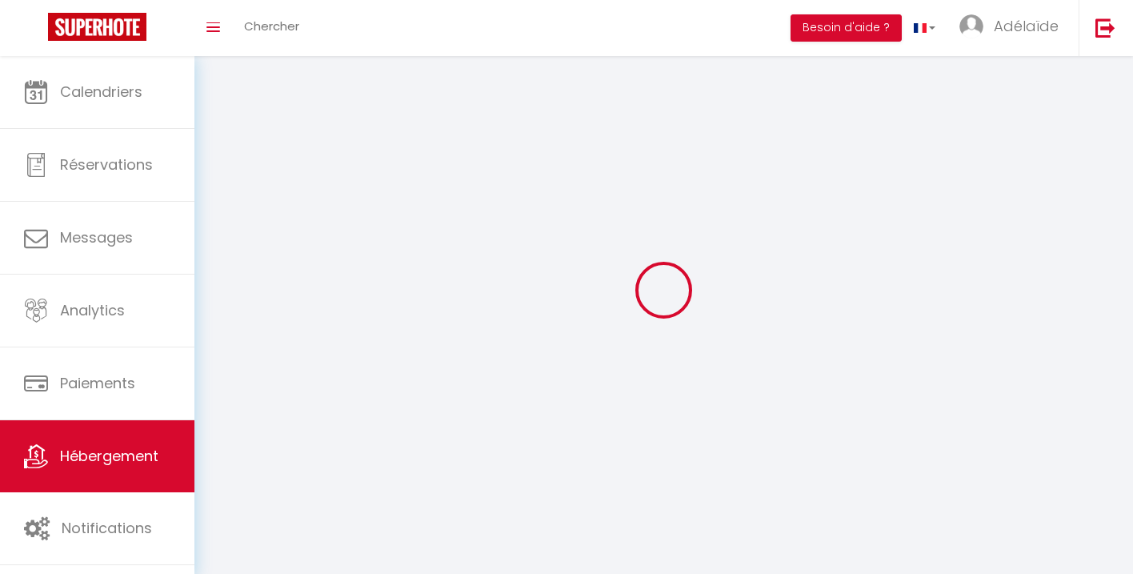
select select "1"
select select
checkbox input "false"
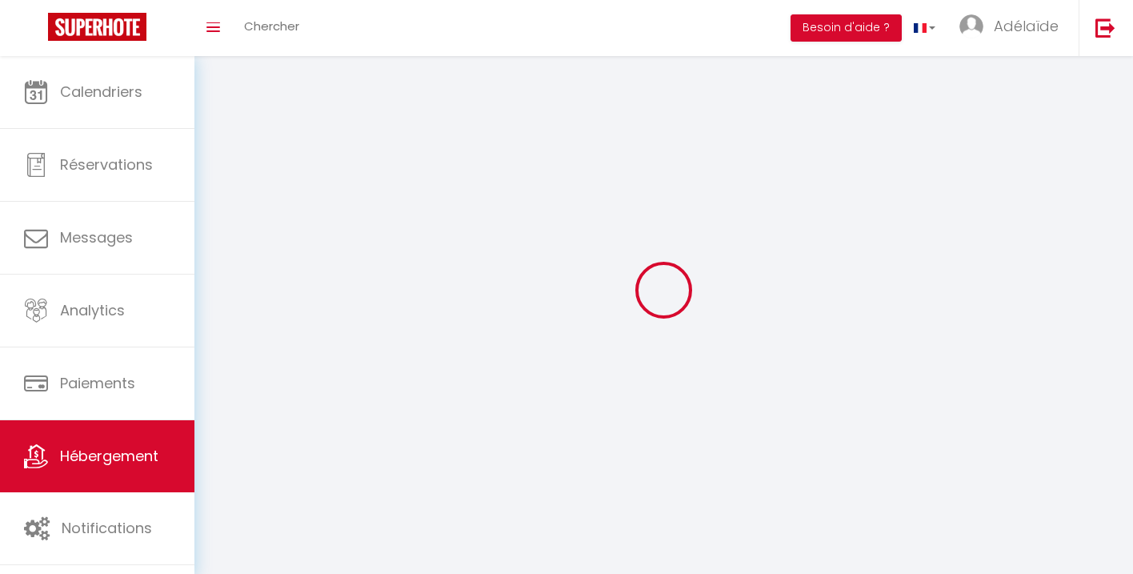
checkbox input "false"
select select "28"
select select
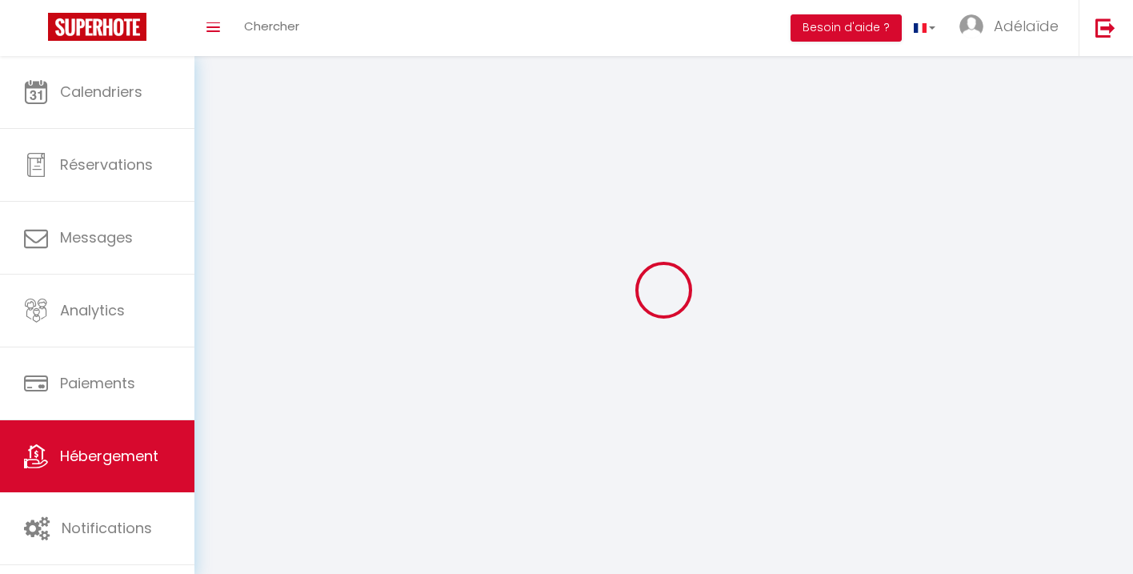
select select
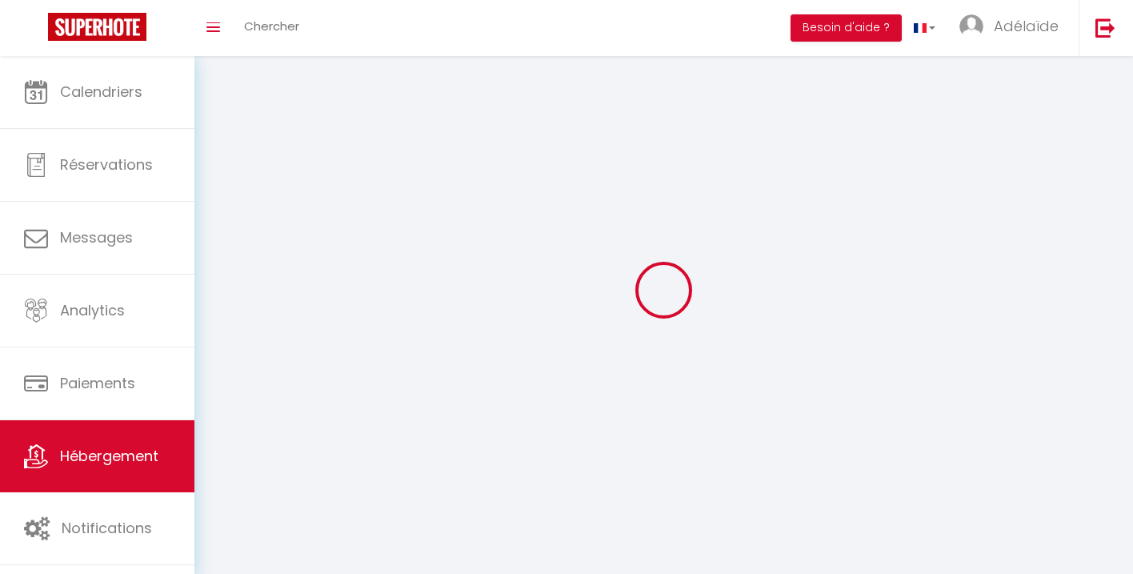
checkbox input "false"
select select
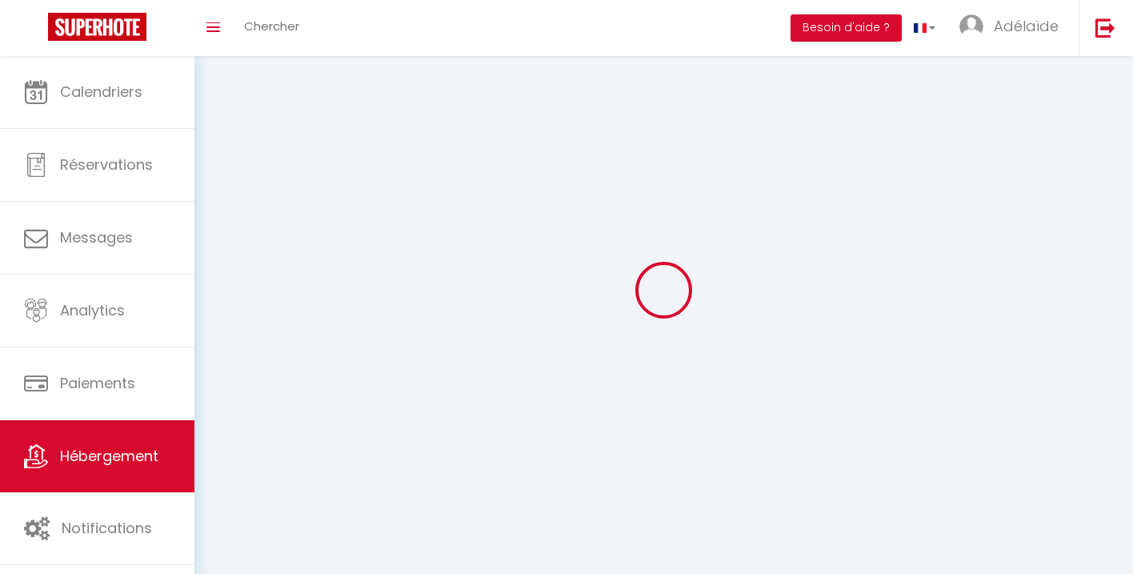
select select
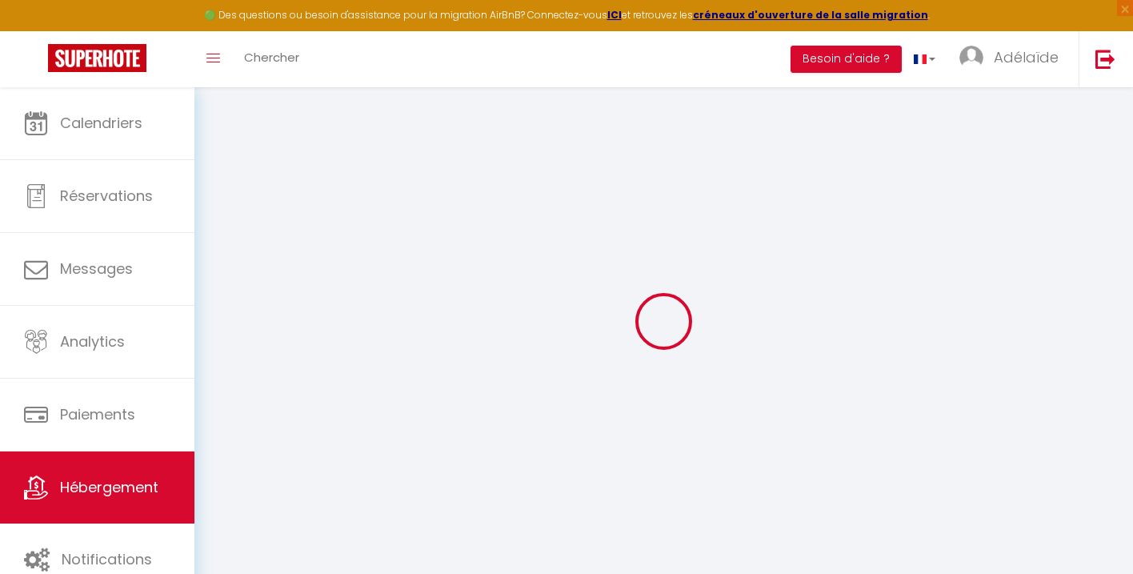
select select
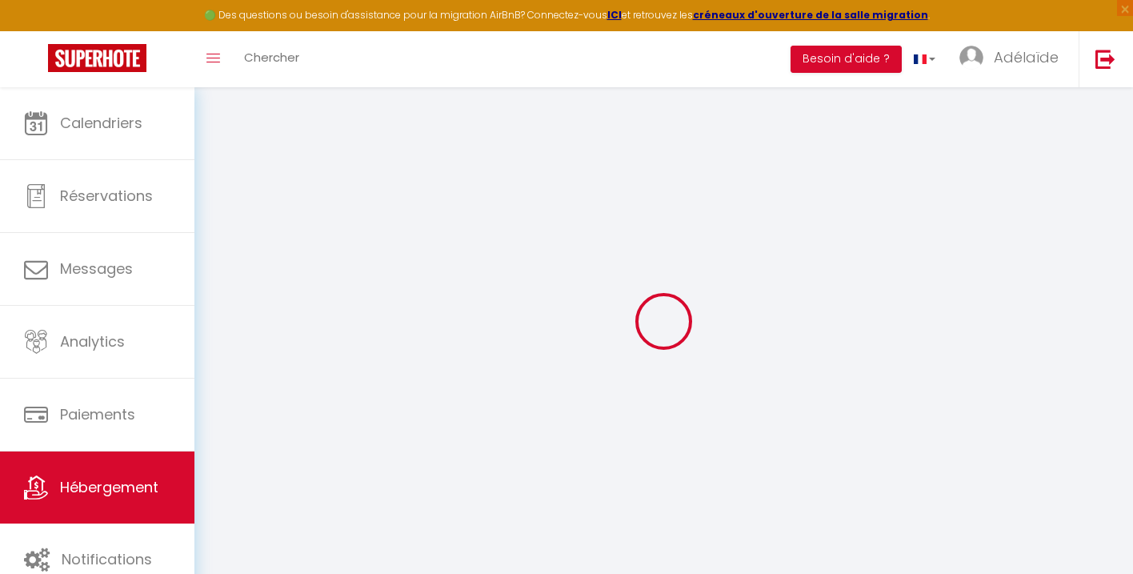
select select
checkbox input "false"
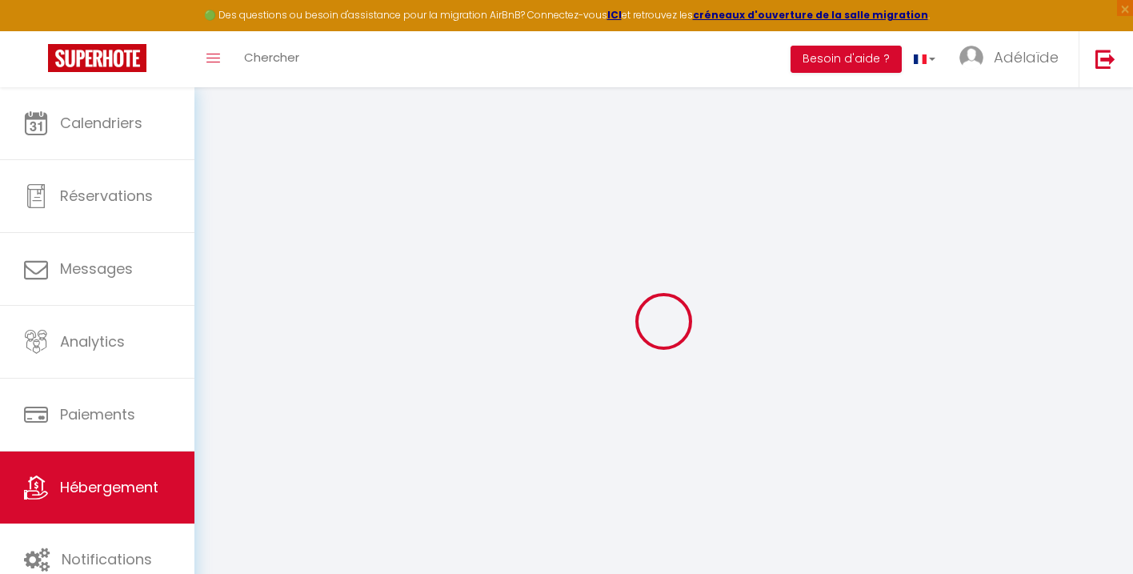
select select
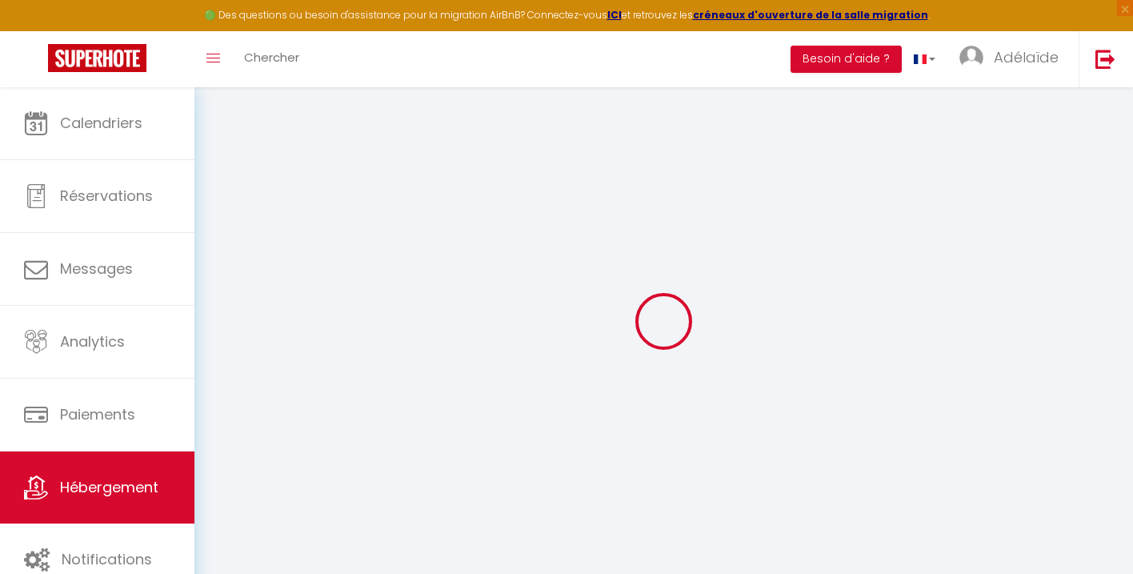
select select
checkbox input "false"
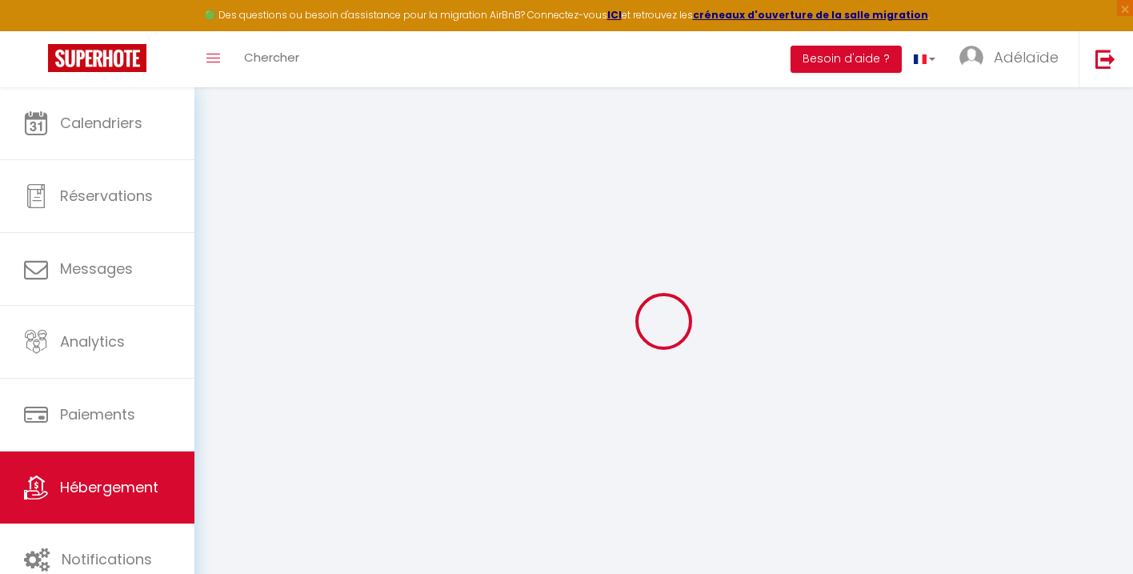
checkbox input "false"
select select
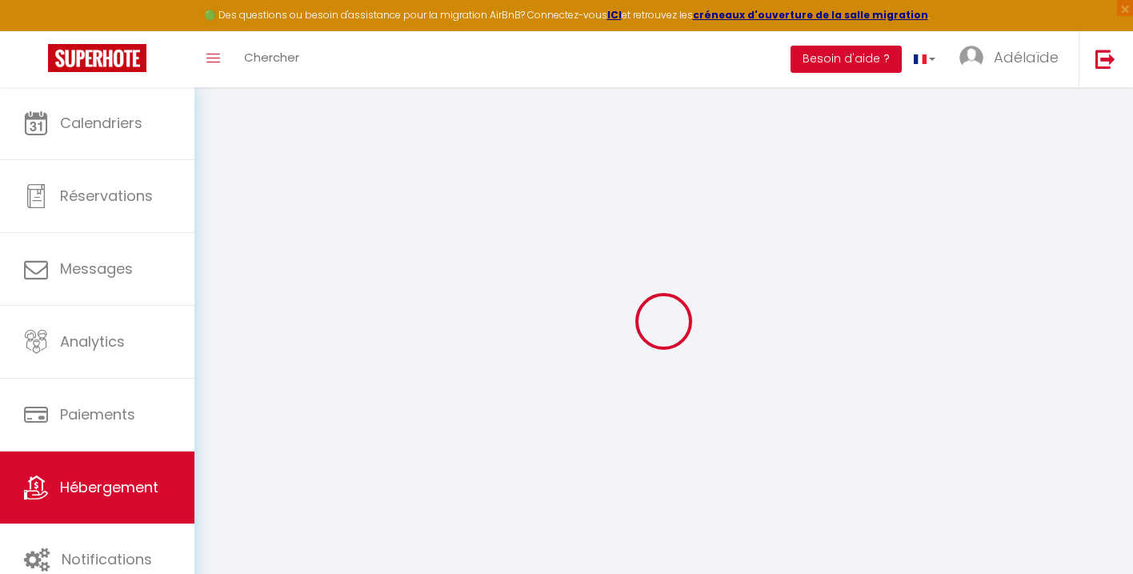
select select
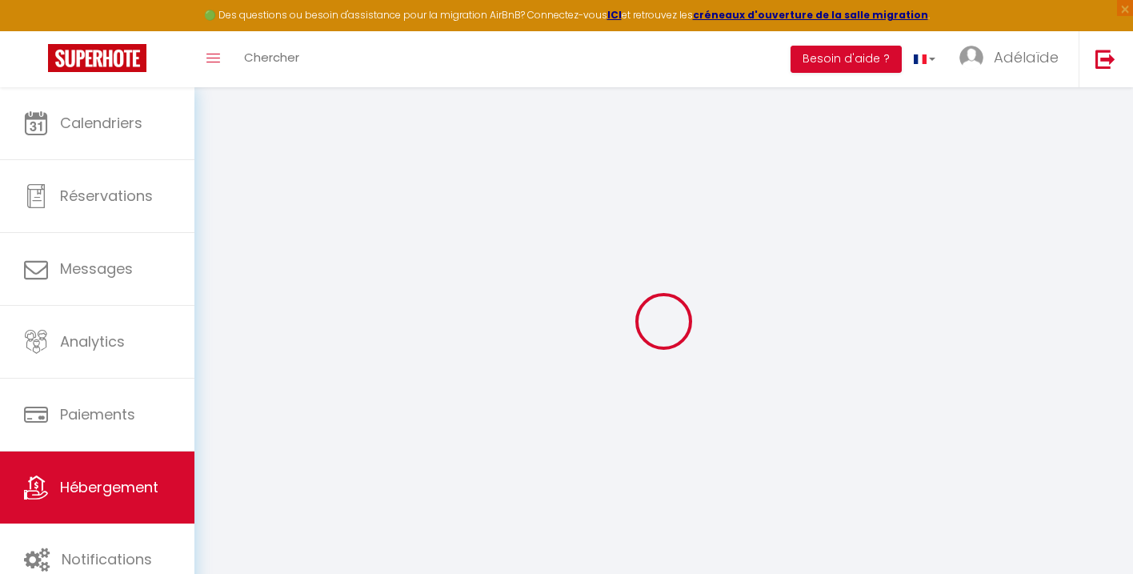
checkbox input "false"
select select
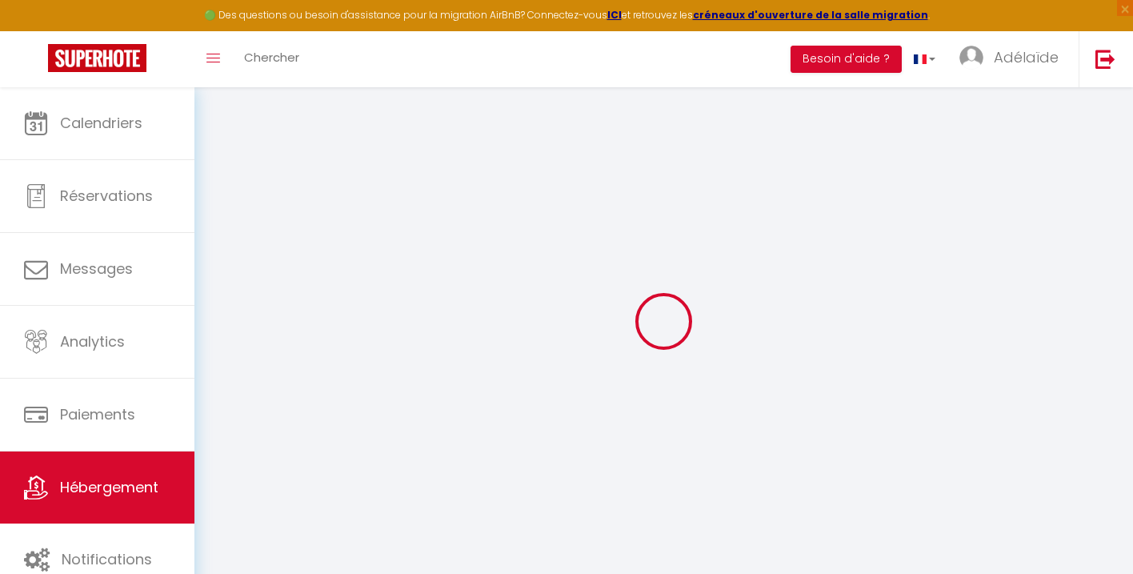
select select
type input "L’écrin des quatre puits - gîte d’exception"
select select "houses"
select select "14"
select select "4"
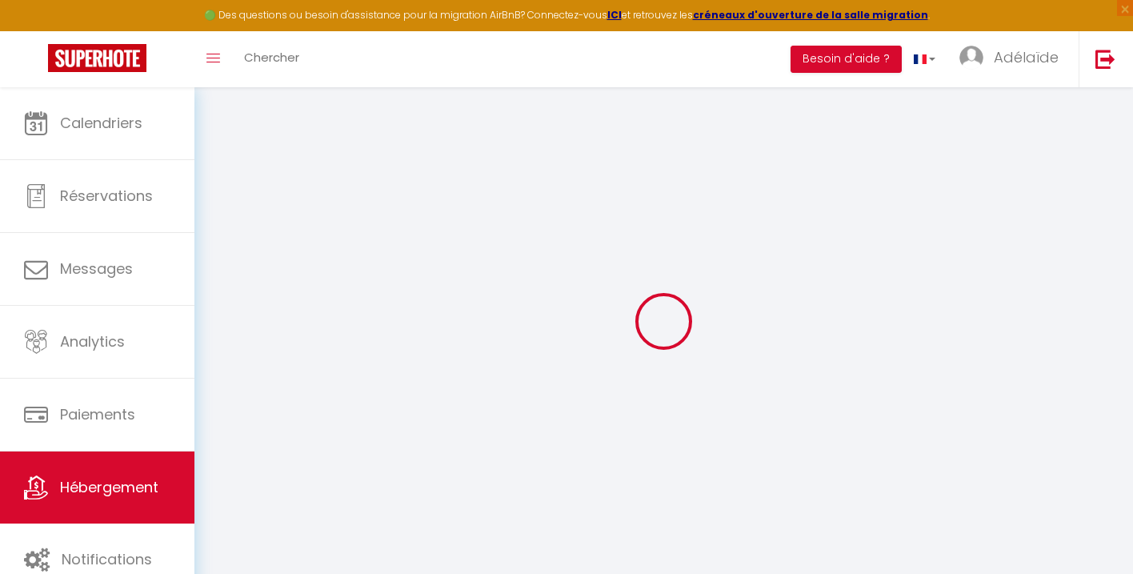
select select "4"
type input "409"
type input "120"
select select
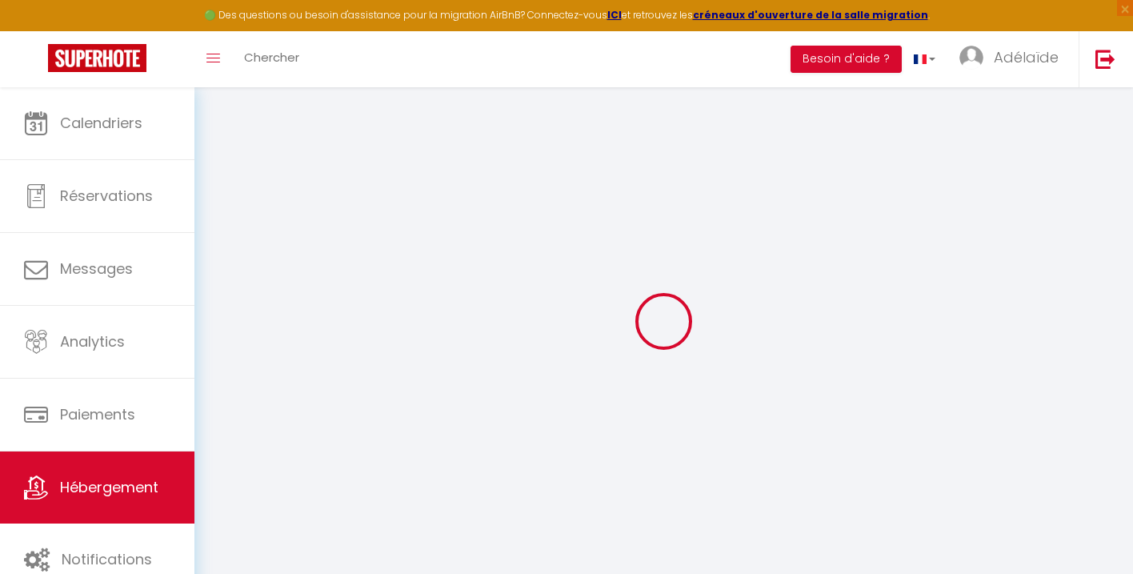
select select
type input "[STREET_ADDRESS]"
type input "14270"
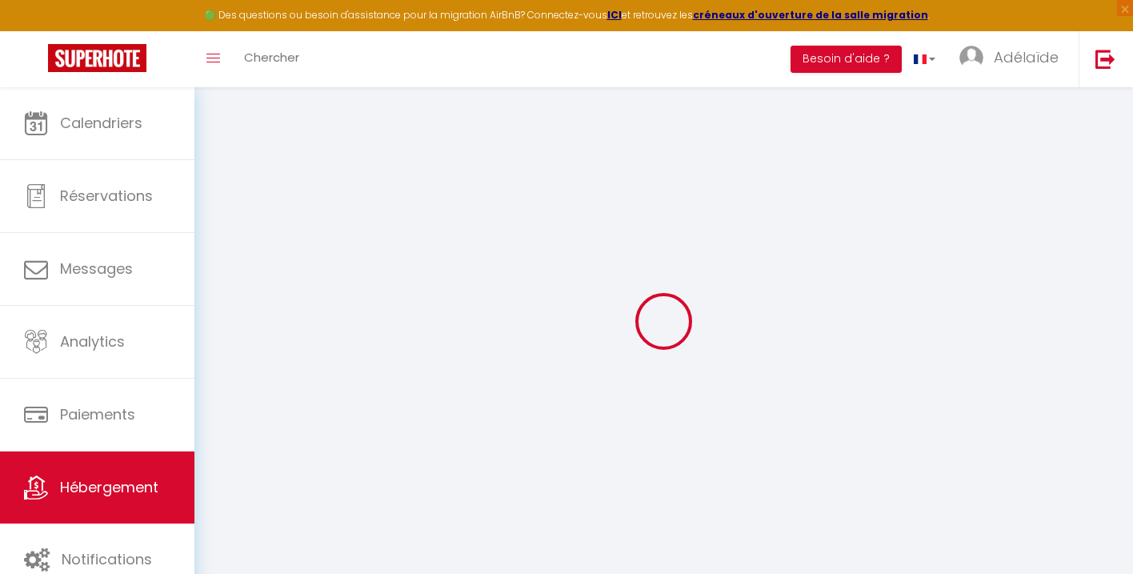
type input "Mézidon Vallée d'Auge"
type input "[EMAIL_ADDRESS][DOMAIN_NAME]"
select select
checkbox input "false"
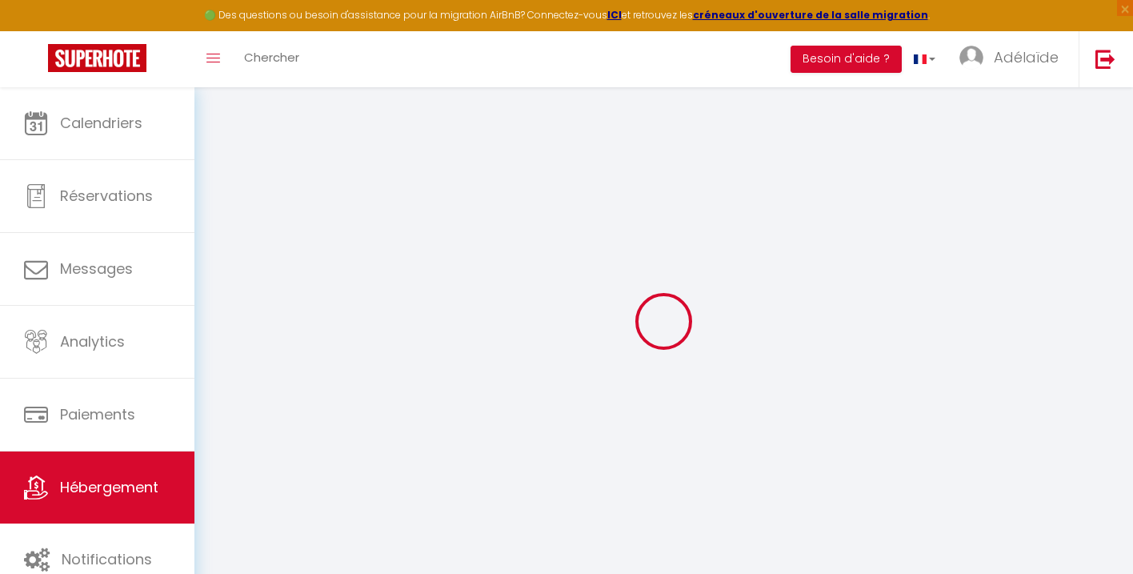
checkbox input "false"
select select
type input "0"
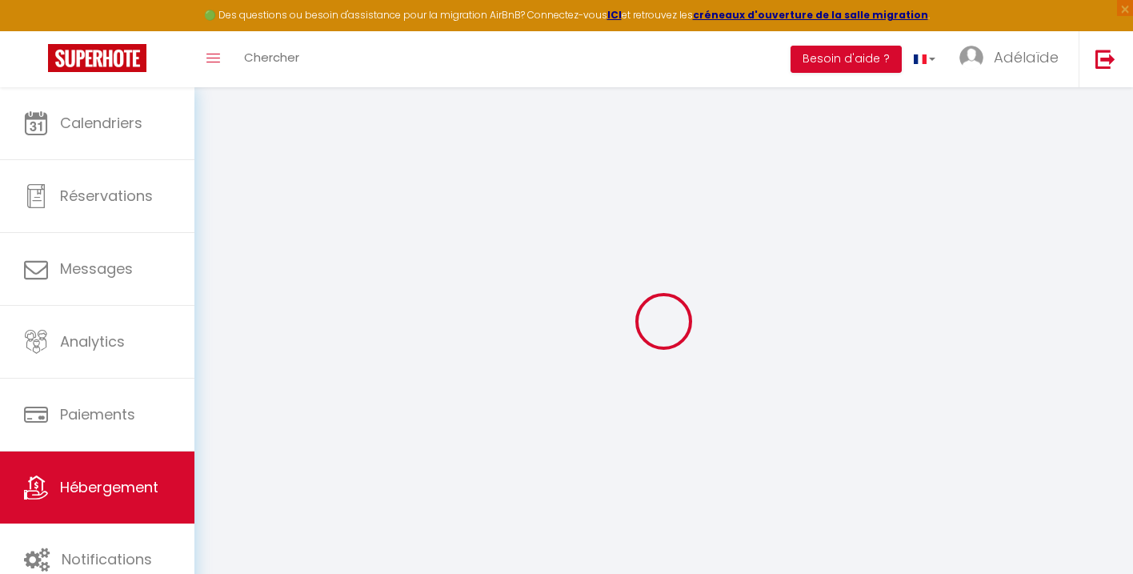
type input "0"
select select
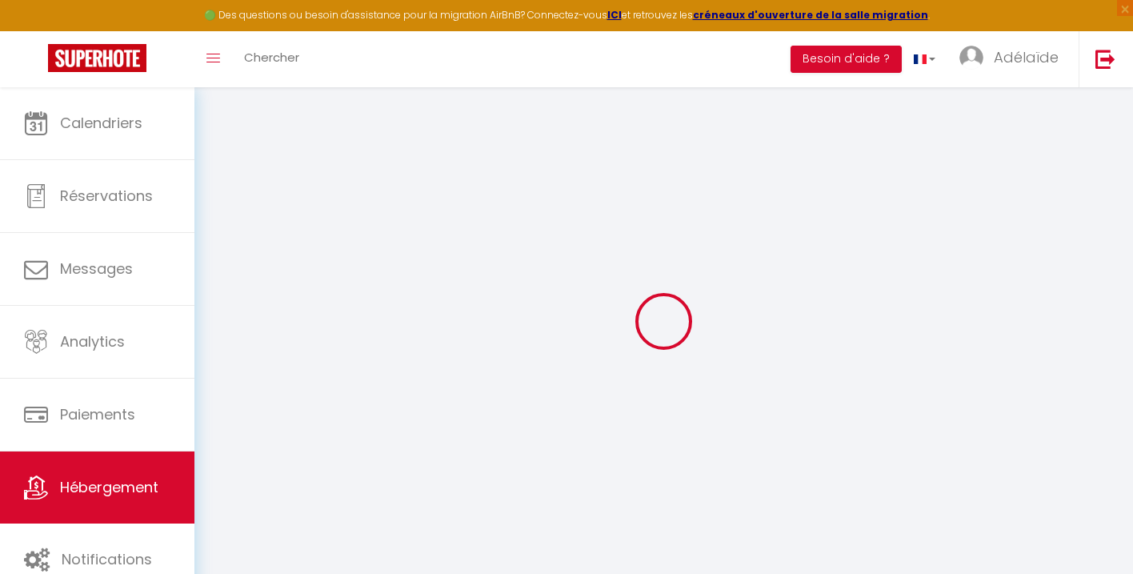
select select
checkbox input "false"
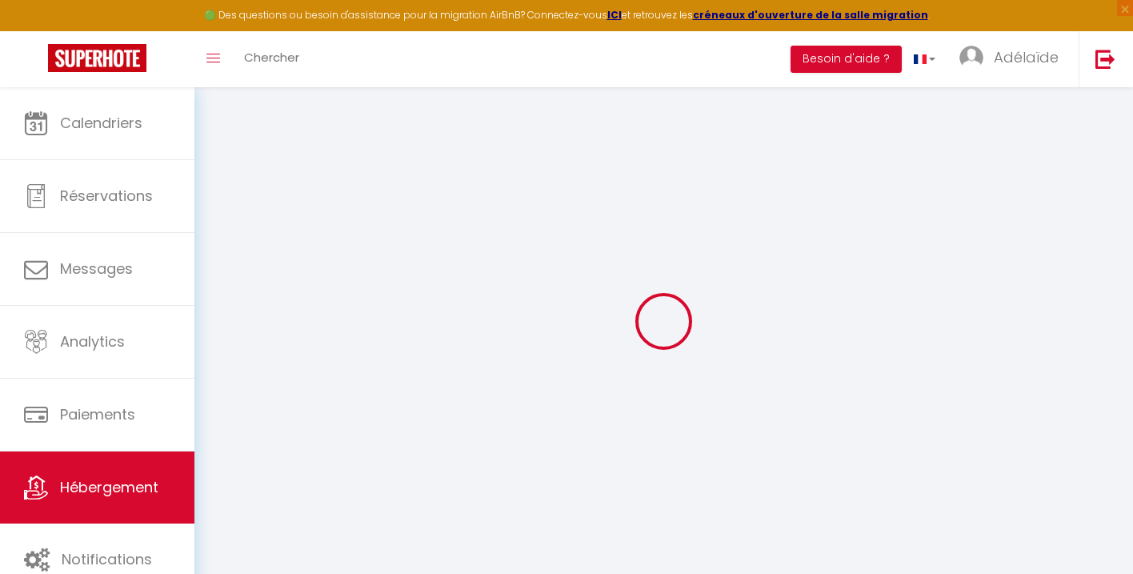
checkbox input "false"
select select "villa"
select select
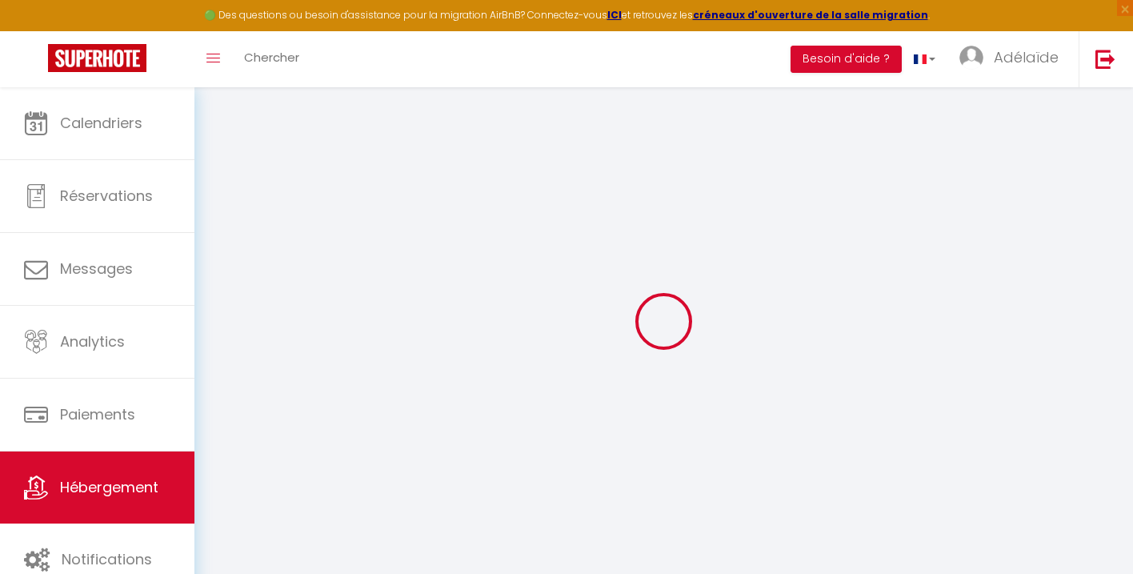
select select
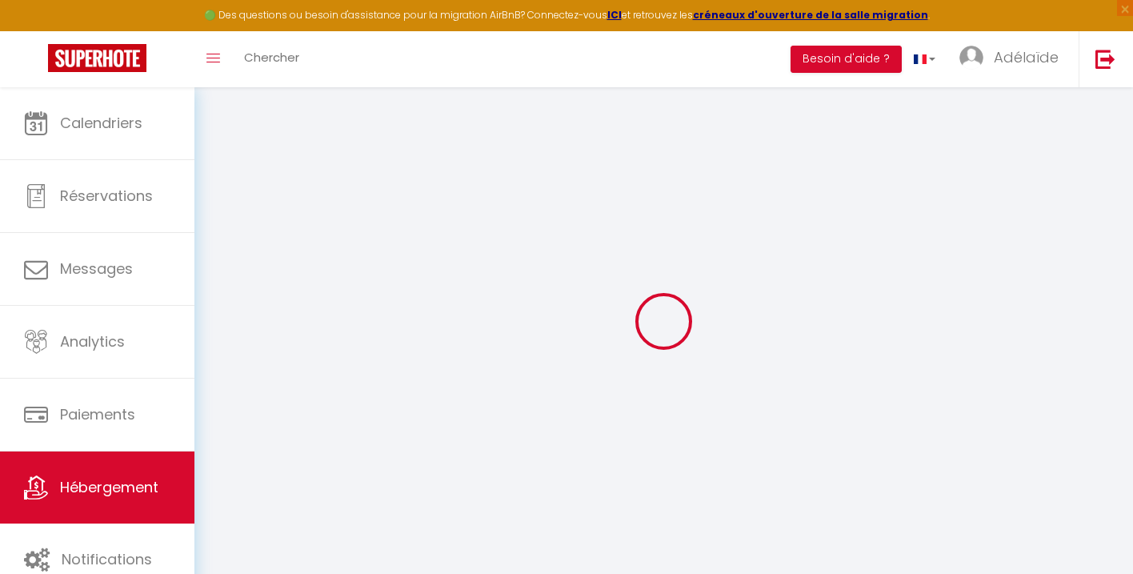
checkbox input "false"
select select
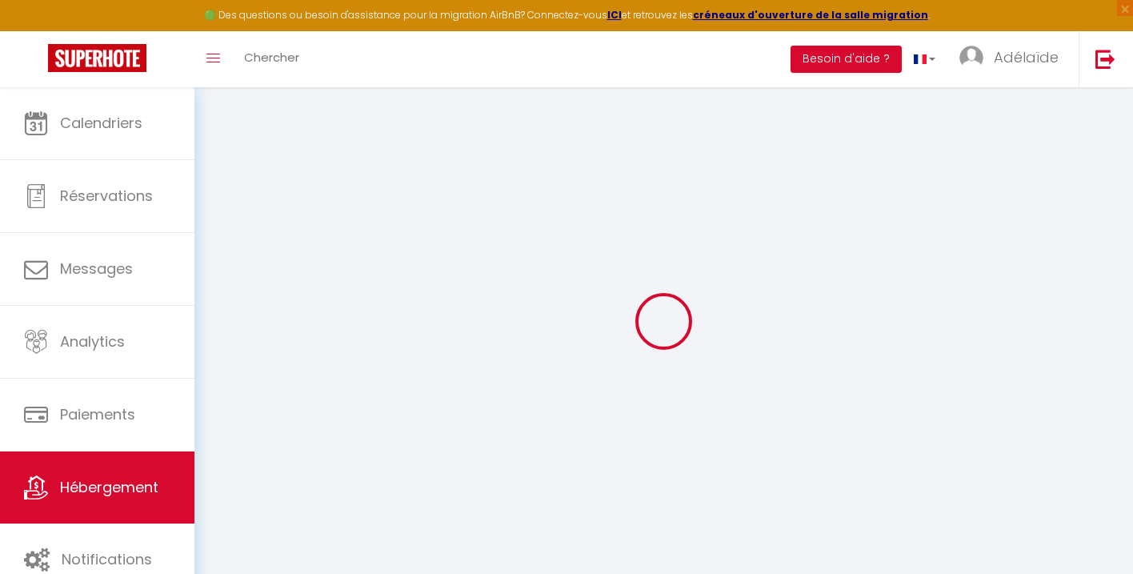
checkbox input "false"
select select "17:00"
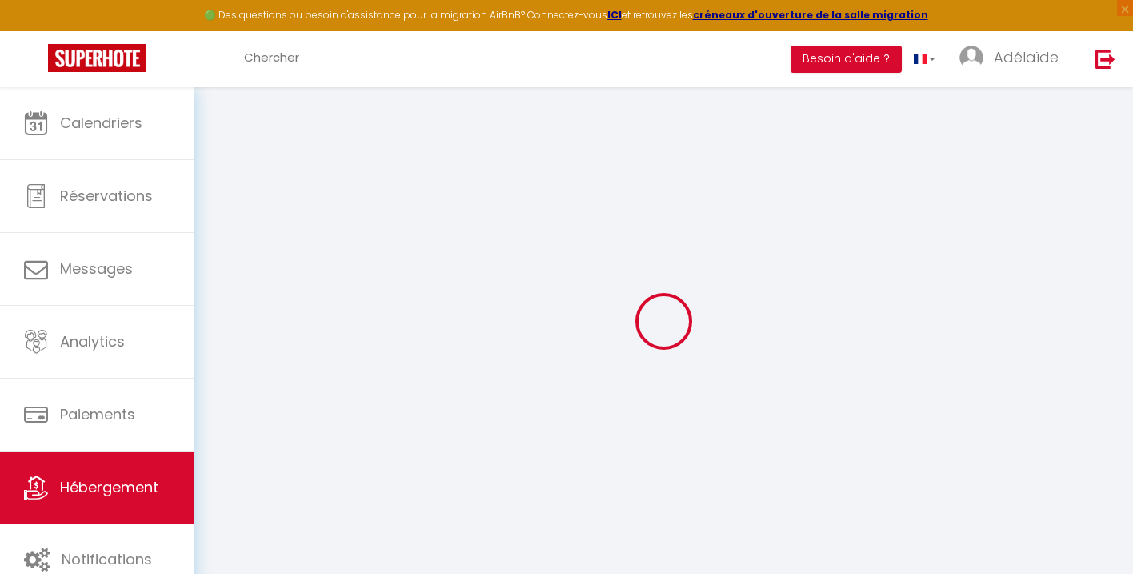
select select "23:45"
select select "10:00"
select select "30"
select select "120"
select select
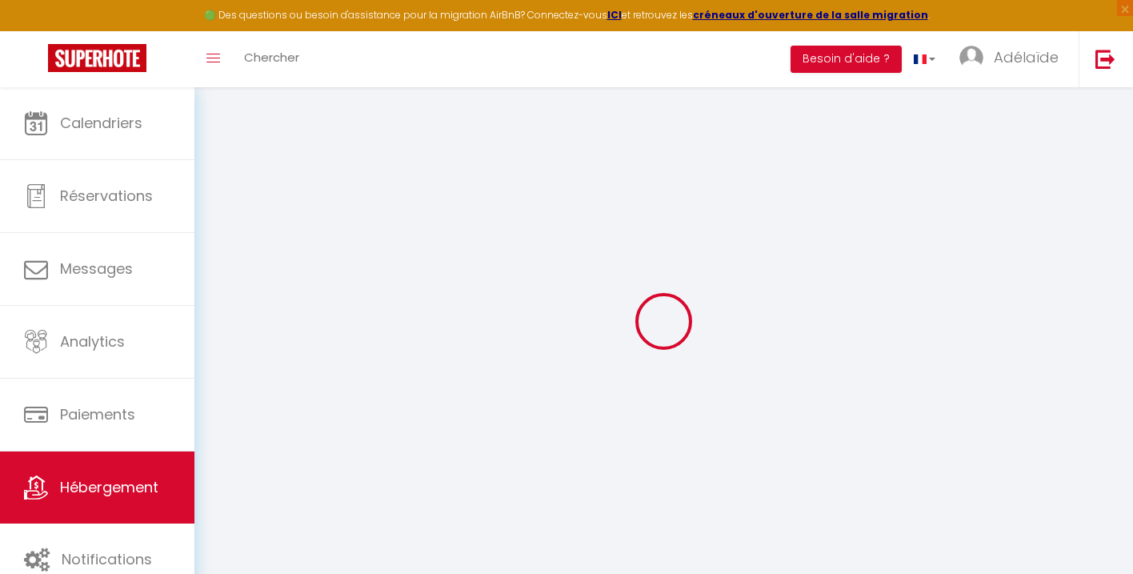
checkbox input "false"
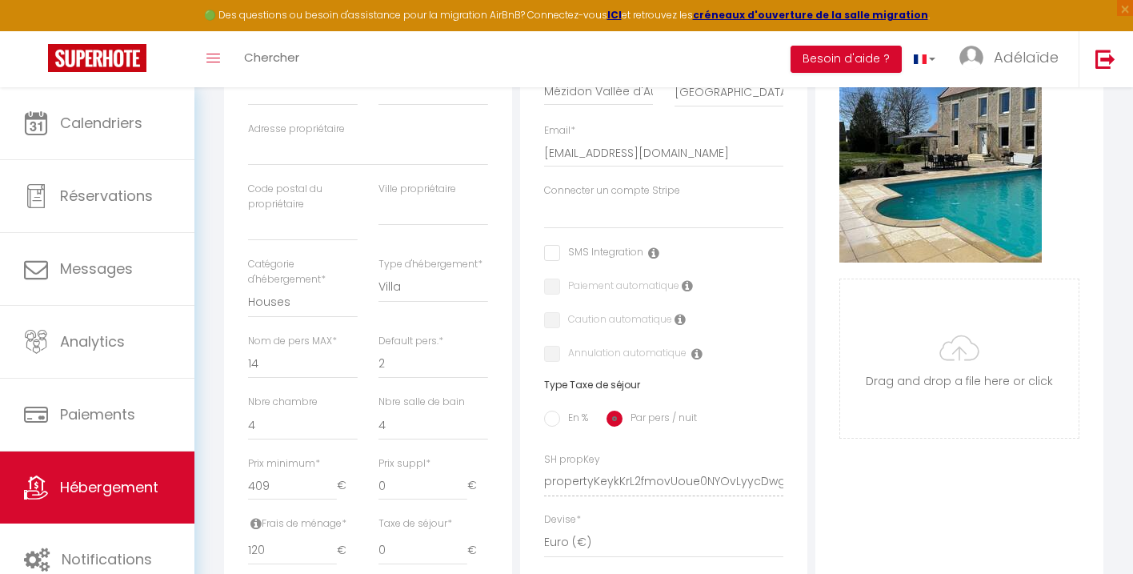
scroll to position [360, 0]
click at [551, 251] on input "checkbox" at bounding box center [593, 252] width 99 height 16
checkbox input "true"
select select
checkbox input "false"
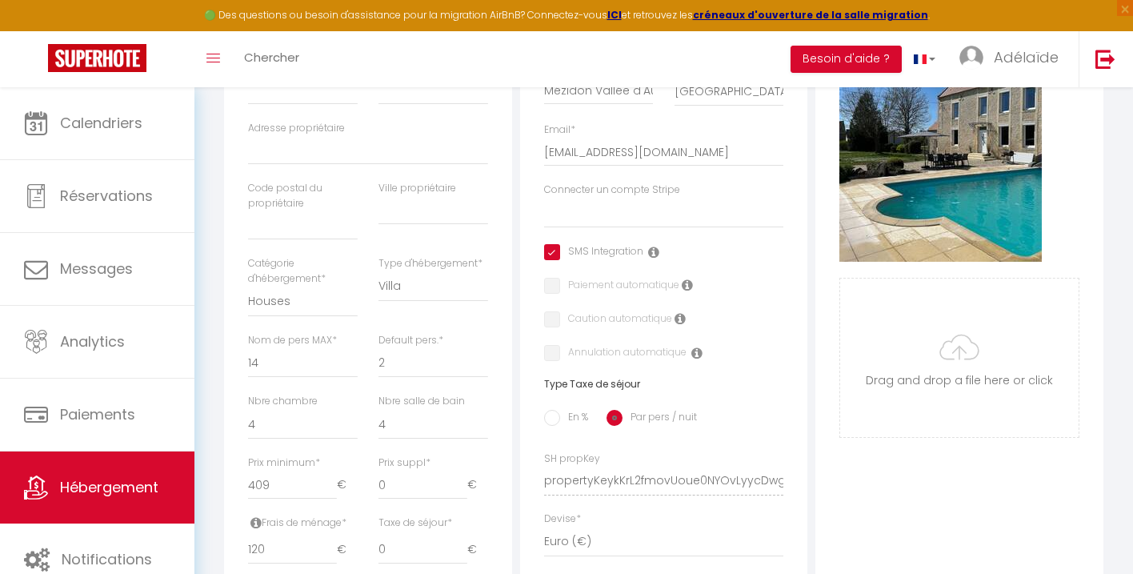
checkbox input "false"
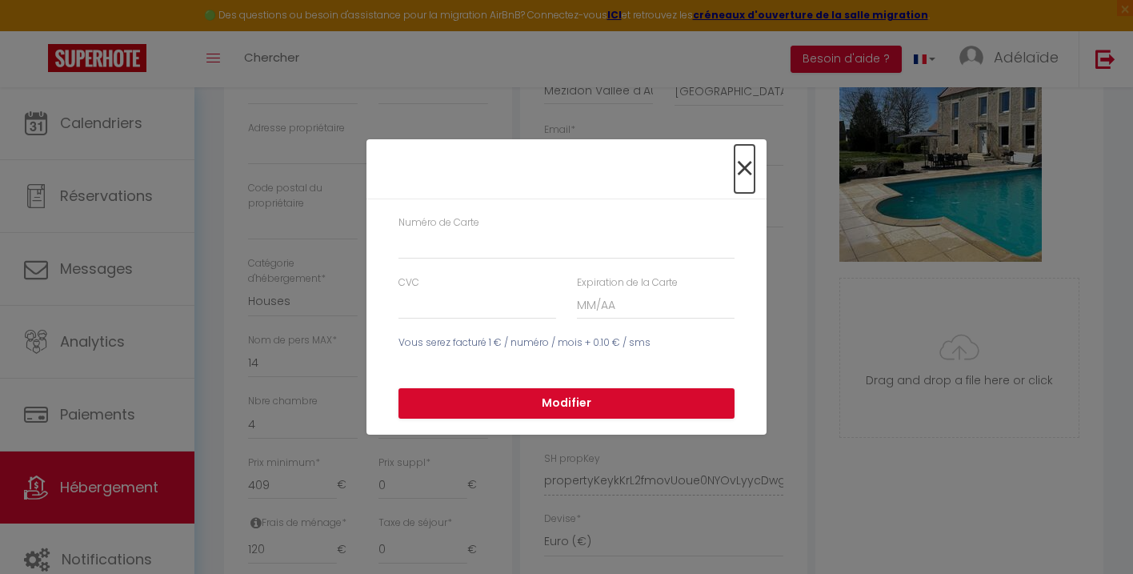
click at [740, 171] on span "×" at bounding box center [745, 169] width 20 height 48
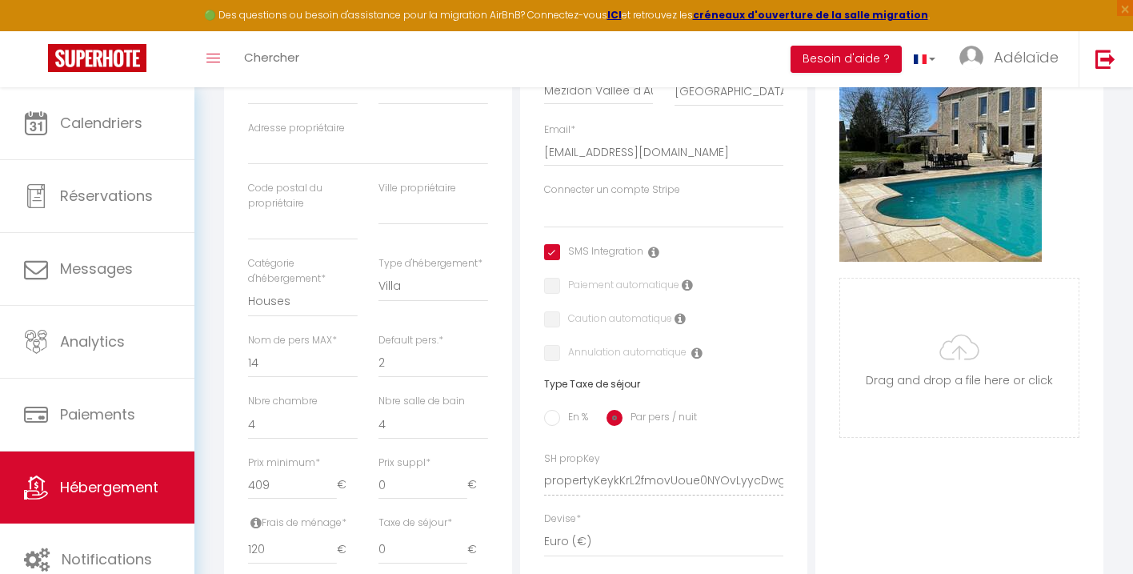
click at [555, 251] on input "checkbox" at bounding box center [593, 252] width 99 height 16
checkbox input "false"
select select
checkbox input "false"
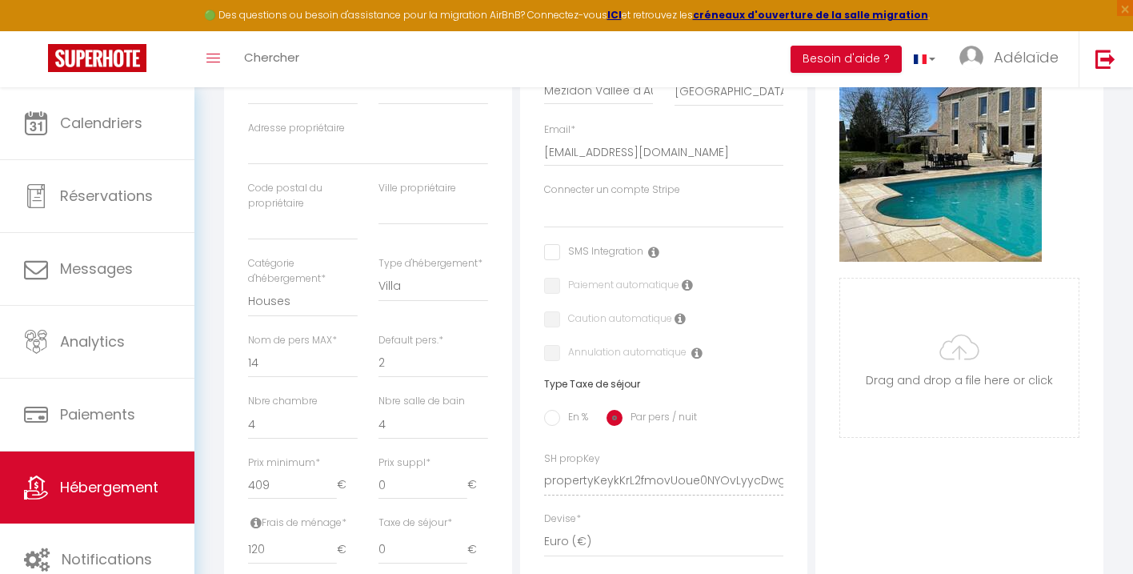
checkbox input "false"
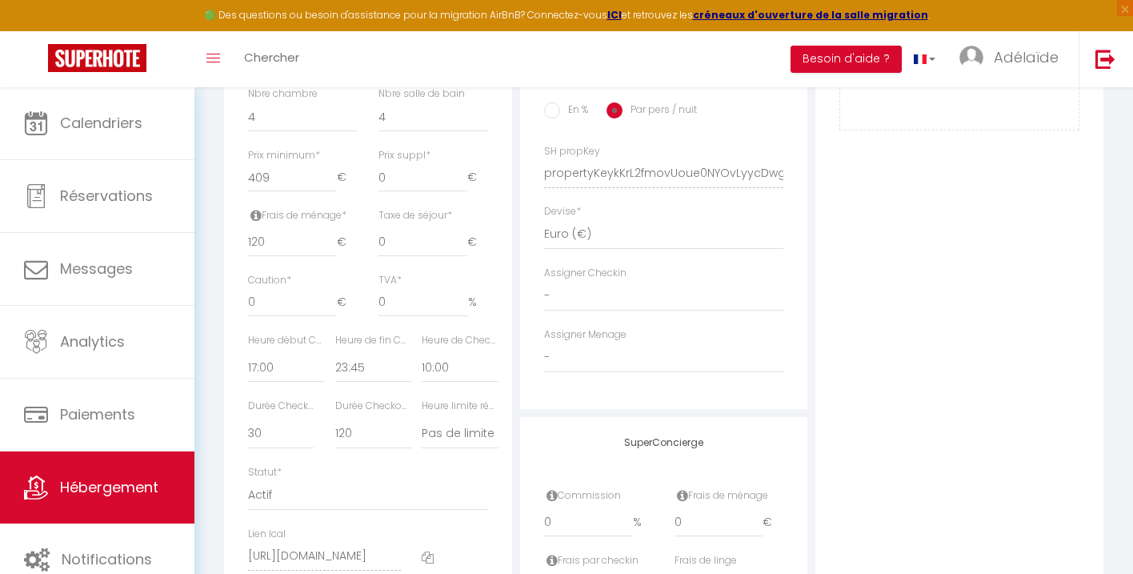
scroll to position [0, 0]
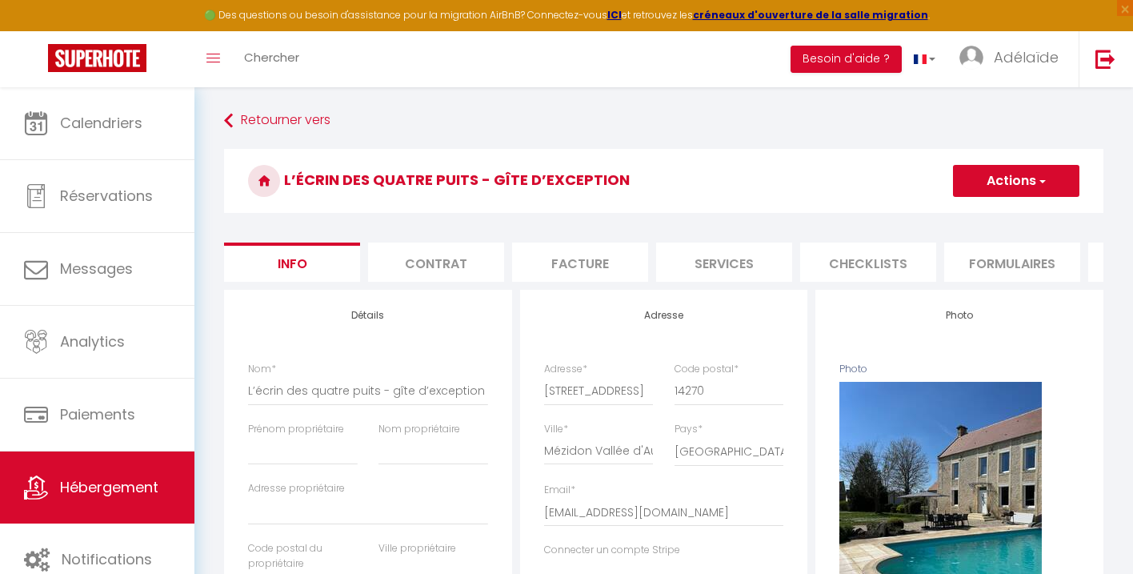
click at [431, 261] on li "Contrat" at bounding box center [436, 262] width 136 height 39
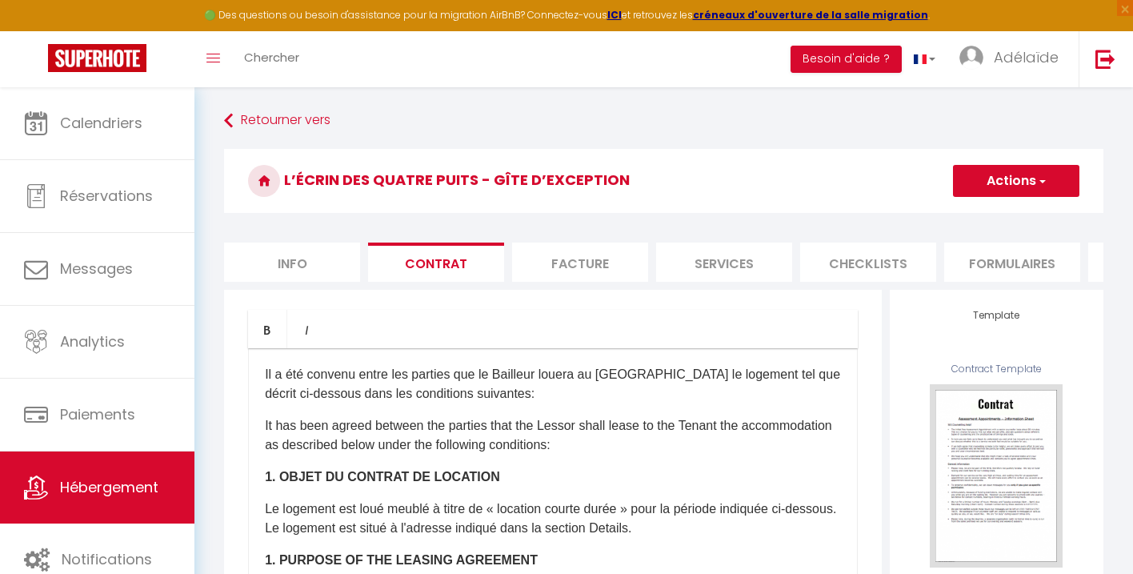
click at [582, 259] on li "Facture" at bounding box center [580, 262] width 136 height 39
select select
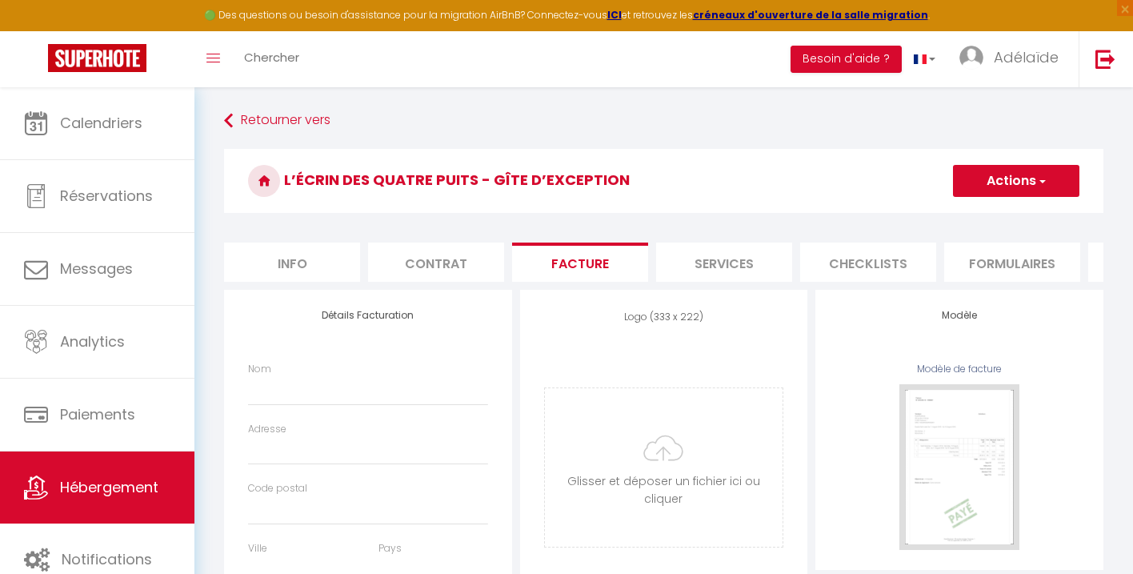
select select
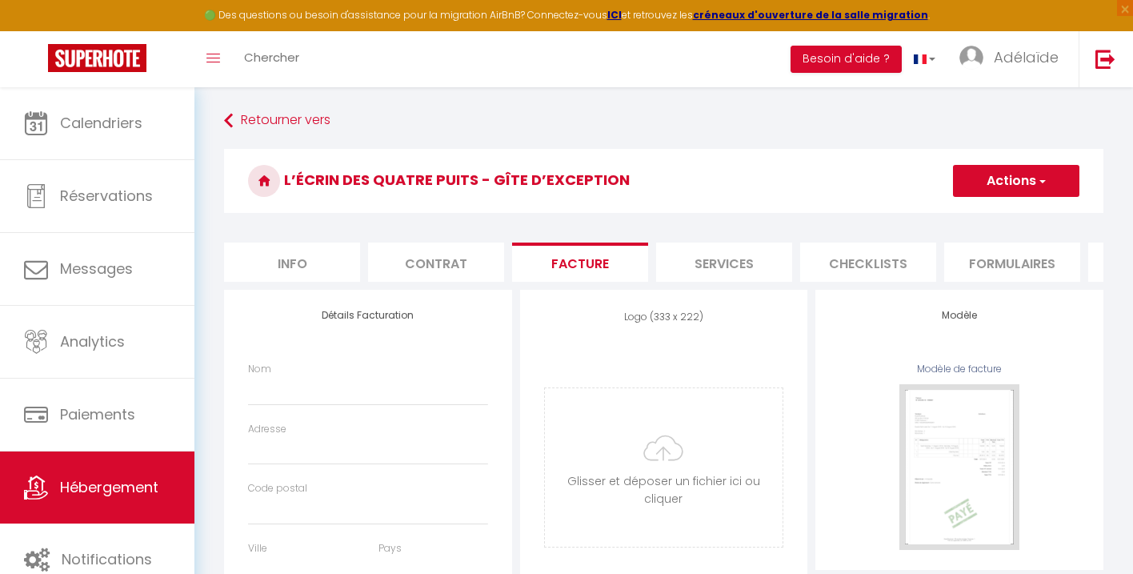
select select
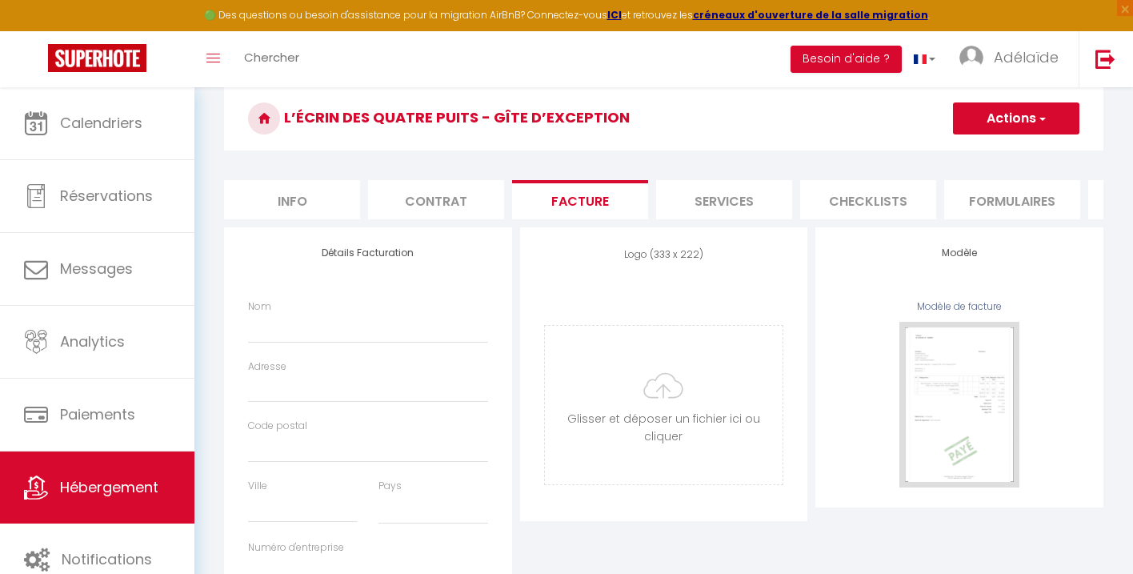
scroll to position [62, 0]
click at [742, 207] on li "Services" at bounding box center [724, 200] width 136 height 39
select select
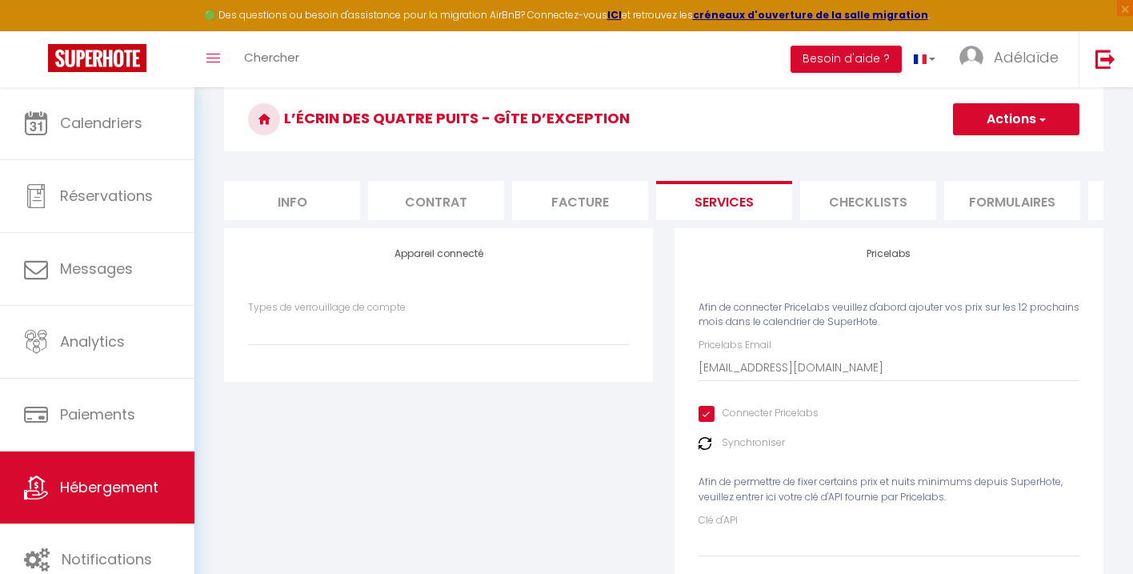
click at [880, 202] on li "Checklists" at bounding box center [868, 200] width 136 height 39
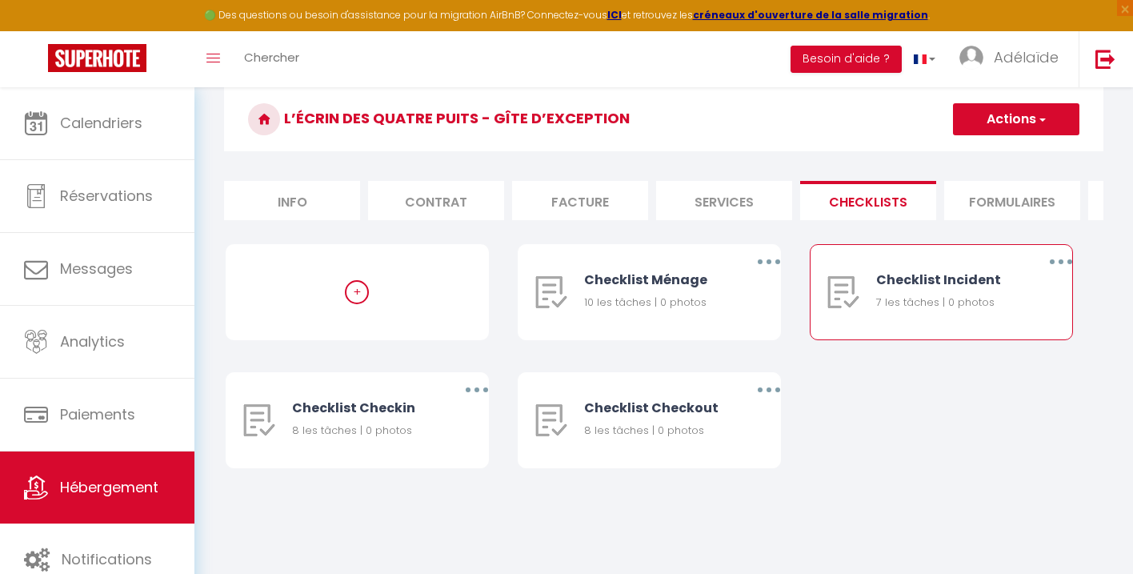
scroll to position [61, 0]
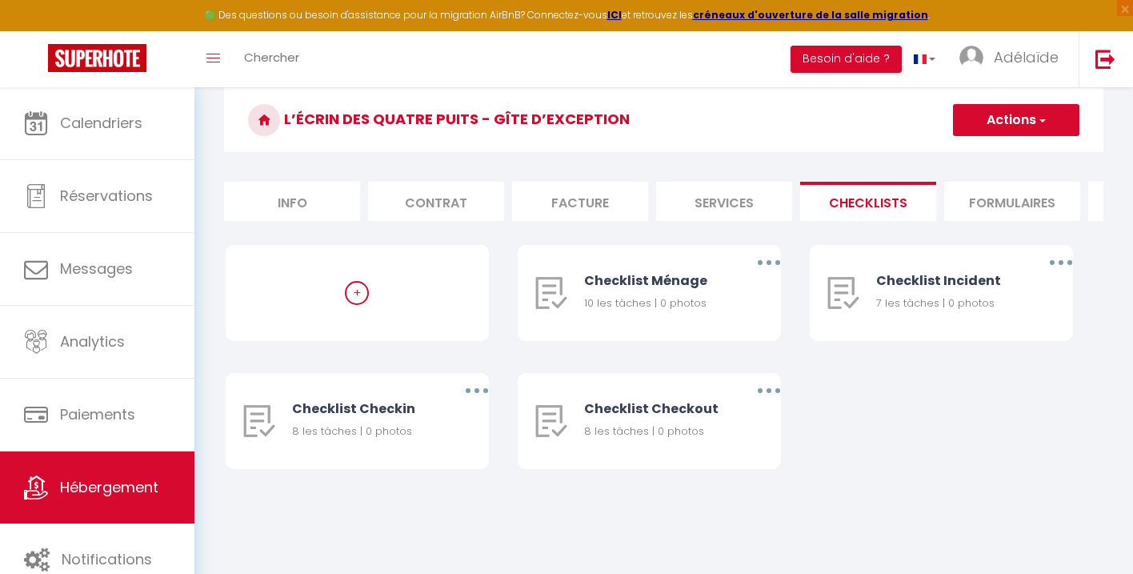
click at [1033, 210] on li "Formulaires" at bounding box center [1012, 201] width 136 height 39
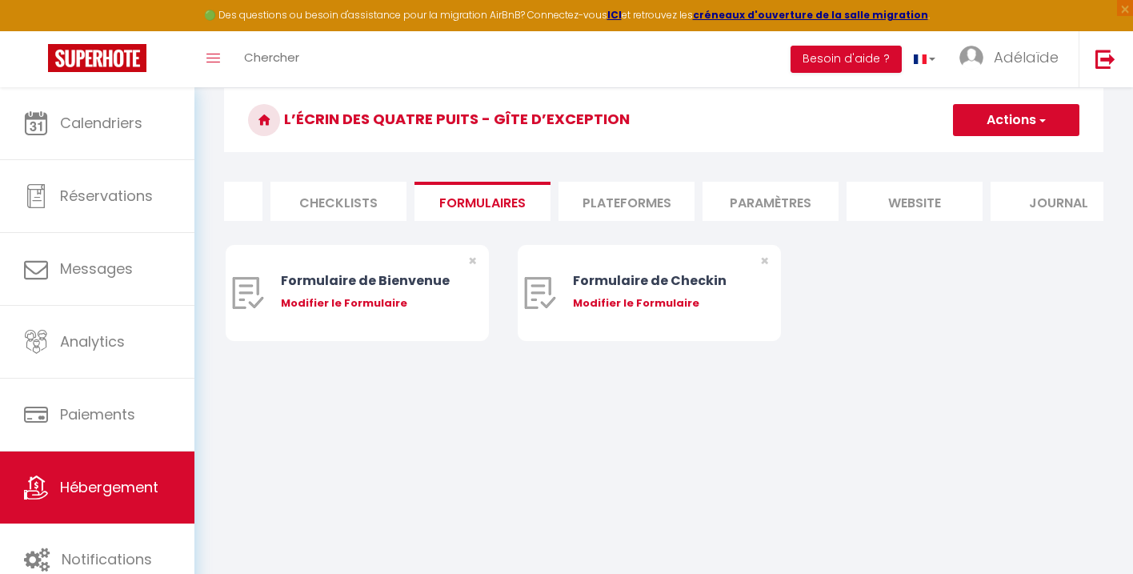
scroll to position [0, 561]
click at [763, 199] on li "Paramètres" at bounding box center [740, 201] width 136 height 39
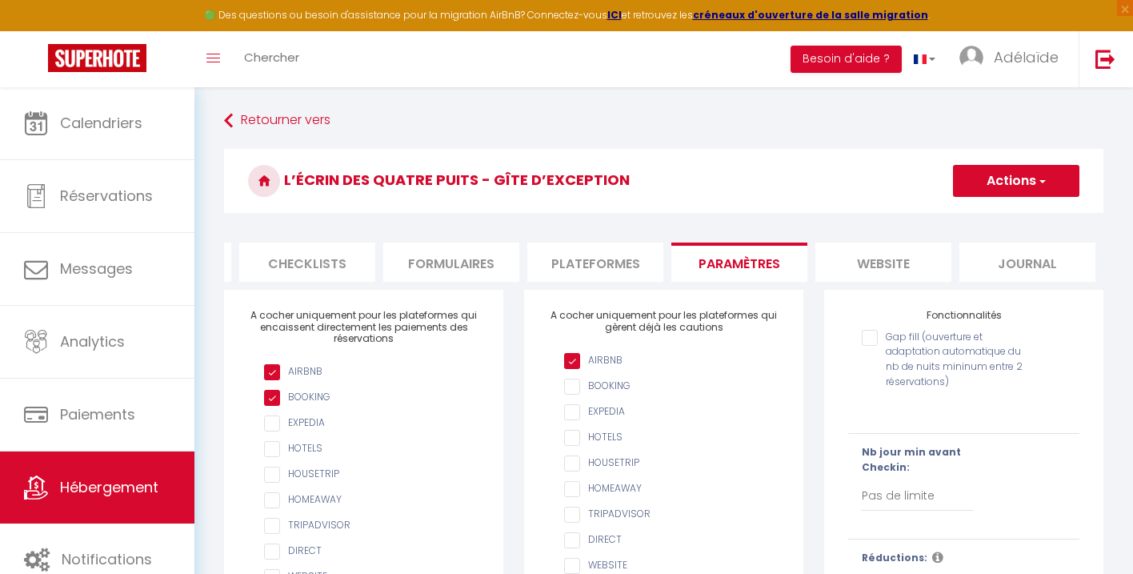
click at [895, 273] on li "website" at bounding box center [884, 262] width 136 height 39
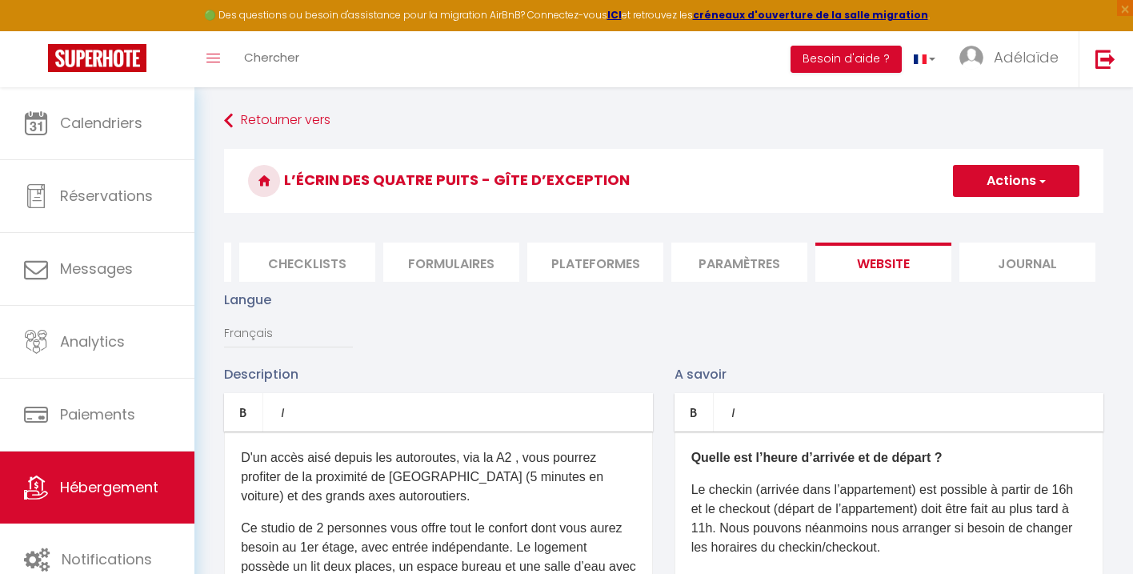
click at [1037, 254] on li "Journal" at bounding box center [1028, 262] width 136 height 39
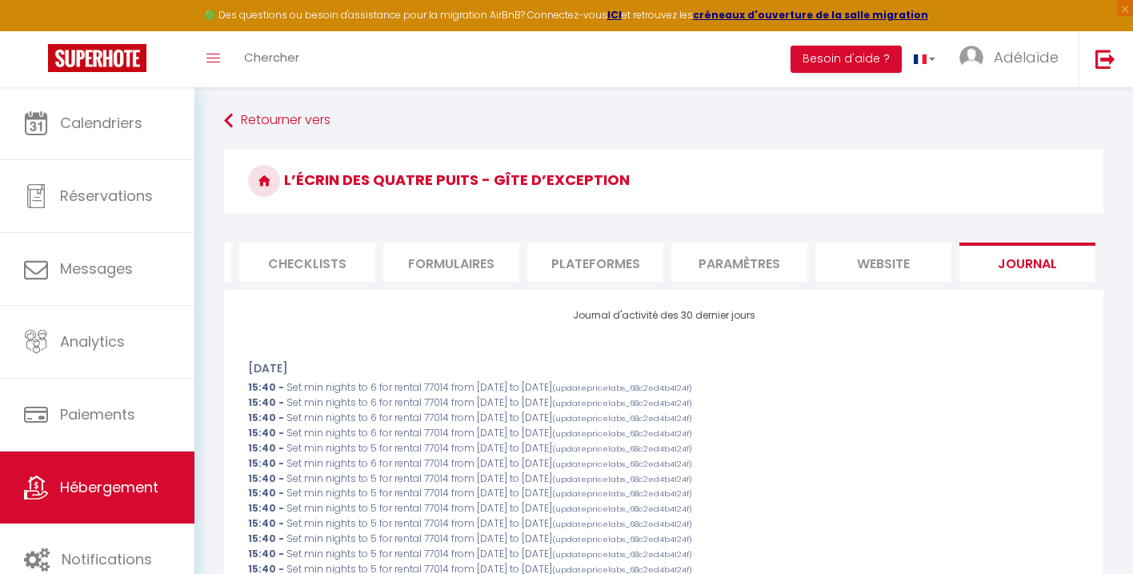
click at [614, 258] on li "Plateformes" at bounding box center [595, 262] width 136 height 39
select select
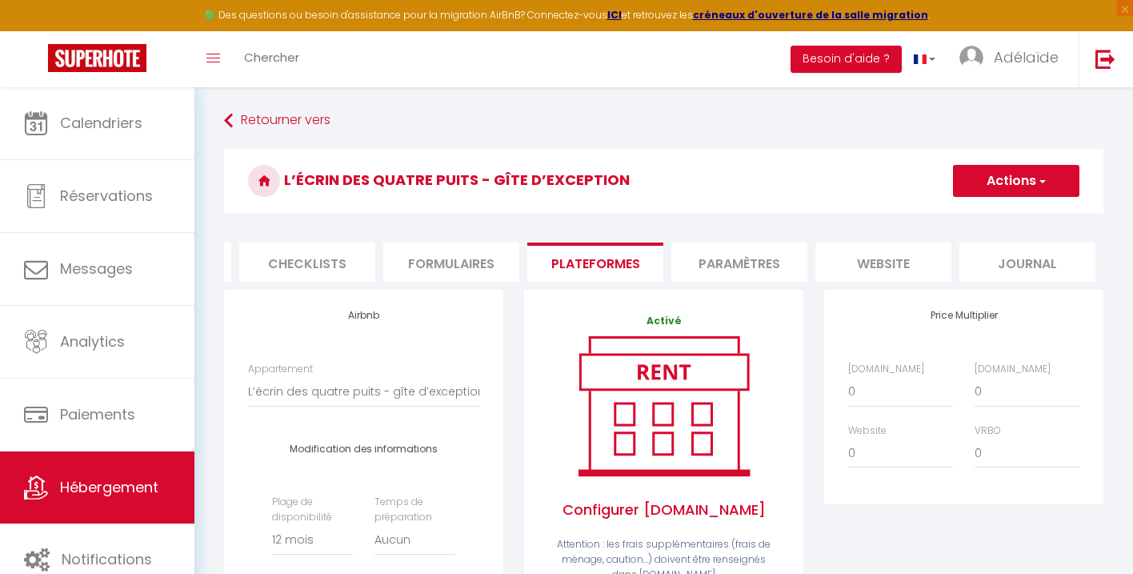
click at [465, 265] on li "Formulaires" at bounding box center [451, 262] width 136 height 39
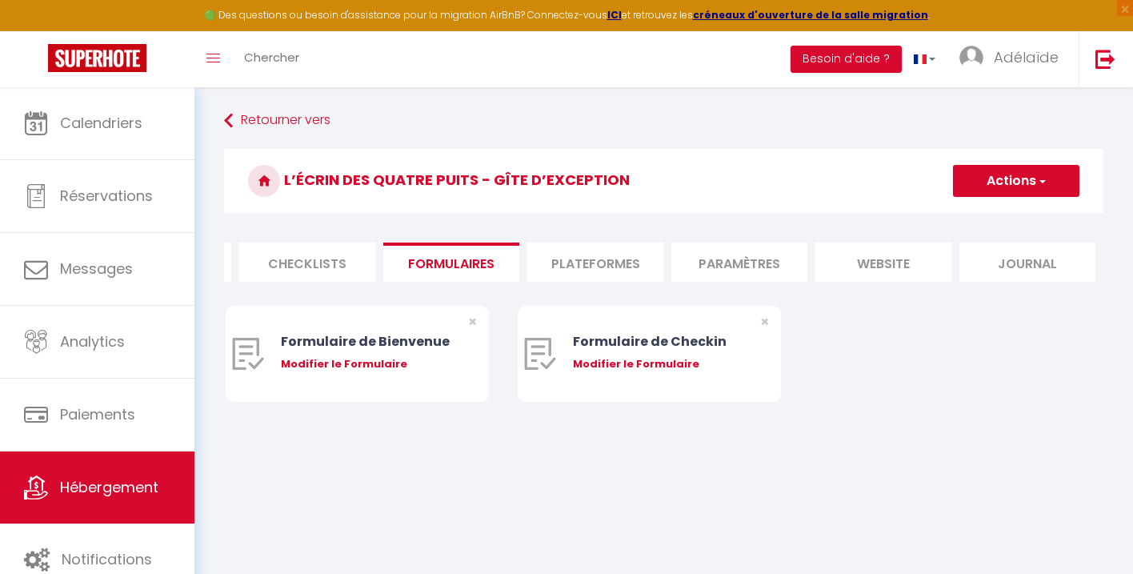
click at [353, 266] on li "Checklists" at bounding box center [307, 262] width 136 height 39
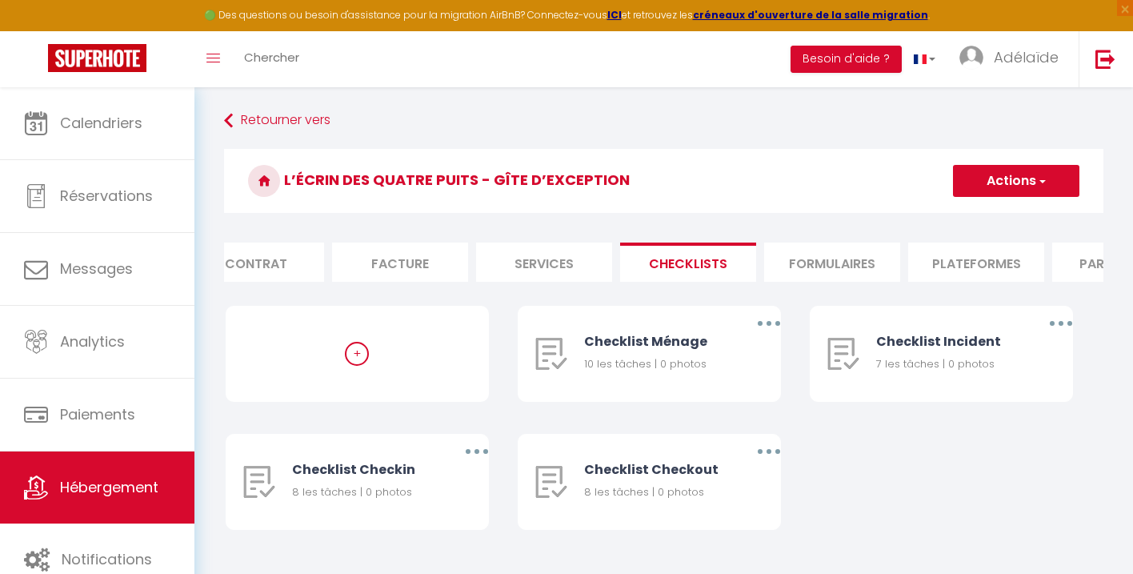
scroll to position [0, 179]
click at [544, 263] on li "Services" at bounding box center [545, 262] width 136 height 39
select select
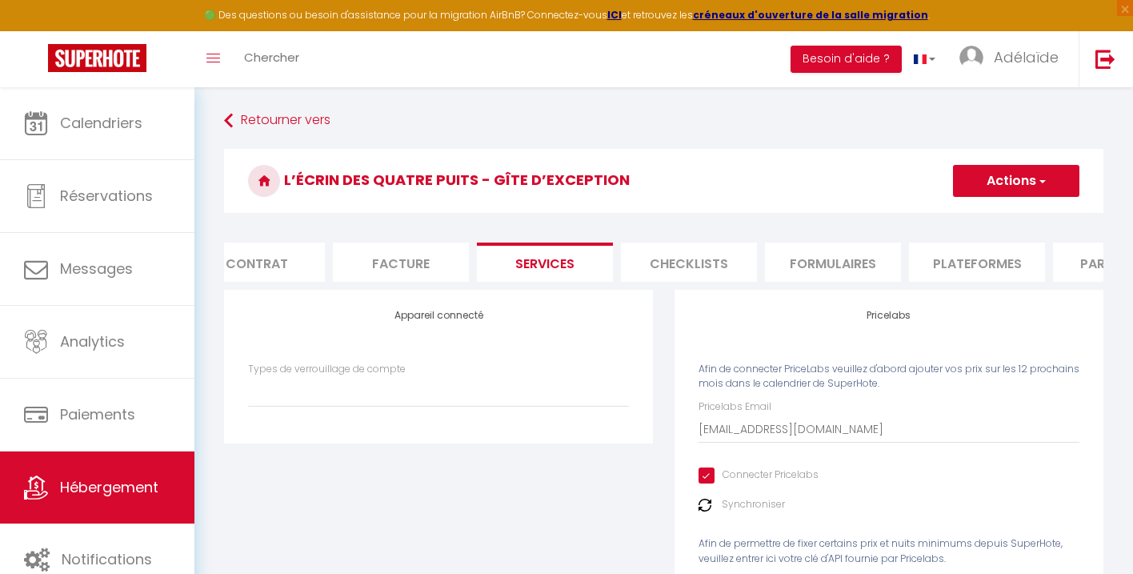
click at [418, 265] on li "Facture" at bounding box center [401, 262] width 136 height 39
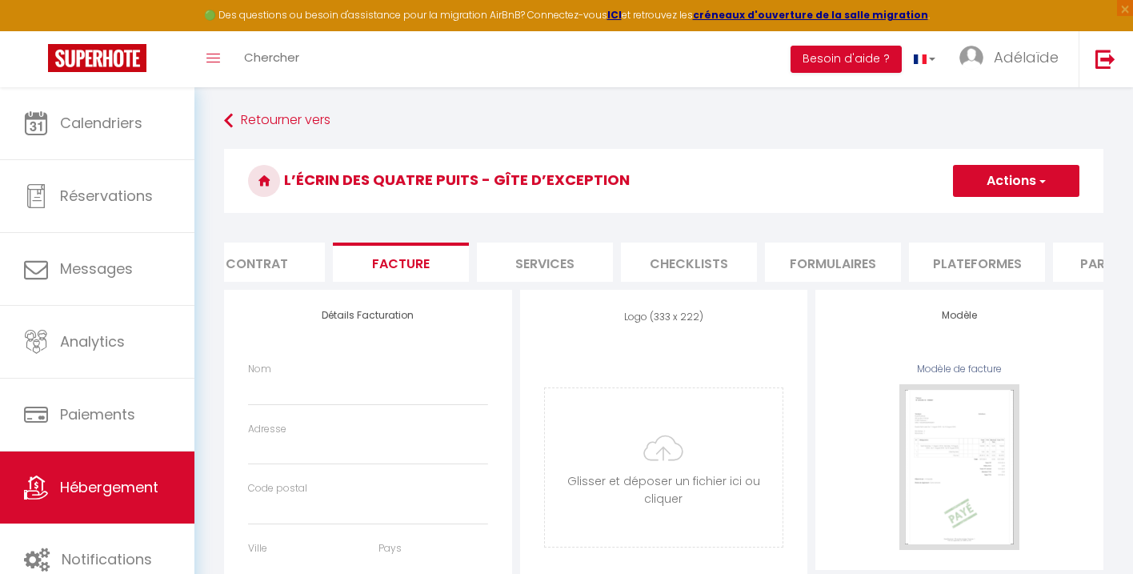
select select
checkbox input "false"
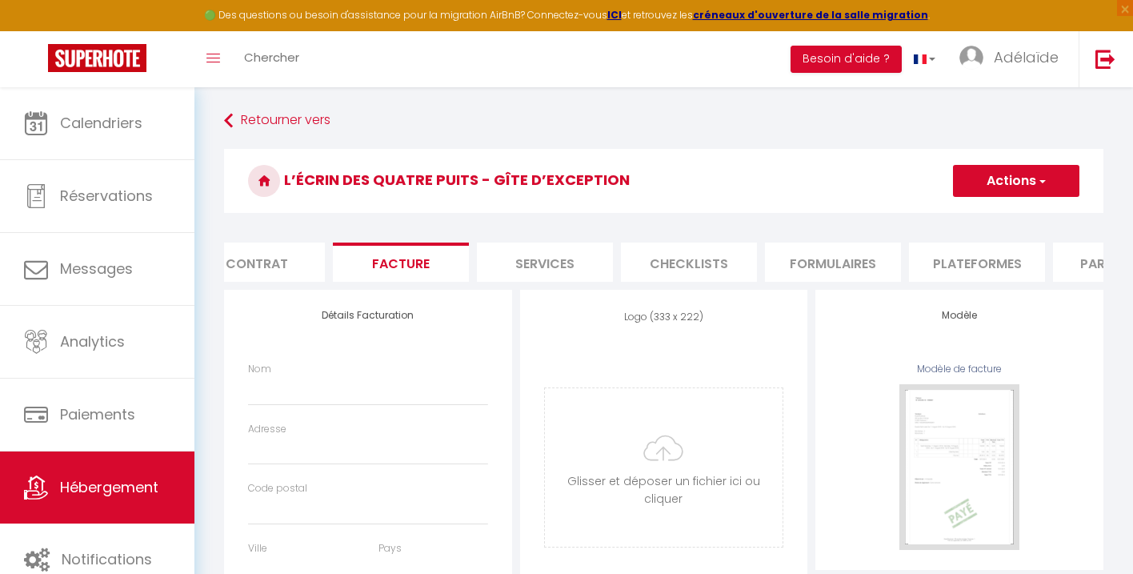
select select
checkbox input "false"
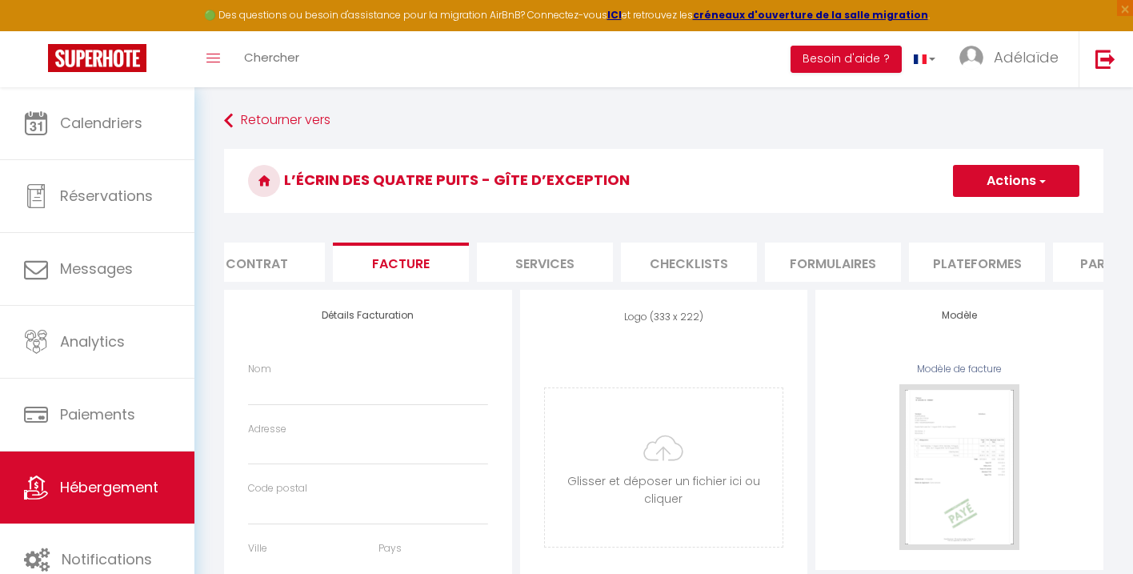
checkbox input "false"
select select
checkbox input "false"
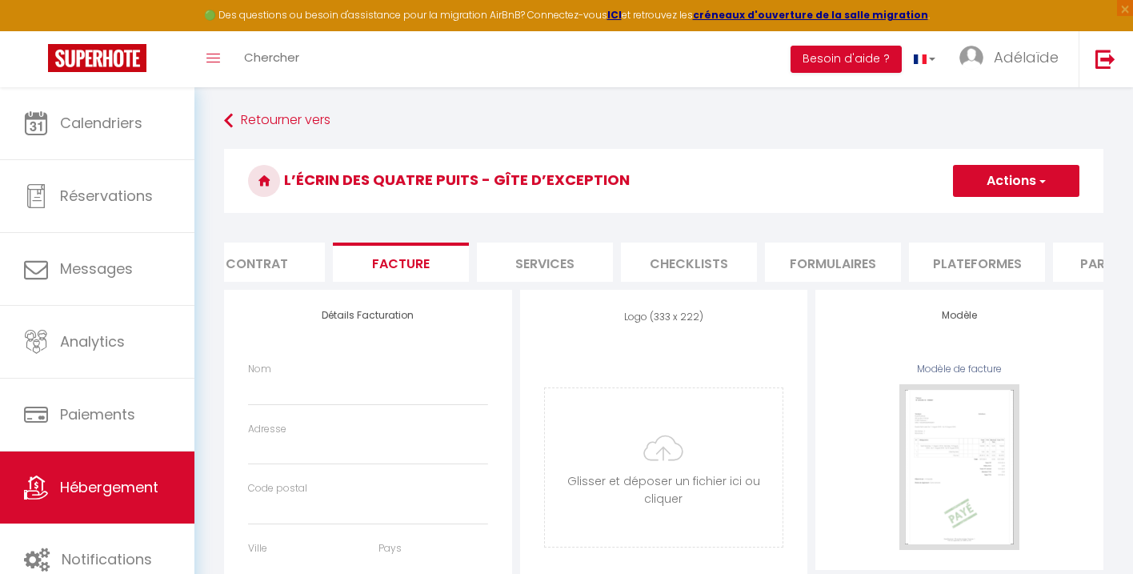
checkbox input "false"
select select
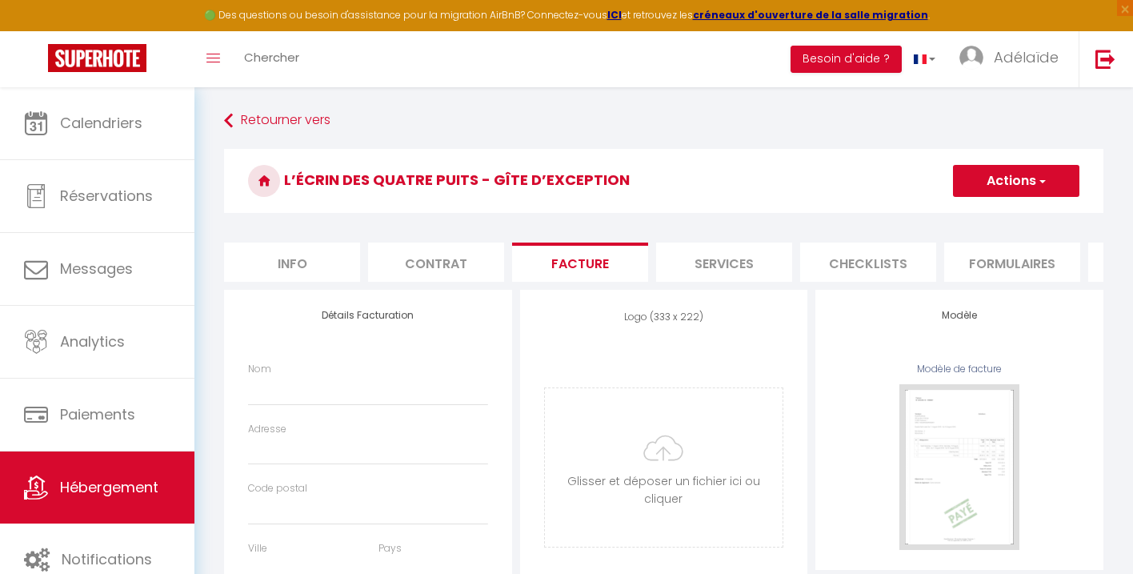
select select
checkbox input "false"
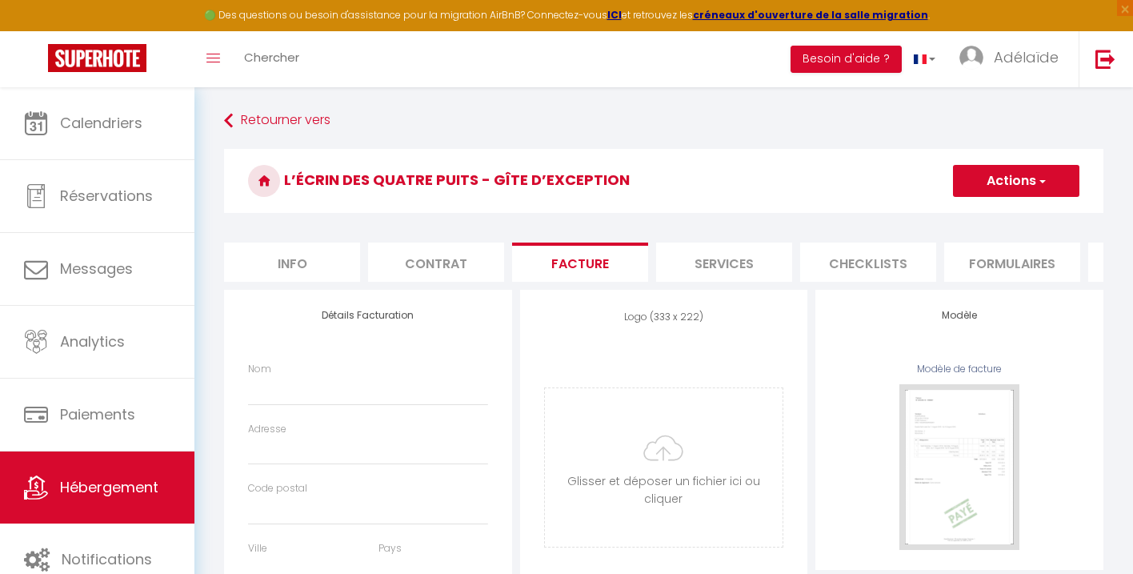
select select
checkbox input "false"
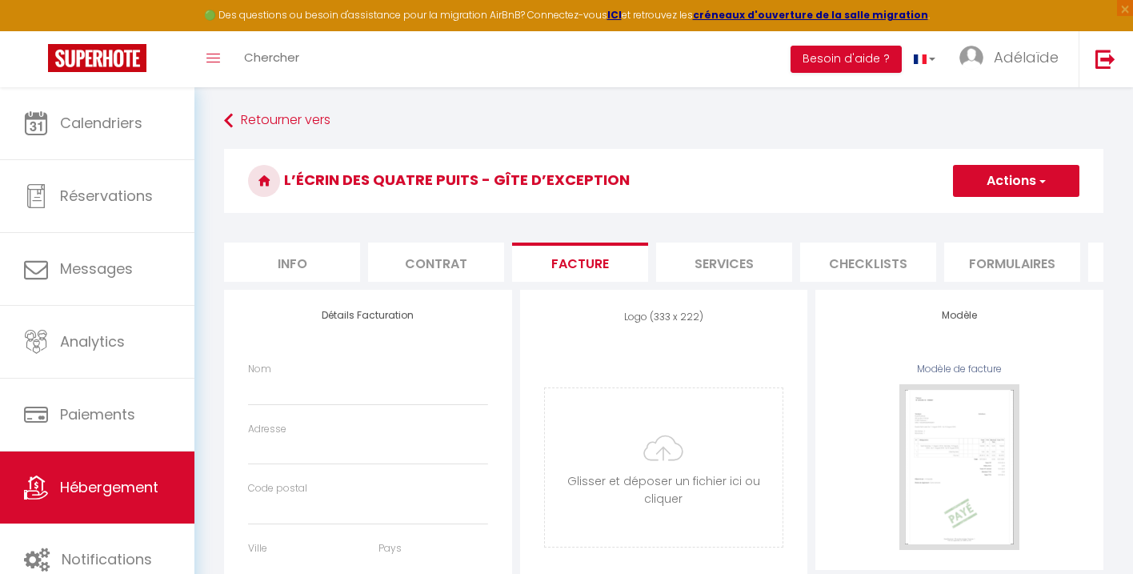
checkbox input "false"
select select
click at [421, 263] on li "Contrat" at bounding box center [436, 262] width 136 height 39
select select
checkbox input "false"
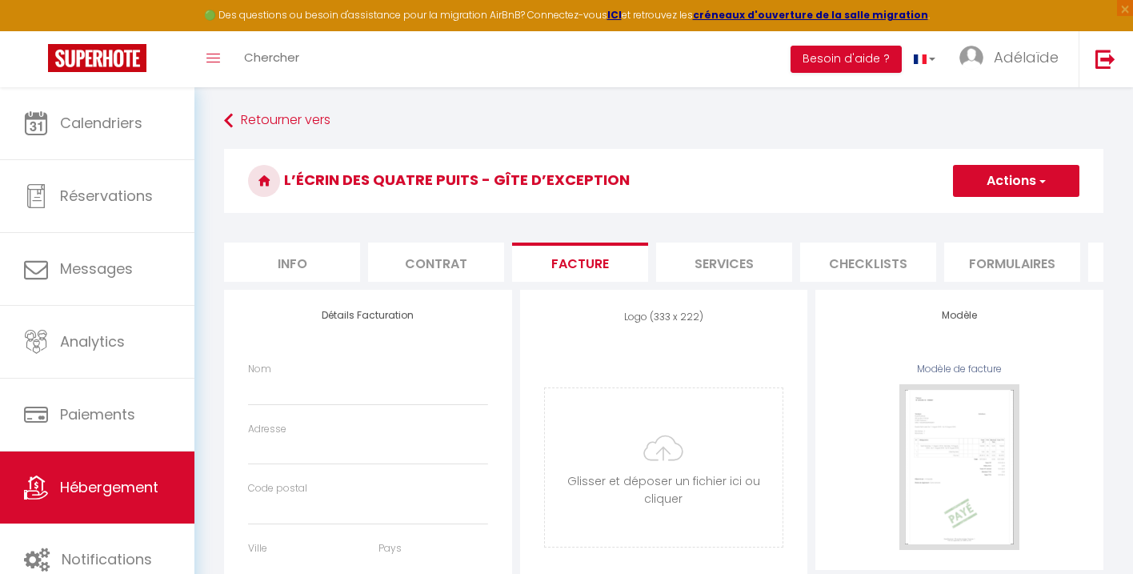
checkbox input "false"
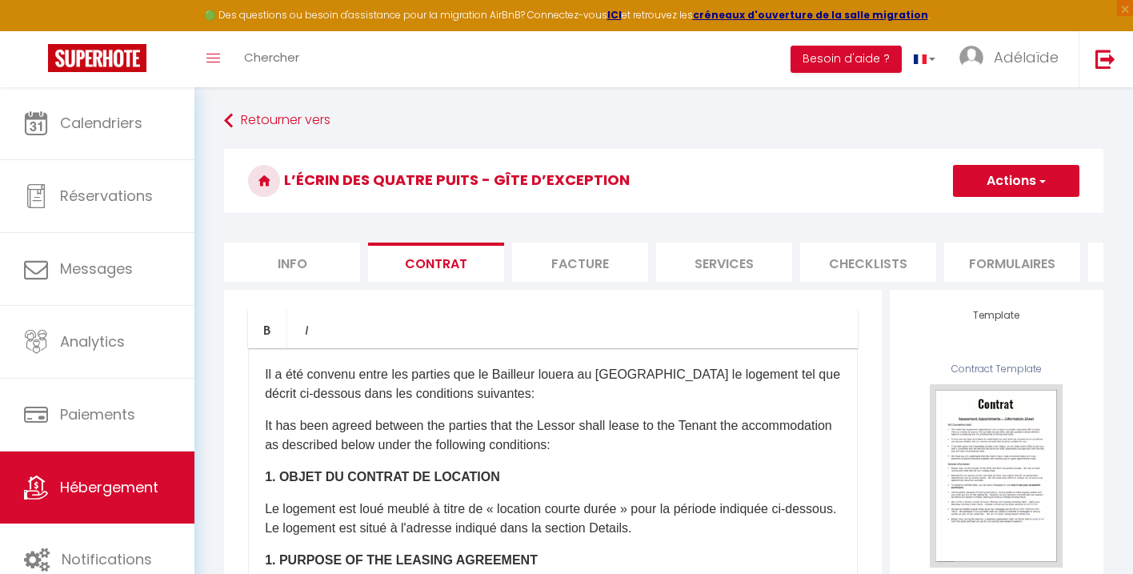
click at [320, 259] on li "Info" at bounding box center [292, 262] width 136 height 39
select select
checkbox input "false"
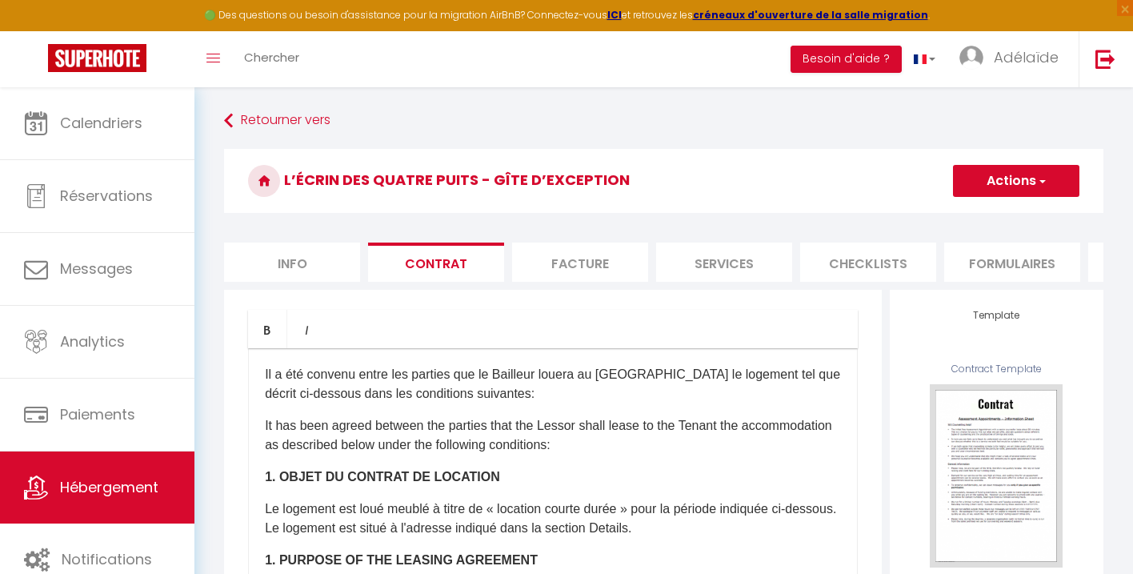
checkbox input "false"
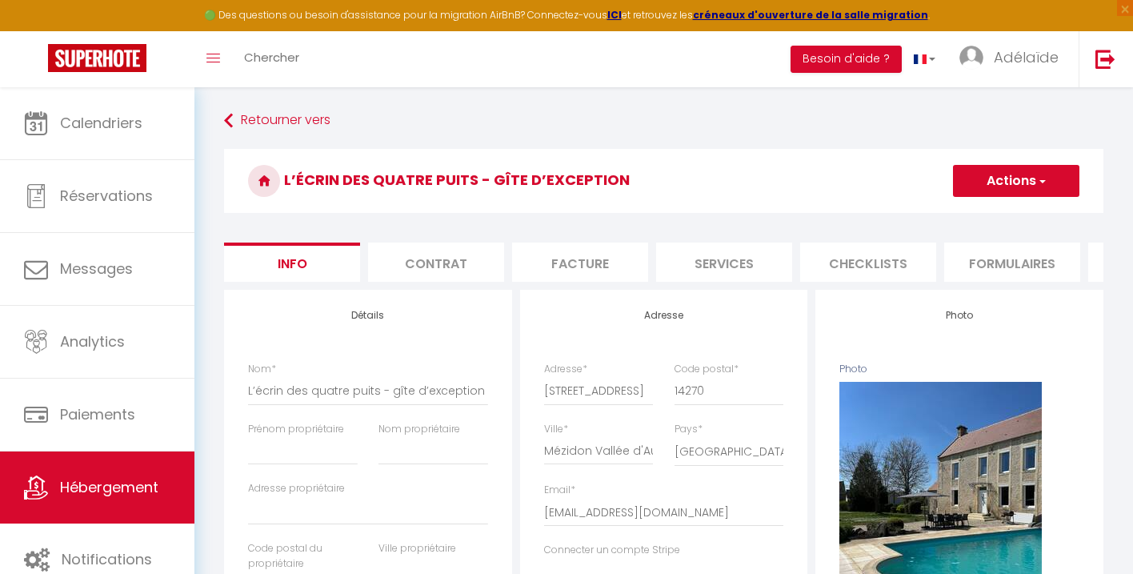
select select
checkbox input "false"
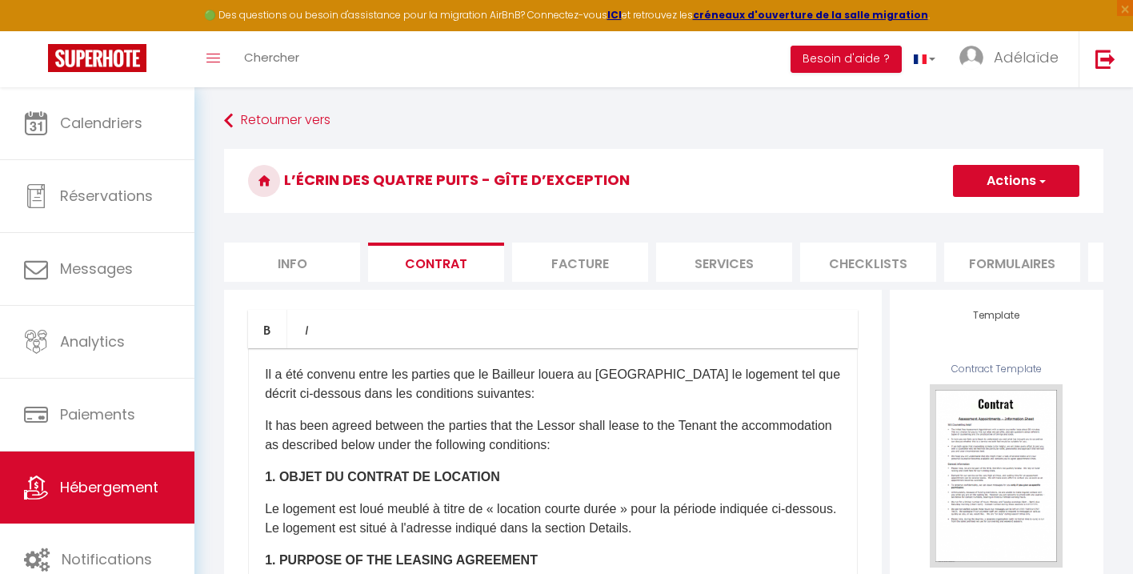
select select
checkbox input "false"
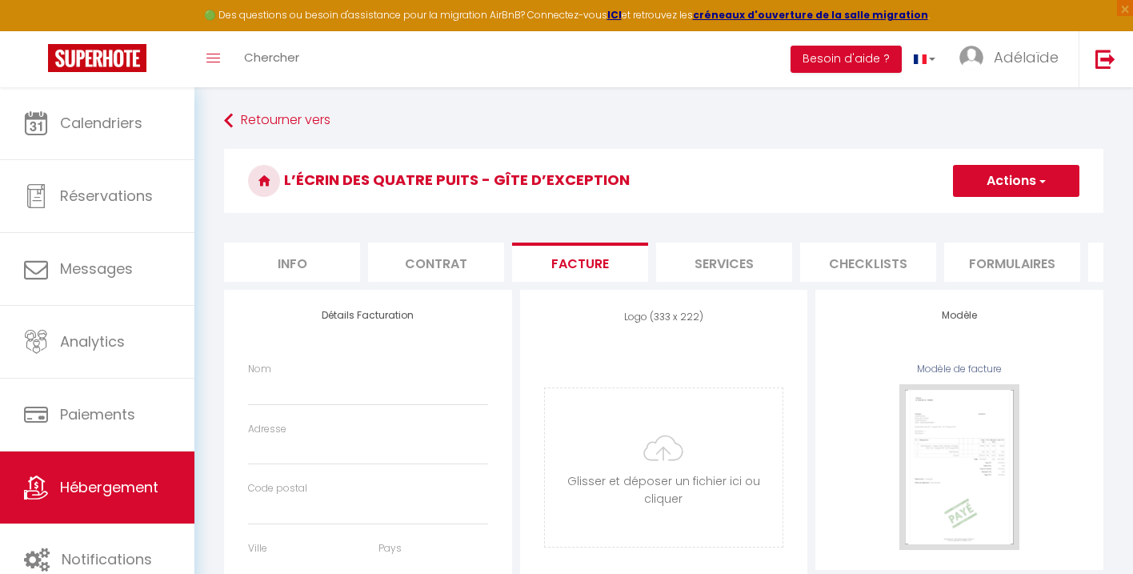
click at [338, 259] on li "Info" at bounding box center [292, 262] width 136 height 39
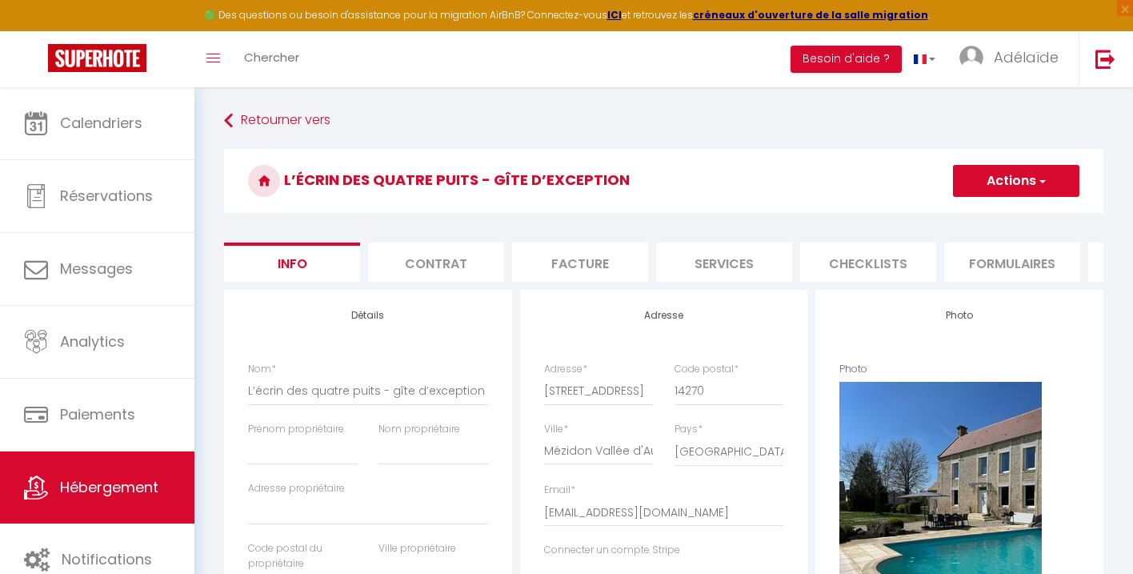
click at [1005, 192] on button "Actions" at bounding box center [1016, 181] width 126 height 32
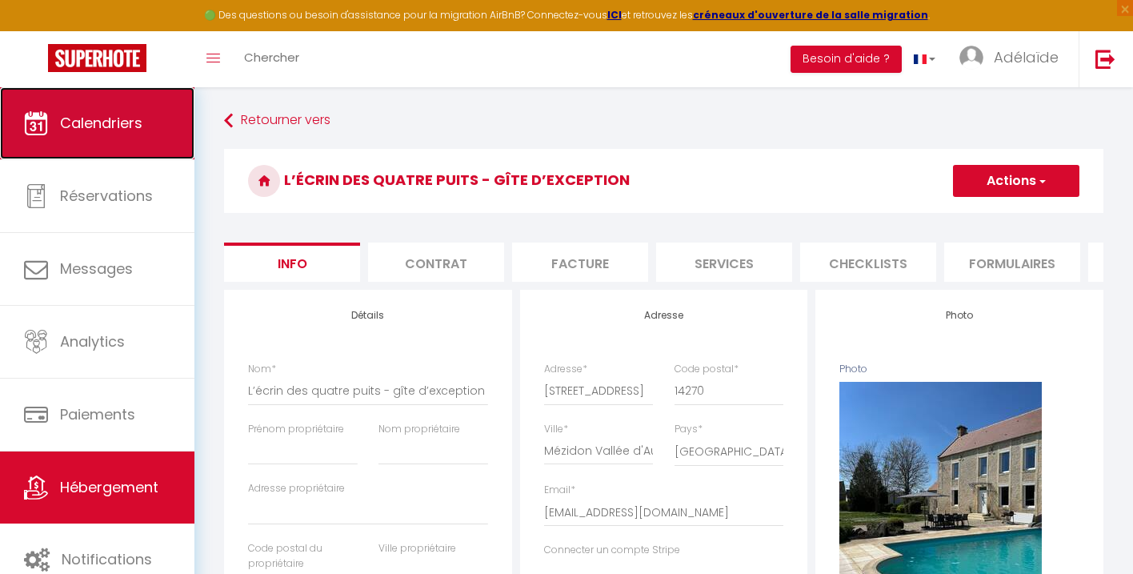
click at [137, 142] on link "Calendriers" at bounding box center [97, 123] width 194 height 72
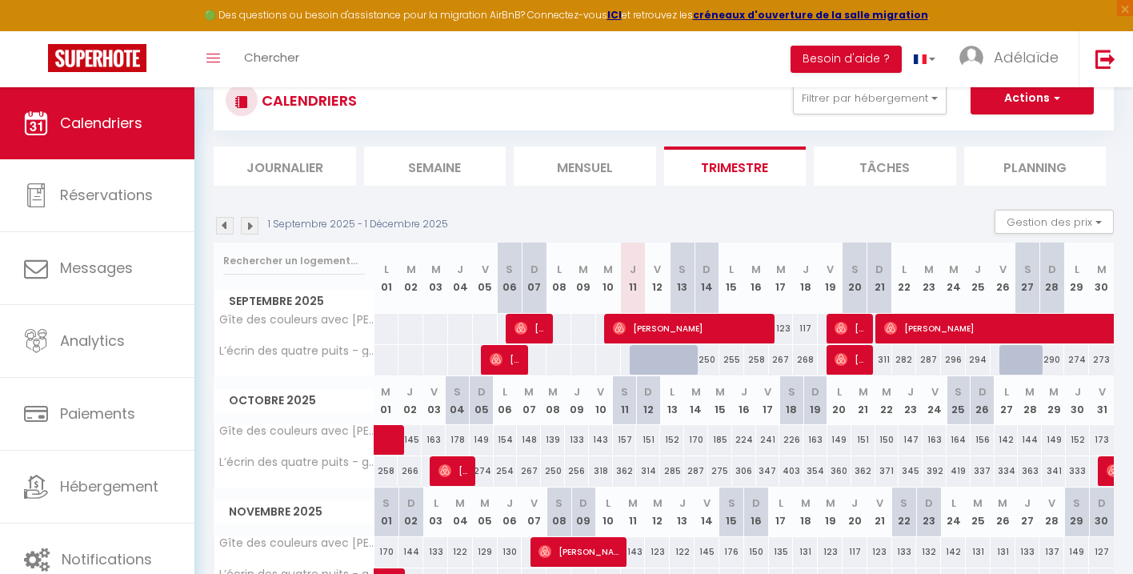
scroll to position [13, 0]
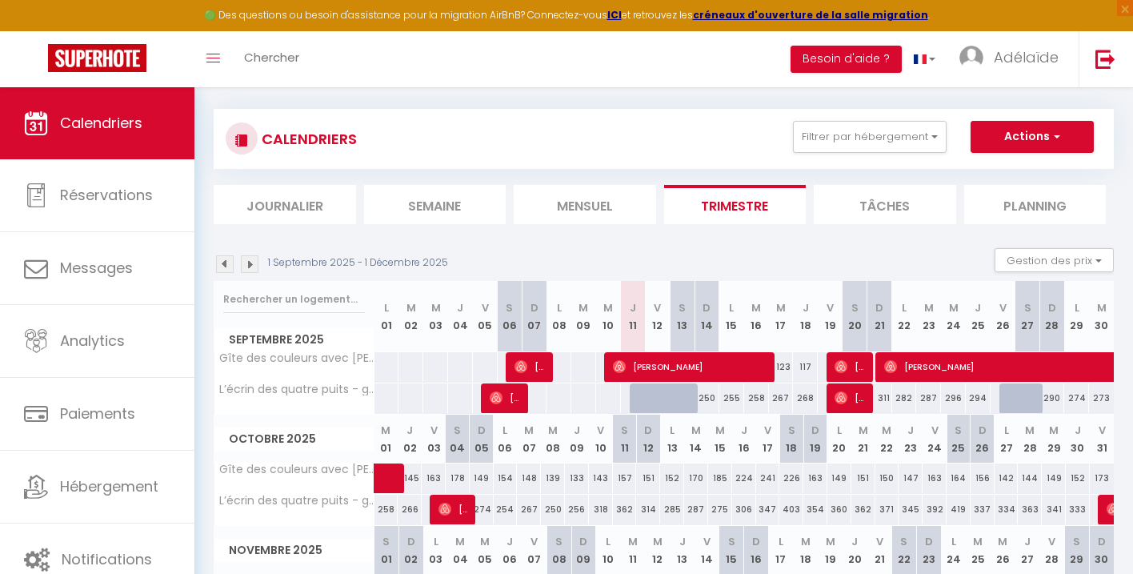
click at [589, 203] on li "Mensuel" at bounding box center [585, 204] width 142 height 39
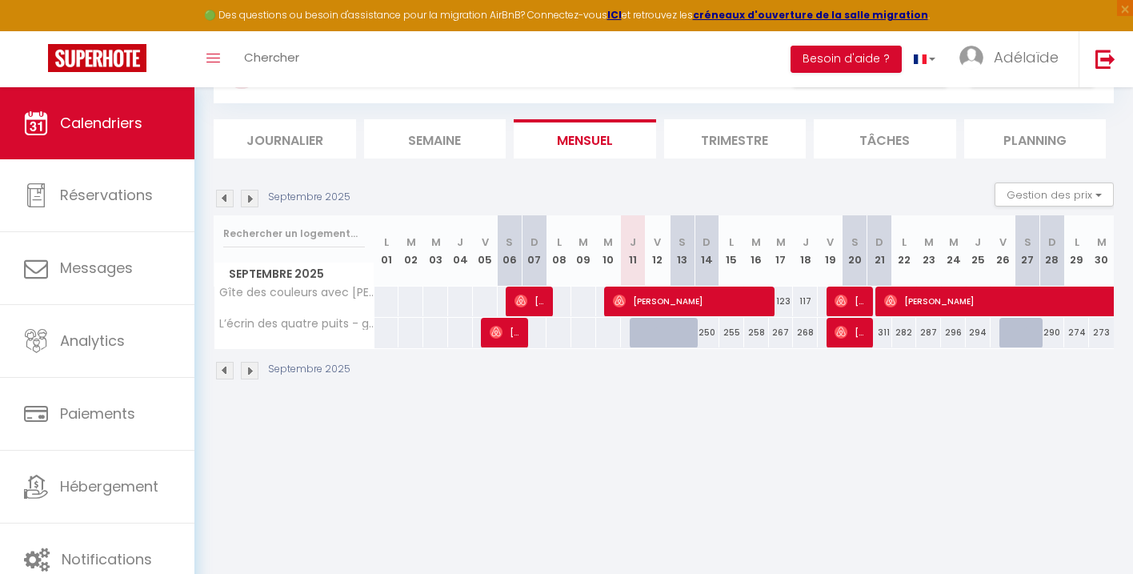
scroll to position [87, 0]
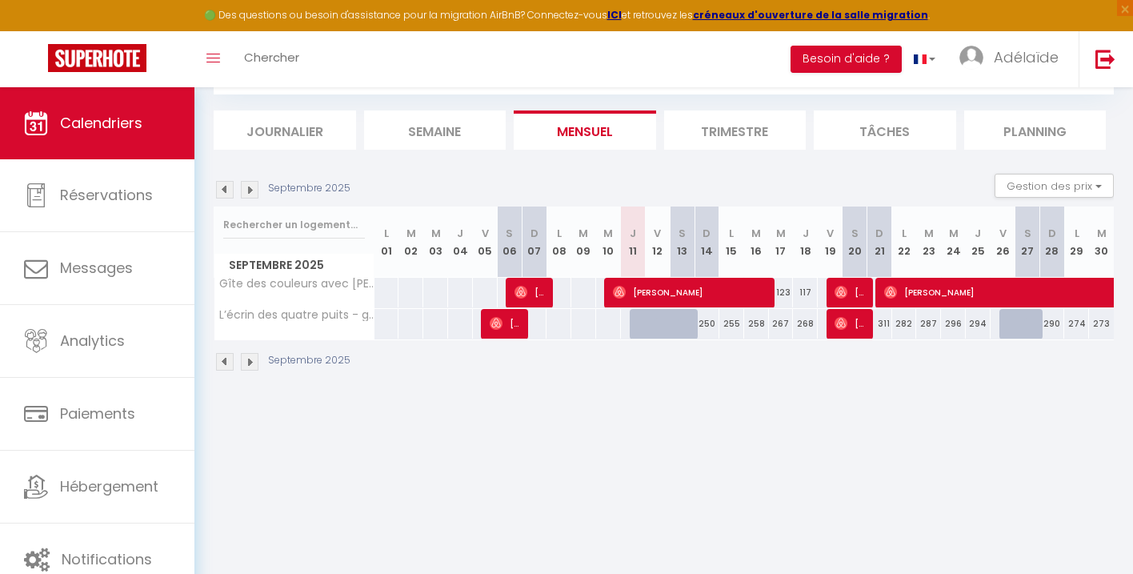
click at [1026, 128] on li "Planning" at bounding box center [1035, 129] width 142 height 39
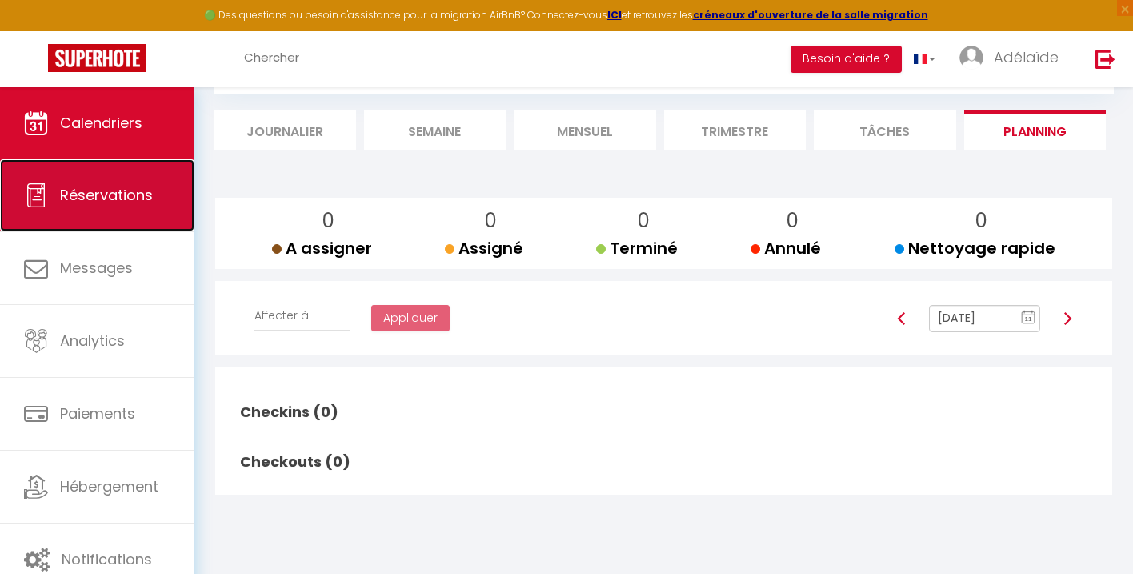
click at [129, 189] on span "Réservations" at bounding box center [106, 195] width 93 height 20
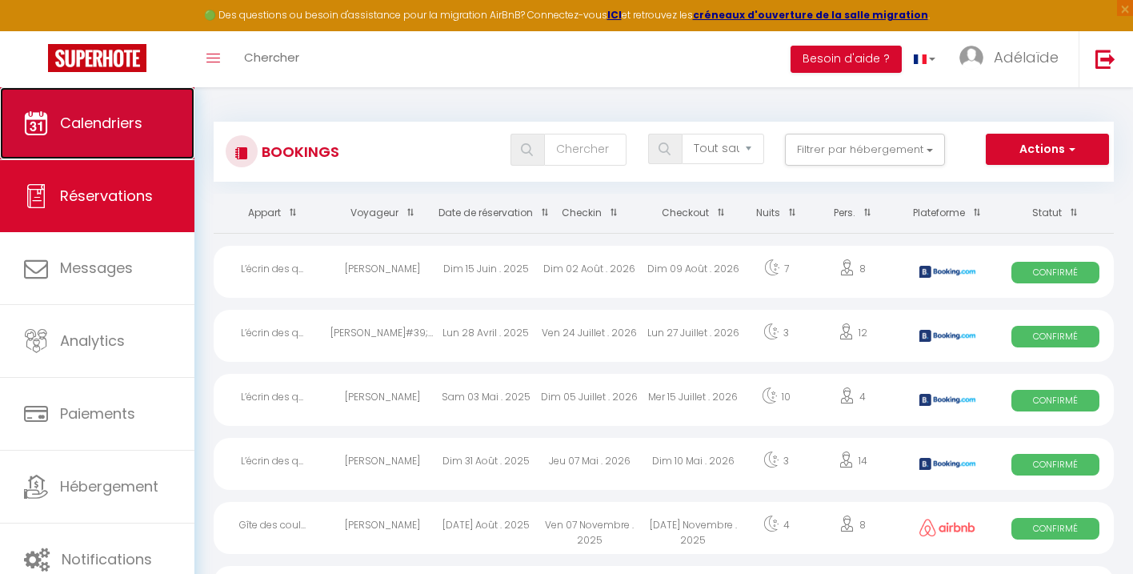
click at [127, 126] on span "Calendriers" at bounding box center [101, 123] width 82 height 20
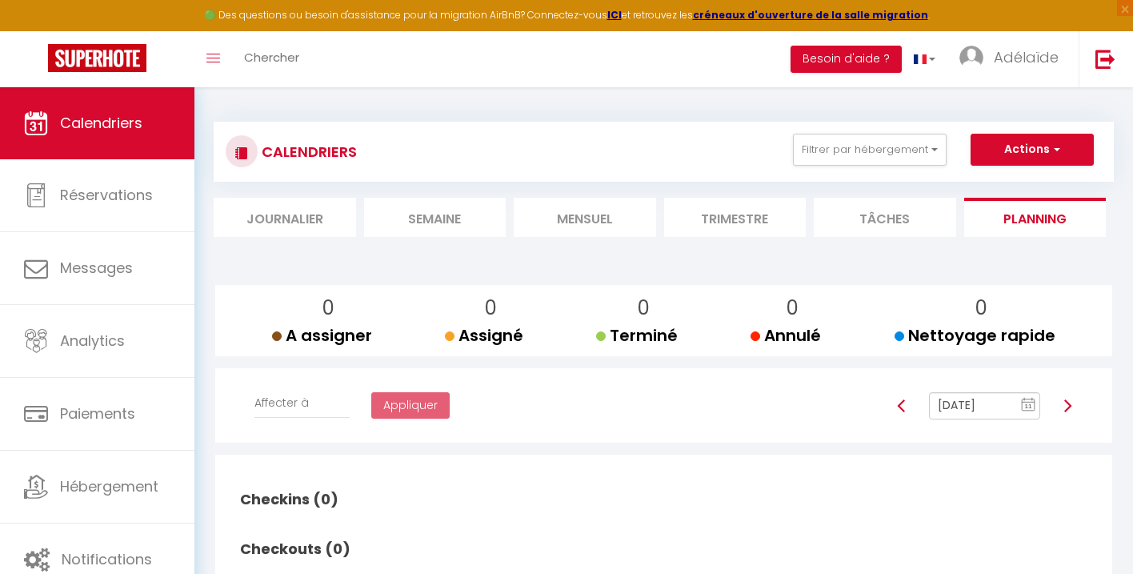
scroll to position [87, 0]
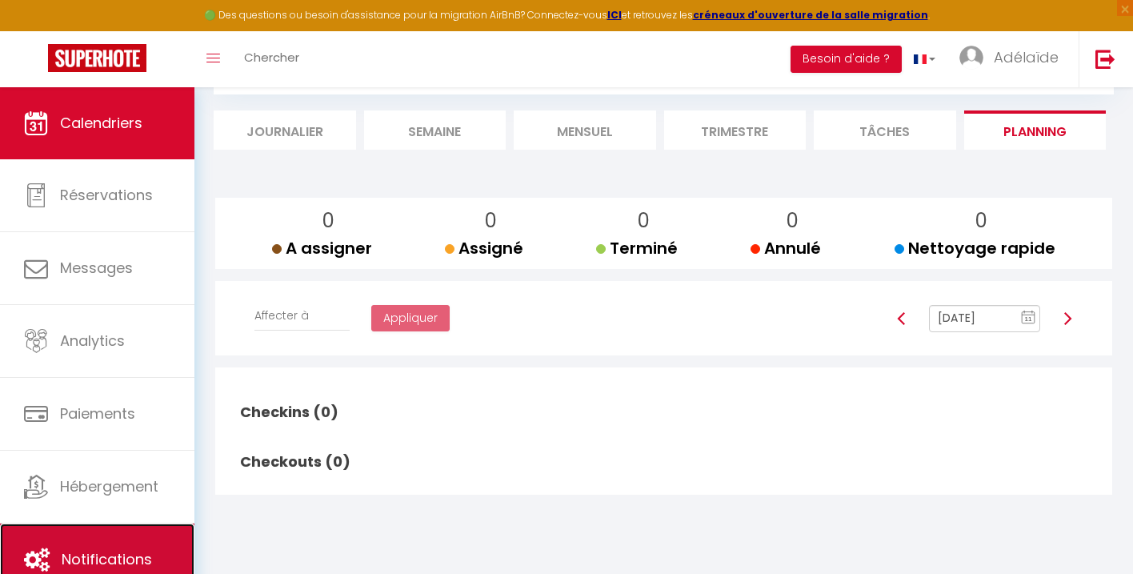
click at [127, 532] on link "Notifications" at bounding box center [97, 559] width 194 height 72
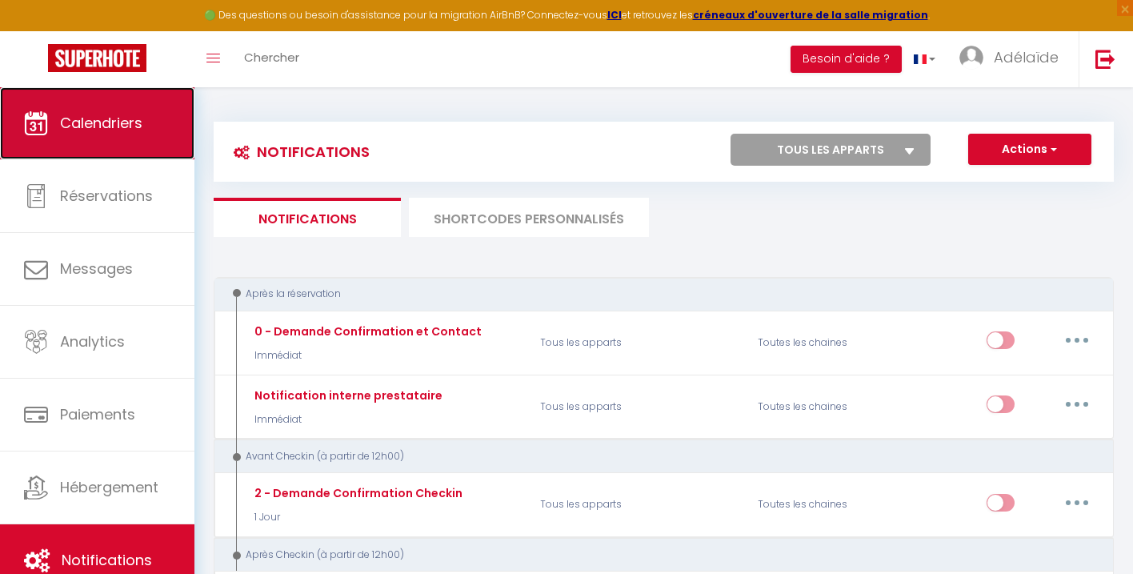
click at [126, 129] on span "Calendriers" at bounding box center [101, 123] width 82 height 20
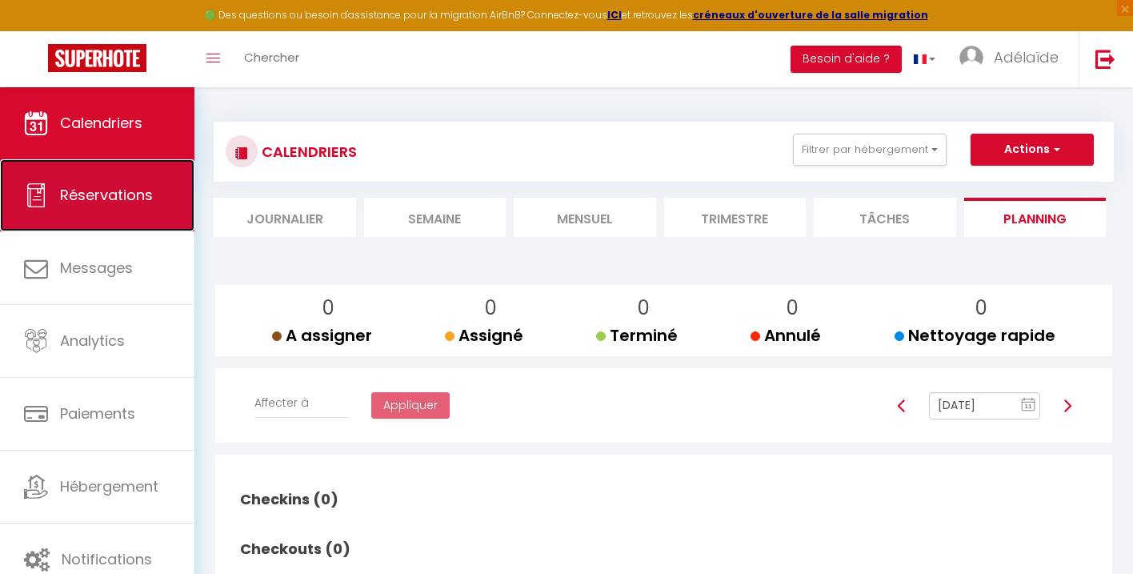
click at [126, 211] on link "Réservations" at bounding box center [97, 195] width 194 height 72
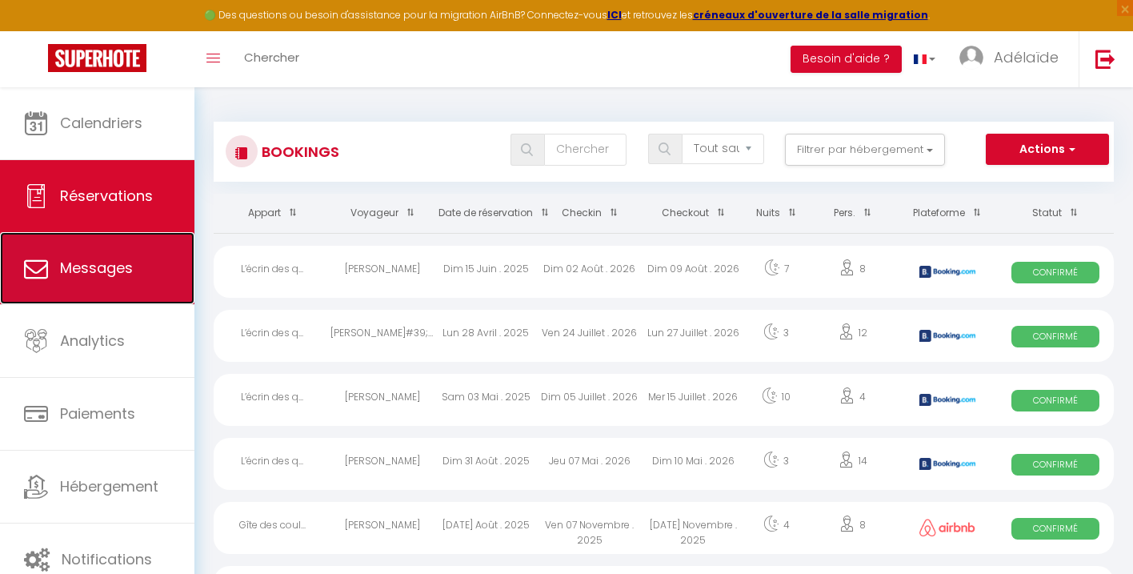
click at [136, 267] on link "Messages" at bounding box center [97, 268] width 194 height 72
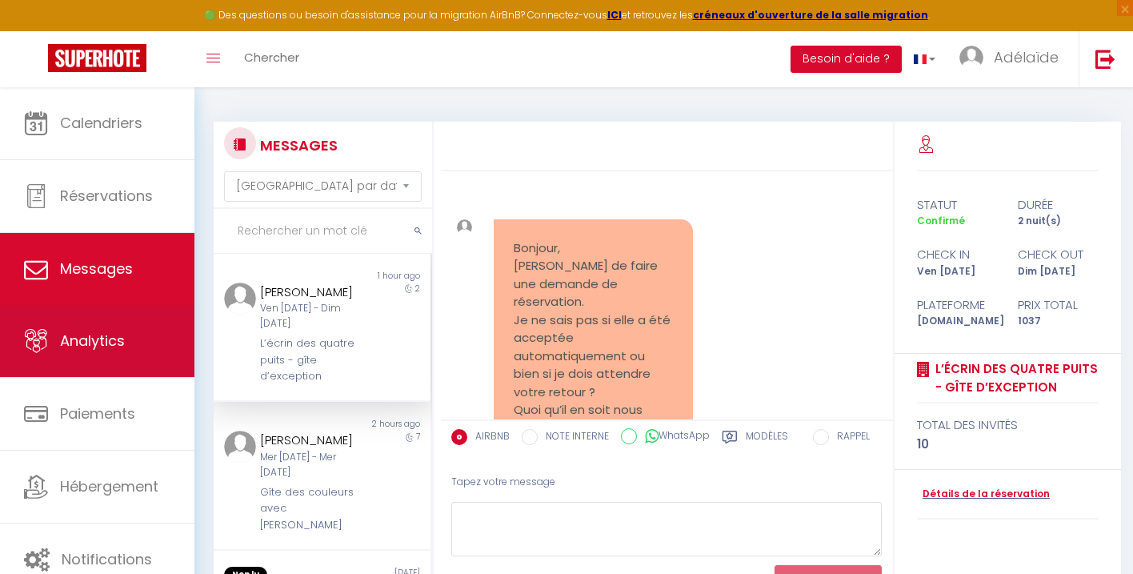
scroll to position [155, 0]
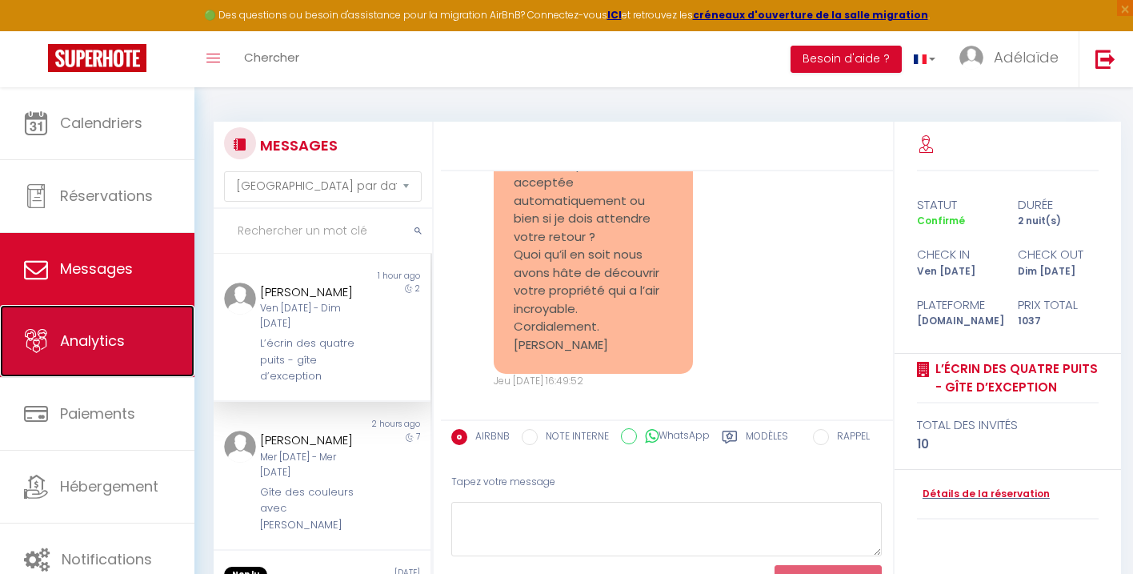
click at [121, 340] on span "Analytics" at bounding box center [92, 341] width 65 height 20
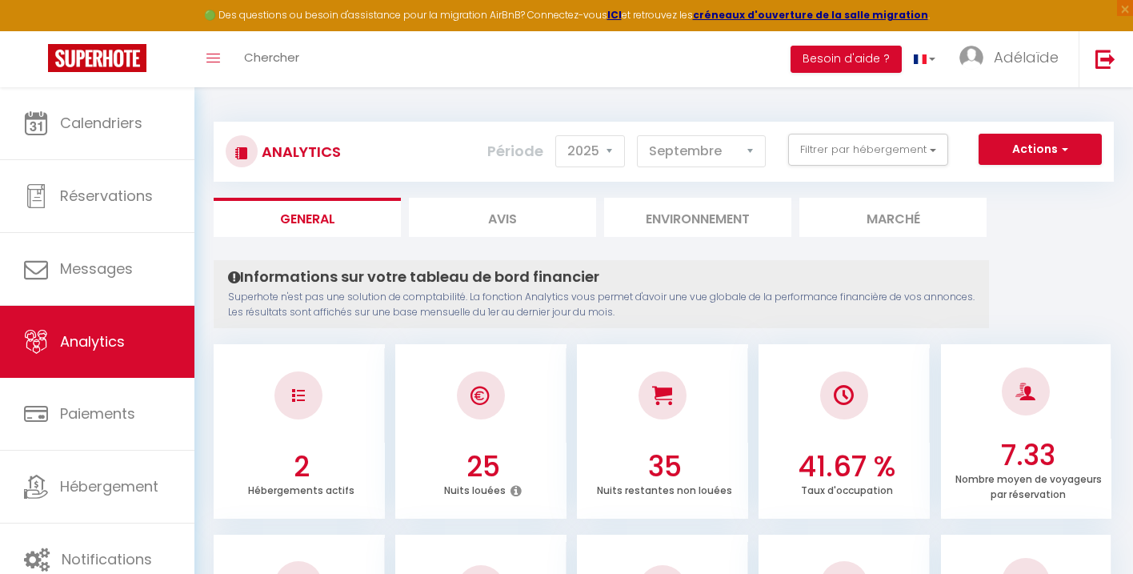
click at [709, 220] on li "Environnement" at bounding box center [697, 217] width 187 height 39
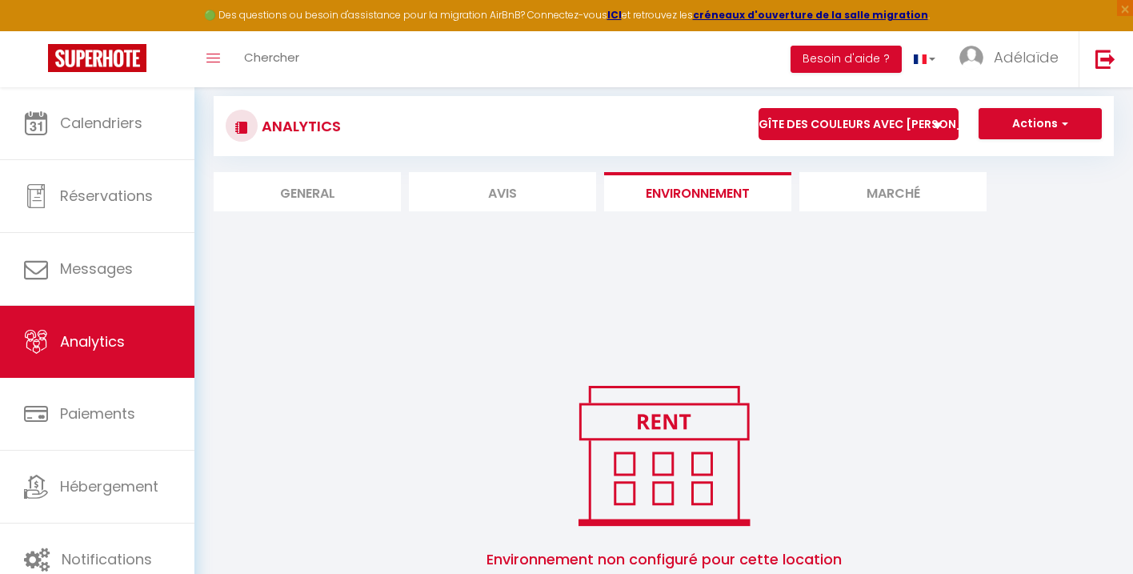
scroll to position [22, 0]
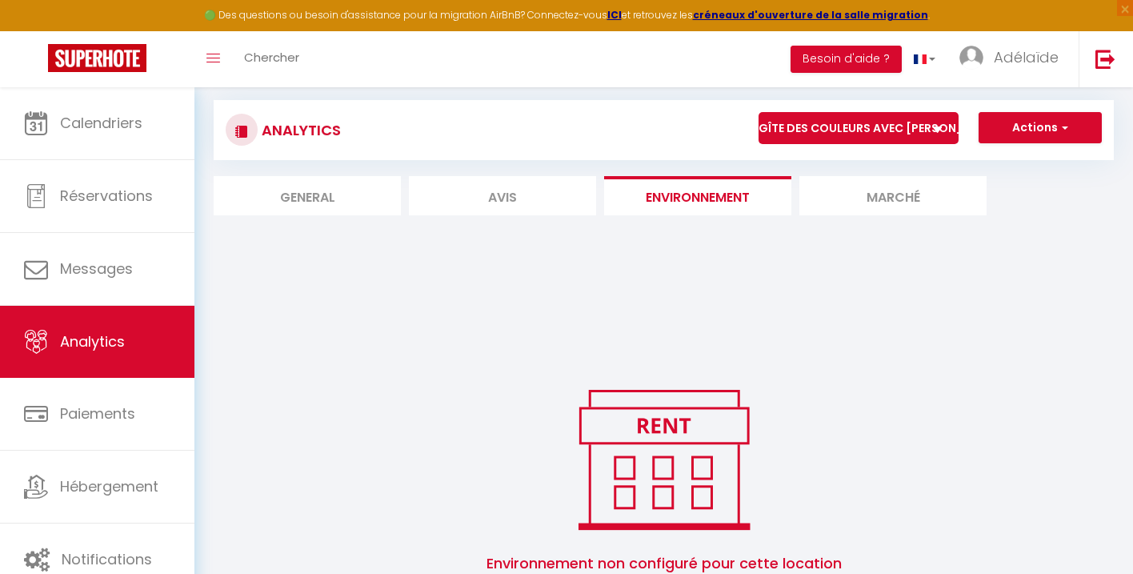
click at [537, 202] on li "Avis" at bounding box center [502, 195] width 187 height 39
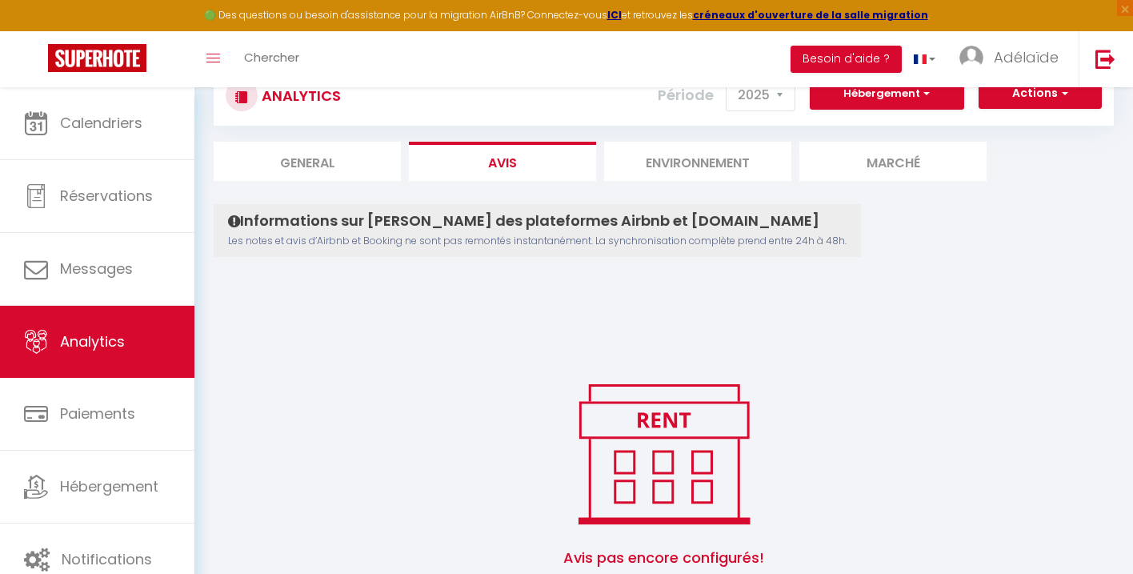
scroll to position [48, 0]
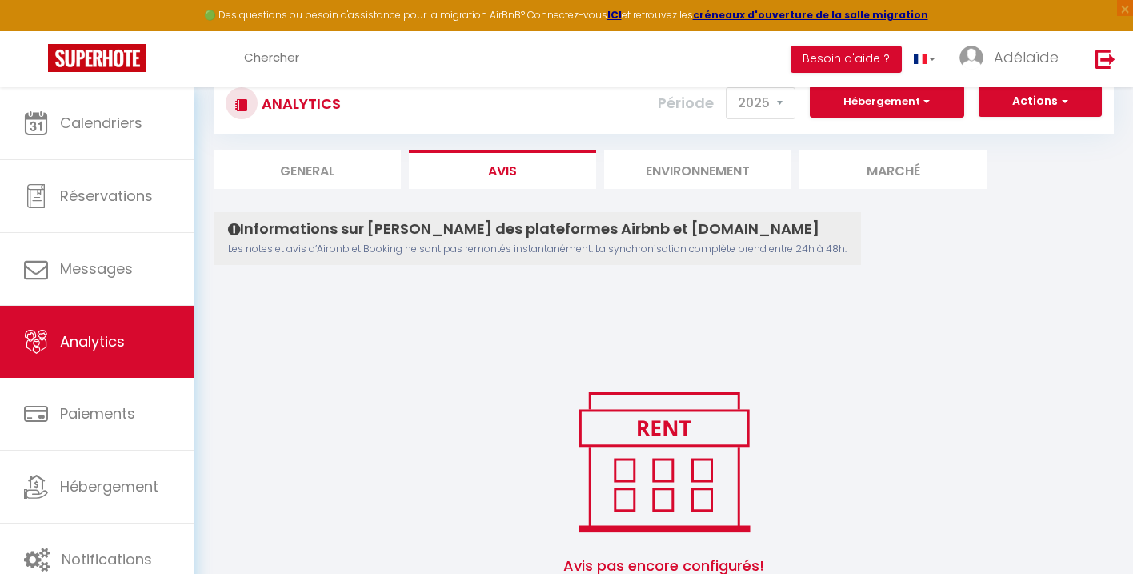
click at [310, 163] on li "General" at bounding box center [307, 169] width 187 height 39
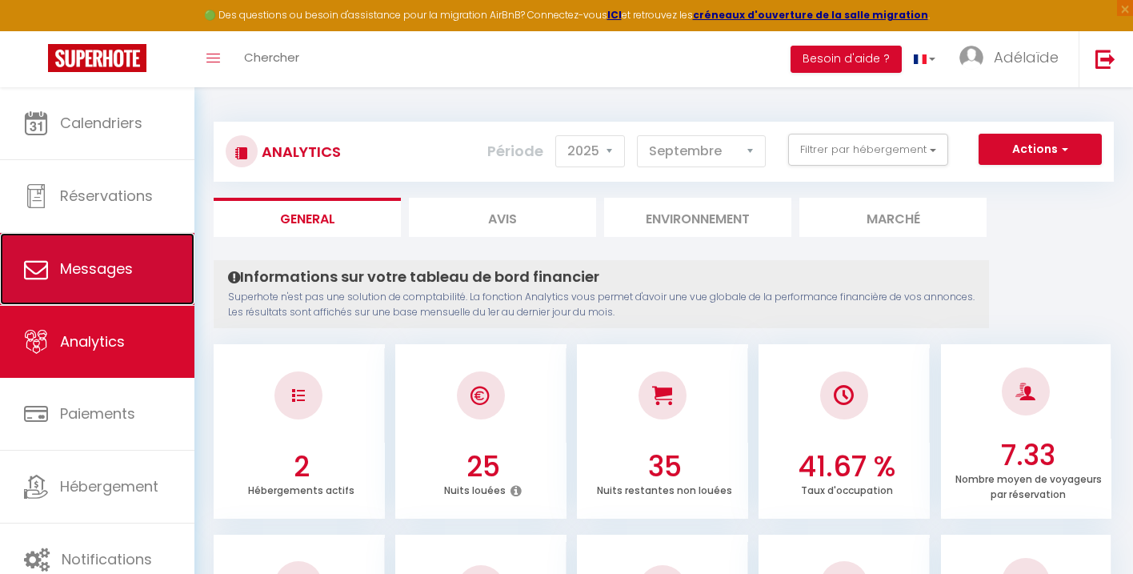
click at [101, 265] on span "Messages" at bounding box center [96, 269] width 73 height 20
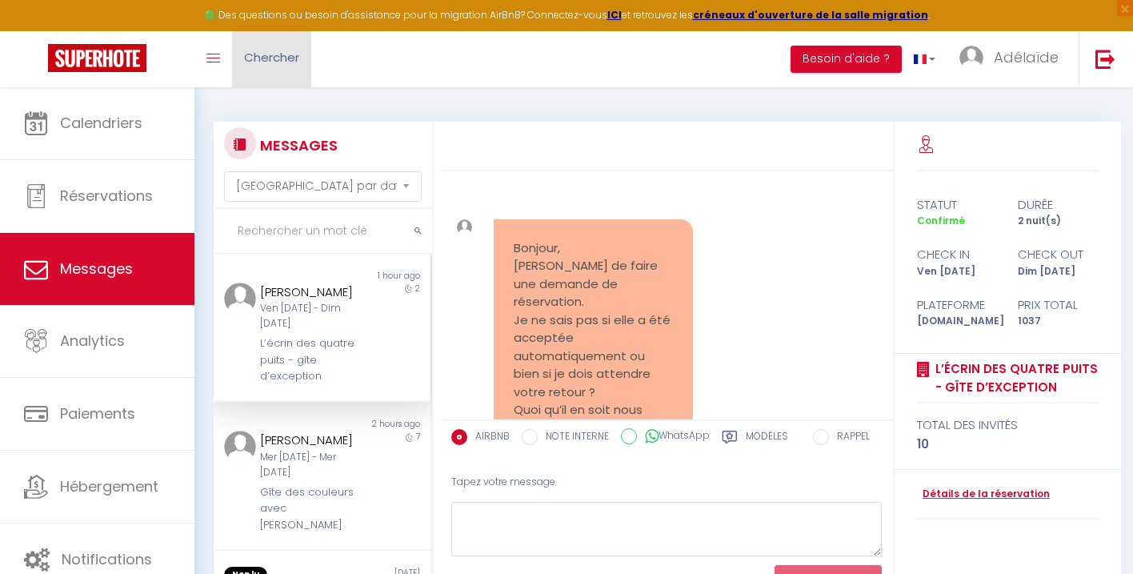
scroll to position [155, 0]
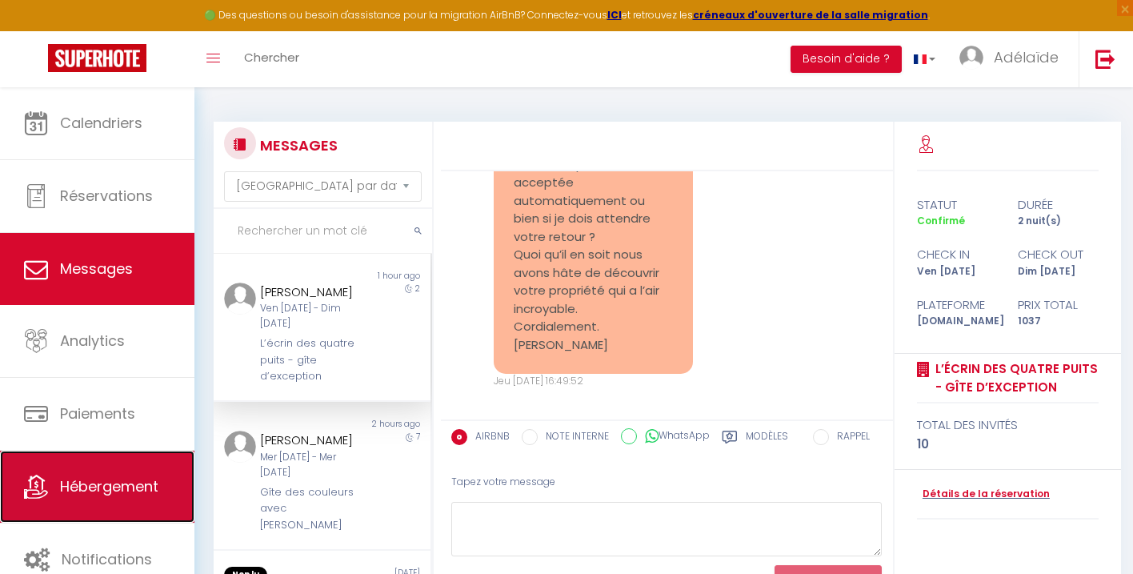
click at [134, 465] on link "Hébergement" at bounding box center [97, 487] width 194 height 72
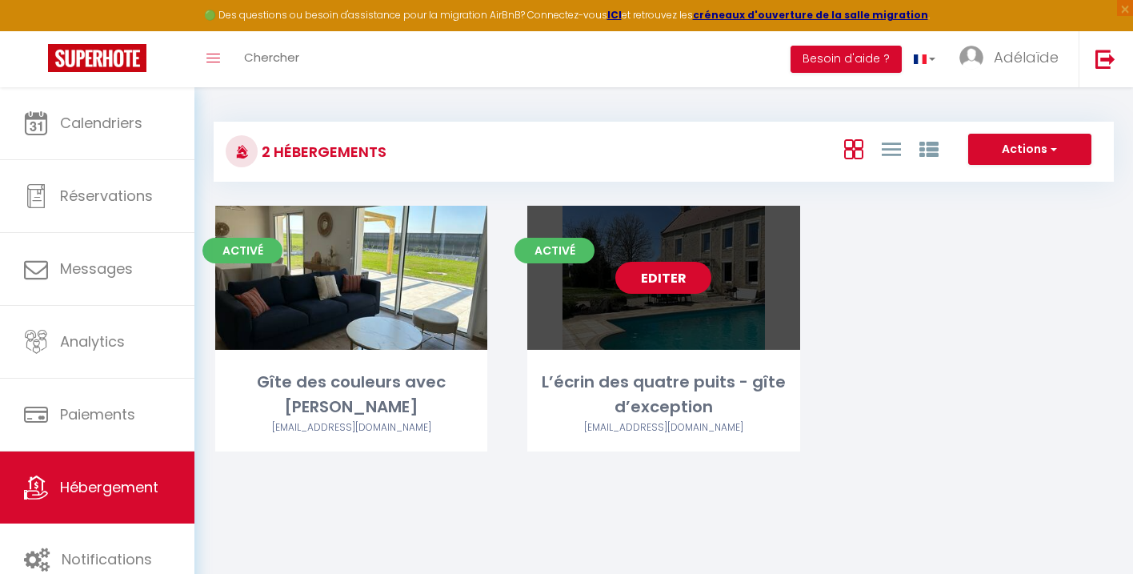
click at [677, 280] on link "Editer" at bounding box center [664, 278] width 96 height 32
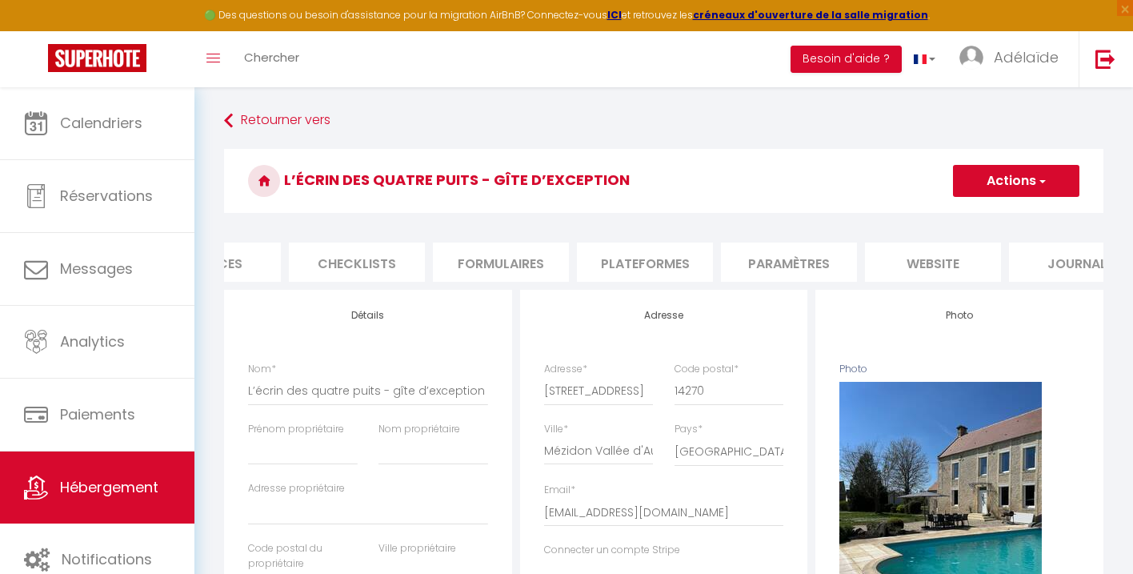
scroll to position [0, 514]
click at [808, 259] on li "Paramètres" at bounding box center [787, 262] width 136 height 39
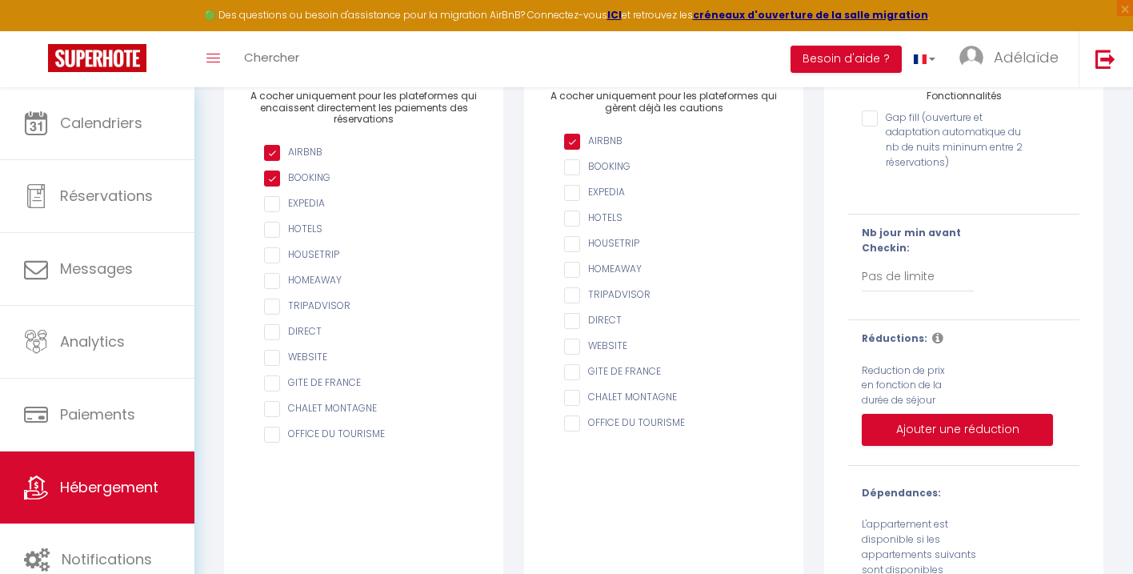
scroll to position [316, 0]
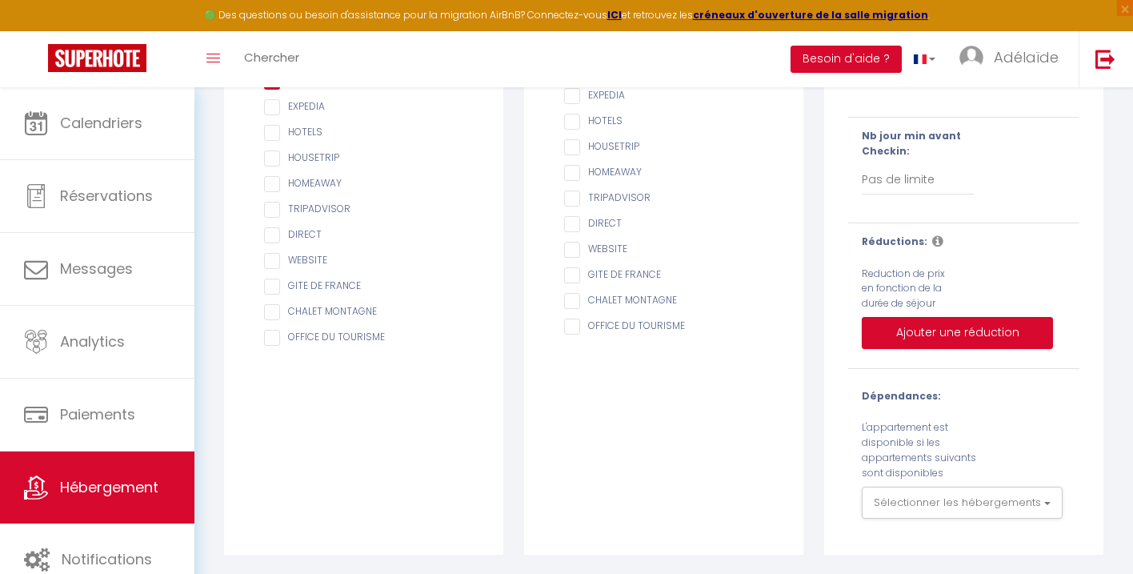
drag, startPoint x: 891, startPoint y: 427, endPoint x: 918, endPoint y: 473, distance: 53.1
click at [918, 473] on label "L'appartement est disponible si les appartements suivants sont disponibles" at bounding box center [930, 450] width 136 height 60
click at [933, 501] on button "Sélectionner les hébergements" at bounding box center [962, 503] width 201 height 32
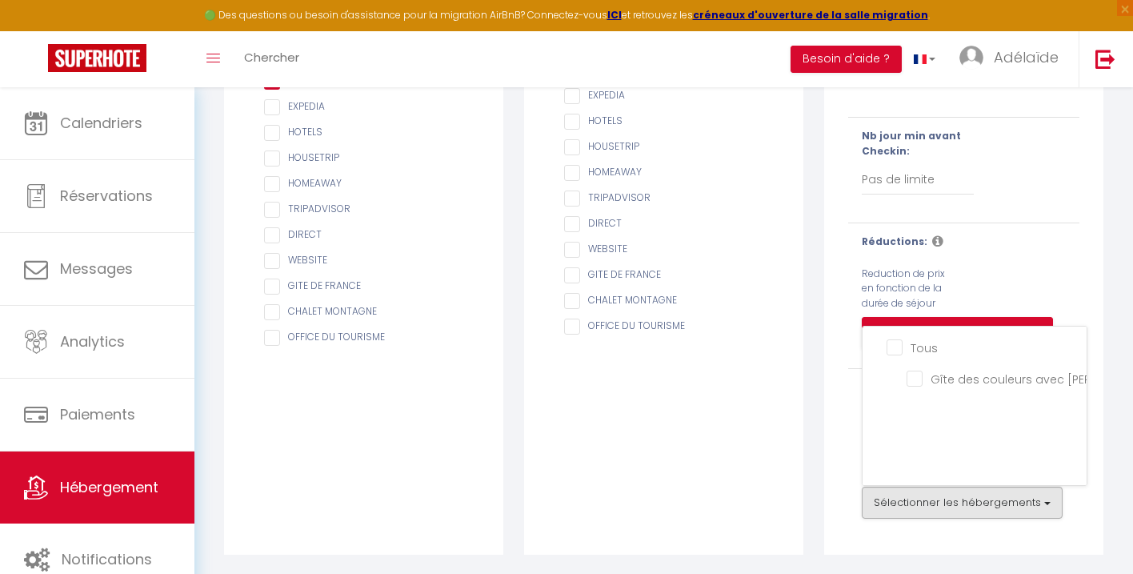
click at [850, 446] on div "Dépendances: L'appartement est disponible si les appartements suivants sont dis…" at bounding box center [964, 454] width 252 height 130
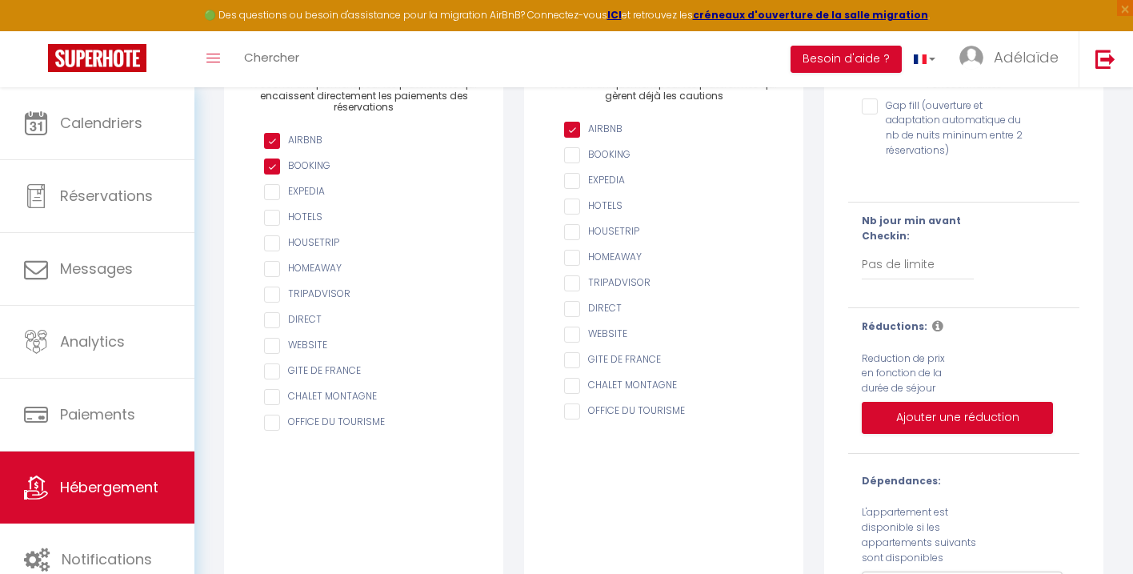
scroll to position [232, 0]
click at [885, 264] on select "Pas de limite 1 2 3 4 5 6 7" at bounding box center [918, 264] width 112 height 30
click at [862, 249] on select "Pas de limite 1 2 3 4 5 6 7" at bounding box center [918, 264] width 112 height 30
click at [998, 247] on div "Nb jour min avant Checkin: Pas de limite 1 2 3 4 5 6 7" at bounding box center [964, 254] width 252 height 82
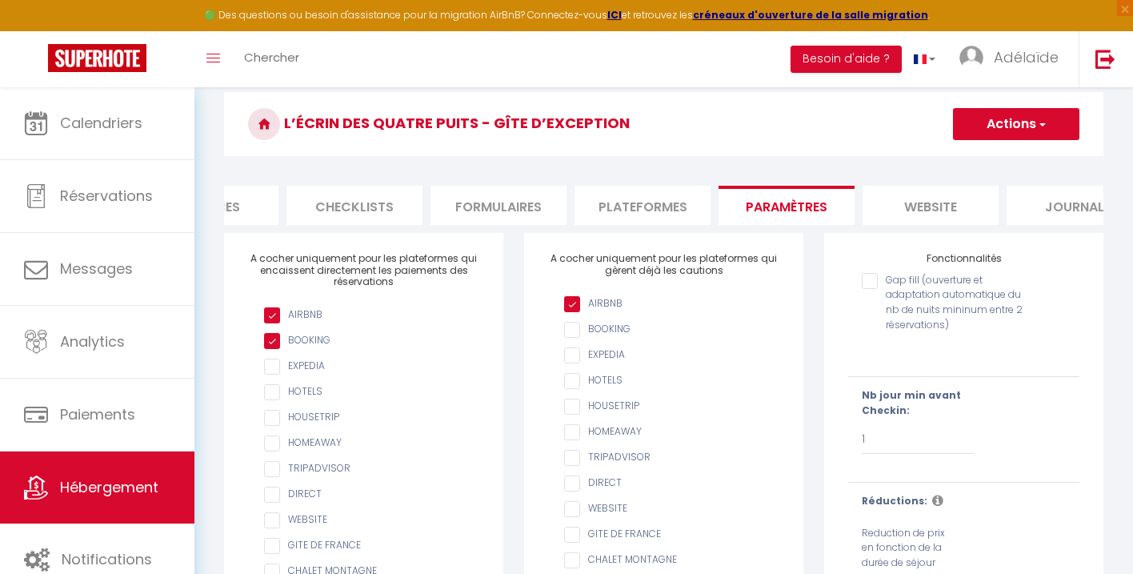
scroll to position [46, 0]
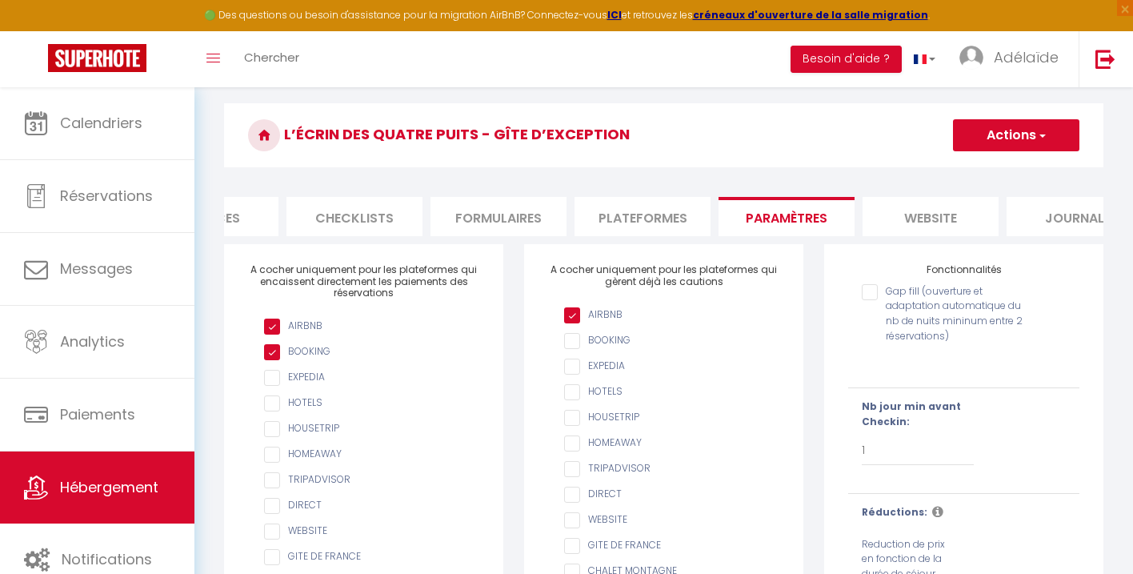
click at [870, 291] on input "Gap fill (ouverture et adaptation automatique du nb de nuits mininum entre 2 ré…" at bounding box center [944, 292] width 165 height 16
click at [875, 289] on input "Gap fill (ouverture et adaptation automatique du nb de nuits mininum entre 2 ré…" at bounding box center [944, 292] width 165 height 16
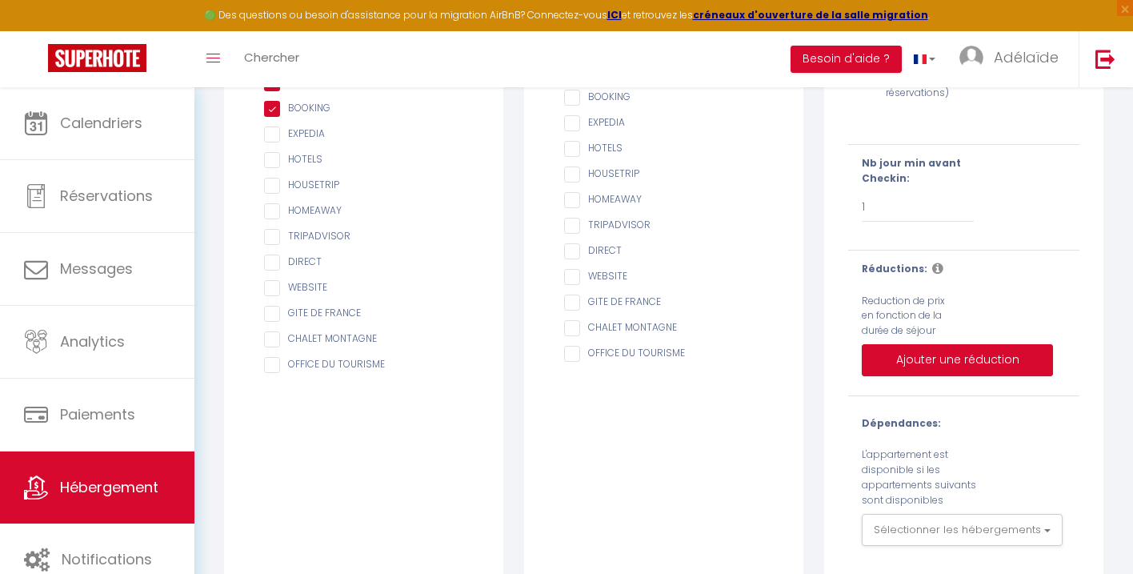
scroll to position [316, 0]
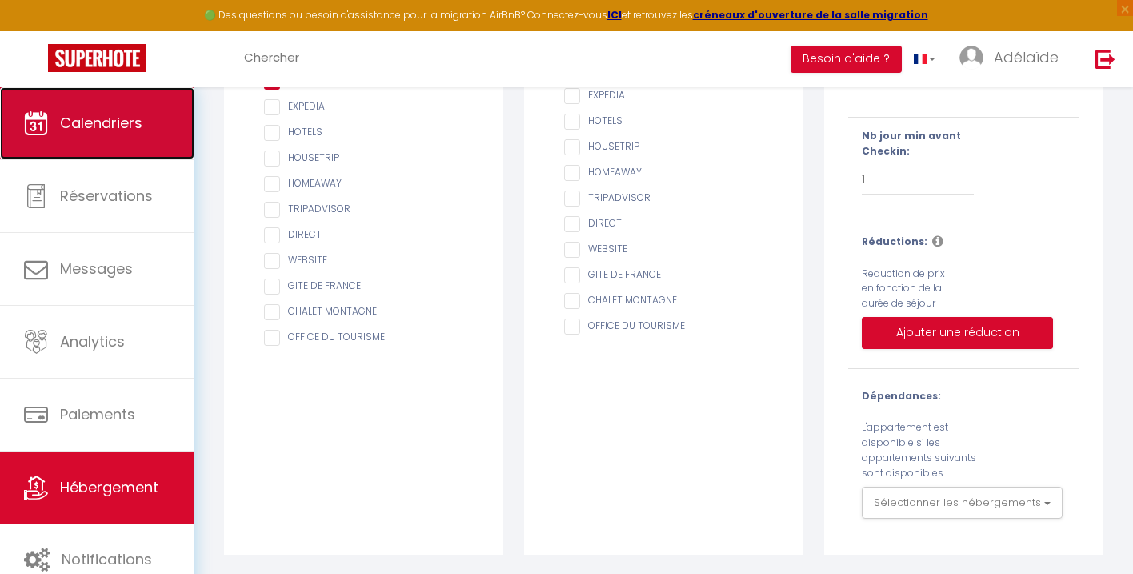
click at [132, 133] on span "Calendriers" at bounding box center [101, 123] width 82 height 20
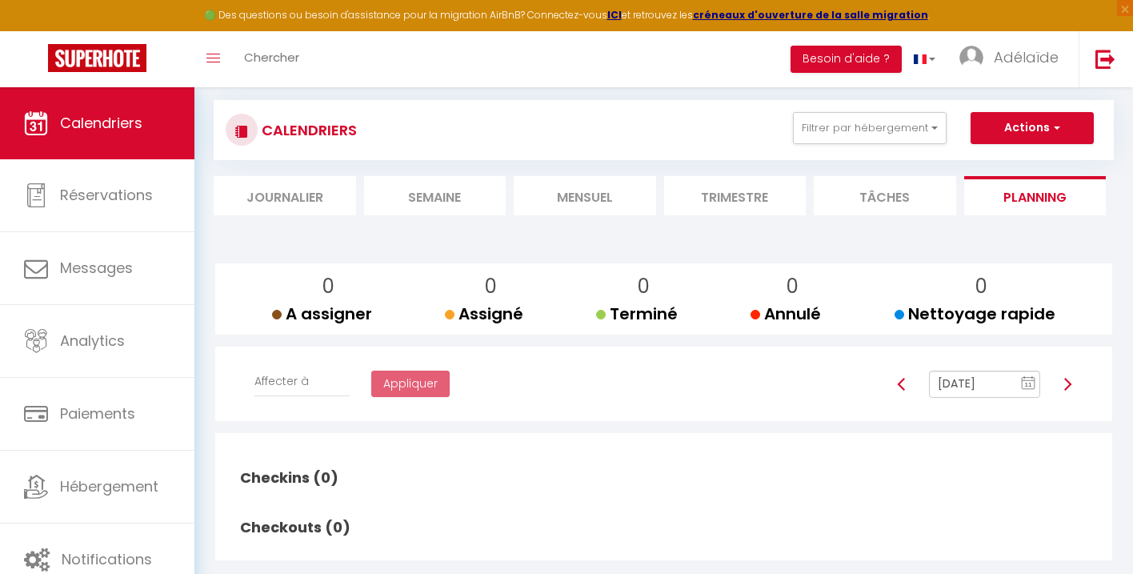
scroll to position [18, 0]
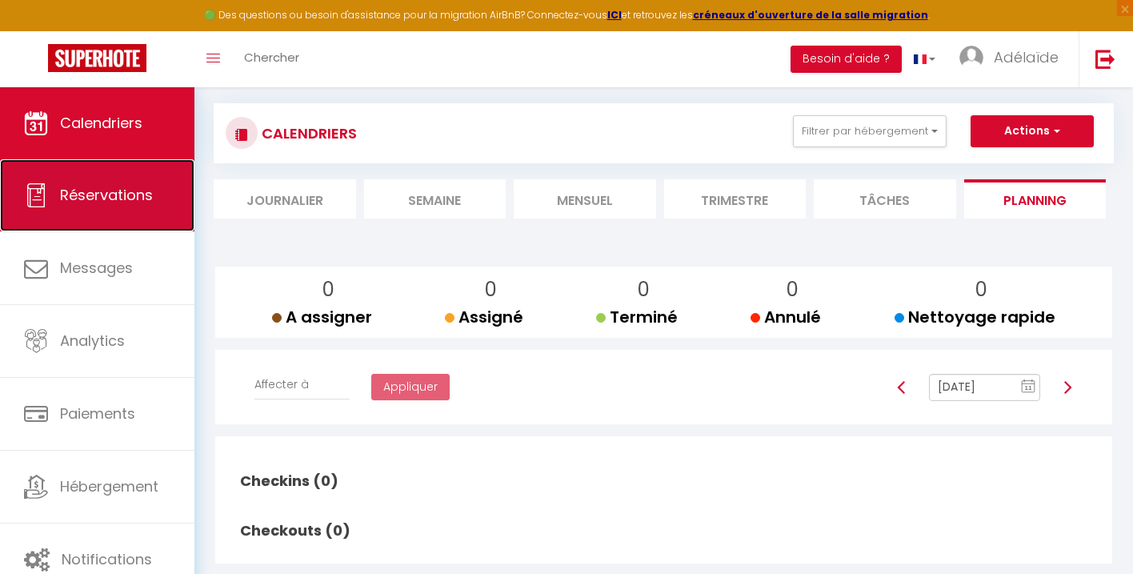
click at [166, 191] on link "Réservations" at bounding box center [97, 195] width 194 height 72
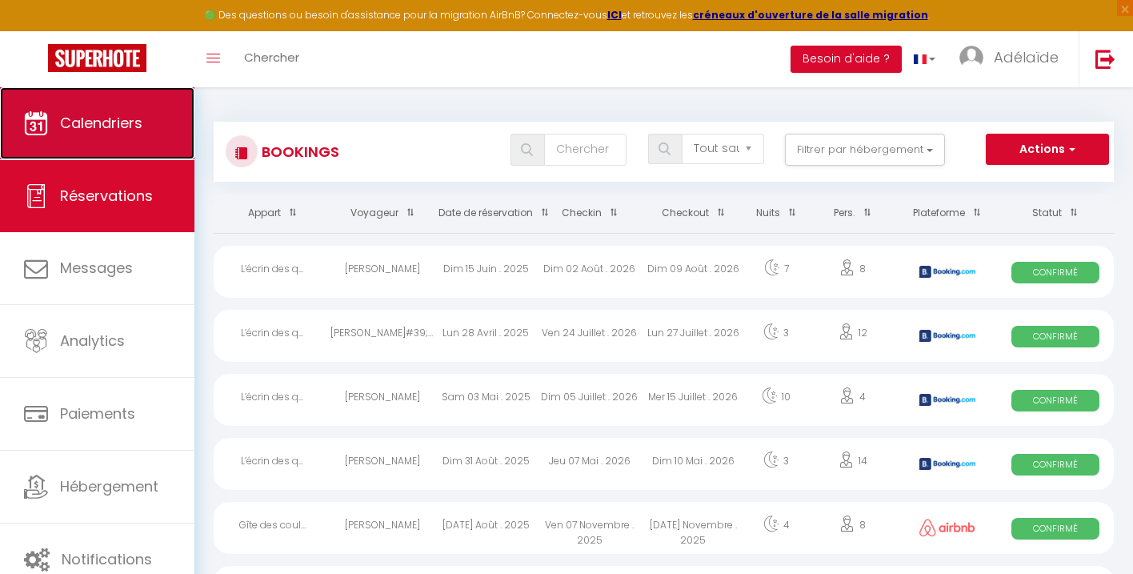
click at [110, 125] on span "Calendriers" at bounding box center [101, 123] width 82 height 20
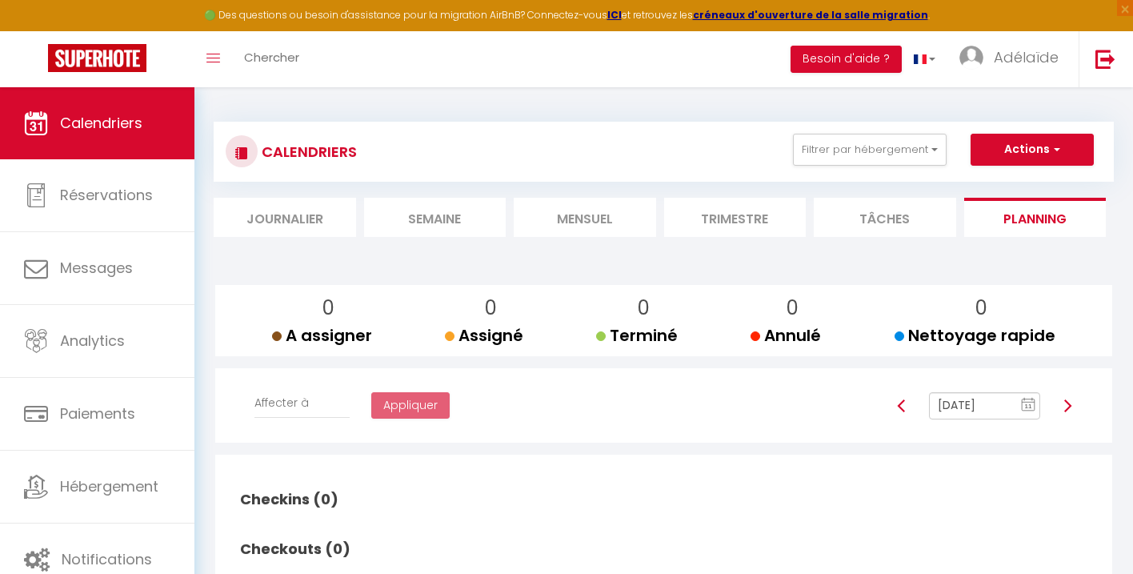
click at [319, 218] on li "Journalier" at bounding box center [285, 217] width 142 height 39
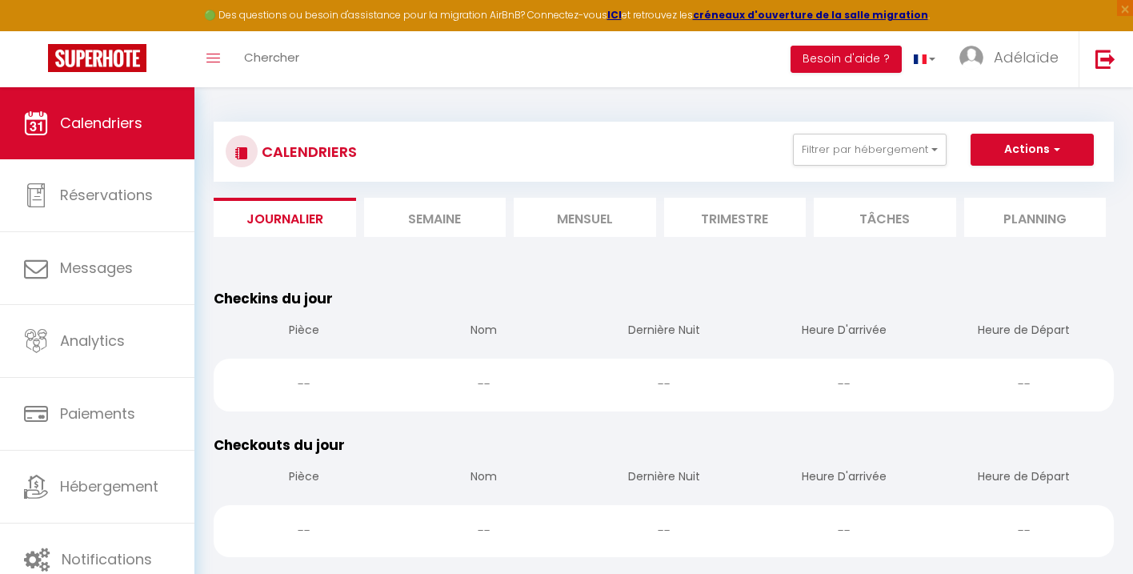
click at [467, 213] on li "Semaine" at bounding box center [435, 217] width 142 height 39
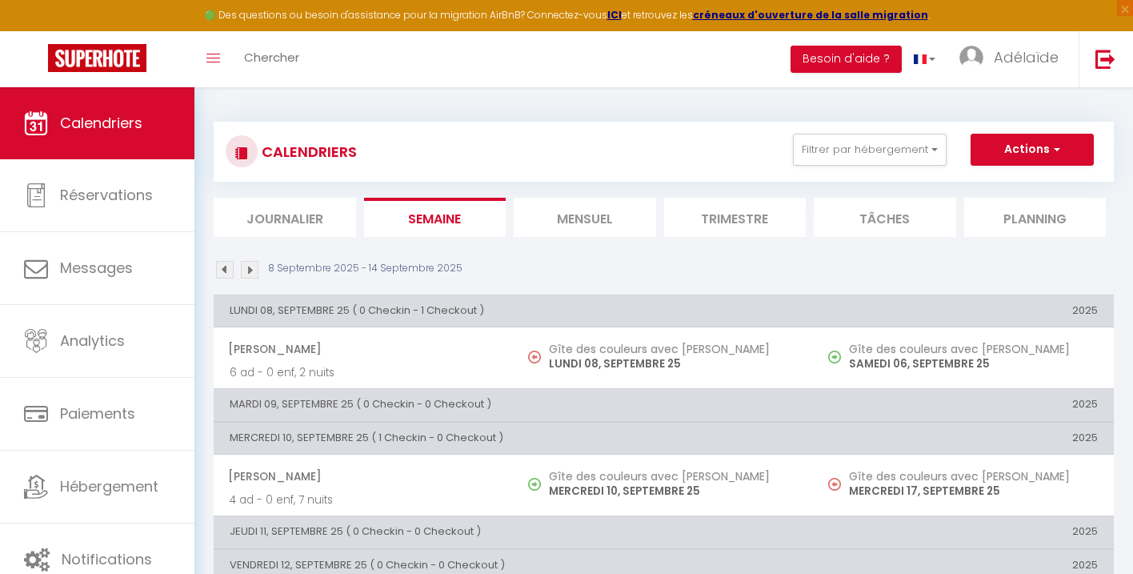
click at [625, 226] on li "Mensuel" at bounding box center [585, 217] width 142 height 39
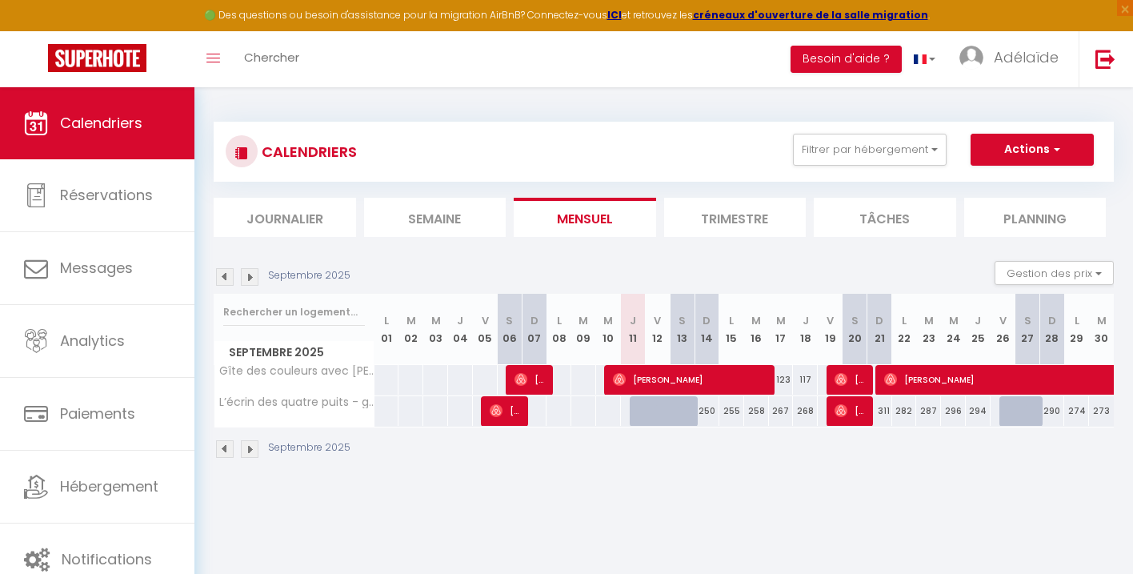
click at [712, 219] on li "Trimestre" at bounding box center [735, 217] width 142 height 39
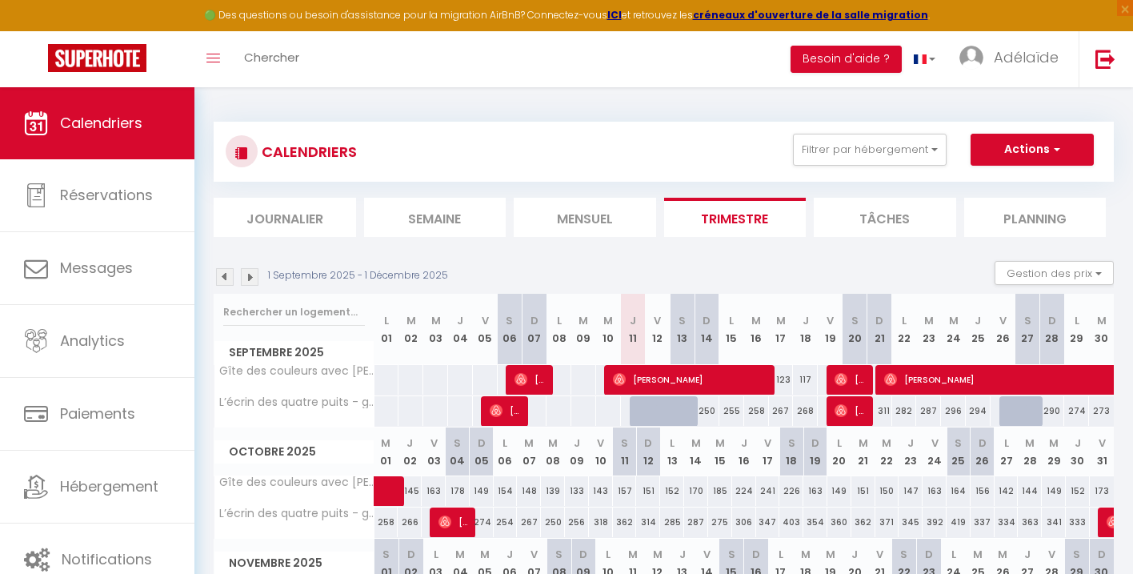
click at [589, 217] on li "Mensuel" at bounding box center [585, 217] width 142 height 39
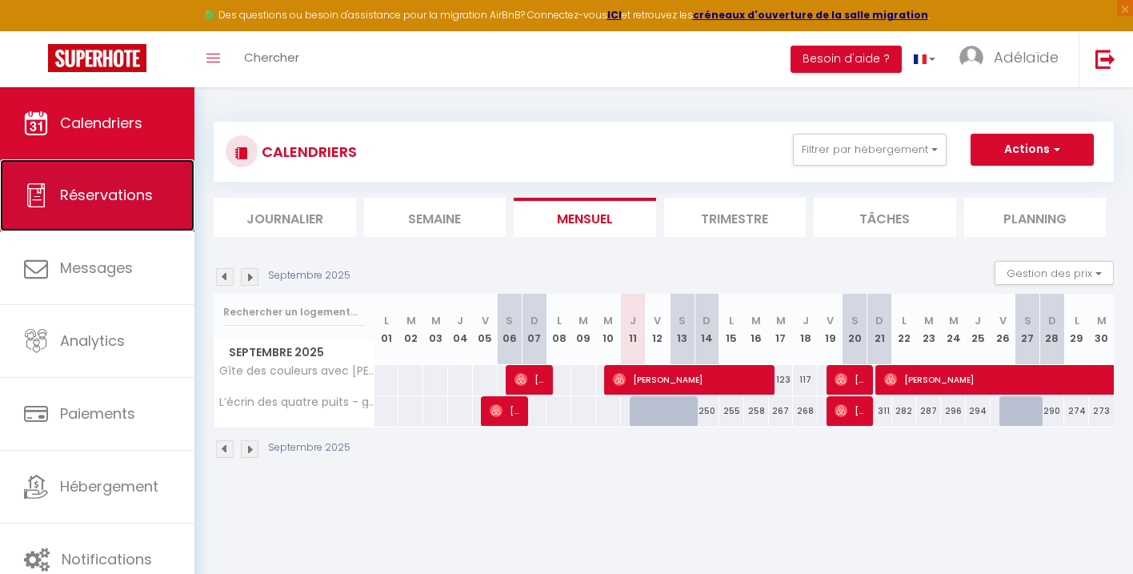
click at [179, 200] on link "Réservations" at bounding box center [97, 195] width 194 height 72
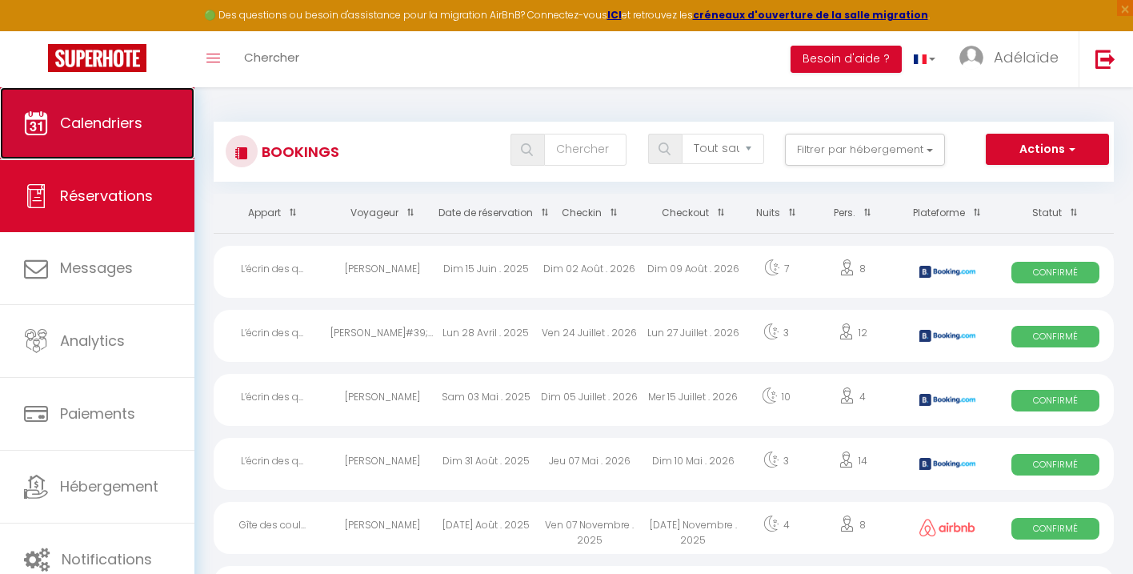
click at [145, 150] on link "Calendriers" at bounding box center [97, 123] width 194 height 72
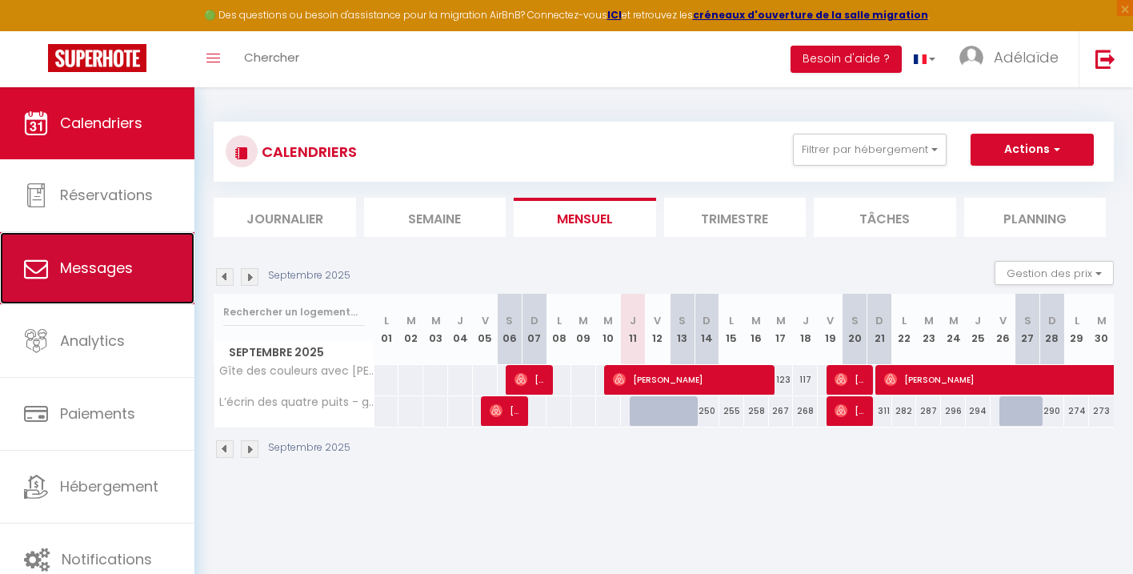
click at [109, 258] on span "Messages" at bounding box center [96, 268] width 73 height 20
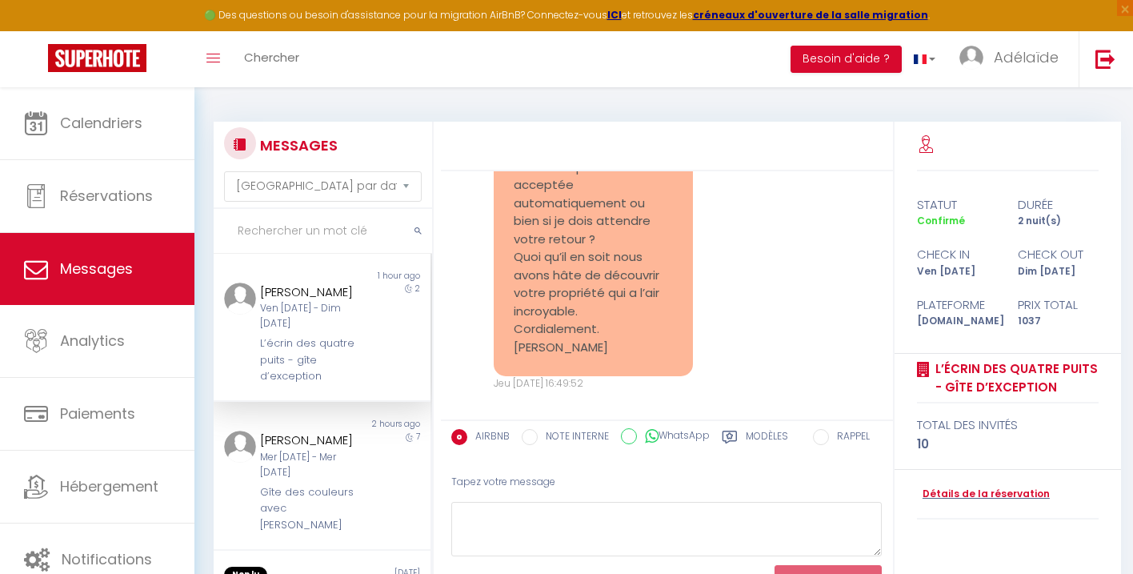
scroll to position [154, 0]
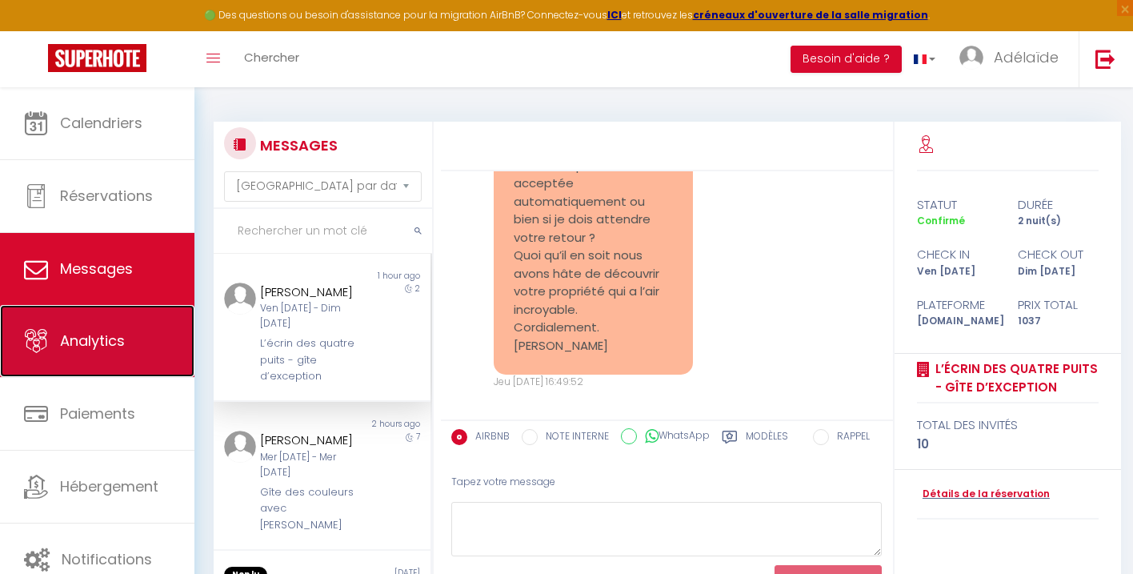
click at [112, 350] on span "Analytics" at bounding box center [92, 341] width 65 height 20
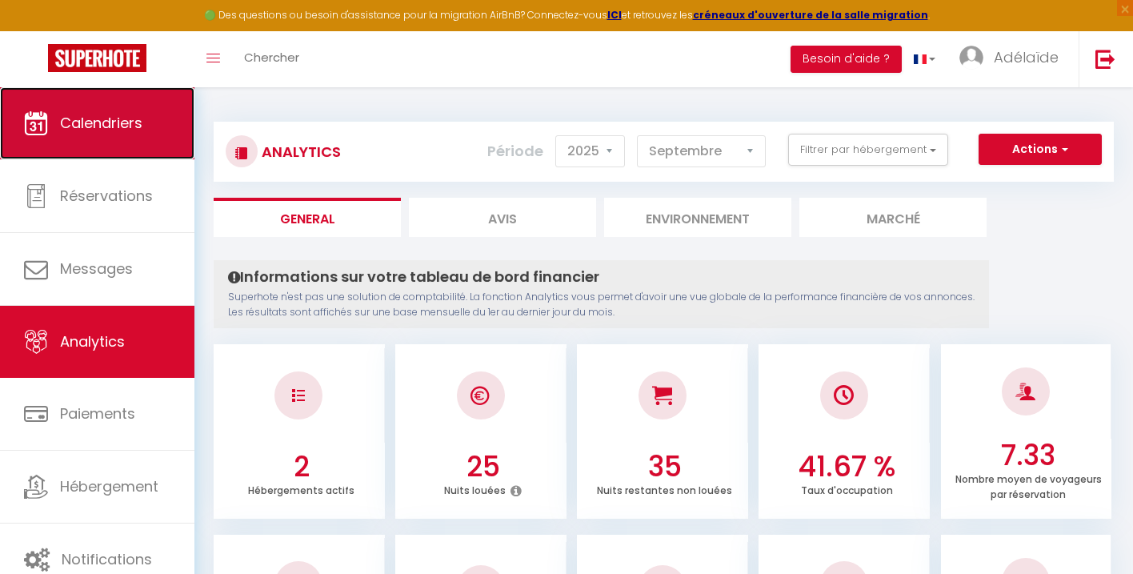
click at [158, 153] on link "Calendriers" at bounding box center [97, 123] width 194 height 72
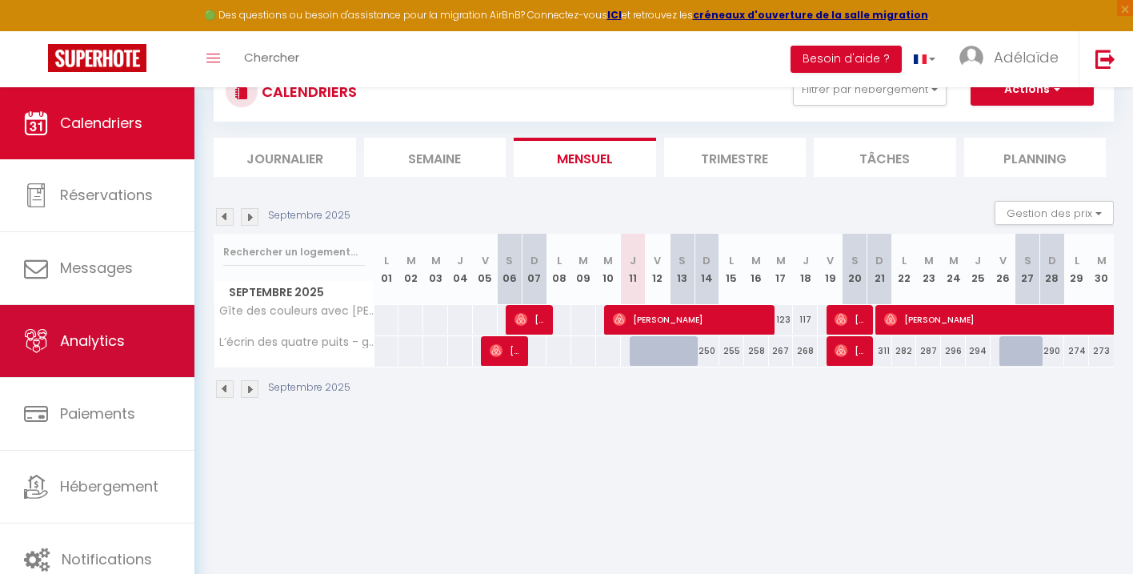
scroll to position [87, 0]
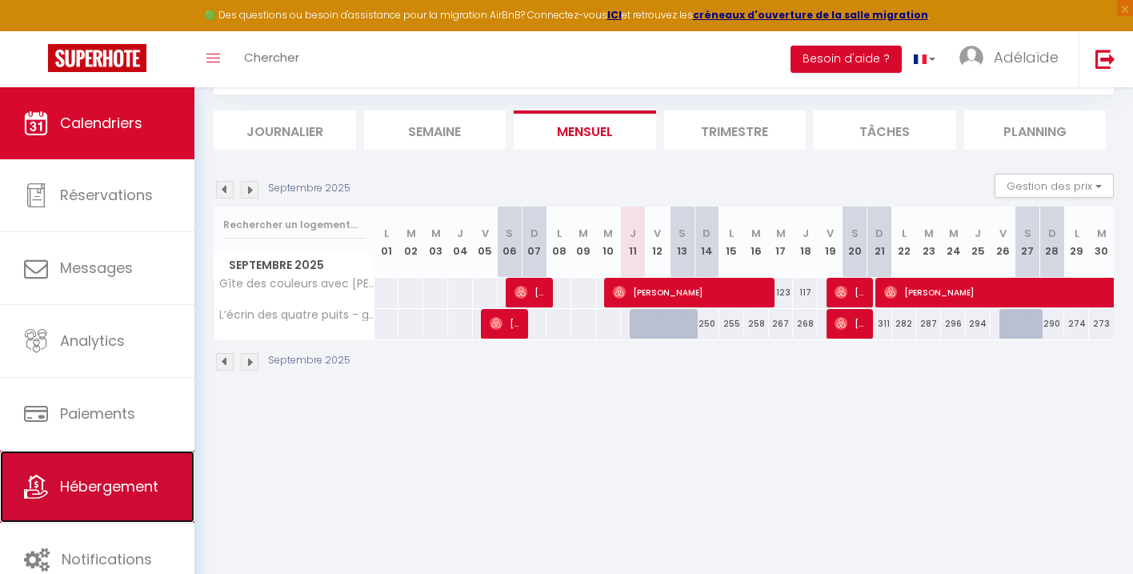
click at [114, 499] on link "Hébergement" at bounding box center [97, 487] width 194 height 72
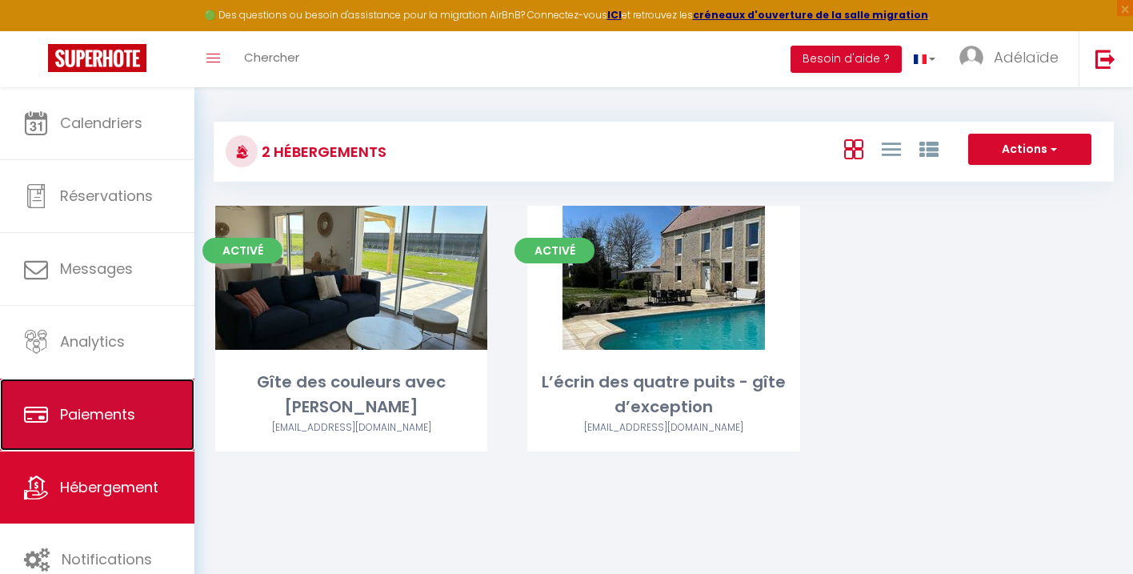
click at [119, 392] on link "Paiements" at bounding box center [97, 415] width 194 height 72
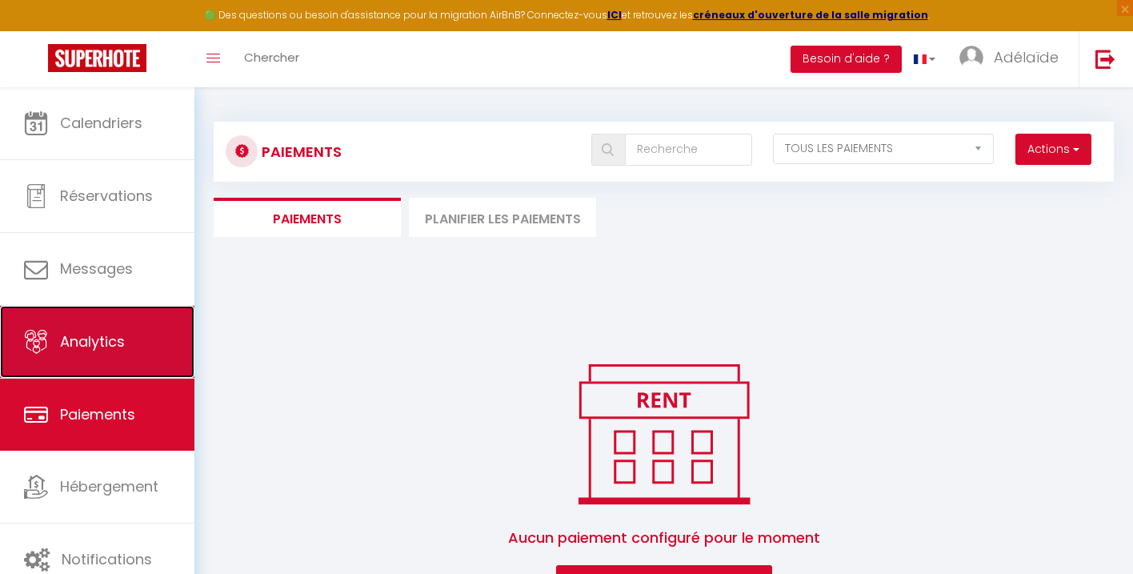
click at [115, 327] on link "Analytics" at bounding box center [97, 342] width 194 height 72
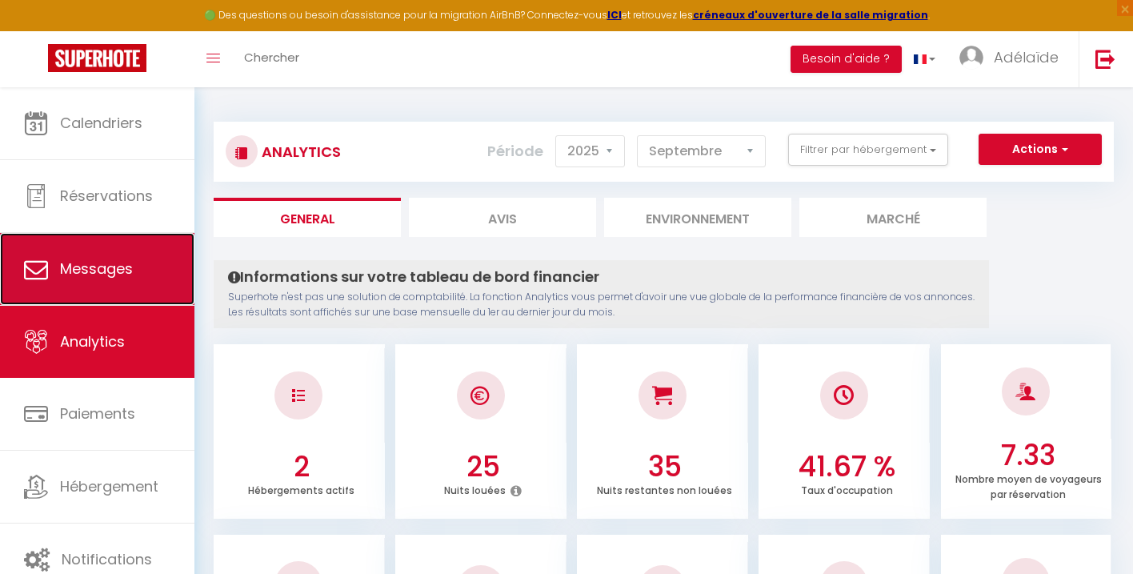
click at [110, 267] on span "Messages" at bounding box center [96, 269] width 73 height 20
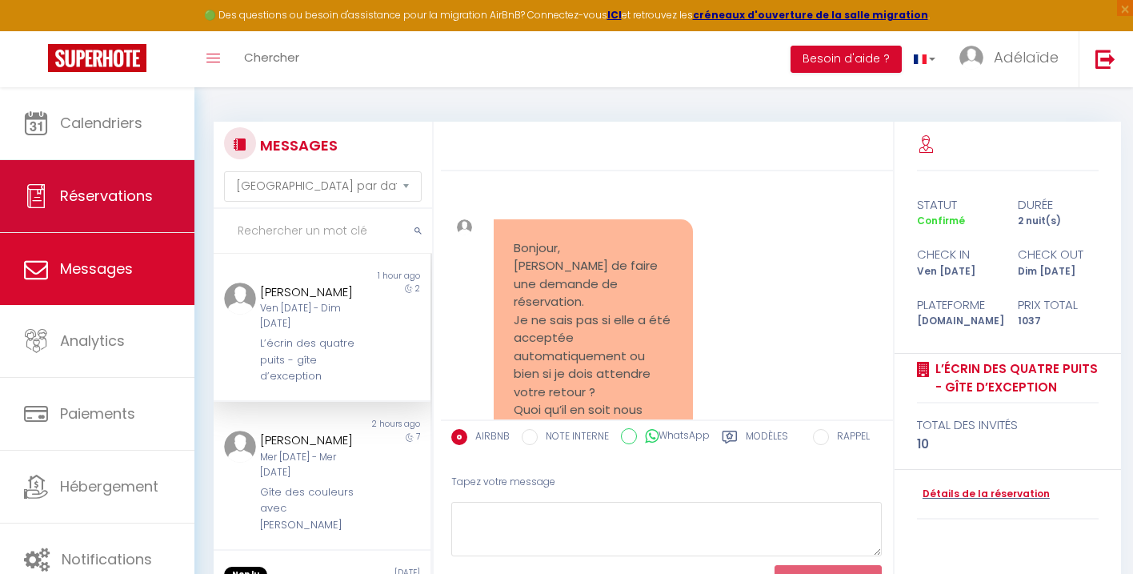
scroll to position [155, 0]
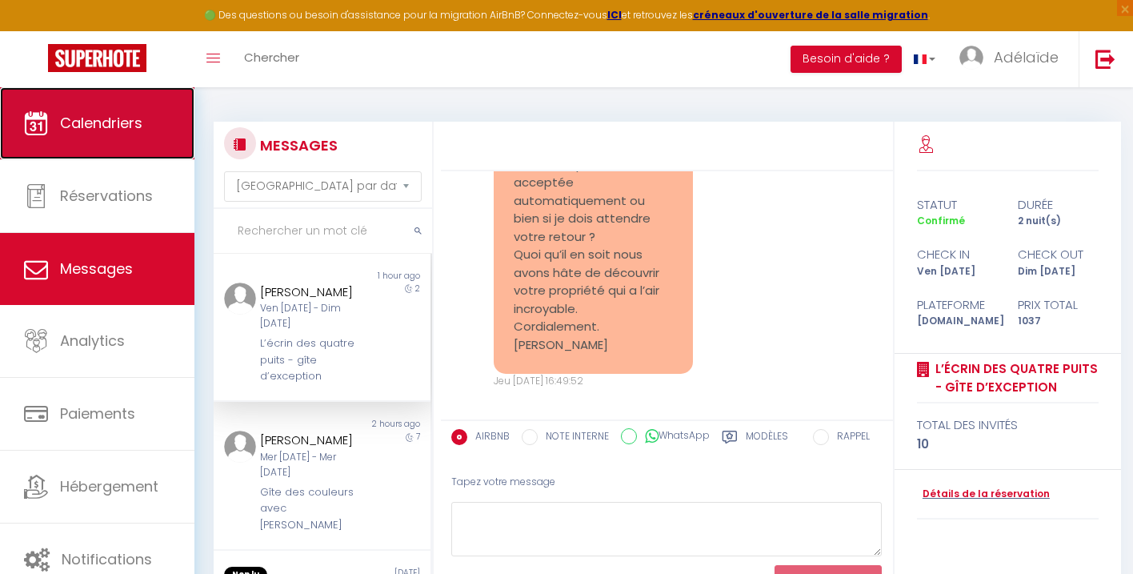
click at [118, 151] on link "Calendriers" at bounding box center [97, 123] width 194 height 72
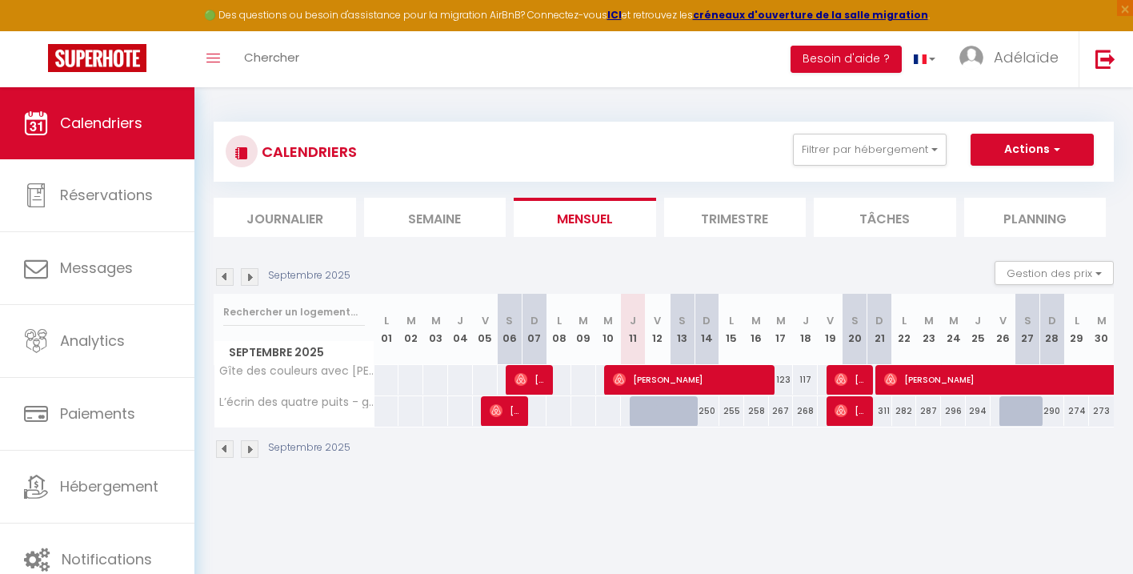
click at [252, 278] on img at bounding box center [250, 277] width 18 height 18
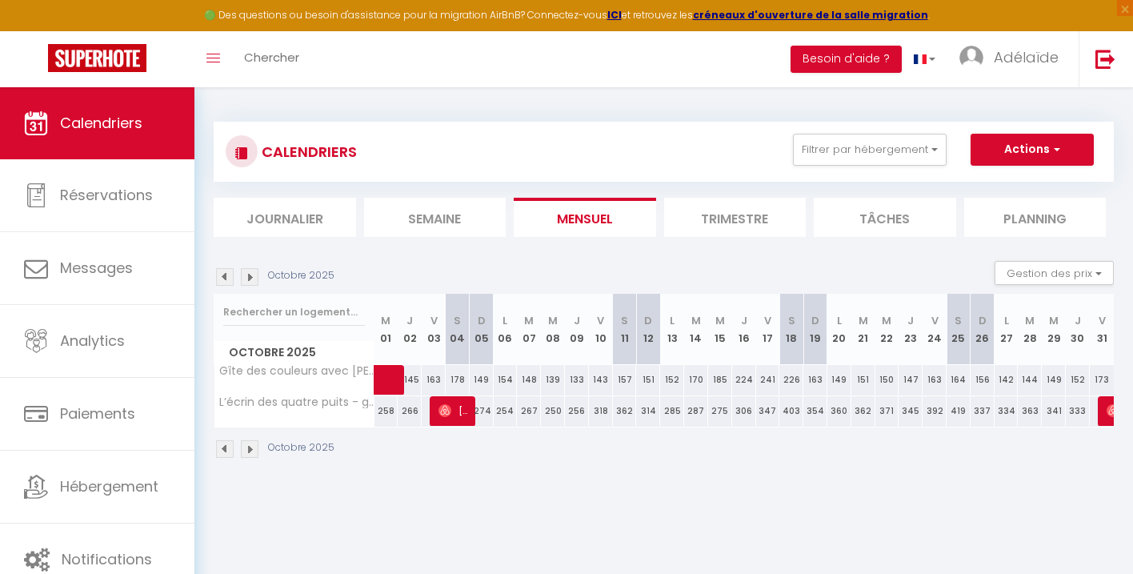
click at [532, 64] on div "Toggle menubar Chercher BUTTON Besoin d'aide ? Adélaïde Paramètres Équipe" at bounding box center [618, 59] width 1005 height 56
click at [226, 279] on img at bounding box center [225, 277] width 18 height 18
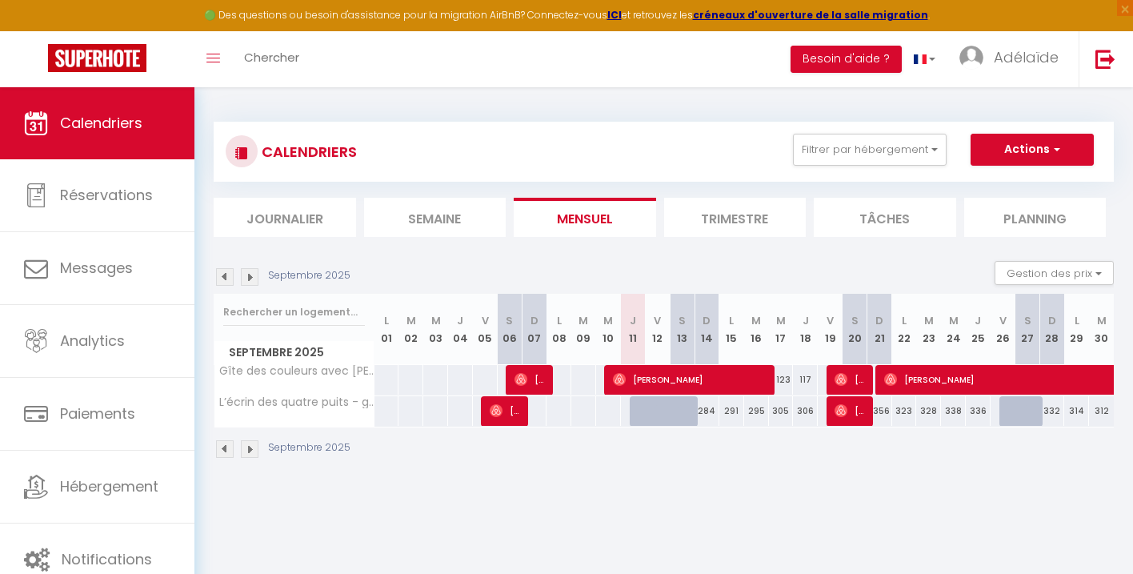
click at [248, 279] on img at bounding box center [250, 277] width 18 height 18
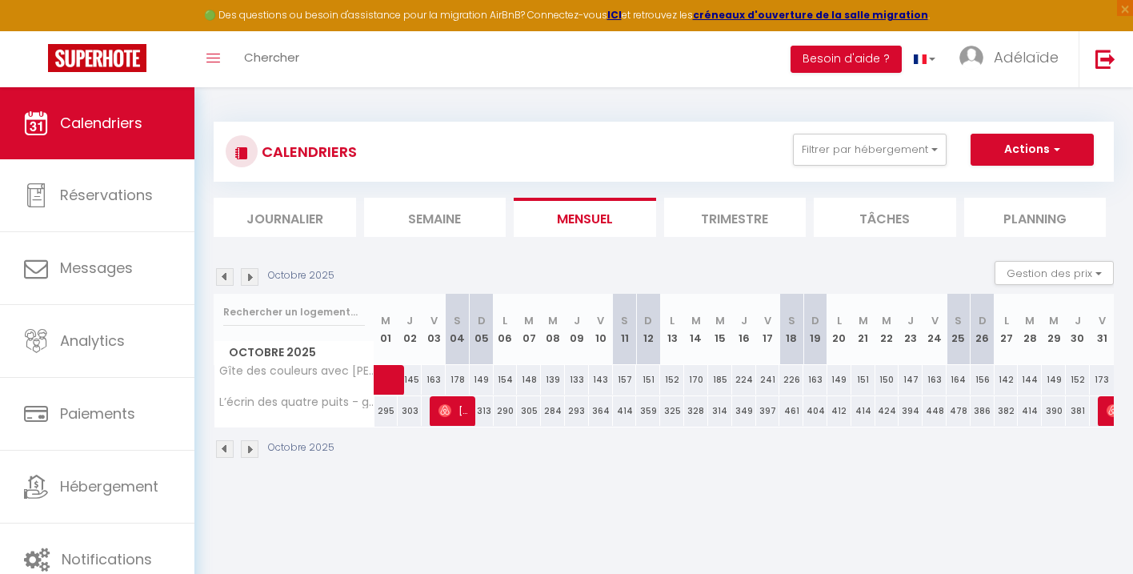
click at [250, 280] on img at bounding box center [250, 277] width 18 height 18
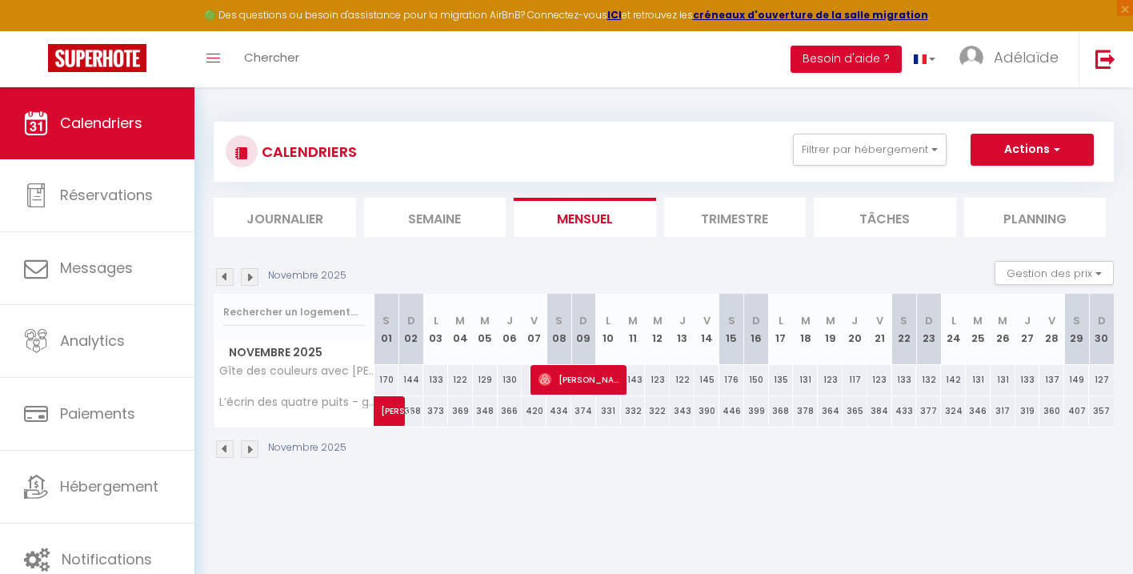
click at [228, 274] on img at bounding box center [225, 277] width 18 height 18
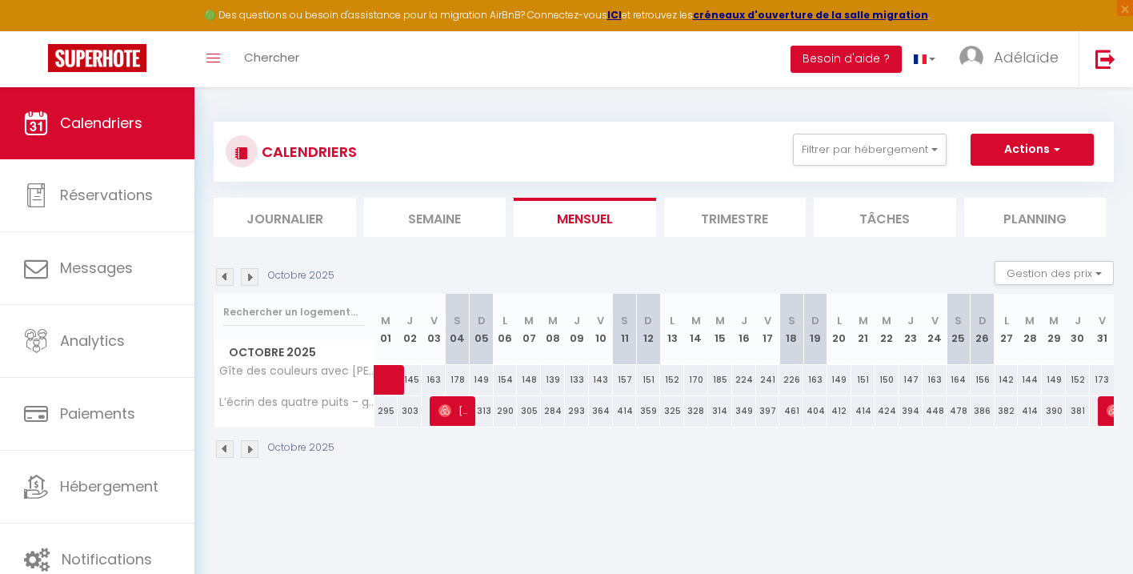
click at [228, 275] on img at bounding box center [225, 277] width 18 height 18
